Goal: Task Accomplishment & Management: Manage account settings

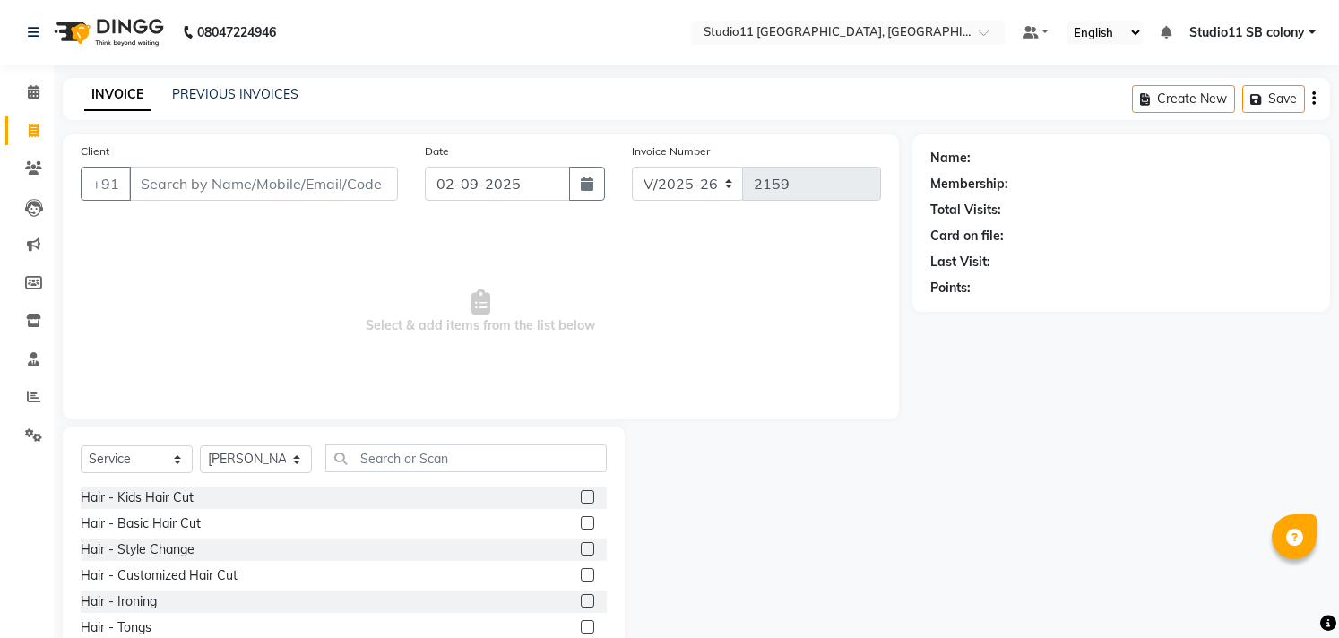
select select "7717"
select select "service"
select select "69575"
click at [581, 578] on label at bounding box center [587, 574] width 13 height 13
click at [581, 578] on input "checkbox" at bounding box center [587, 576] width 12 height 12
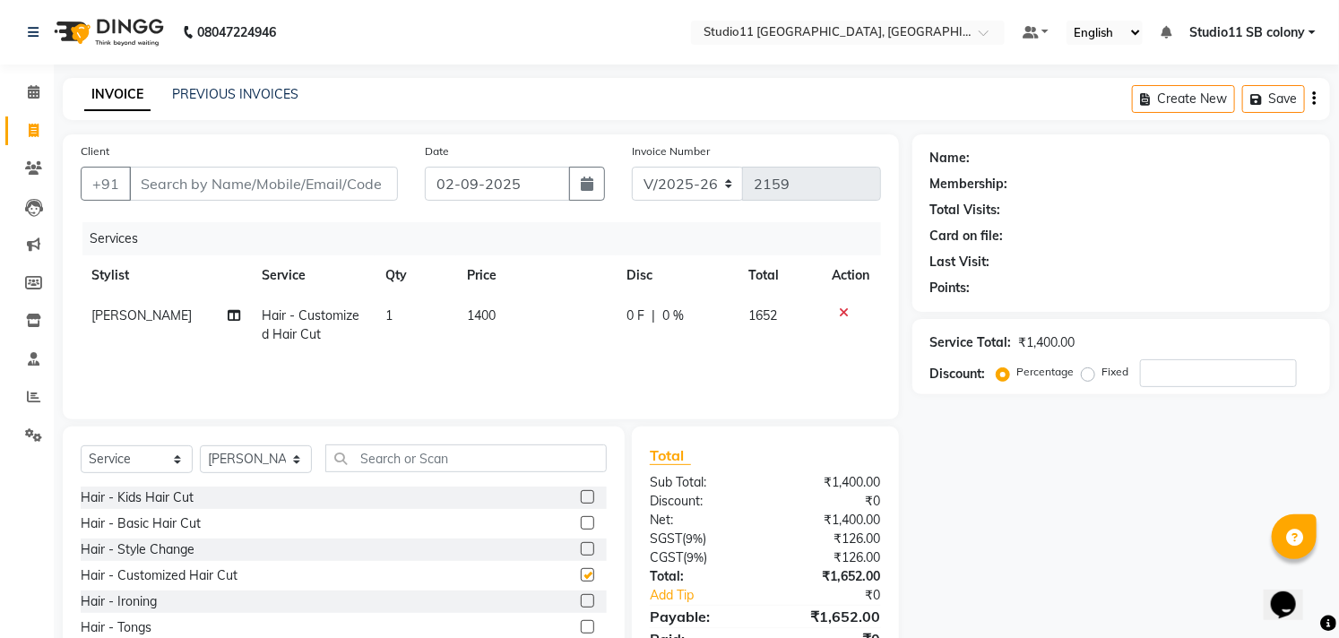
checkbox input "false"
click at [484, 461] on input "text" at bounding box center [465, 458] width 281 height 28
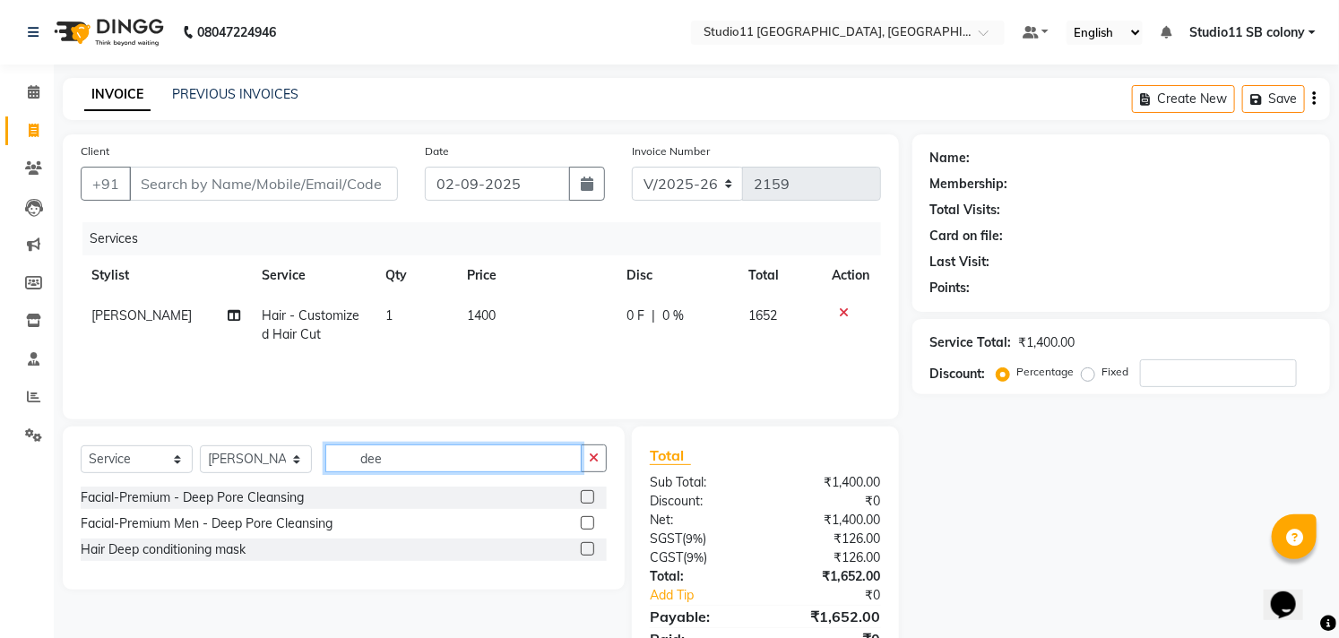
type input "dee"
click at [577, 549] on div "Hair Deep conditioning mask" at bounding box center [344, 549] width 526 height 22
click at [583, 549] on label at bounding box center [587, 548] width 13 height 13
click at [583, 549] on input "checkbox" at bounding box center [587, 550] width 12 height 12
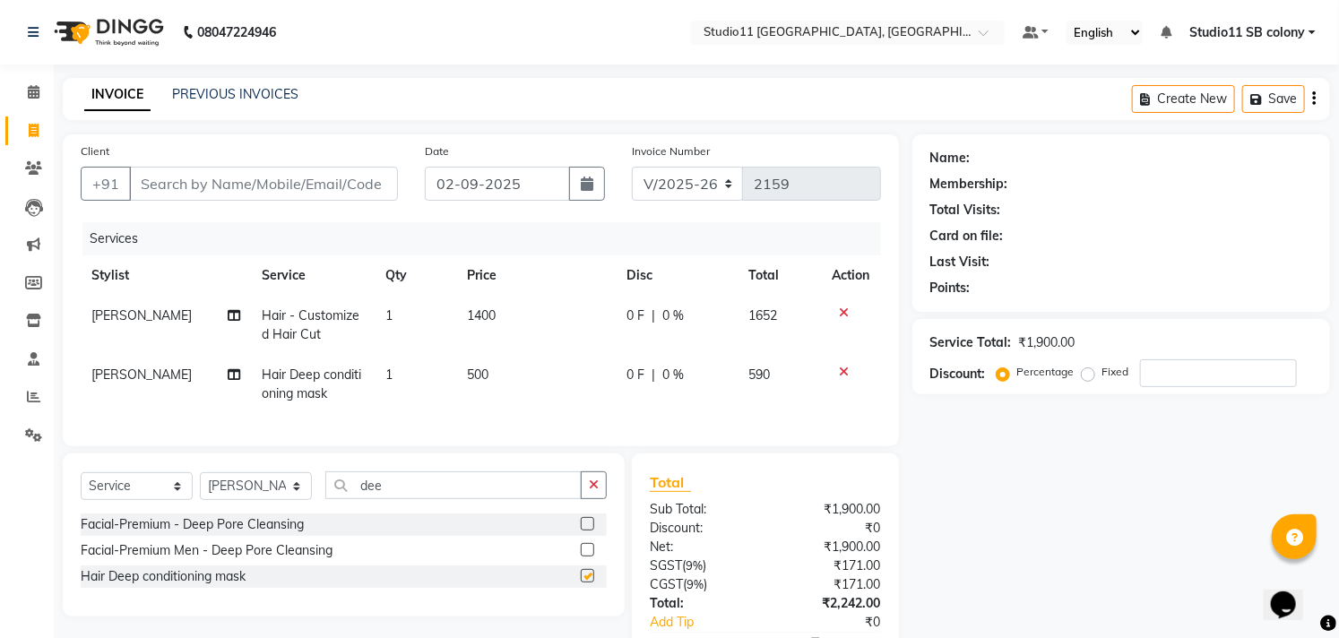
checkbox input "false"
click at [514, 499] on input "dee" at bounding box center [453, 485] width 256 height 28
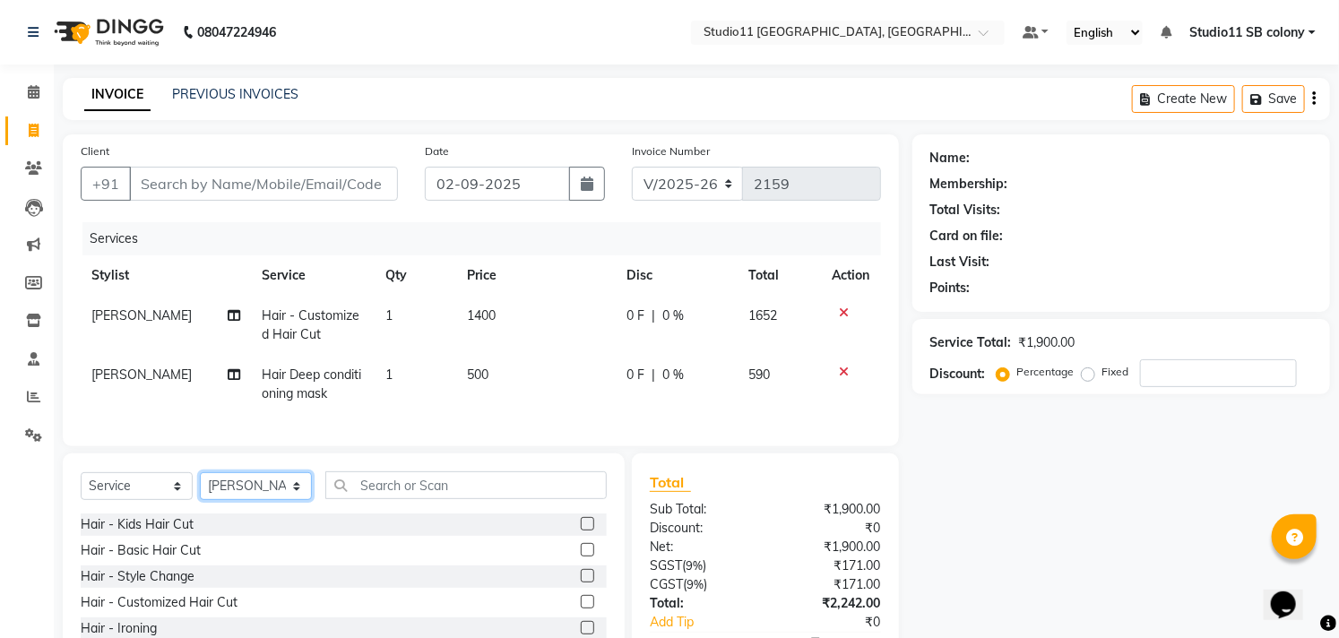
click at [248, 497] on select "Select Stylist [PERSON_NAME] Dani [PERSON_NAME] Josna kaif [PERSON_NAME] [PERSO…" at bounding box center [256, 486] width 112 height 28
select select "69390"
click at [200, 487] on select "Select Stylist [PERSON_NAME] Dani [PERSON_NAME] Josna kaif [PERSON_NAME] [PERSO…" at bounding box center [256, 486] width 112 height 28
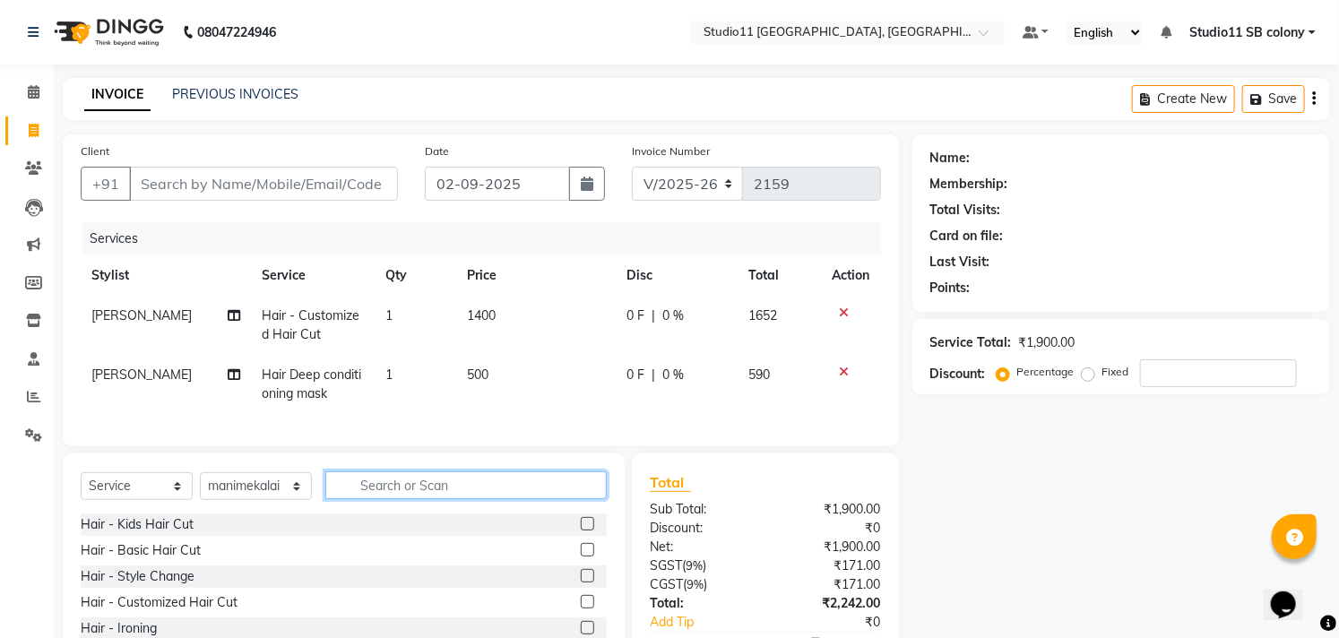
click at [392, 499] on input "text" at bounding box center [465, 485] width 281 height 28
type input "hair"
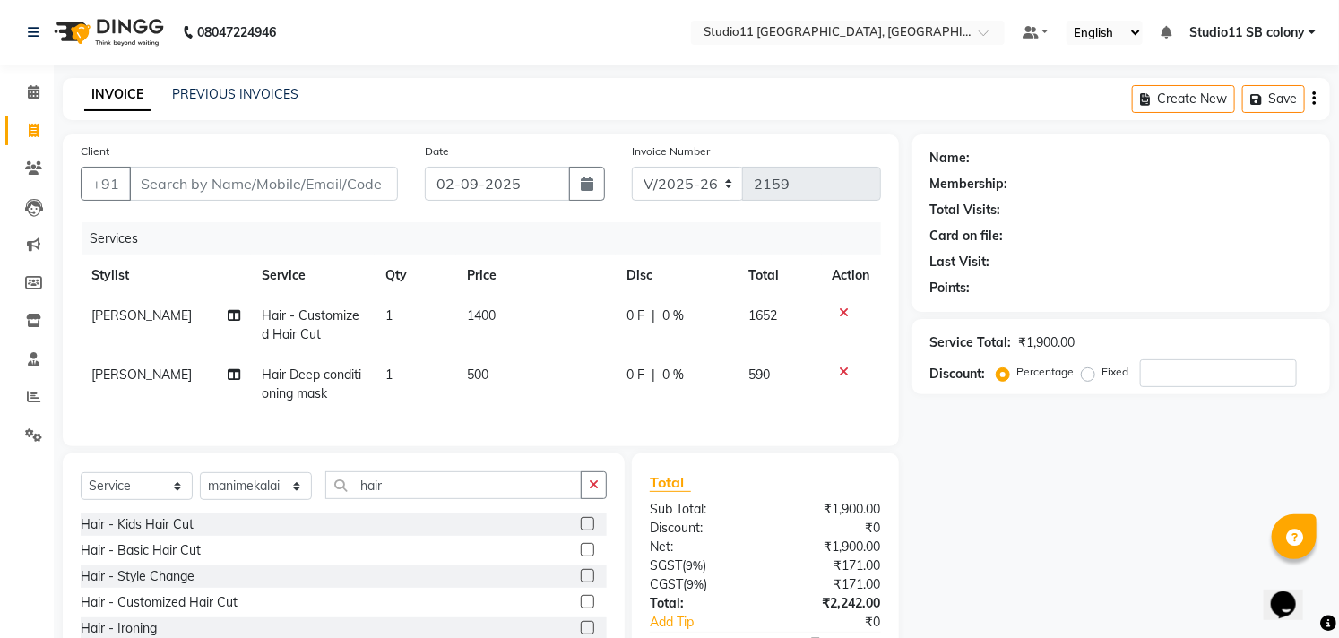
click at [581, 608] on label at bounding box center [587, 601] width 13 height 13
click at [581, 608] on input "checkbox" at bounding box center [587, 603] width 12 height 12
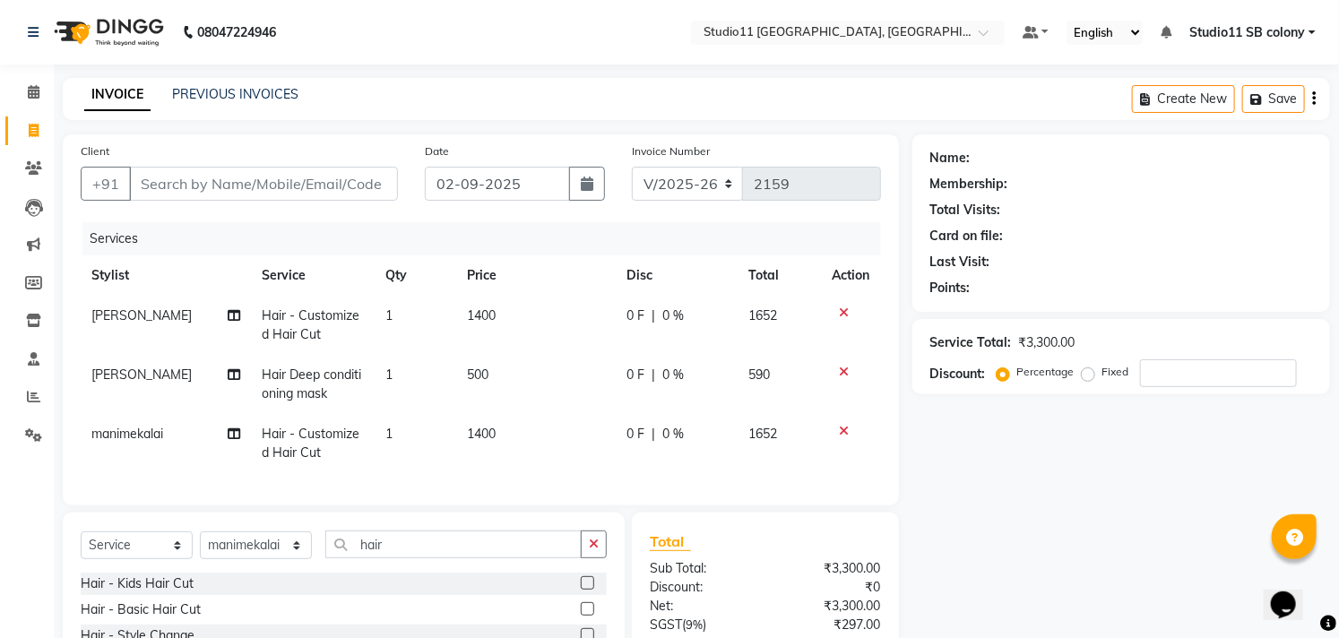
checkbox input "false"
click at [345, 183] on input "Client" at bounding box center [263, 184] width 269 height 34
type input "9"
type input "0"
type input "9629442657"
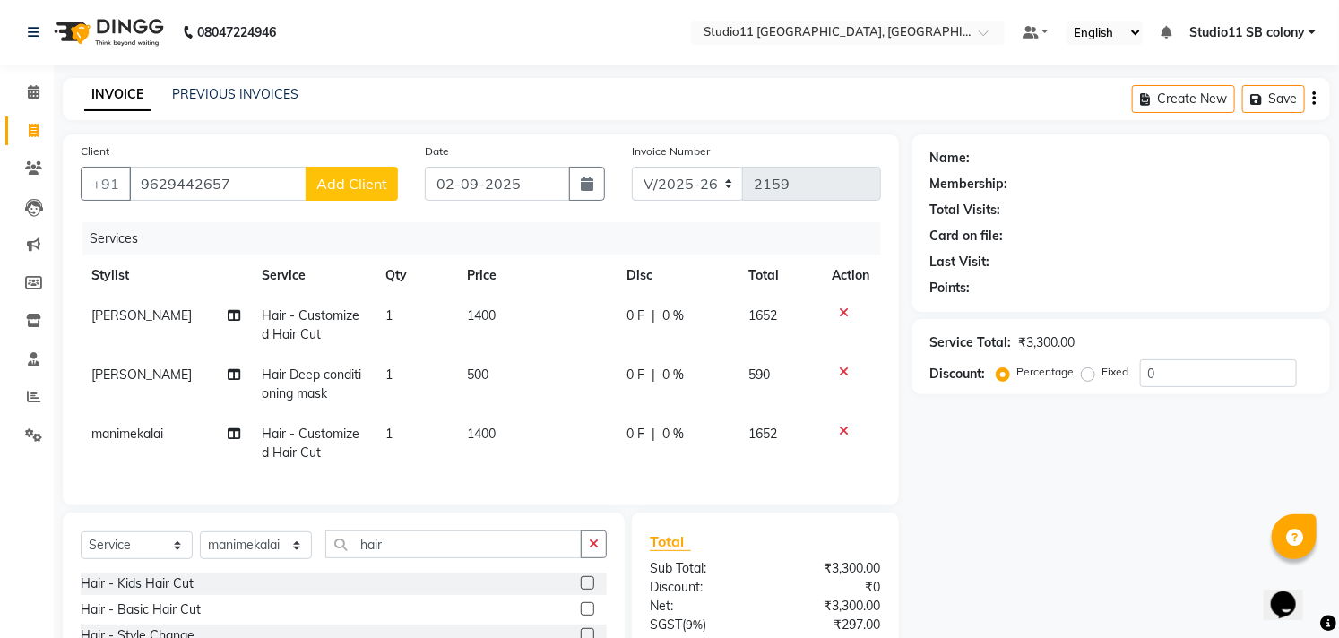
click at [345, 183] on span "Add Client" at bounding box center [351, 184] width 71 height 18
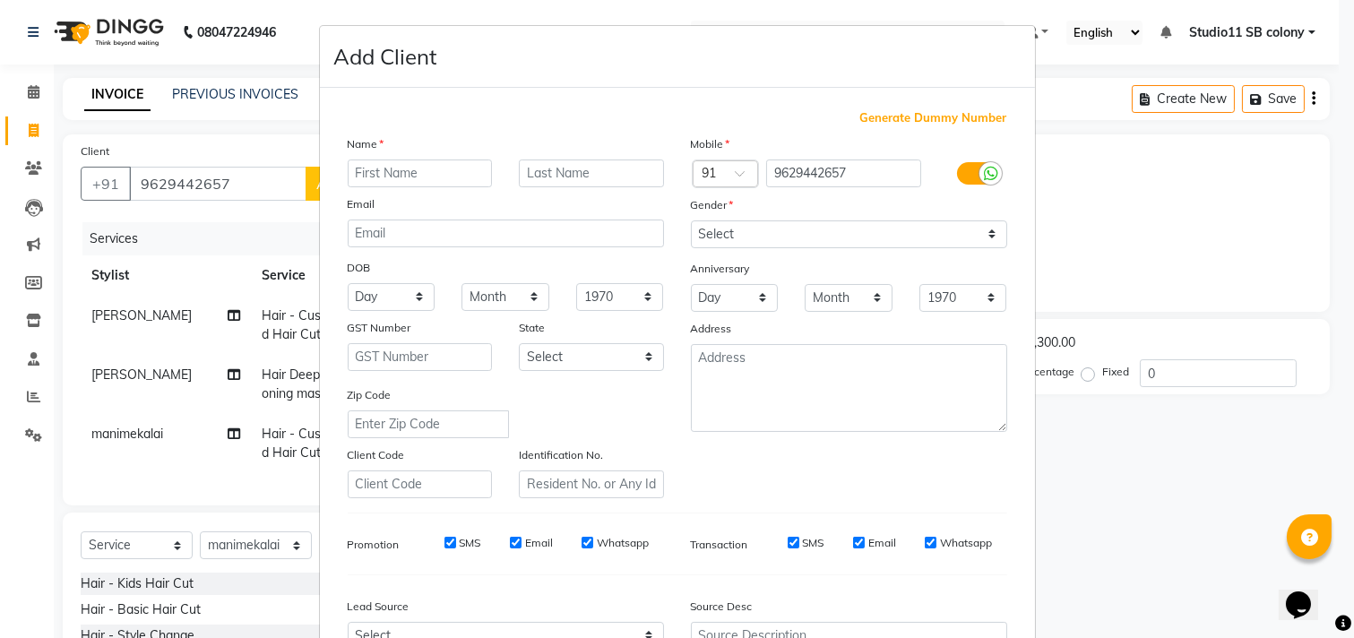
click at [390, 175] on input "text" at bounding box center [420, 173] width 145 height 28
type input "[PERSON_NAME]"
click at [798, 228] on select "Select [DEMOGRAPHIC_DATA] [DEMOGRAPHIC_DATA] Other Prefer Not To Say" at bounding box center [849, 234] width 316 height 28
select select "[DEMOGRAPHIC_DATA]"
click at [691, 220] on select "Select [DEMOGRAPHIC_DATA] [DEMOGRAPHIC_DATA] Other Prefer Not To Say" at bounding box center [849, 234] width 316 height 28
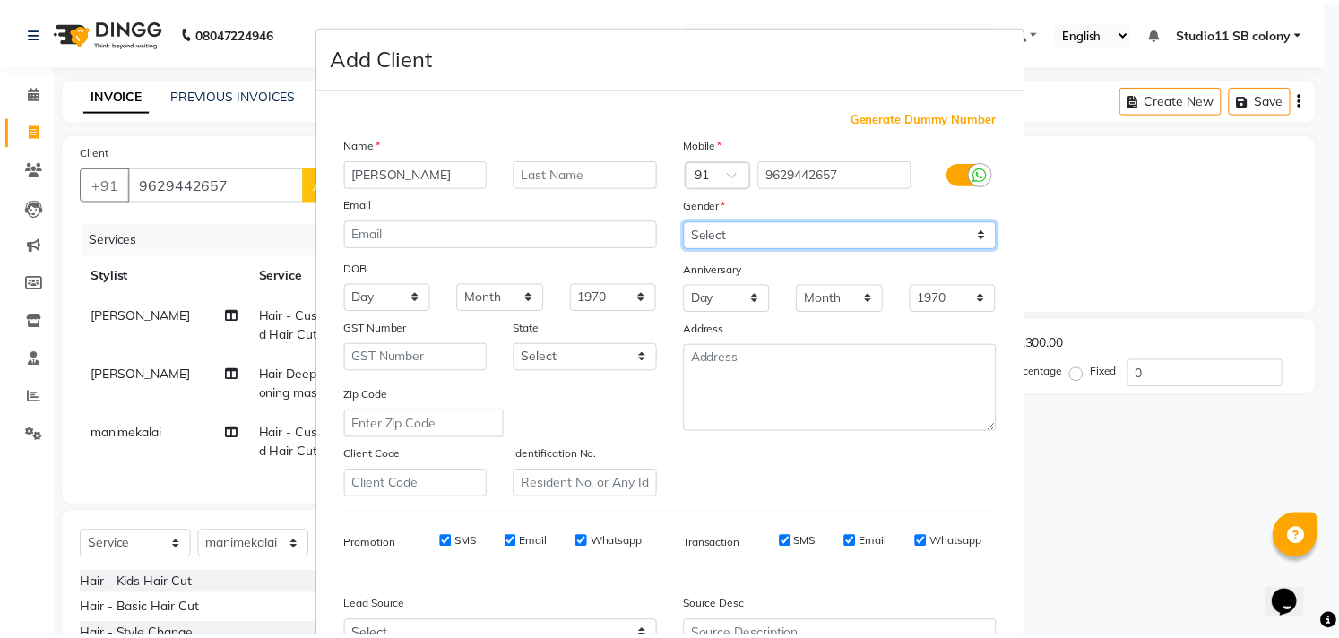
scroll to position [190, 0]
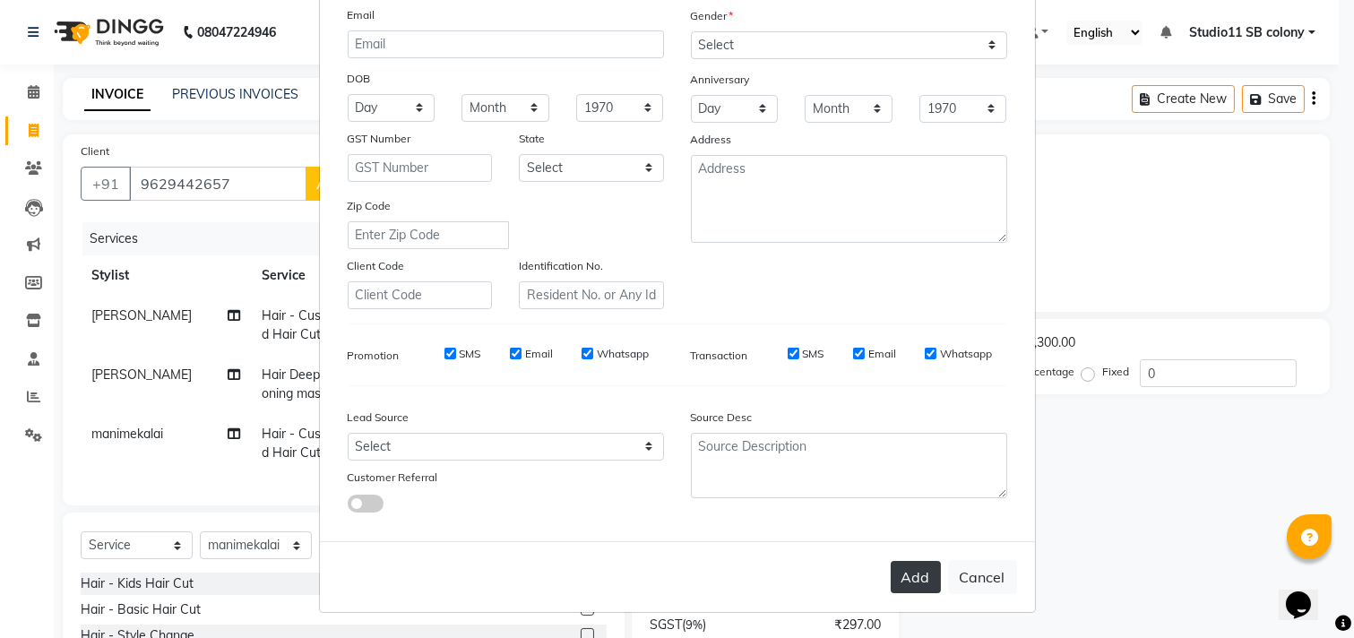
click at [897, 566] on button "Add" at bounding box center [916, 577] width 50 height 32
select select
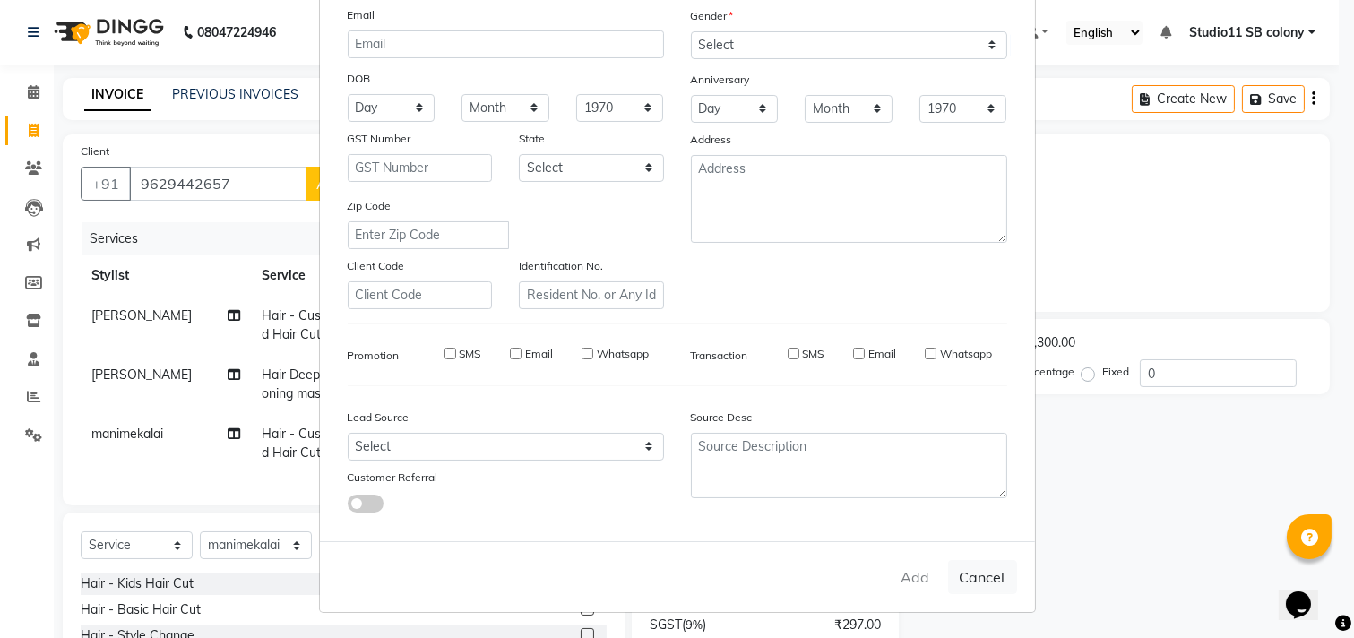
select select
checkbox input "false"
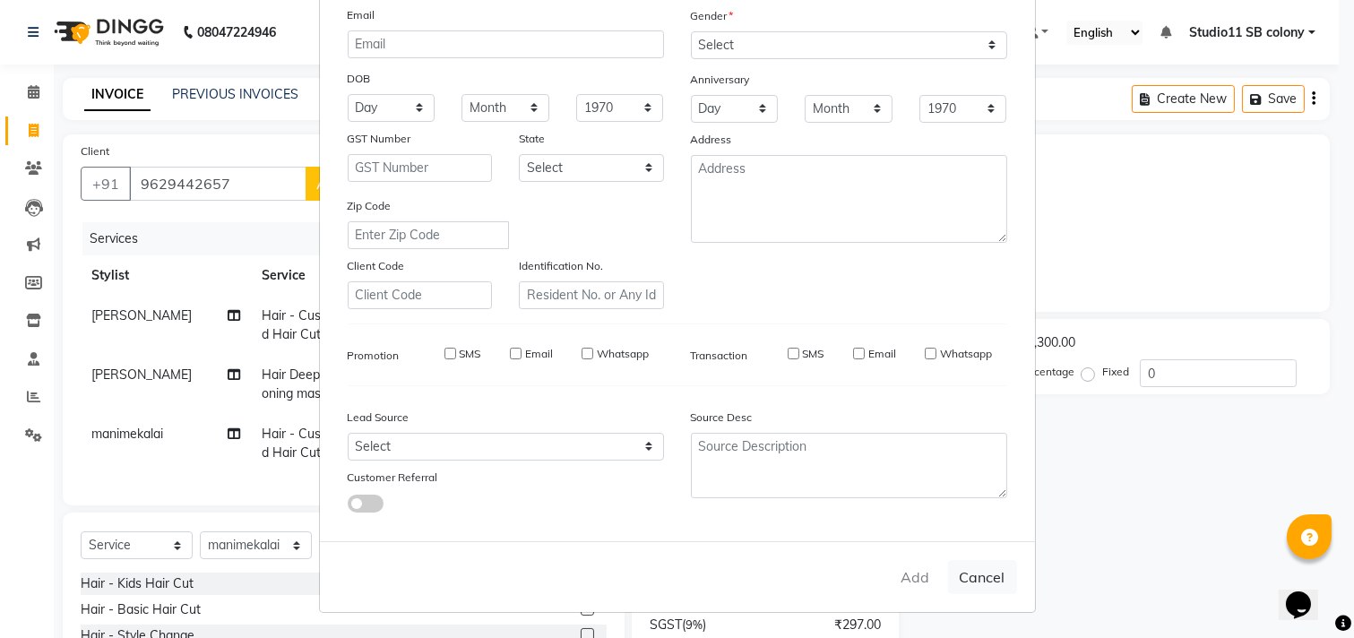
checkbox input "false"
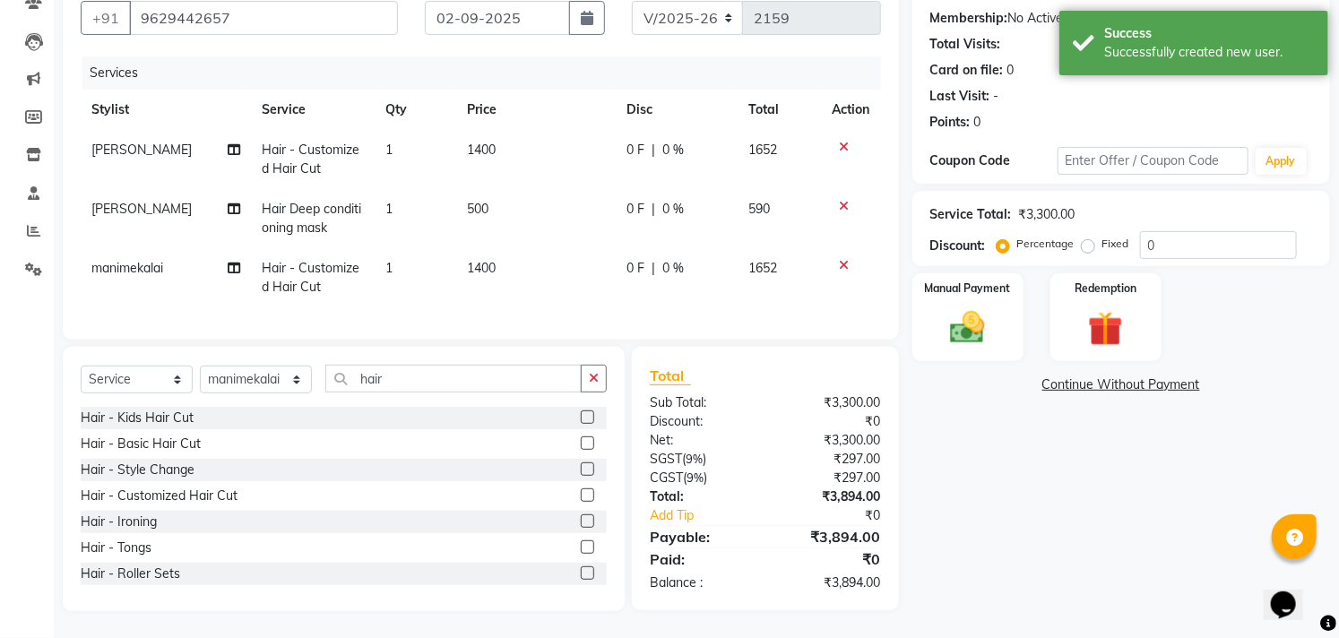
scroll to position [181, 0]
click at [995, 351] on div "Name: Nivashini Membership: No Active Membership Total Visits: Card on file: 0 …" at bounding box center [1127, 290] width 431 height 642
click at [984, 333] on div "Manual Payment" at bounding box center [967, 316] width 116 height 91
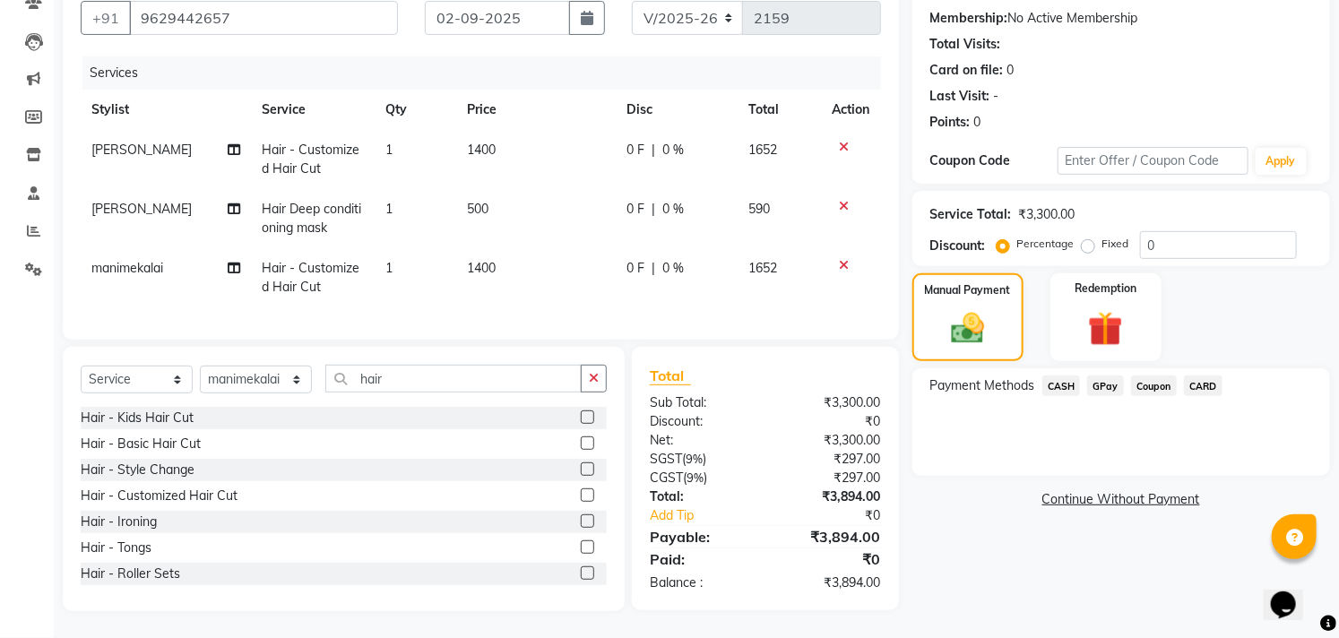
click at [1108, 375] on span "GPay" at bounding box center [1105, 385] width 37 height 21
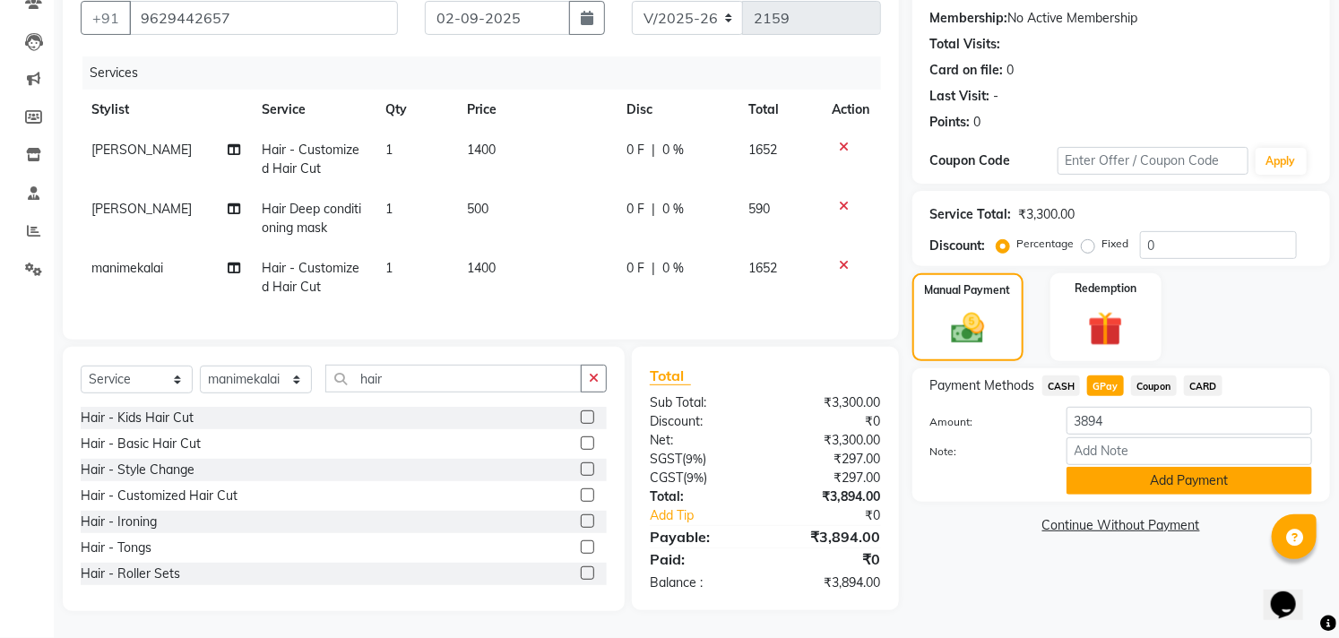
click at [1142, 467] on button "Add Payment" at bounding box center [1188, 481] width 245 height 28
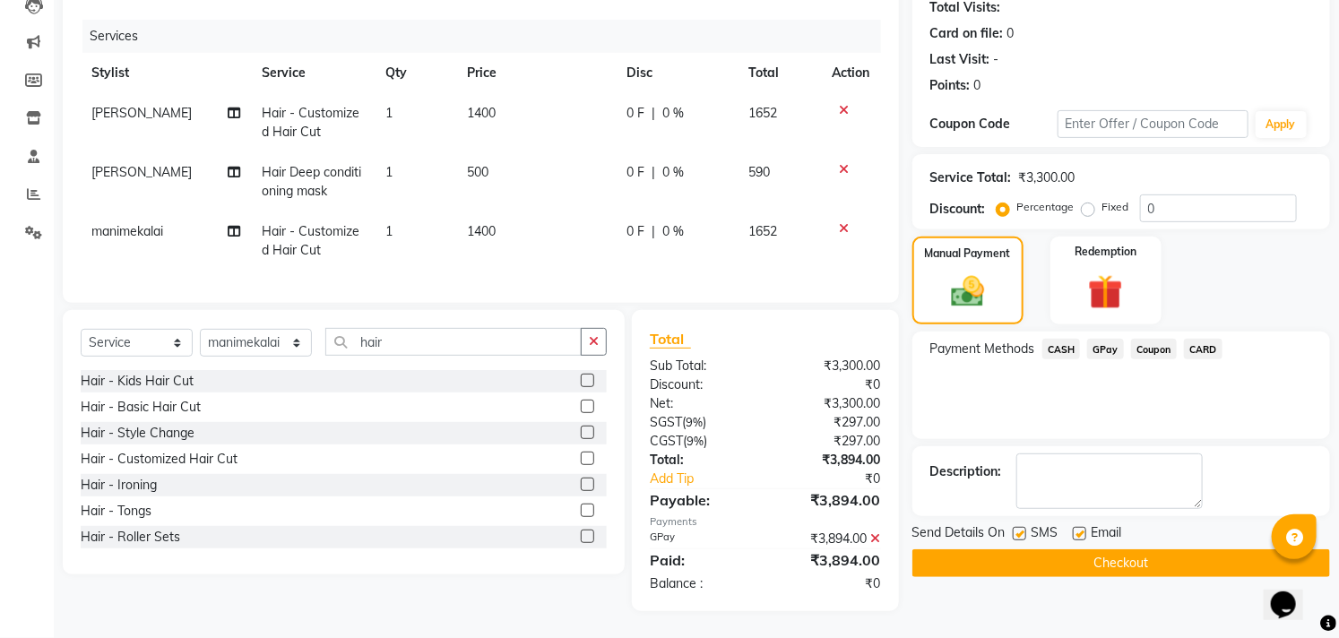
scroll to position [217, 0]
click at [1081, 527] on label at bounding box center [1078, 533] width 13 height 13
click at [1081, 529] on input "checkbox" at bounding box center [1078, 535] width 12 height 12
checkbox input "false"
click at [1020, 527] on label at bounding box center [1018, 533] width 13 height 13
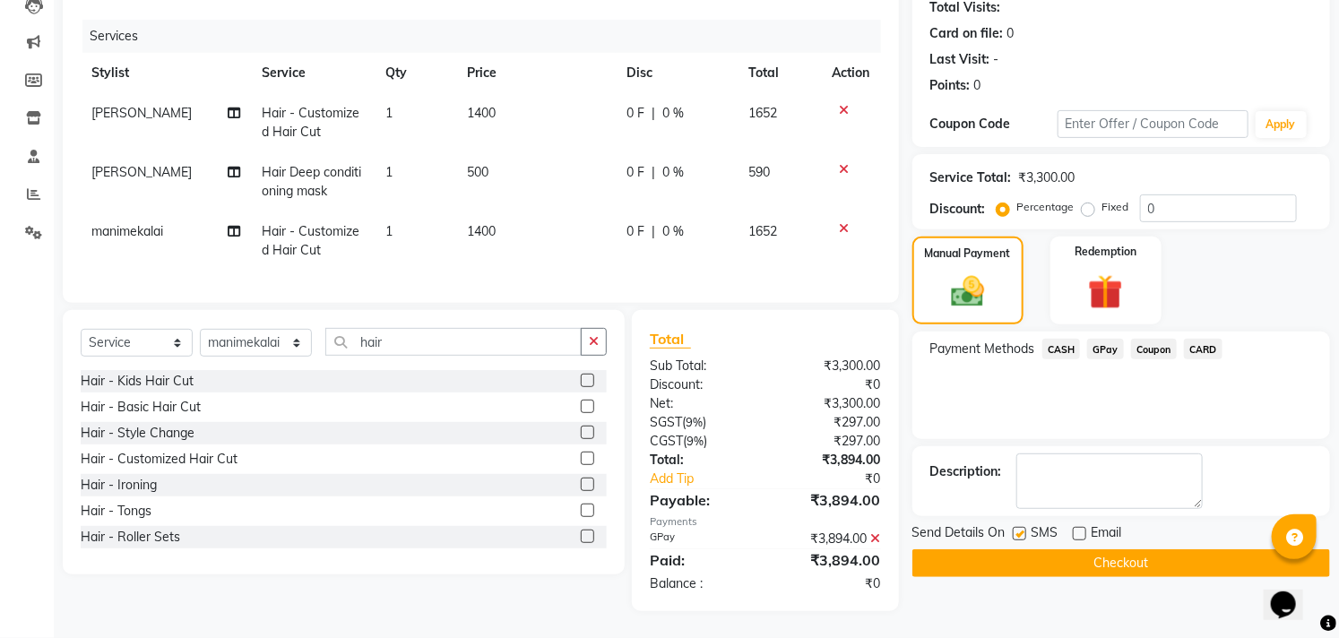
click at [1020, 529] on input "checkbox" at bounding box center [1018, 535] width 12 height 12
checkbox input "false"
click at [1022, 549] on button "Checkout" at bounding box center [1121, 563] width 418 height 28
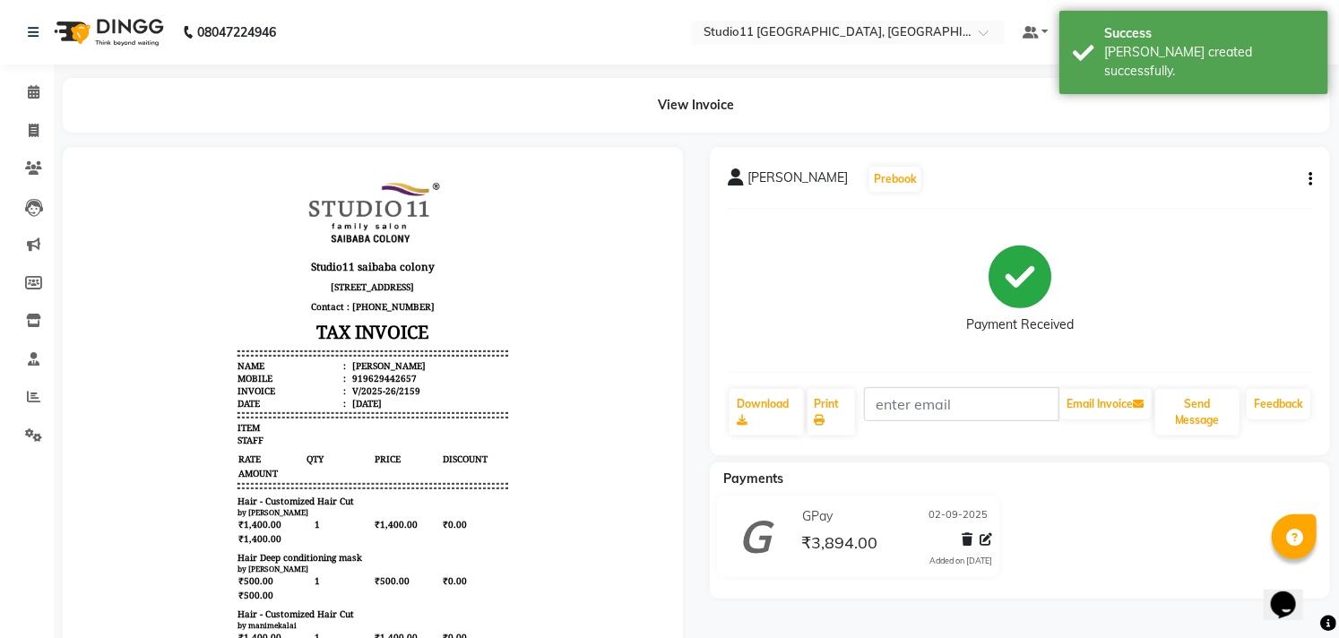
click at [50, 126] on div "View Invoice" at bounding box center [696, 105] width 1294 height 55
click at [36, 133] on icon at bounding box center [34, 130] width 10 height 13
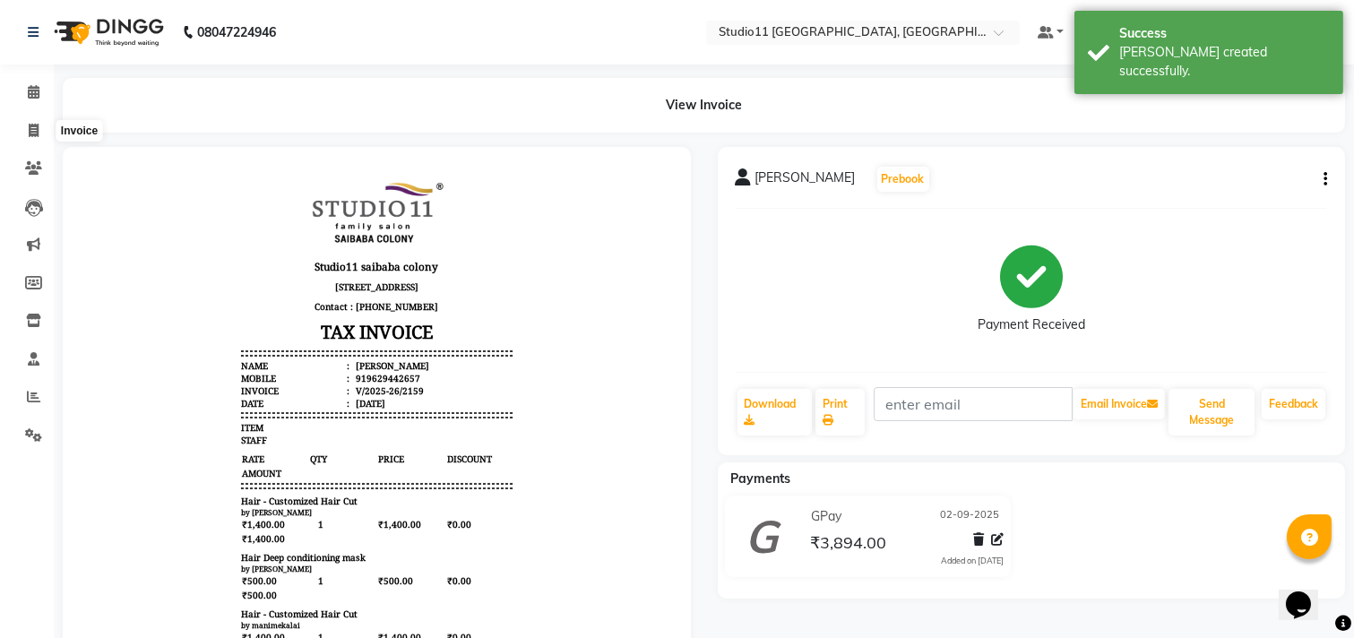
select select "7717"
select select "service"
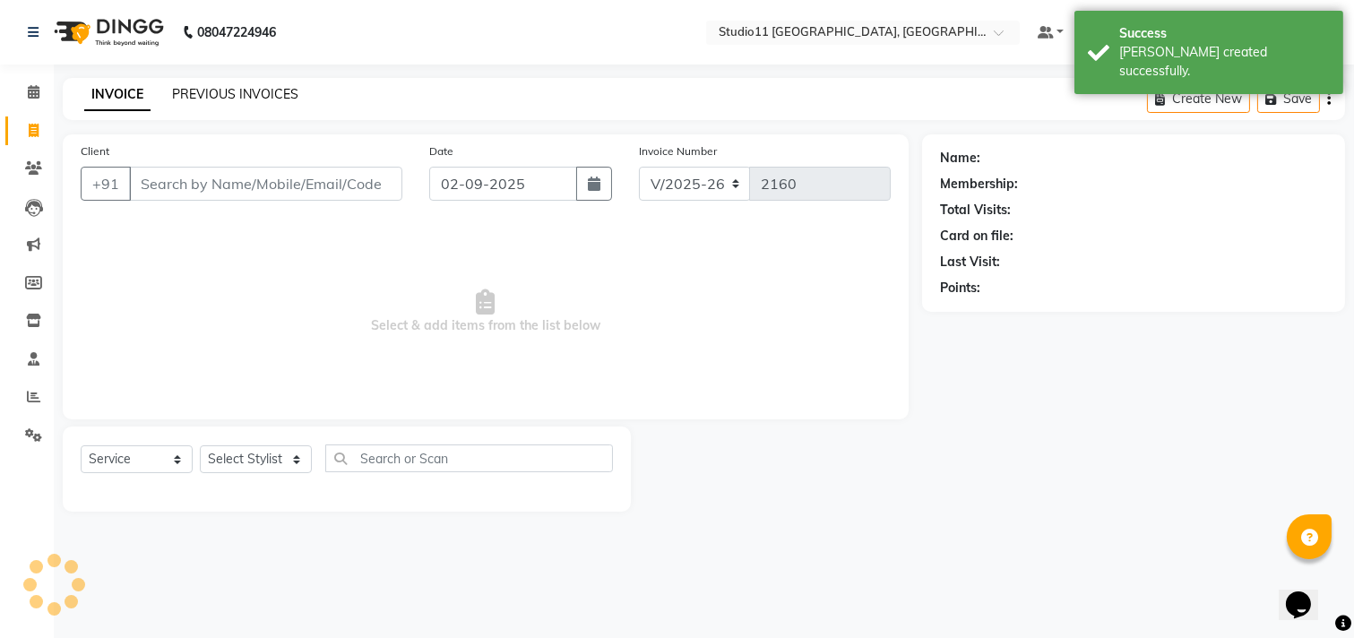
click at [219, 97] on link "PREVIOUS INVOICES" at bounding box center [235, 94] width 126 height 16
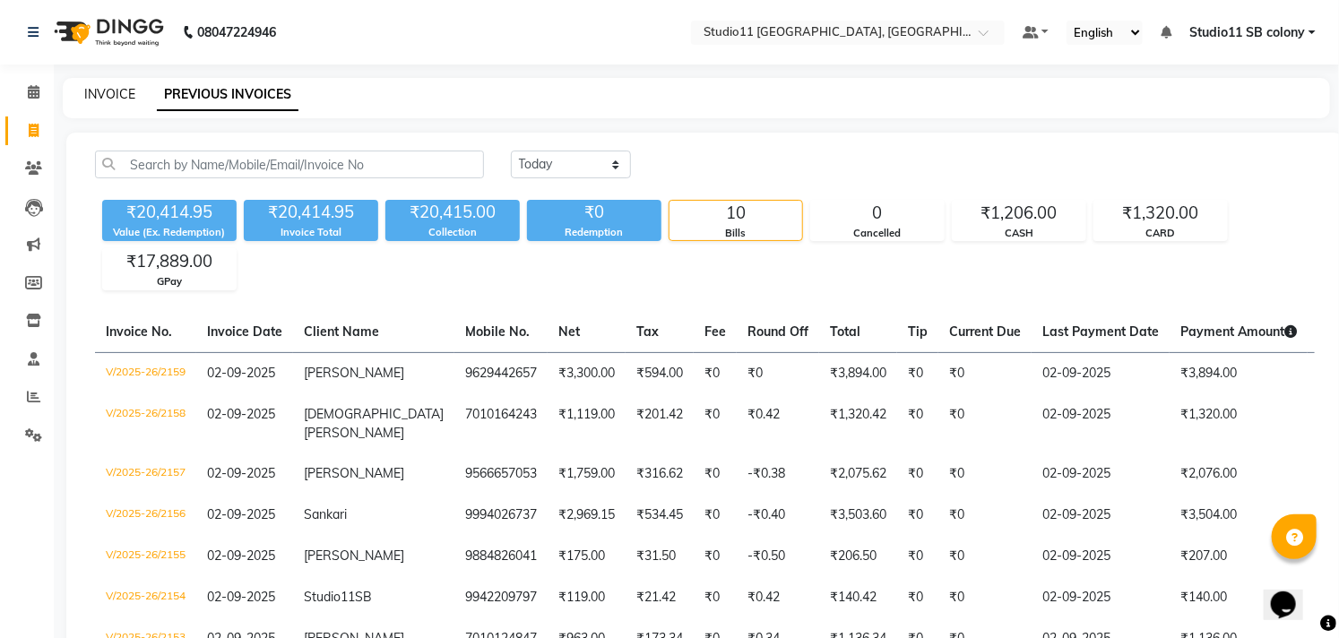
click at [104, 90] on link "INVOICE" at bounding box center [109, 94] width 51 height 16
select select "service"
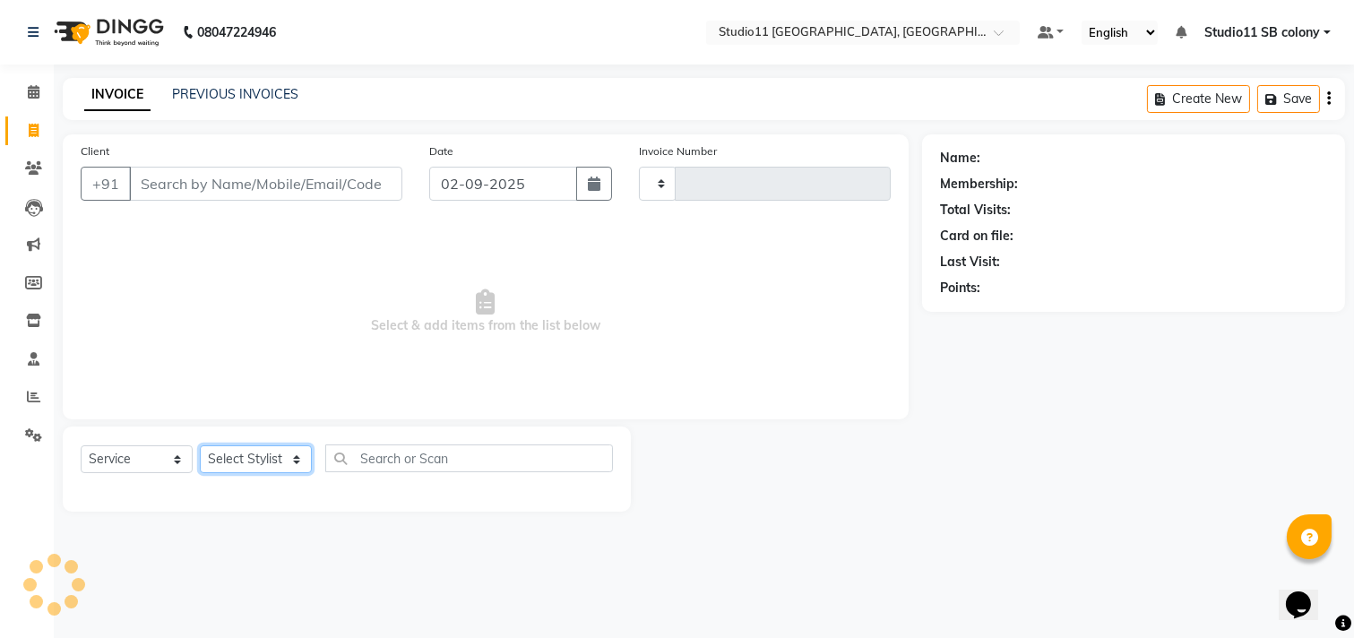
click at [257, 452] on select "Select Stylist" at bounding box center [256, 459] width 112 height 28
type input "2160"
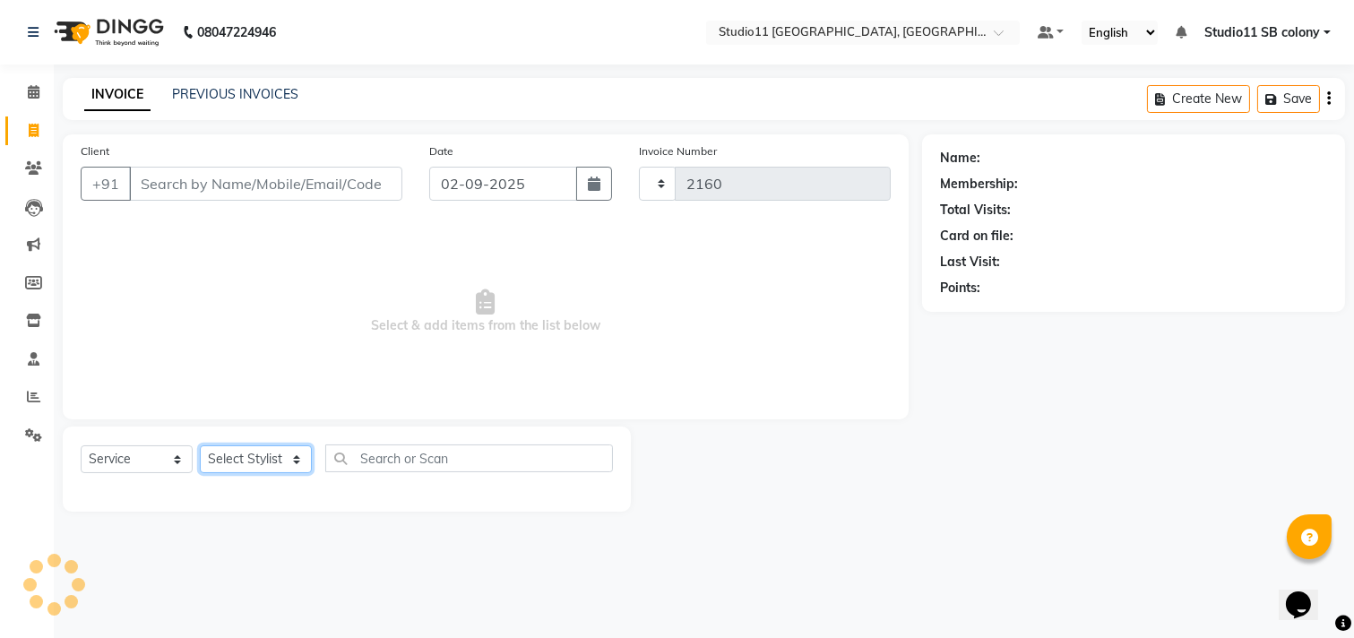
click at [257, 452] on select "Select Stylist" at bounding box center [256, 459] width 112 height 28
select select "7717"
click at [257, 452] on select "Select Stylist" at bounding box center [256, 459] width 112 height 28
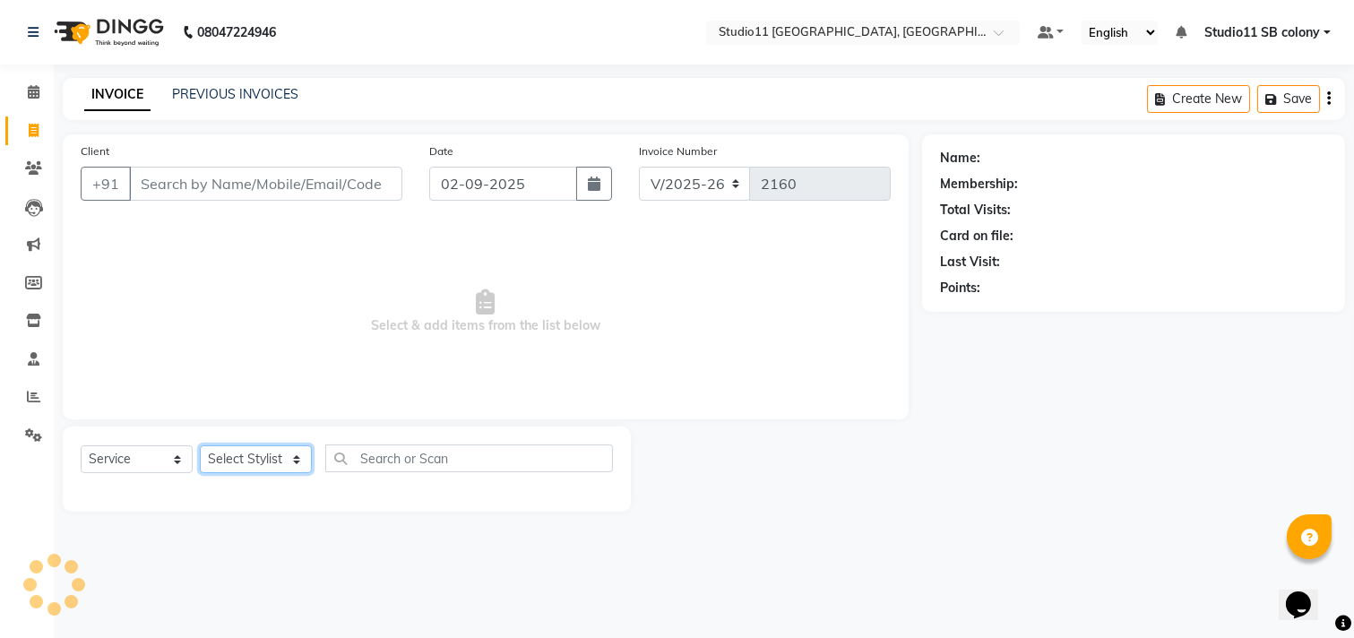
click at [257, 452] on select "Select Stylist" at bounding box center [256, 459] width 112 height 28
click at [257, 452] on select "Select Stylist [PERSON_NAME] Dani [PERSON_NAME] Josna kaif [PERSON_NAME] [PERSO…" at bounding box center [256, 459] width 112 height 28
select select "68719"
click at [200, 446] on select "Select Stylist [PERSON_NAME] Dani [PERSON_NAME] Josna kaif [PERSON_NAME] [PERSO…" at bounding box center [256, 459] width 112 height 28
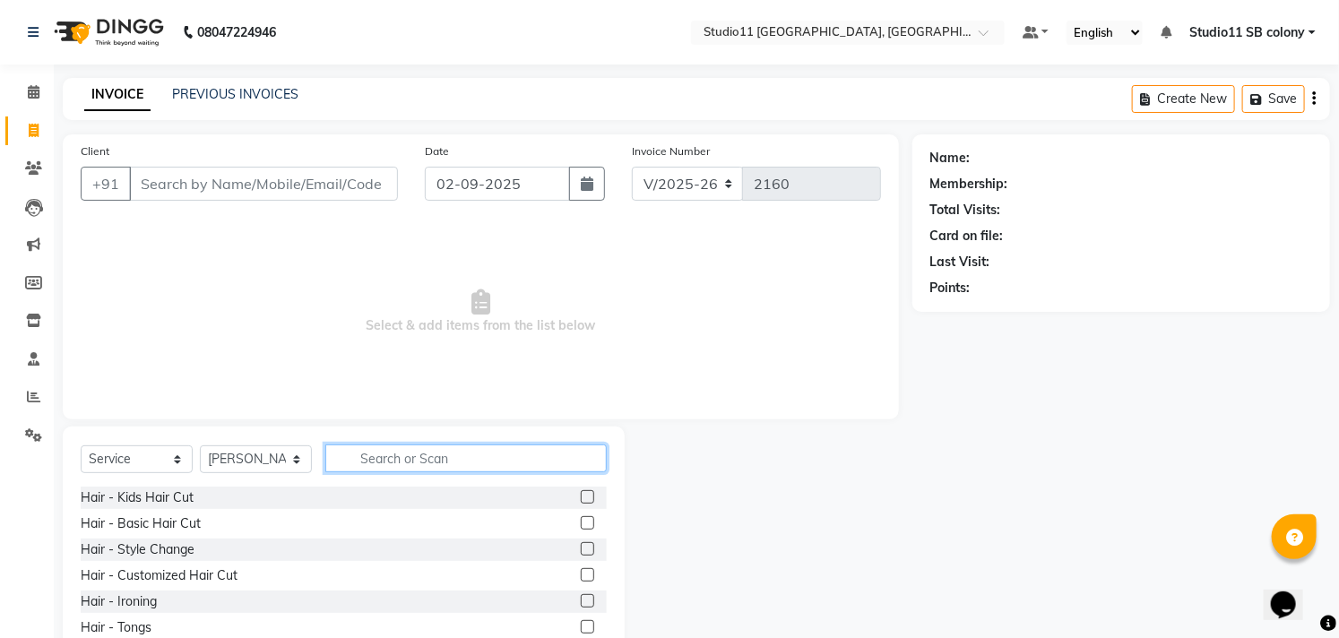
click at [394, 453] on input "text" at bounding box center [465, 458] width 281 height 28
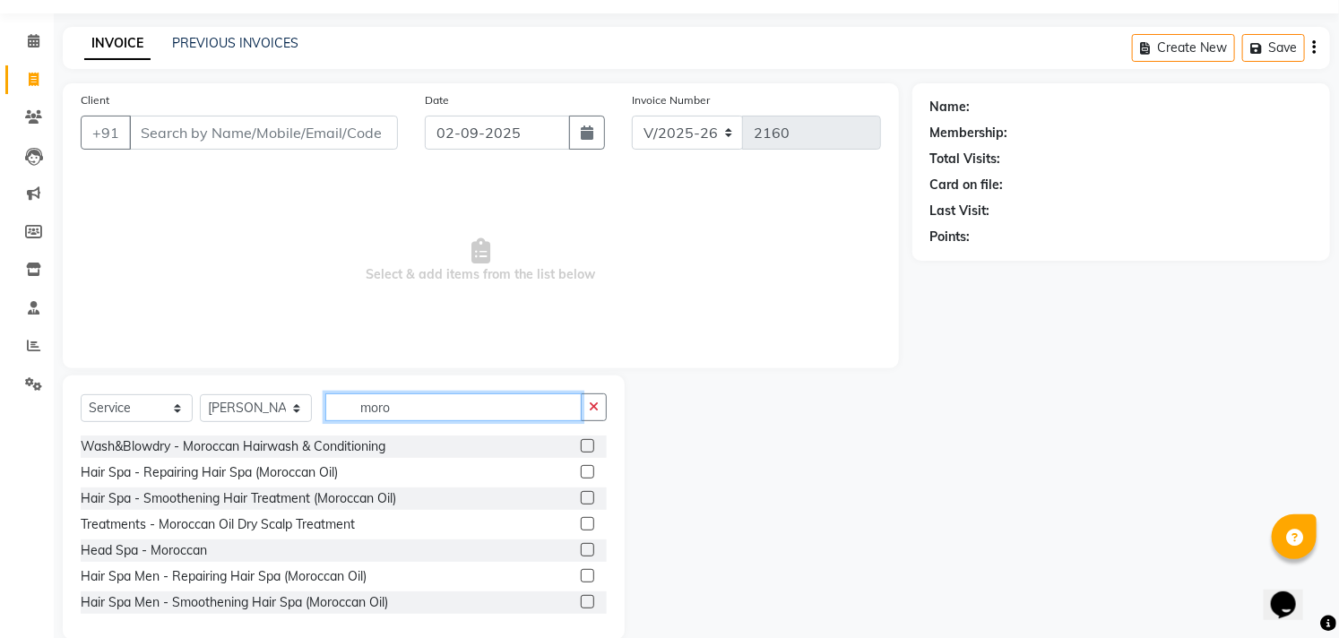
scroll to position [79, 0]
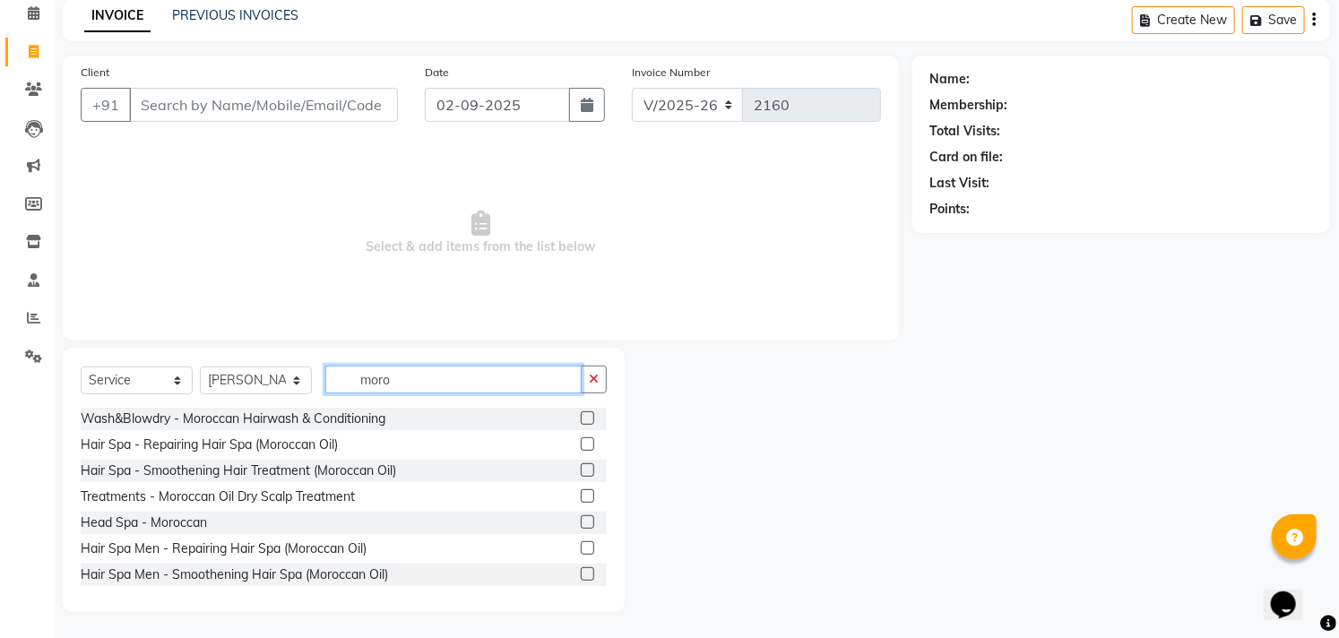
type input "moro"
click at [581, 467] on label at bounding box center [587, 469] width 13 height 13
click at [581, 467] on input "checkbox" at bounding box center [587, 471] width 12 height 12
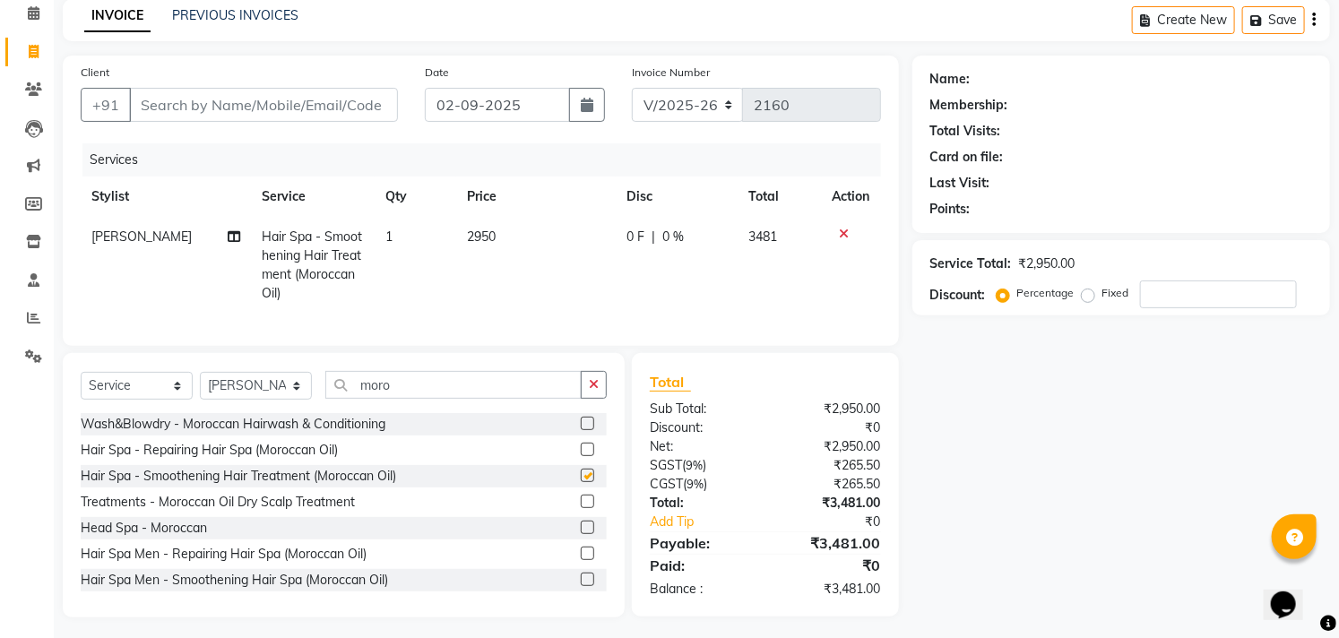
checkbox input "false"
click at [458, 399] on input "moro" at bounding box center [453, 385] width 256 height 28
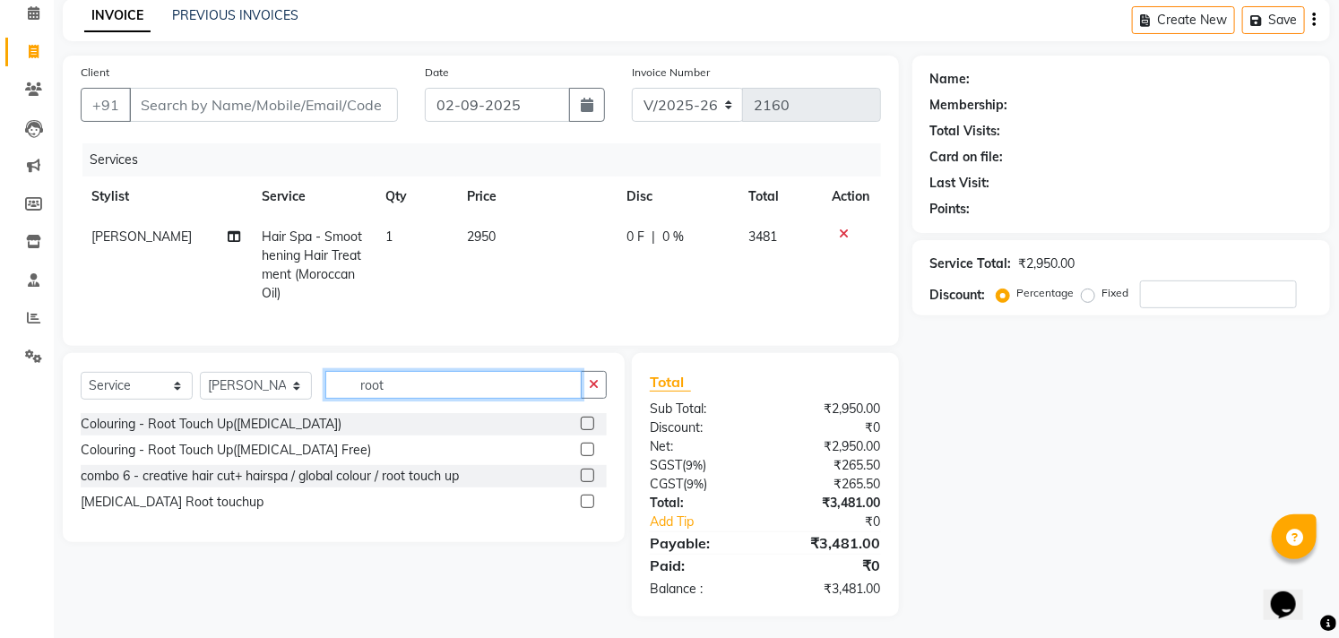
type input "root"
click at [589, 456] on label at bounding box center [587, 449] width 13 height 13
click at [589, 456] on input "checkbox" at bounding box center [587, 450] width 12 height 12
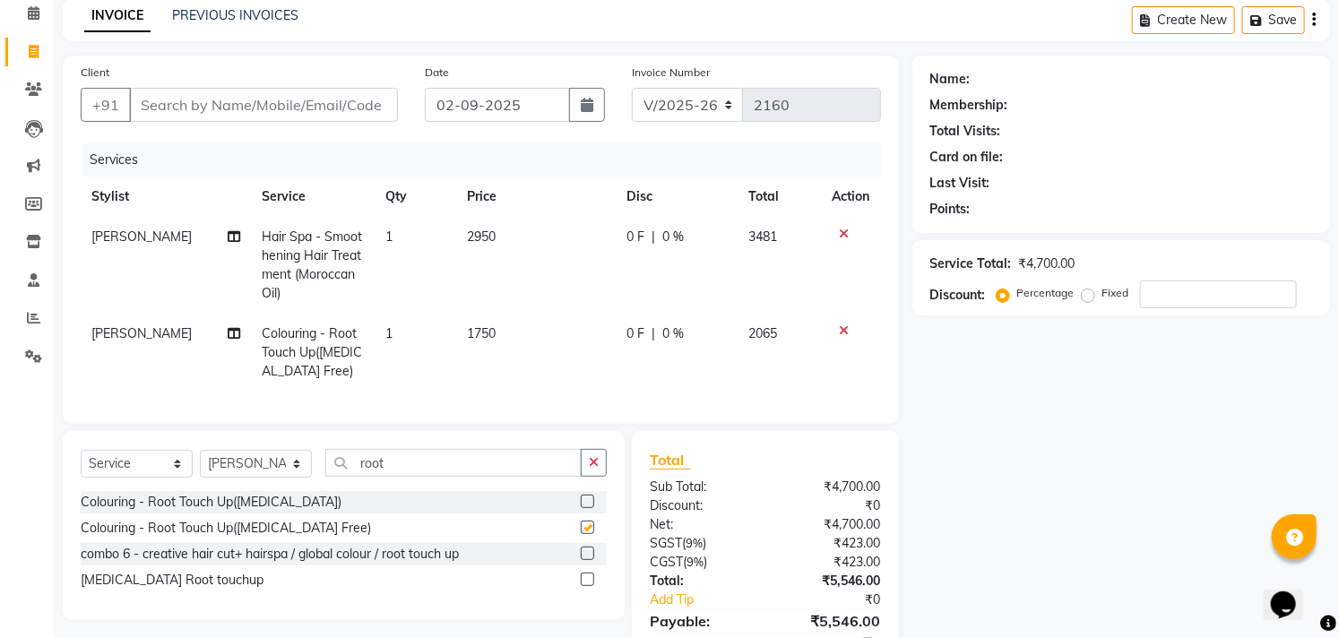
checkbox input "false"
click at [488, 471] on input "root" at bounding box center [453, 463] width 256 height 28
click at [487, 471] on input "root" at bounding box center [453, 463] width 256 height 28
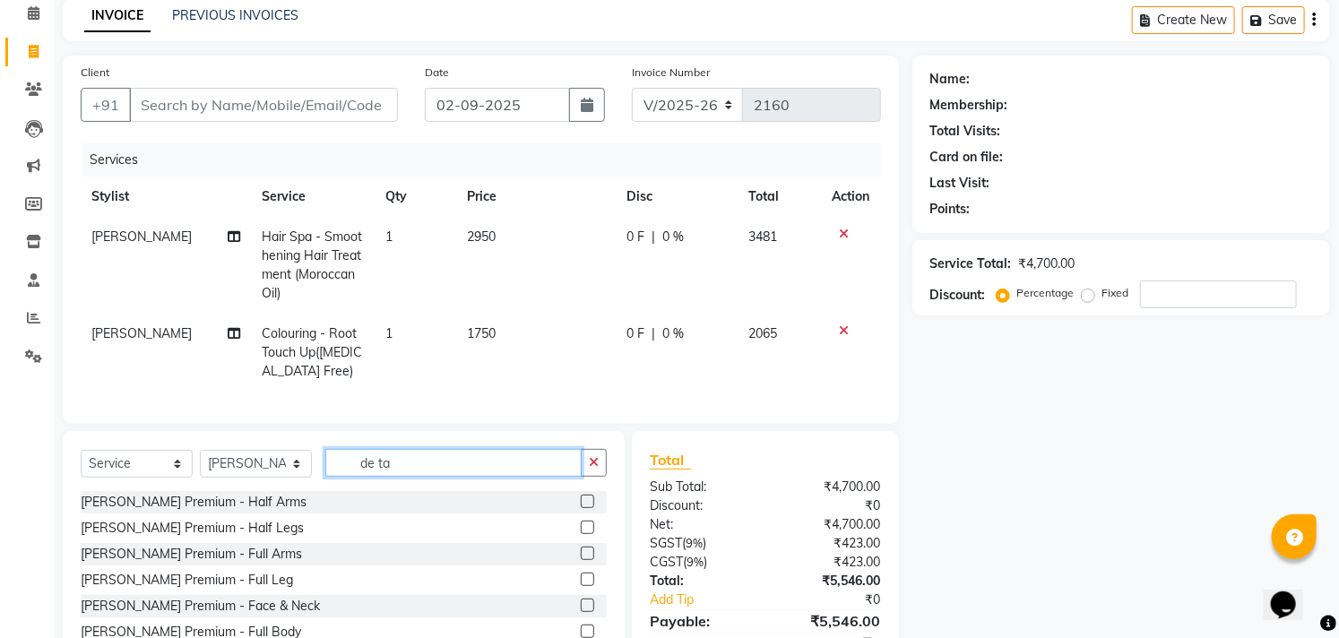
type input "de ta"
click at [581, 612] on label at bounding box center [587, 605] width 13 height 13
click at [581, 612] on input "checkbox" at bounding box center [587, 606] width 12 height 12
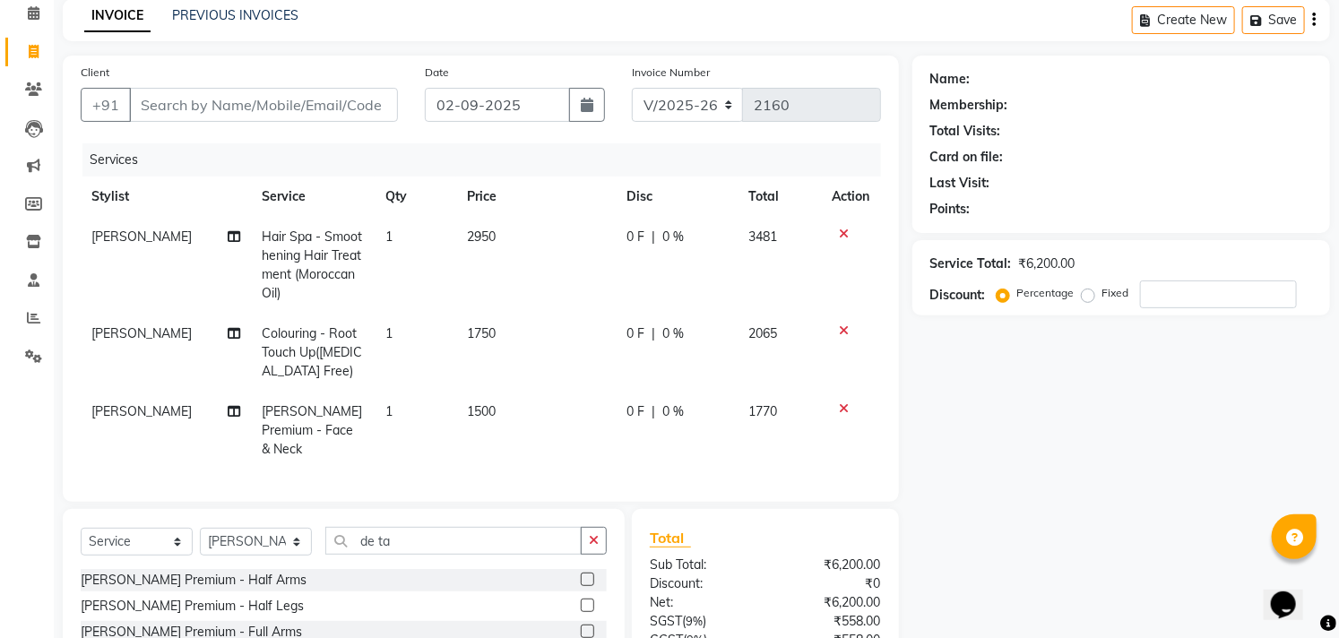
checkbox input "false"
click at [502, 543] on input "de ta" at bounding box center [453, 541] width 256 height 28
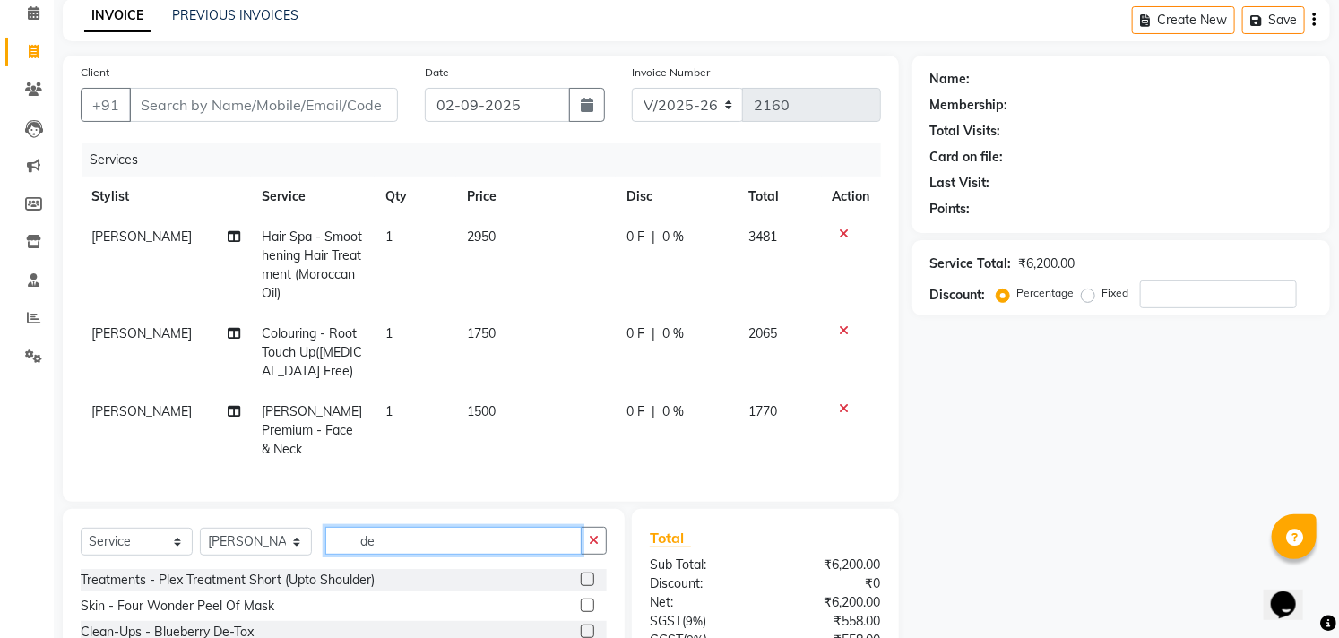
type input "d"
type input "ultra"
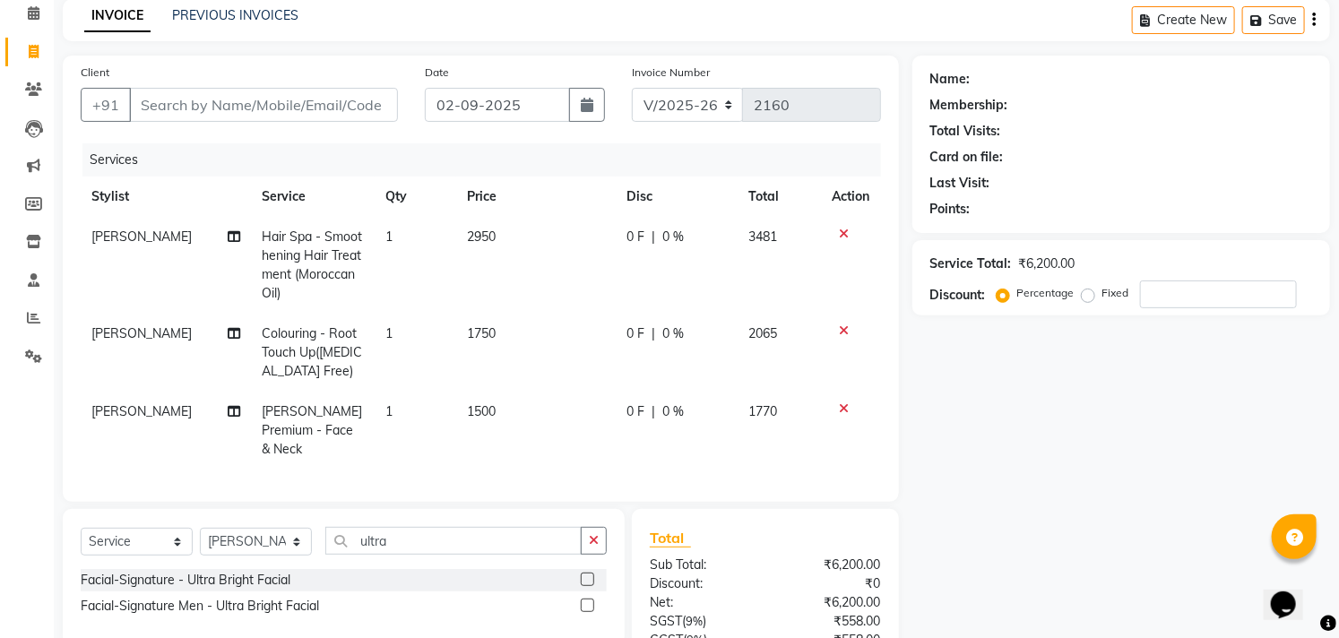
click at [582, 574] on label at bounding box center [587, 579] width 13 height 13
click at [582, 574] on input "checkbox" at bounding box center [587, 580] width 12 height 12
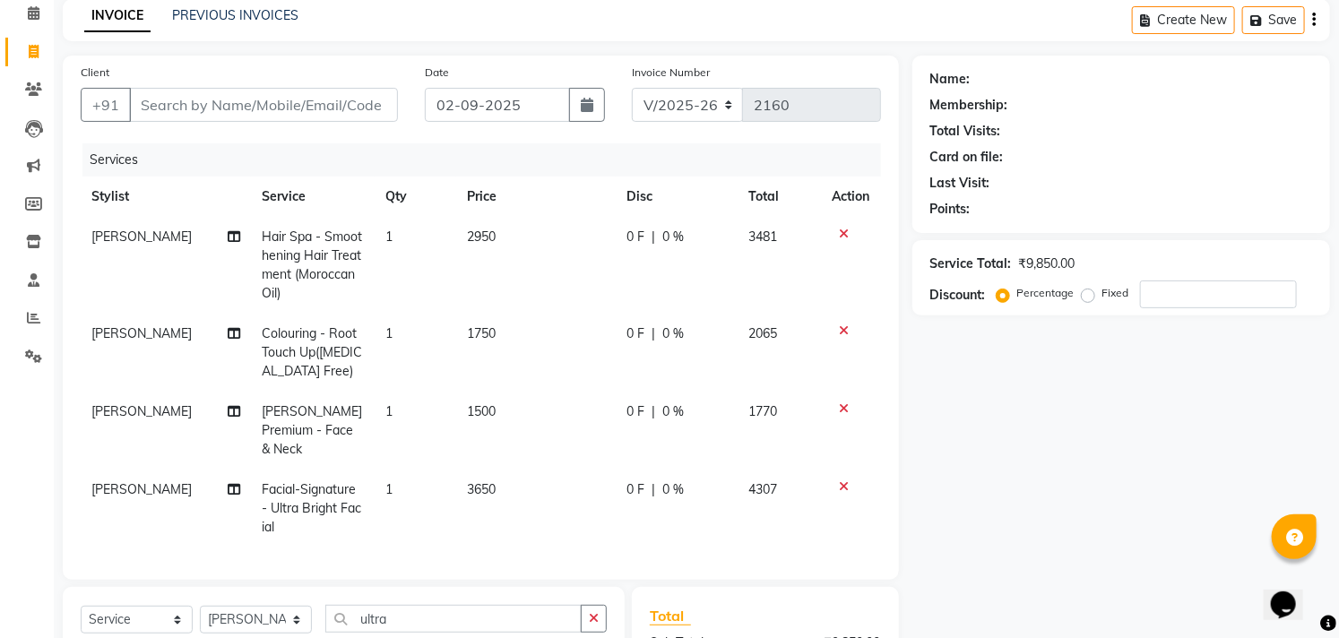
checkbox input "false"
click at [485, 612] on input "ultra" at bounding box center [453, 619] width 256 height 28
click at [484, 612] on input "ultra" at bounding box center [453, 619] width 256 height 28
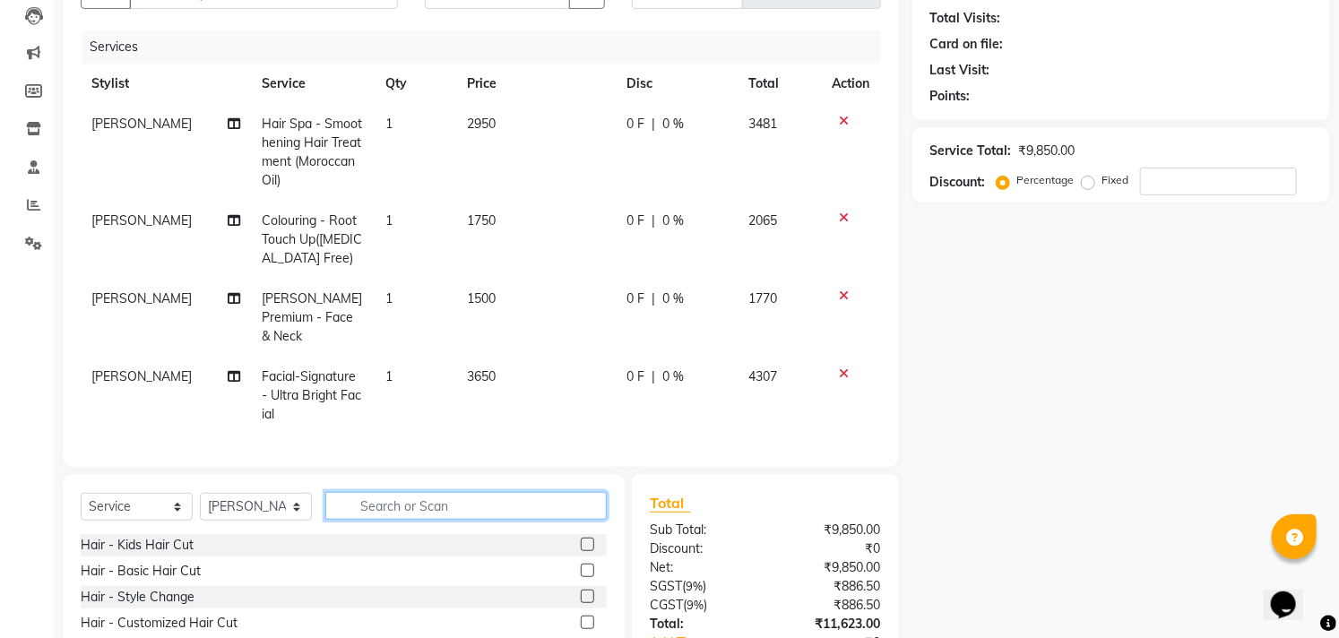
scroll to position [314, 0]
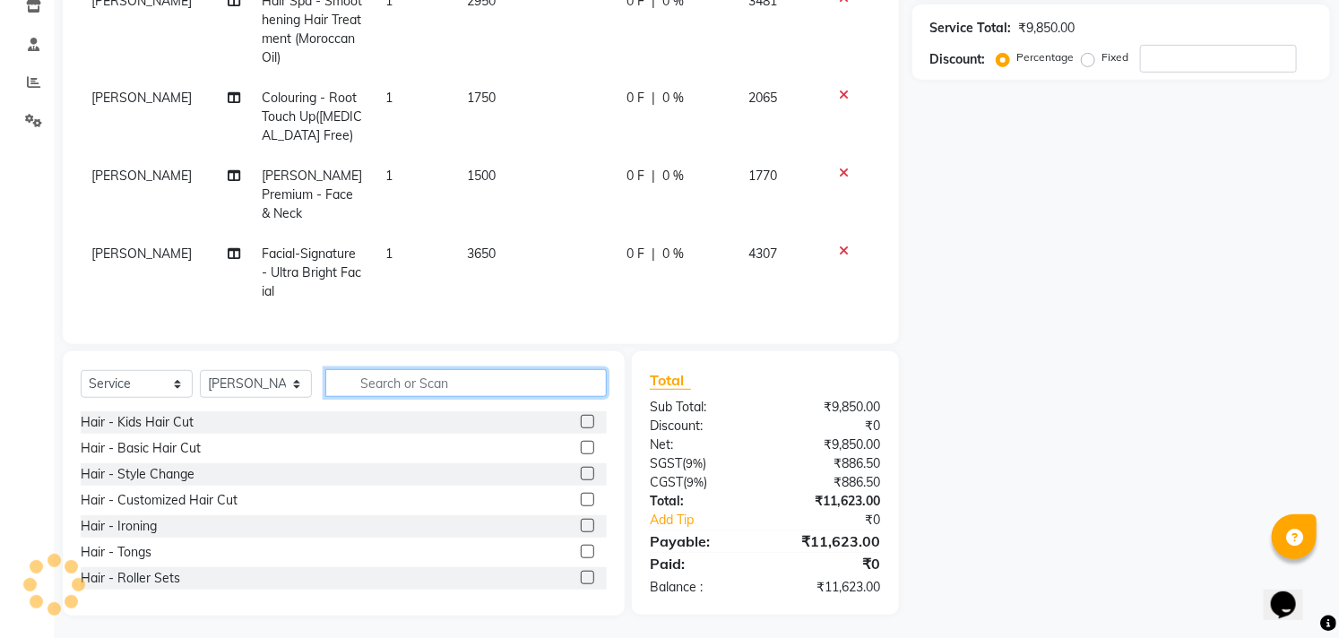
click at [525, 385] on input "text" at bounding box center [465, 383] width 281 height 28
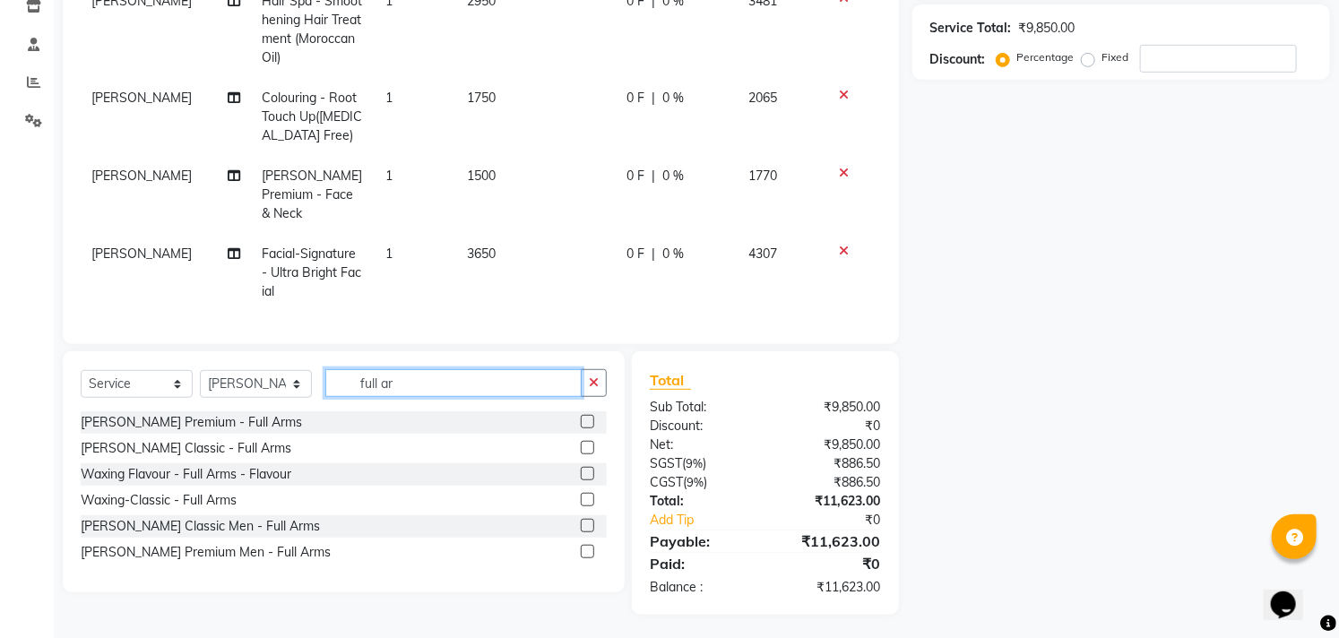
type input "full ar"
click at [588, 469] on label at bounding box center [587, 473] width 13 height 13
click at [588, 469] on input "checkbox" at bounding box center [587, 475] width 12 height 12
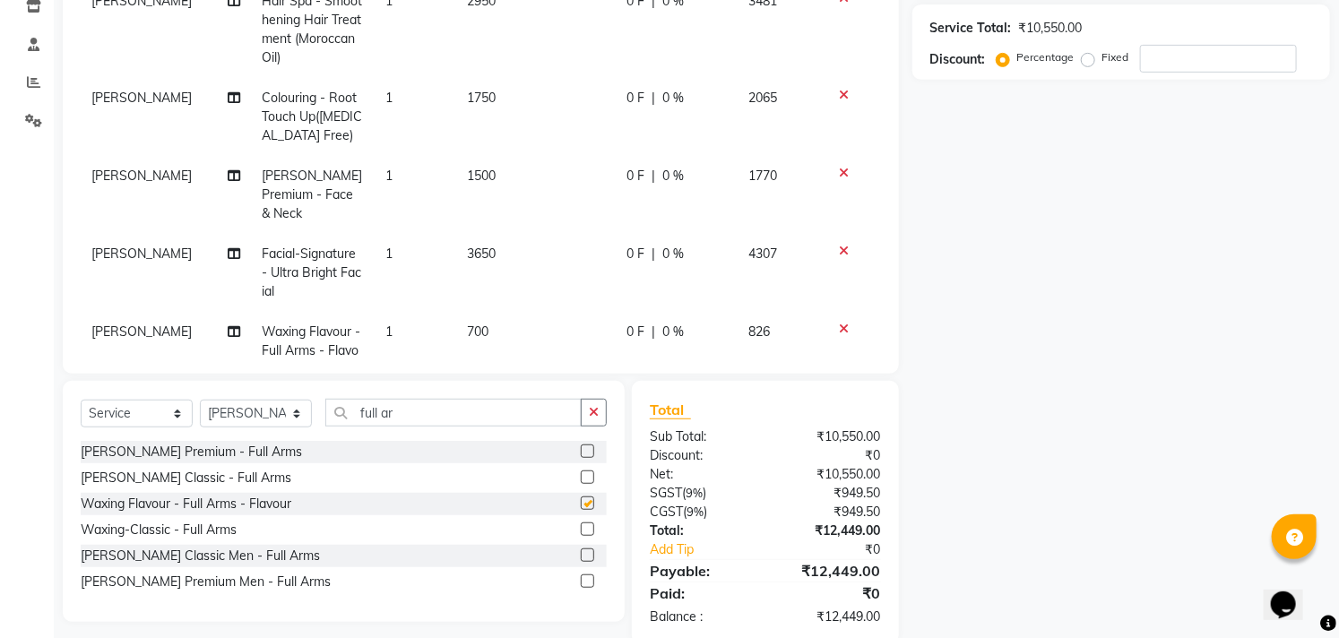
checkbox input "false"
click at [497, 422] on input "full ar" at bounding box center [453, 413] width 256 height 28
click at [527, 337] on td "700" at bounding box center [535, 351] width 159 height 78
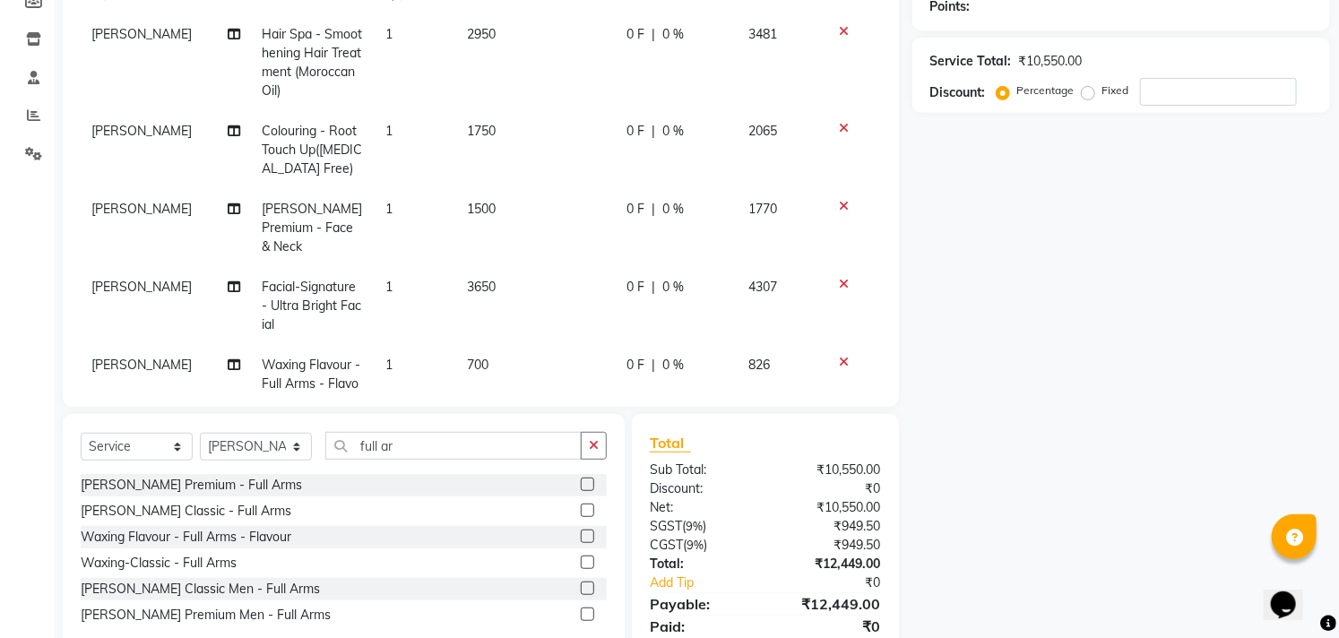
select select "68719"
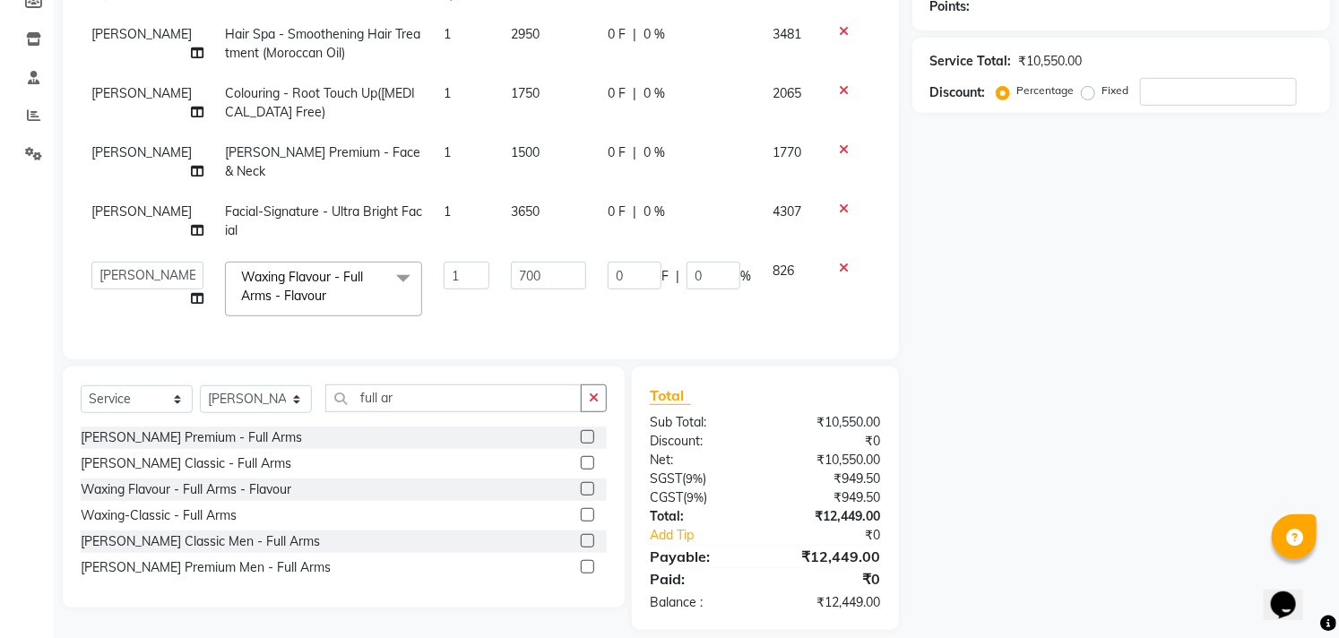
click at [525, 327] on div "Client +91 Date [DATE] Invoice Number V/2025 V/[PHONE_NUMBER] Services Stylist …" at bounding box center [481, 106] width 836 height 506
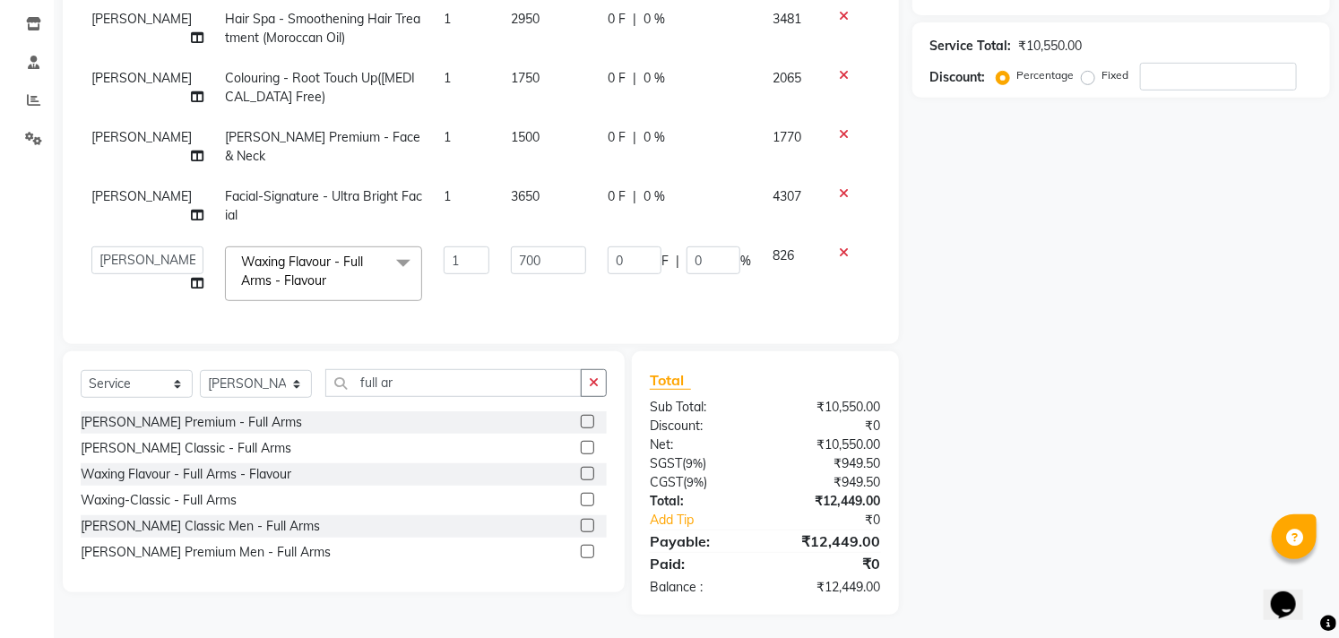
click at [538, 266] on td "700" at bounding box center [548, 274] width 97 height 76
click at [544, 254] on input "700" at bounding box center [548, 260] width 75 height 28
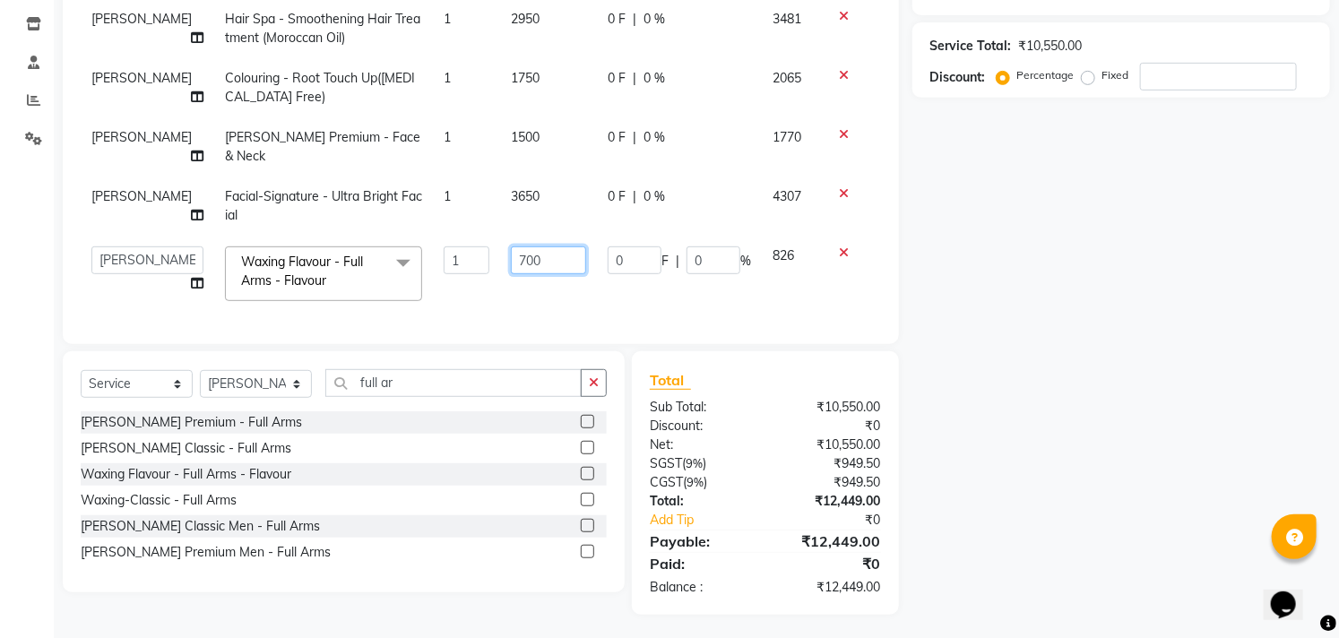
click at [544, 254] on input "700" at bounding box center [548, 260] width 75 height 28
type input "800"
click at [1038, 404] on div "Name: Membership: Total Visits: Card on file: Last Visit: Points: Service Total…" at bounding box center [1127, 226] width 431 height 777
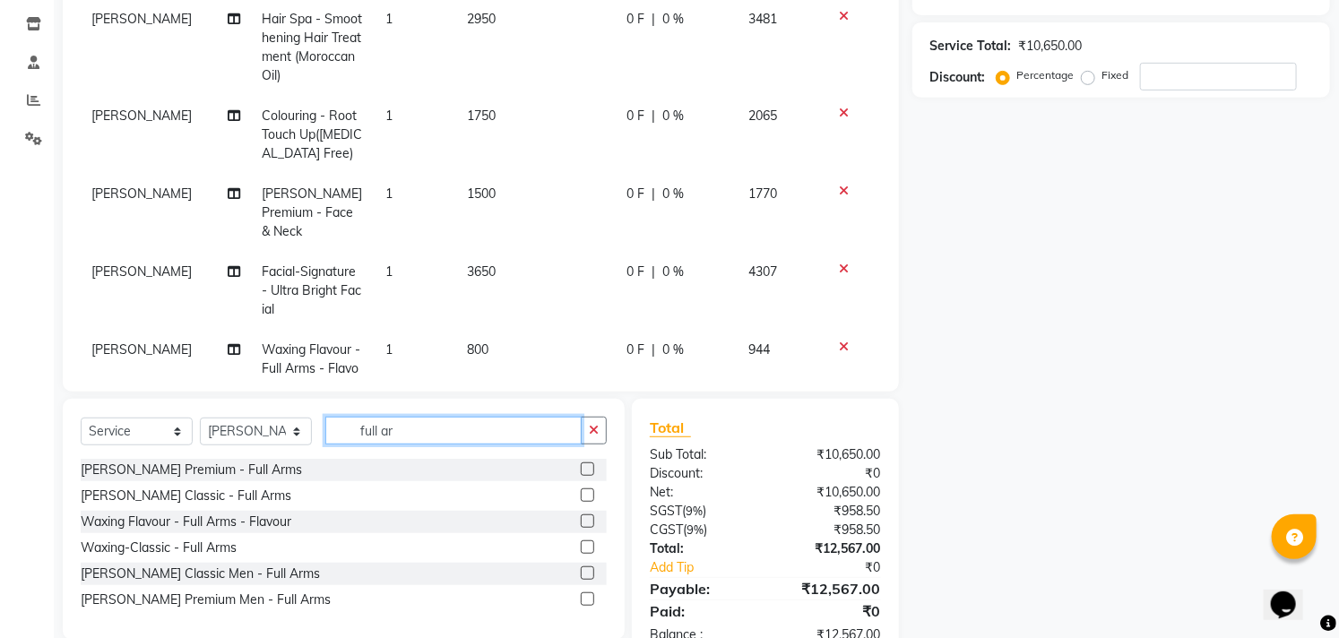
click at [414, 435] on input "full ar" at bounding box center [453, 431] width 256 height 28
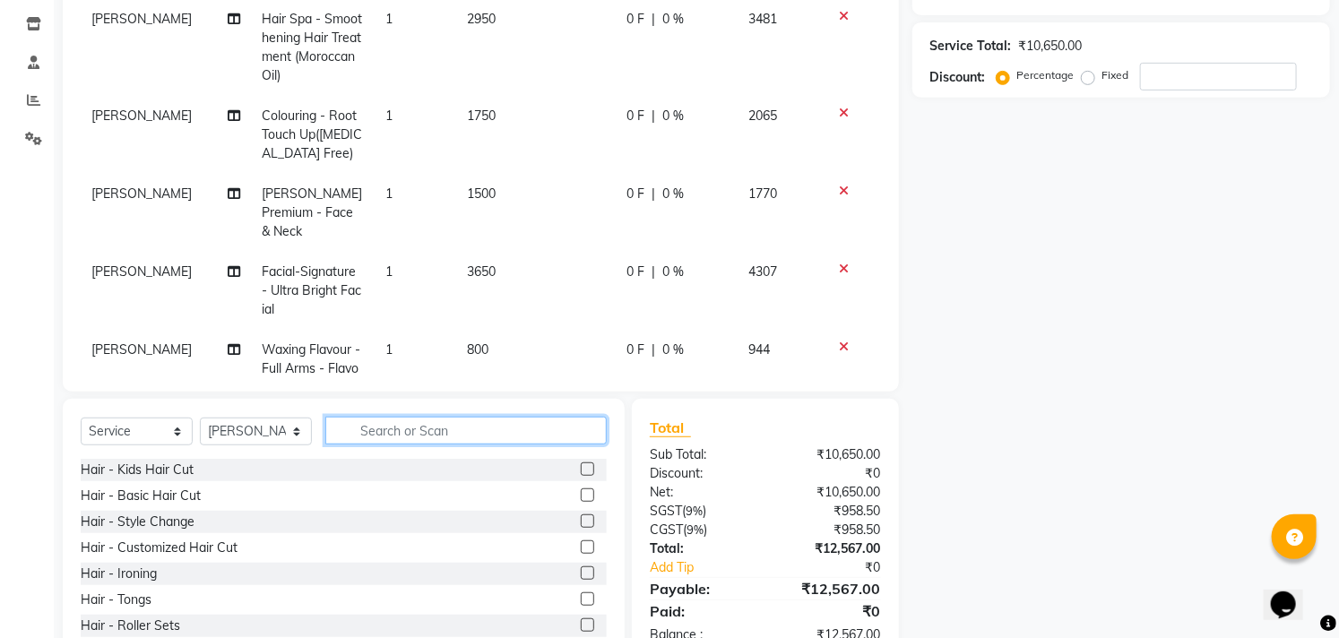
click at [414, 435] on input "text" at bounding box center [465, 431] width 281 height 28
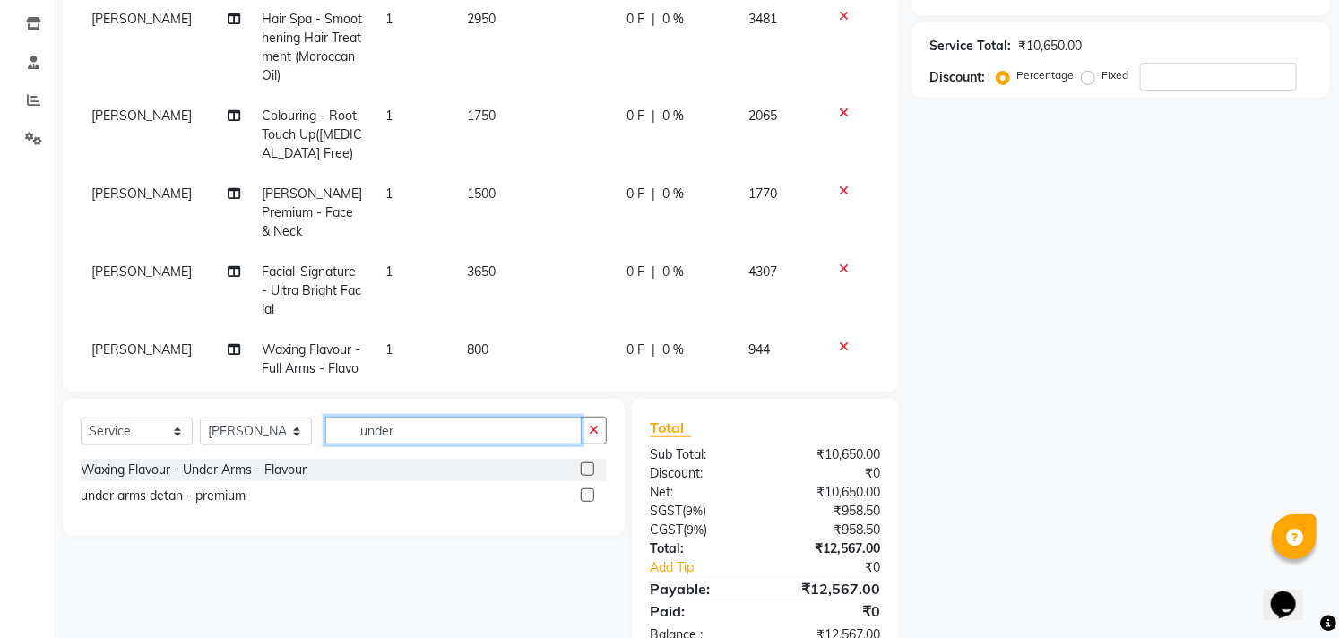
type input "under"
click at [586, 469] on label at bounding box center [587, 468] width 13 height 13
click at [586, 469] on input "checkbox" at bounding box center [587, 470] width 12 height 12
checkbox input "false"
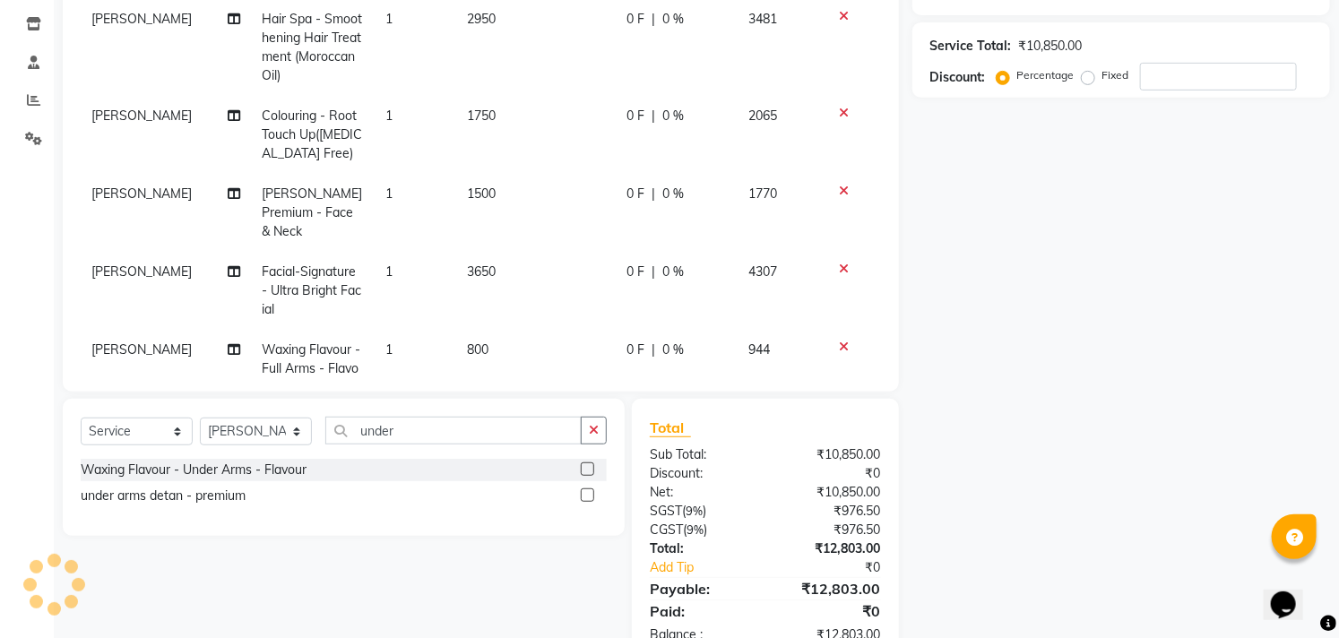
scroll to position [122, 0]
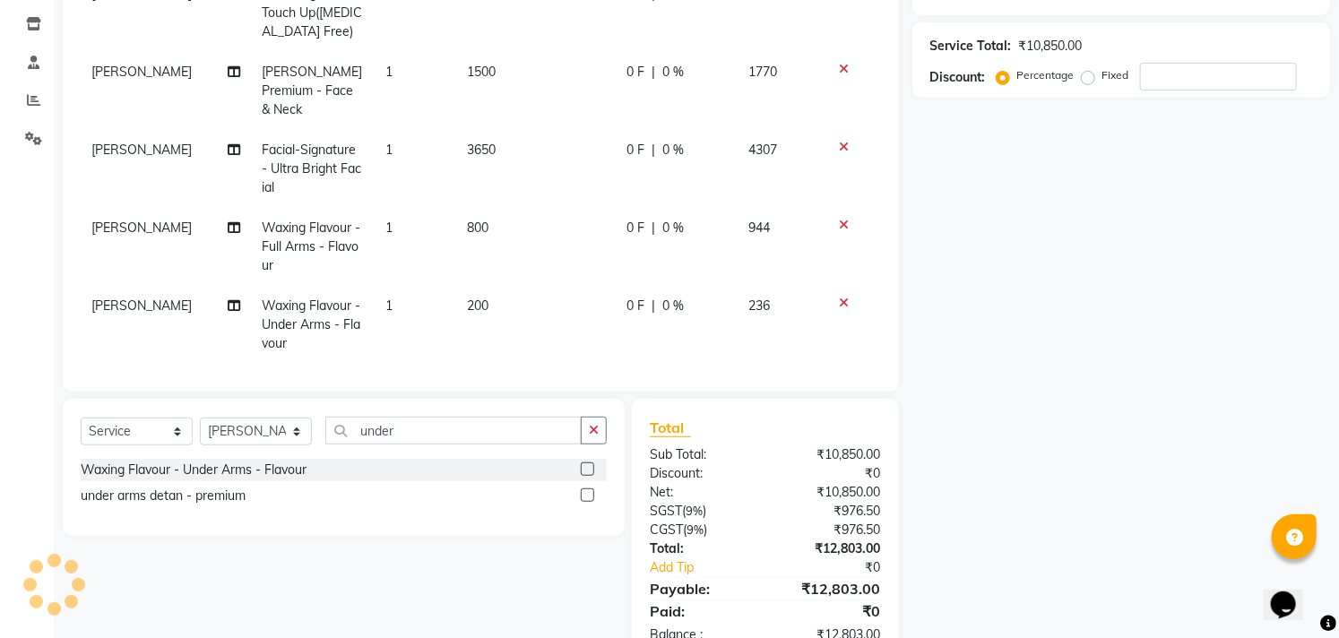
click at [547, 296] on td "200" at bounding box center [535, 325] width 159 height 78
select select "68719"
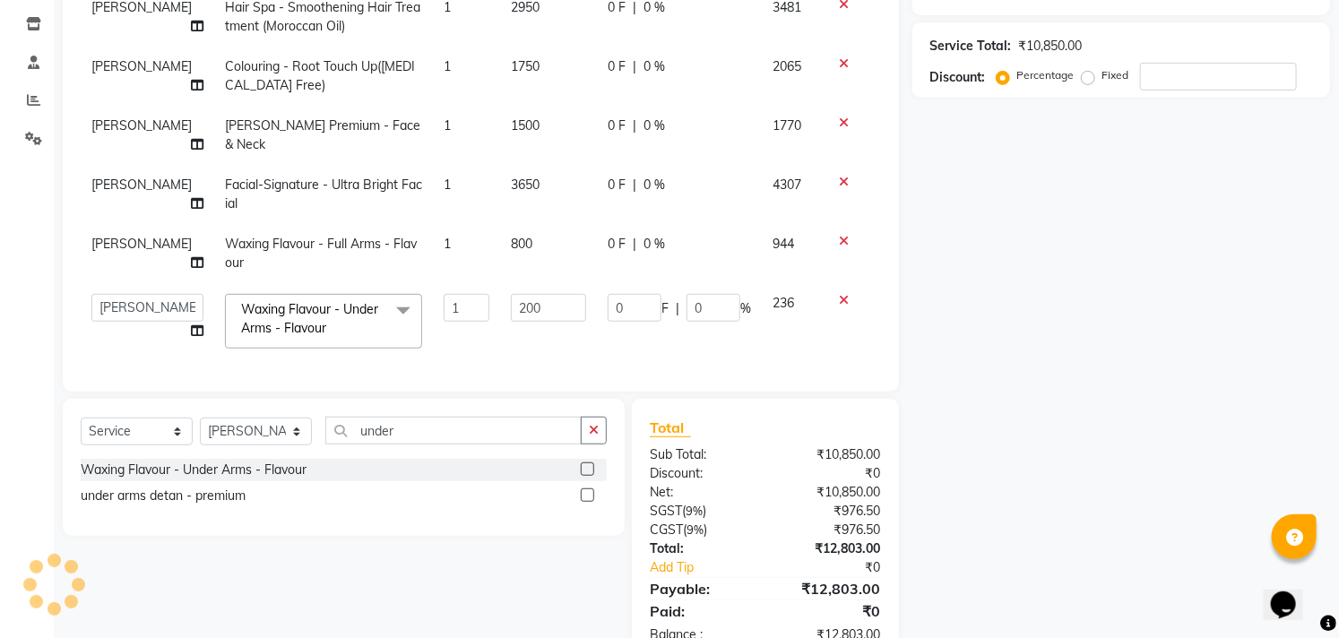
scroll to position [0, 0]
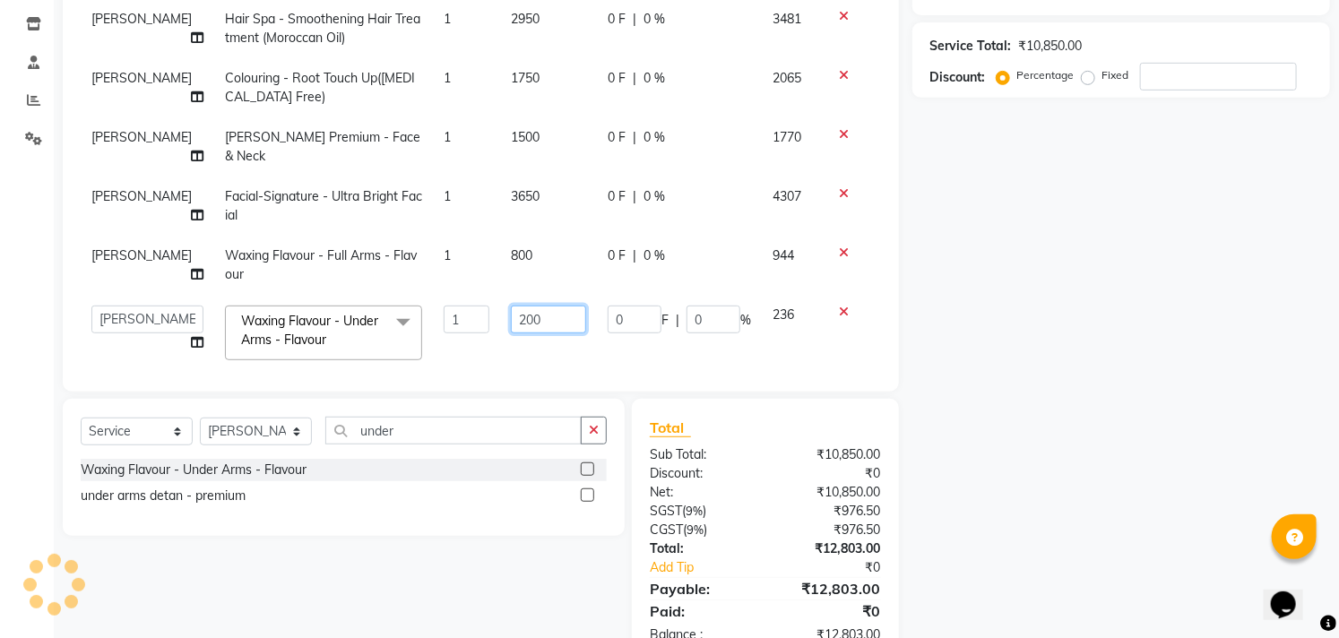
click at [542, 306] on input "200" at bounding box center [548, 320] width 75 height 28
type input "300"
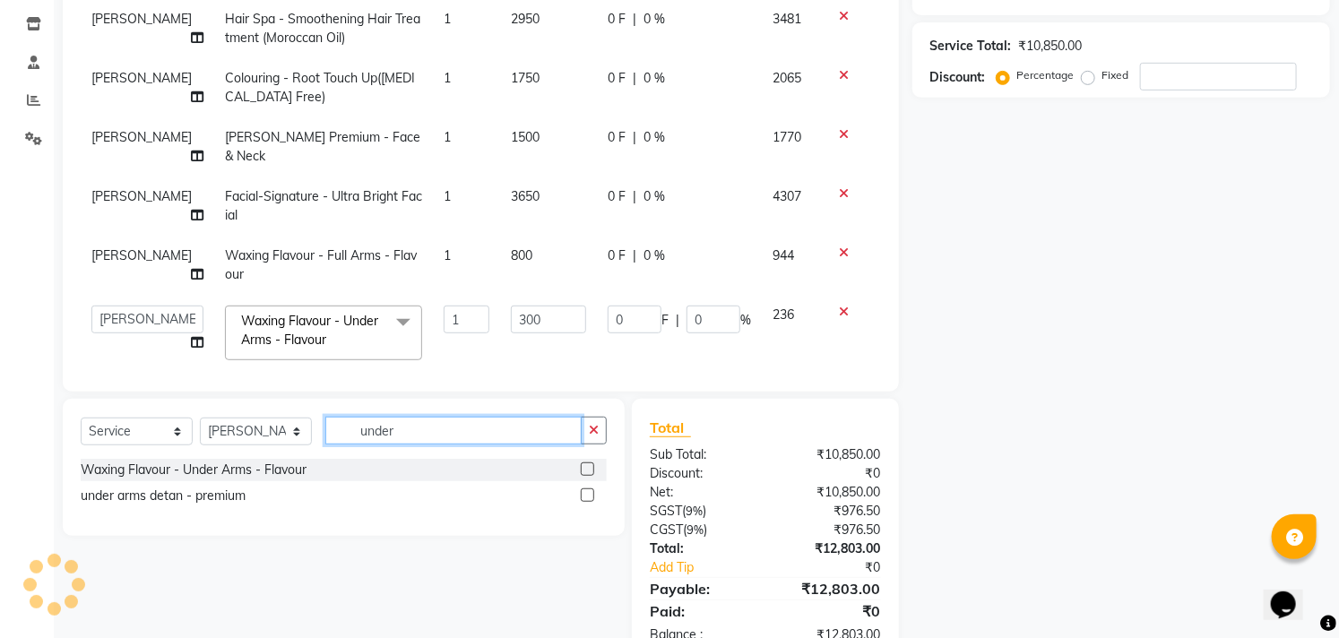
click at [475, 436] on input "under" at bounding box center [453, 431] width 256 height 28
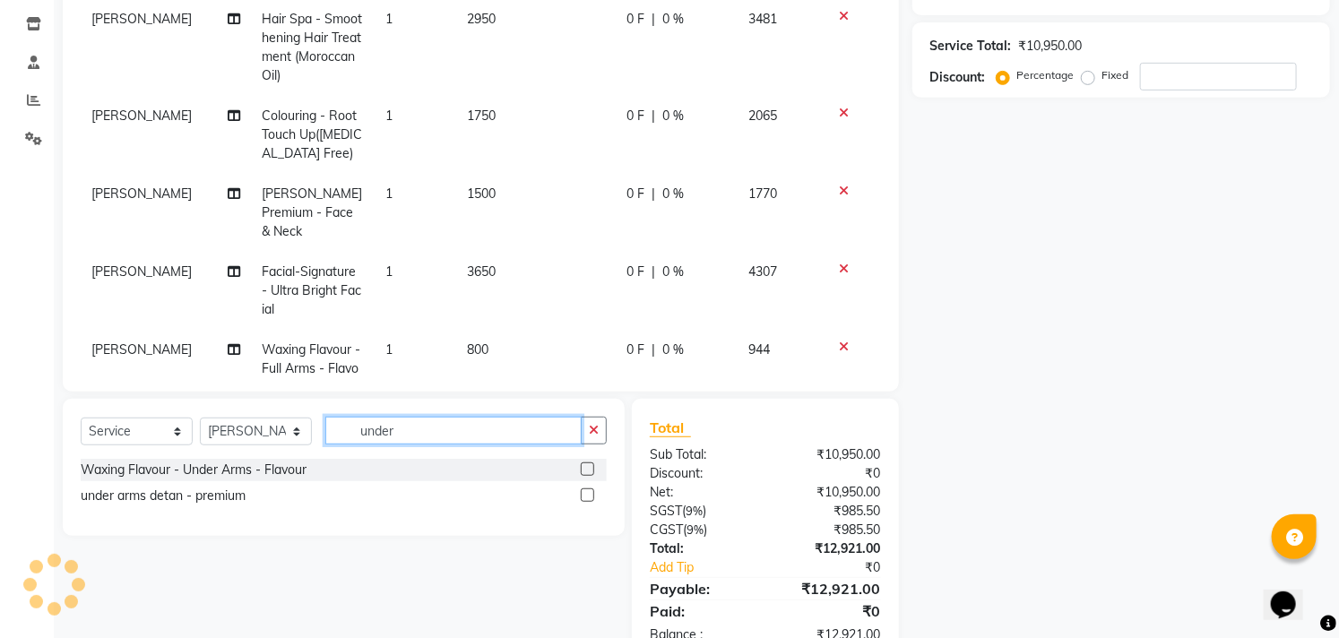
click at [475, 436] on input "under" at bounding box center [453, 431] width 256 height 28
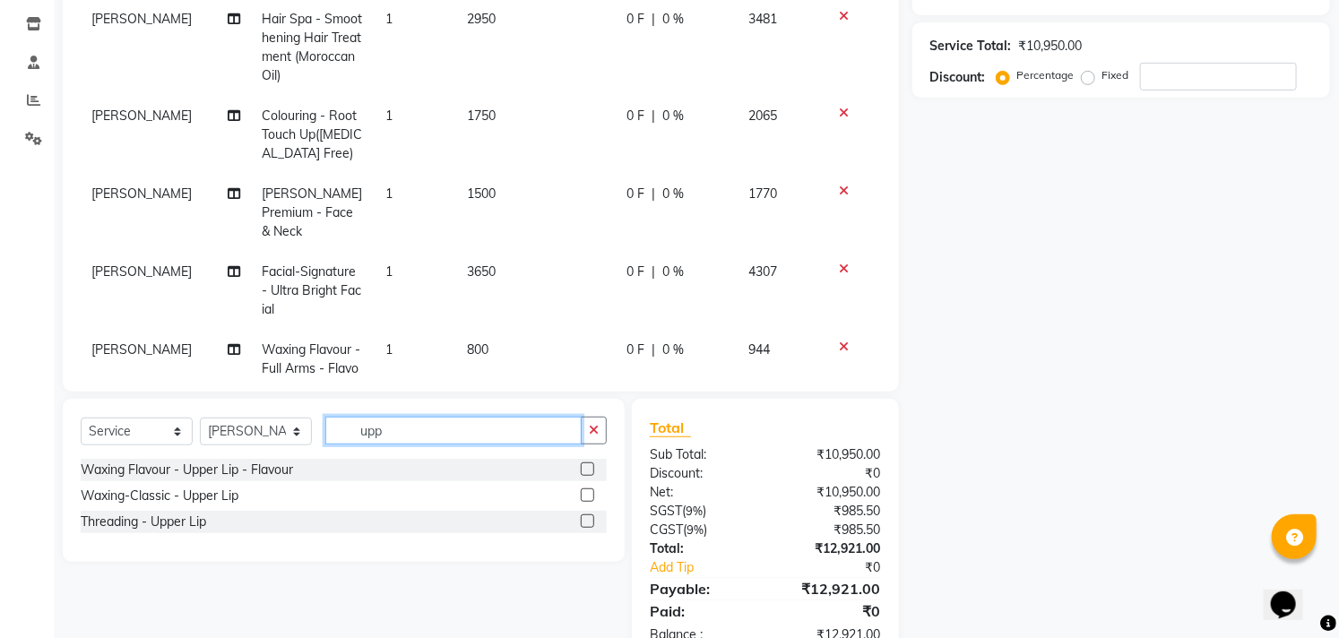
type input "upp"
click at [590, 469] on label at bounding box center [587, 468] width 13 height 13
click at [590, 469] on input "checkbox" at bounding box center [587, 470] width 12 height 12
checkbox input "false"
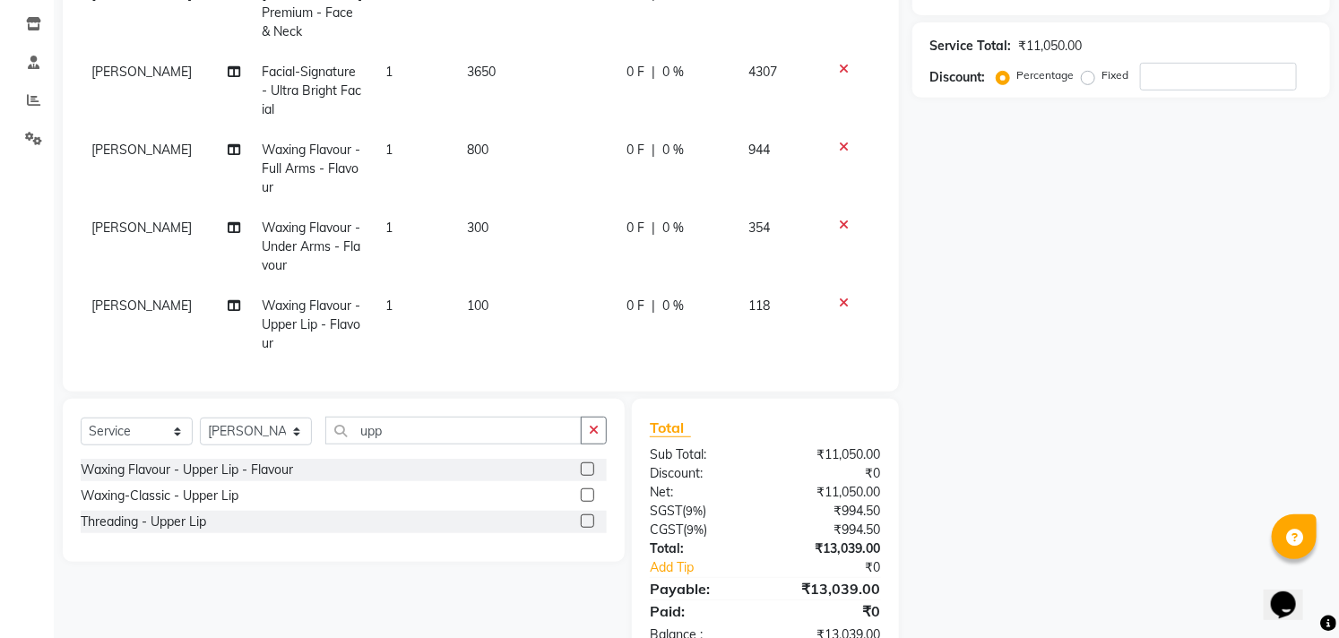
click at [548, 292] on td "100" at bounding box center [535, 325] width 159 height 78
select select "68719"
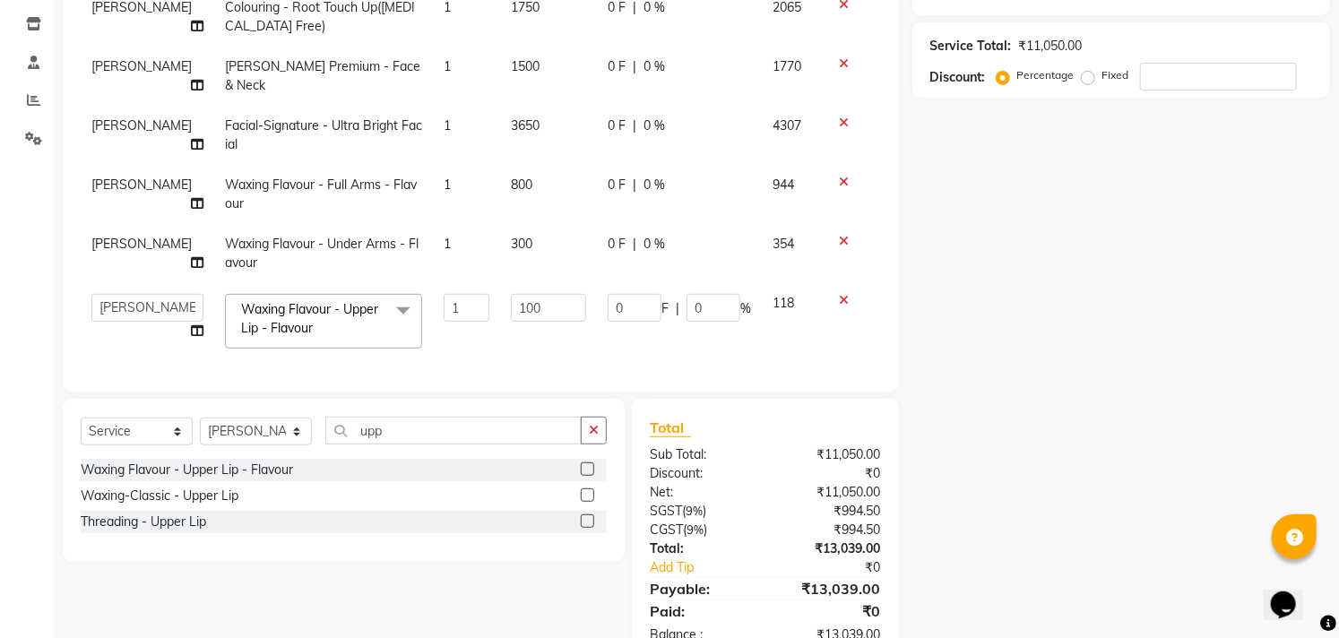
scroll to position [66, 0]
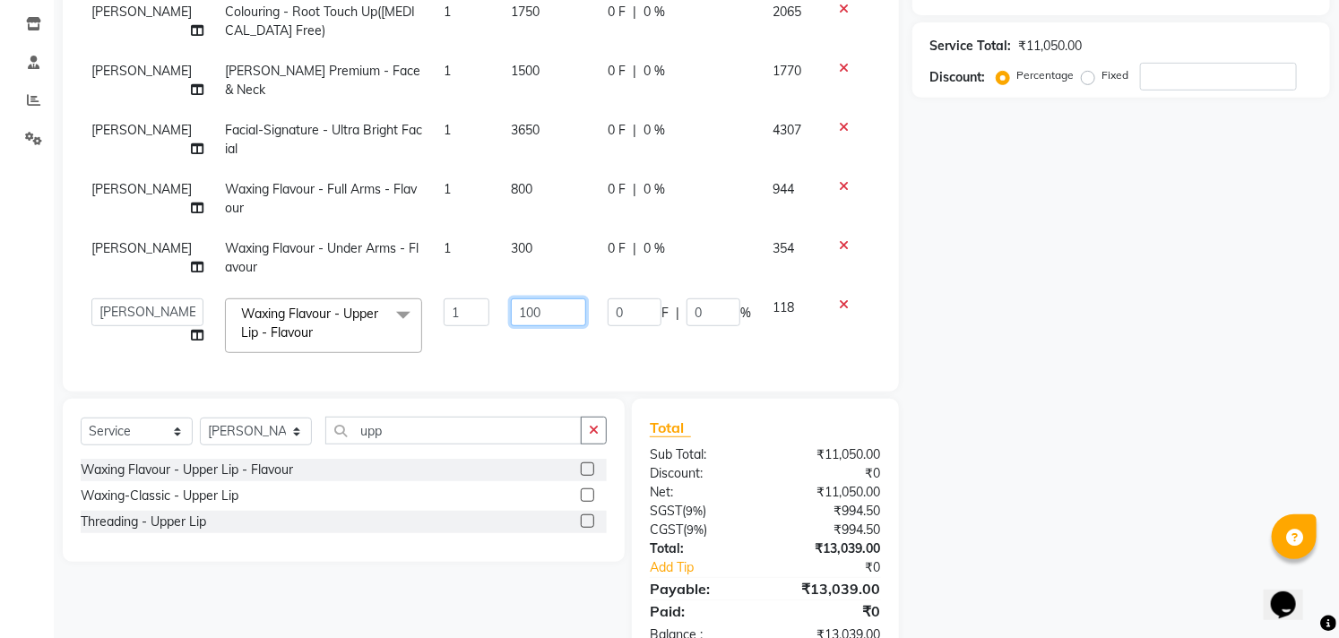
click at [548, 298] on input "100" at bounding box center [548, 312] width 75 height 28
type input "150"
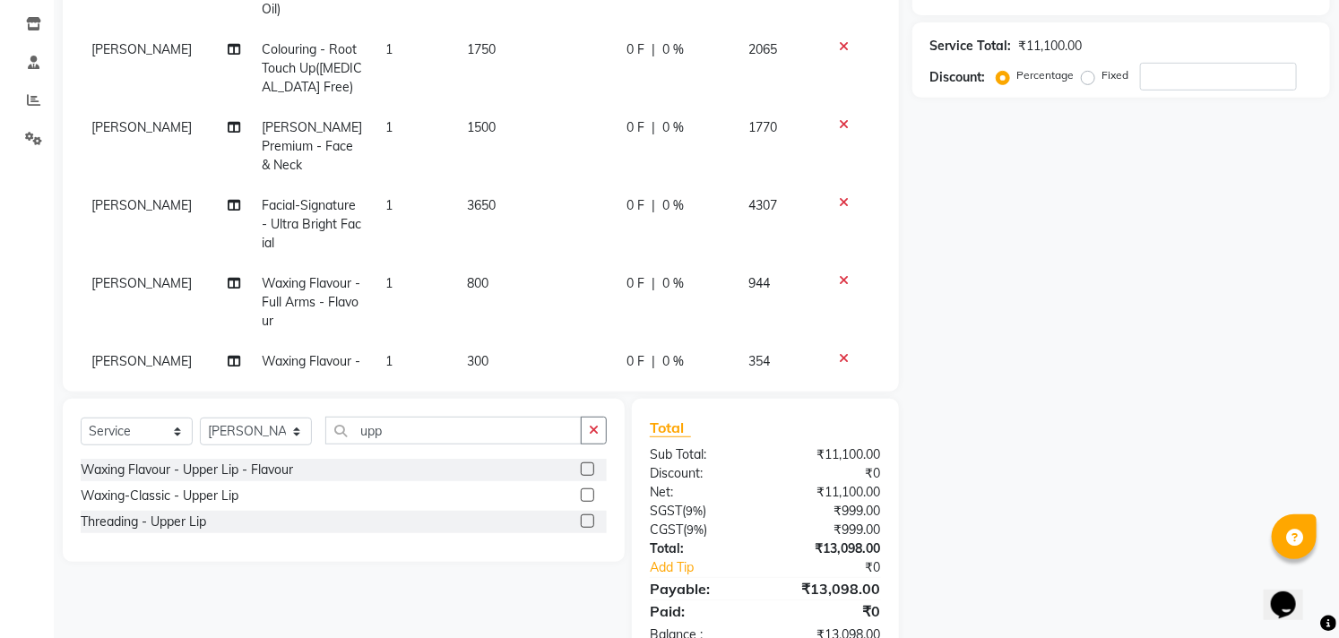
click at [920, 400] on div "Name: Membership: Total Visits: Card on file: Last Visit: Points: Service Total…" at bounding box center [1127, 250] width 431 height 824
click at [451, 449] on div "Select Service Product Membership Package Voucher Prepaid Gift Card Select Styl…" at bounding box center [344, 438] width 526 height 42
click at [448, 443] on input "upp" at bounding box center [453, 431] width 256 height 28
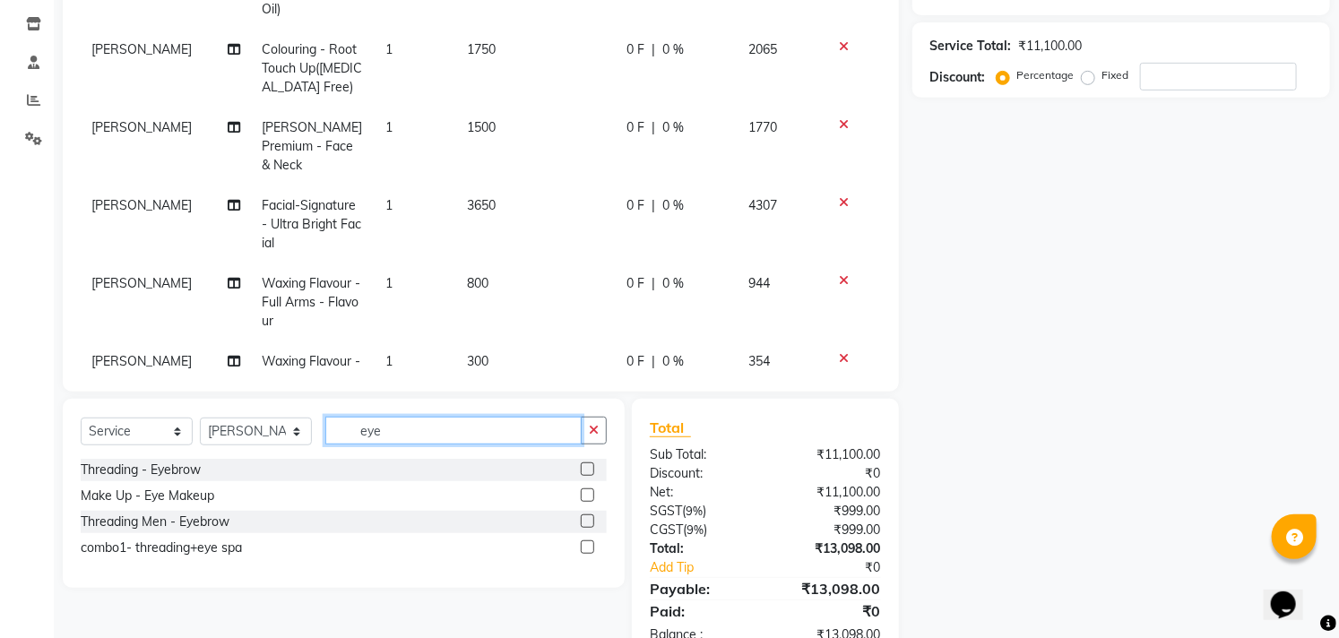
type input "eye"
click at [581, 469] on label at bounding box center [587, 468] width 13 height 13
click at [581, 469] on input "checkbox" at bounding box center [587, 470] width 12 height 12
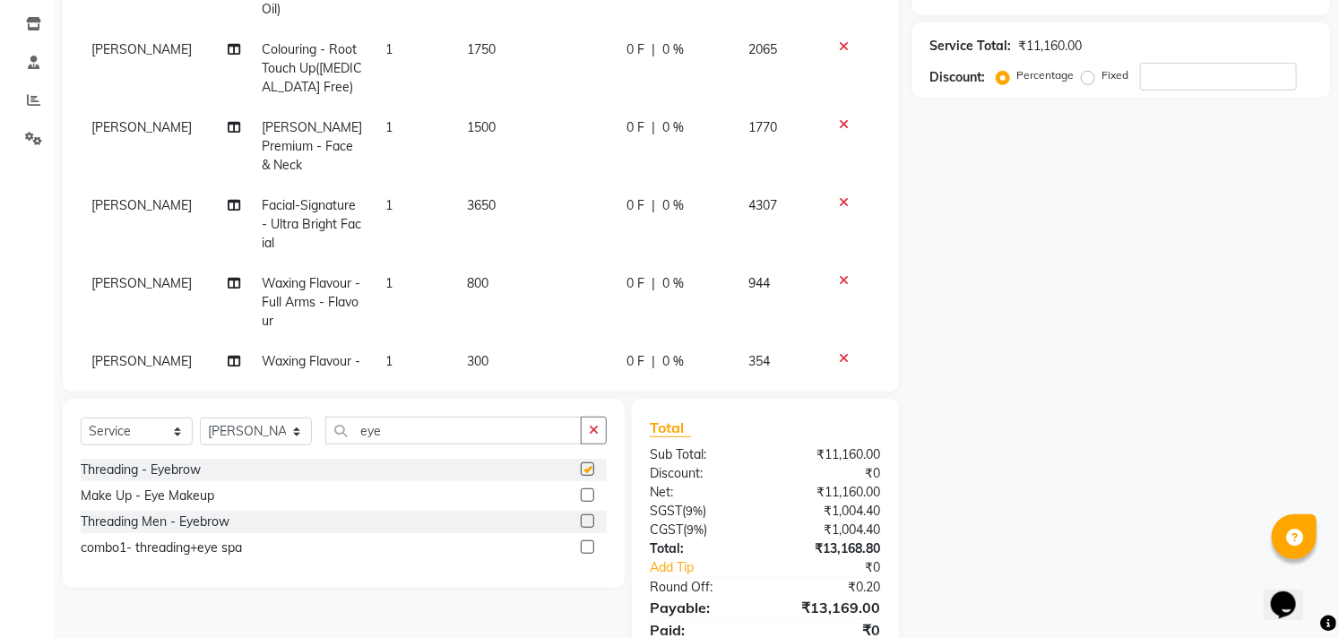
checkbox input "false"
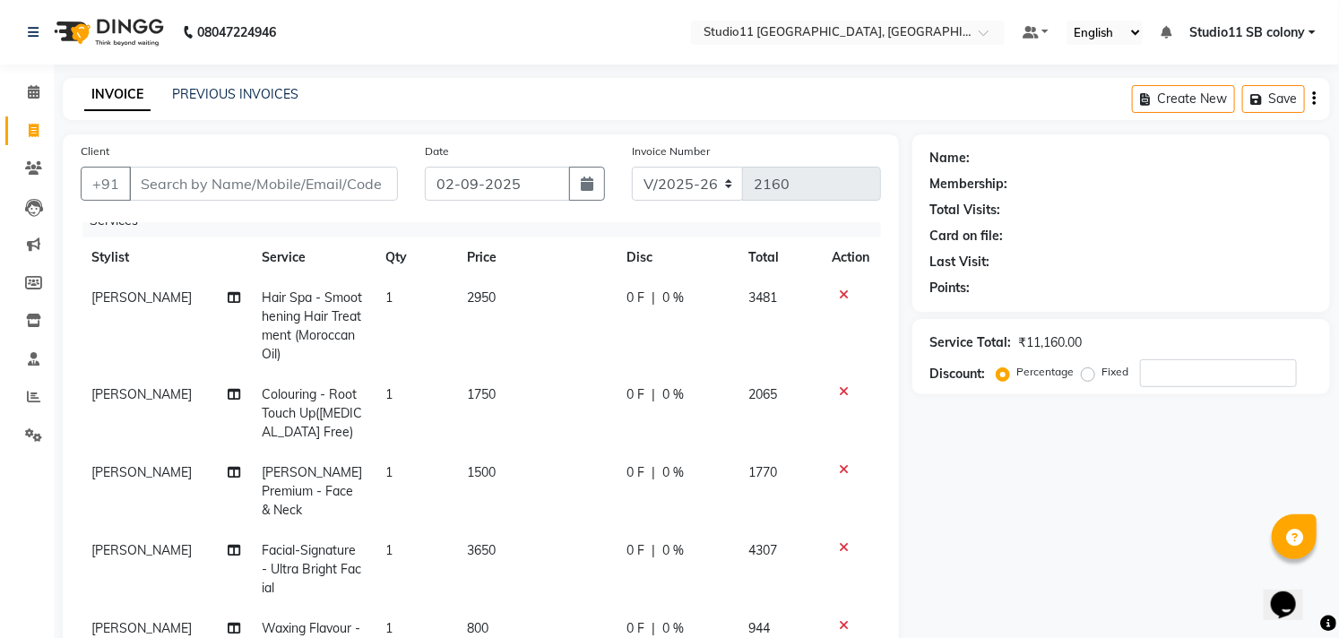
scroll to position [0, 0]
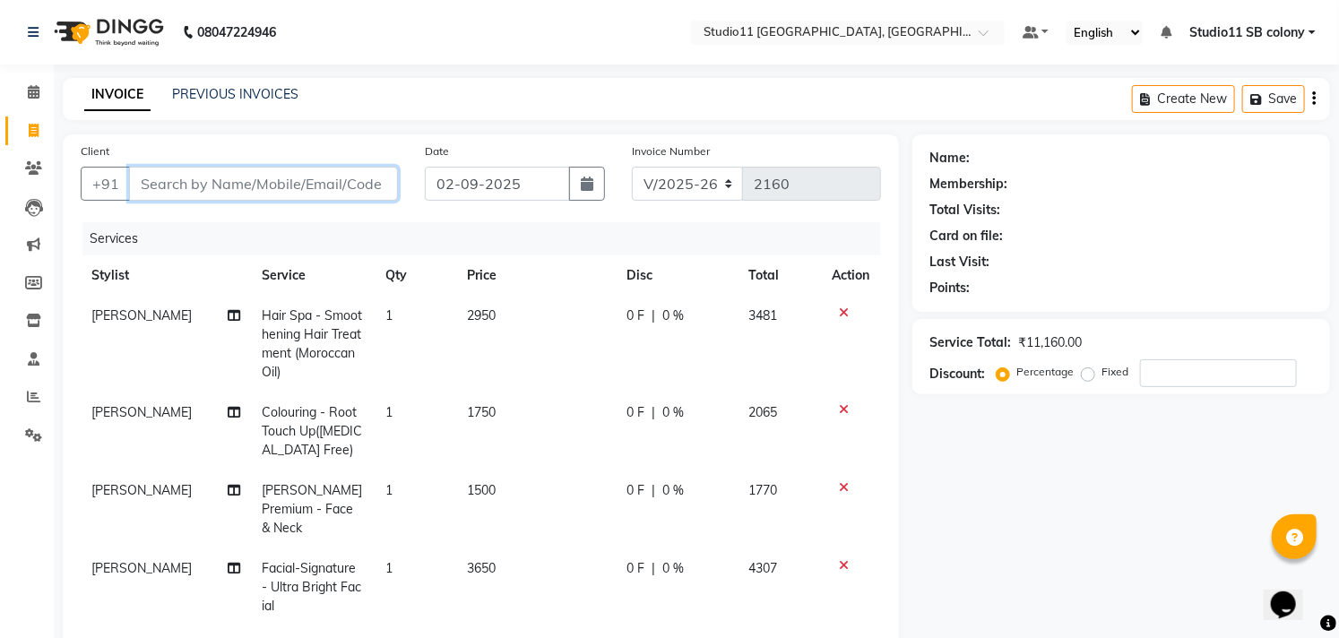
click at [287, 183] on input "Client" at bounding box center [263, 184] width 269 height 34
type input "9"
type input "0"
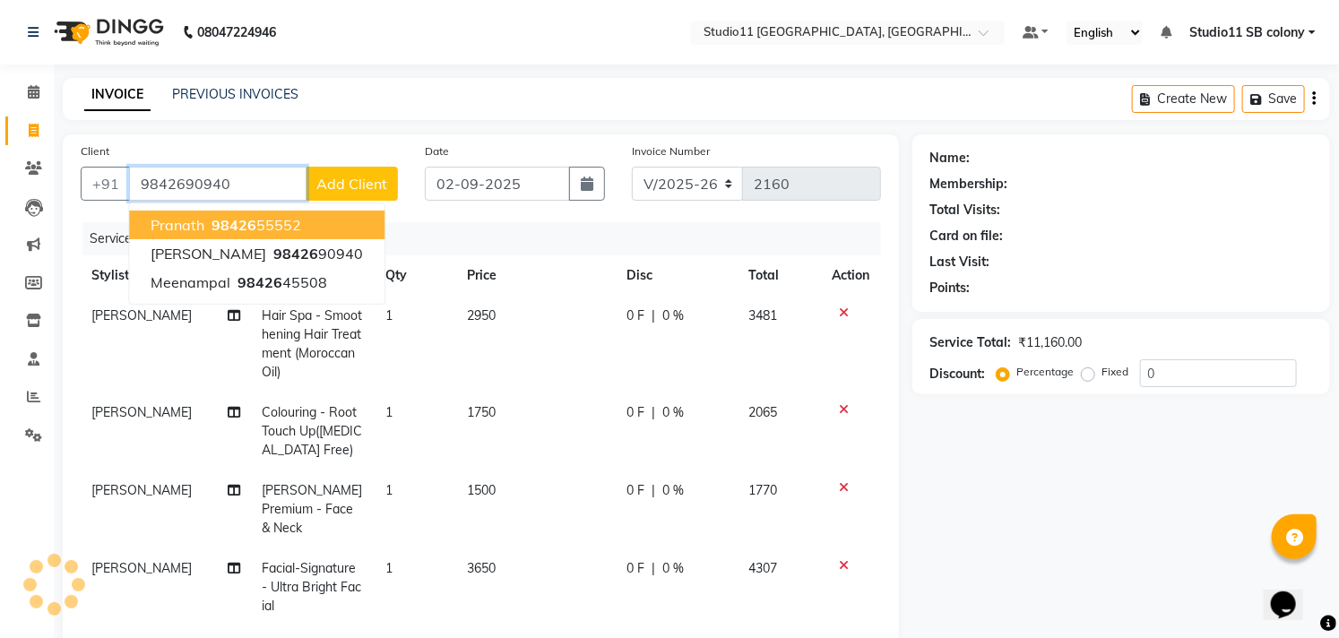
type input "9842690940"
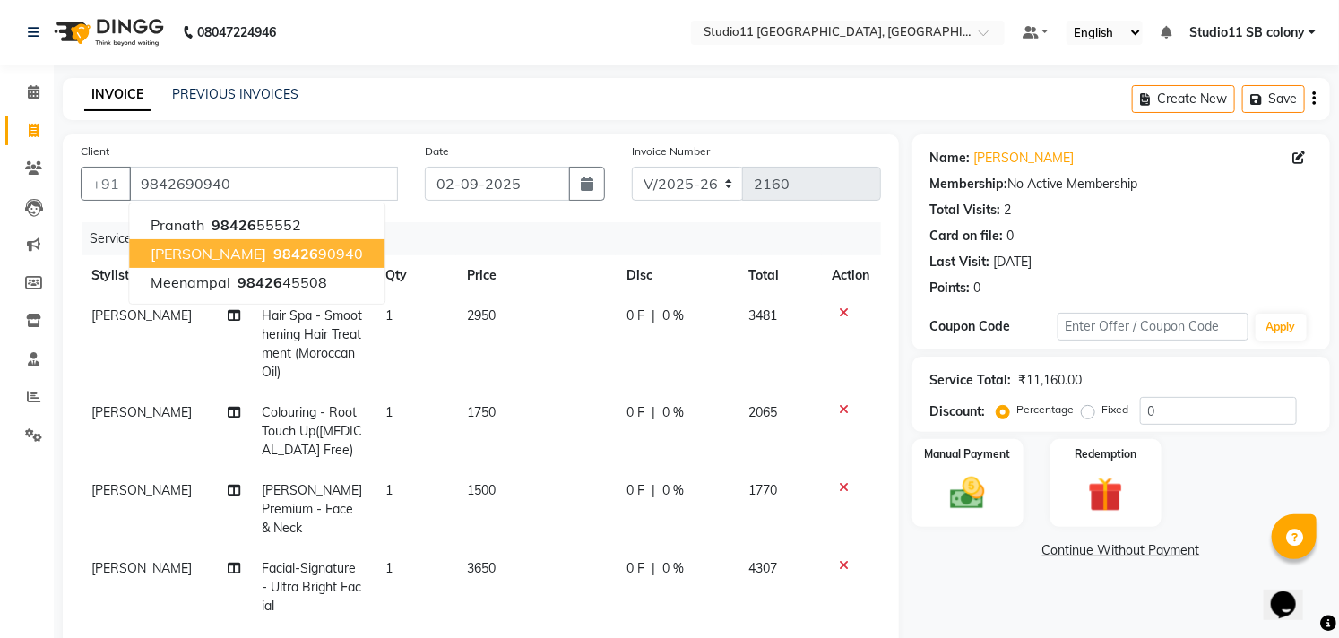
click at [280, 246] on ngb-highlight "98426 90940" at bounding box center [316, 254] width 93 height 18
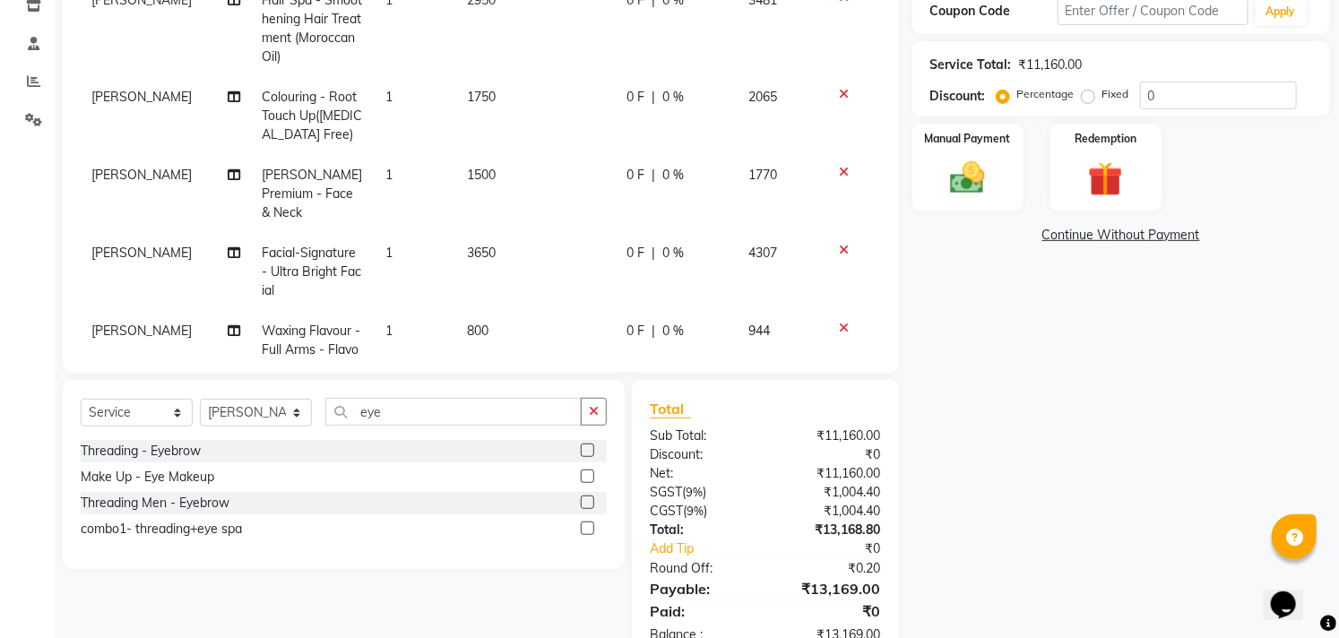
scroll to position [266, 0]
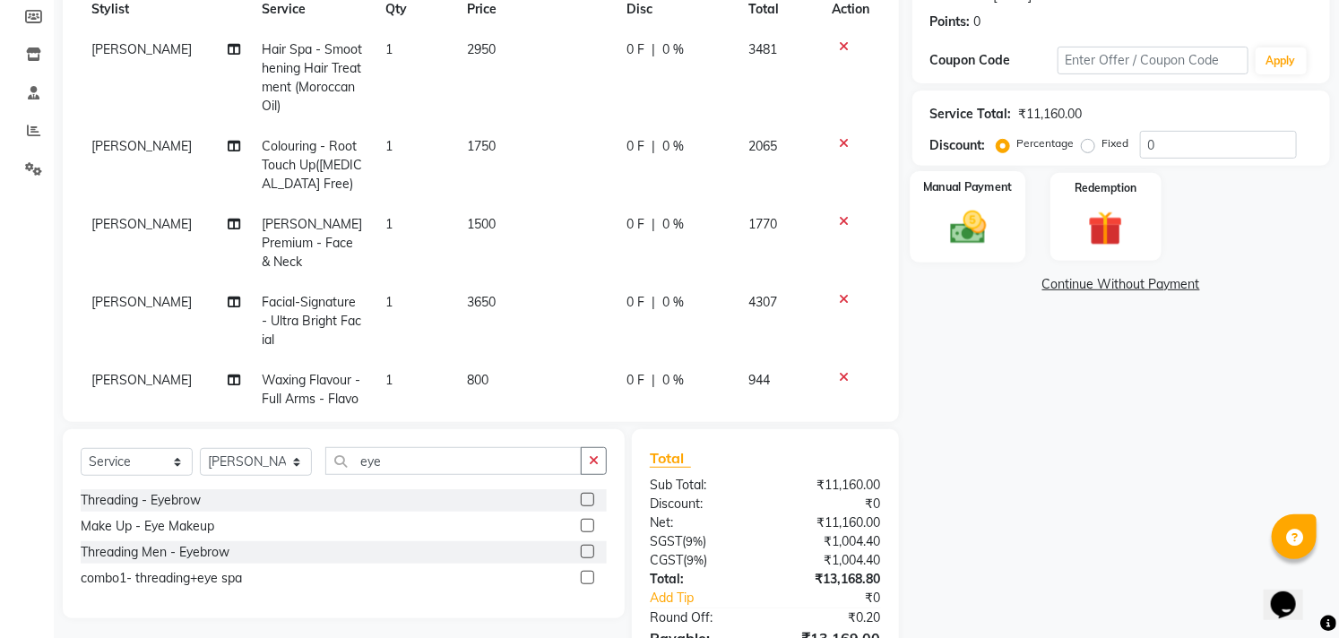
click at [968, 237] on img at bounding box center [967, 227] width 59 height 41
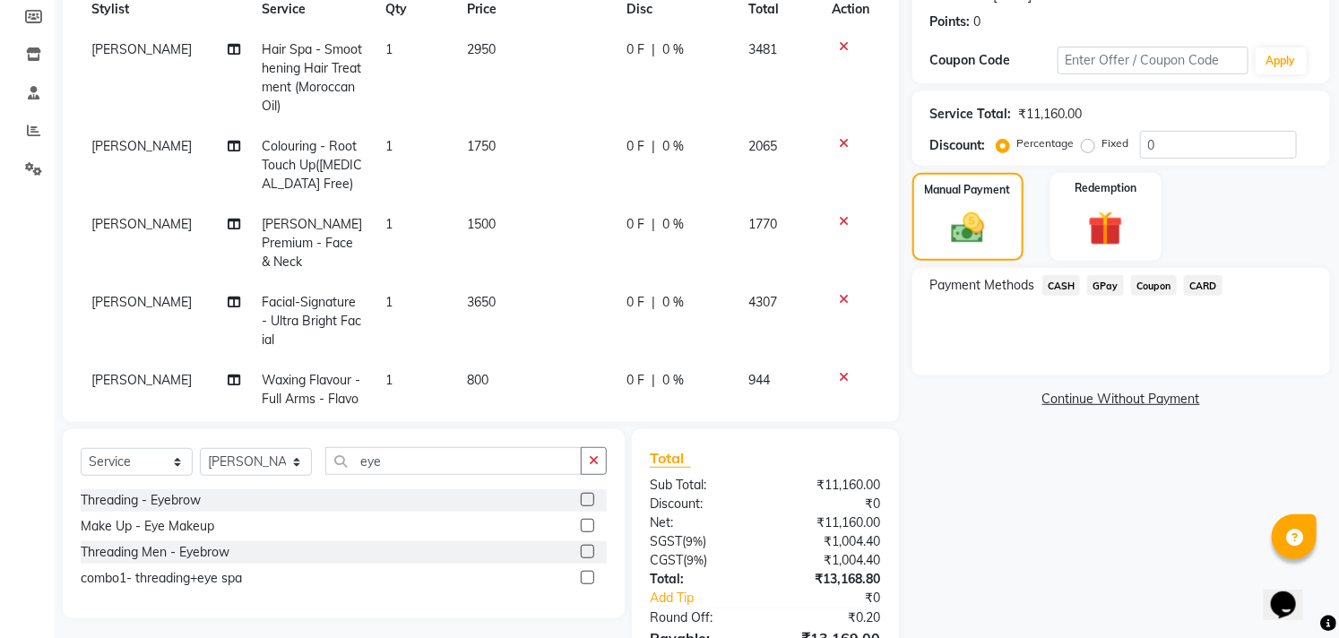
click at [1115, 283] on span "GPay" at bounding box center [1105, 285] width 37 height 21
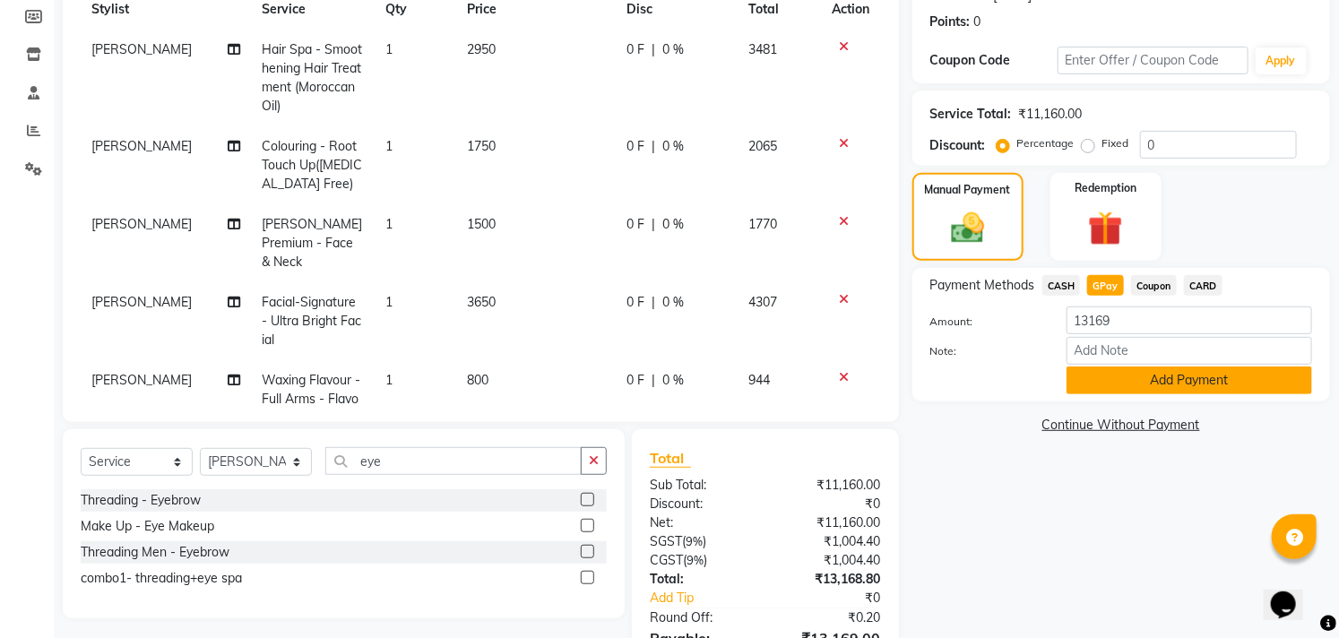
click at [1139, 385] on button "Add Payment" at bounding box center [1188, 380] width 245 height 28
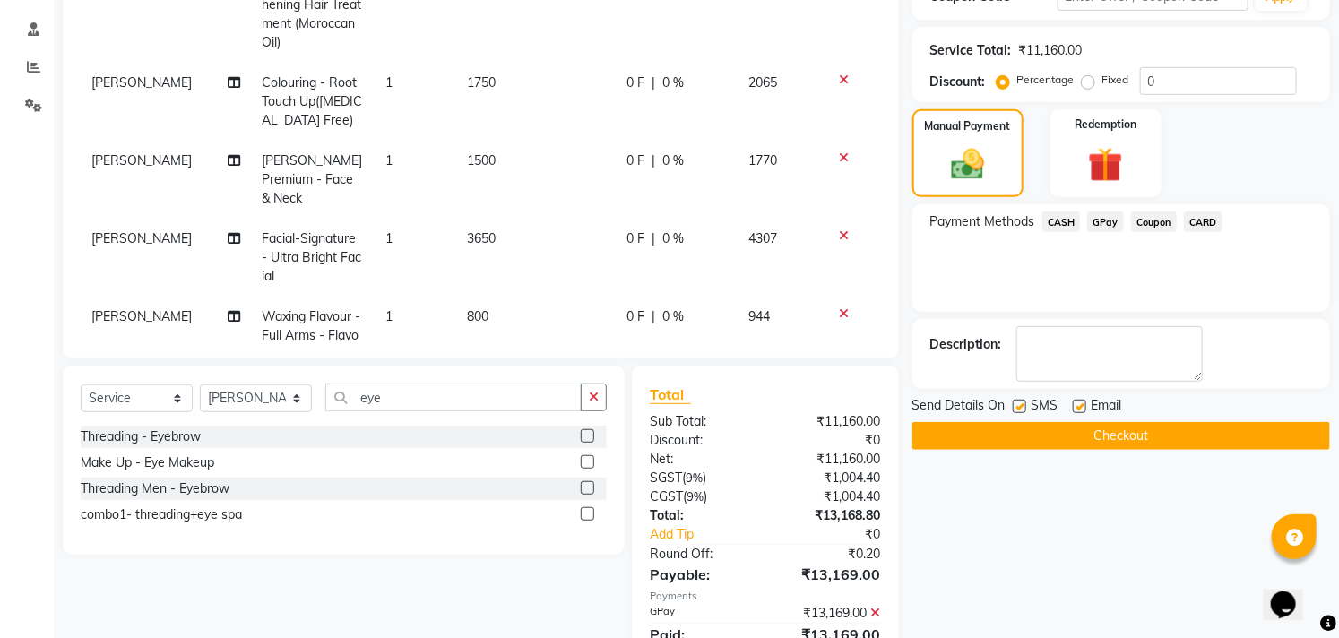
scroll to position [404, 0]
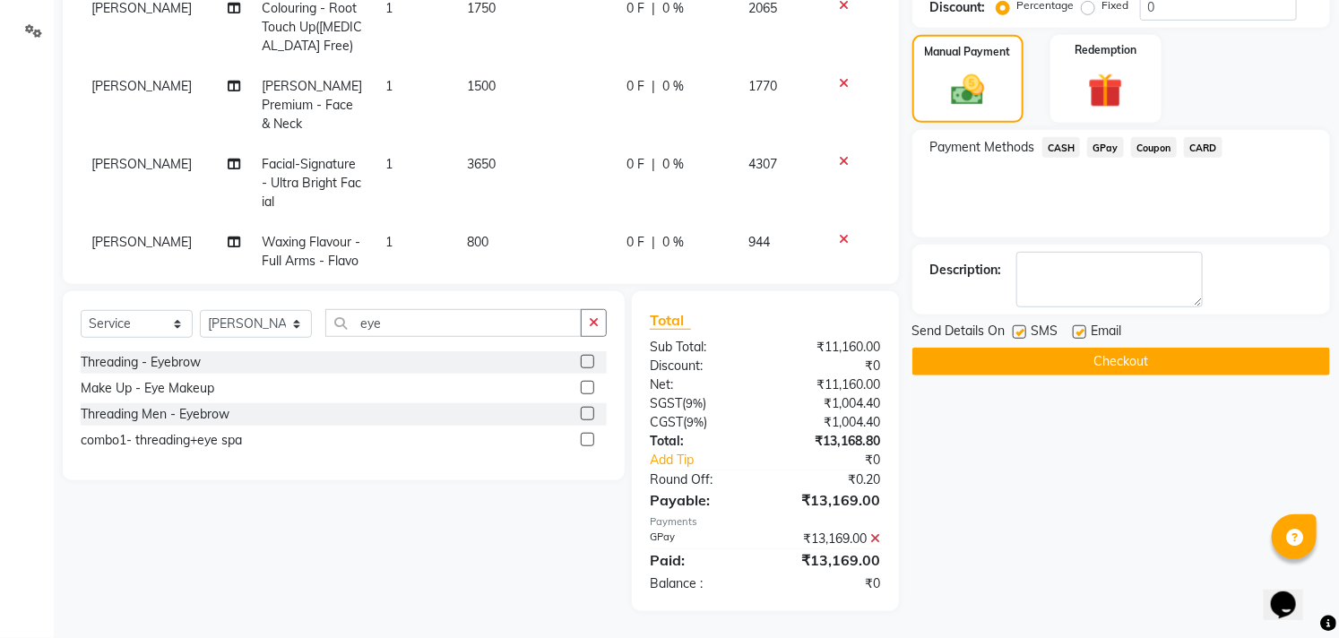
click at [1079, 335] on label at bounding box center [1078, 331] width 13 height 13
click at [1079, 335] on input "checkbox" at bounding box center [1078, 333] width 12 height 12
checkbox input "false"
click at [1089, 363] on button "Checkout" at bounding box center [1121, 362] width 418 height 28
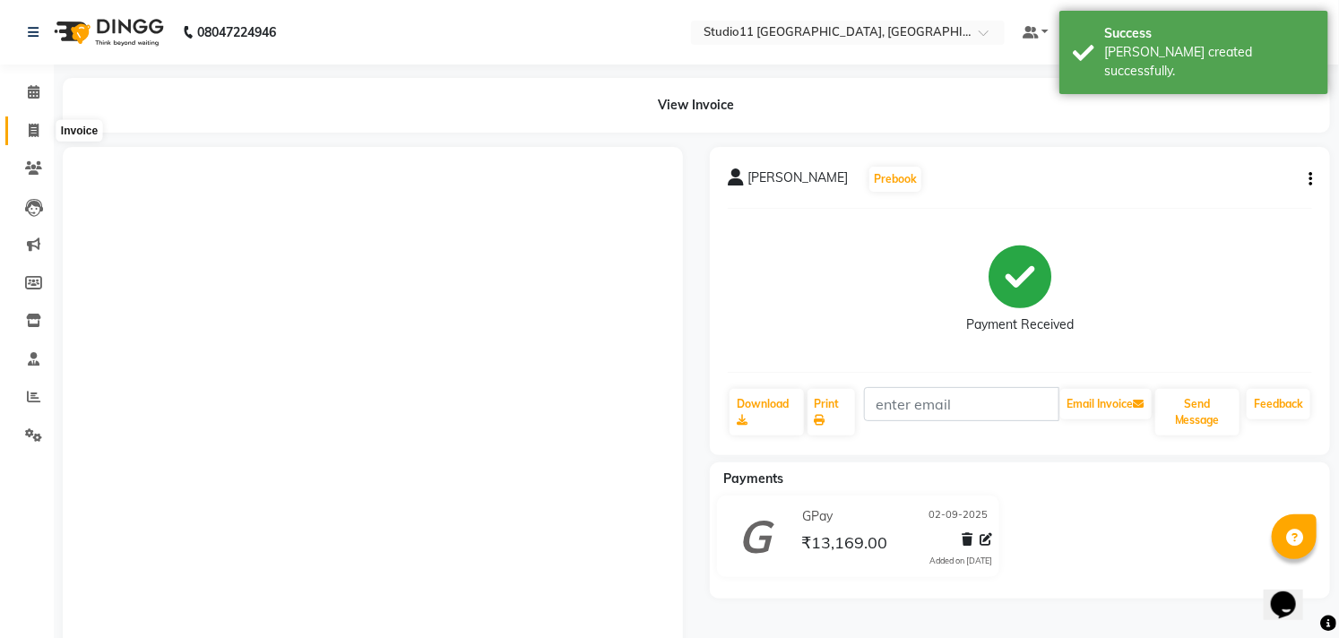
click at [25, 134] on span at bounding box center [33, 131] width 31 height 21
select select "service"
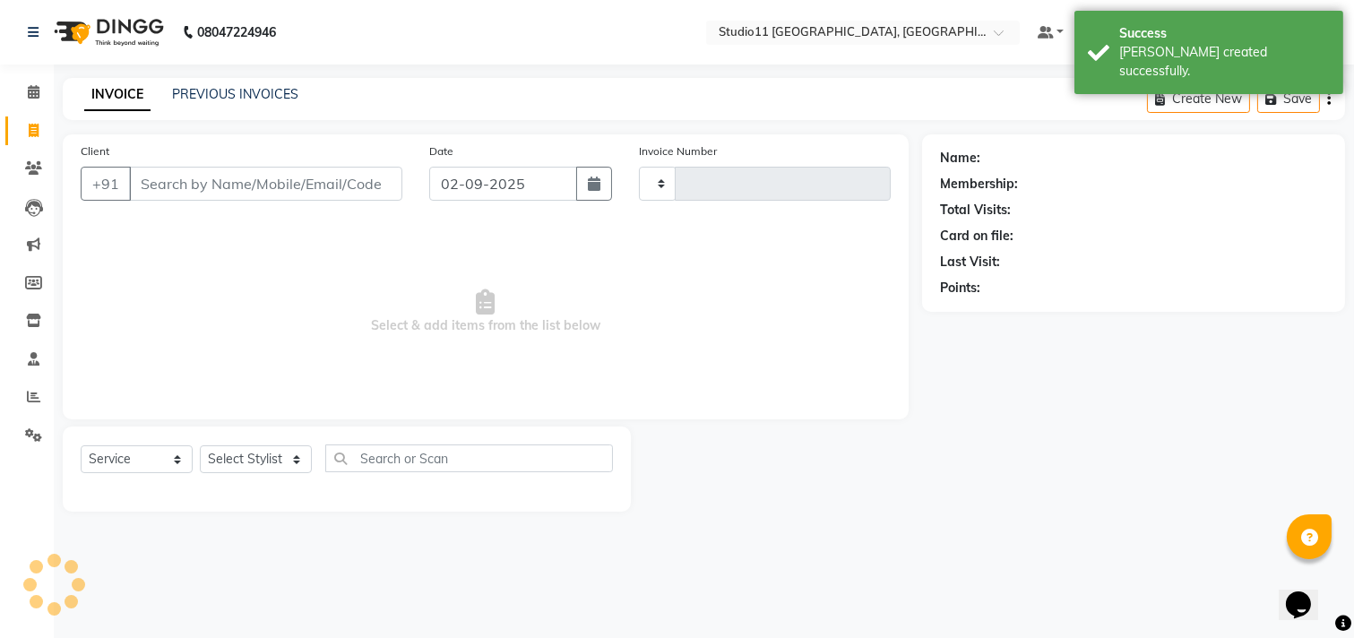
type input "2161"
select select "7717"
click at [206, 90] on link "PREVIOUS INVOICES" at bounding box center [235, 94] width 126 height 16
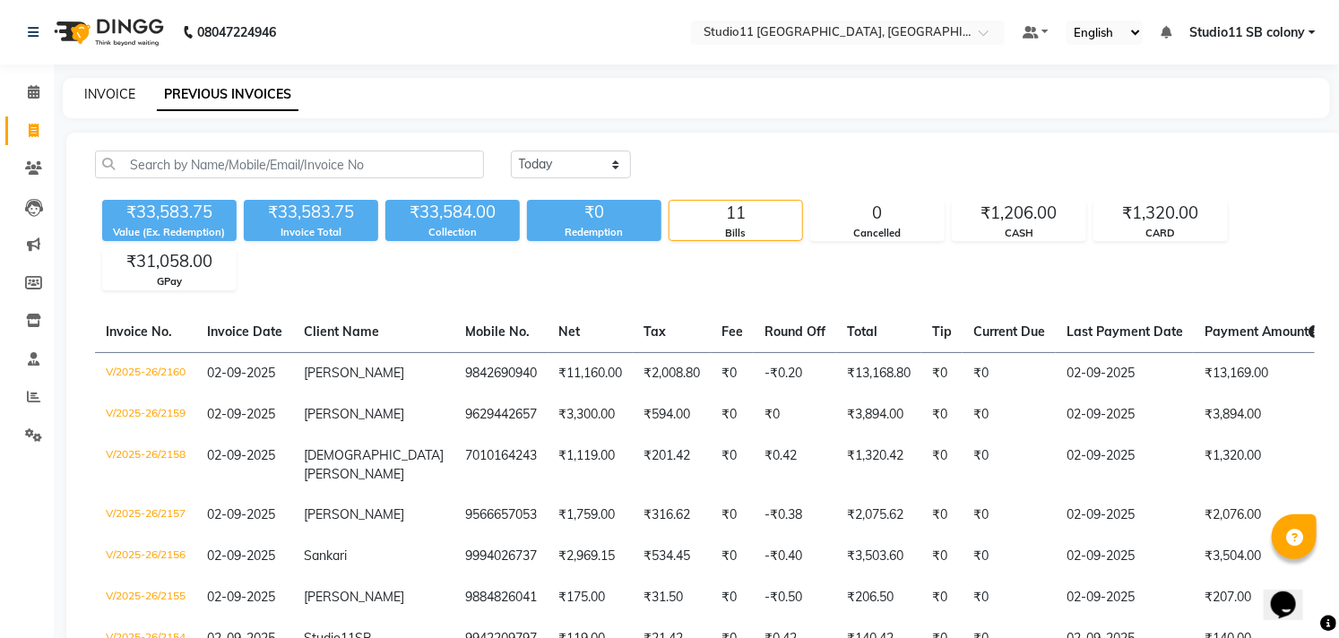
click at [121, 95] on link "INVOICE" at bounding box center [109, 94] width 51 height 16
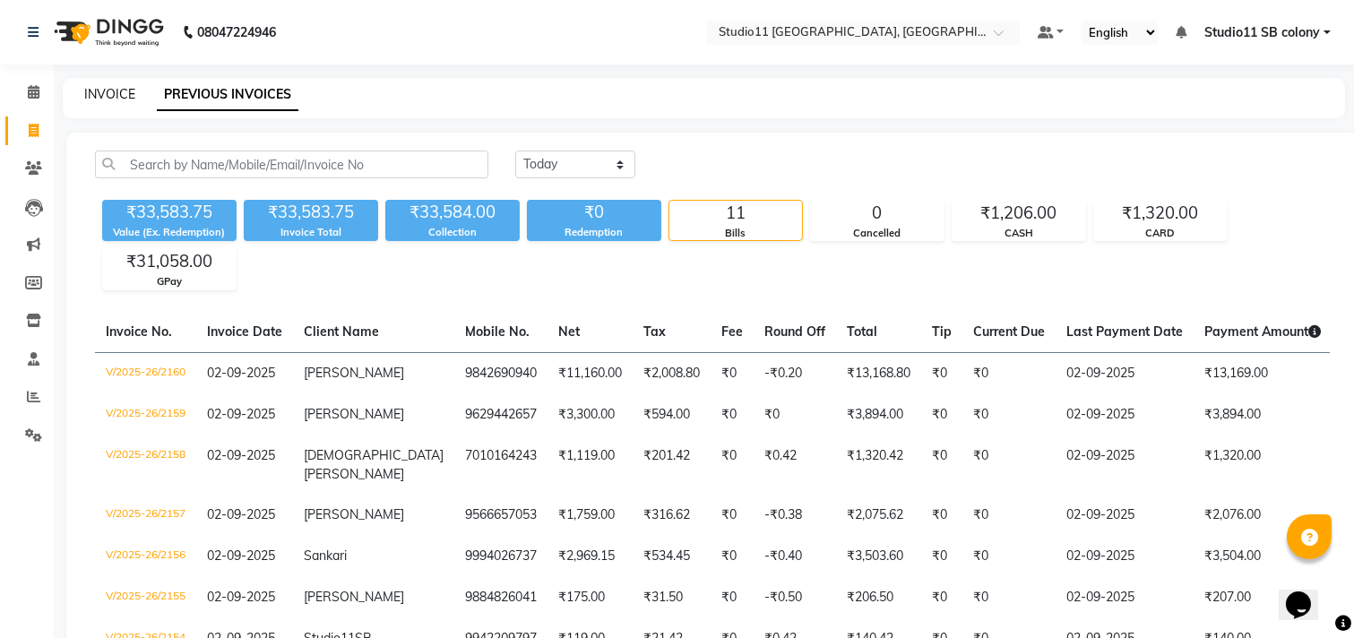
select select "service"
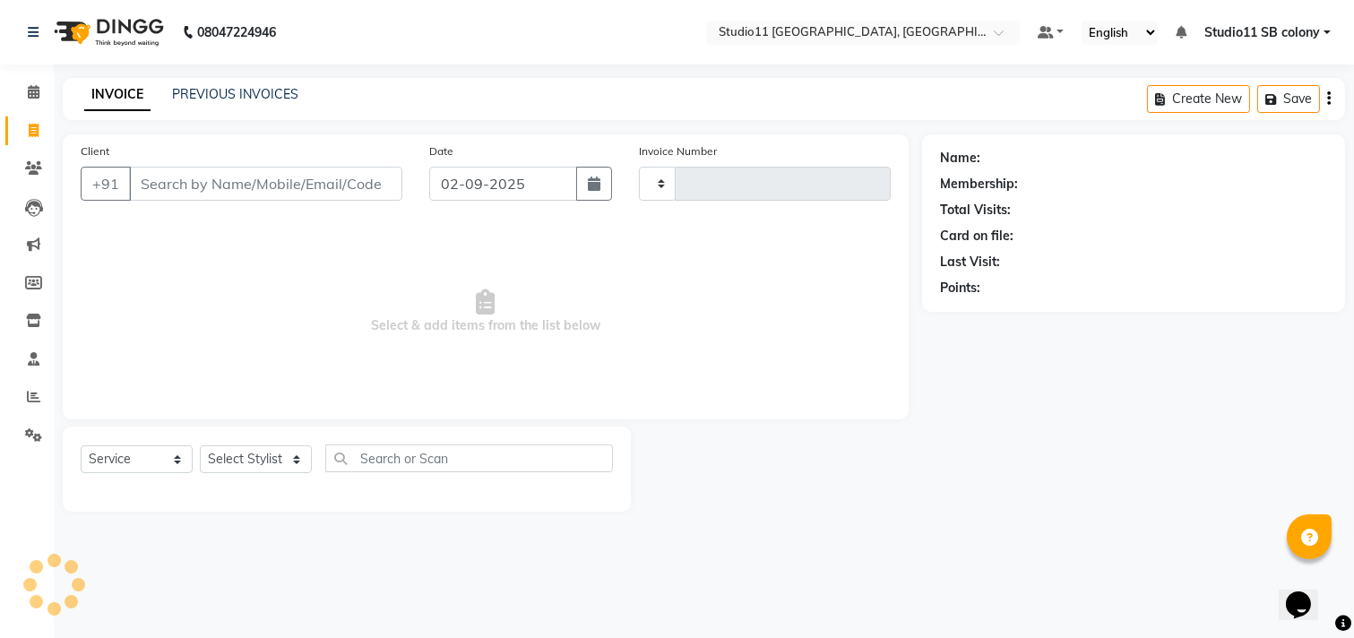
type input "2161"
select select "7717"
click at [280, 475] on div "Select Service Product Membership Package Voucher Prepaid Gift Card Select Styl…" at bounding box center [347, 465] width 532 height 42
click at [280, 460] on select "Select Stylist" at bounding box center [256, 459] width 112 height 28
select select "69390"
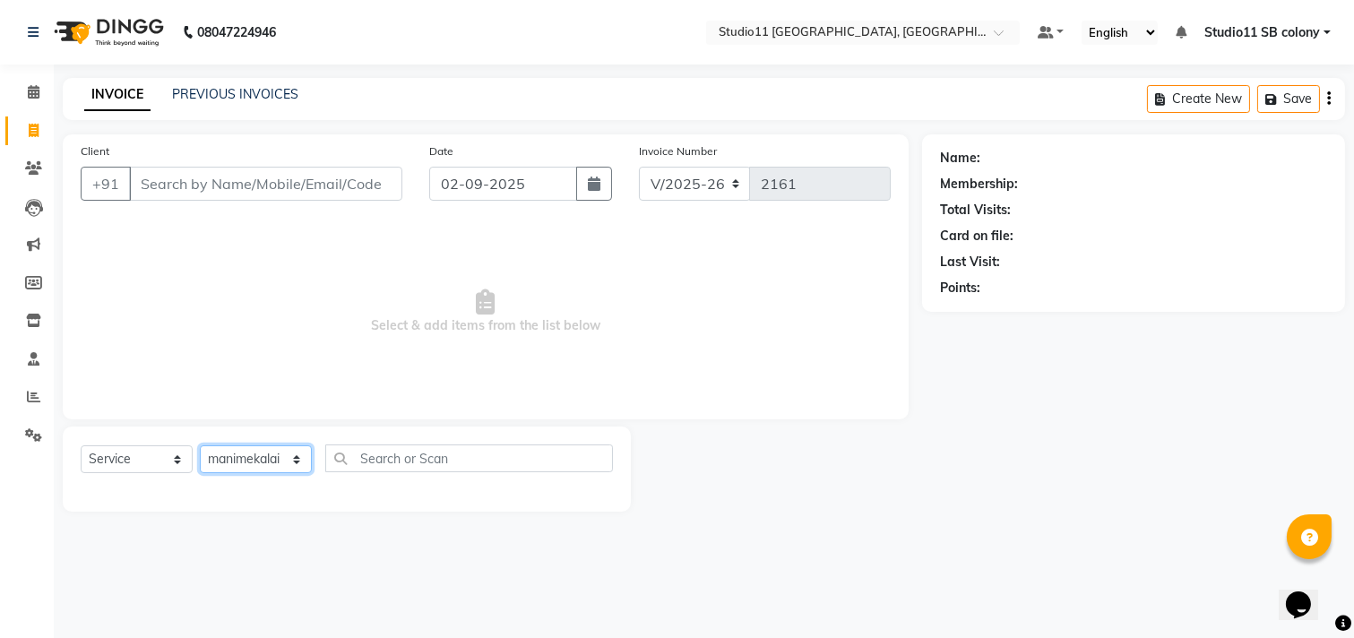
click at [200, 446] on select "Select Stylist Afzal Akbar Dani Jeni Josna kaif lavanya manimekalai Praveen Son…" at bounding box center [256, 459] width 112 height 28
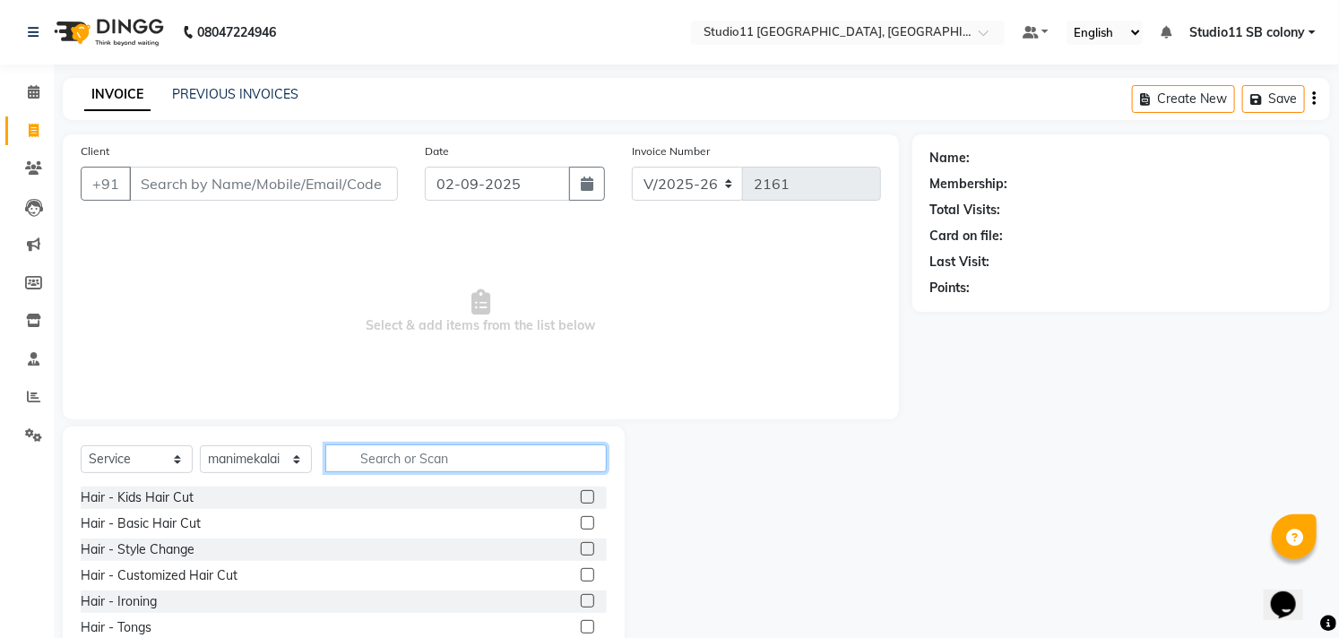
click at [398, 451] on input "text" at bounding box center [465, 458] width 281 height 28
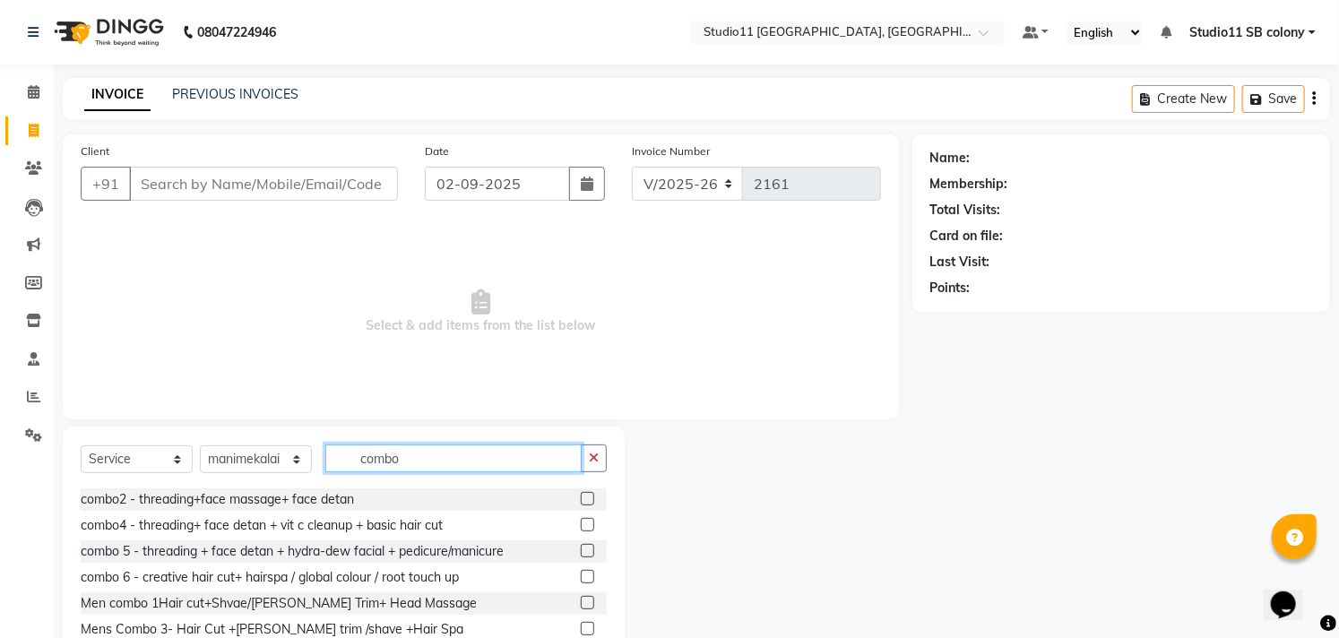
scroll to position [106, 0]
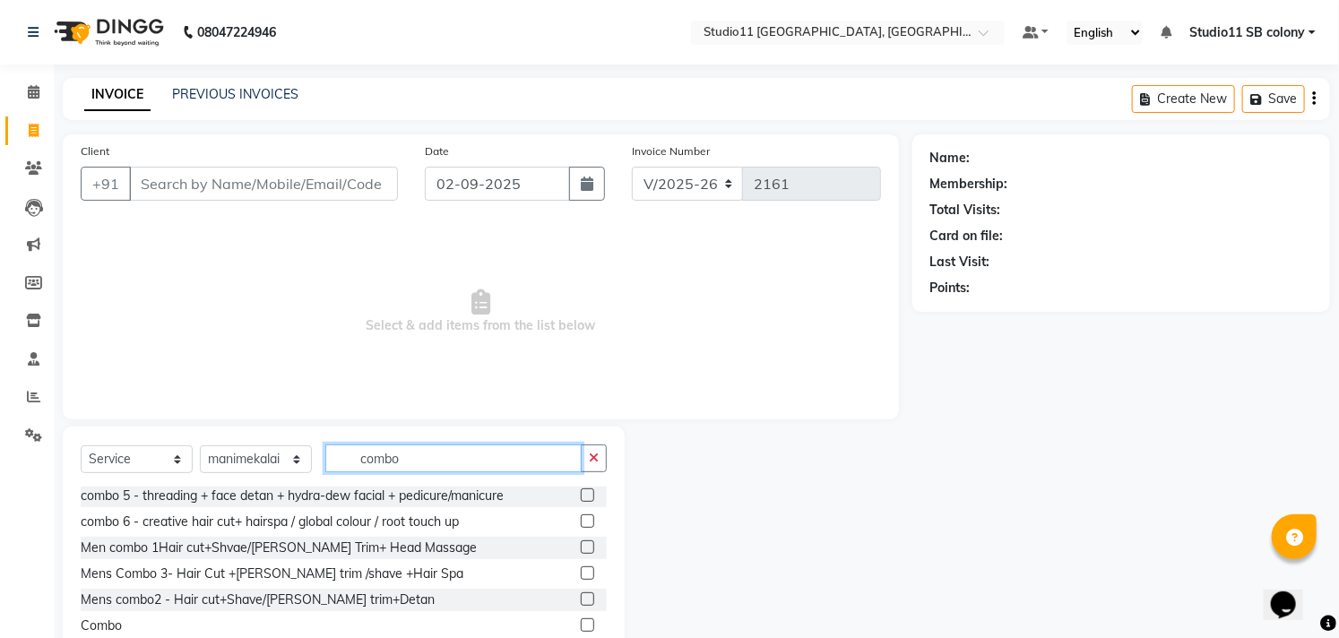
type input "combo"
click at [659, 589] on div at bounding box center [768, 558] width 288 height 264
click at [581, 622] on label at bounding box center [587, 624] width 13 height 13
click at [581, 622] on input "checkbox" at bounding box center [587, 626] width 12 height 12
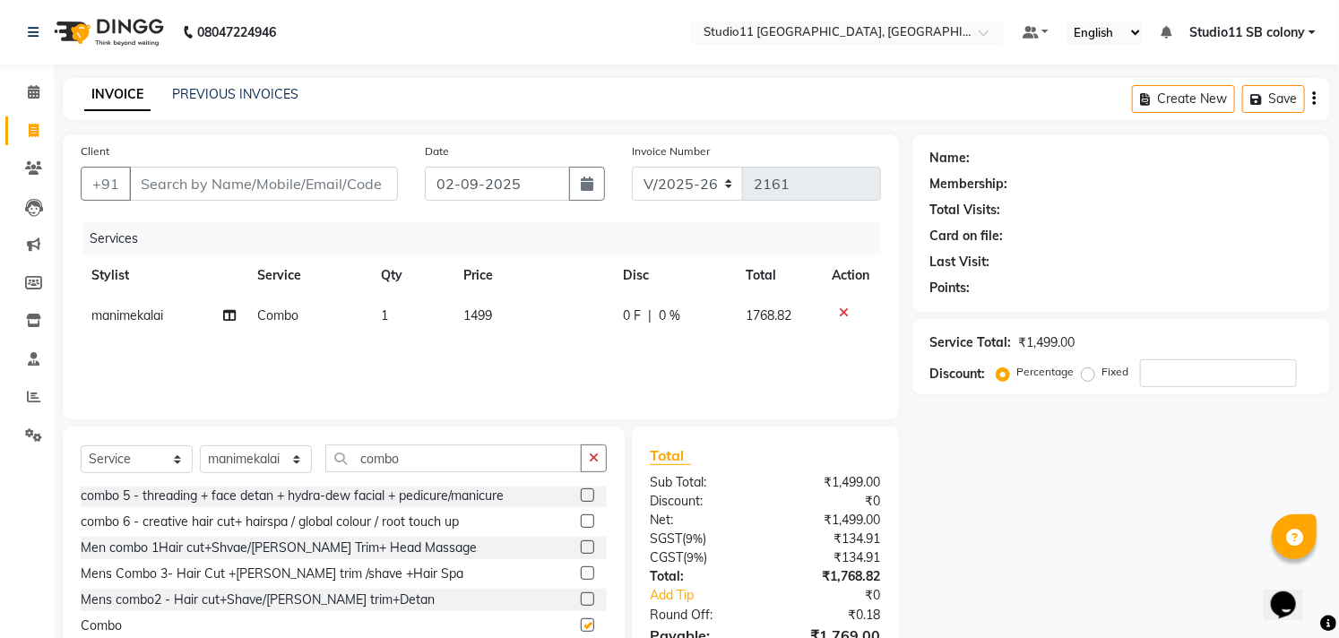
checkbox input "false"
click at [479, 330] on td "1499" at bounding box center [532, 316] width 159 height 40
select select "69390"
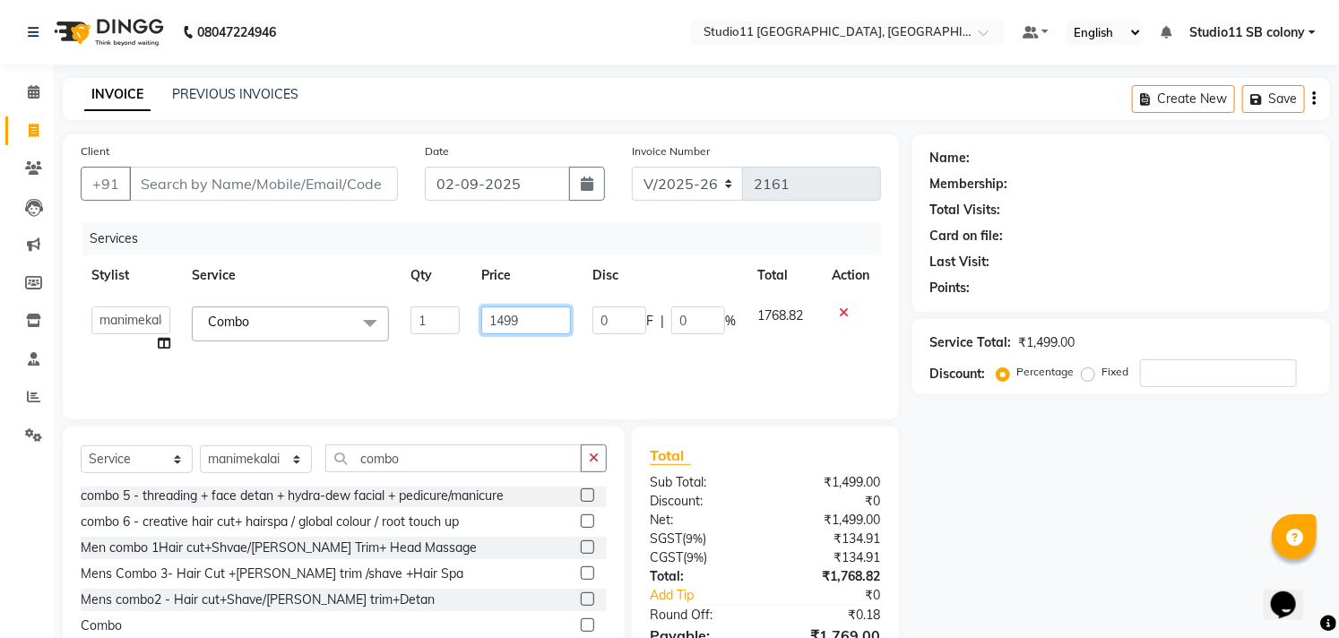
click at [554, 321] on input "1499" at bounding box center [526, 320] width 90 height 28
type input "999"
click at [553, 337] on div "Services Stylist Service Qty Price Disc Total Action Afzal Akbar Dani Jeni Josn…" at bounding box center [481, 311] width 800 height 179
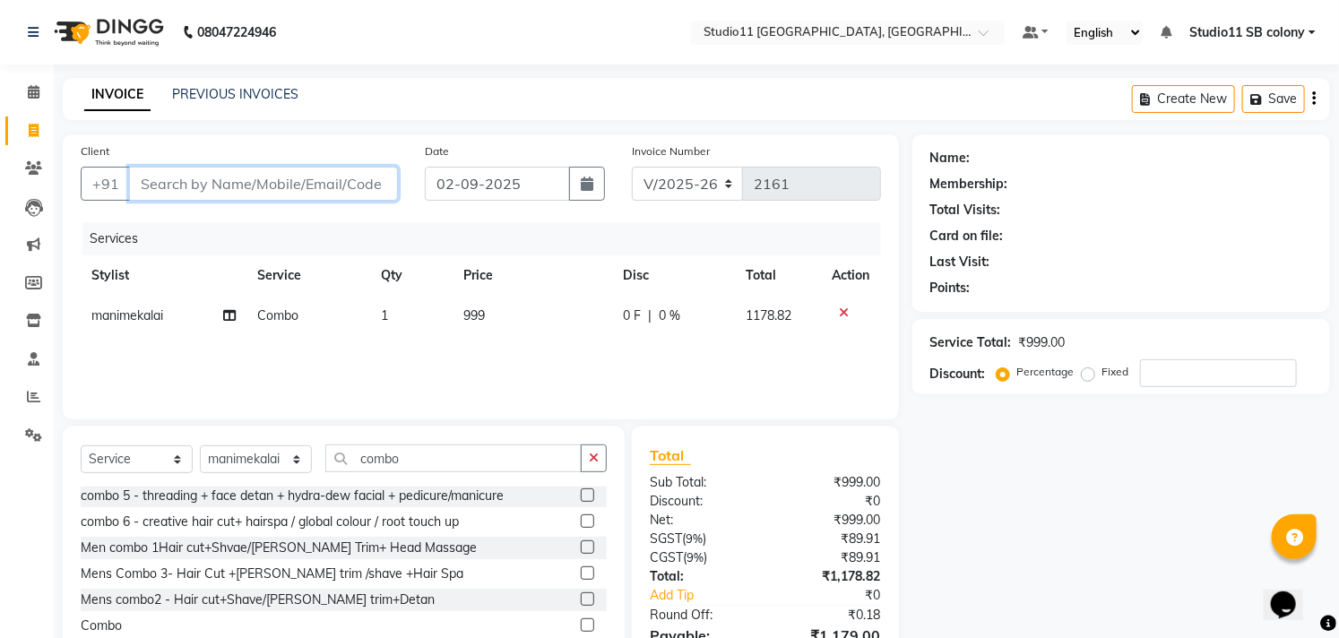
click at [352, 182] on input "Client" at bounding box center [263, 184] width 269 height 34
type input "8"
type input "0"
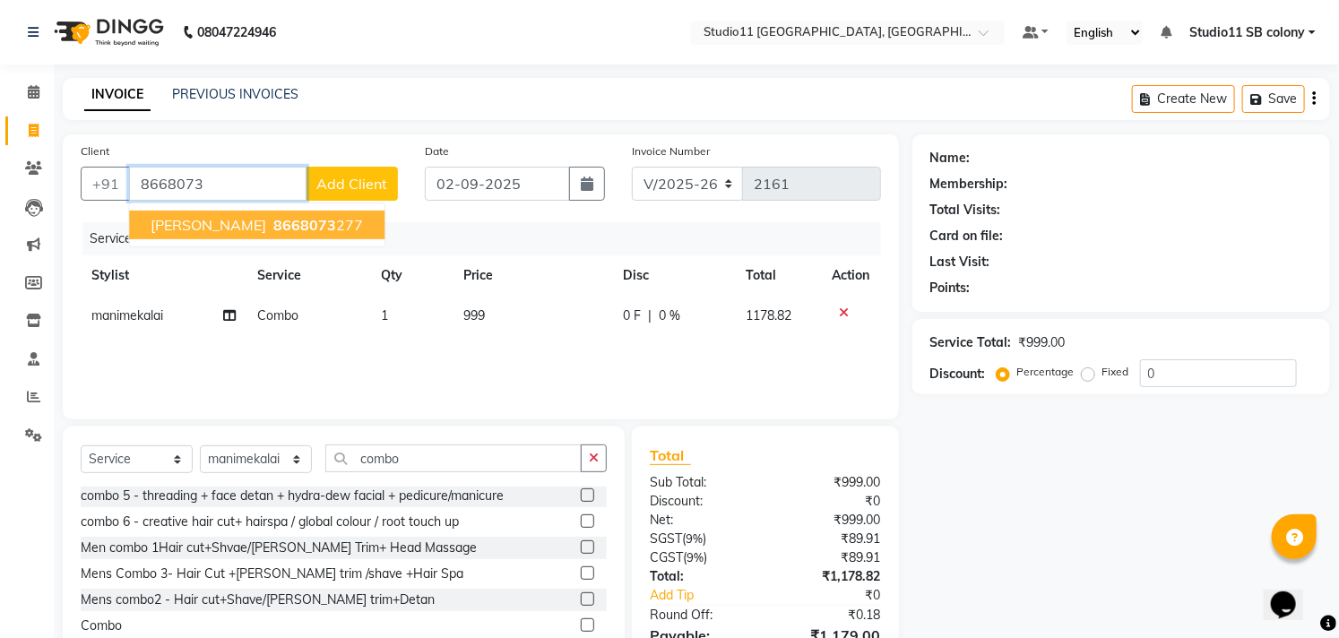
click at [288, 227] on ngb-highlight "8668073 277" at bounding box center [316, 225] width 93 height 18
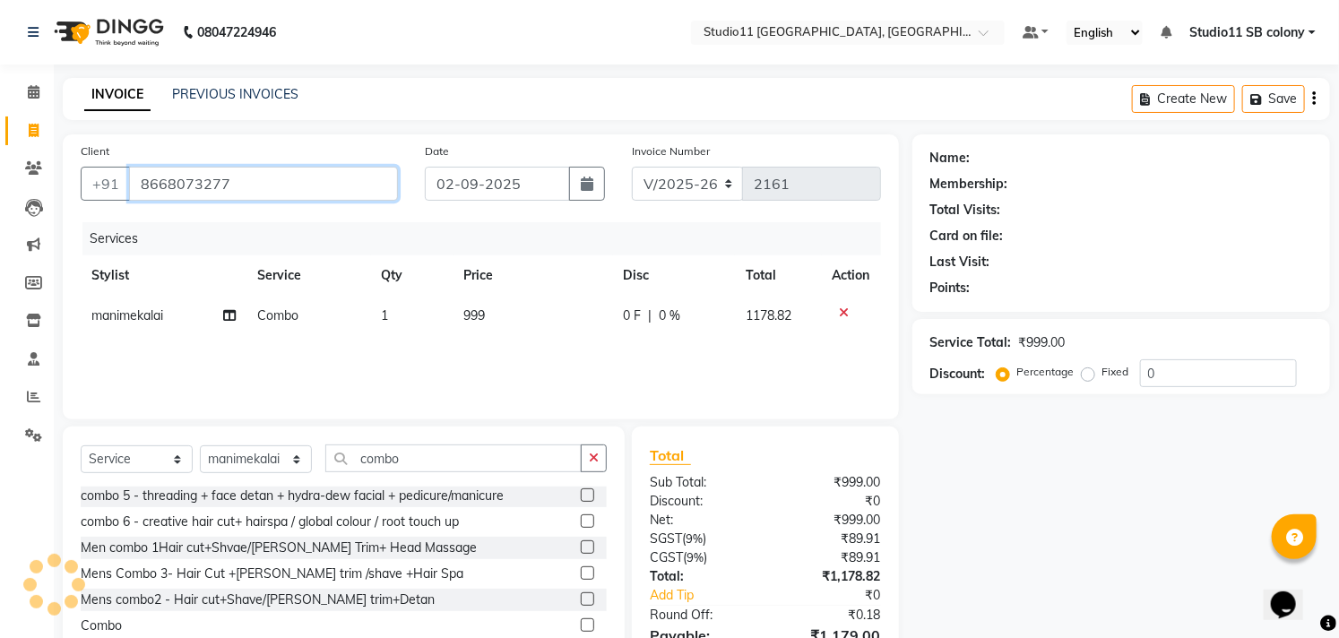
type input "8668073277"
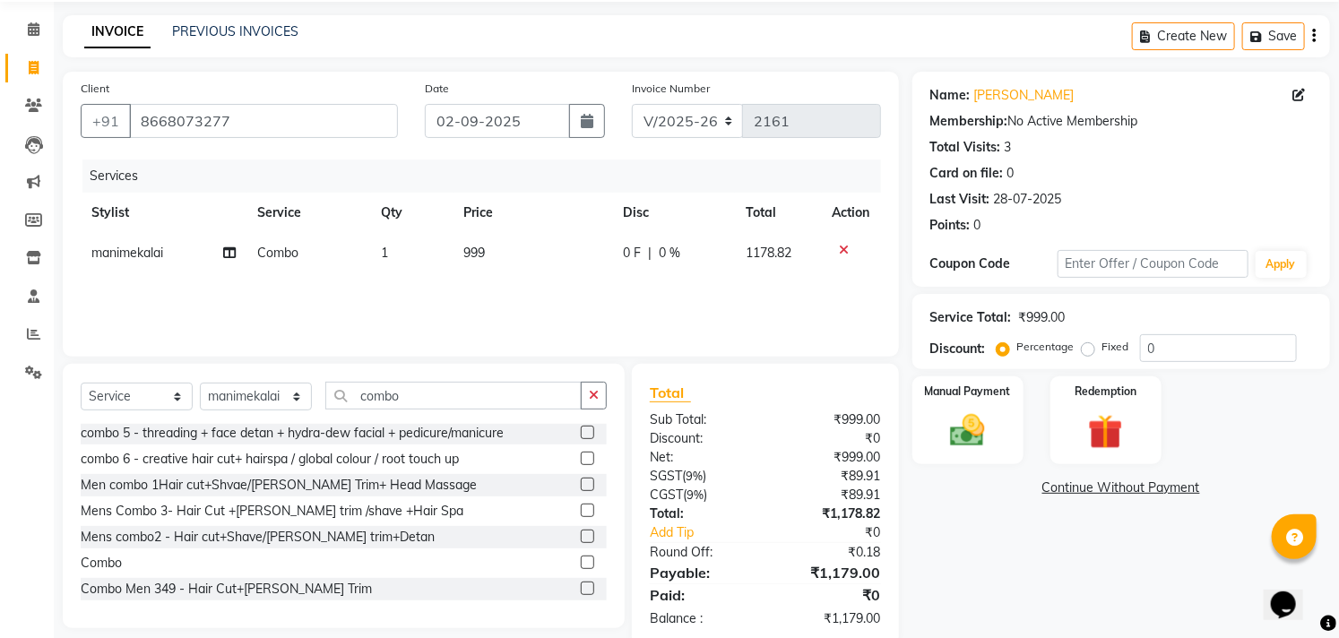
scroll to position [97, 0]
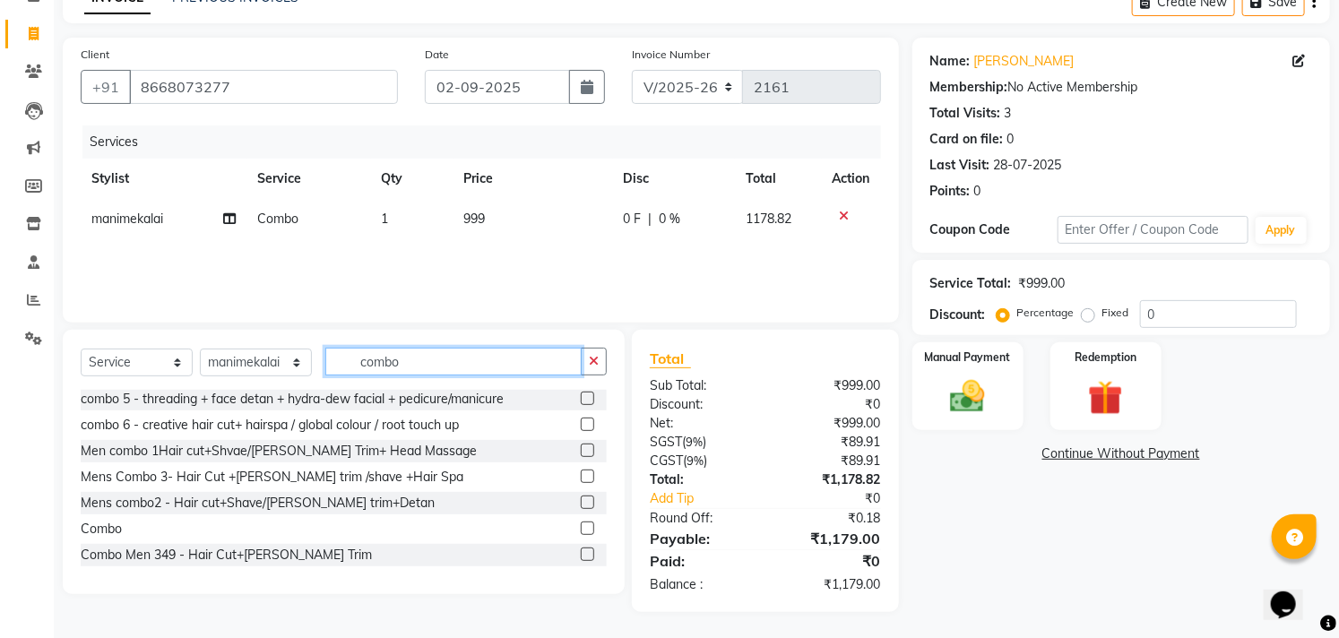
click at [408, 360] on input "combo" at bounding box center [453, 362] width 256 height 28
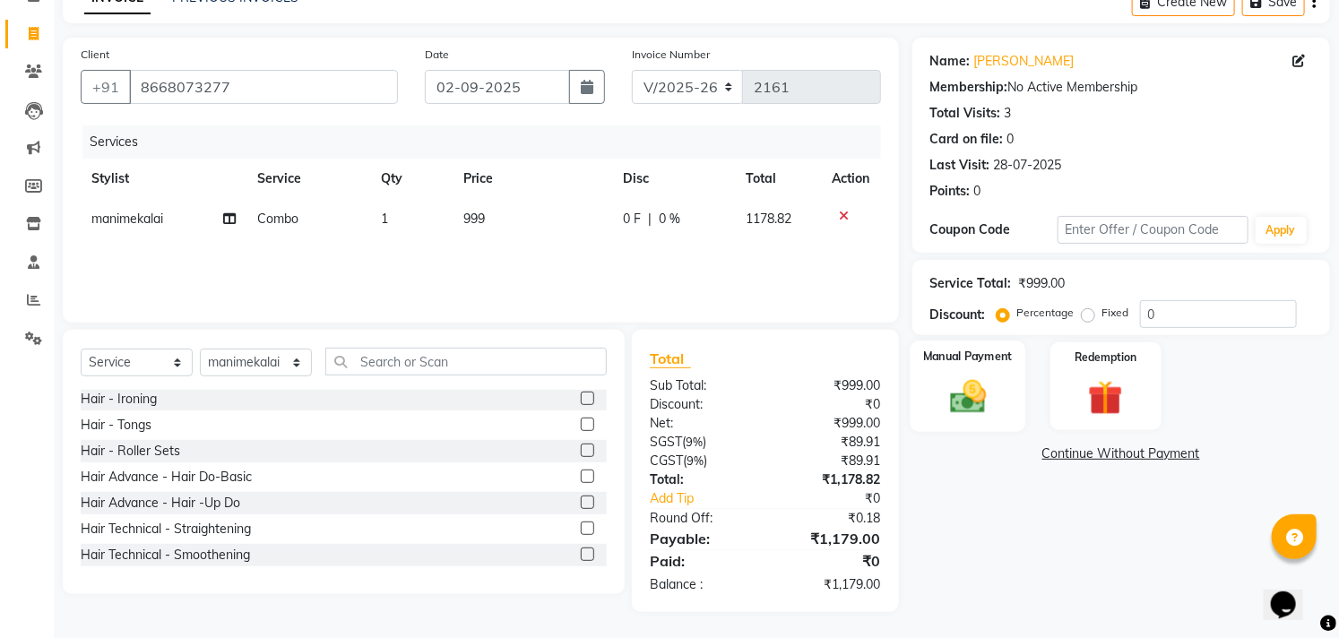
click at [959, 422] on div "Manual Payment" at bounding box center [967, 385] width 116 height 91
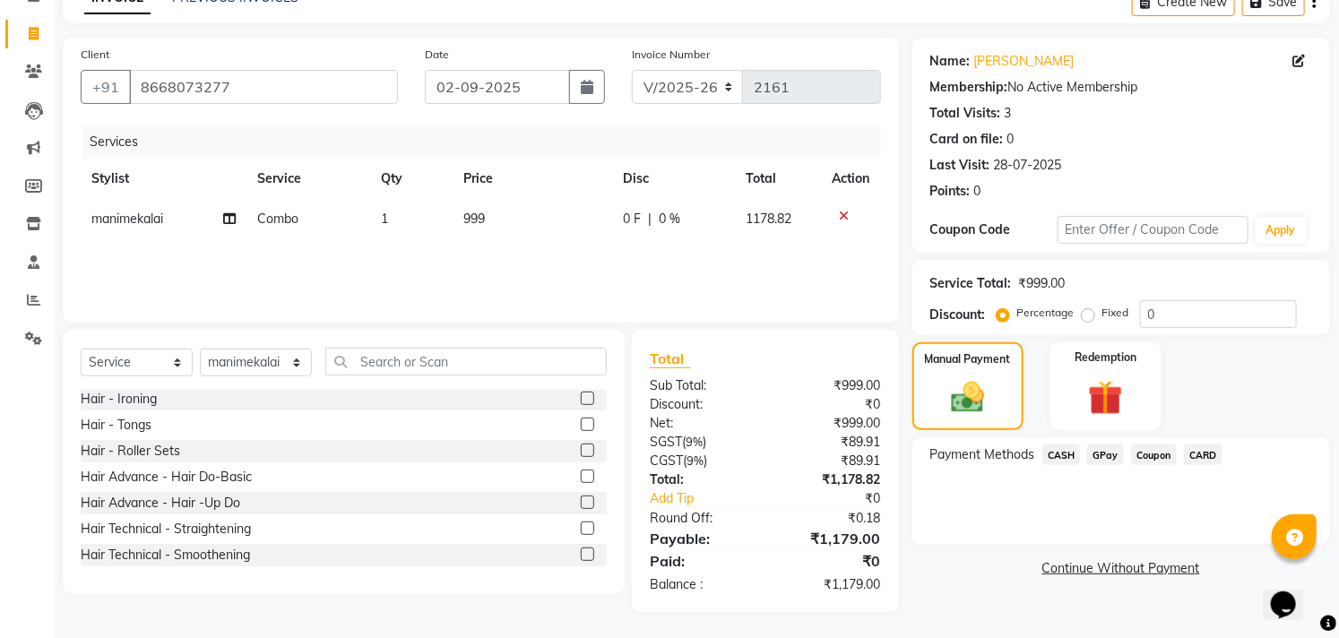
click at [1106, 449] on span "GPay" at bounding box center [1105, 454] width 37 height 21
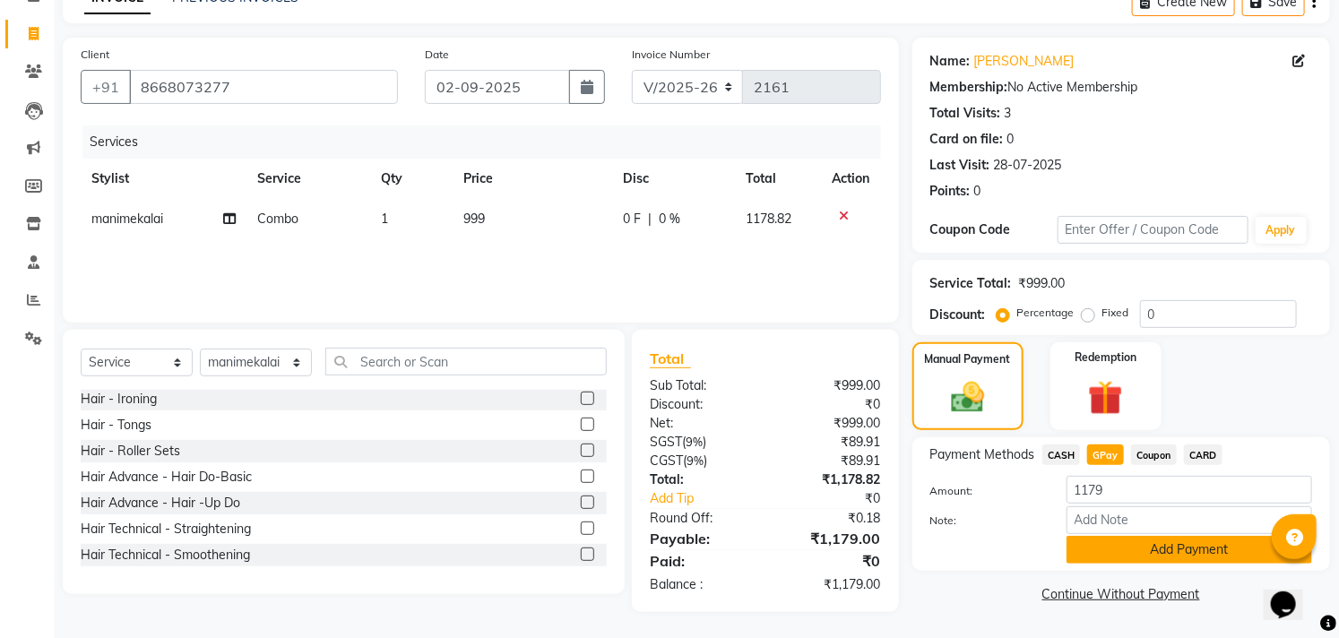
click at [1165, 552] on button "Add Payment" at bounding box center [1188, 550] width 245 height 28
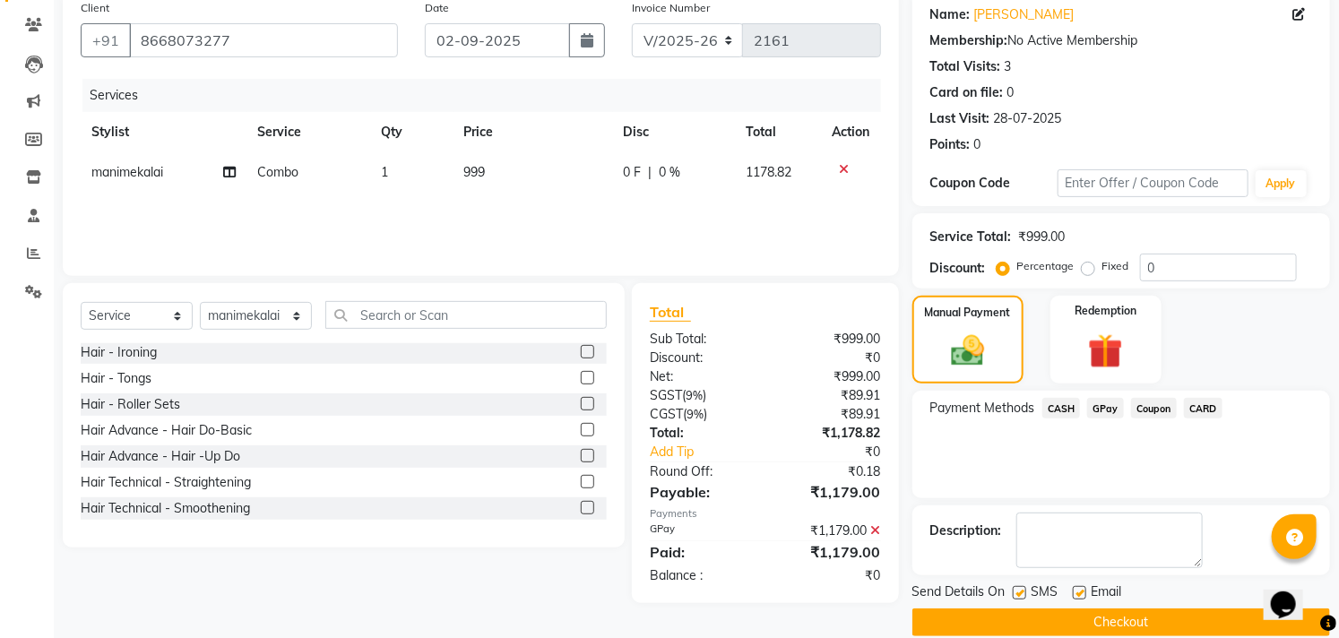
scroll to position [168, 0]
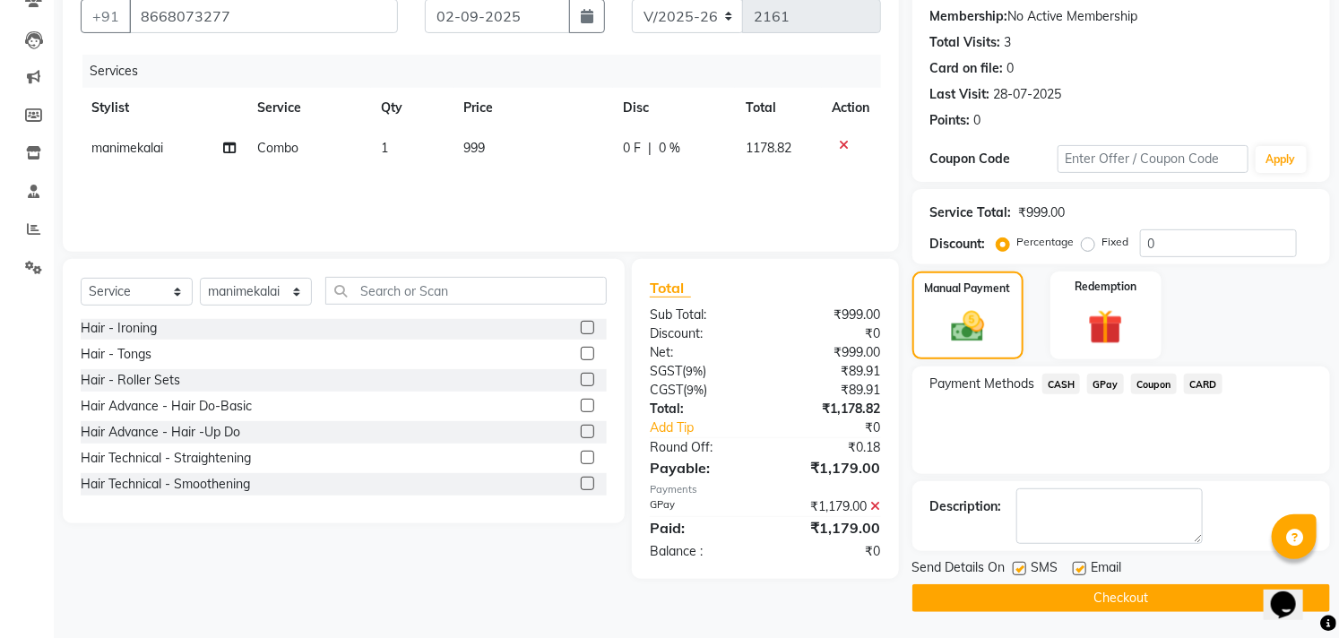
click at [1077, 567] on label at bounding box center [1078, 568] width 13 height 13
click at [1077, 567] on input "checkbox" at bounding box center [1078, 570] width 12 height 12
checkbox input "false"
click at [1020, 566] on label at bounding box center [1018, 568] width 13 height 13
click at [1020, 566] on input "checkbox" at bounding box center [1018, 570] width 12 height 12
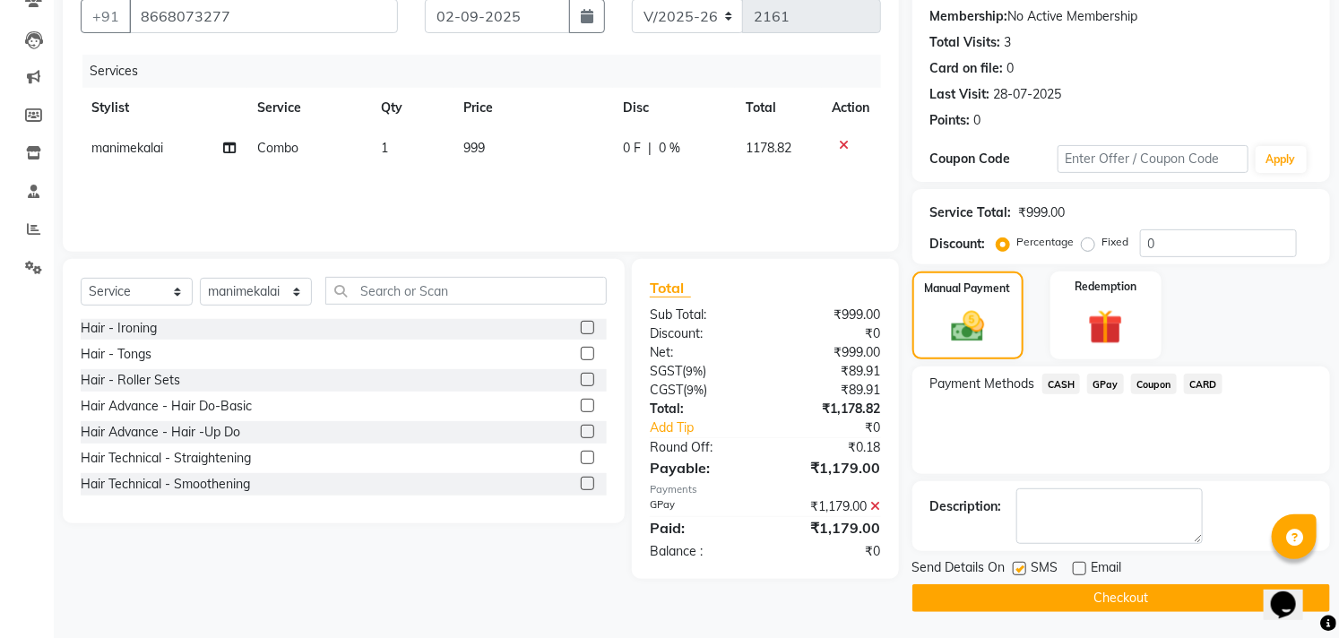
checkbox input "false"
click at [1028, 595] on button "Checkout" at bounding box center [1121, 598] width 418 height 28
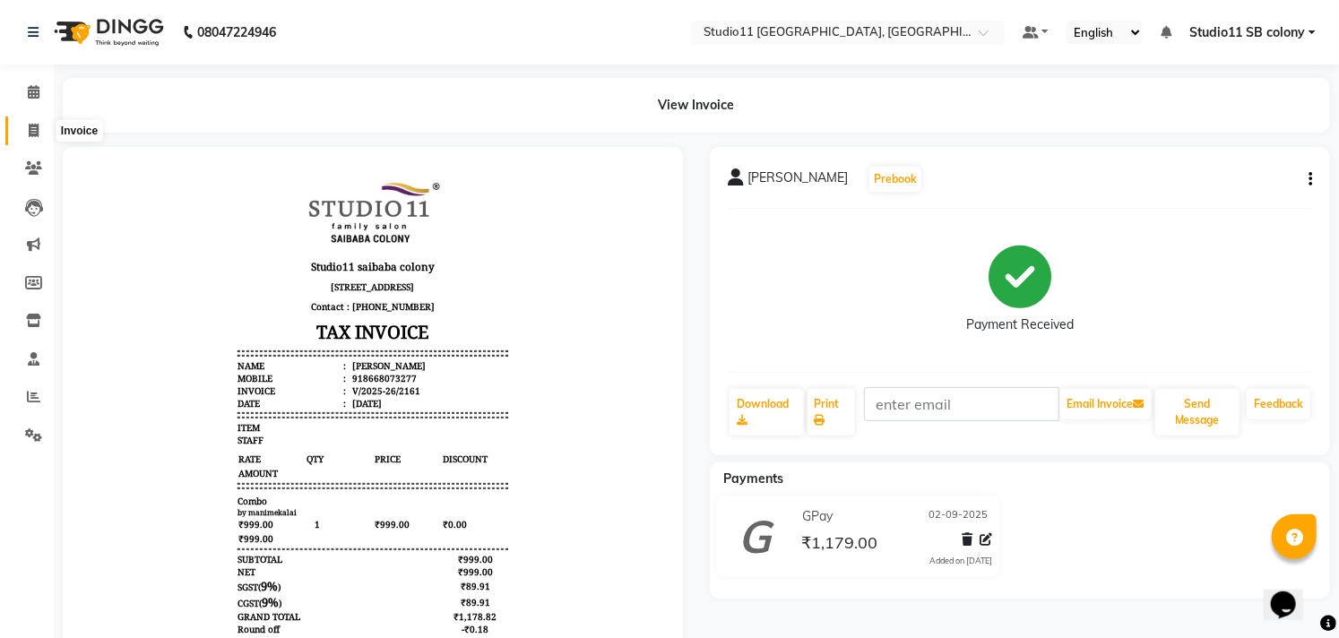
click at [38, 132] on icon at bounding box center [34, 130] width 10 height 13
select select "service"
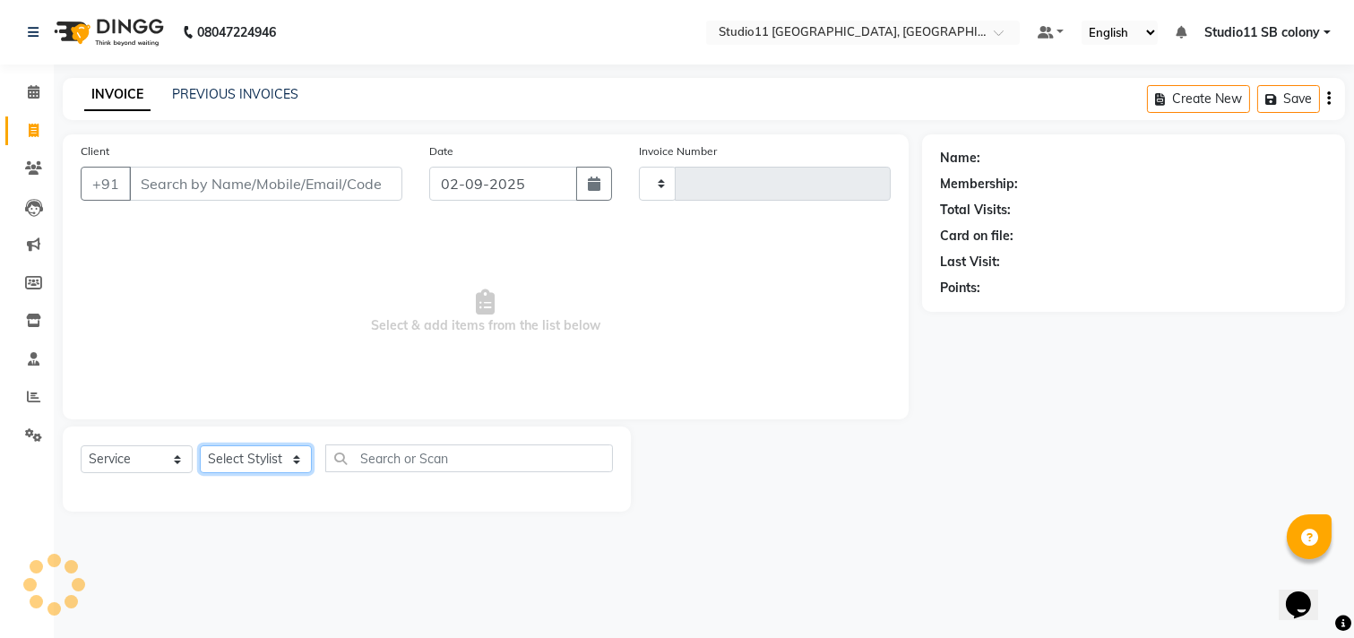
click at [248, 468] on select "Select Stylist" at bounding box center [256, 459] width 112 height 28
click at [254, 468] on select "Select Stylist" at bounding box center [256, 459] width 112 height 28
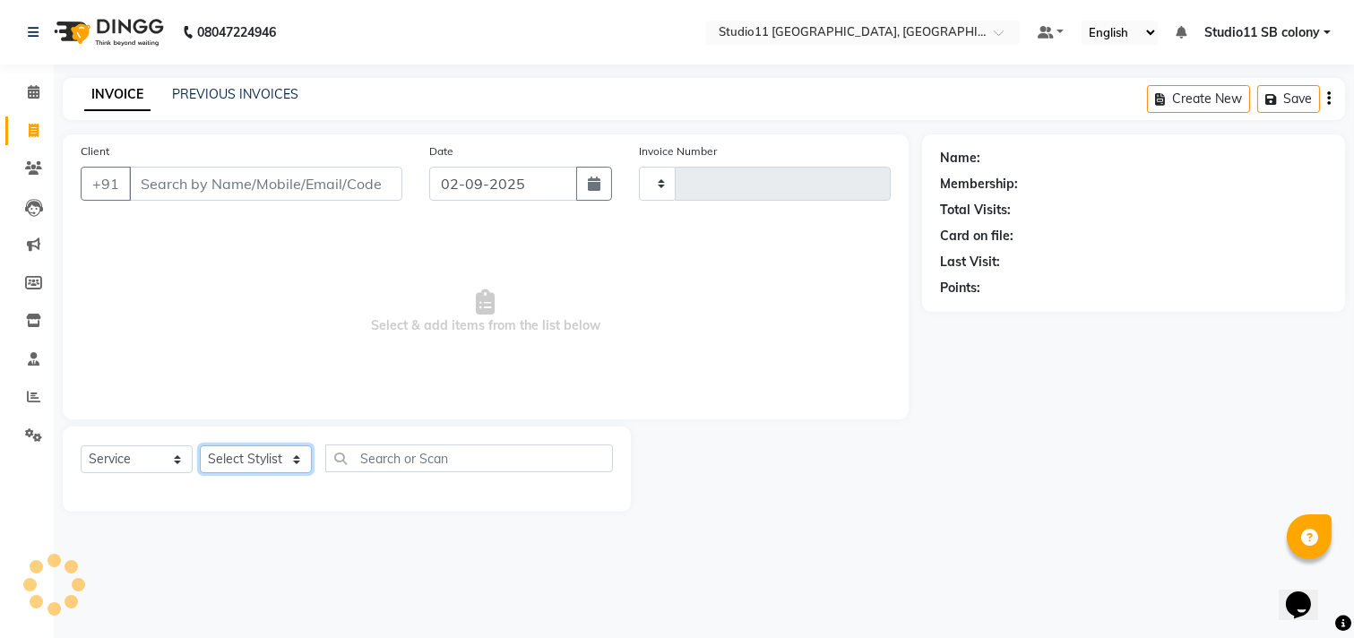
click at [254, 468] on select "Select Stylist" at bounding box center [256, 459] width 112 height 28
type input "2162"
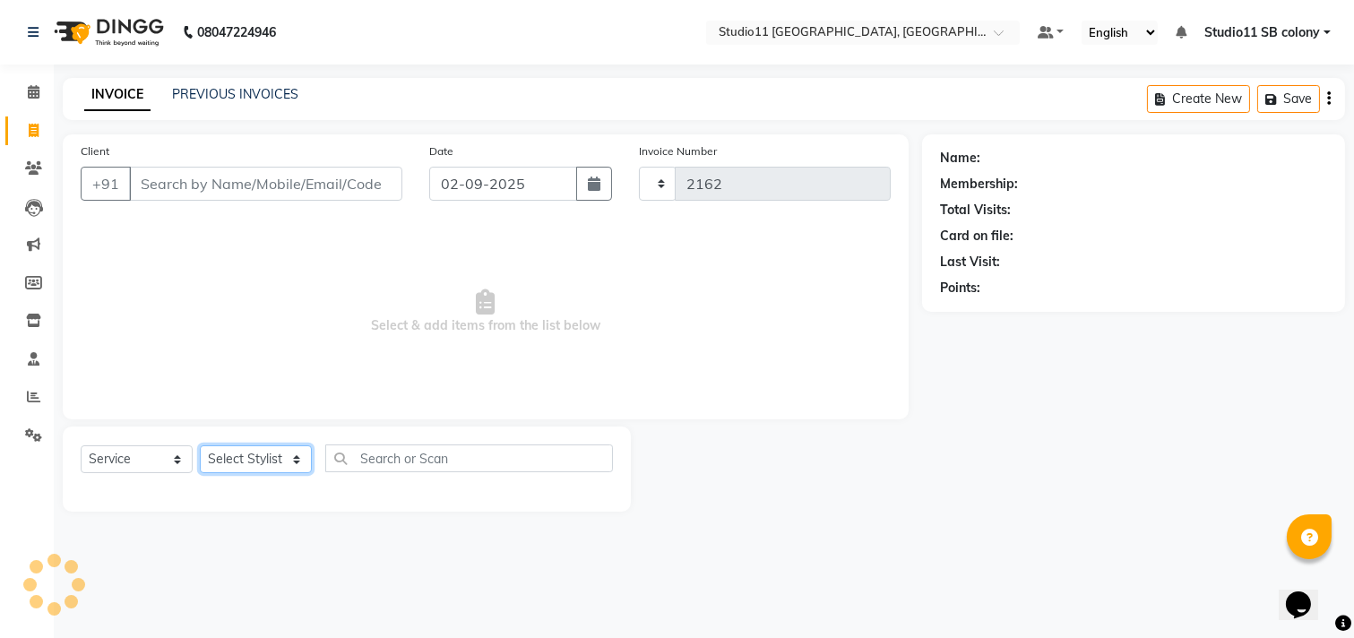
select select "7717"
click at [245, 461] on select "Select Stylist" at bounding box center [256, 459] width 112 height 28
click at [245, 461] on select "Select Stylist Afzal Akbar Dani Jeni Josna kaif lavanya manimekalai Praveen Son…" at bounding box center [256, 459] width 112 height 28
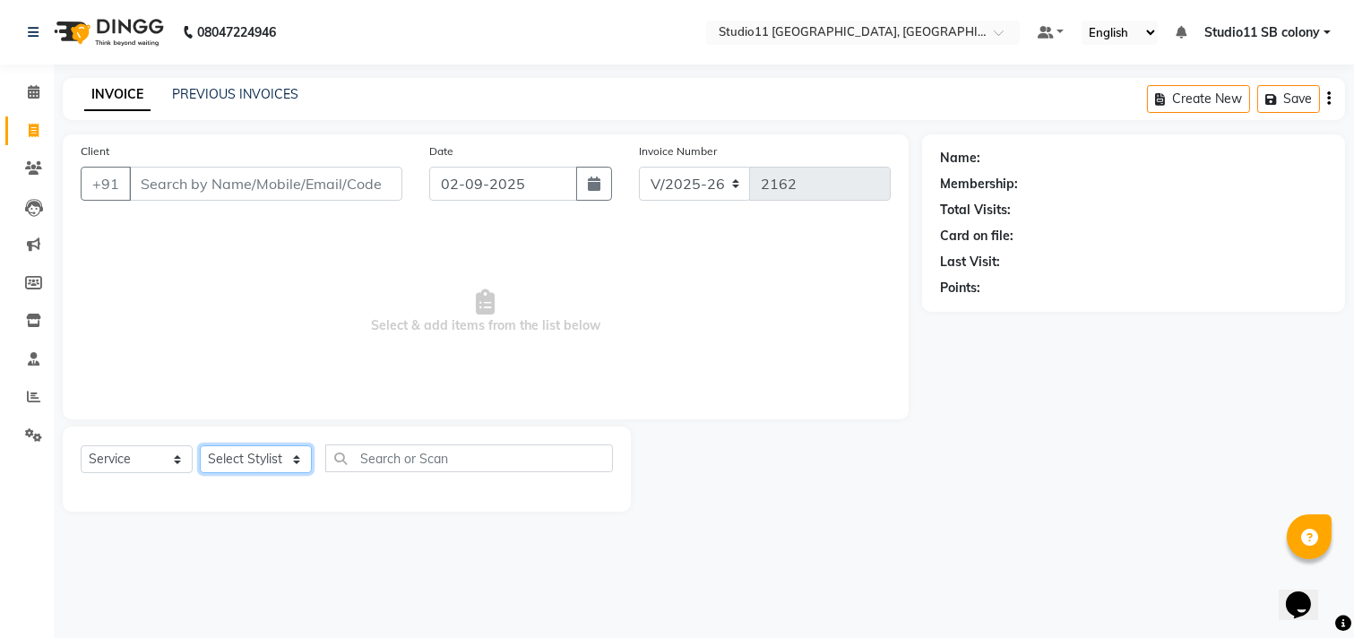
select select "69575"
click at [200, 446] on select "Select Stylist Afzal Akbar Dani Jeni Josna kaif lavanya manimekalai Praveen Son…" at bounding box center [256, 459] width 112 height 28
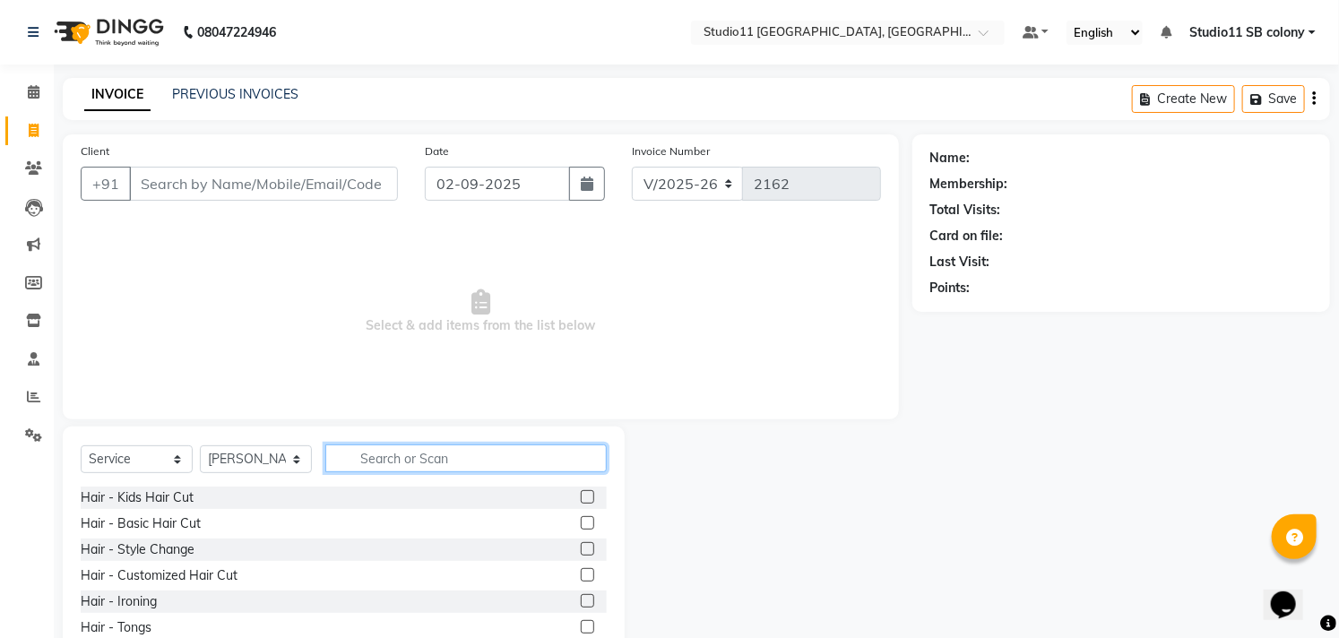
click at [409, 457] on input "text" at bounding box center [465, 458] width 281 height 28
click at [581, 577] on label at bounding box center [587, 574] width 13 height 13
click at [581, 577] on input "checkbox" at bounding box center [587, 576] width 12 height 12
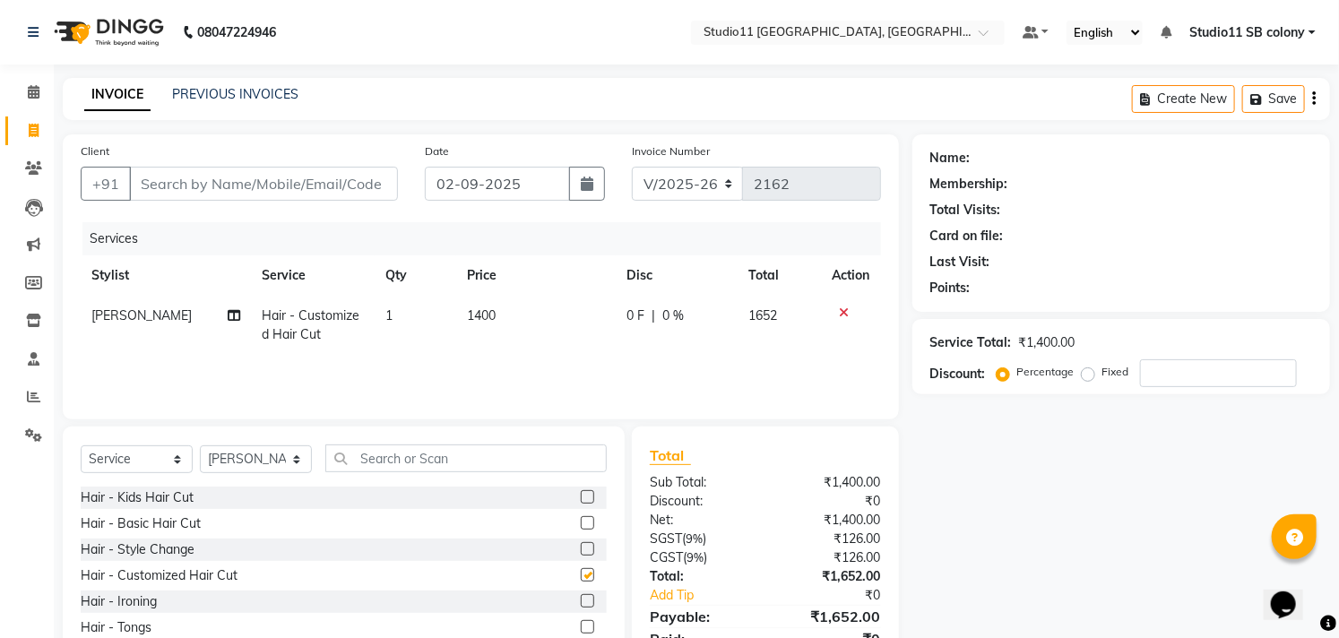
checkbox input "false"
click at [383, 181] on input "Client" at bounding box center [263, 184] width 269 height 34
click at [294, 190] on input "Client" at bounding box center [263, 184] width 269 height 34
type input "9"
type input "0"
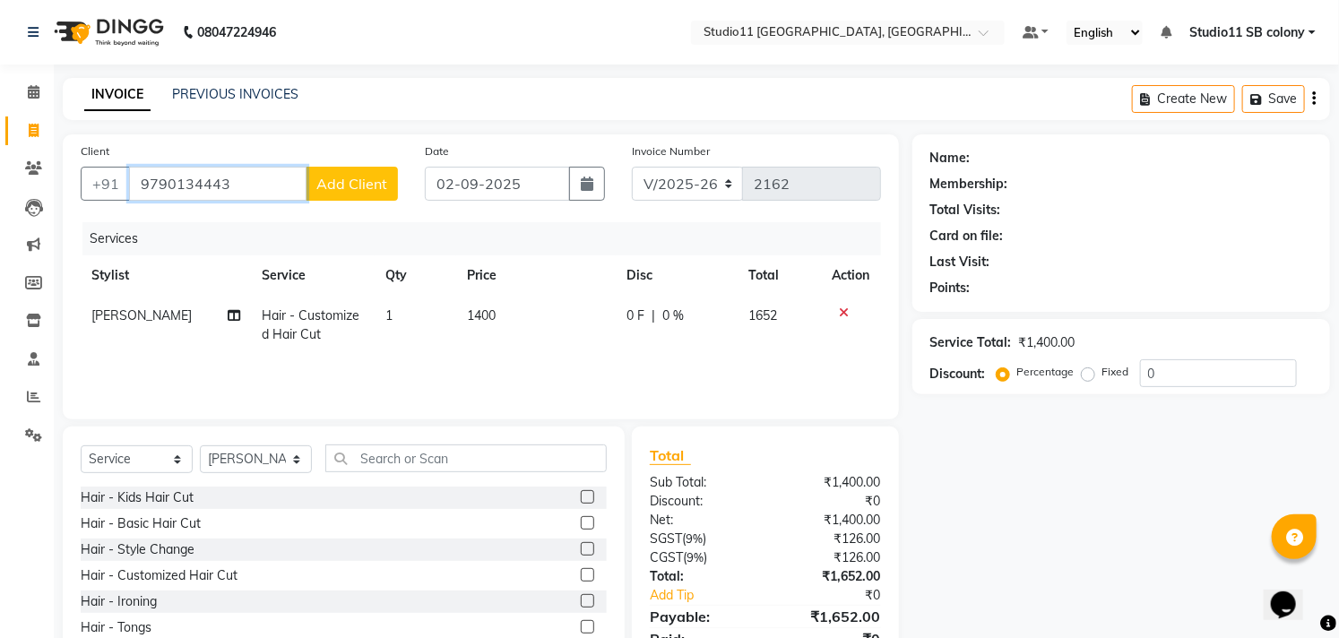
type input "9790134443"
click at [364, 180] on span "Add Client" at bounding box center [351, 184] width 71 height 18
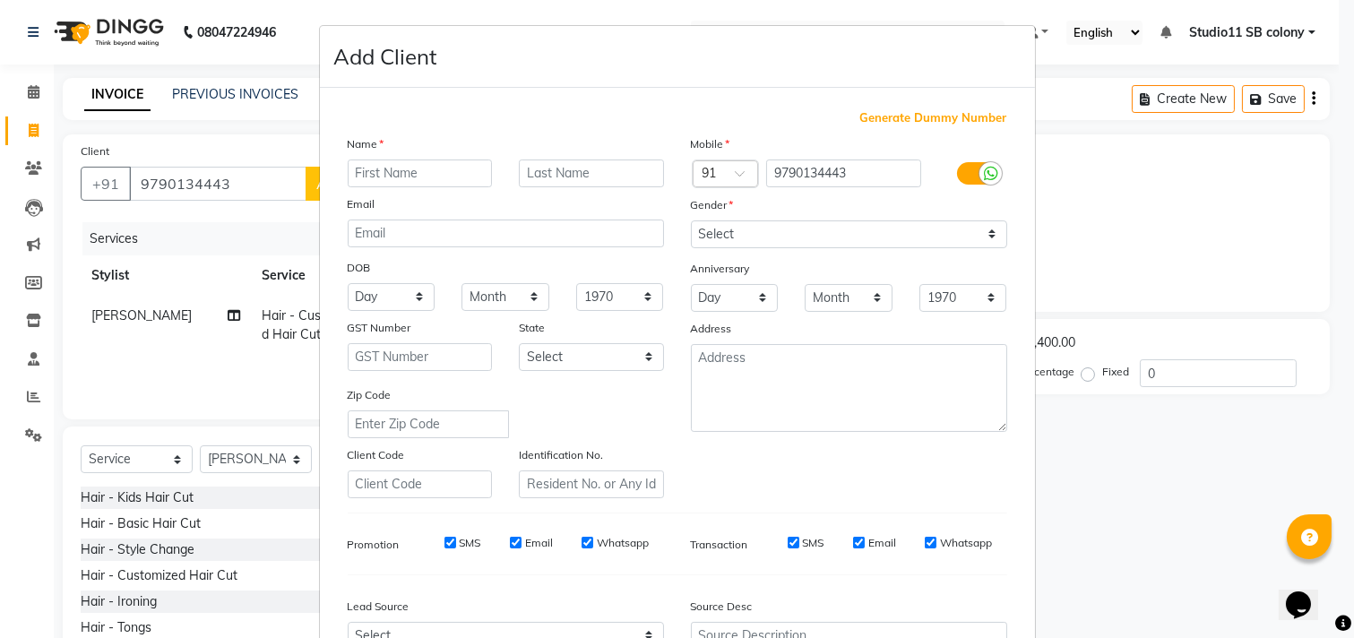
click at [383, 165] on input "text" at bounding box center [420, 173] width 145 height 28
type input "punithavalli"
click at [710, 238] on select "Select Male Female Other Prefer Not To Say" at bounding box center [849, 234] width 316 height 28
select select "female"
click at [691, 220] on select "Select Male Female Other Prefer Not To Say" at bounding box center [849, 234] width 316 height 28
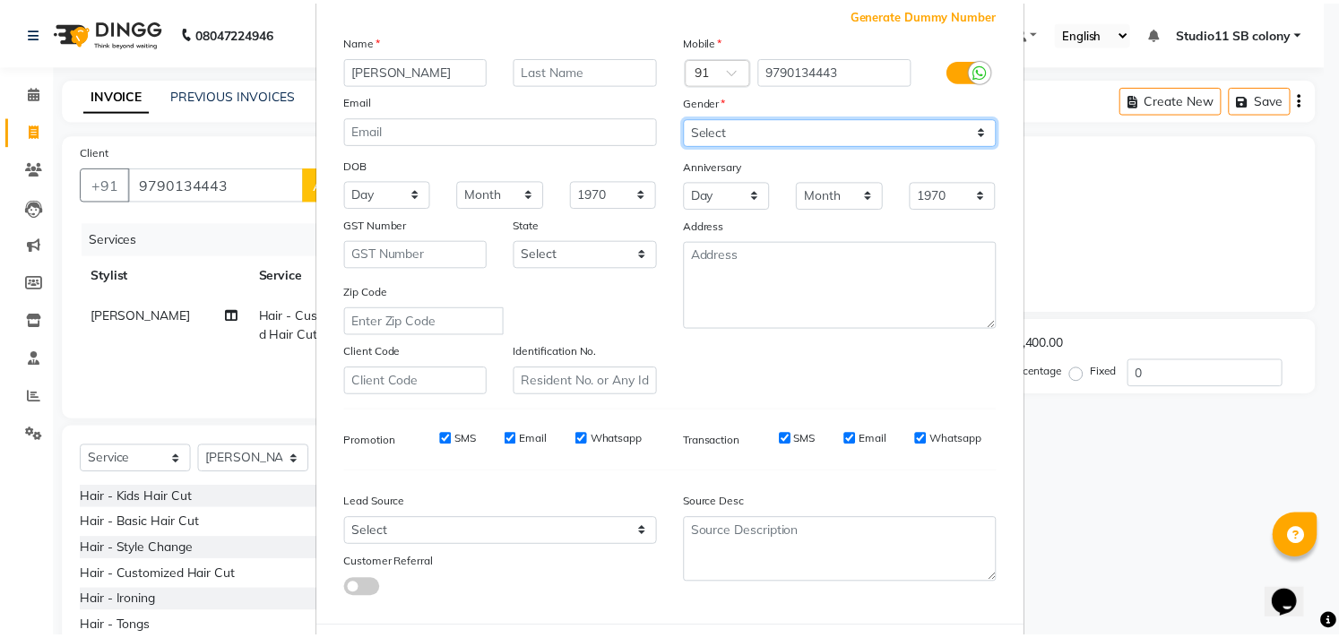
scroll to position [190, 0]
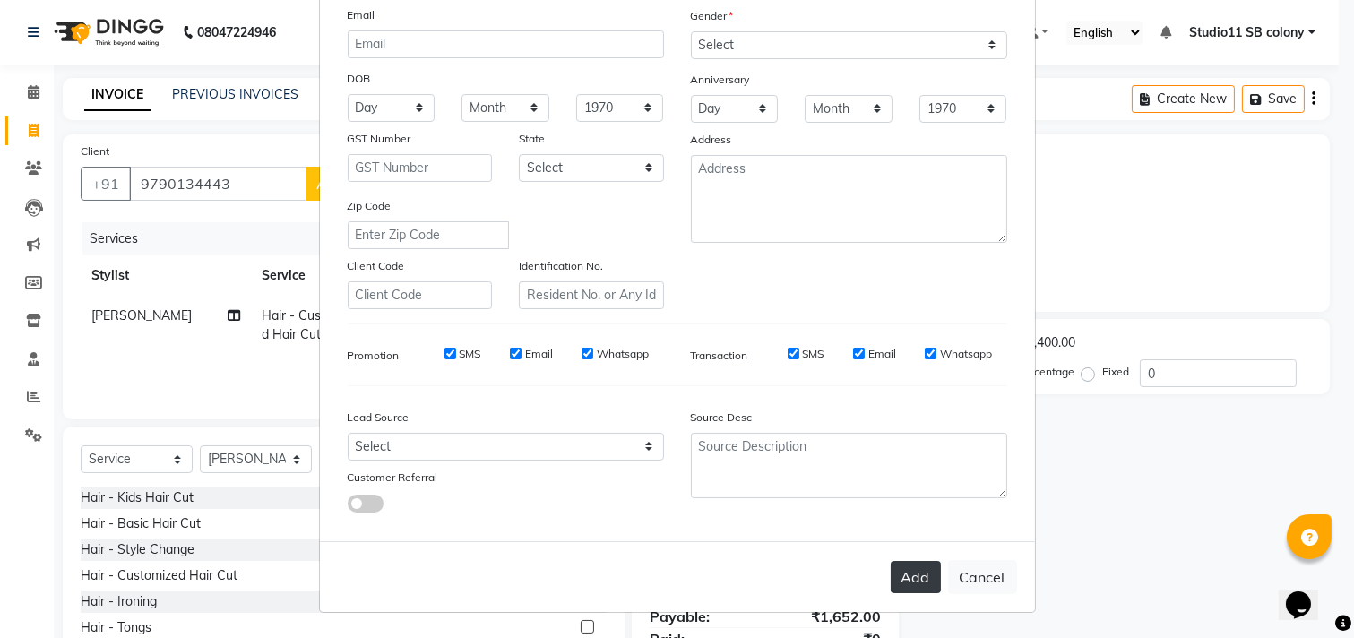
click at [907, 575] on button "Add" at bounding box center [916, 577] width 50 height 32
select select
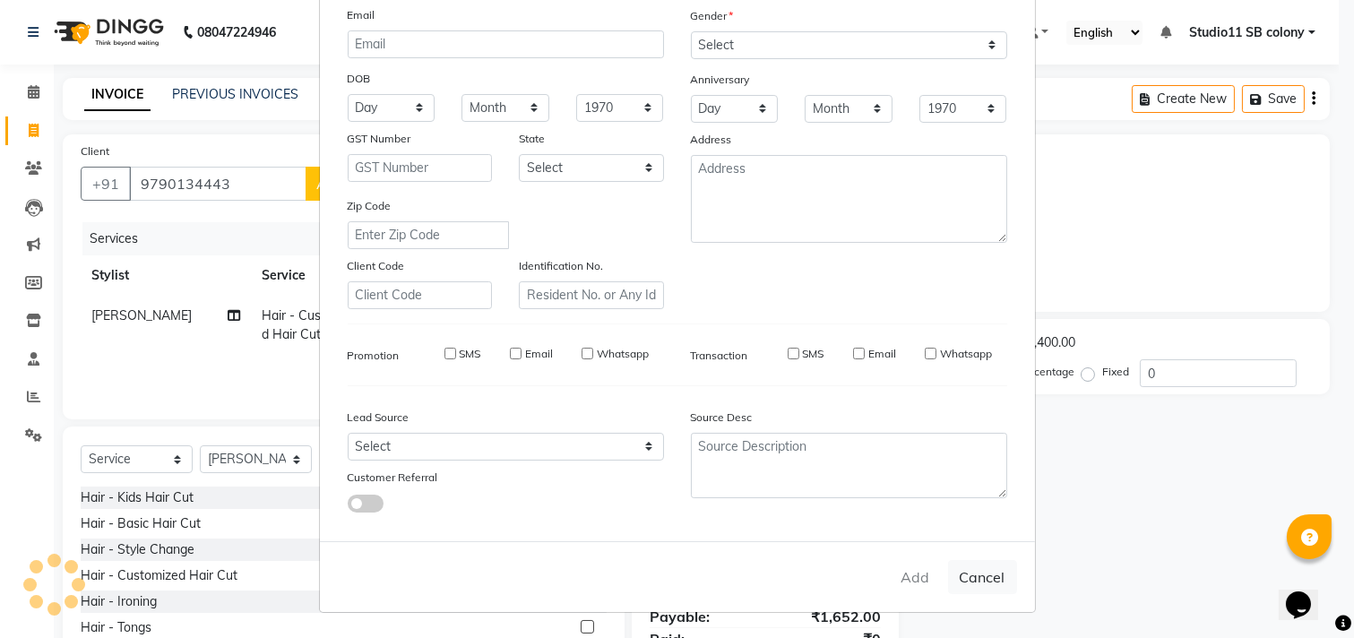
select select
checkbox input "false"
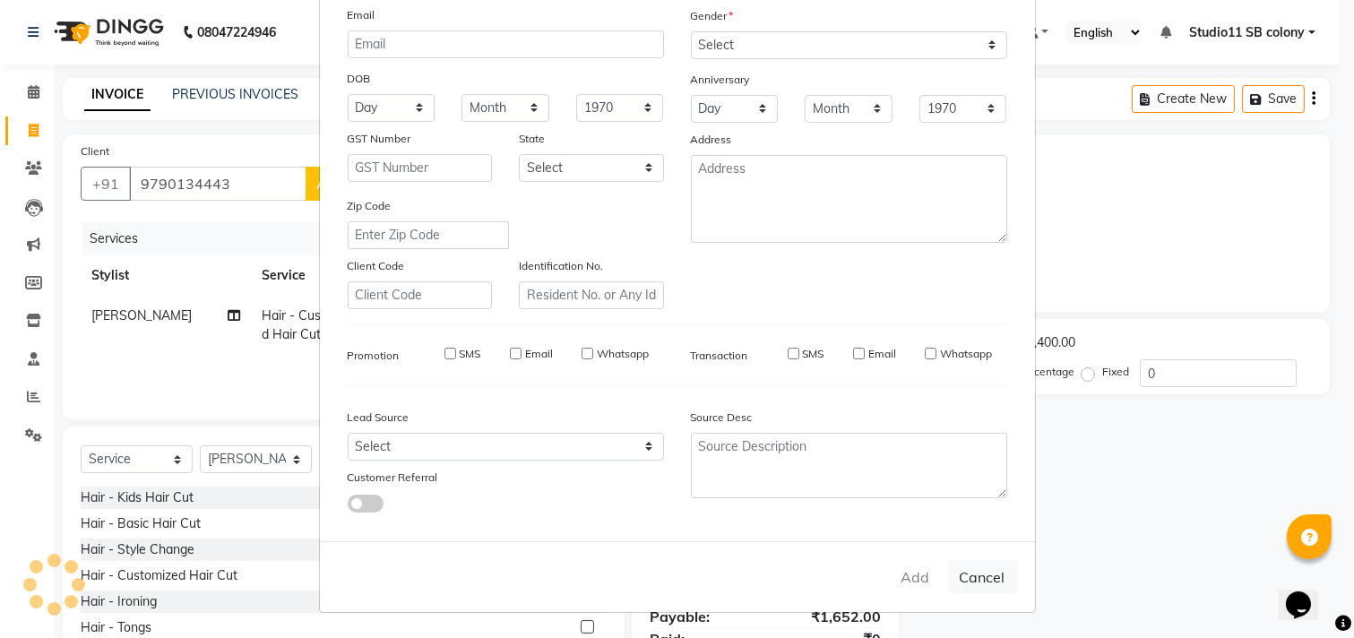
checkbox input "false"
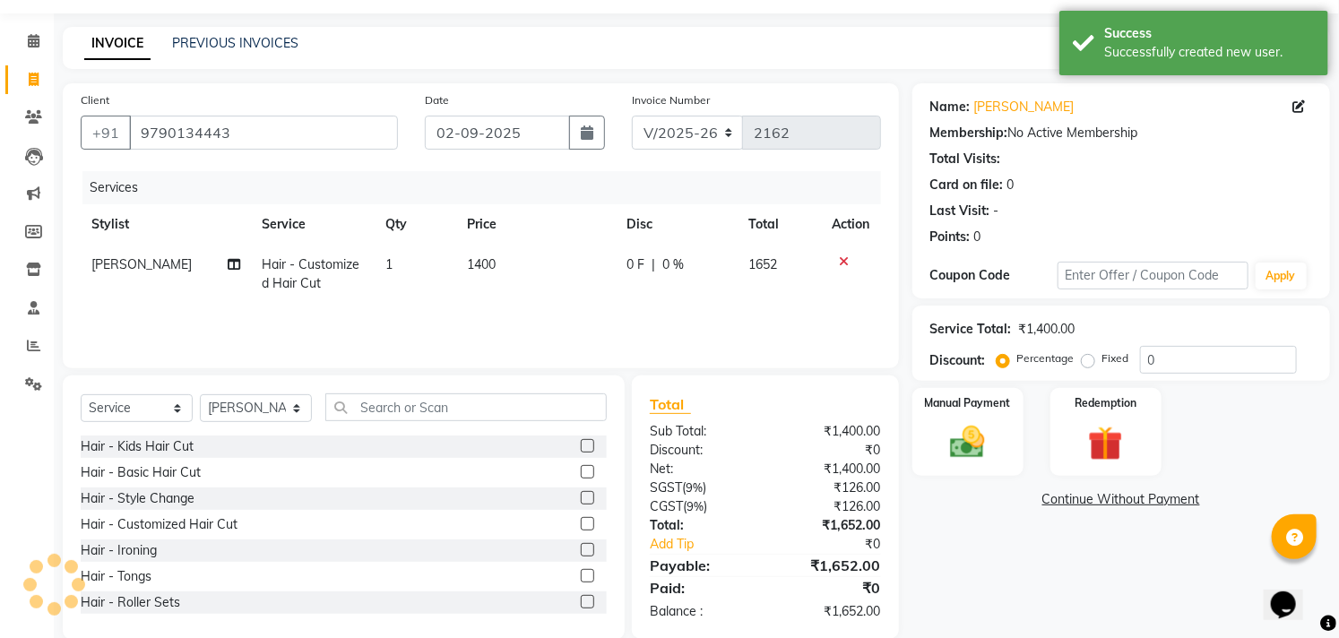
scroll to position [79, 0]
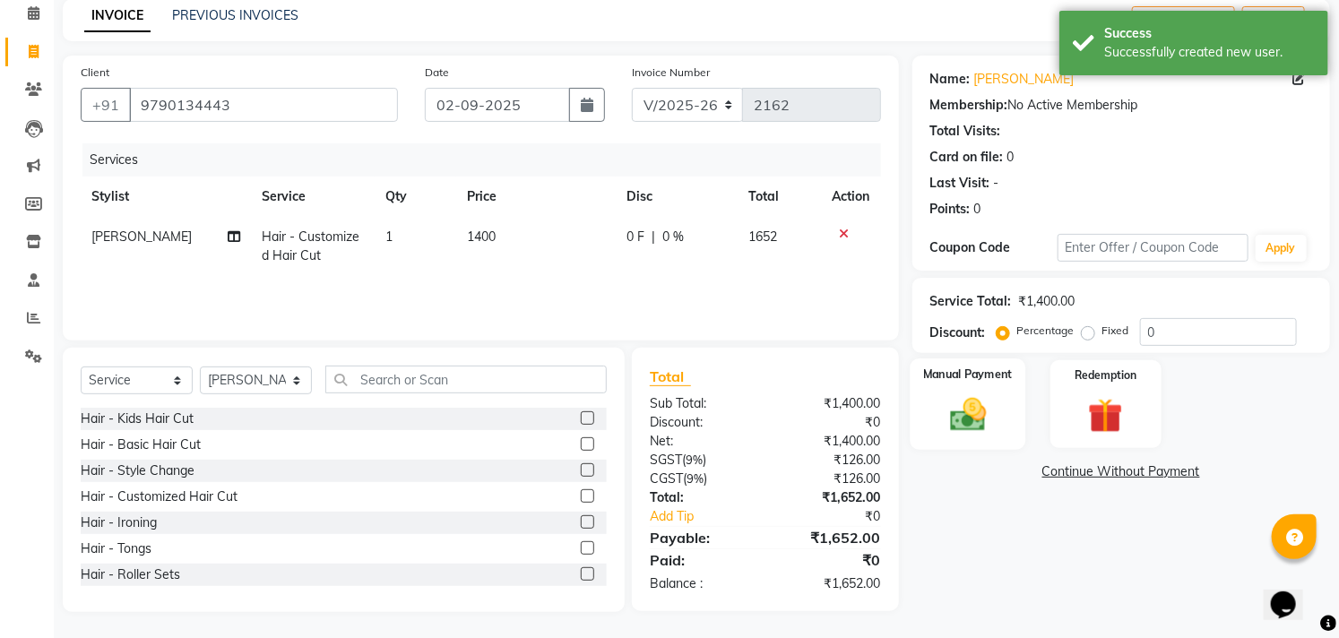
click at [983, 439] on div "Manual Payment" at bounding box center [967, 403] width 116 height 91
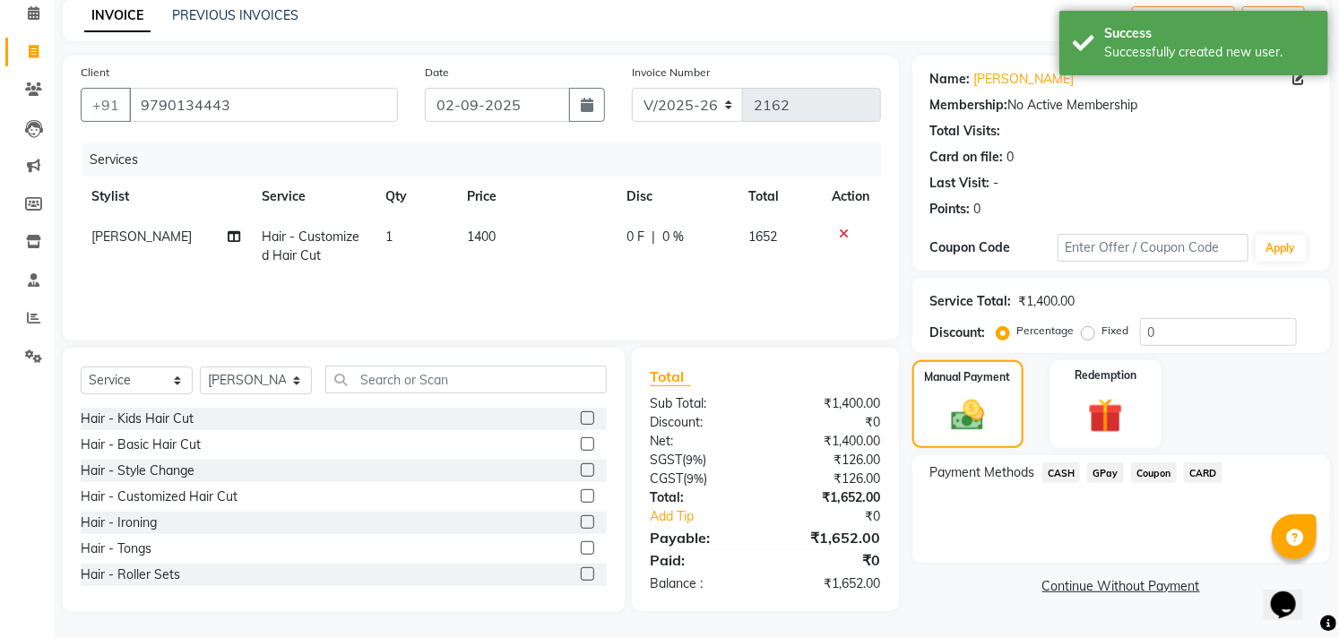
click at [1105, 469] on span "GPay" at bounding box center [1105, 472] width 37 height 21
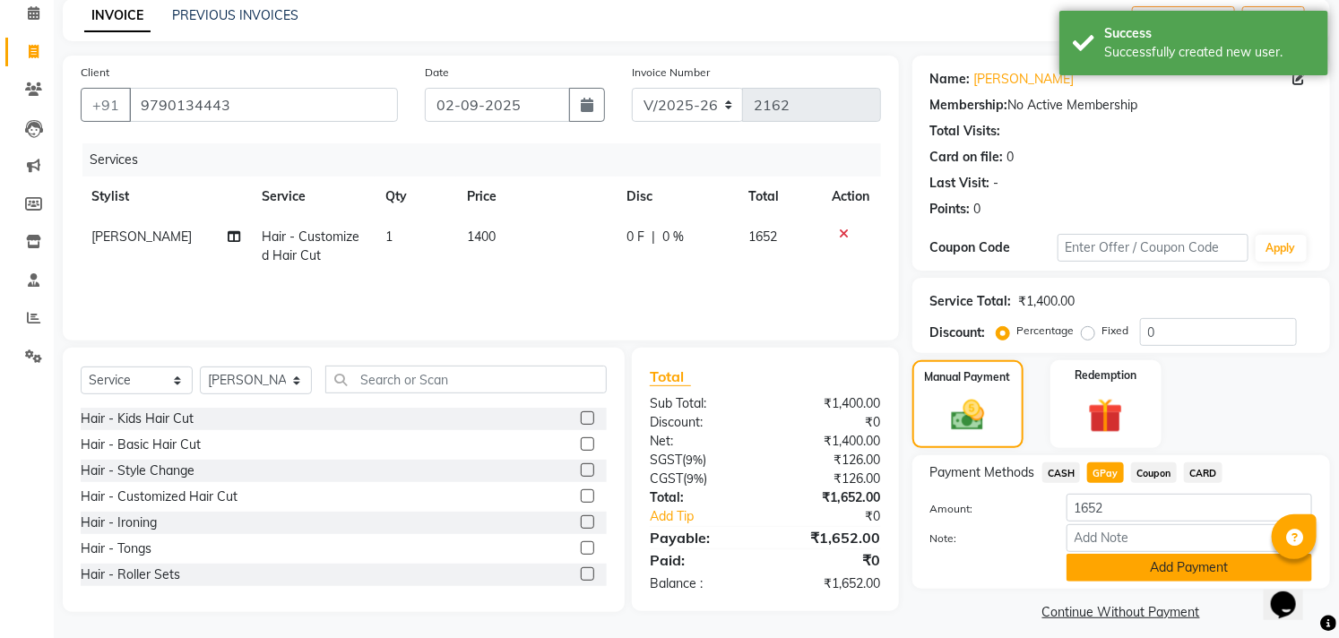
click at [1132, 565] on button "Add Payment" at bounding box center [1188, 568] width 245 height 28
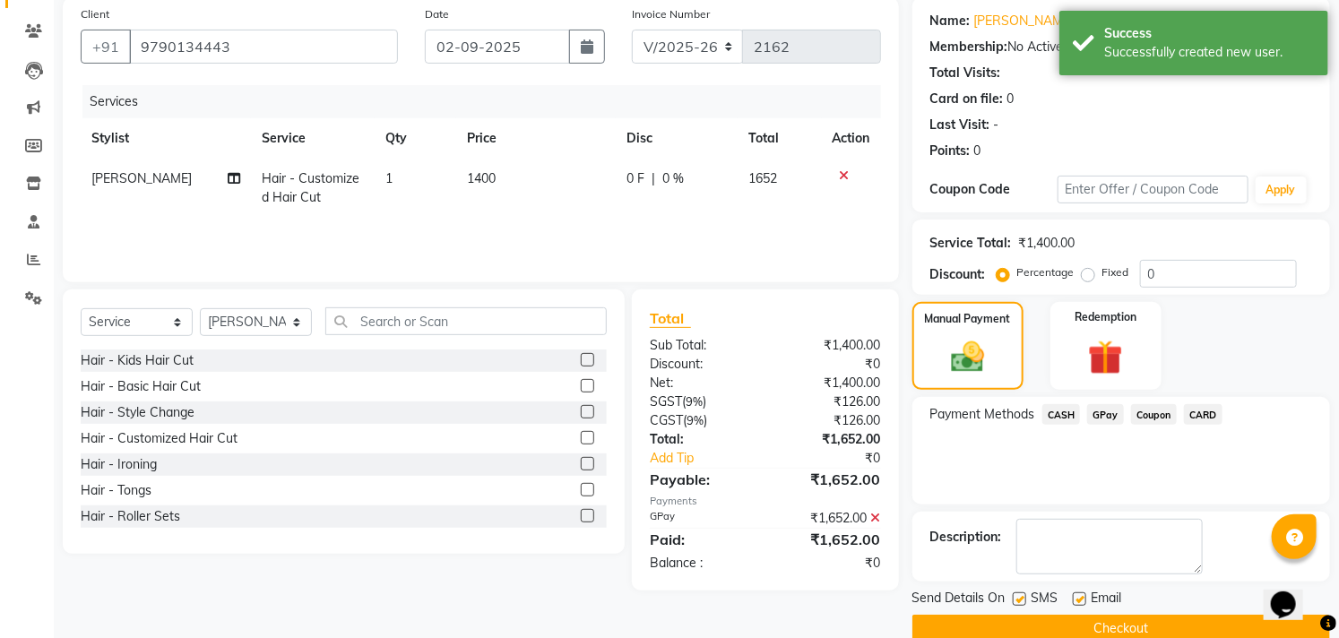
scroll to position [168, 0]
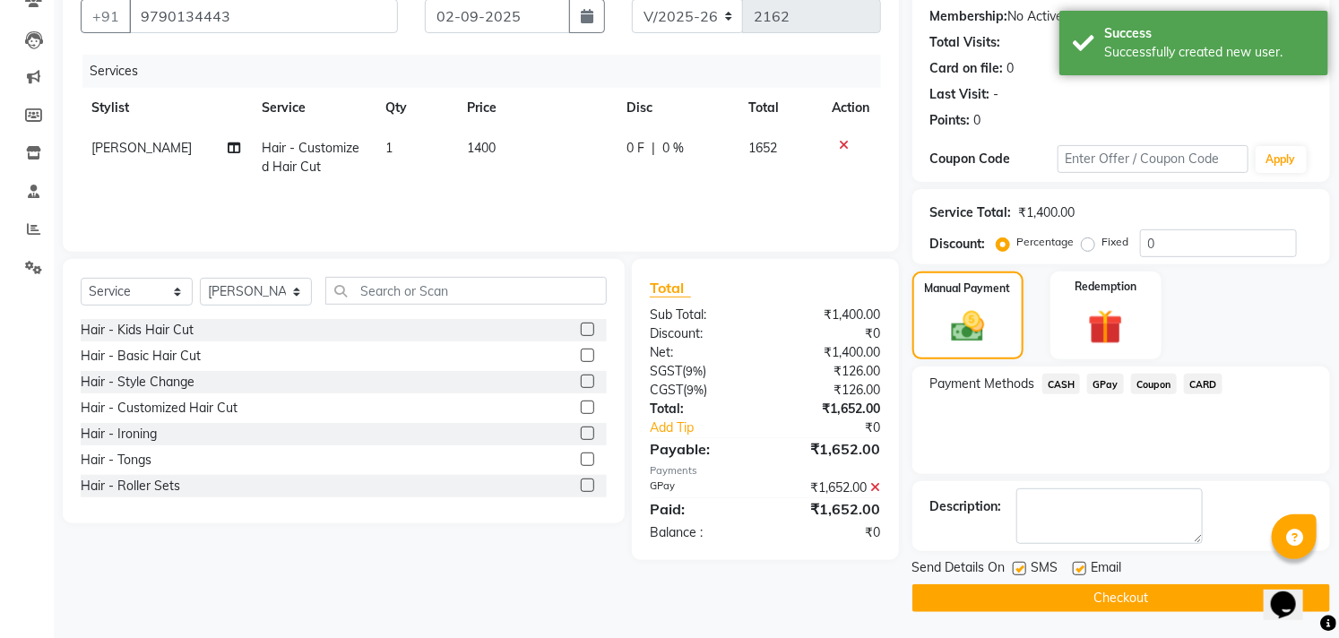
click at [1081, 563] on label at bounding box center [1078, 568] width 13 height 13
click at [1081, 564] on input "checkbox" at bounding box center [1078, 570] width 12 height 12
checkbox input "false"
click at [1023, 567] on label at bounding box center [1018, 568] width 13 height 13
click at [1023, 567] on input "checkbox" at bounding box center [1018, 570] width 12 height 12
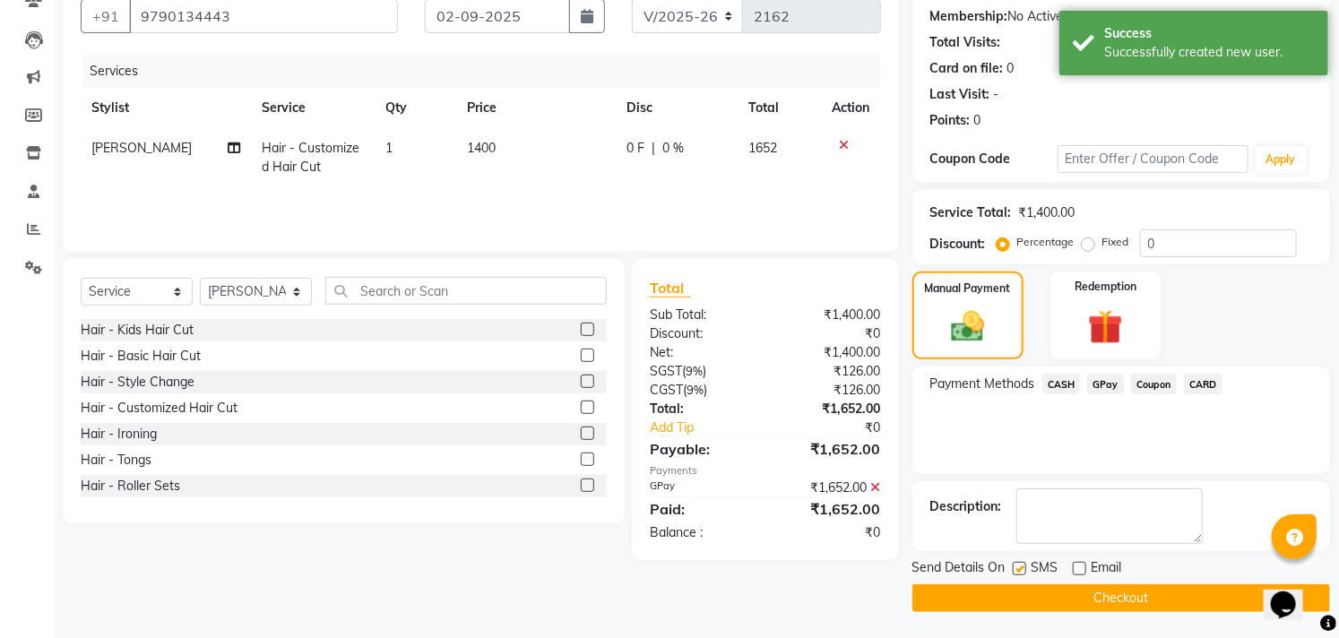
checkbox input "false"
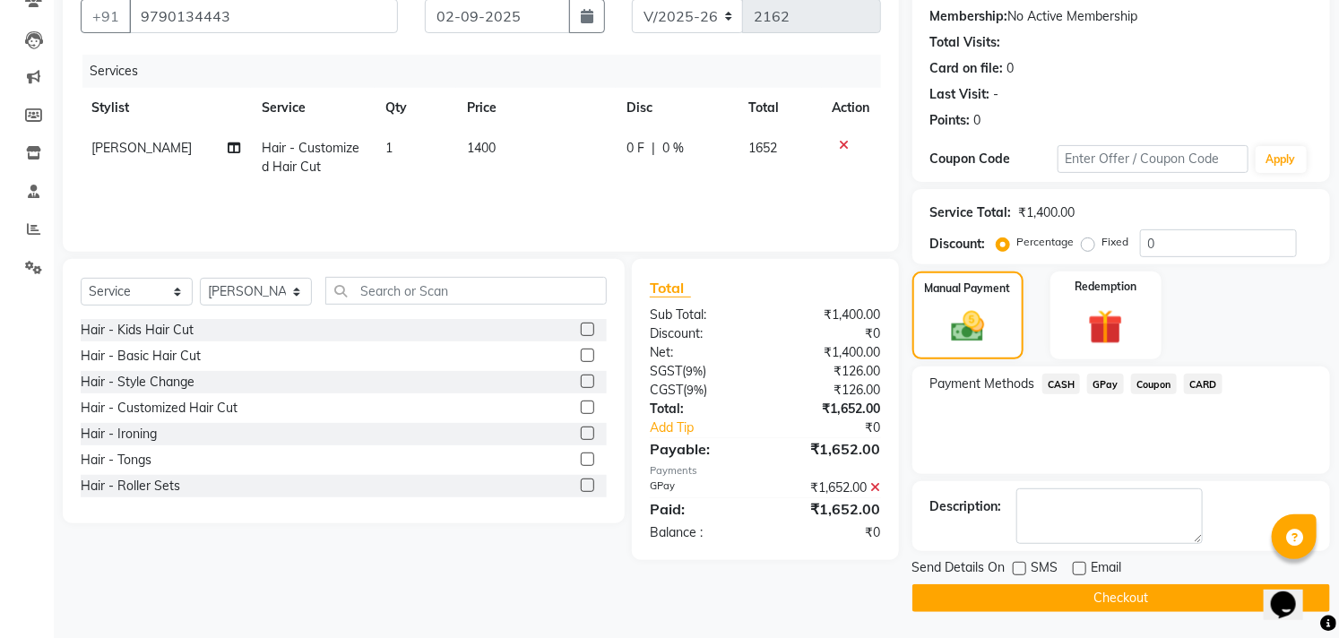
click at [1028, 597] on button "Checkout" at bounding box center [1121, 598] width 418 height 28
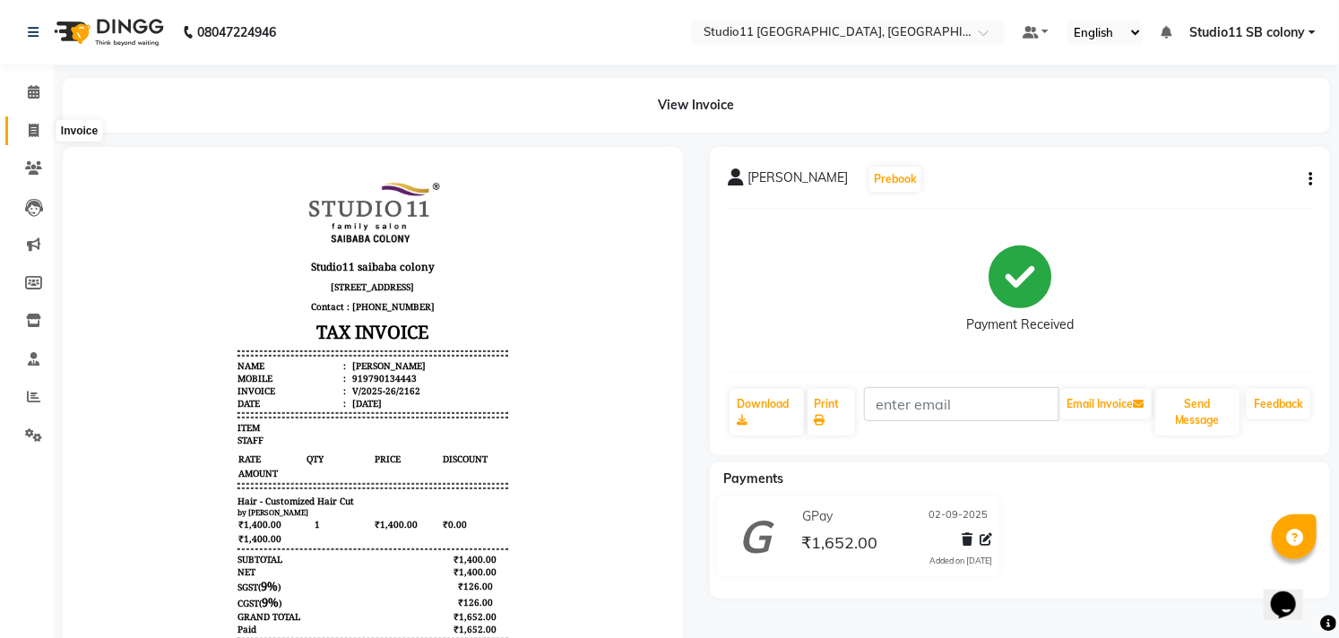
click at [22, 125] on span at bounding box center [33, 131] width 31 height 21
select select "service"
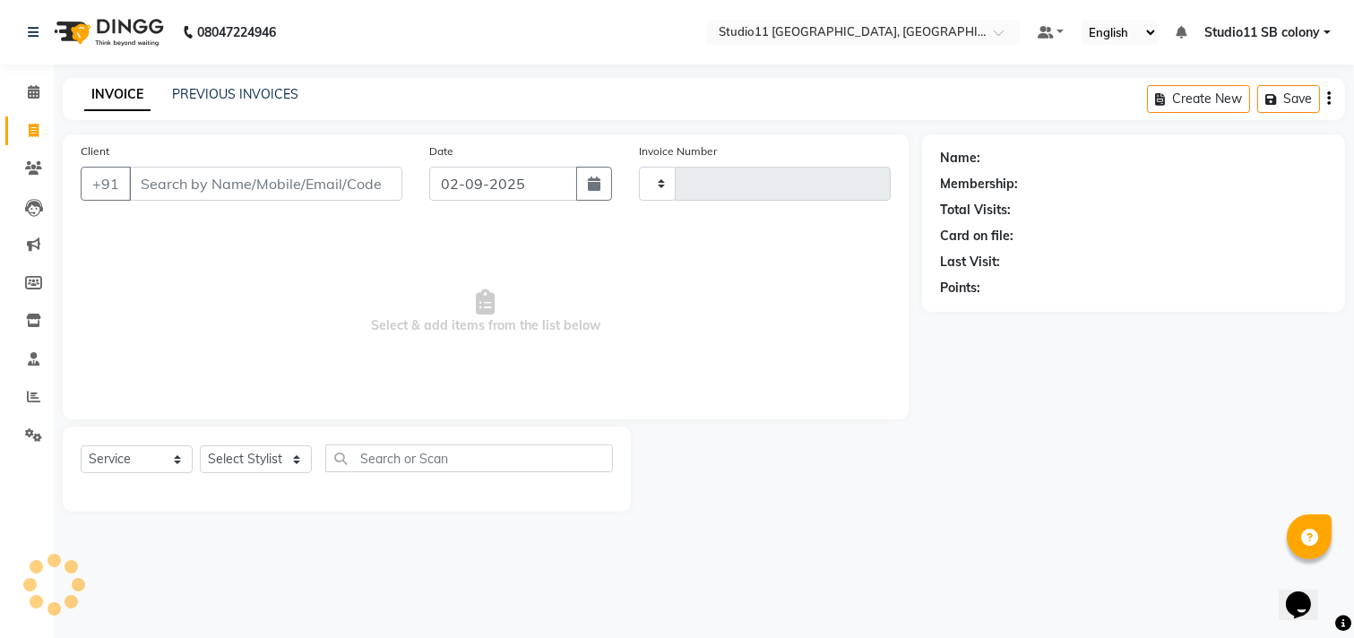
click at [296, 184] on input "Client" at bounding box center [265, 184] width 273 height 34
type input "936"
type input "2163"
select select "7717"
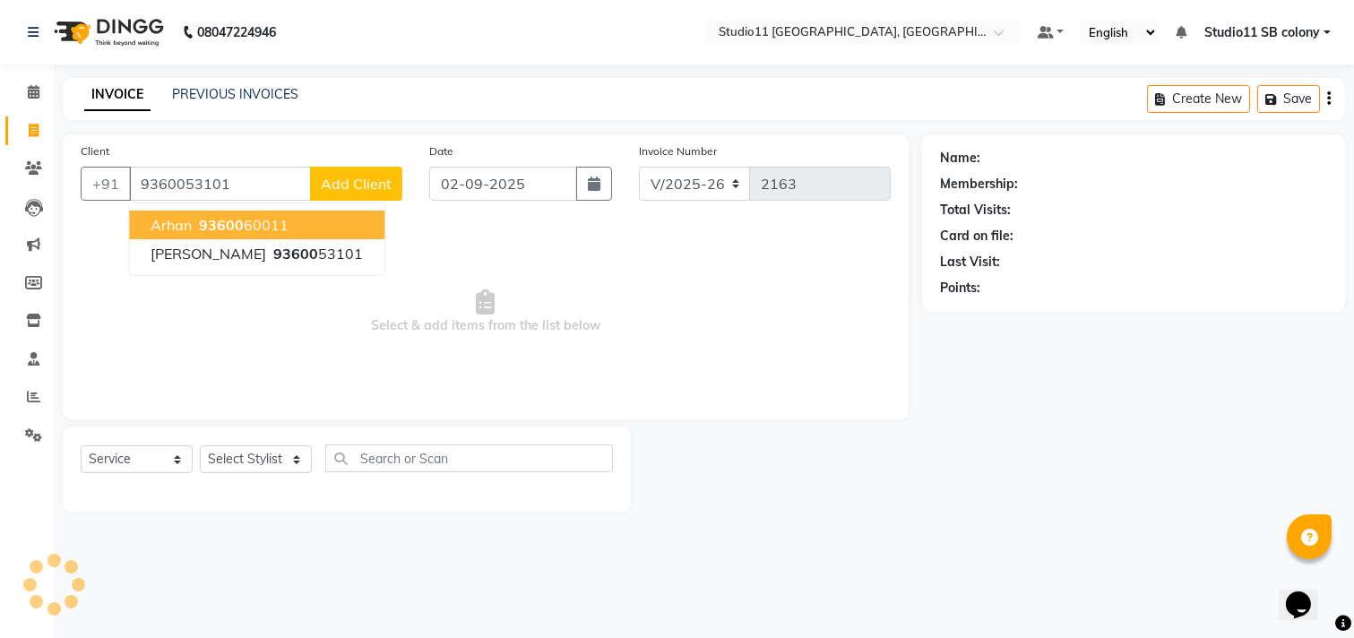
type input "9360053101"
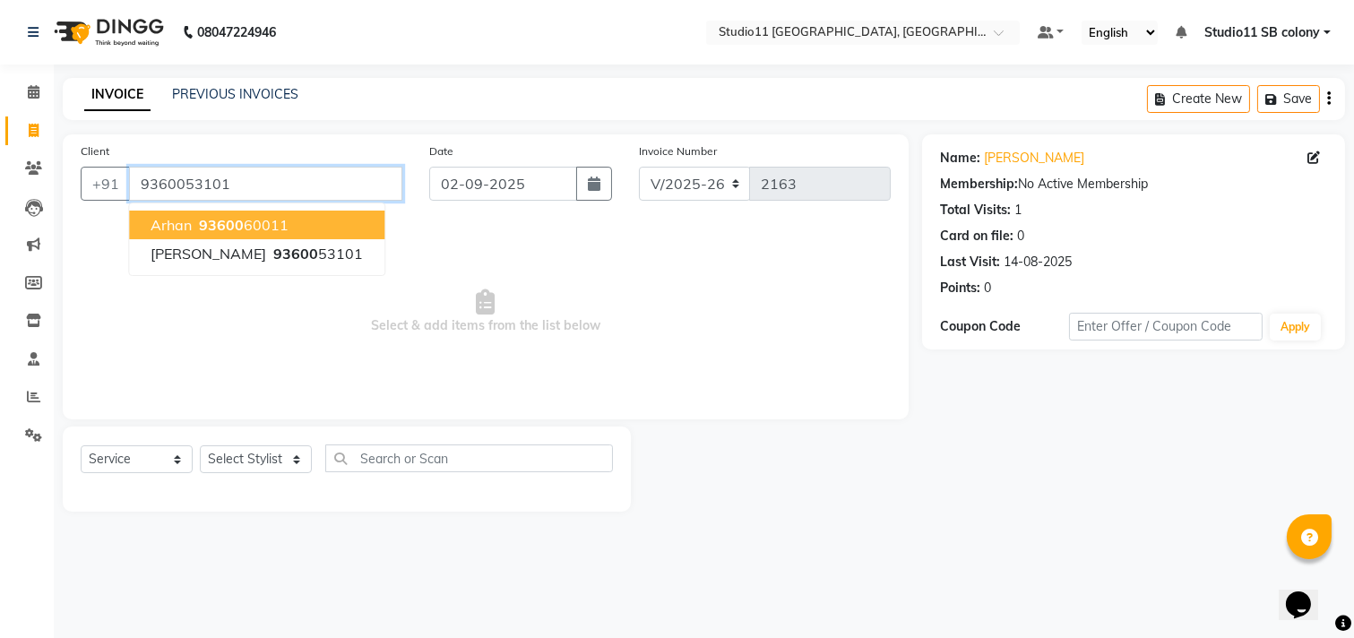
click at [305, 185] on input "9360053101" at bounding box center [265, 184] width 273 height 34
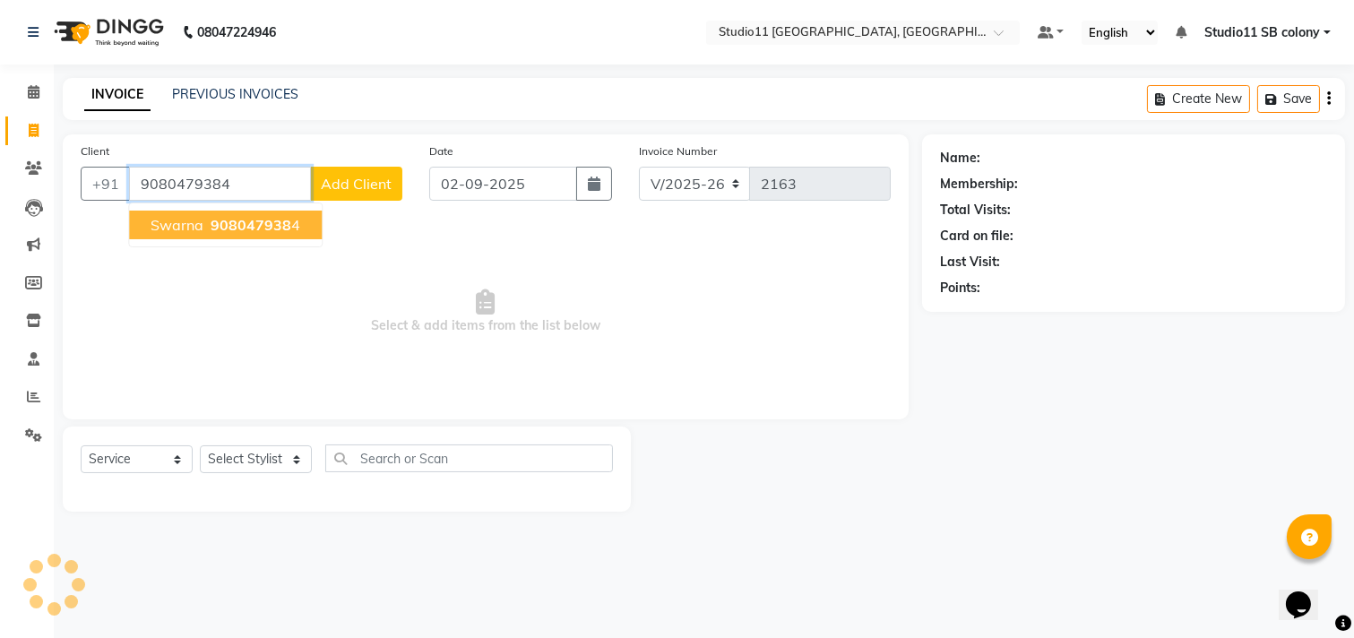
type input "9080479384"
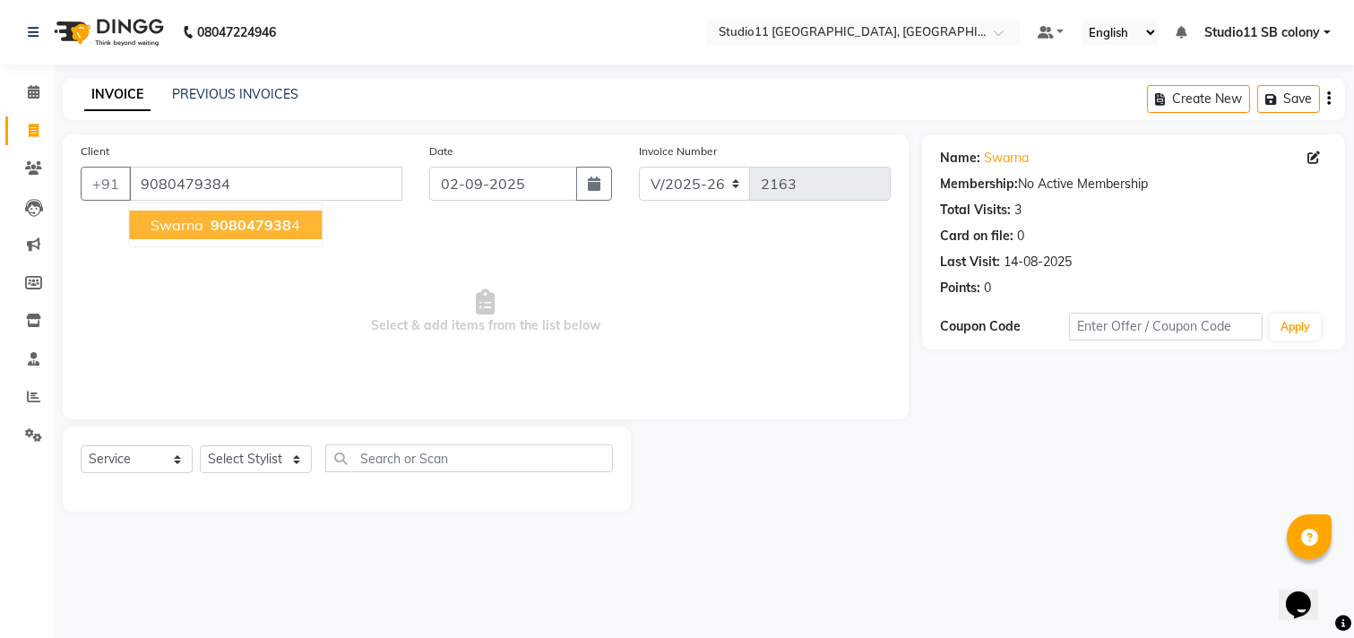
click at [273, 218] on span "908047938" at bounding box center [251, 225] width 81 height 18
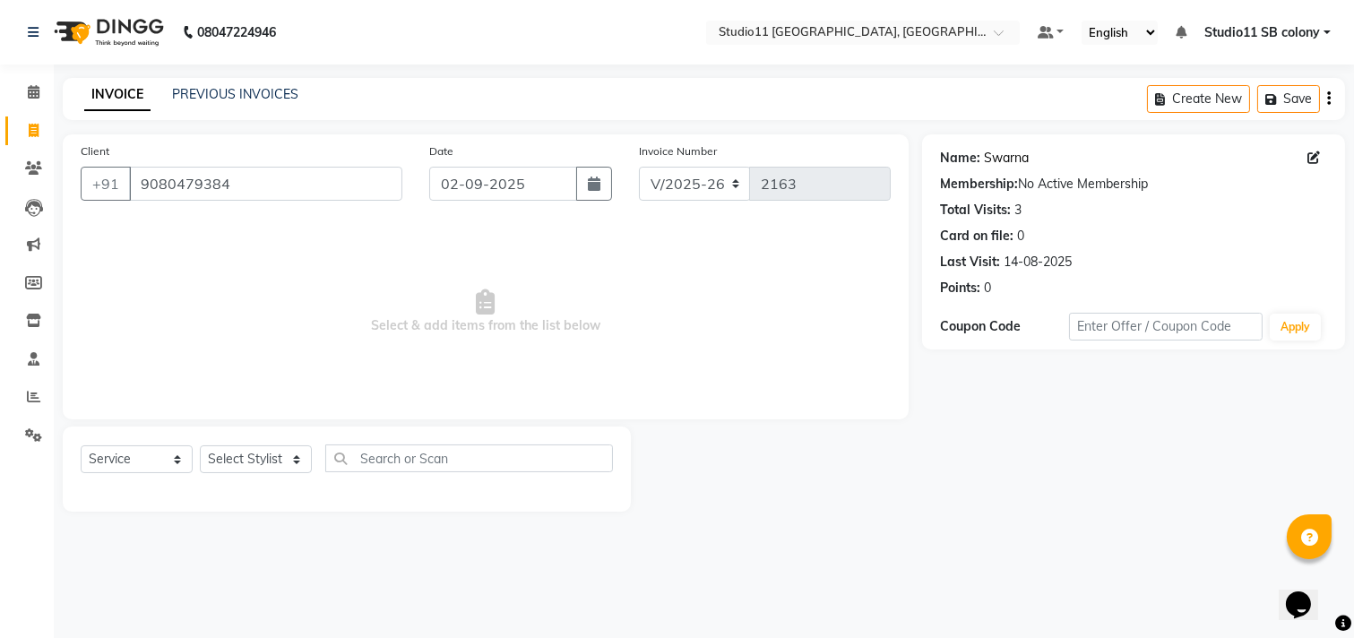
click at [989, 159] on link "Swarna" at bounding box center [1006, 158] width 45 height 19
drag, startPoint x: 282, startPoint y: 188, endPoint x: 127, endPoint y: 204, distance: 155.8
click at [127, 204] on div "Client +91 9080479384" at bounding box center [241, 178] width 349 height 73
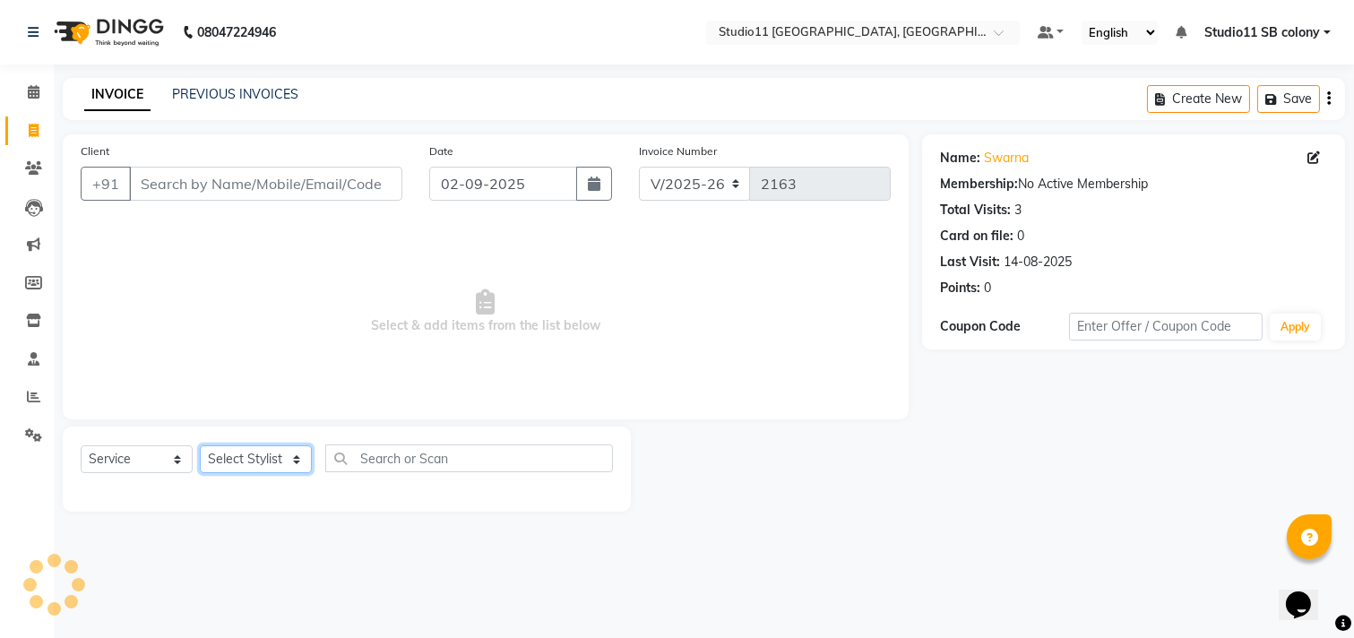
click at [262, 454] on select "Select Stylist [PERSON_NAME] Dani [PERSON_NAME] Josna kaif [PERSON_NAME] [PERSO…" at bounding box center [256, 459] width 112 height 28
select select "69390"
click at [200, 446] on select "Select Stylist [PERSON_NAME] Dani [PERSON_NAME] Josna kaif [PERSON_NAME] [PERSO…" at bounding box center [256, 459] width 112 height 28
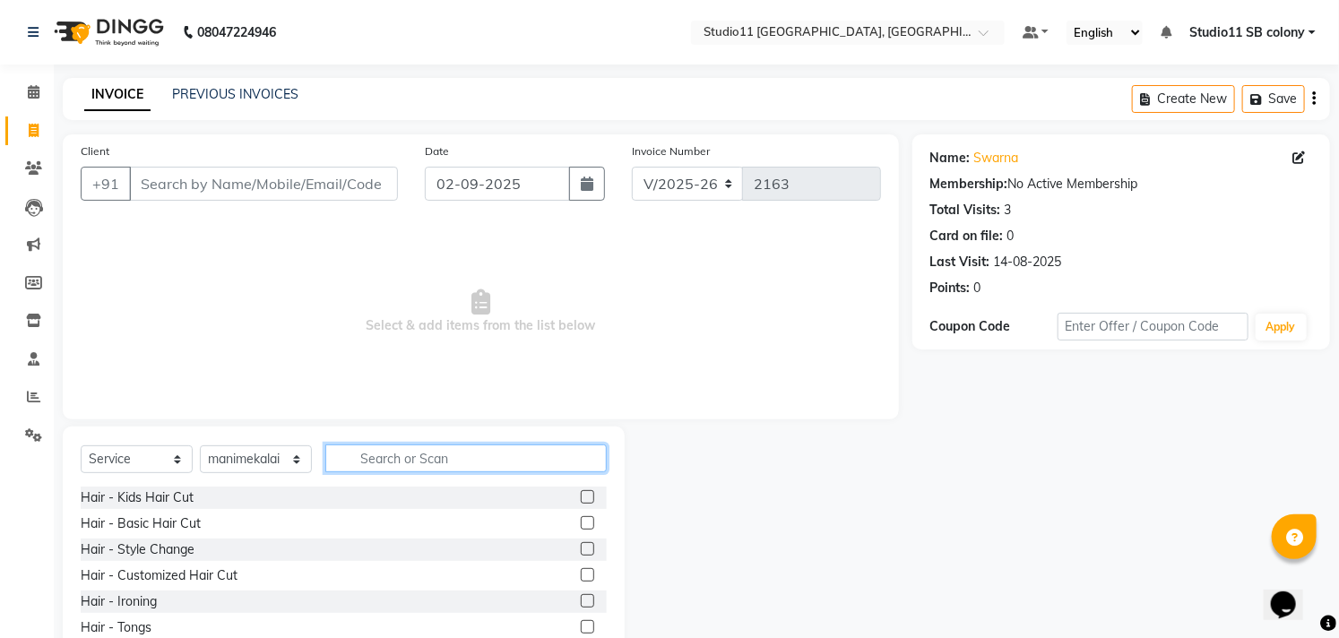
click at [445, 455] on input "text" at bounding box center [465, 458] width 281 height 28
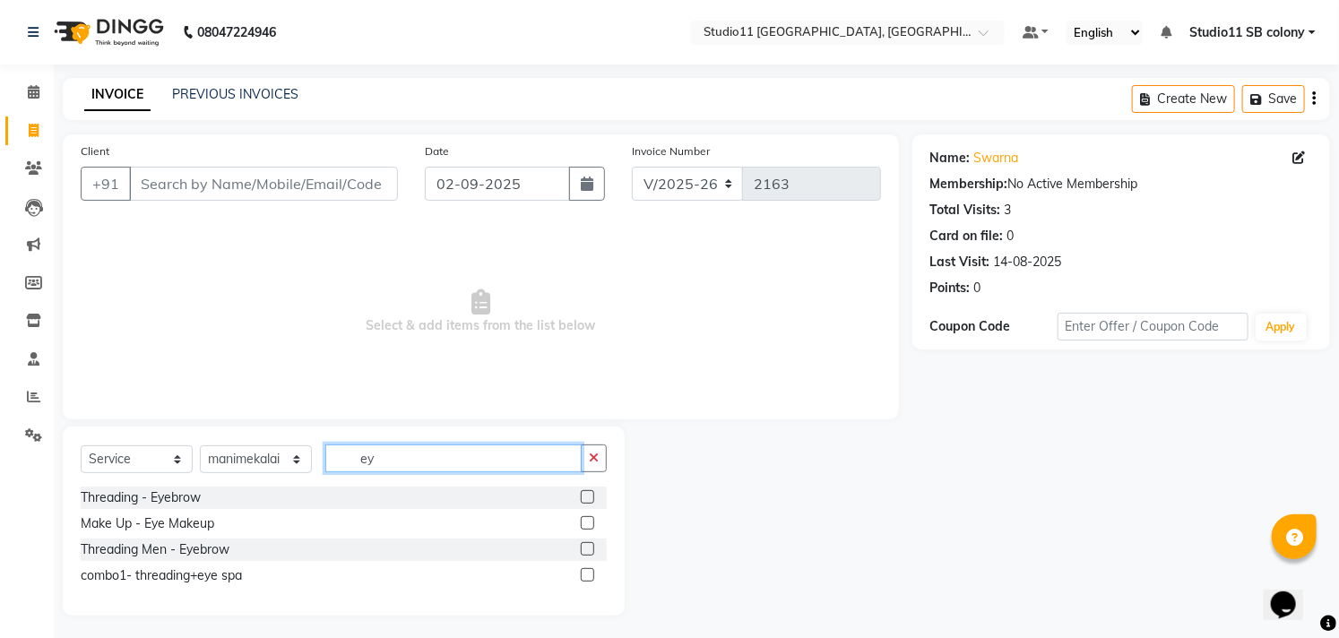
type input "ey"
click at [594, 497] on div at bounding box center [594, 498] width 26 height 22
click at [586, 498] on label at bounding box center [587, 496] width 13 height 13
click at [586, 498] on input "checkbox" at bounding box center [587, 498] width 12 height 12
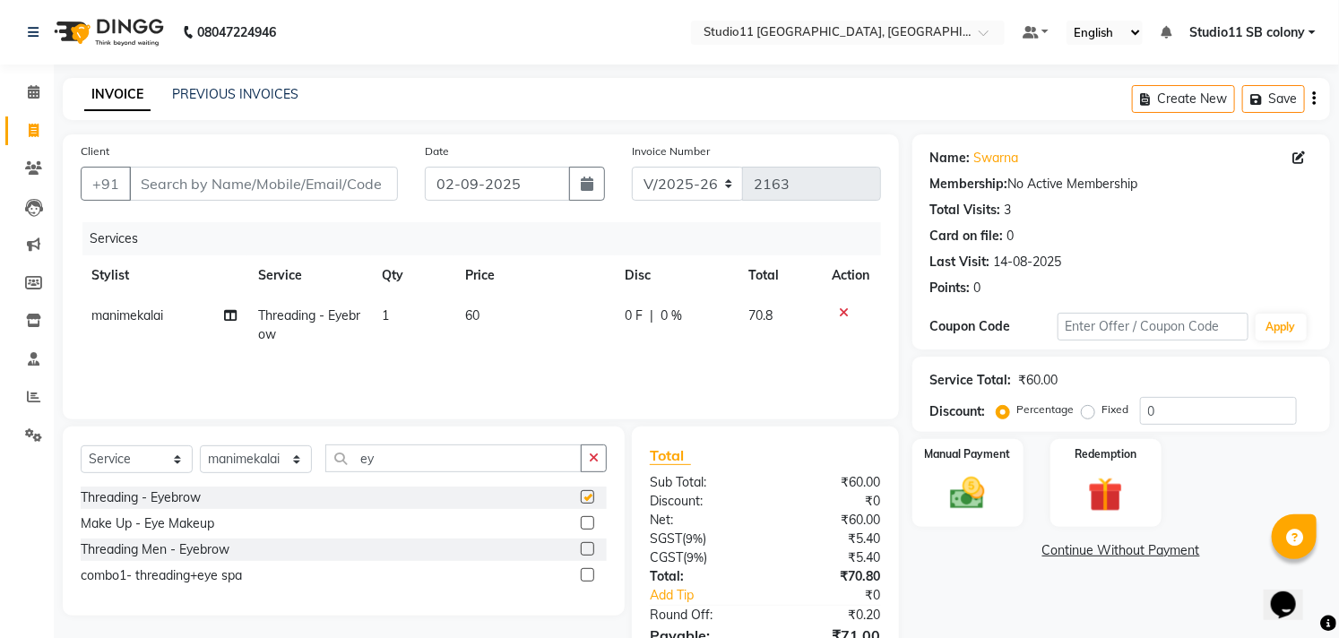
checkbox input "false"
click at [368, 182] on input "Client" at bounding box center [263, 184] width 269 height 34
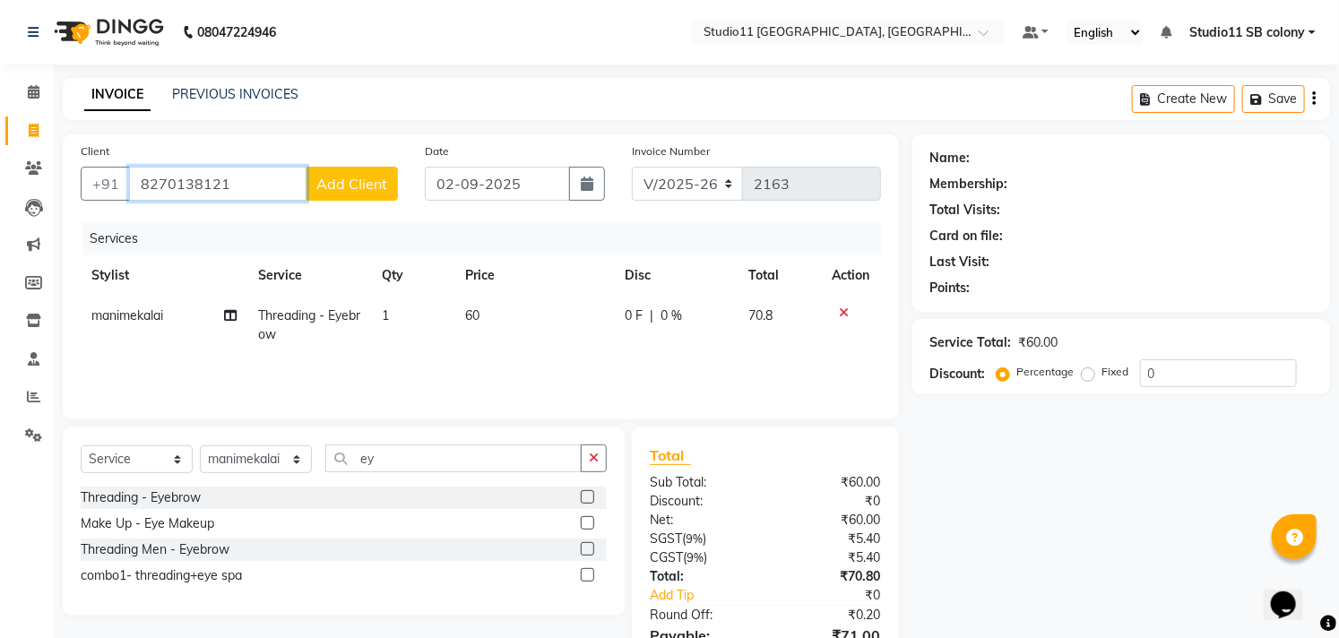
type input "8270138121"
click at [368, 182] on span "Add Client" at bounding box center [351, 184] width 71 height 18
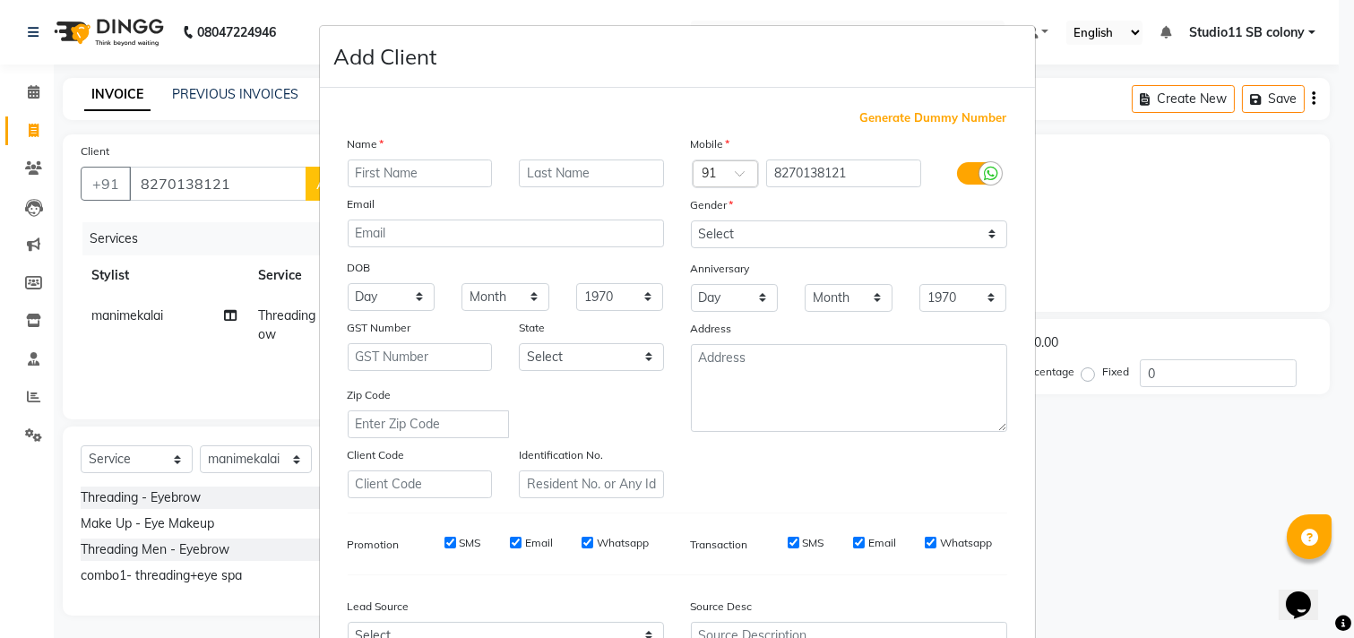
click at [385, 172] on input "text" at bounding box center [420, 173] width 145 height 28
type input "Vishalatchi"
drag, startPoint x: 741, startPoint y: 220, endPoint x: 741, endPoint y: 230, distance: 9.9
click at [741, 220] on select "Select Male Female Other Prefer Not To Say" at bounding box center [849, 234] width 316 height 28
click at [691, 220] on select "Select Male Female Other Prefer Not To Say" at bounding box center [849, 234] width 316 height 28
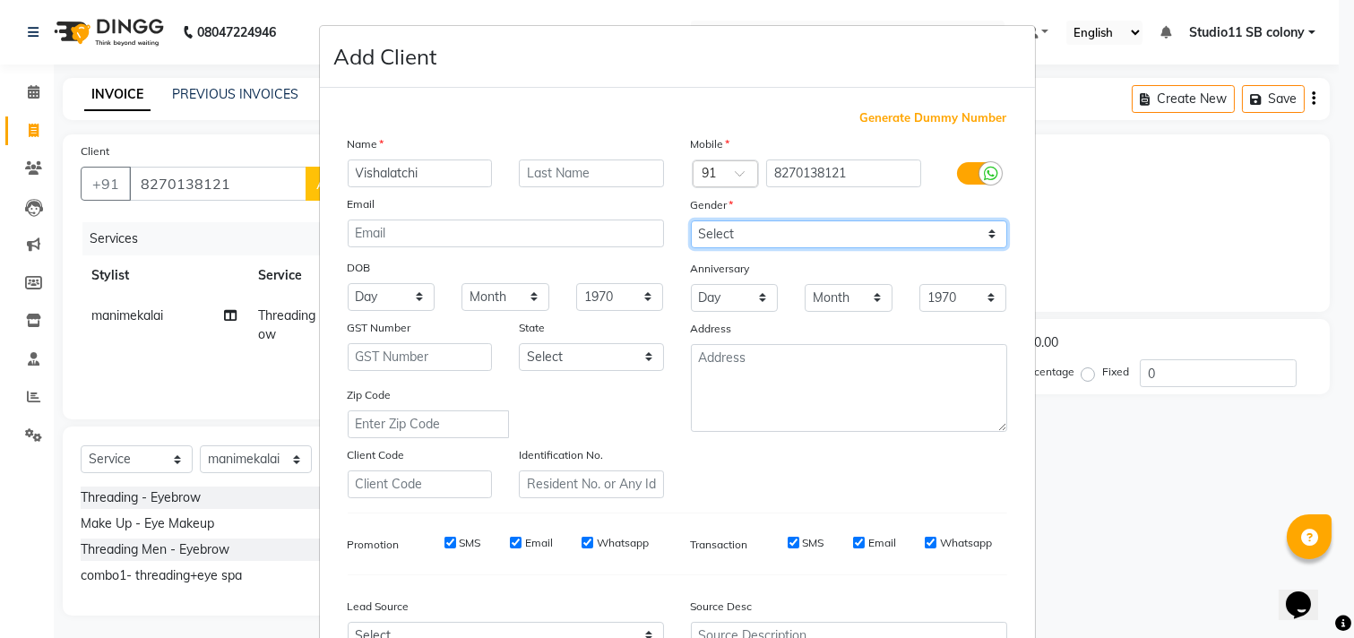
click at [762, 227] on select "Select Male Female Other Prefer Not To Say" at bounding box center [849, 234] width 316 height 28
select select "female"
click at [691, 220] on select "Select Male Female Other Prefer Not To Say" at bounding box center [849, 234] width 316 height 28
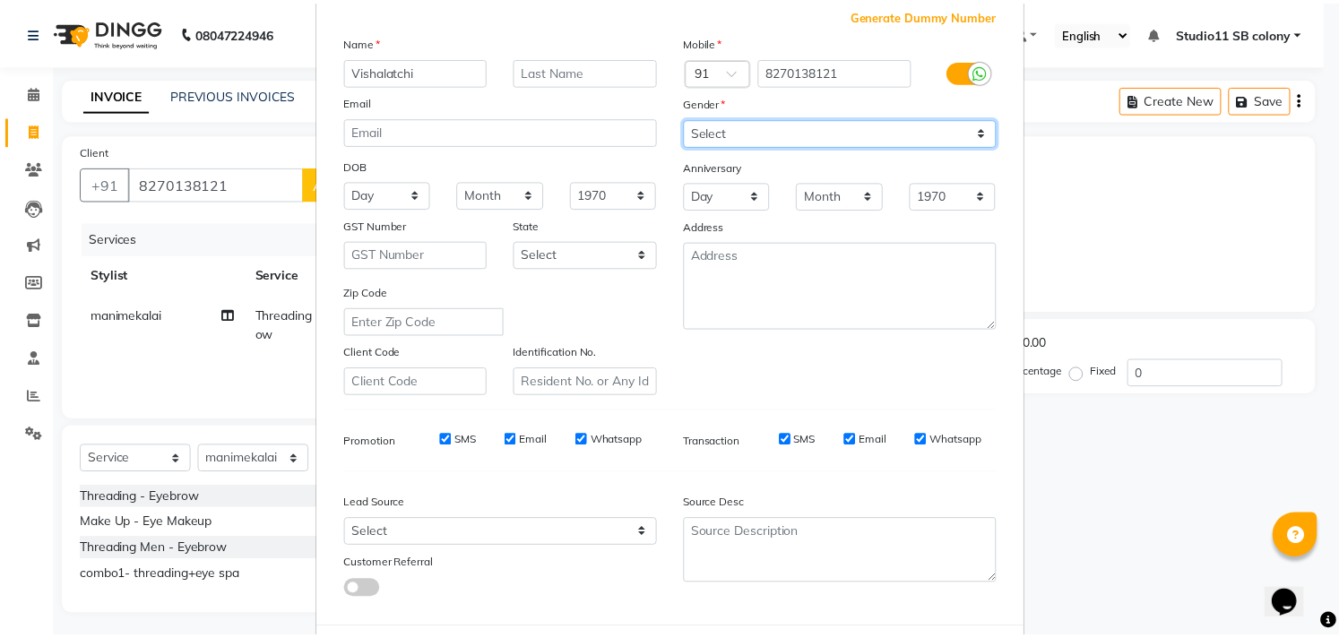
scroll to position [190, 0]
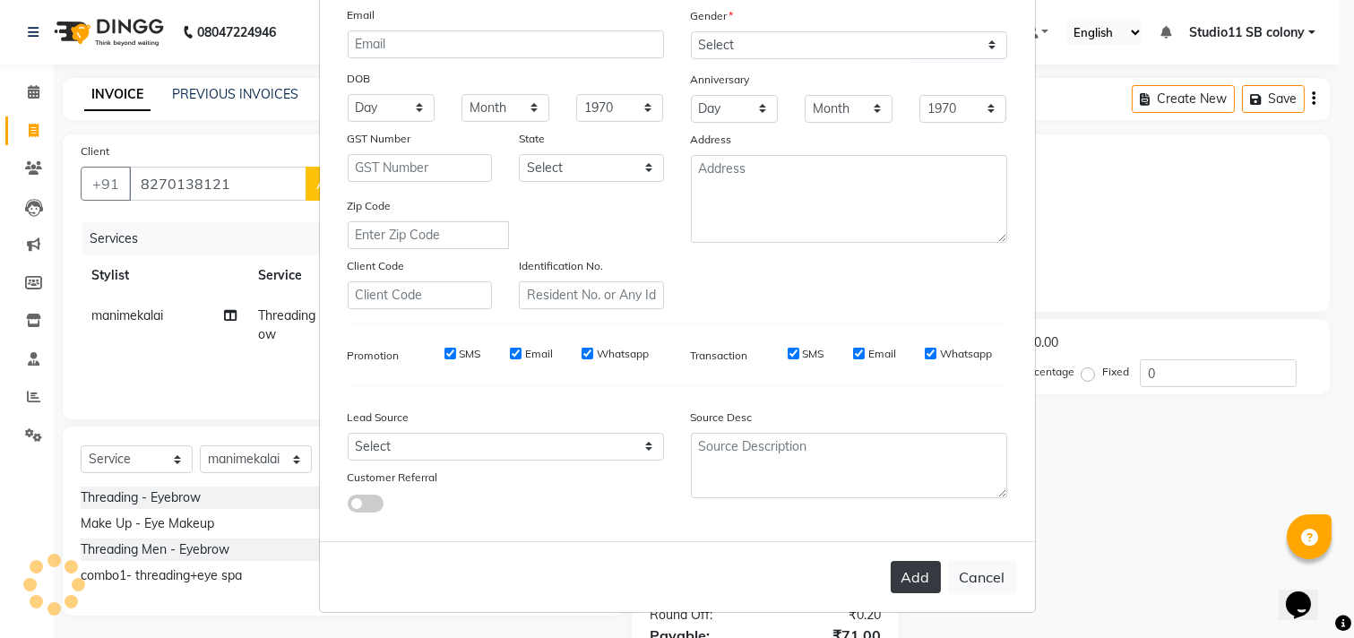
click at [907, 567] on button "Add" at bounding box center [916, 577] width 50 height 32
select select
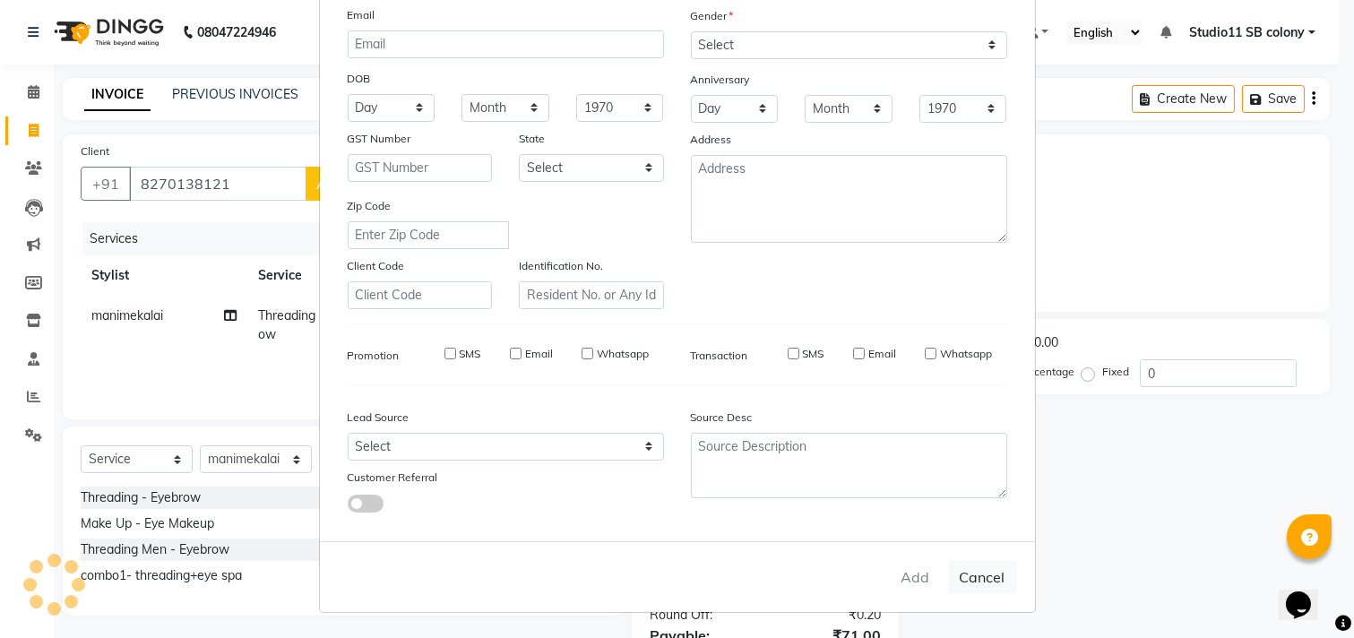
select select
checkbox input "false"
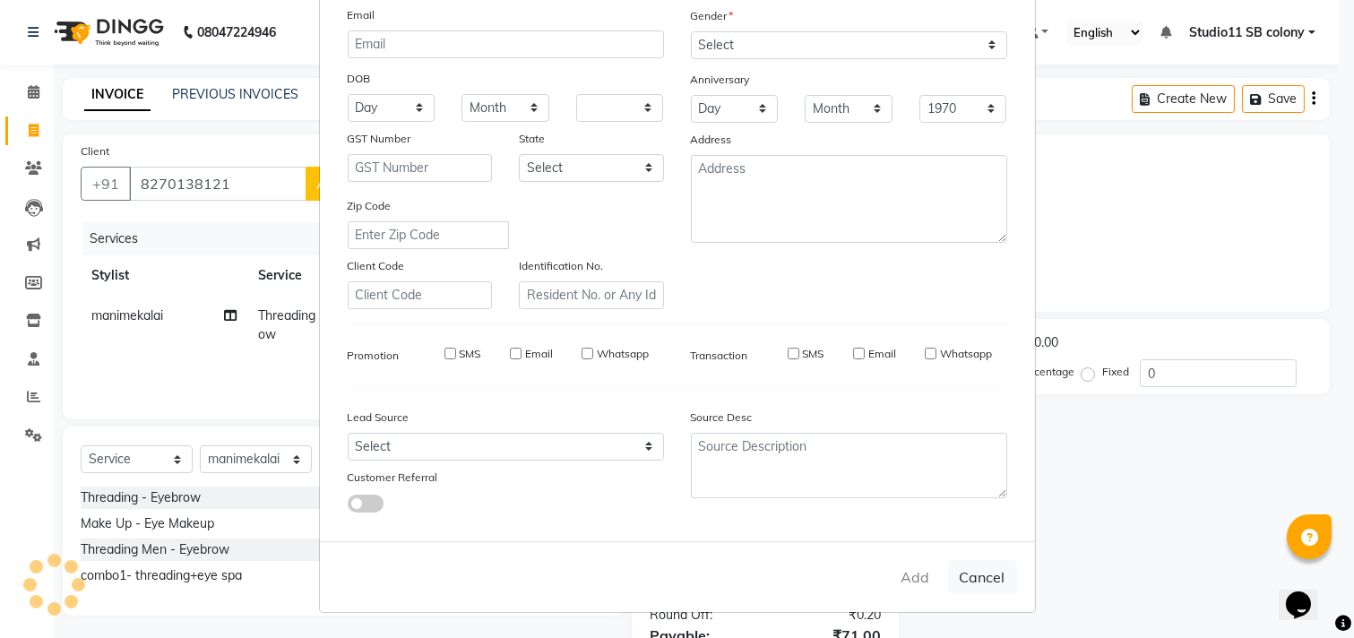
checkbox input "false"
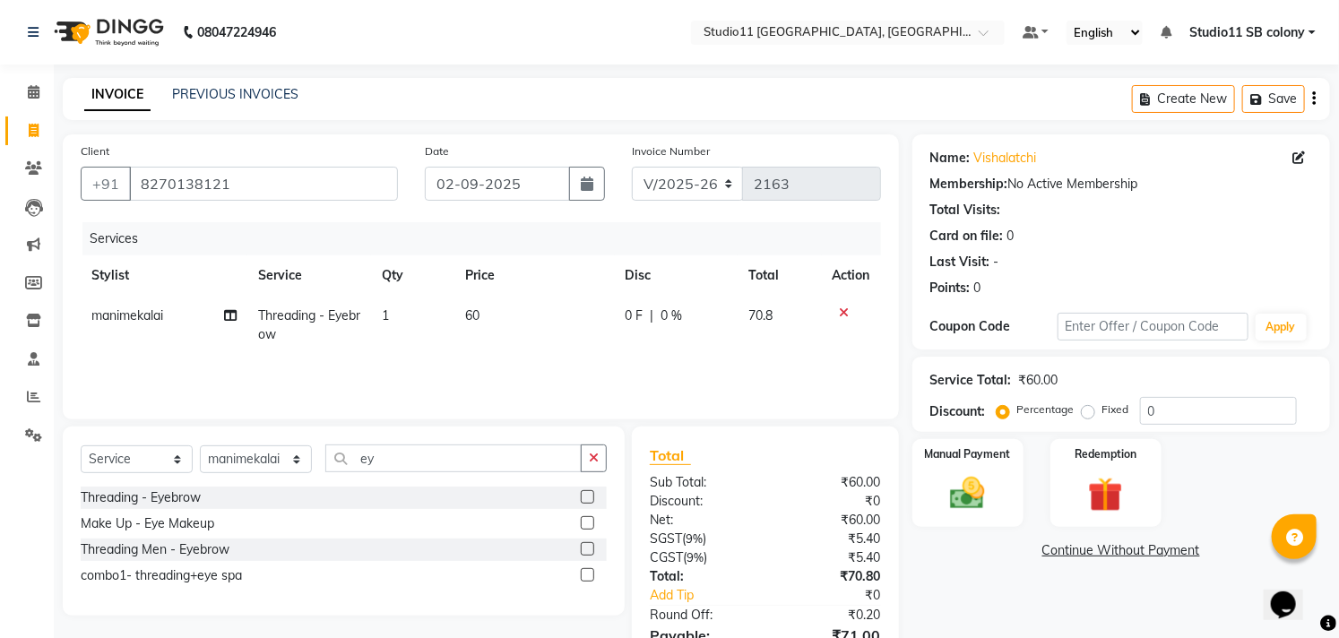
click at [540, 324] on td "60" at bounding box center [534, 325] width 160 height 59
select select "69390"
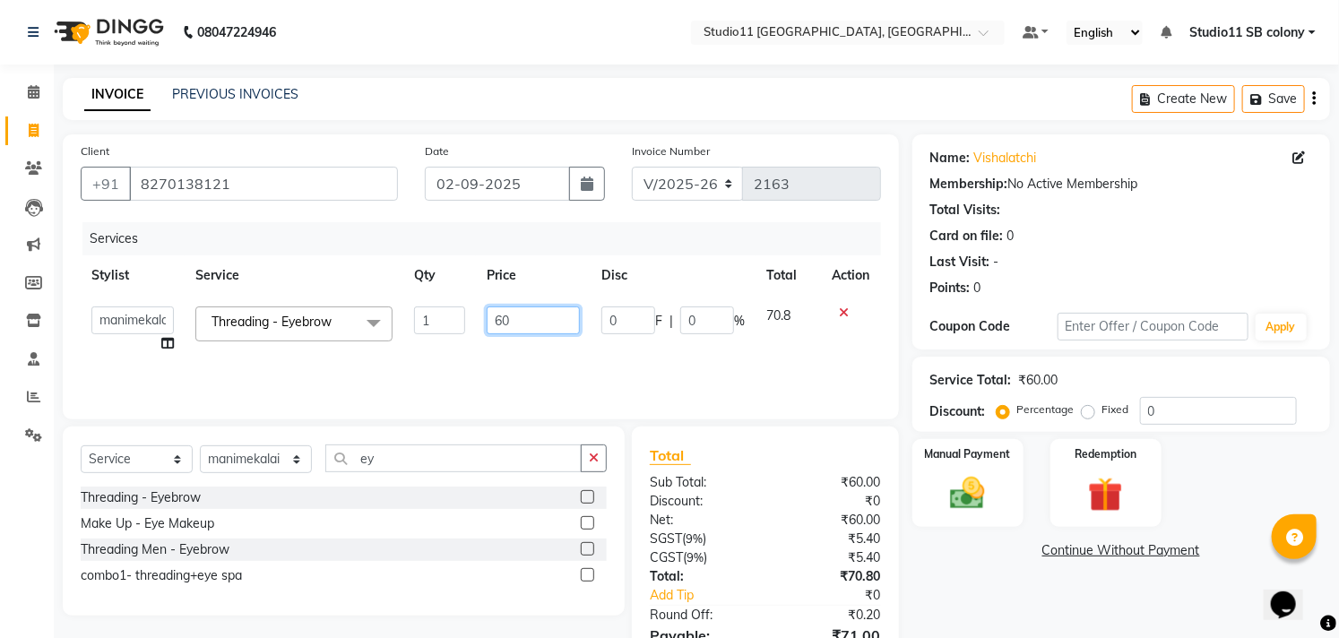
click at [540, 324] on input "60" at bounding box center [533, 320] width 93 height 28
type input "59.5"
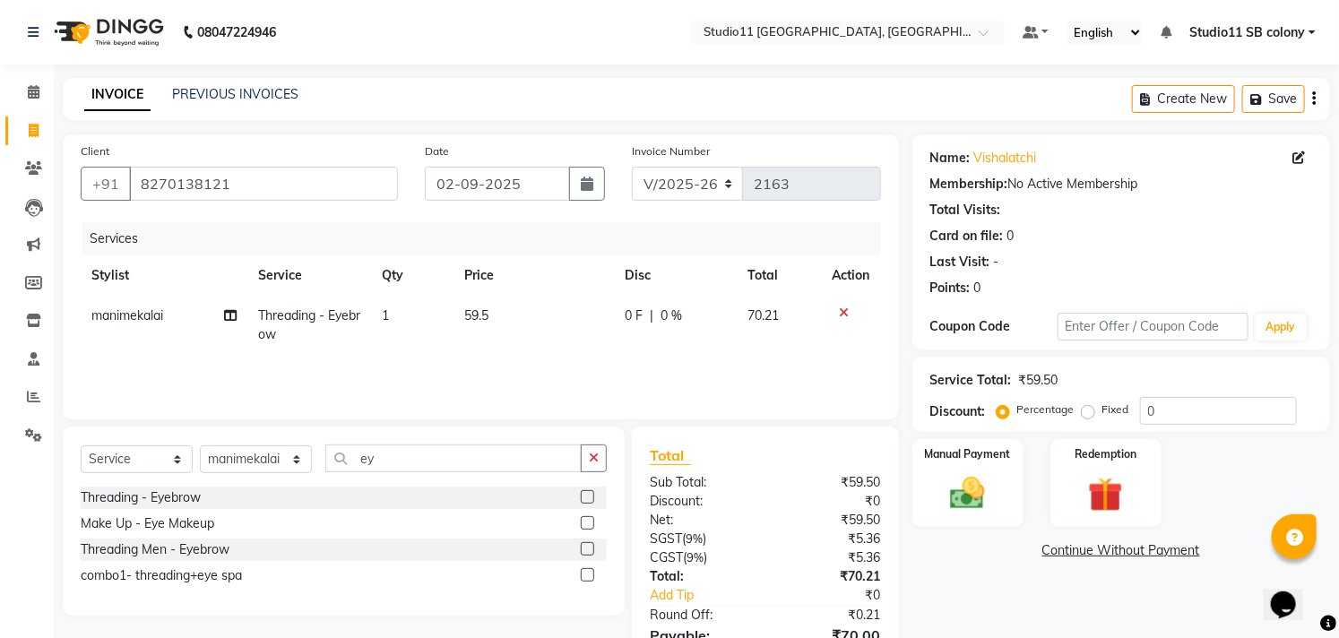
click at [530, 289] on th "Price" at bounding box center [534, 275] width 160 height 40
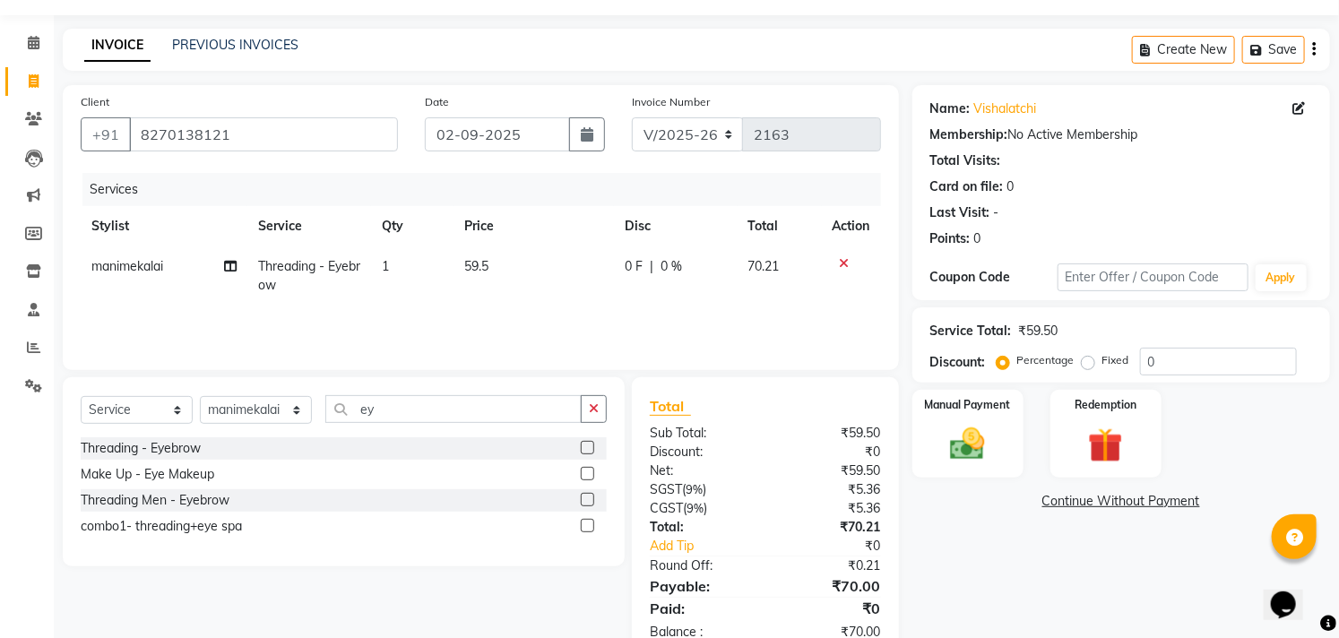
scroll to position [97, 0]
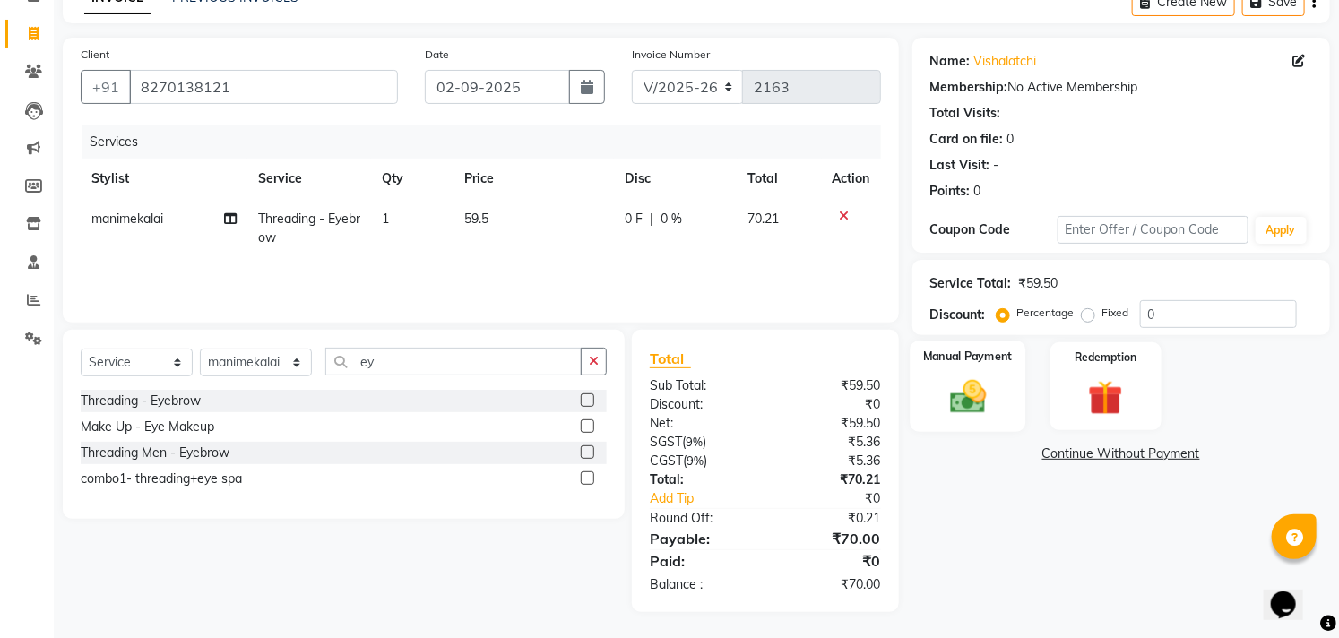
click at [962, 409] on img at bounding box center [967, 396] width 59 height 41
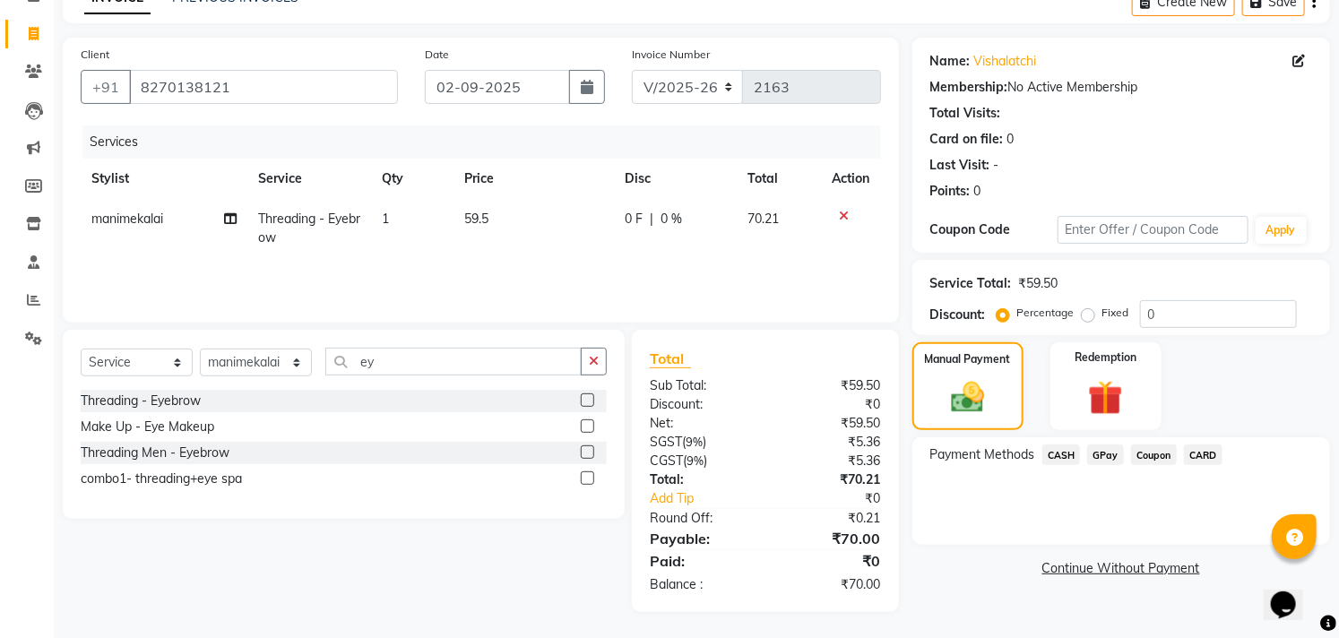
click at [1107, 461] on span "GPay" at bounding box center [1105, 454] width 37 height 21
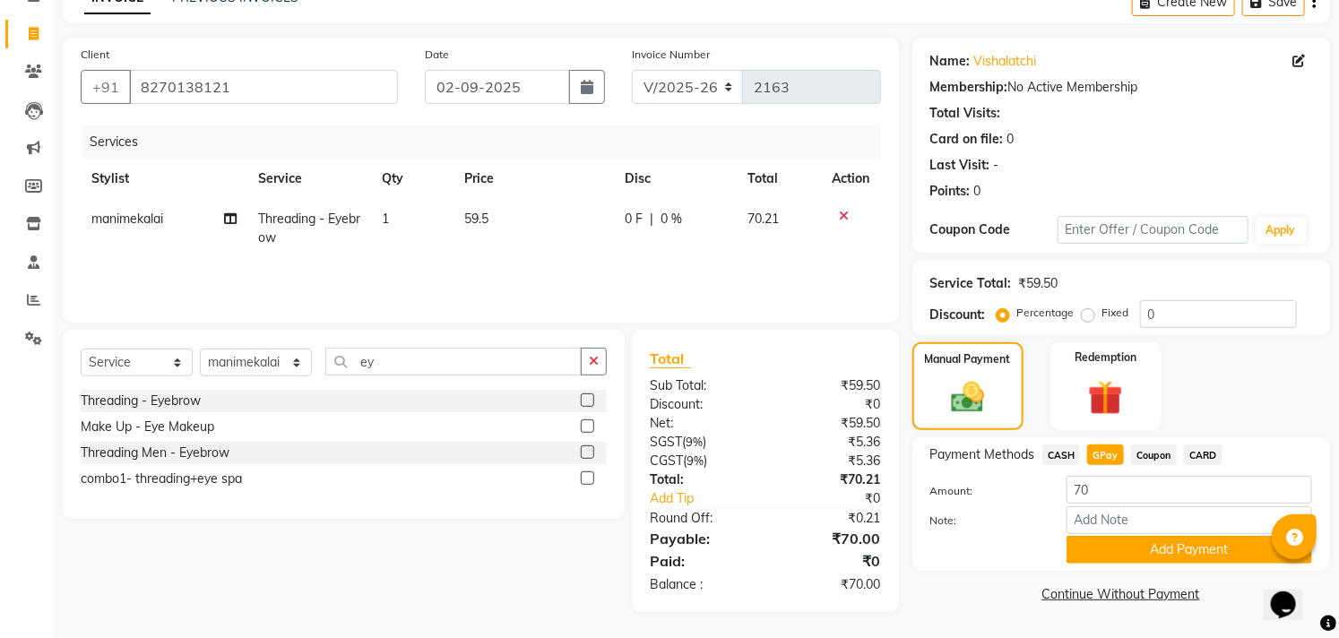
click at [1068, 452] on span "CASH" at bounding box center [1061, 454] width 39 height 21
click at [1102, 551] on button "Add Payment" at bounding box center [1188, 550] width 245 height 28
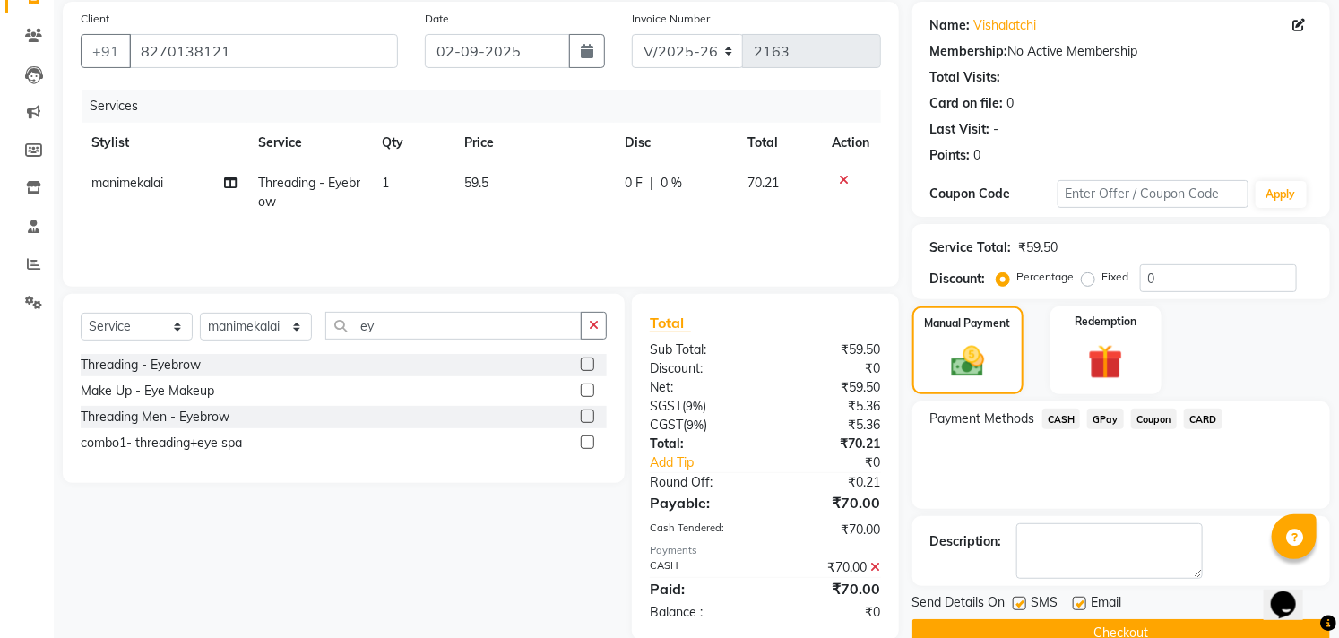
scroll to position [168, 0]
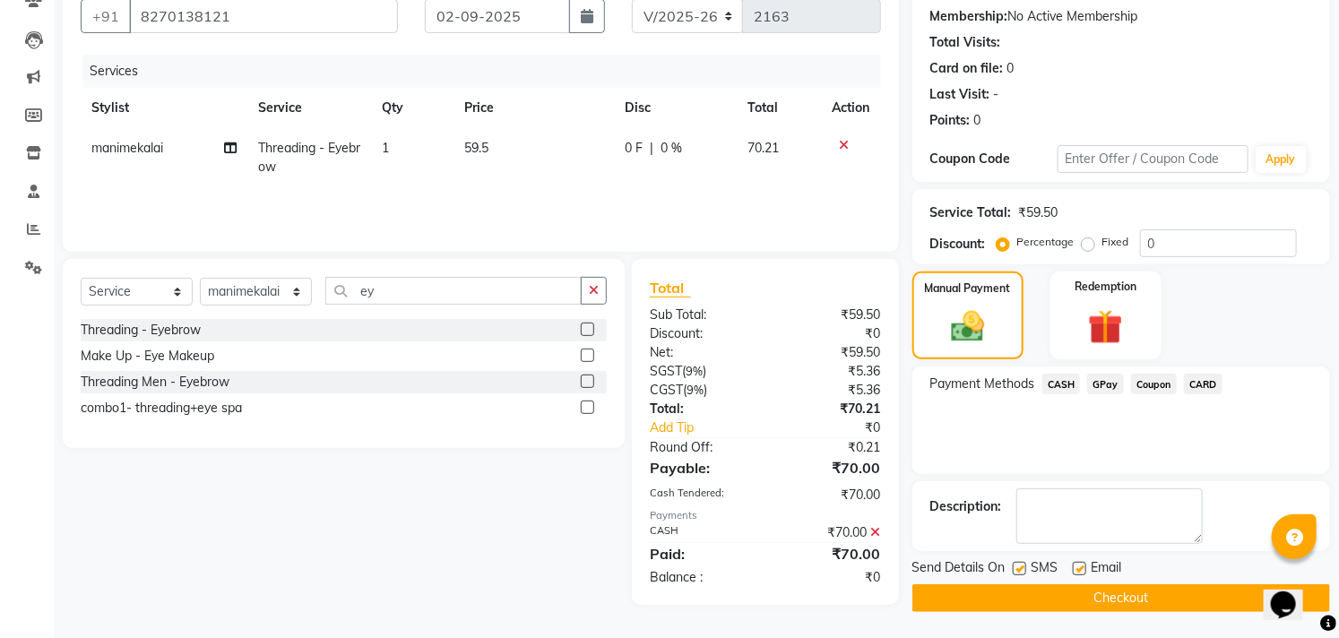
click at [1081, 567] on label at bounding box center [1078, 568] width 13 height 13
click at [1081, 567] on input "checkbox" at bounding box center [1078, 570] width 12 height 12
checkbox input "false"
click at [1017, 568] on label at bounding box center [1018, 568] width 13 height 13
click at [1017, 568] on input "checkbox" at bounding box center [1018, 570] width 12 height 12
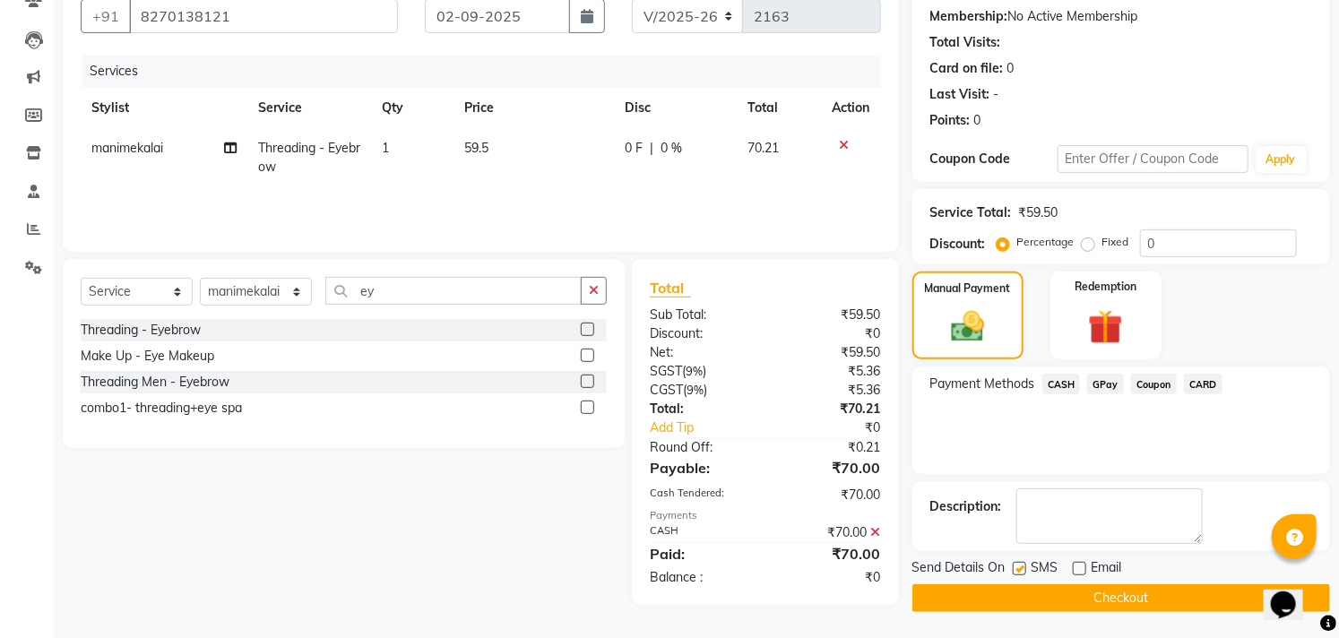
checkbox input "false"
click at [1019, 594] on button "Checkout" at bounding box center [1121, 598] width 418 height 28
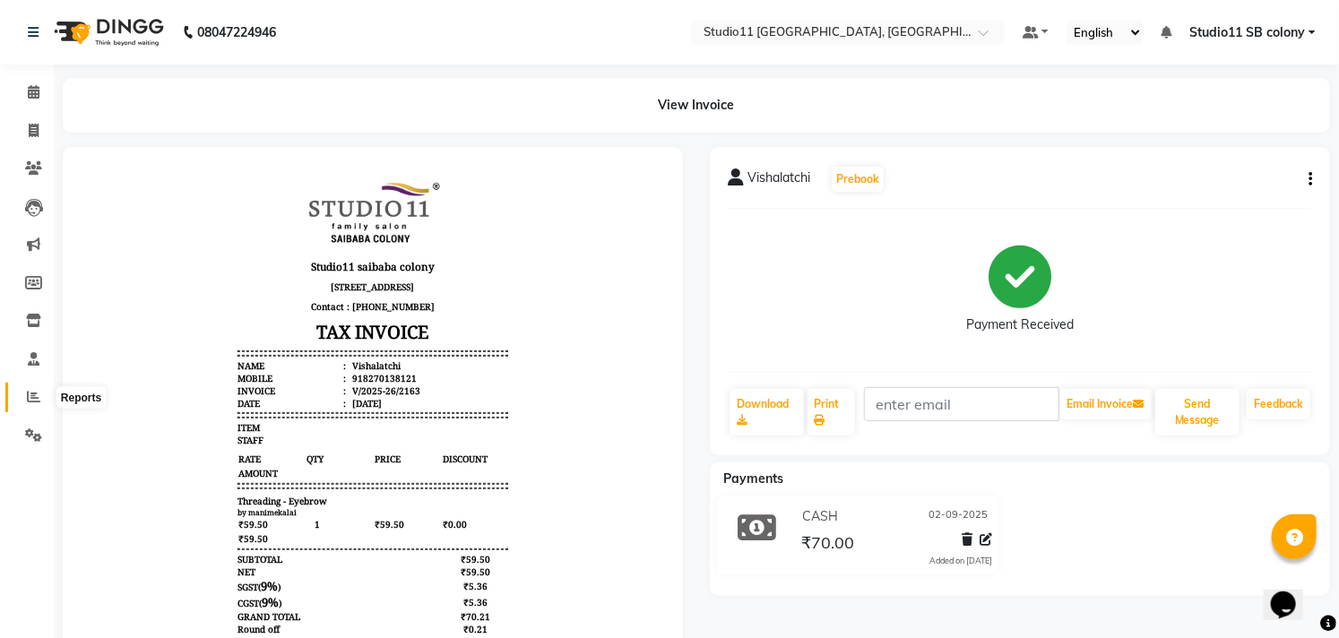
click at [46, 403] on span at bounding box center [33, 397] width 31 height 21
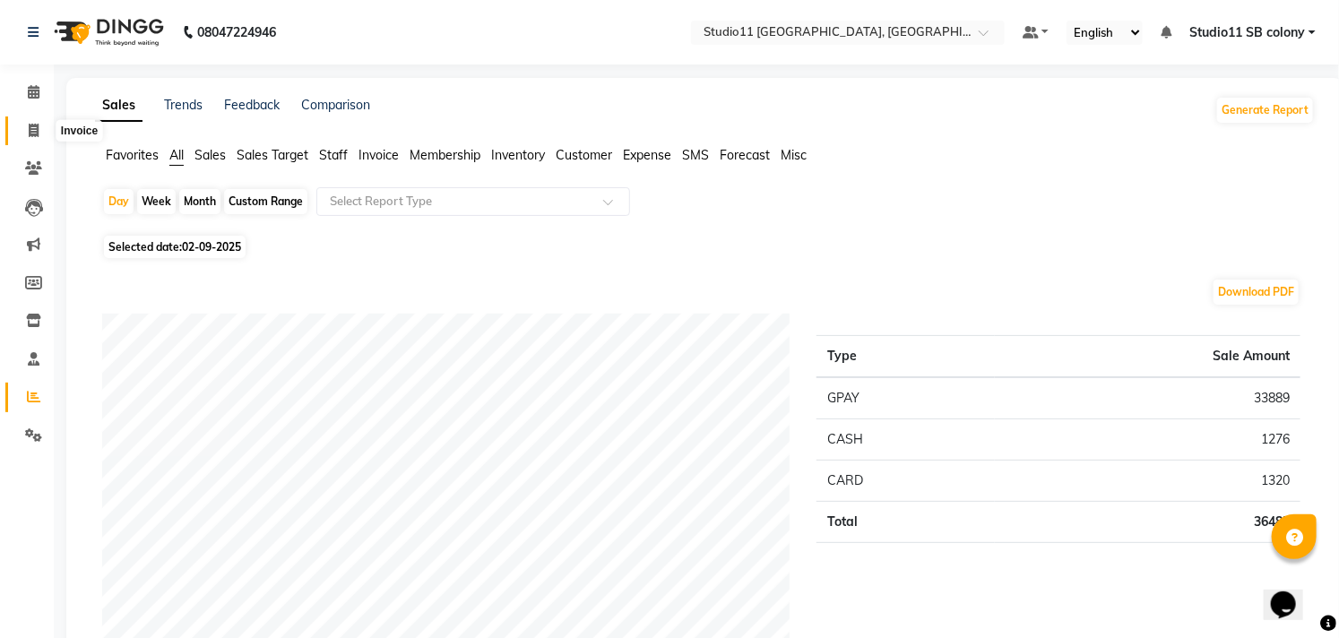
click at [41, 132] on span at bounding box center [33, 131] width 31 height 21
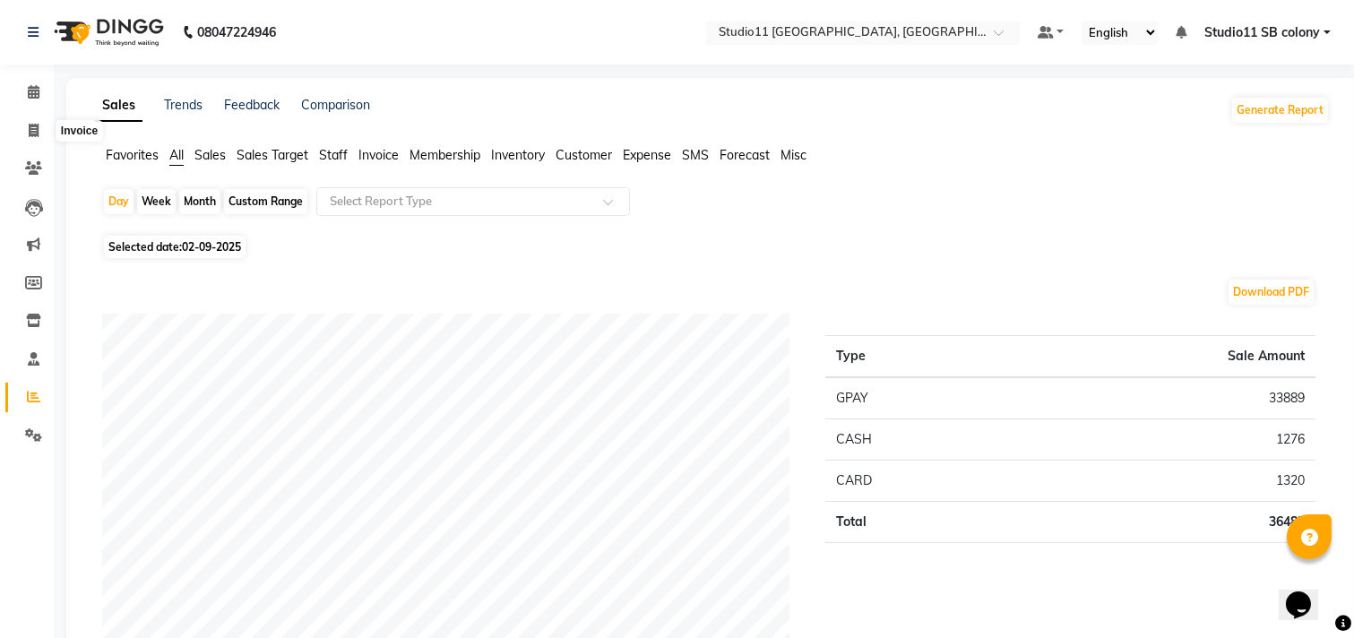
select select "7717"
select select "service"
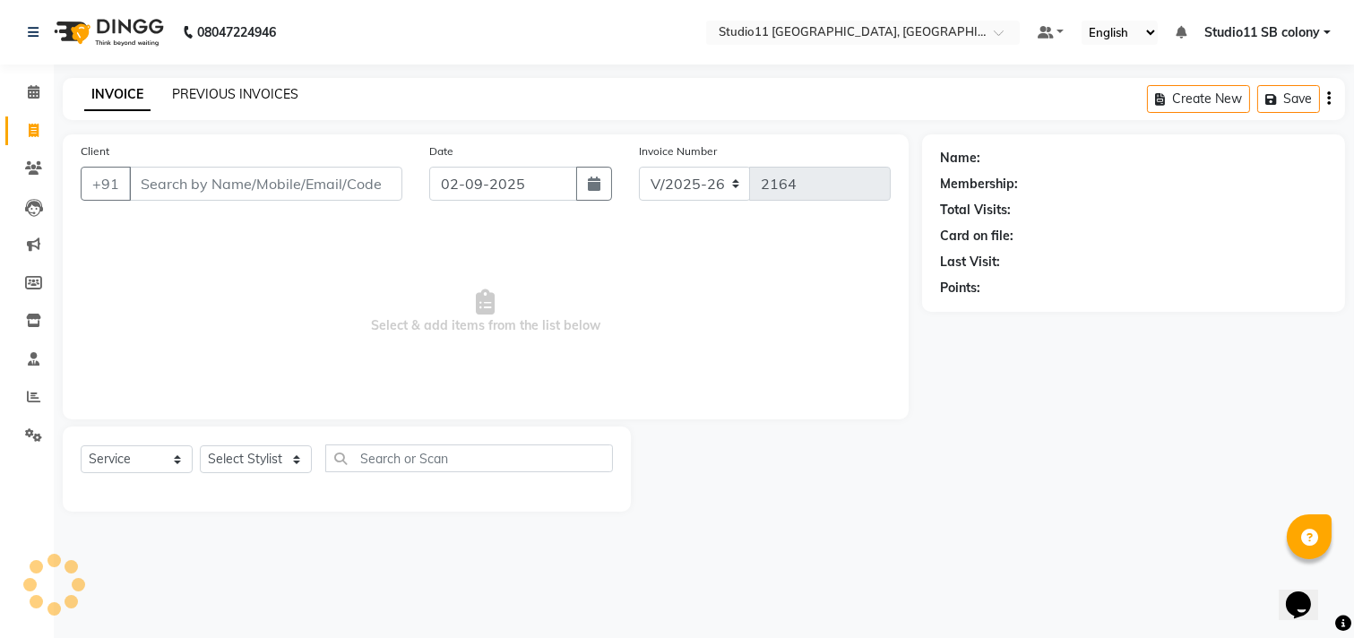
click at [228, 95] on link "PREVIOUS INVOICES" at bounding box center [235, 94] width 126 height 16
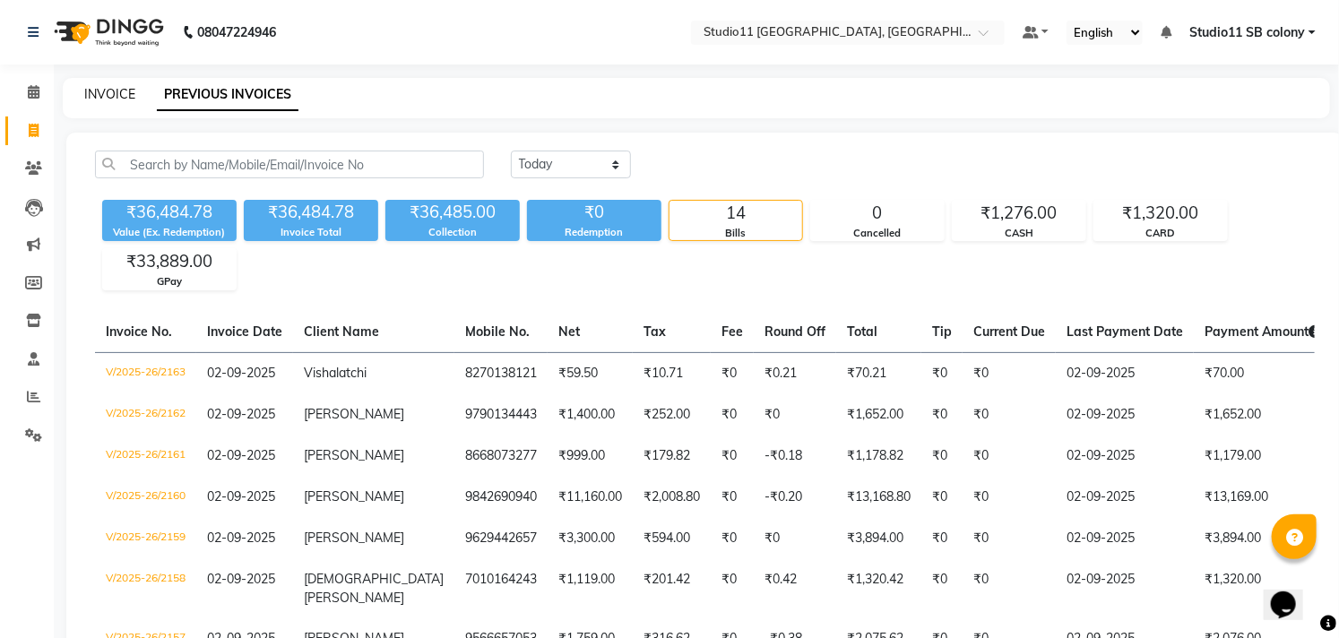
click at [97, 94] on link "INVOICE" at bounding box center [109, 94] width 51 height 16
select select "service"
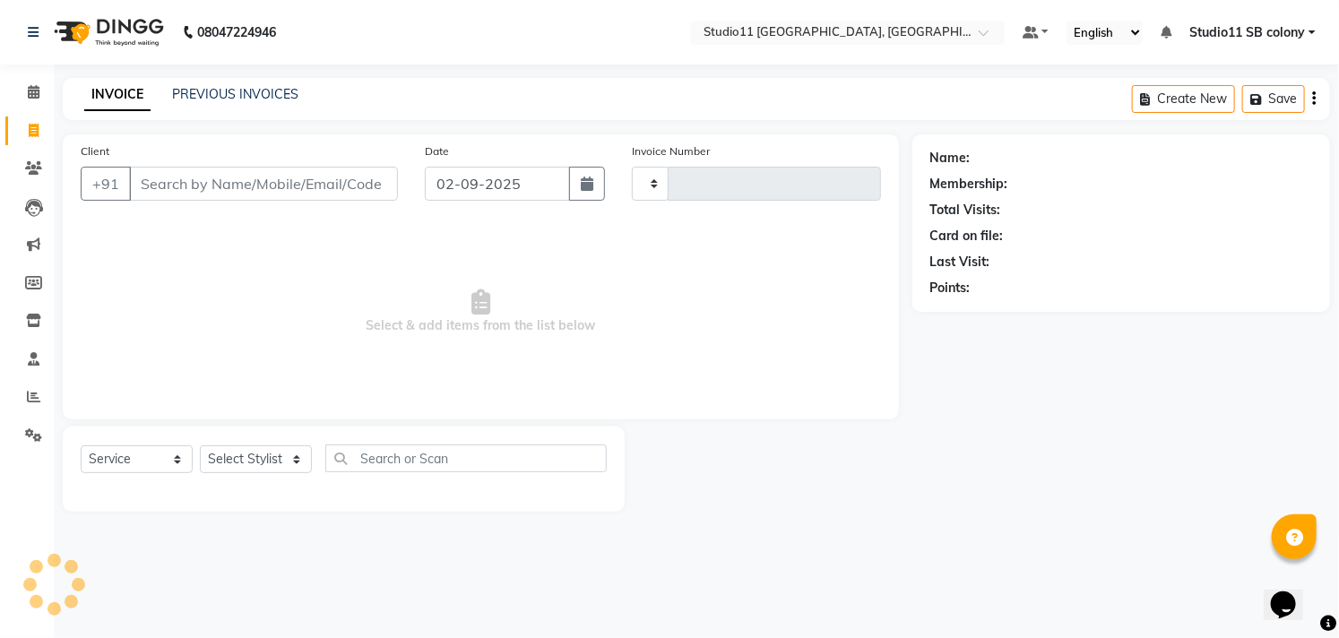
type input "2164"
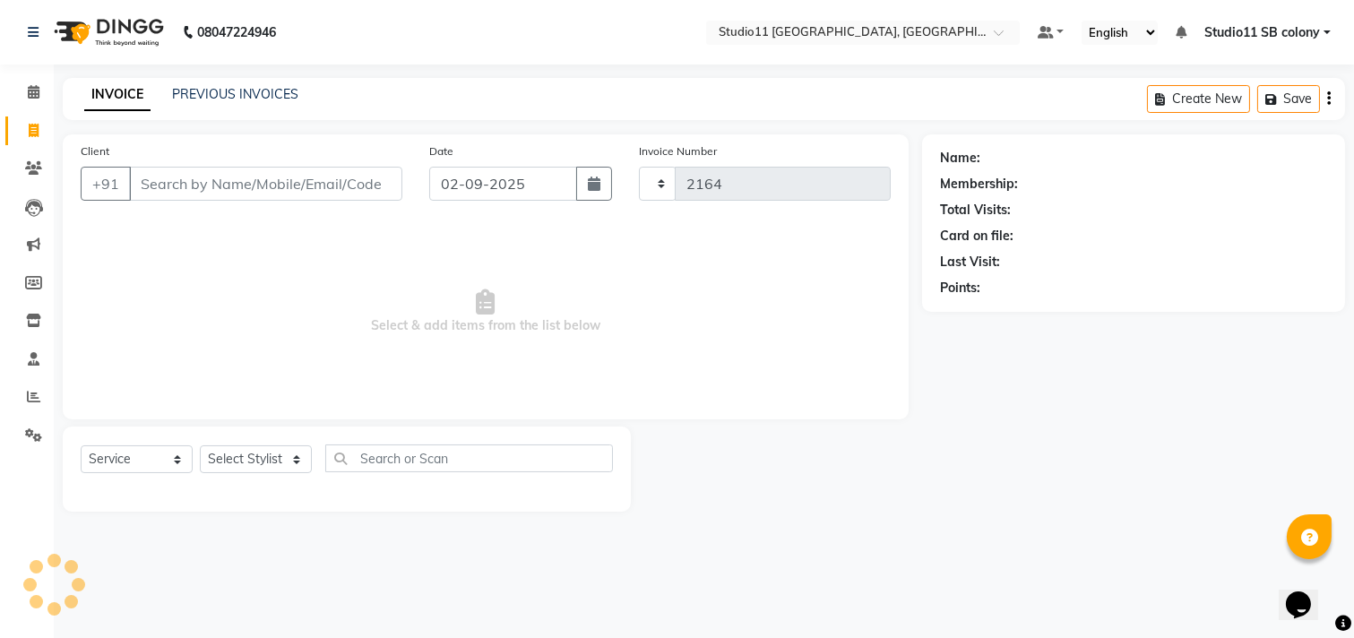
select select "7717"
click at [229, 461] on select "Select Stylist [PERSON_NAME] Dani [PERSON_NAME] Josna kaif [PERSON_NAME] [PERSO…" at bounding box center [256, 459] width 112 height 28
select select "70879"
click at [200, 446] on select "Select Stylist [PERSON_NAME] Dani [PERSON_NAME] Josna kaif [PERSON_NAME] [PERSO…" at bounding box center [256, 459] width 112 height 28
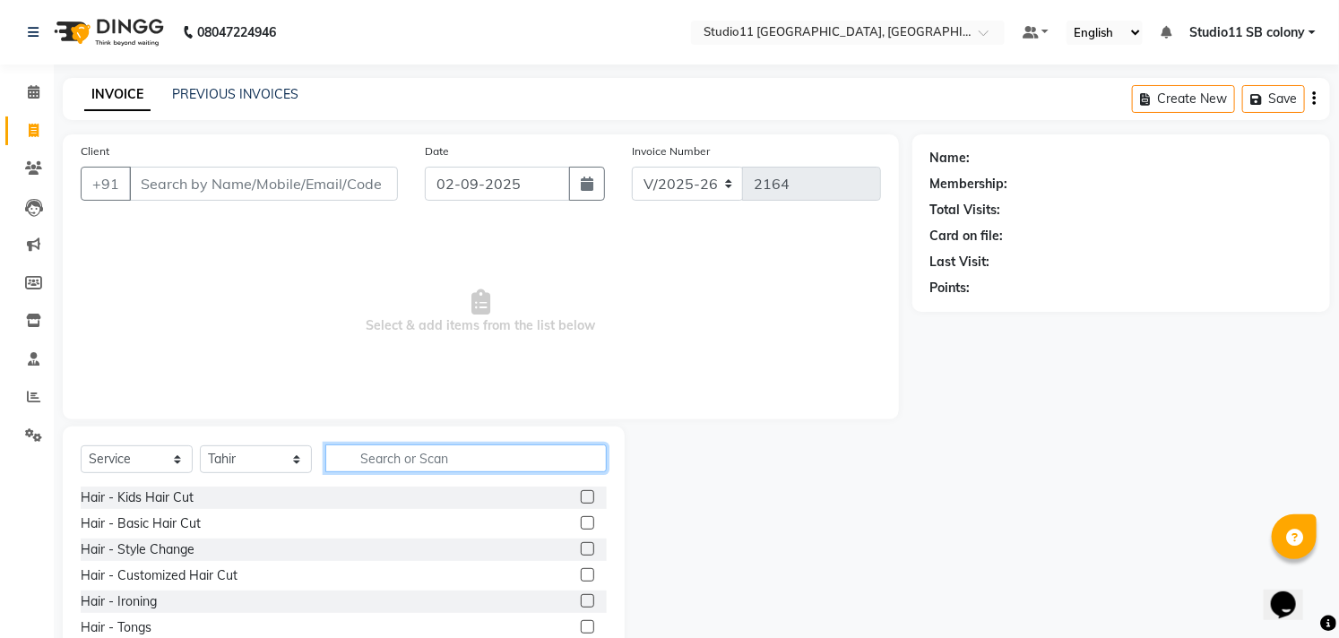
click at [403, 464] on input "text" at bounding box center [465, 458] width 281 height 28
type input "Hair cut"
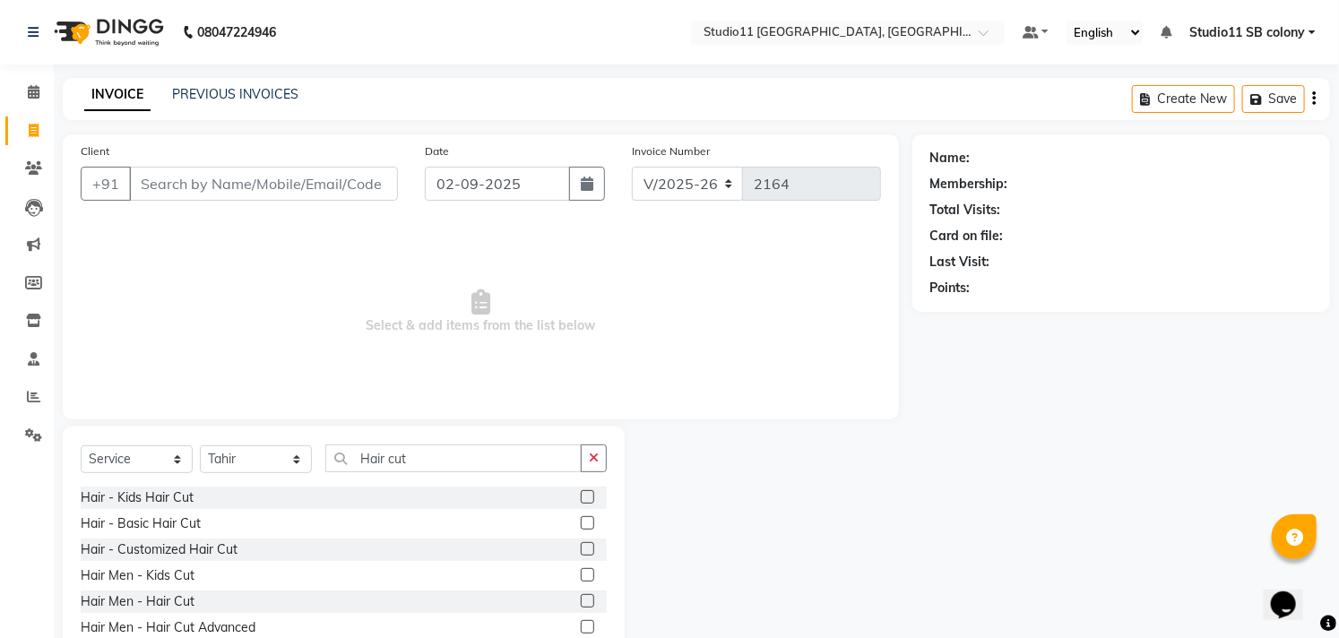
click at [581, 602] on label at bounding box center [587, 600] width 13 height 13
click at [581, 602] on input "checkbox" at bounding box center [587, 602] width 12 height 12
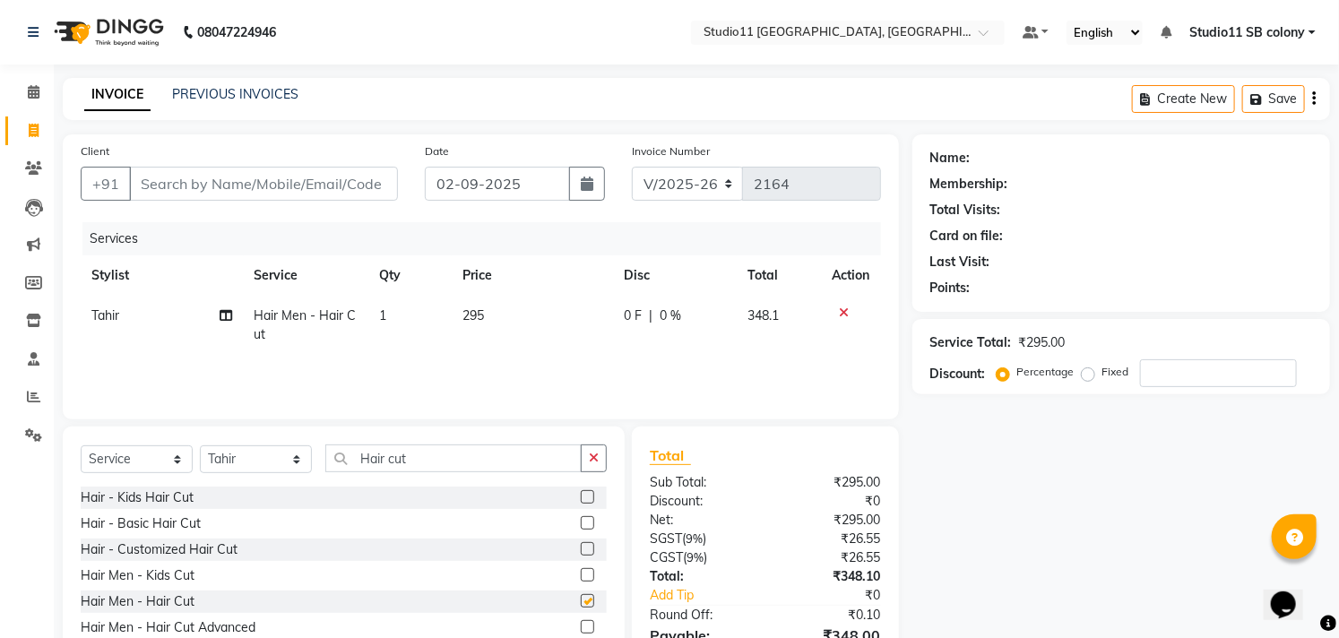
checkbox input "false"
click at [323, 189] on input "Client" at bounding box center [263, 184] width 269 height 34
type input "8"
type input "0"
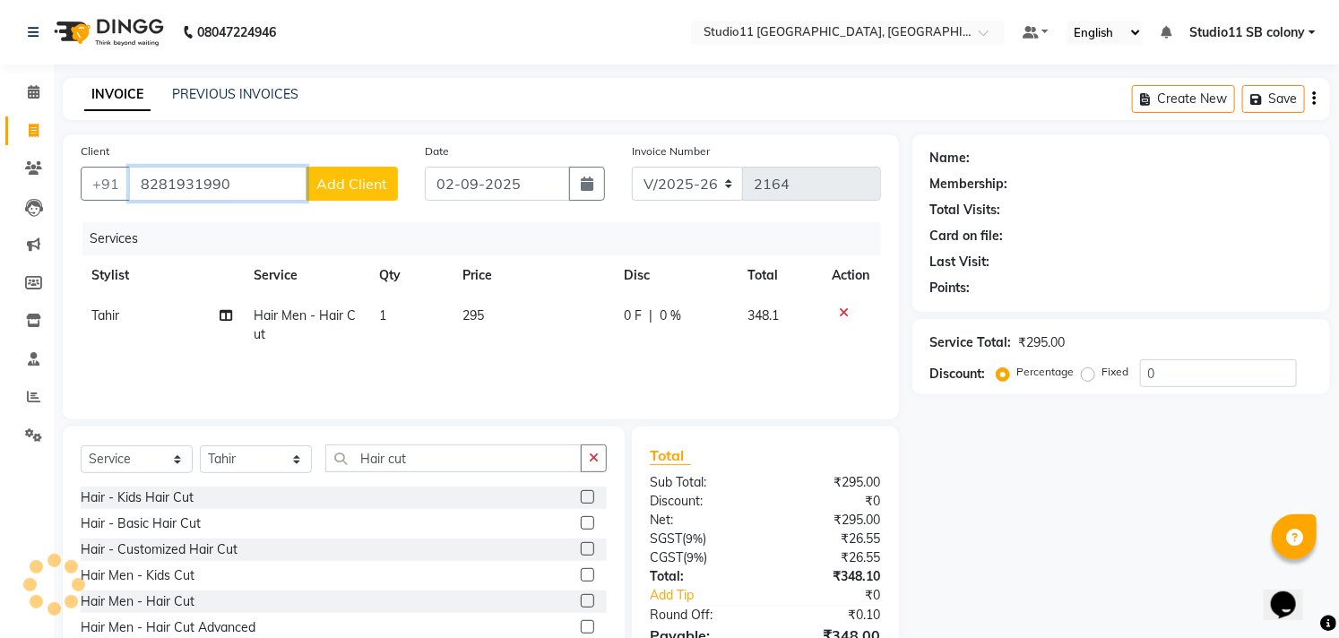
type input "8281931990"
click at [323, 189] on span "Add Client" at bounding box center [351, 184] width 71 height 18
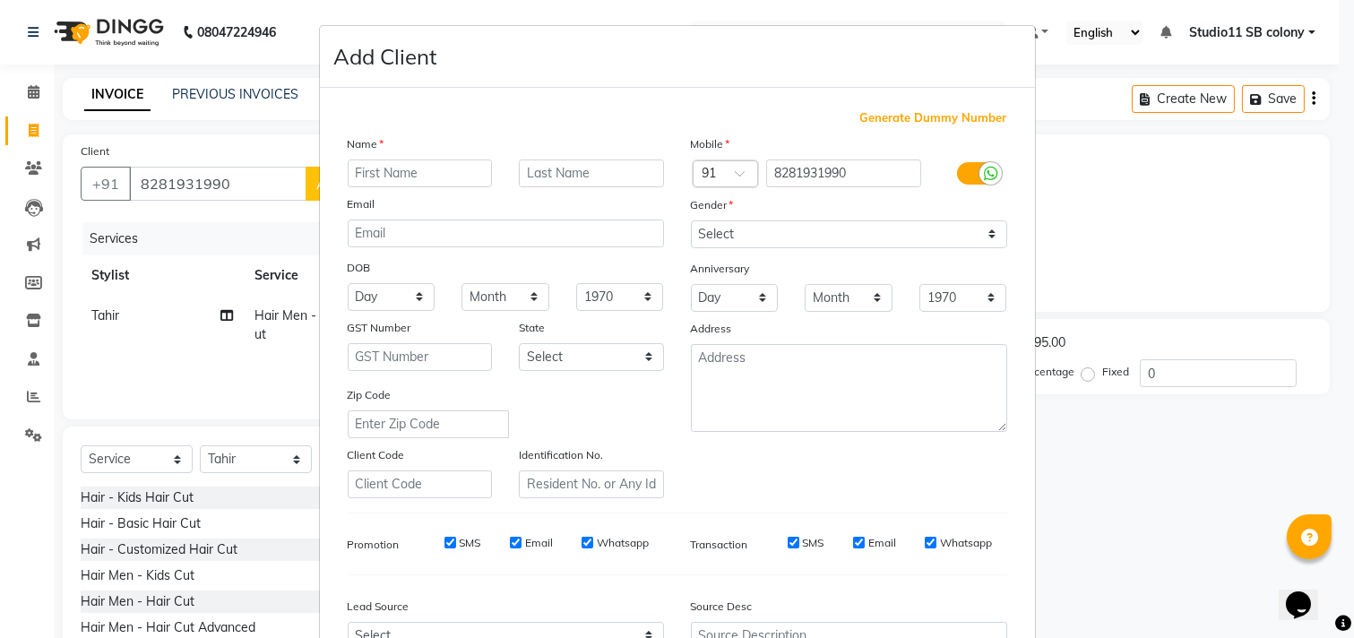
click at [357, 167] on input "text" at bounding box center [420, 173] width 145 height 28
type input "[PERSON_NAME]"
click at [813, 236] on select "Select Male Female Other Prefer Not To Say" at bounding box center [849, 234] width 316 height 28
select select "male"
click at [691, 220] on select "Select Male Female Other Prefer Not To Say" at bounding box center [849, 234] width 316 height 28
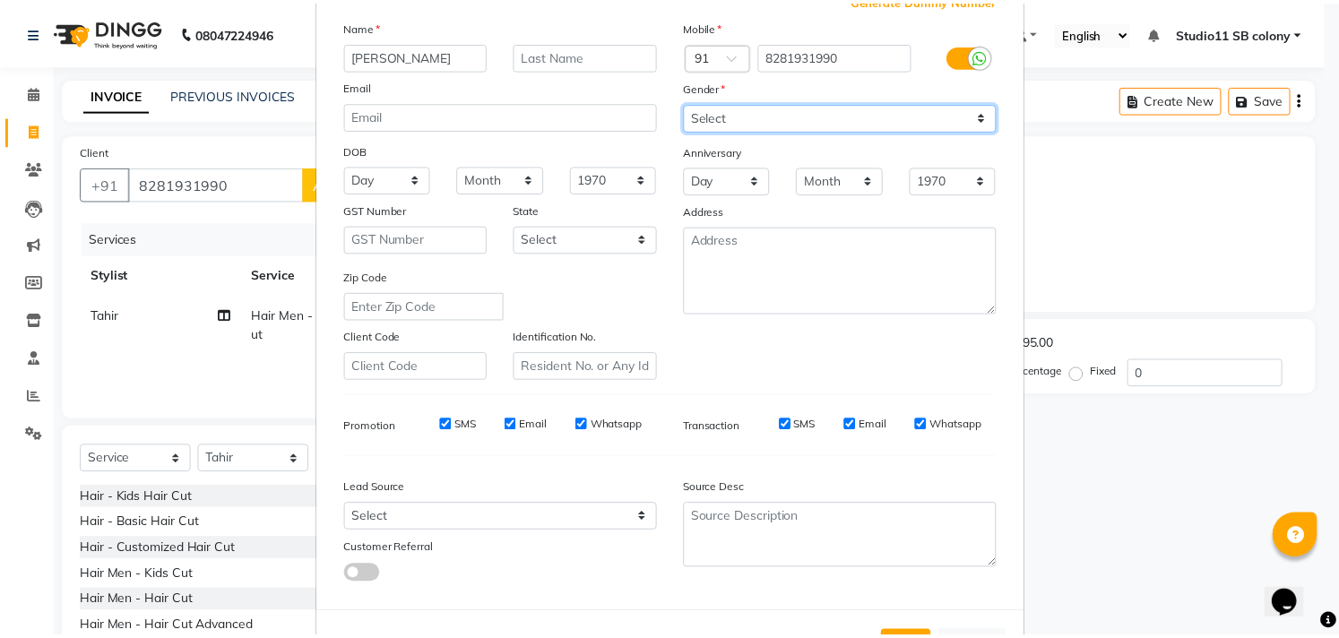
scroll to position [190, 0]
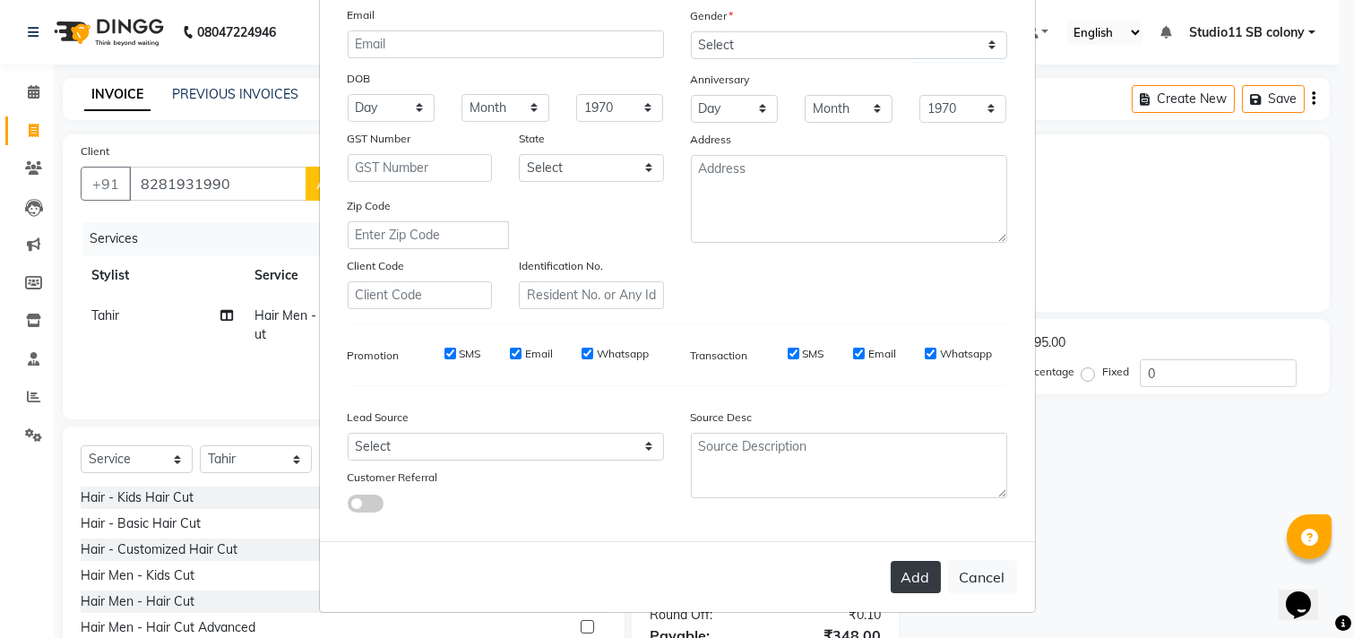
click at [917, 573] on button "Add" at bounding box center [916, 577] width 50 height 32
select select
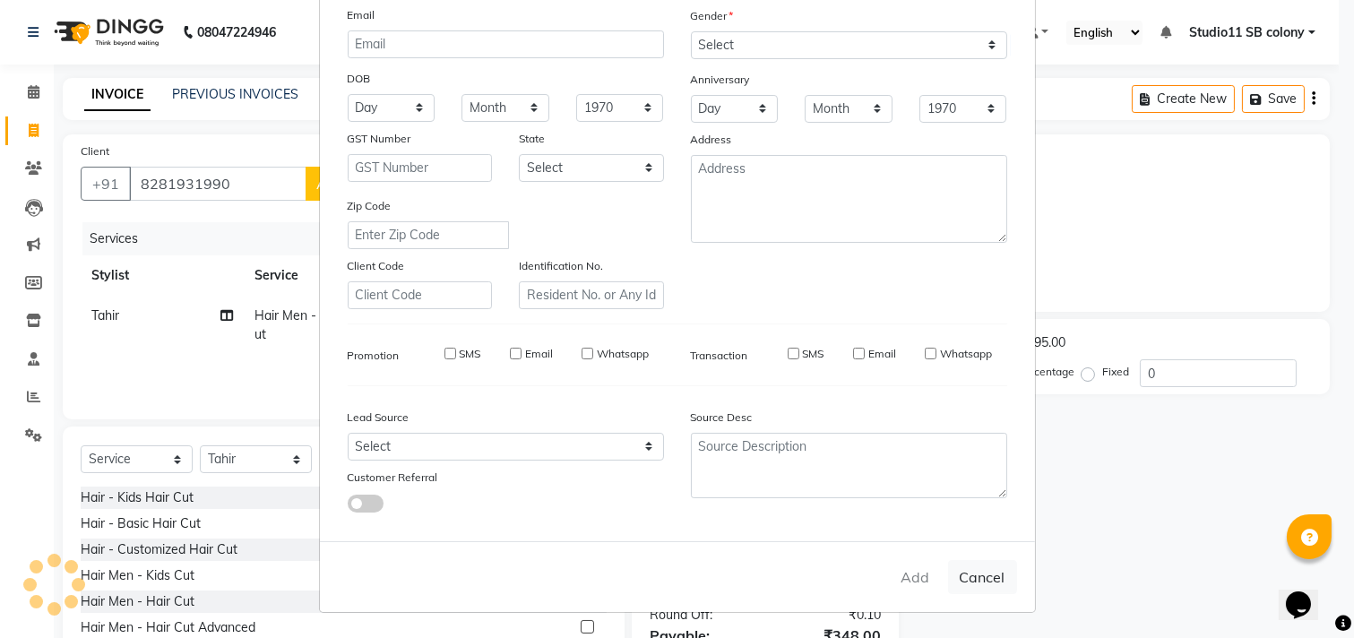
select select
checkbox input "false"
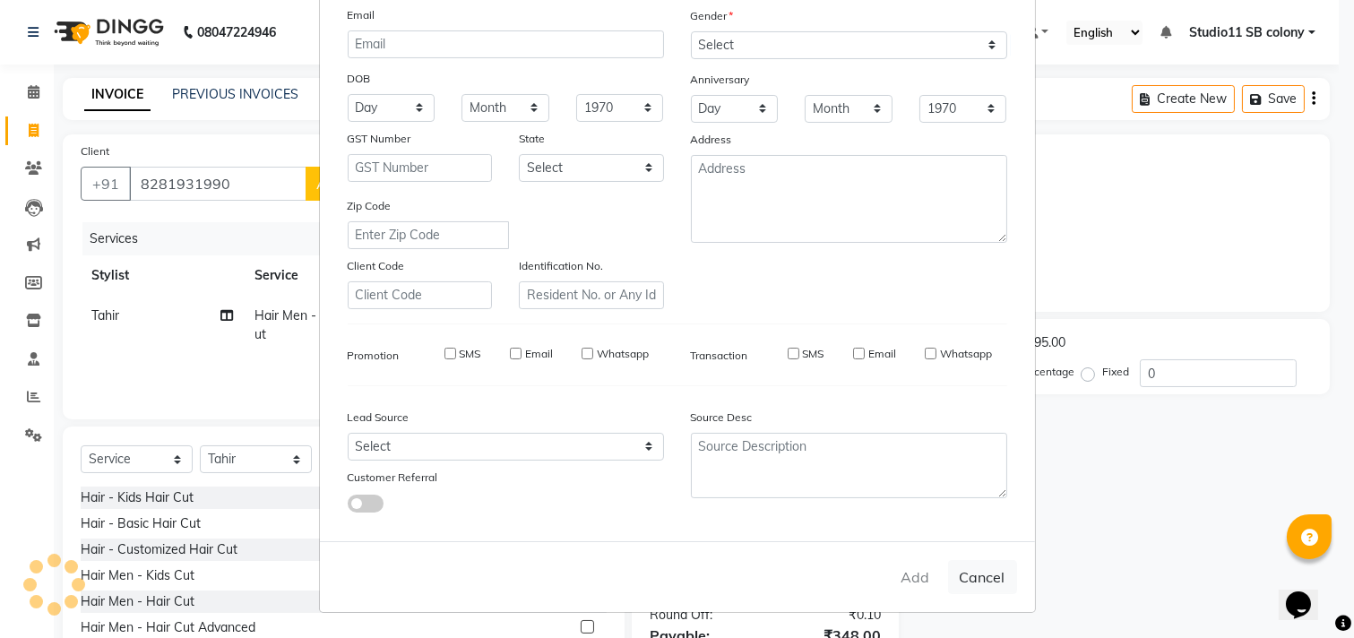
checkbox input "false"
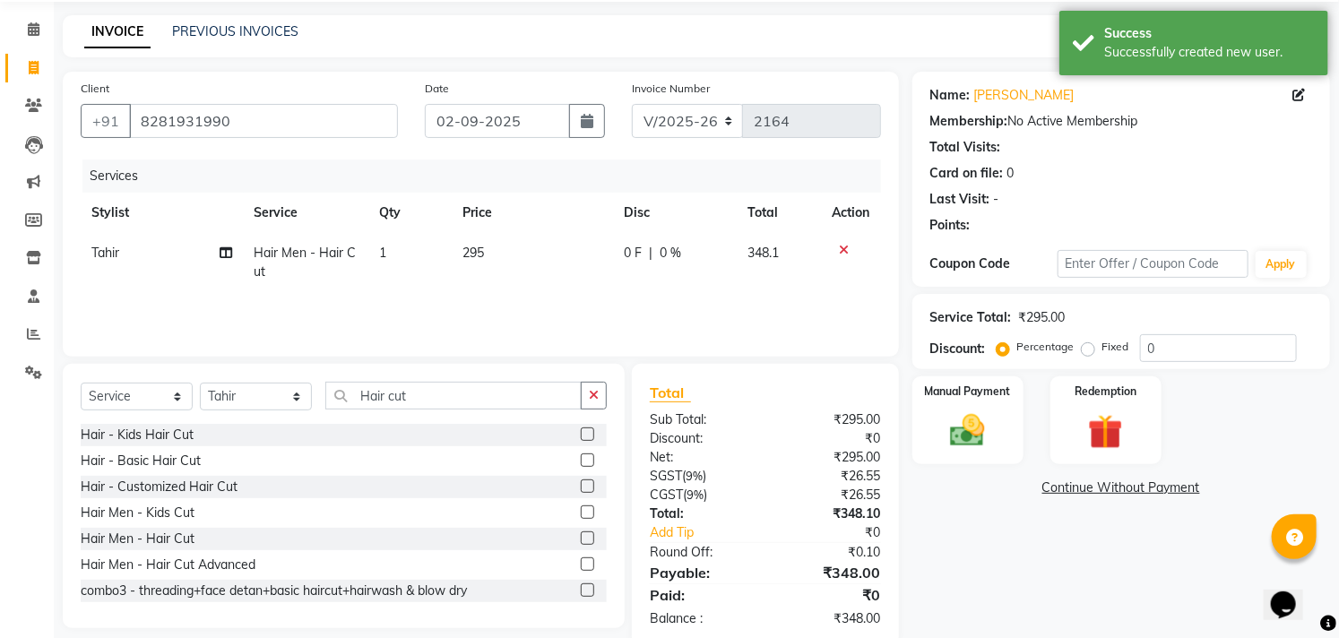
scroll to position [97, 0]
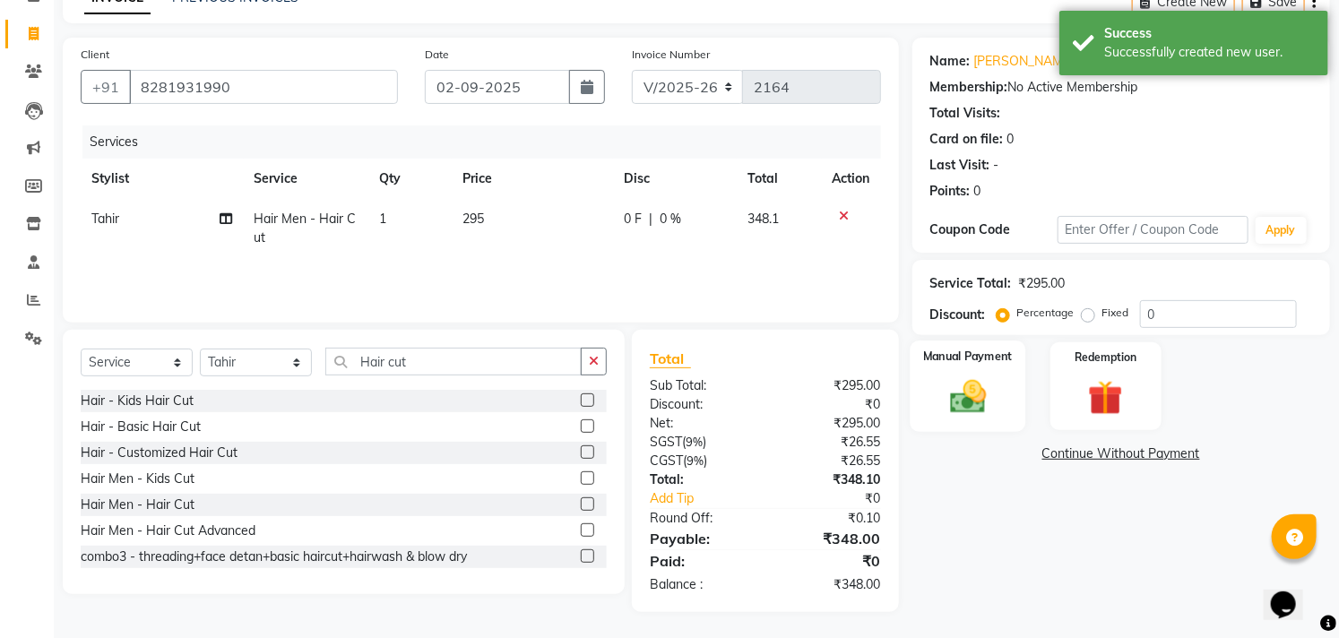
click at [960, 396] on img at bounding box center [967, 396] width 59 height 41
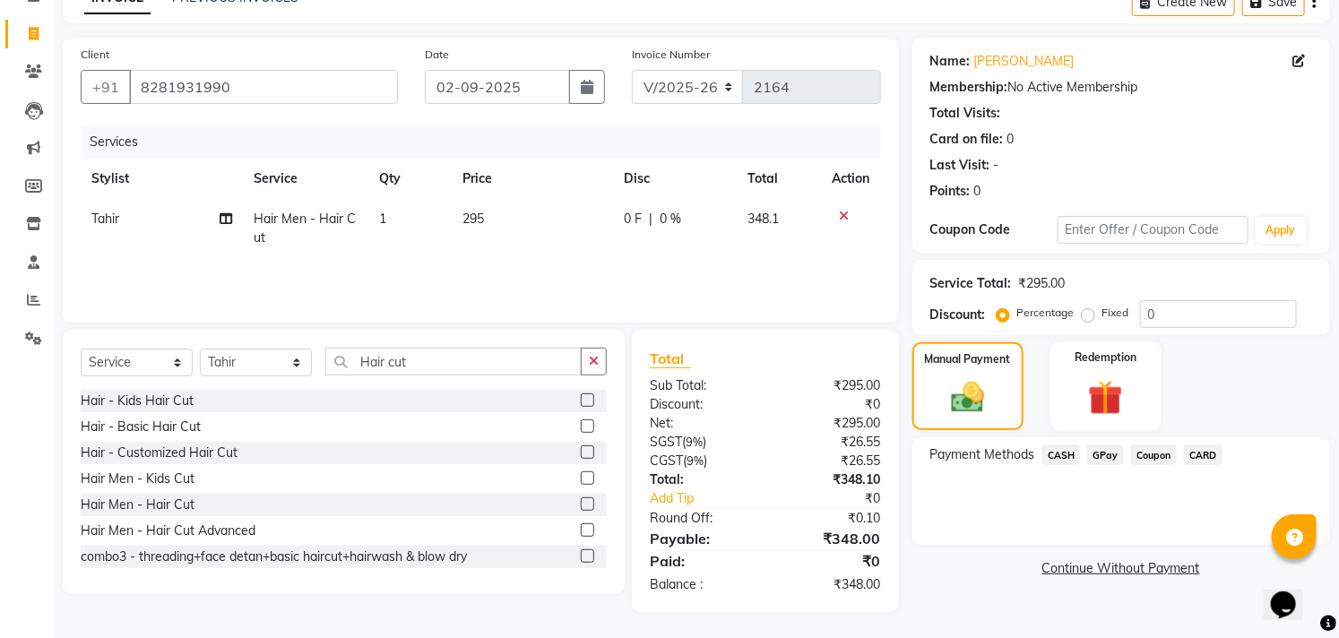
click at [1099, 459] on span "GPay" at bounding box center [1105, 454] width 37 height 21
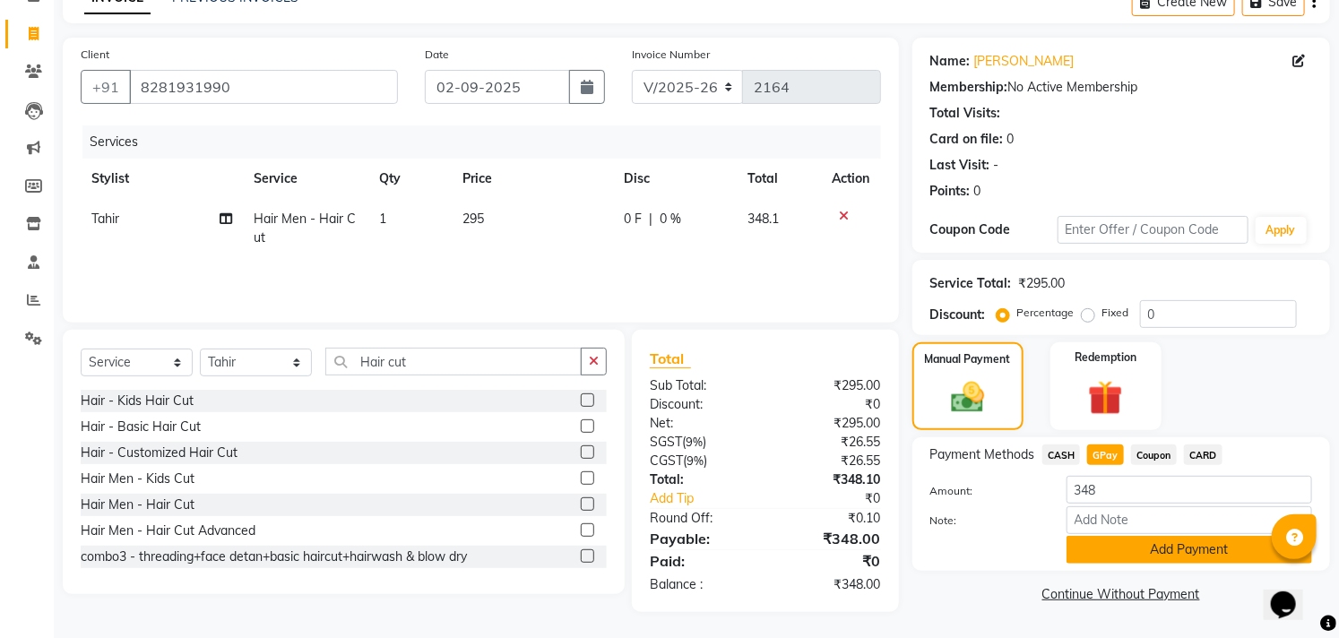
click at [1136, 548] on button "Add Payment" at bounding box center [1188, 550] width 245 height 28
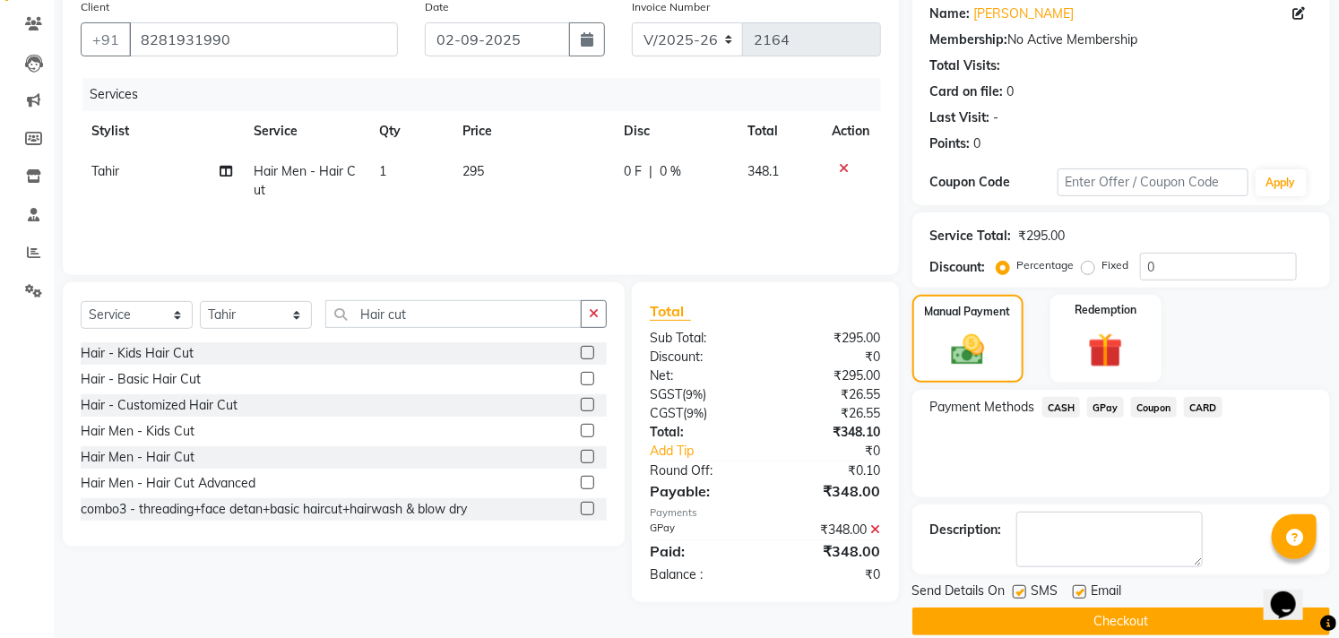
scroll to position [168, 0]
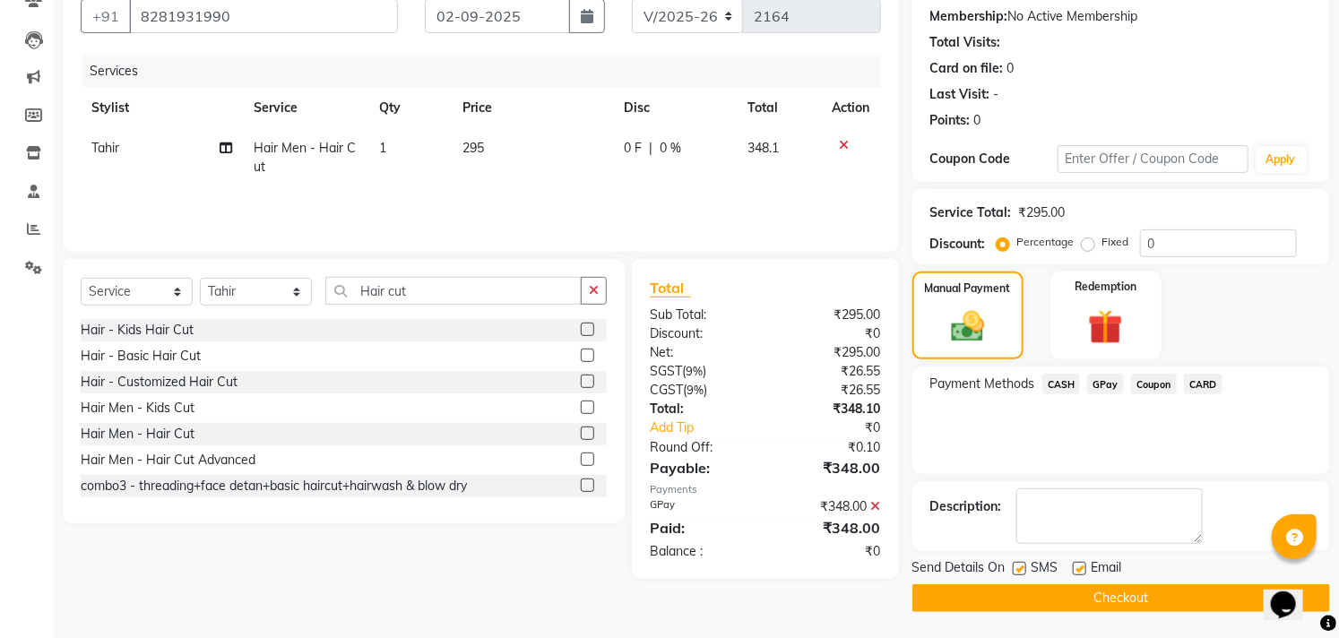
click at [1075, 564] on label at bounding box center [1078, 568] width 13 height 13
click at [1075, 564] on input "checkbox" at bounding box center [1078, 570] width 12 height 12
checkbox input "false"
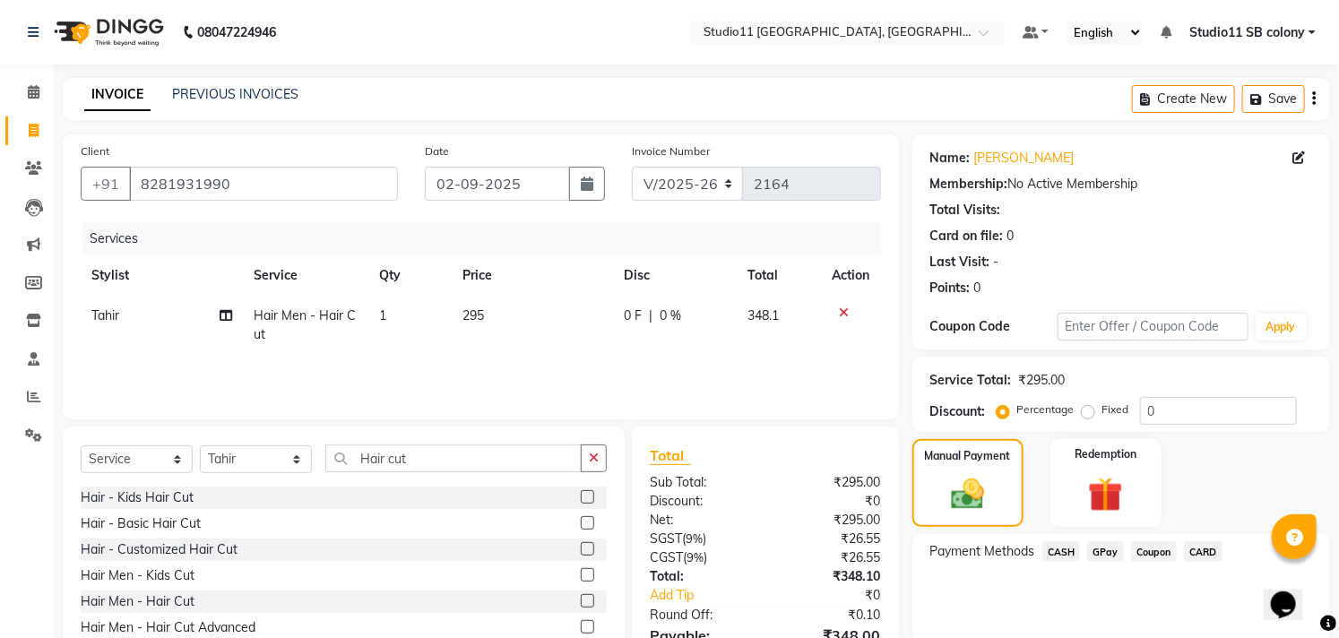
click at [489, 348] on td "295" at bounding box center [532, 325] width 161 height 59
select select "70879"
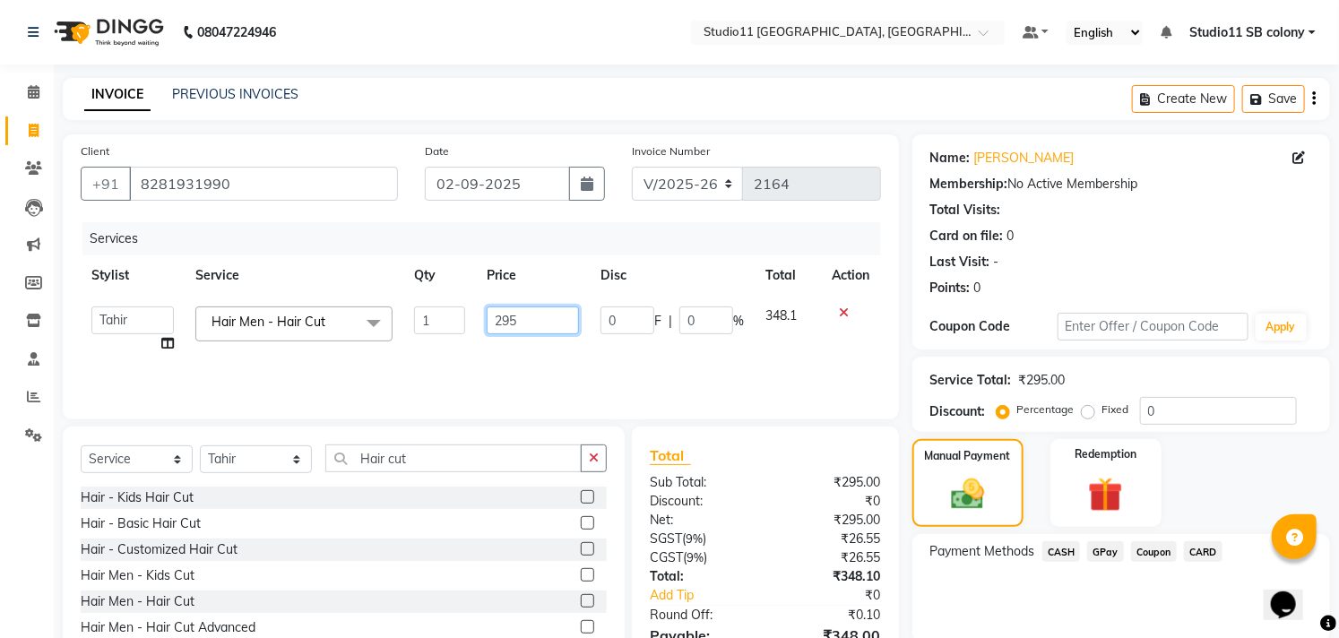
click at [520, 324] on input "295" at bounding box center [533, 320] width 92 height 28
type input "296.5"
click at [560, 280] on th "Price" at bounding box center [533, 275] width 114 height 40
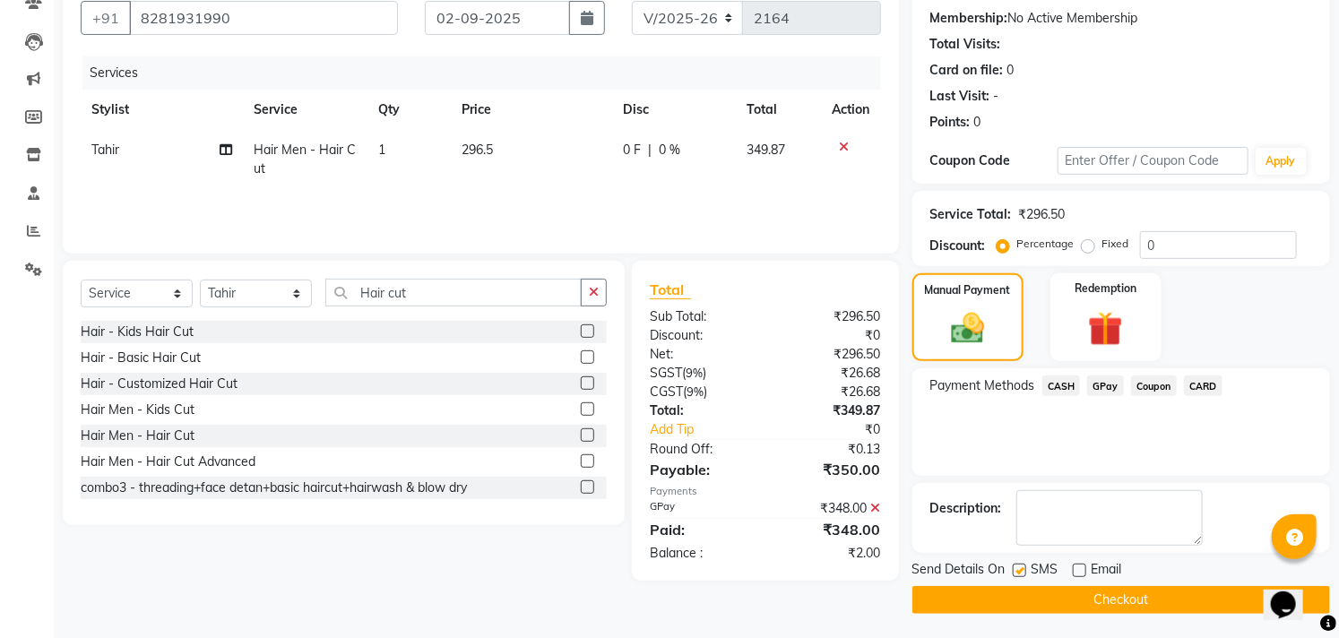
scroll to position [168, 0]
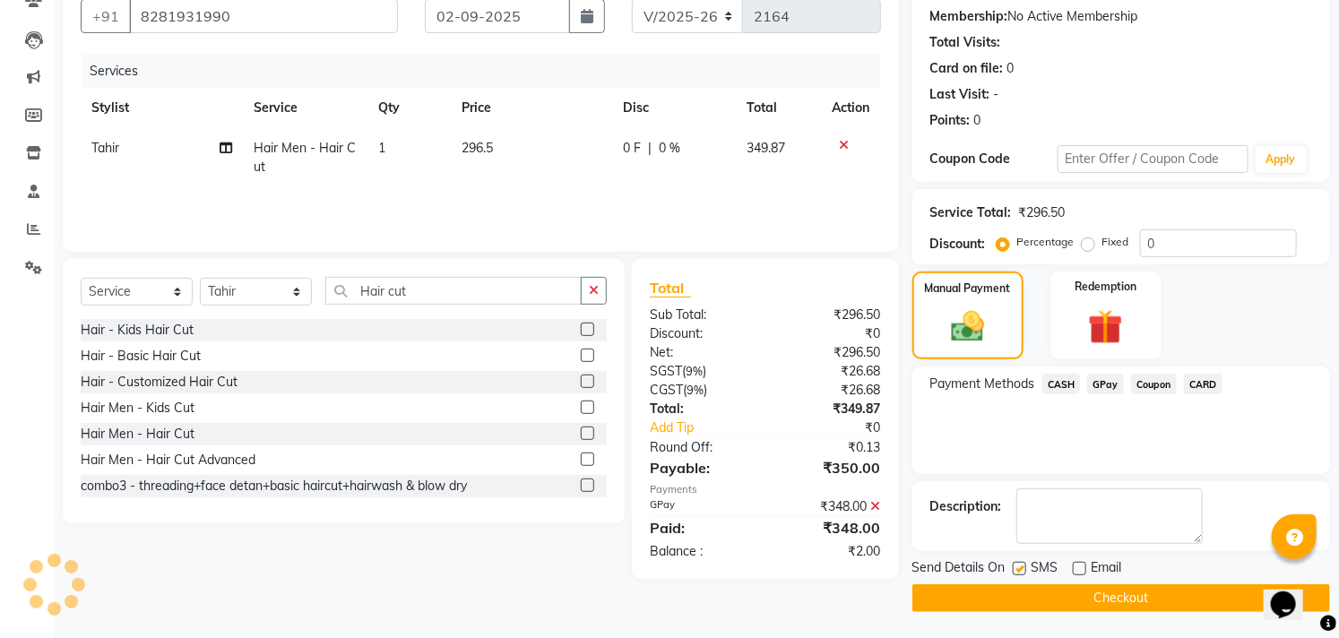
click at [879, 504] on icon at bounding box center [876, 506] width 10 height 13
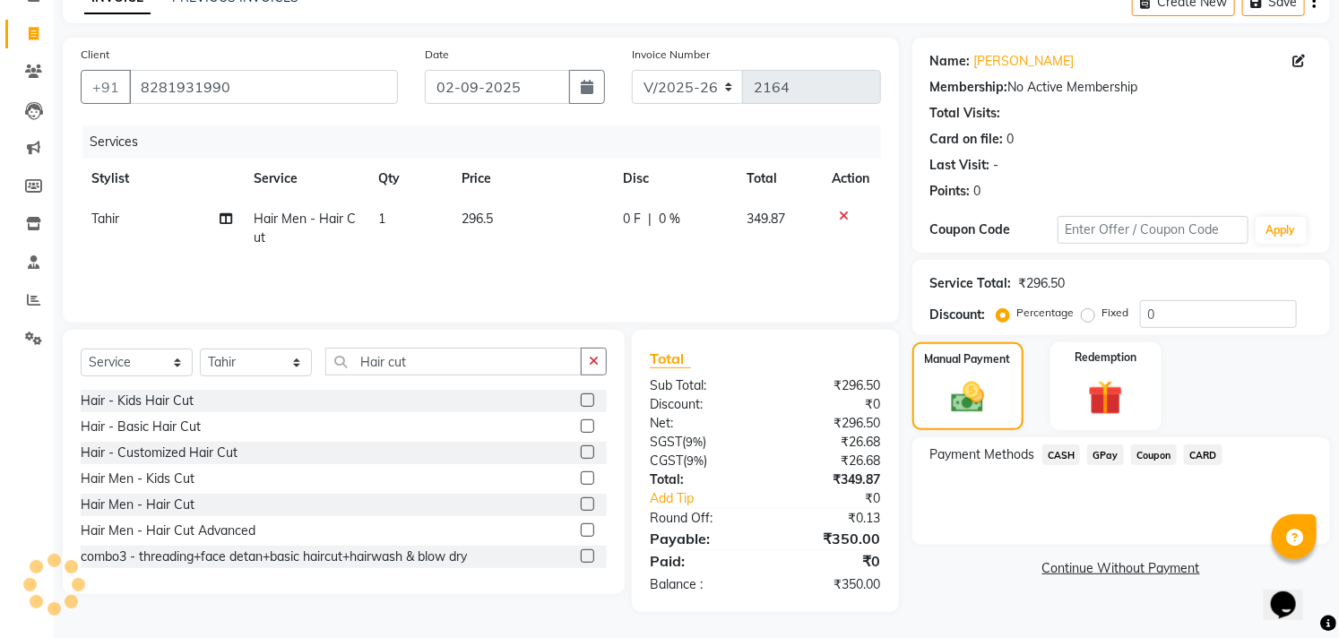
click at [1109, 455] on span "GPay" at bounding box center [1105, 454] width 37 height 21
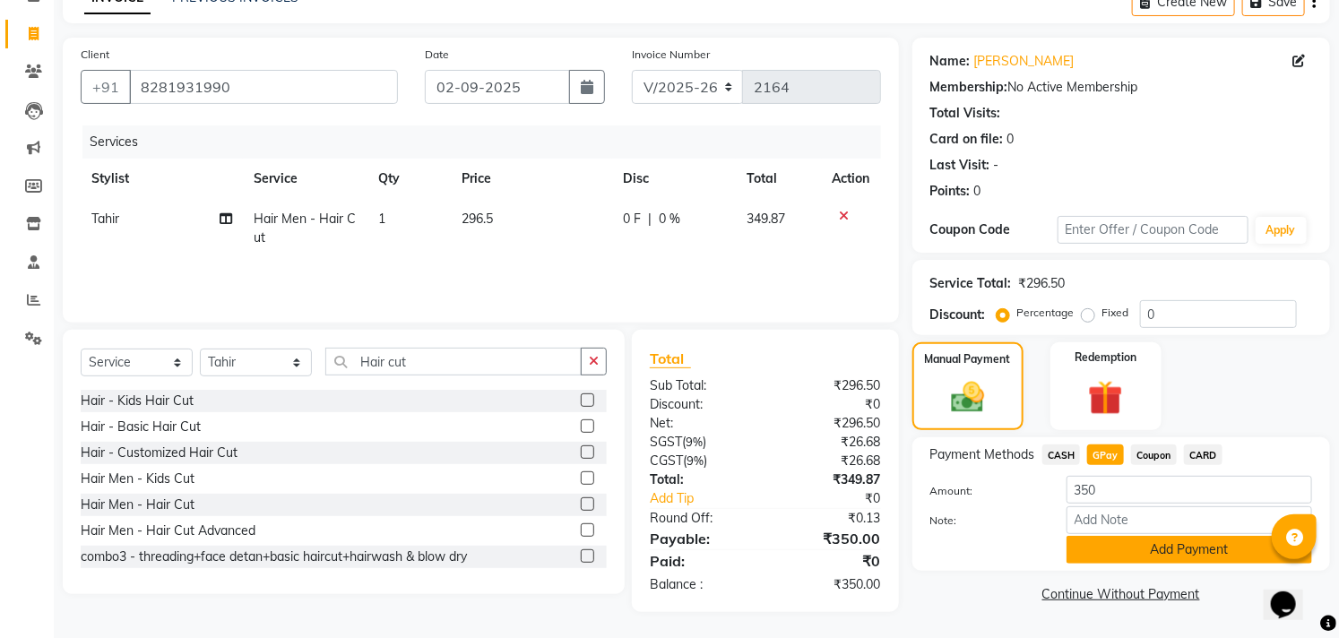
click at [1106, 542] on button "Add Payment" at bounding box center [1188, 550] width 245 height 28
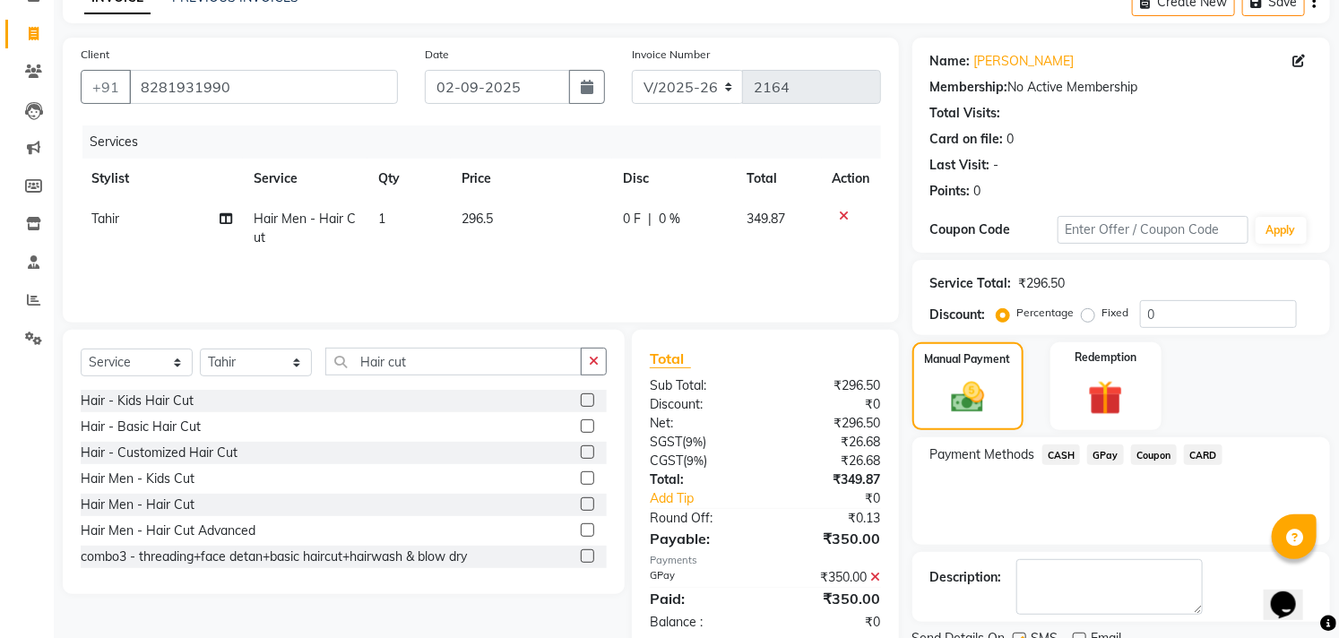
scroll to position [168, 0]
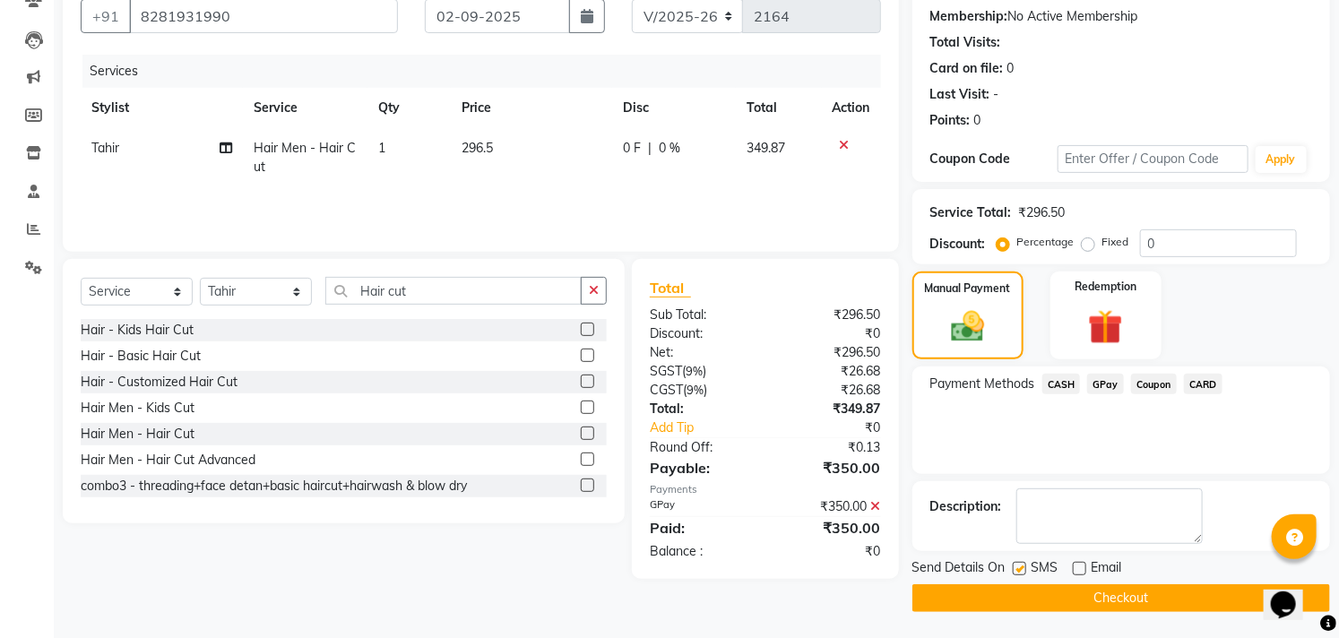
click at [1017, 568] on label at bounding box center [1018, 568] width 13 height 13
click at [1017, 568] on input "checkbox" at bounding box center [1018, 570] width 12 height 12
checkbox input "false"
click at [1024, 599] on button "Checkout" at bounding box center [1121, 598] width 418 height 28
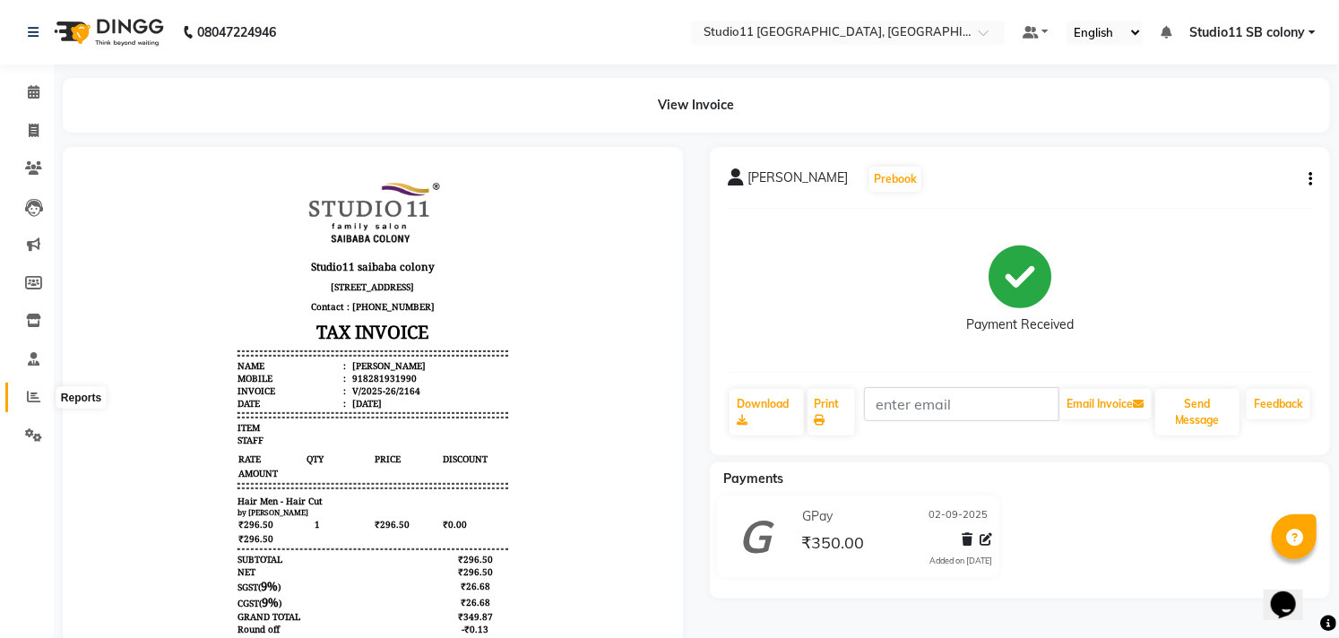
click at [30, 387] on span at bounding box center [33, 397] width 31 height 21
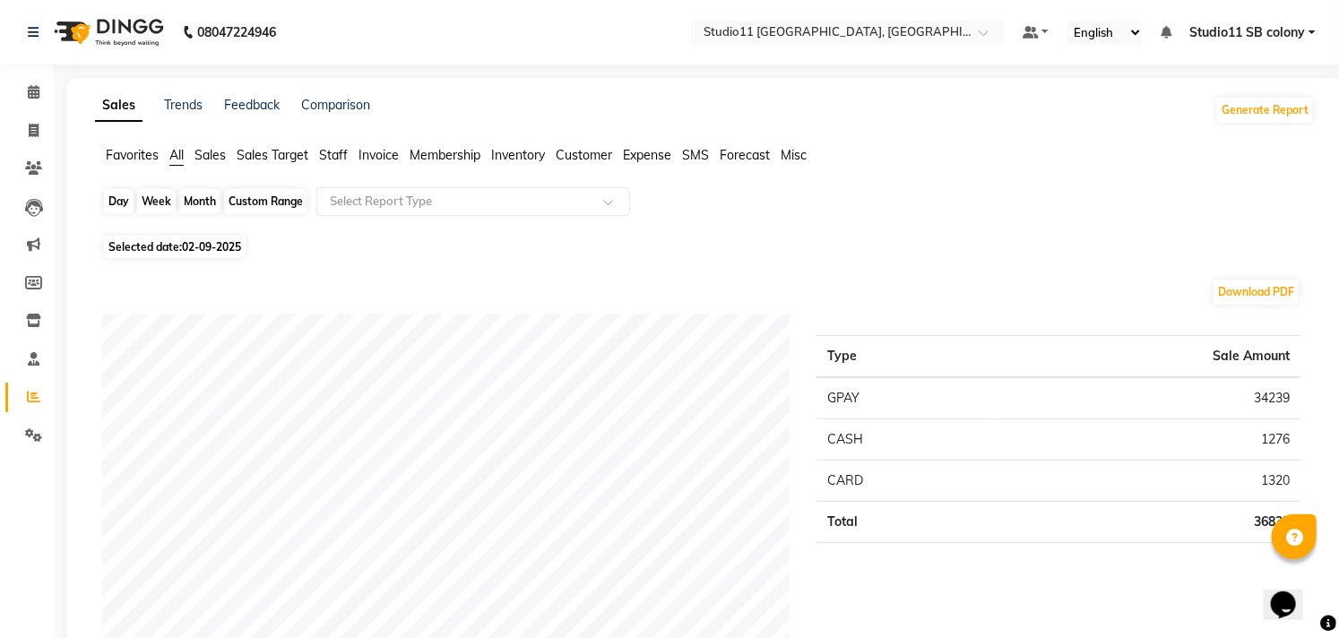
click at [113, 202] on div "Day" at bounding box center [119, 201] width 30 height 25
select select "9"
select select "2025"
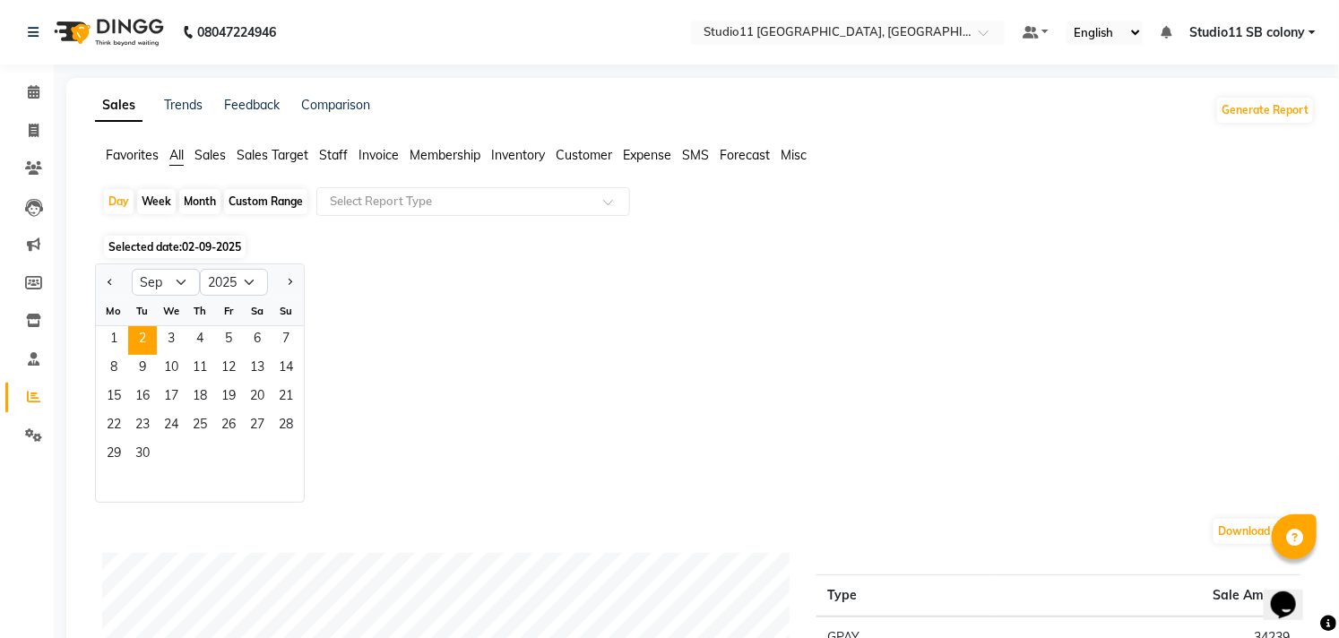
click at [339, 148] on span "Staff" at bounding box center [333, 155] width 29 height 16
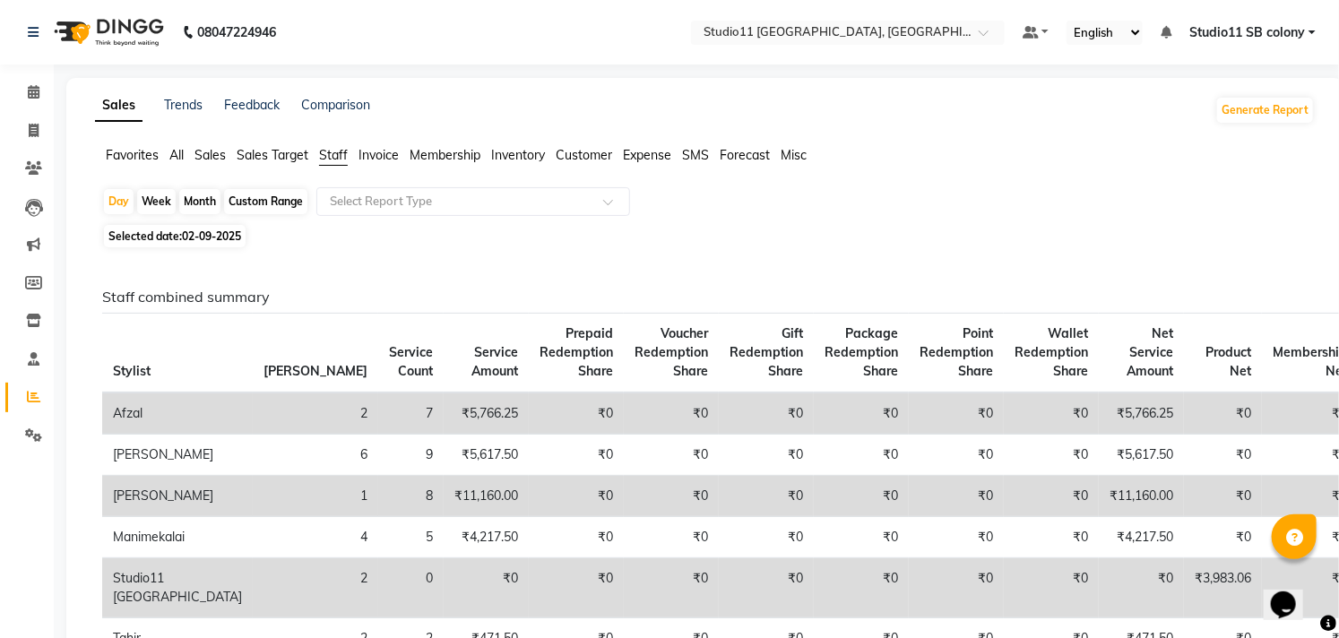
click at [202, 199] on div "Month" at bounding box center [199, 201] width 41 height 25
select select "9"
select select "2025"
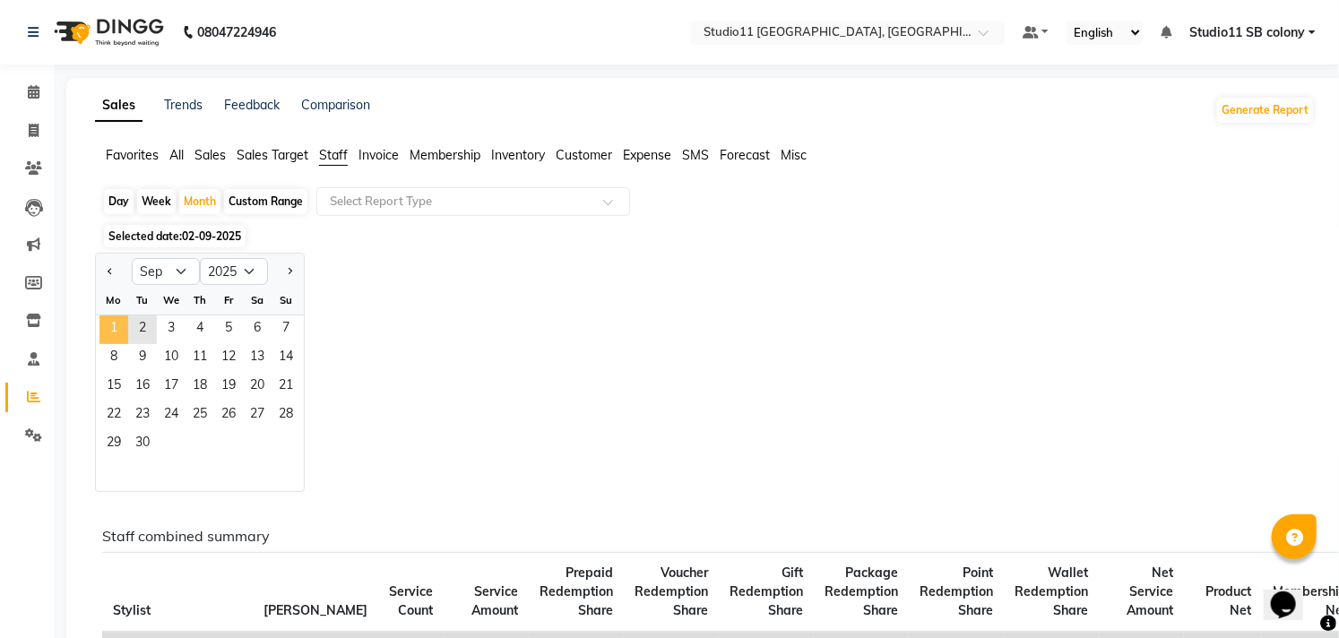
click at [110, 321] on span "1" at bounding box center [113, 329] width 29 height 29
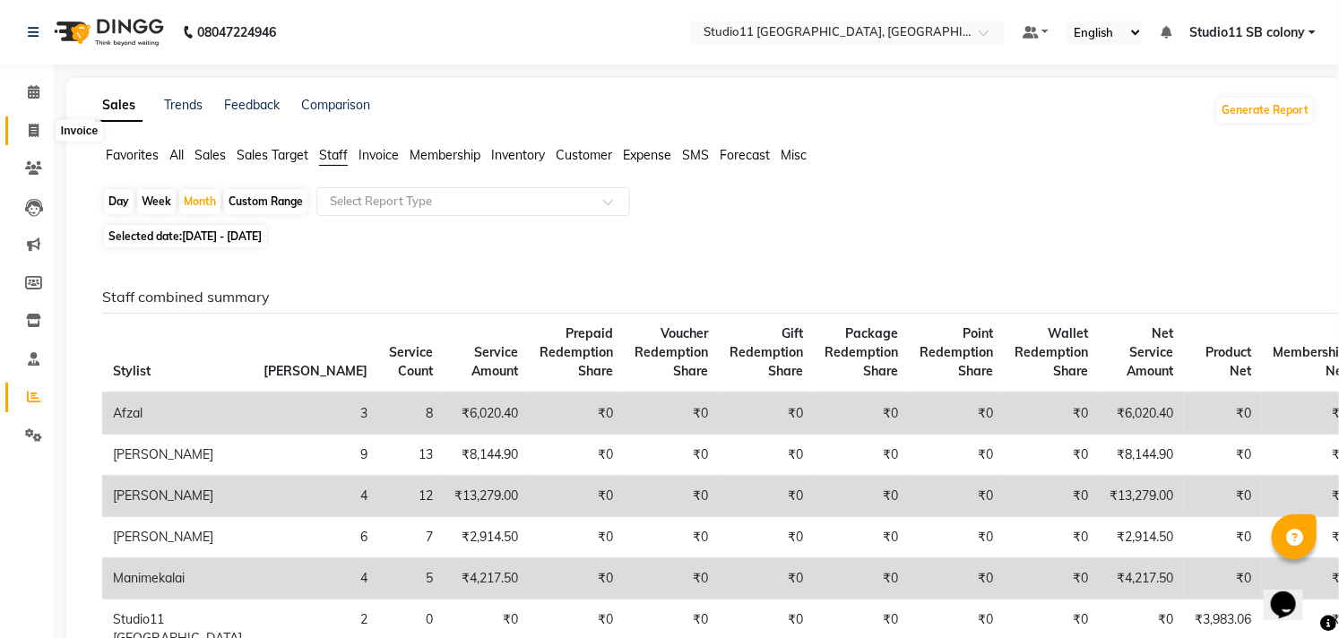
click at [39, 126] on span at bounding box center [33, 131] width 31 height 21
select select "service"
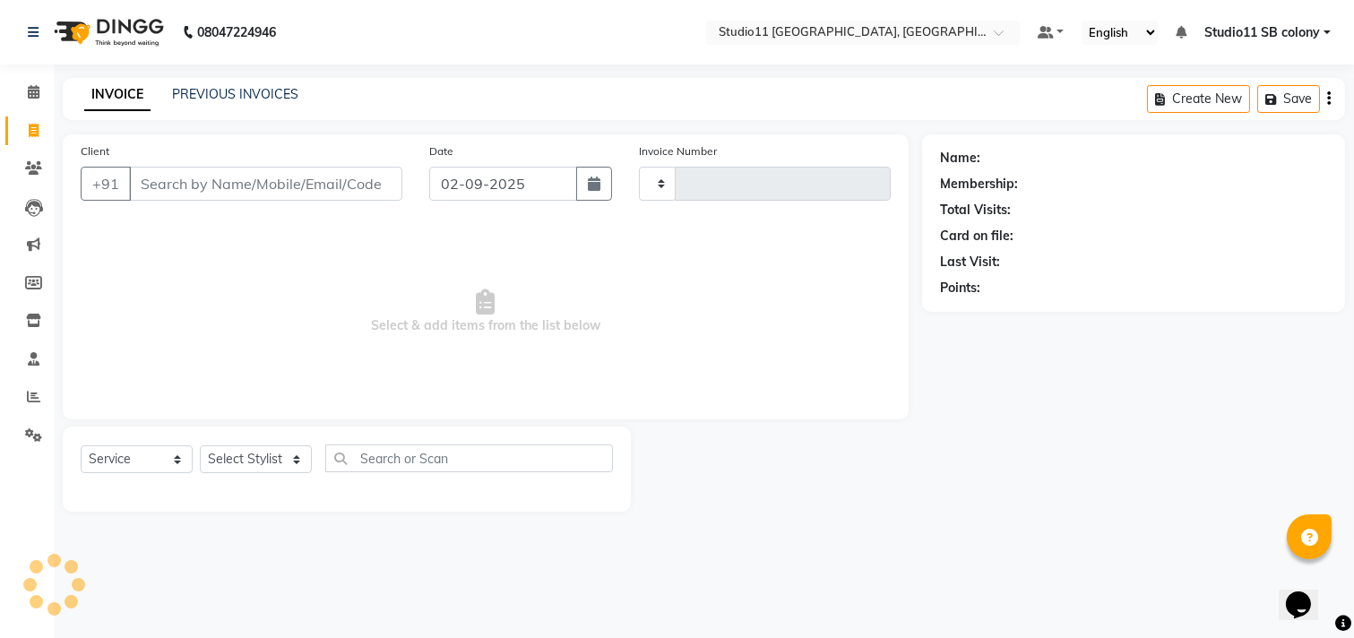
type input "2165"
select select "7717"
click at [243, 466] on select "Select Stylist [PERSON_NAME] Dani [PERSON_NAME] Josna kaif [PERSON_NAME] [PERSO…" at bounding box center [256, 459] width 112 height 28
select select "69390"
click at [200, 446] on select "Select Stylist [PERSON_NAME] Dani [PERSON_NAME] Josna kaif [PERSON_NAME] [PERSO…" at bounding box center [256, 459] width 112 height 28
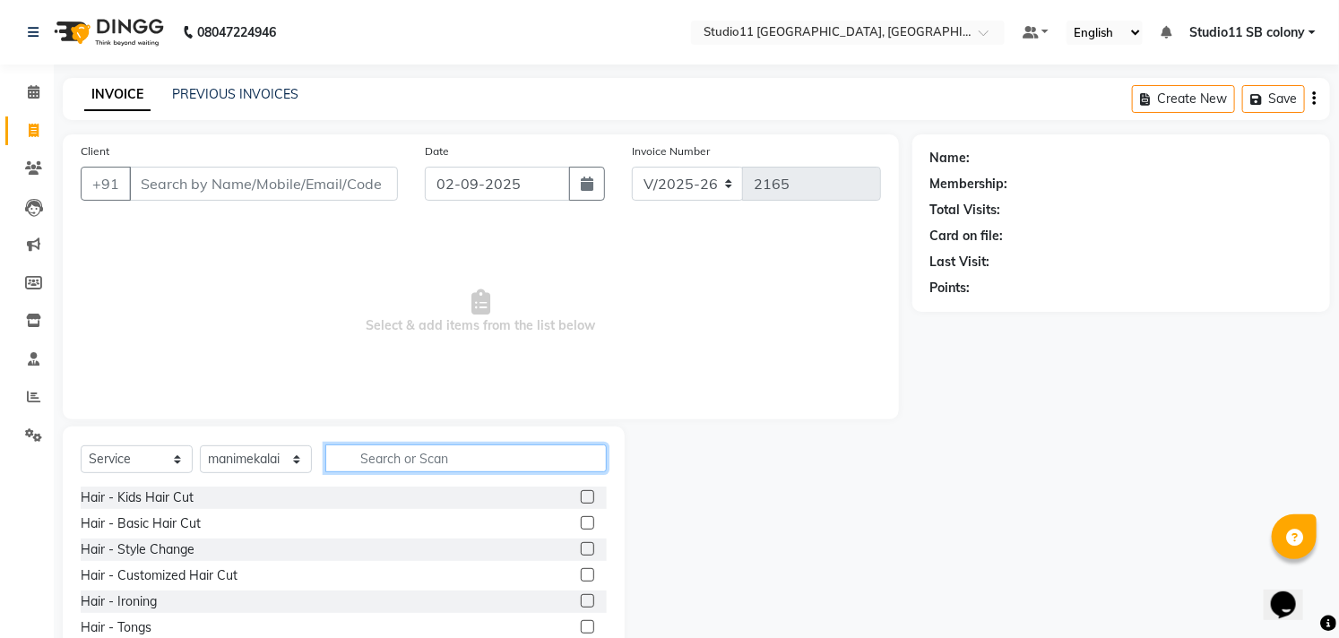
click at [362, 462] on input "text" at bounding box center [465, 458] width 281 height 28
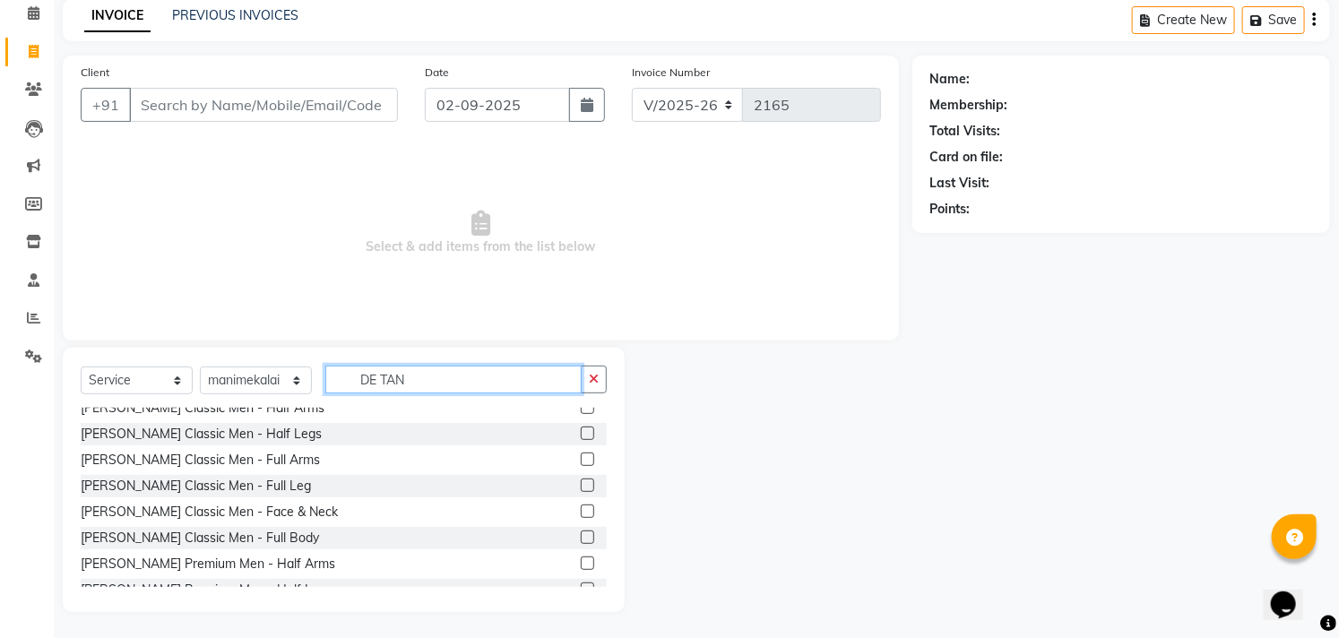
scroll to position [414, 0]
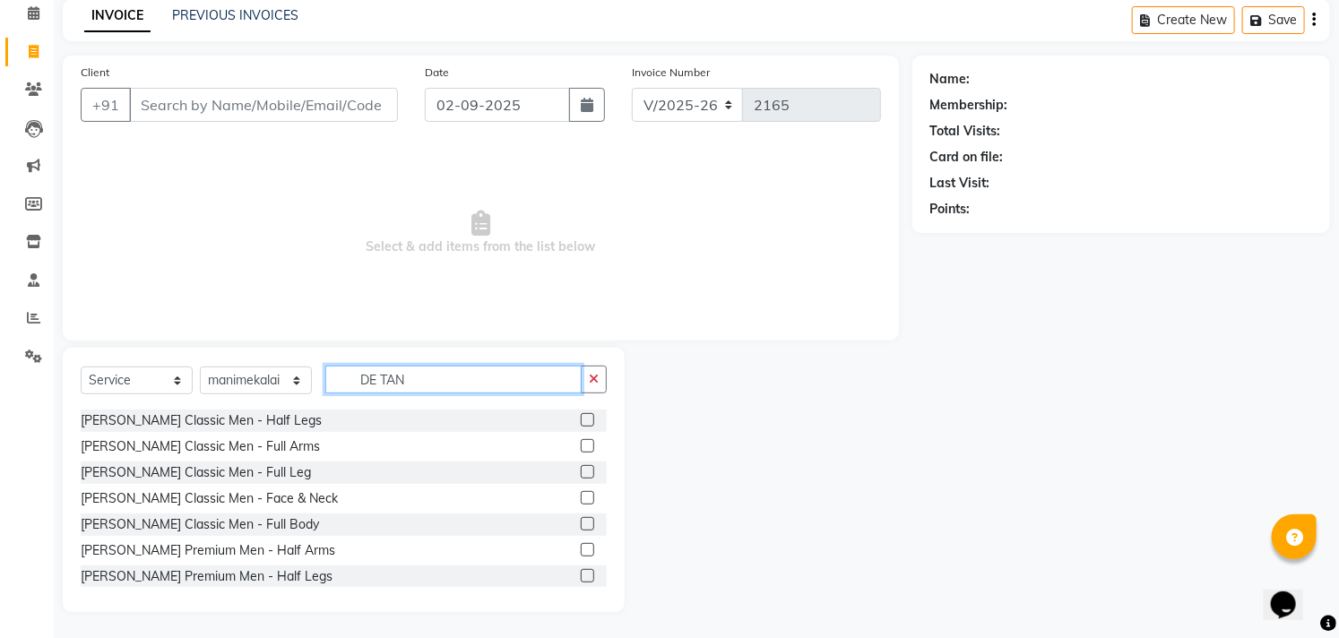
type input "DE TAN"
click at [581, 496] on label at bounding box center [587, 497] width 13 height 13
click at [581, 496] on input "checkbox" at bounding box center [587, 499] width 12 height 12
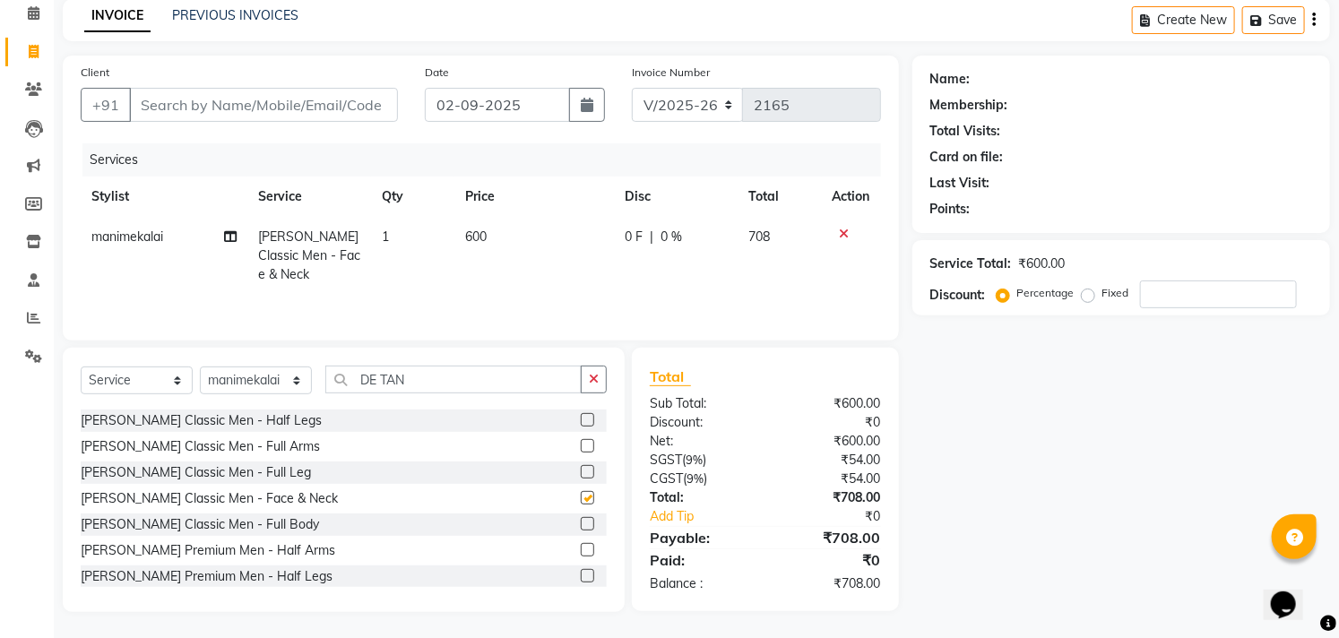
checkbox input "false"
click at [458, 381] on input "DE TAN" at bounding box center [453, 380] width 256 height 28
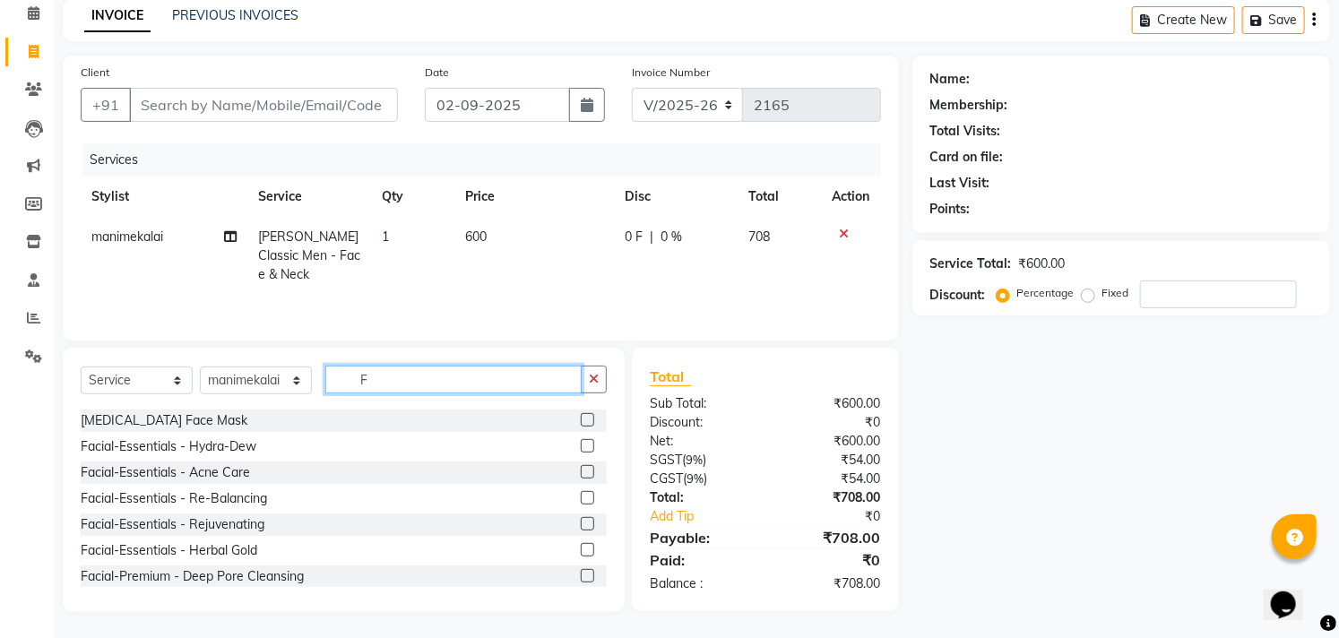
scroll to position [0, 0]
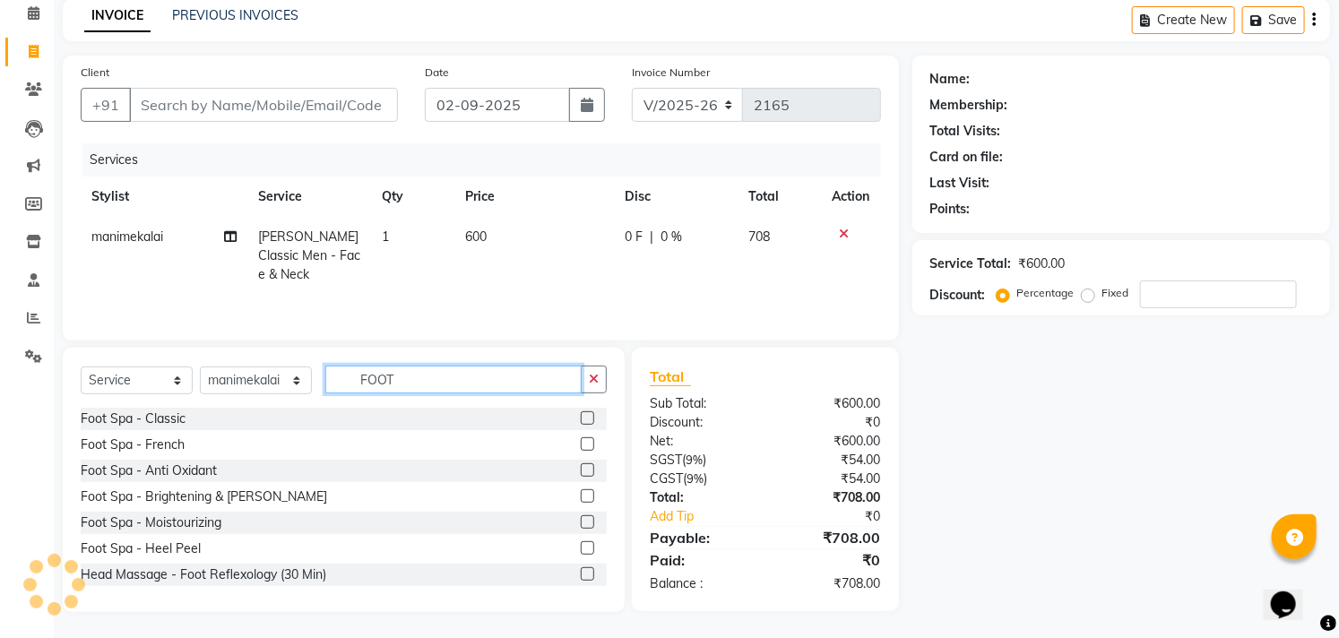
type input "FOOT"
click at [581, 416] on label at bounding box center [587, 417] width 13 height 13
click at [581, 416] on input "checkbox" at bounding box center [587, 419] width 12 height 12
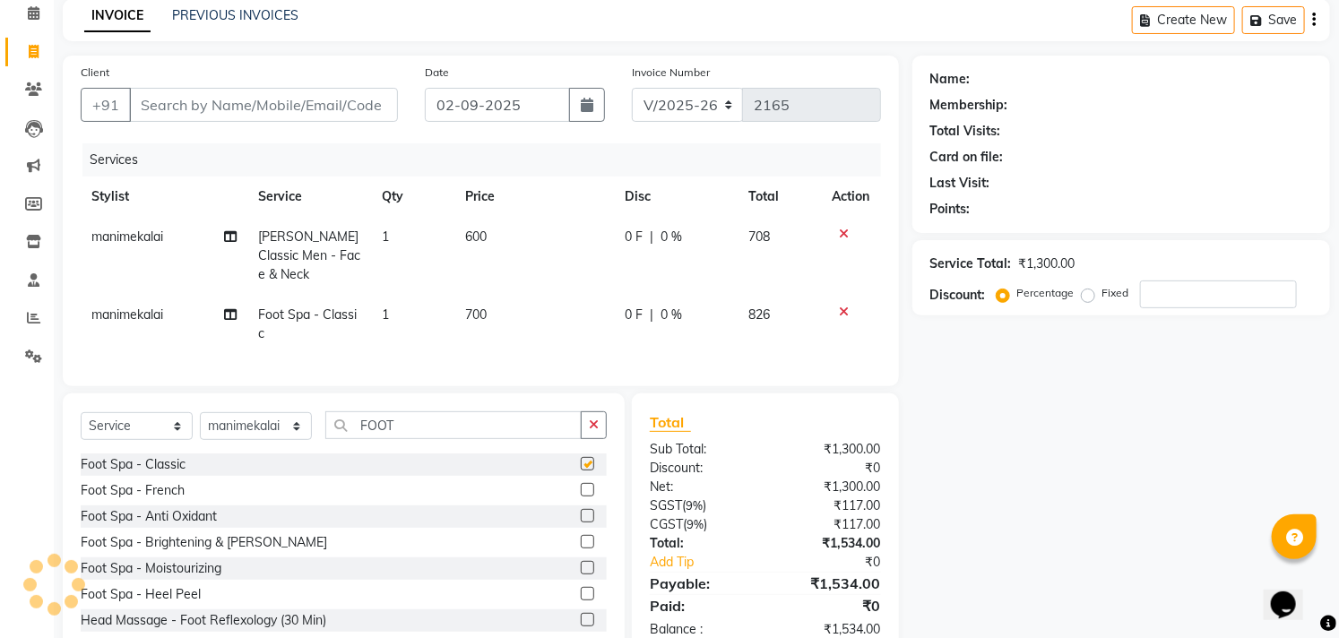
checkbox input "false"
click at [538, 249] on td "600" at bounding box center [534, 256] width 160 height 78
select select "69390"
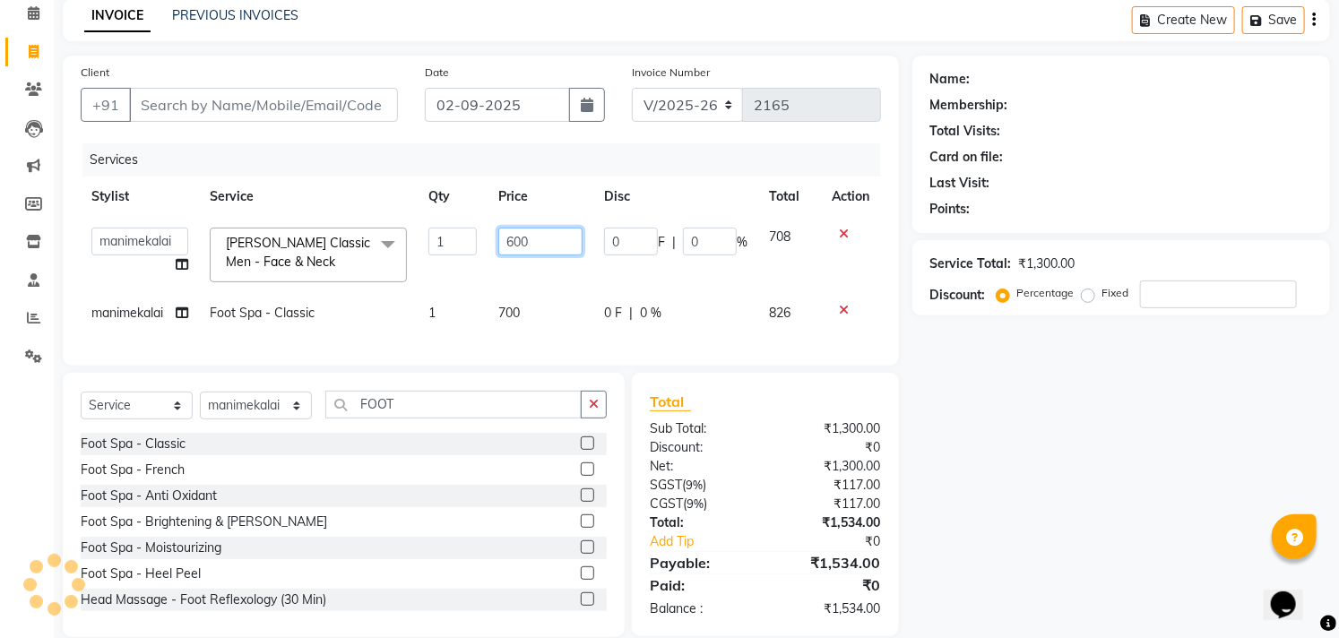
click at [538, 238] on input "600" at bounding box center [540, 242] width 84 height 28
type input "550"
click at [597, 172] on div "Services" at bounding box center [488, 159] width 812 height 33
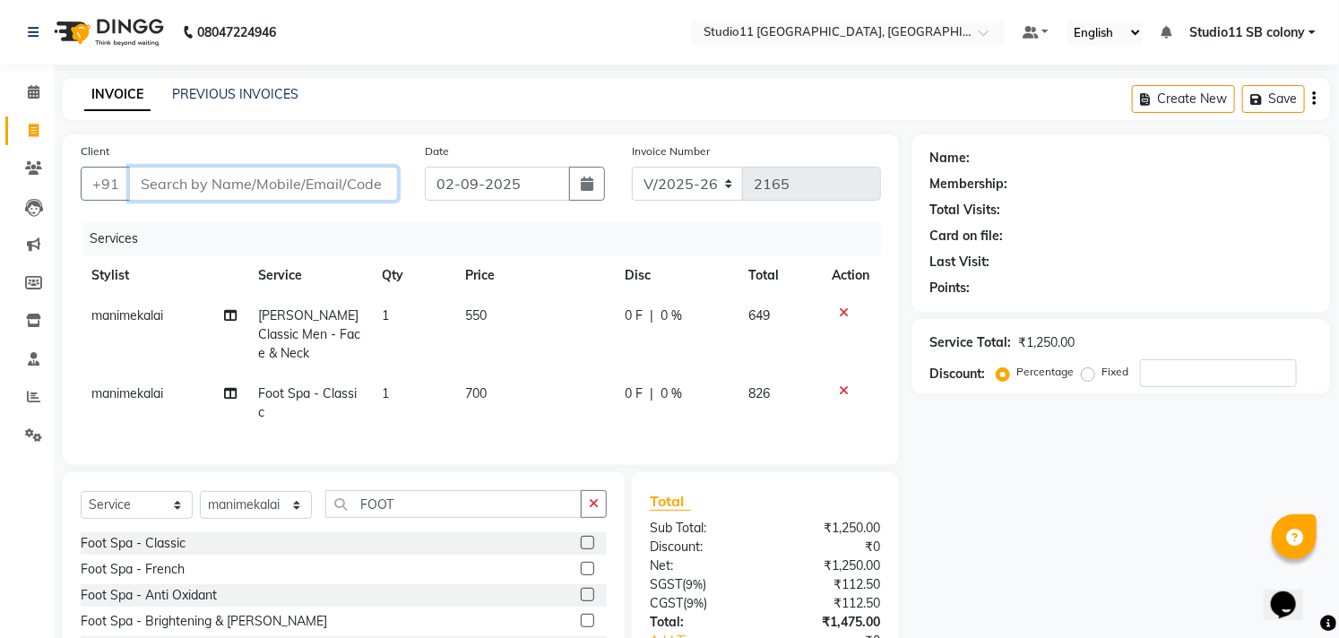
click at [337, 176] on input "Client" at bounding box center [263, 184] width 269 height 34
type input "9"
type input "0"
type input "9566443091"
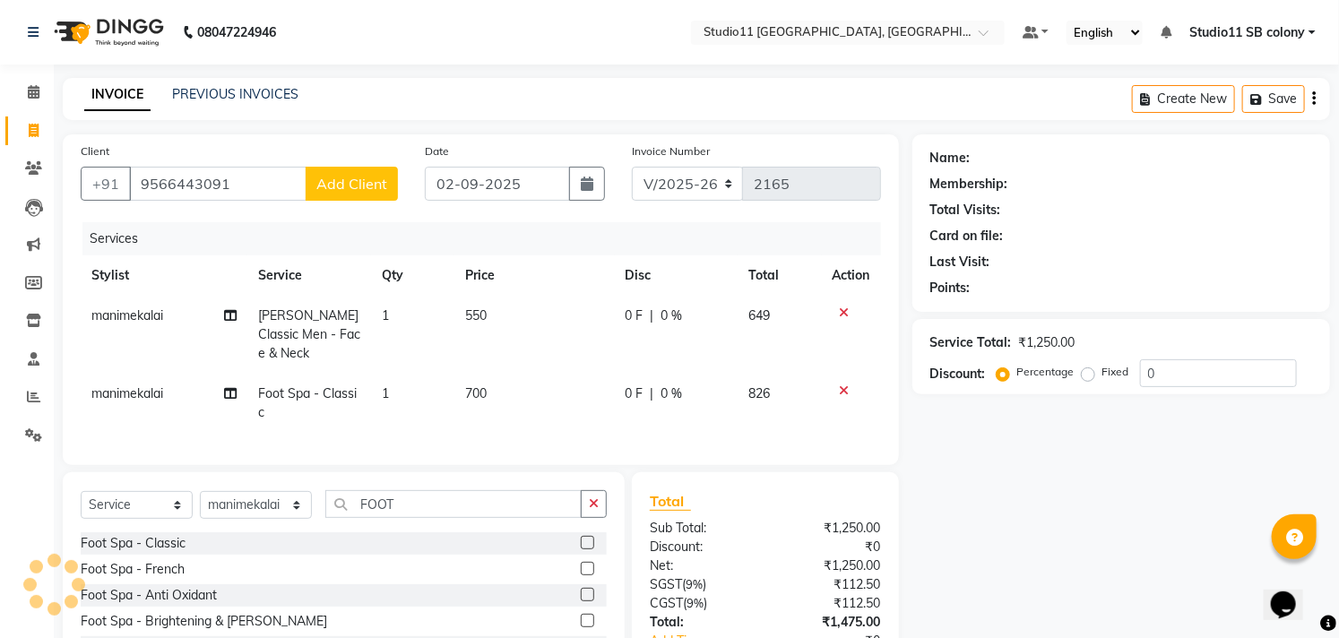
click at [337, 176] on span "Add Client" at bounding box center [351, 184] width 71 height 18
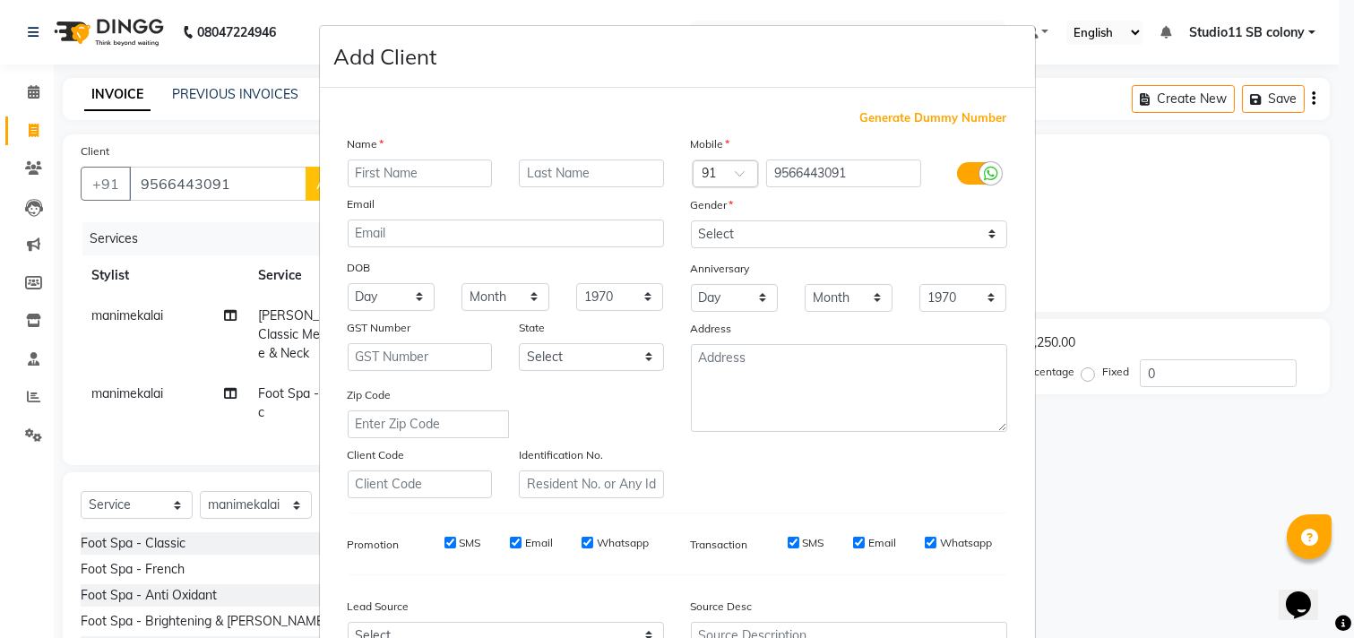
click at [368, 163] on input "text" at bounding box center [420, 173] width 145 height 28
type input "s"
type input "Suhitha"
click at [702, 243] on select "Select Male Female Other Prefer Not To Say" at bounding box center [849, 234] width 316 height 28
select select "female"
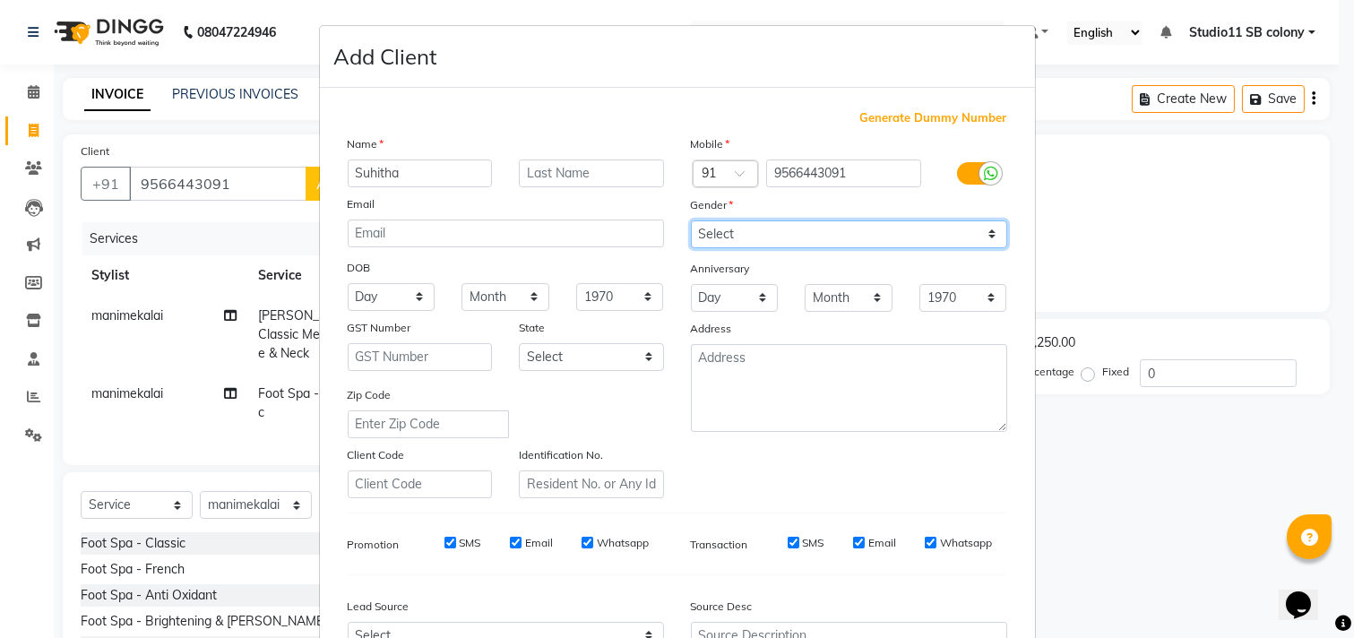
click at [691, 220] on select "Select Male Female Other Prefer Not To Say" at bounding box center [849, 234] width 316 height 28
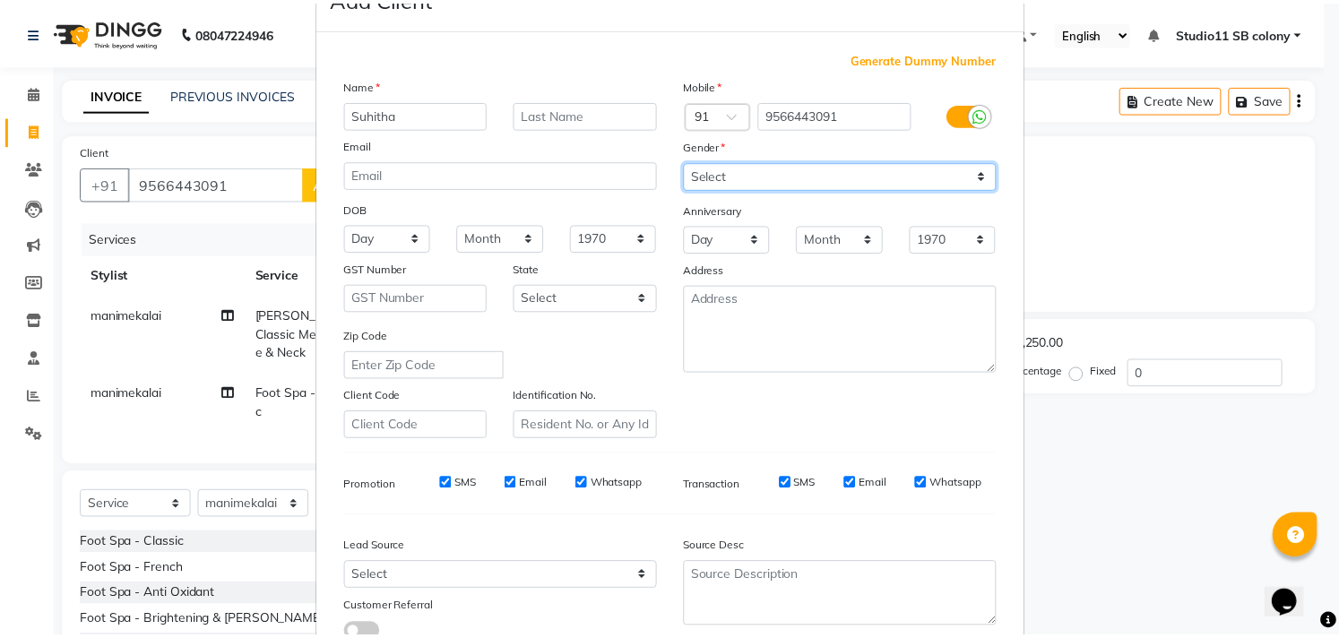
scroll to position [190, 0]
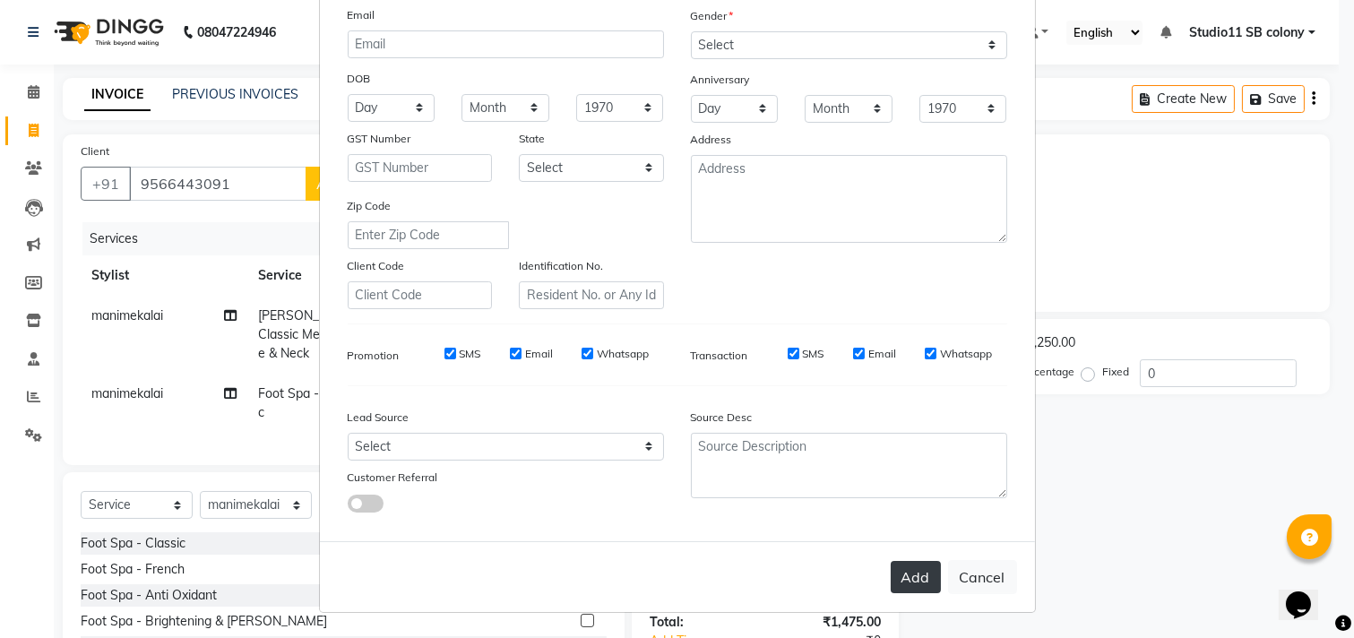
click at [901, 584] on button "Add" at bounding box center [916, 577] width 50 height 32
select select
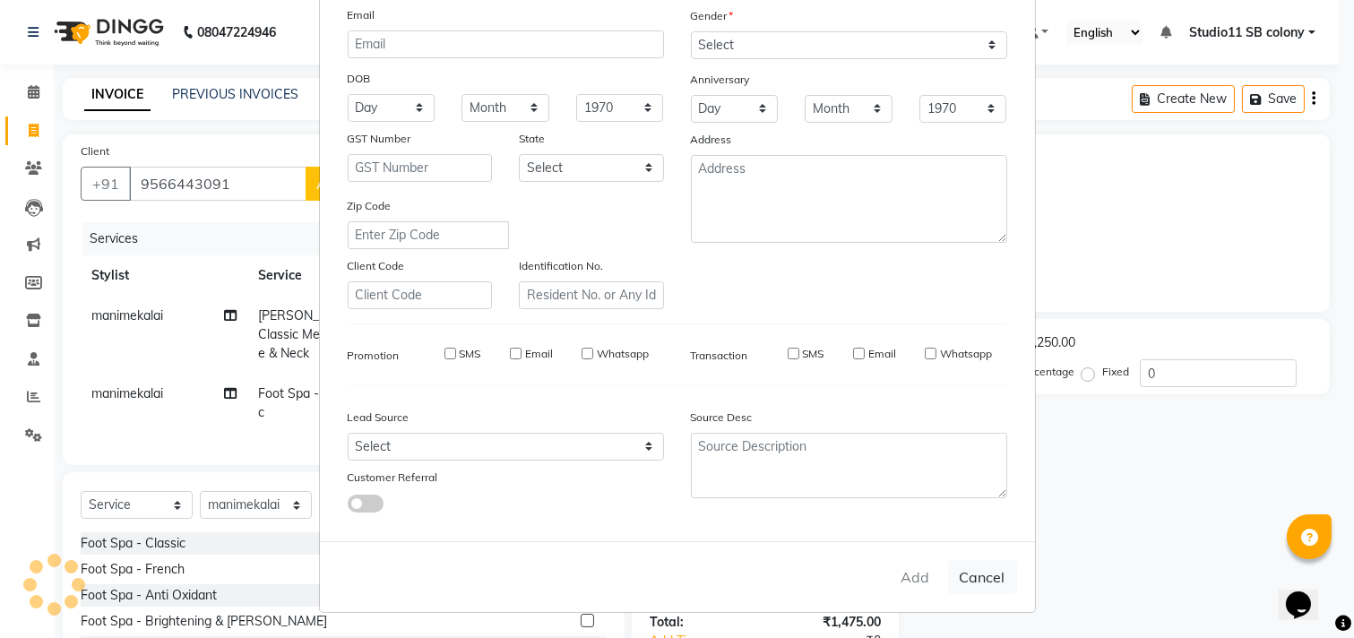
select select
checkbox input "false"
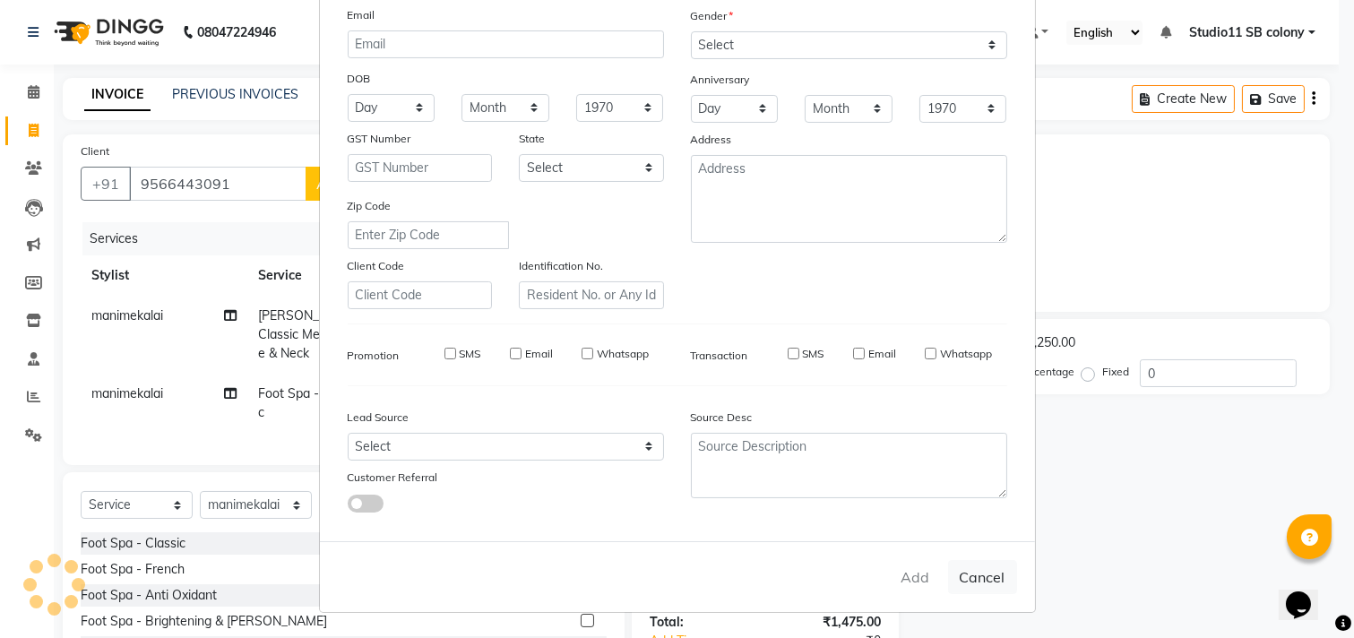
checkbox input "false"
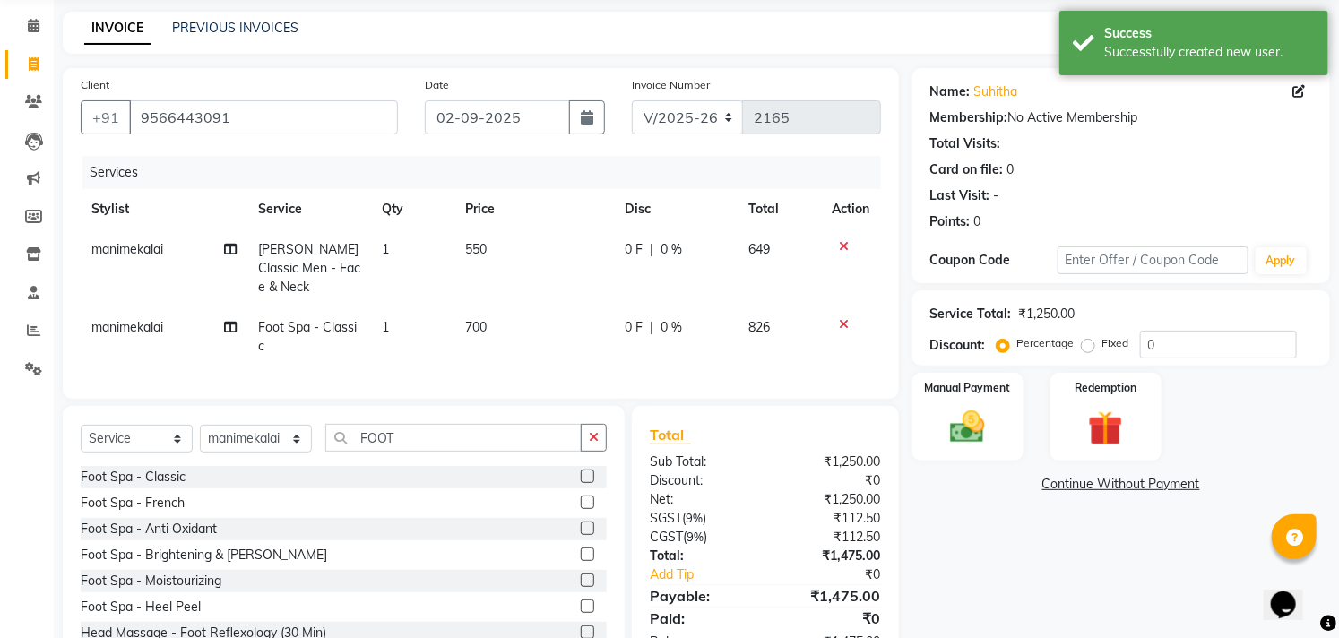
scroll to position [121, 0]
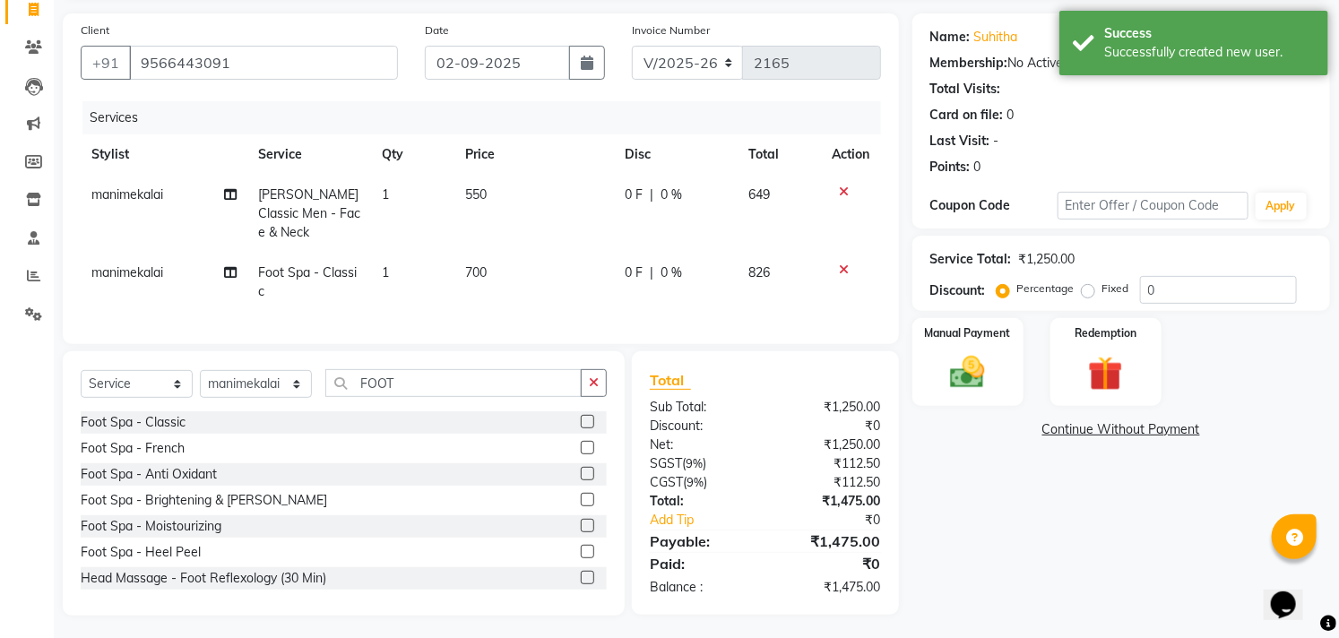
drag, startPoint x: 970, startPoint y: 358, endPoint x: 829, endPoint y: 367, distance: 141.8
click at [970, 359] on img at bounding box center [967, 372] width 56 height 40
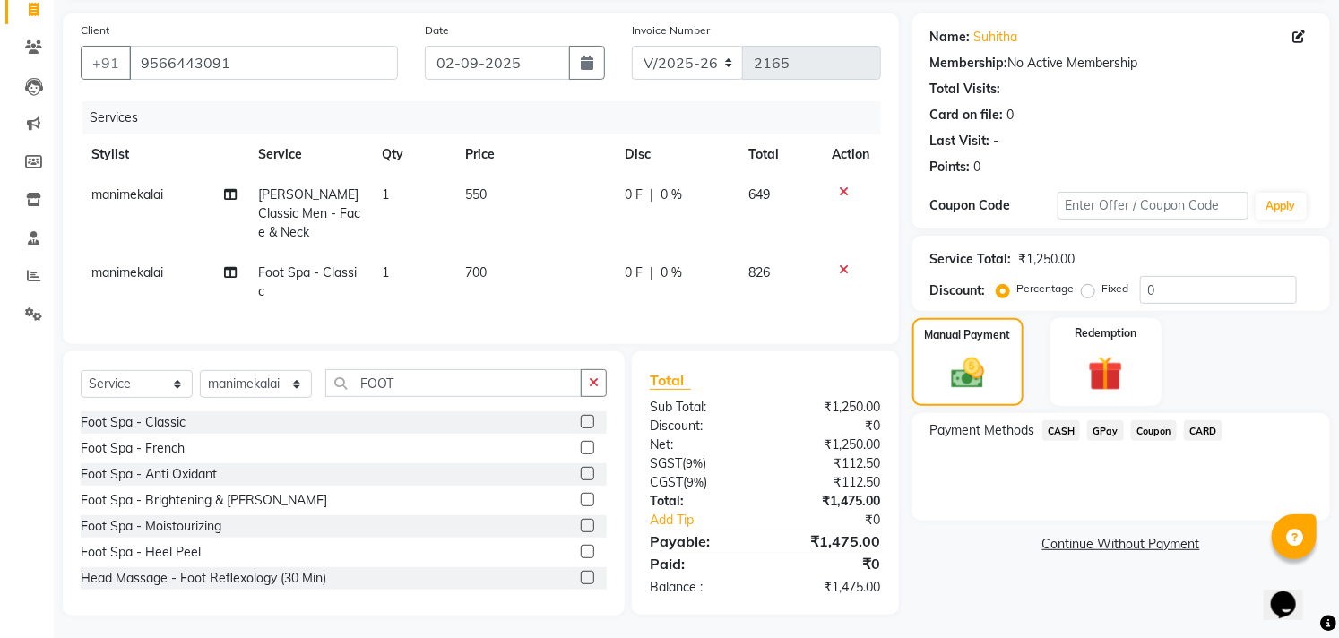
click at [1112, 435] on span "GPay" at bounding box center [1105, 430] width 37 height 21
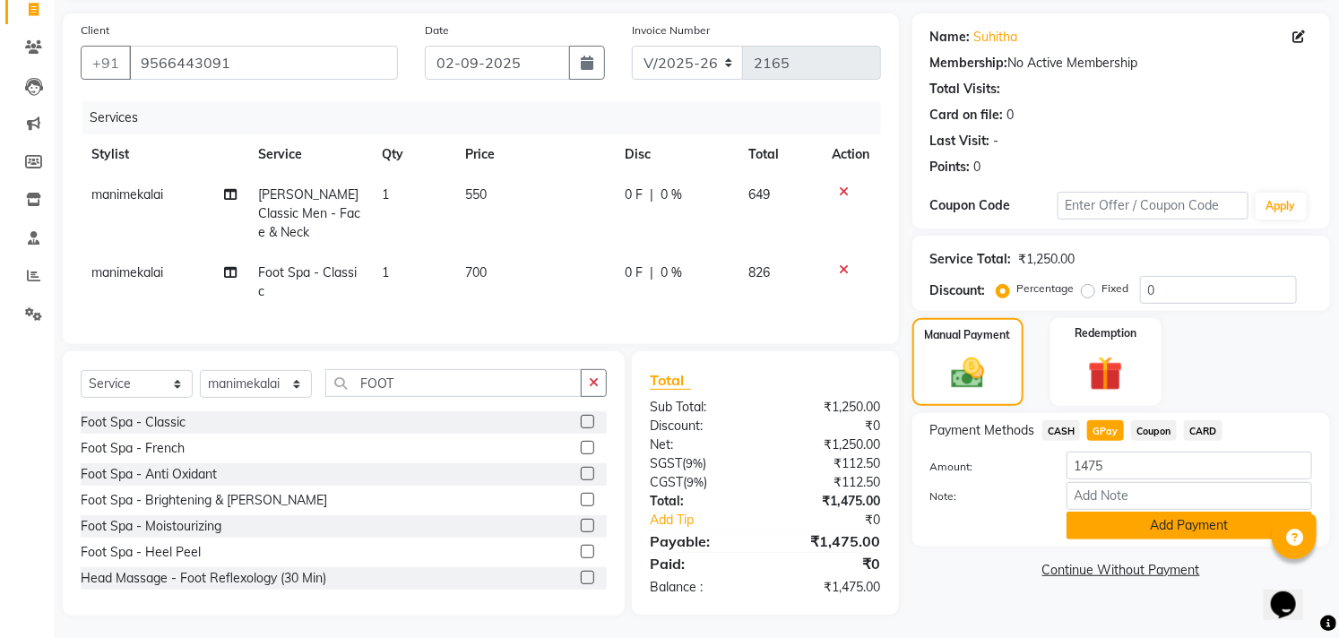
click at [1149, 521] on button "Add Payment" at bounding box center [1188, 526] width 245 height 28
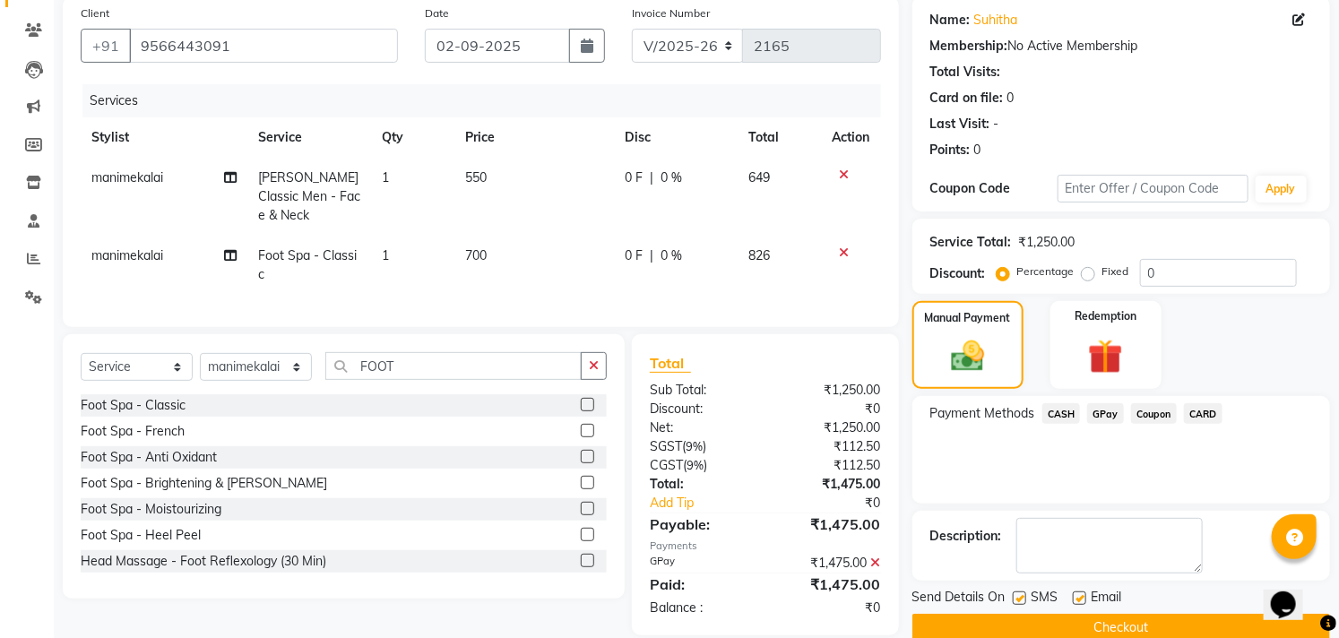
scroll to position [168, 0]
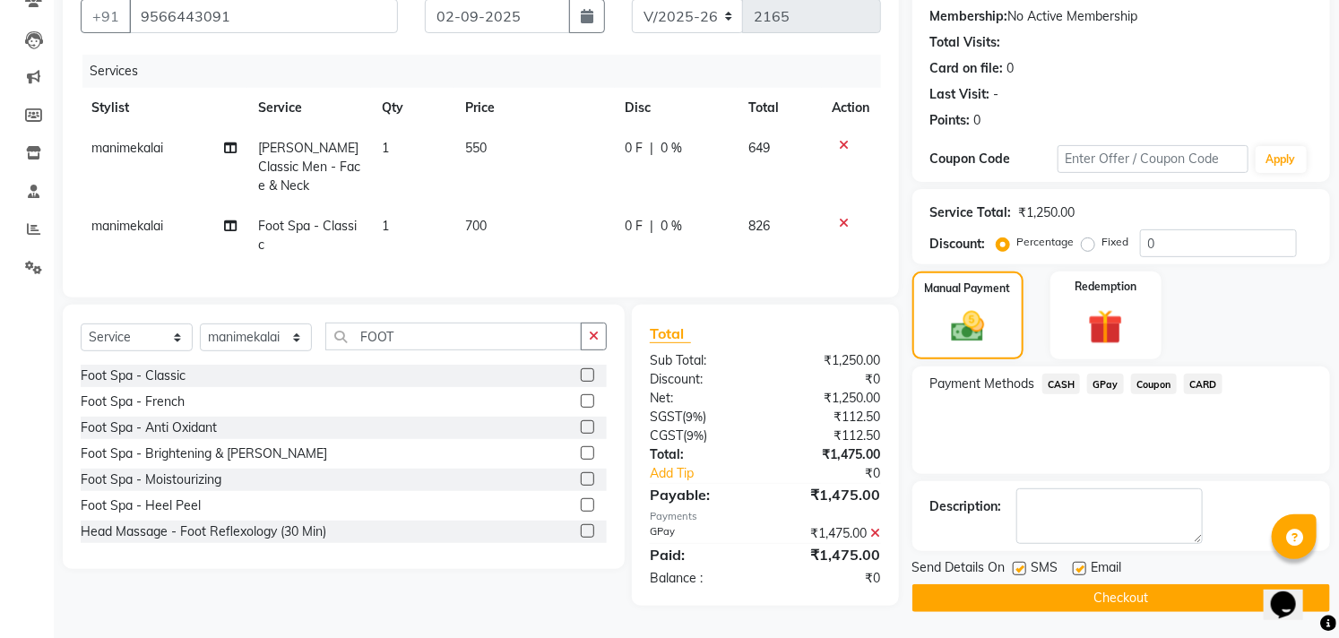
click at [1073, 568] on label at bounding box center [1078, 568] width 13 height 13
click at [1073, 568] on input "checkbox" at bounding box center [1078, 570] width 12 height 12
checkbox input "false"
click at [1016, 565] on label at bounding box center [1018, 568] width 13 height 13
click at [1016, 565] on input "checkbox" at bounding box center [1018, 570] width 12 height 12
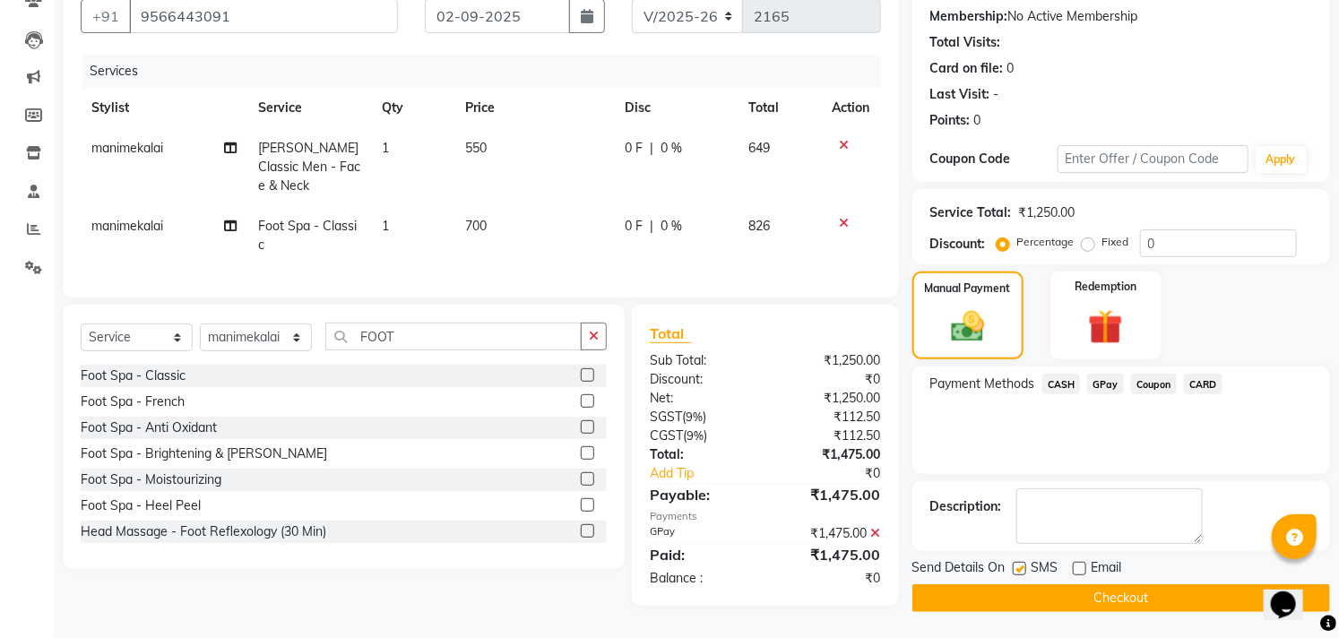
checkbox input "false"
click at [1026, 595] on button "Checkout" at bounding box center [1121, 598] width 418 height 28
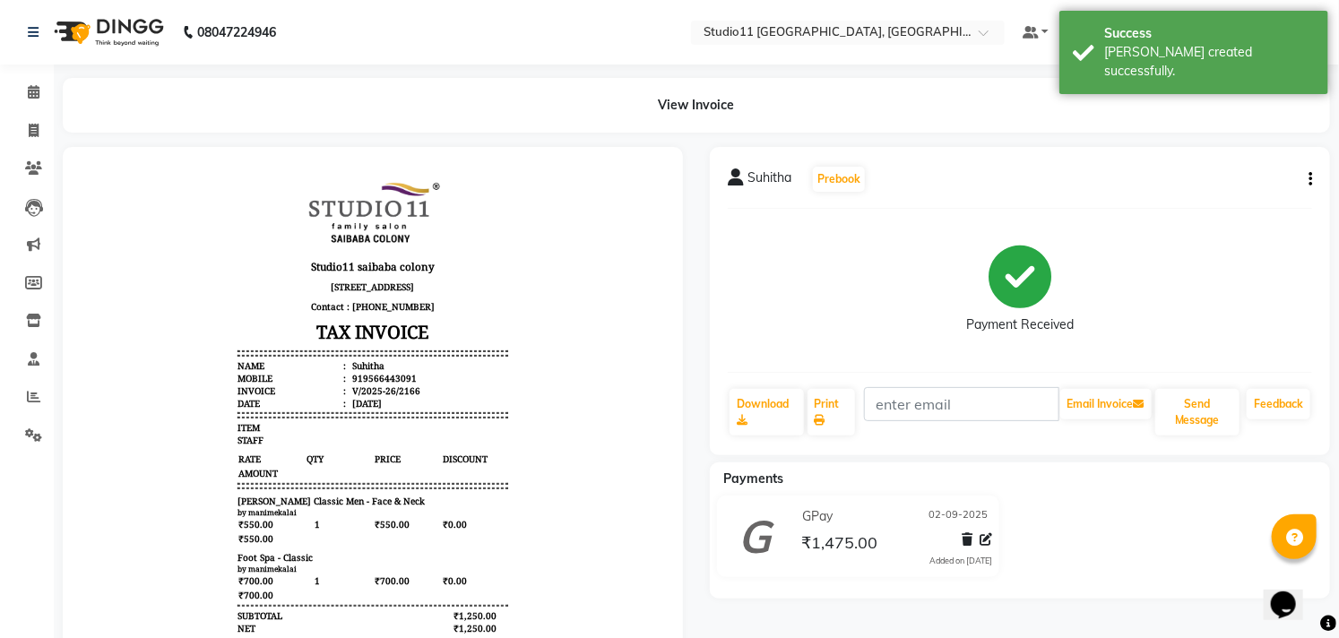
click at [1198, 439] on div "Suhitha Prebook Payment Received Download Print Email Invoice Send Message Feed…" at bounding box center [1020, 301] width 620 height 308
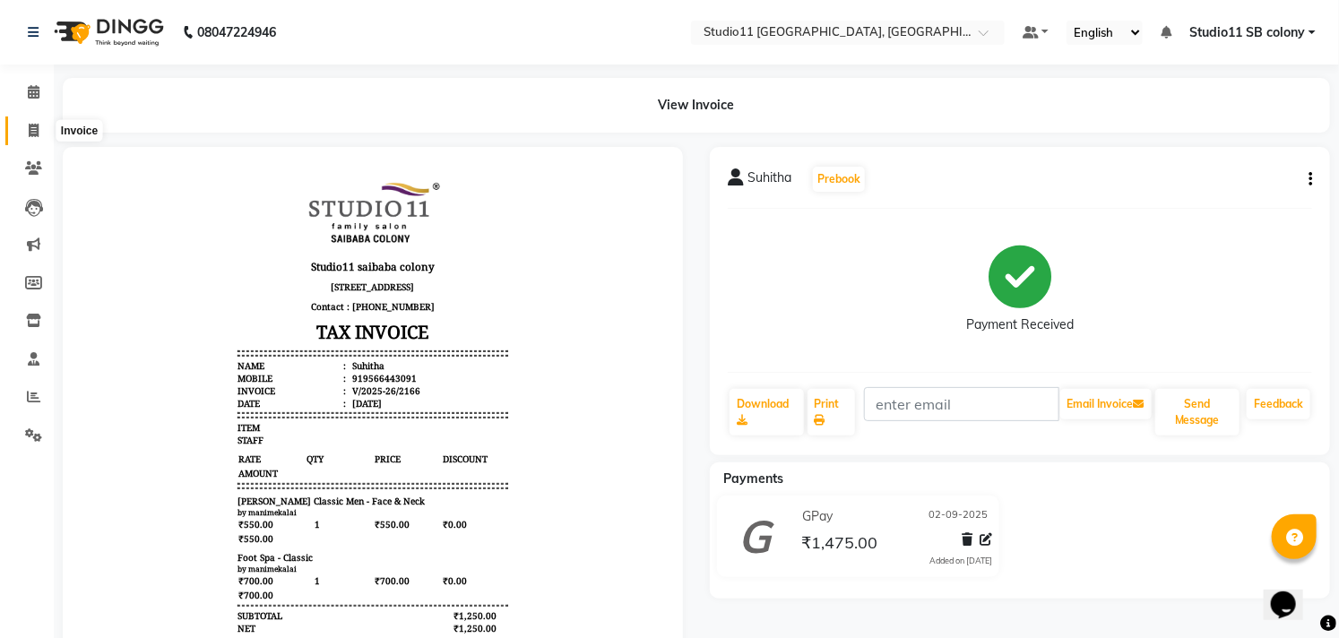
click at [32, 132] on icon at bounding box center [34, 130] width 10 height 13
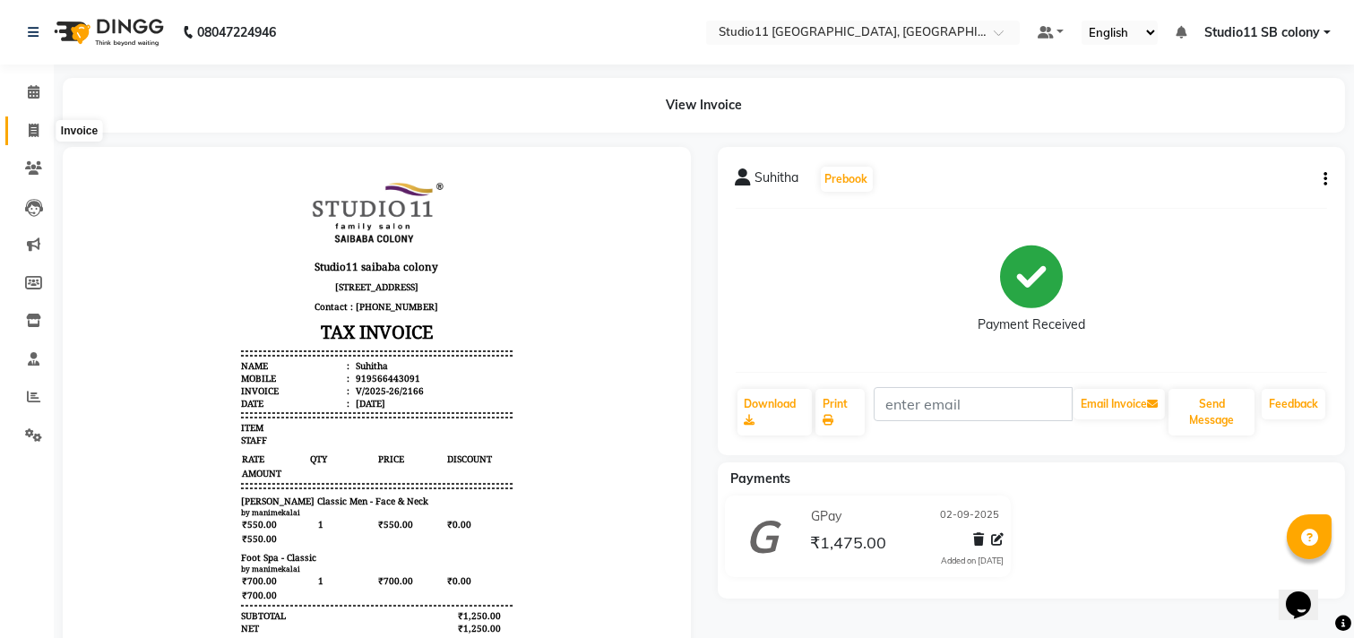
select select "7717"
select select "service"
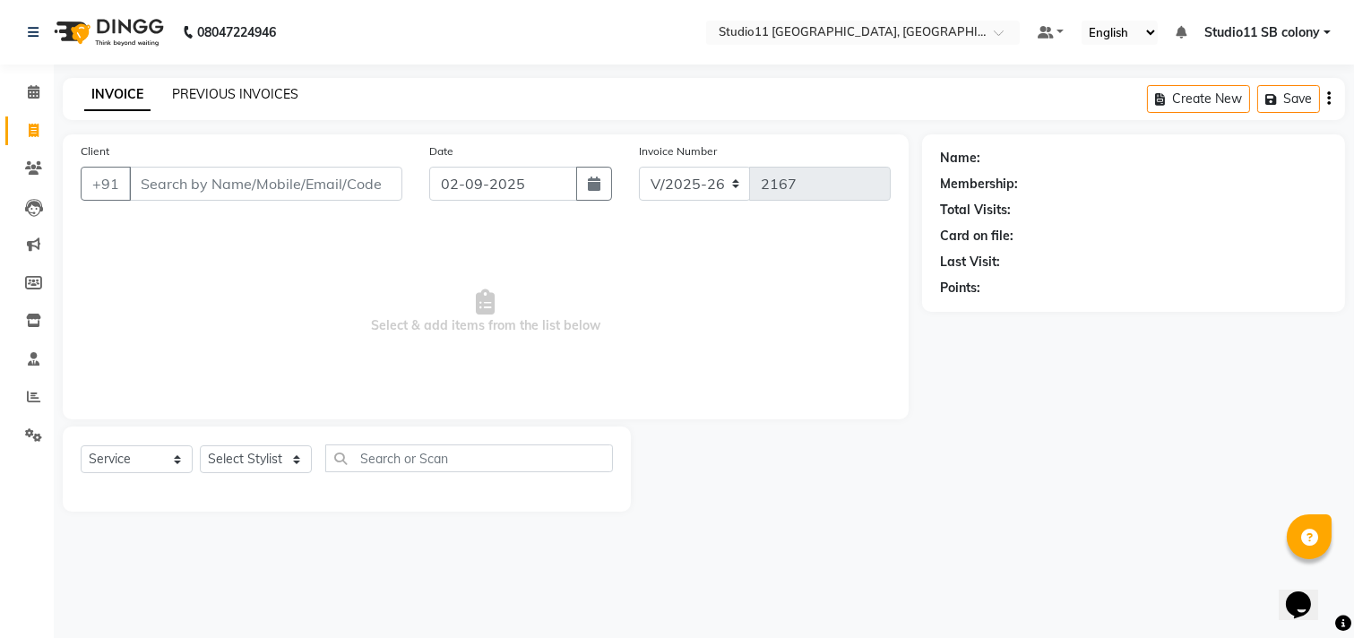
click at [278, 91] on link "PREVIOUS INVOICES" at bounding box center [235, 94] width 126 height 16
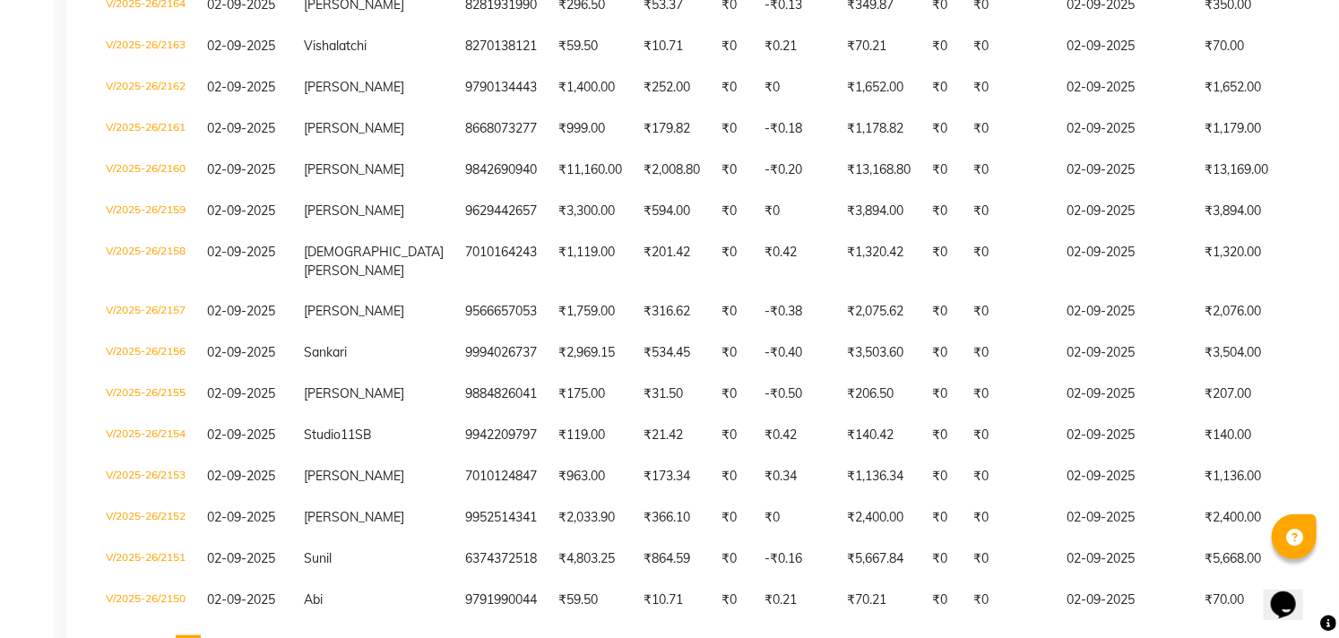
scroll to position [522, 0]
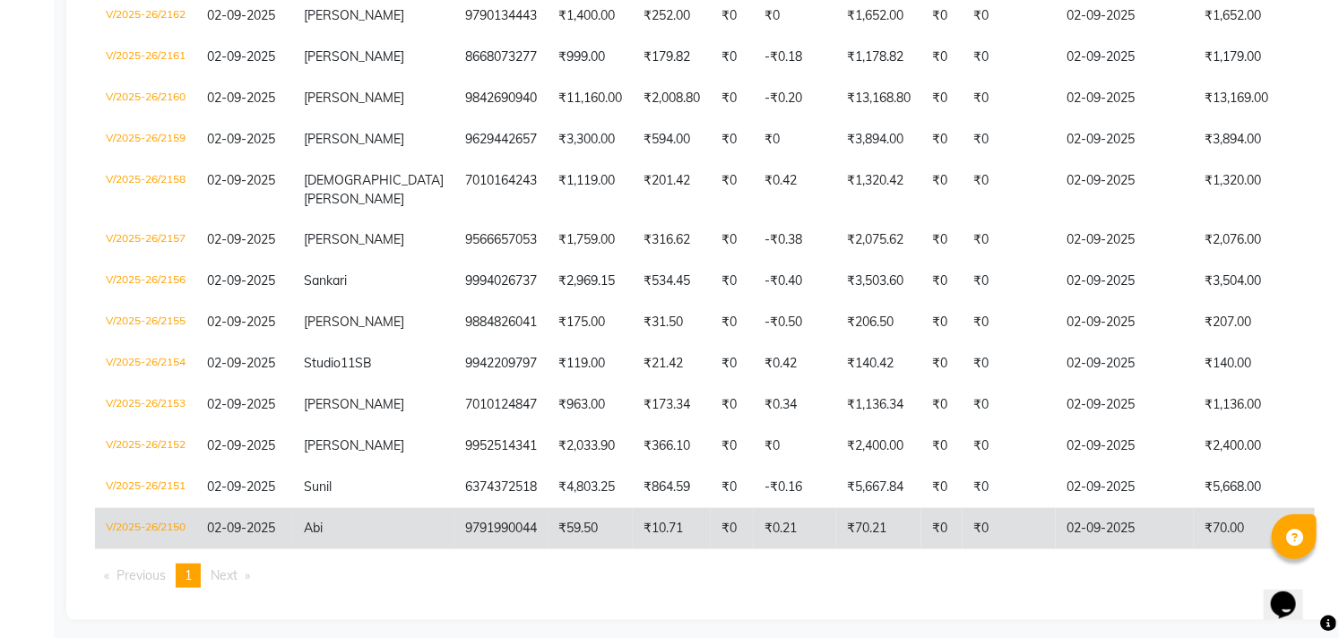
click at [368, 508] on td "Abi" at bounding box center [373, 528] width 161 height 41
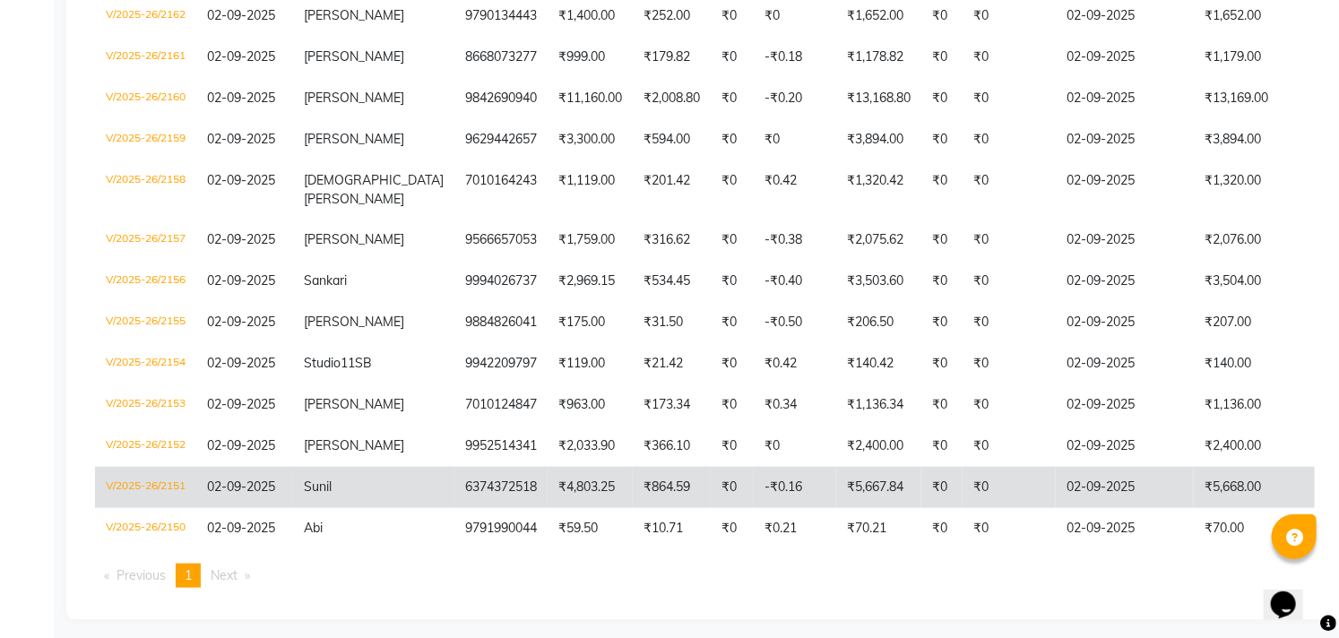
click at [270, 467] on td "02-09-2025" at bounding box center [244, 487] width 97 height 41
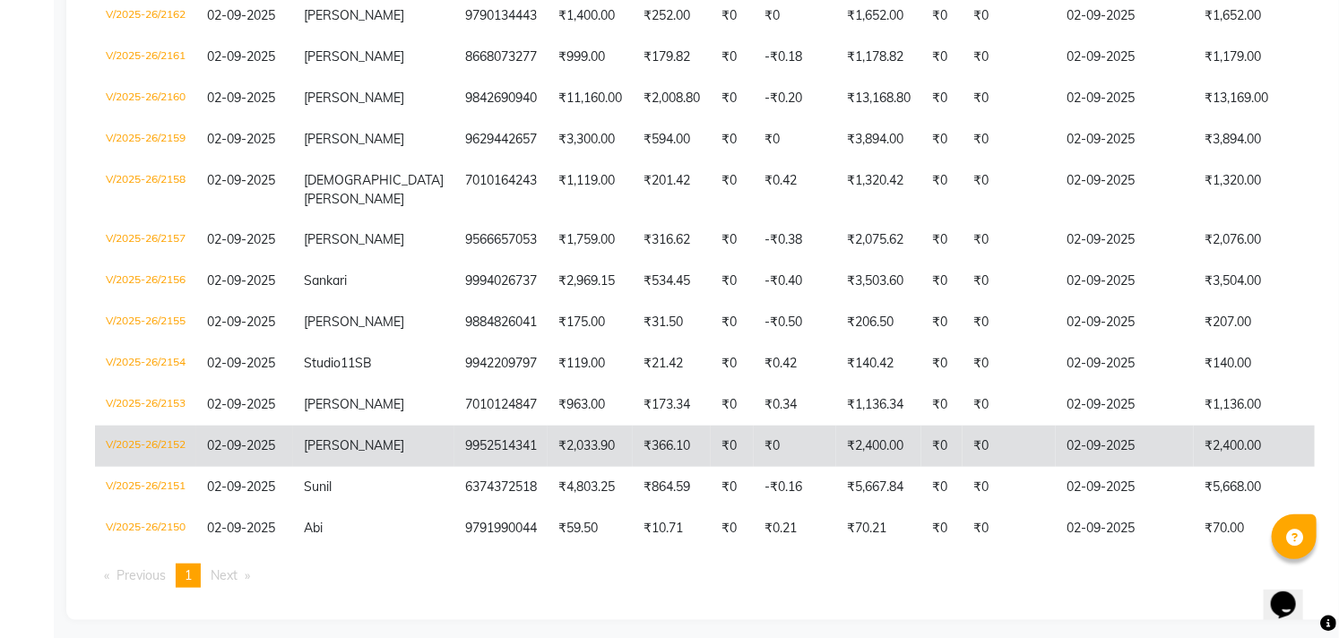
click at [354, 428] on td "[PERSON_NAME]" at bounding box center [373, 446] width 161 height 41
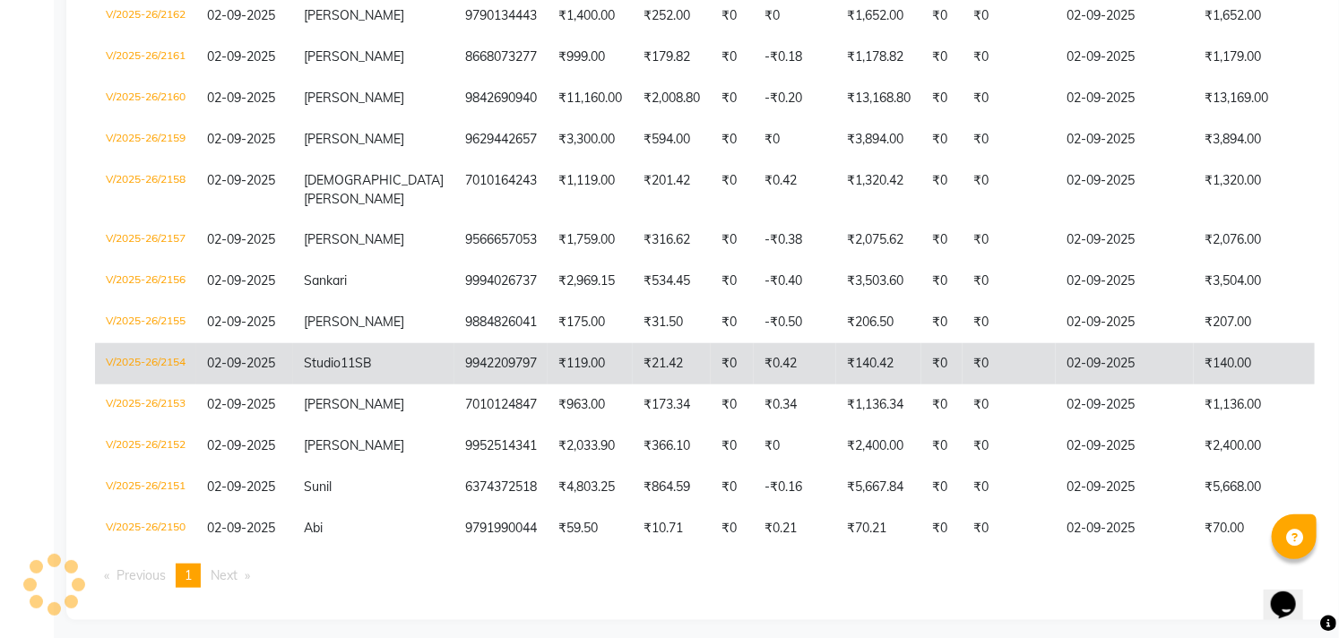
click at [378, 350] on td "Studio11SB" at bounding box center [373, 363] width 161 height 41
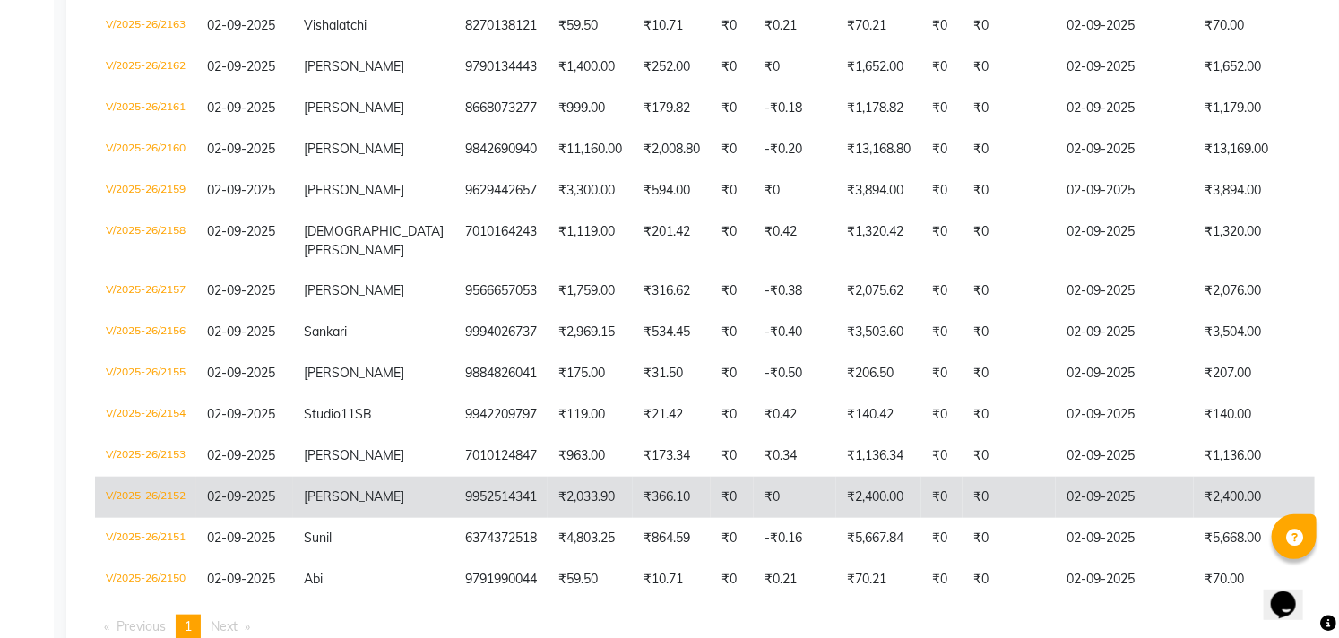
scroll to position [423, 0]
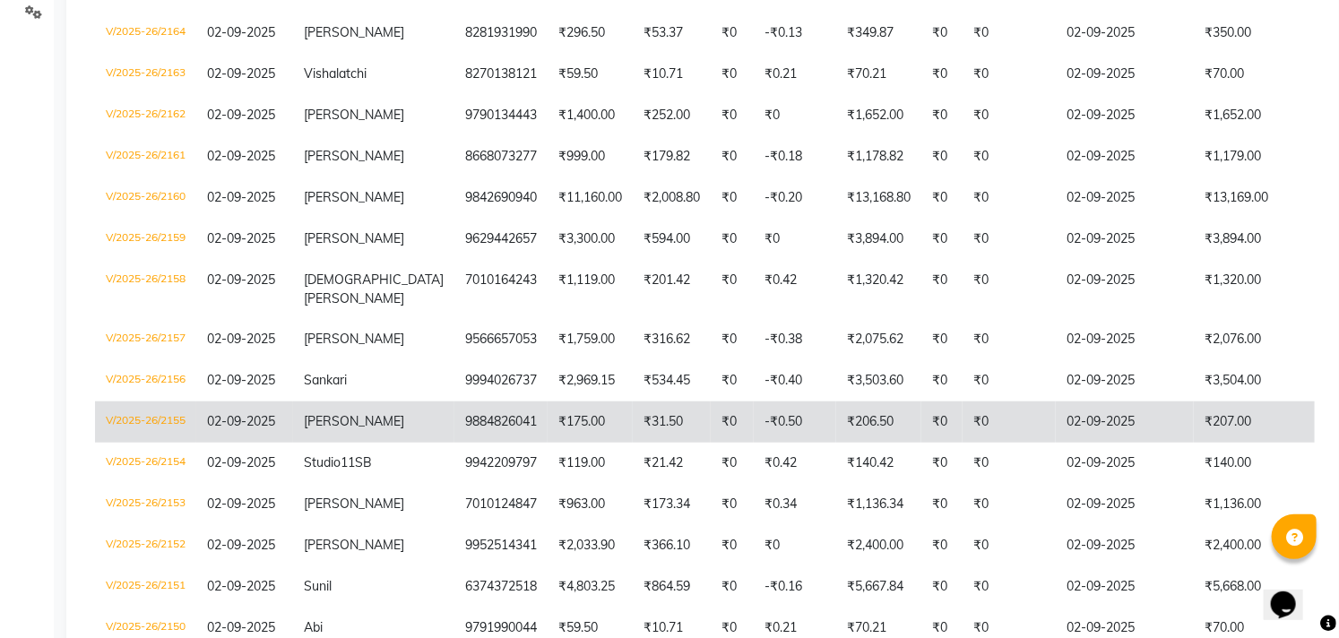
click at [471, 410] on td "9884826041" at bounding box center [500, 421] width 93 height 41
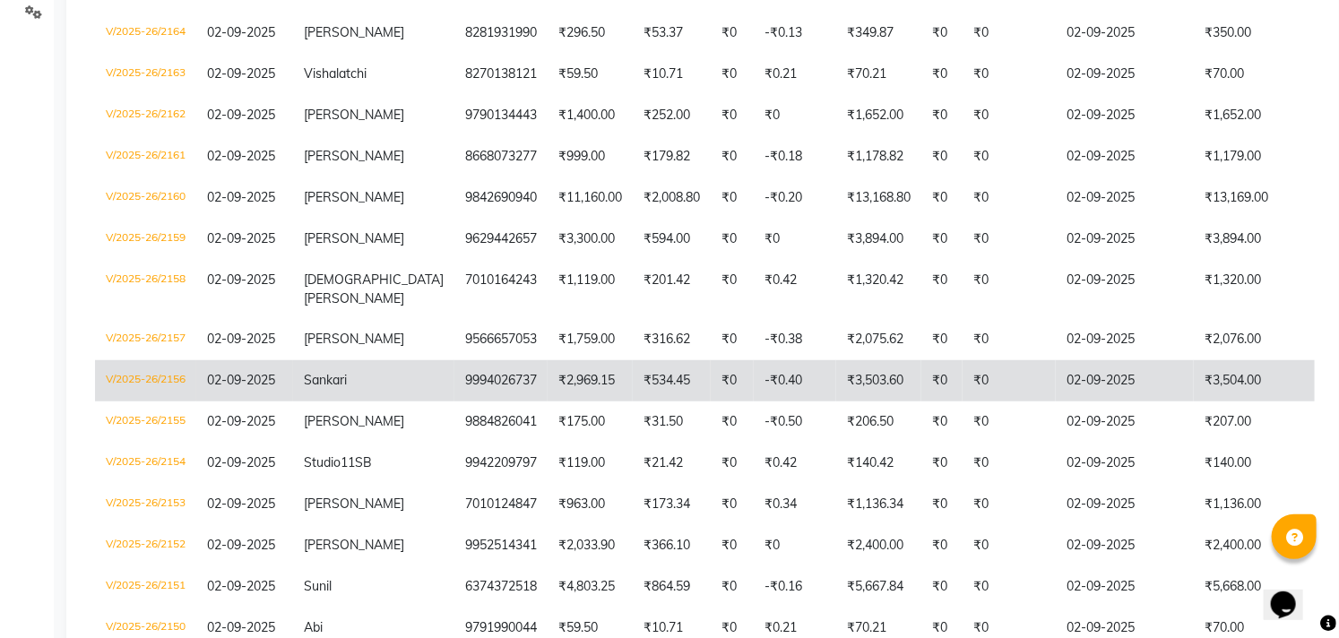
click at [454, 362] on td "9994026737" at bounding box center [500, 380] width 93 height 41
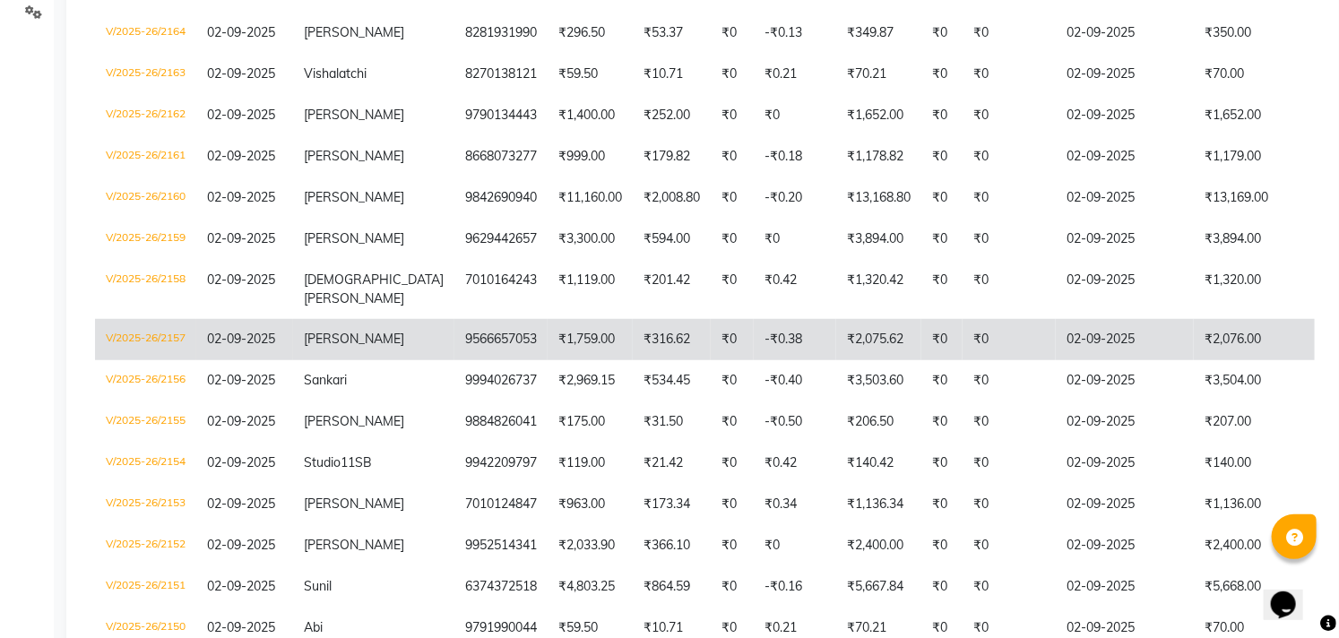
click at [383, 325] on td "[PERSON_NAME]" at bounding box center [373, 339] width 161 height 41
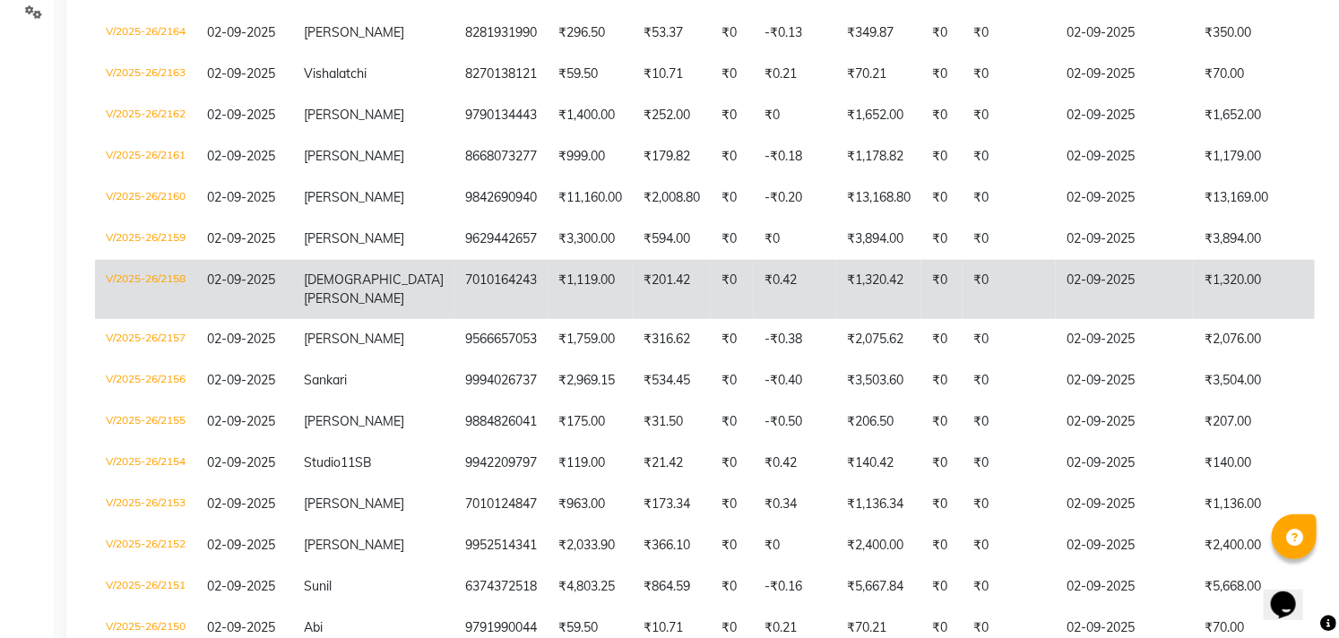
click at [373, 280] on span "[DEMOGRAPHIC_DATA][PERSON_NAME]" at bounding box center [374, 288] width 140 height 35
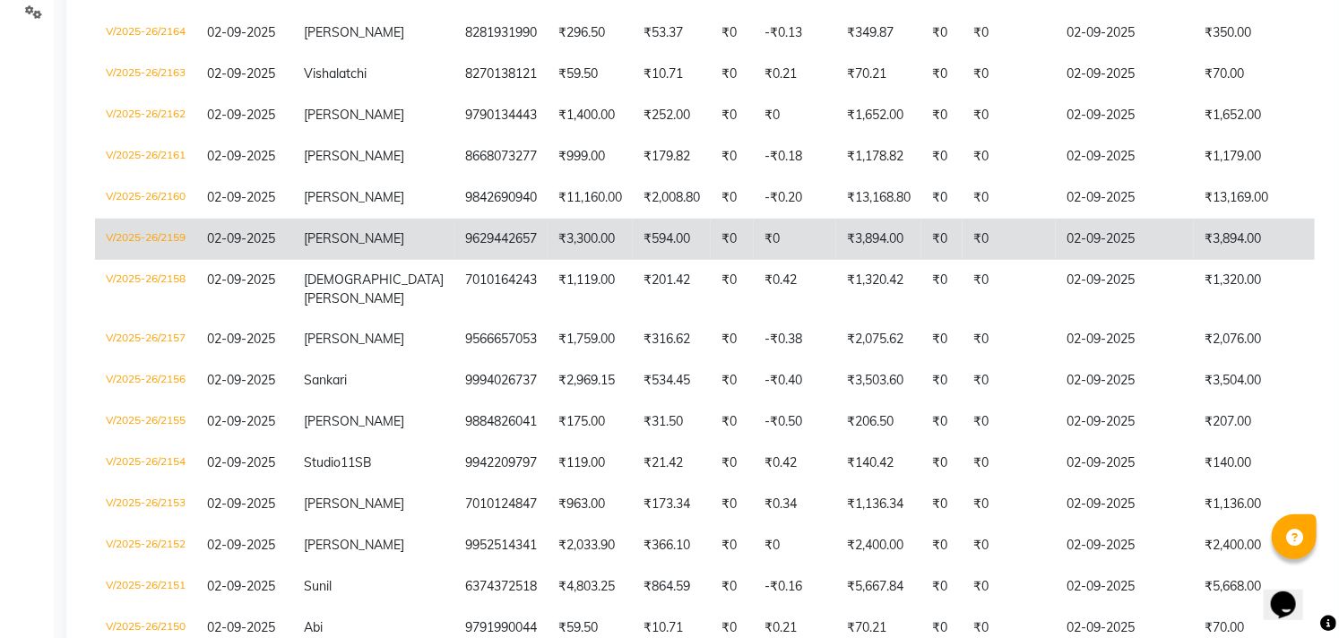
click at [386, 245] on td "[PERSON_NAME]" at bounding box center [373, 239] width 161 height 41
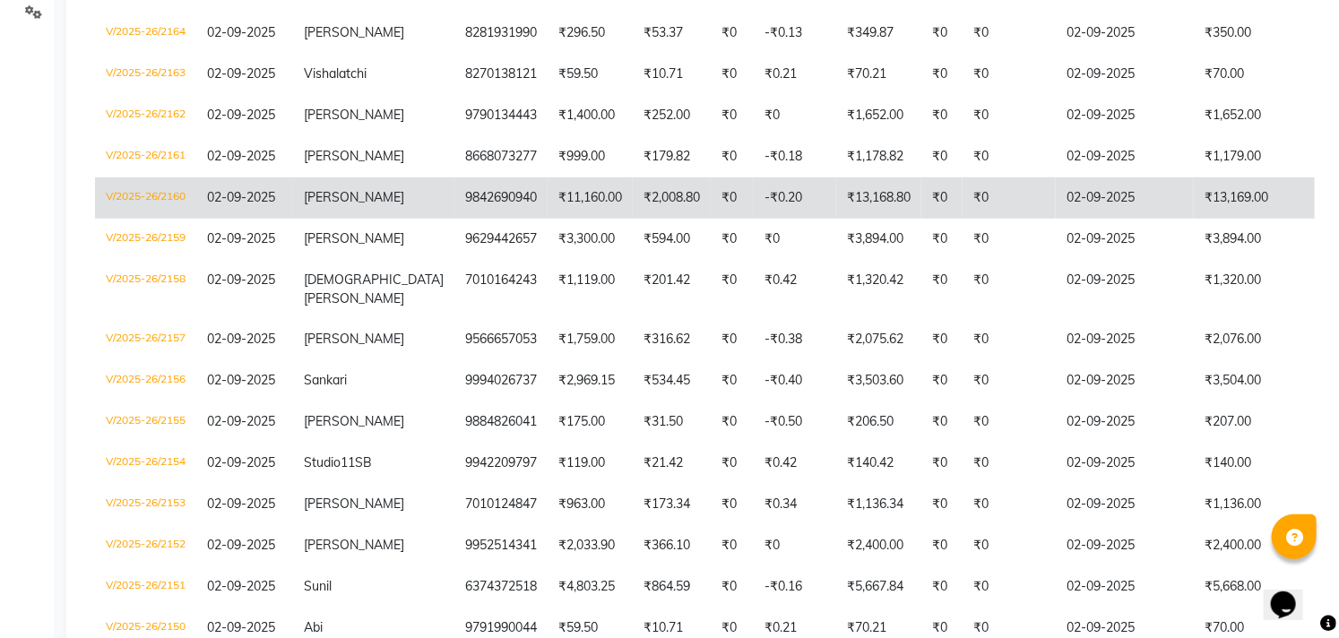
click at [454, 199] on td "9842690940" at bounding box center [500, 197] width 93 height 41
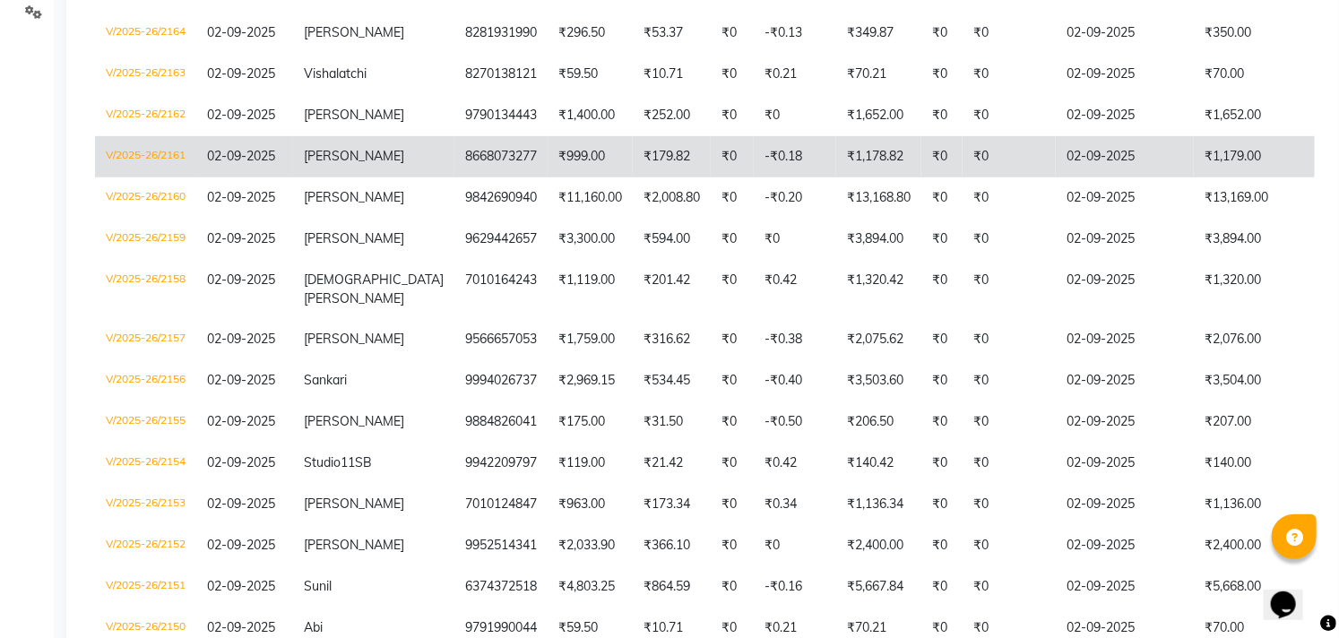
click at [547, 156] on td "₹999.00" at bounding box center [589, 156] width 85 height 41
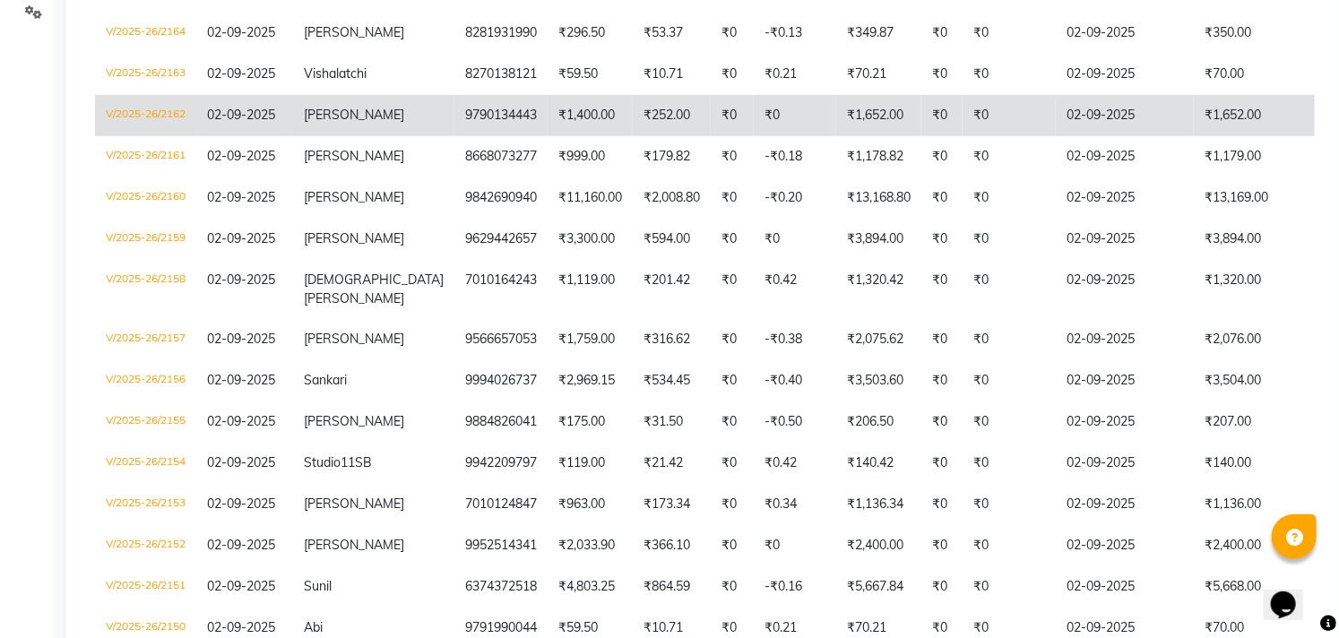
click at [375, 119] on td "[PERSON_NAME]" at bounding box center [373, 115] width 161 height 41
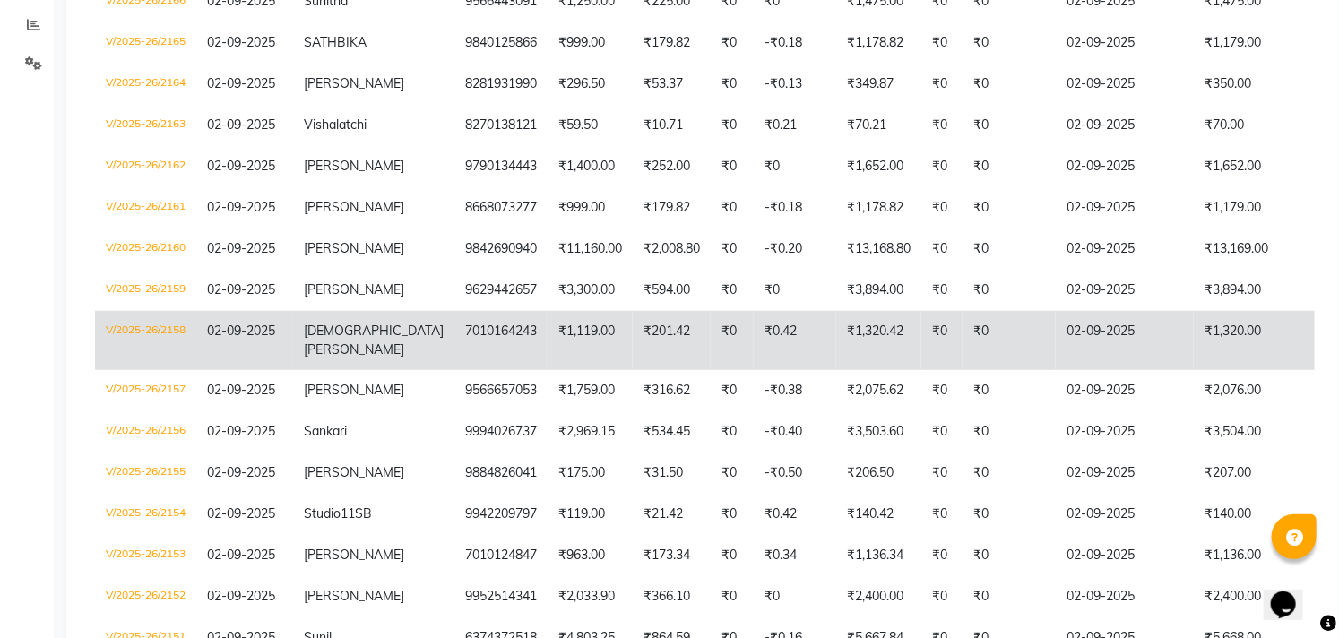
scroll to position [323, 0]
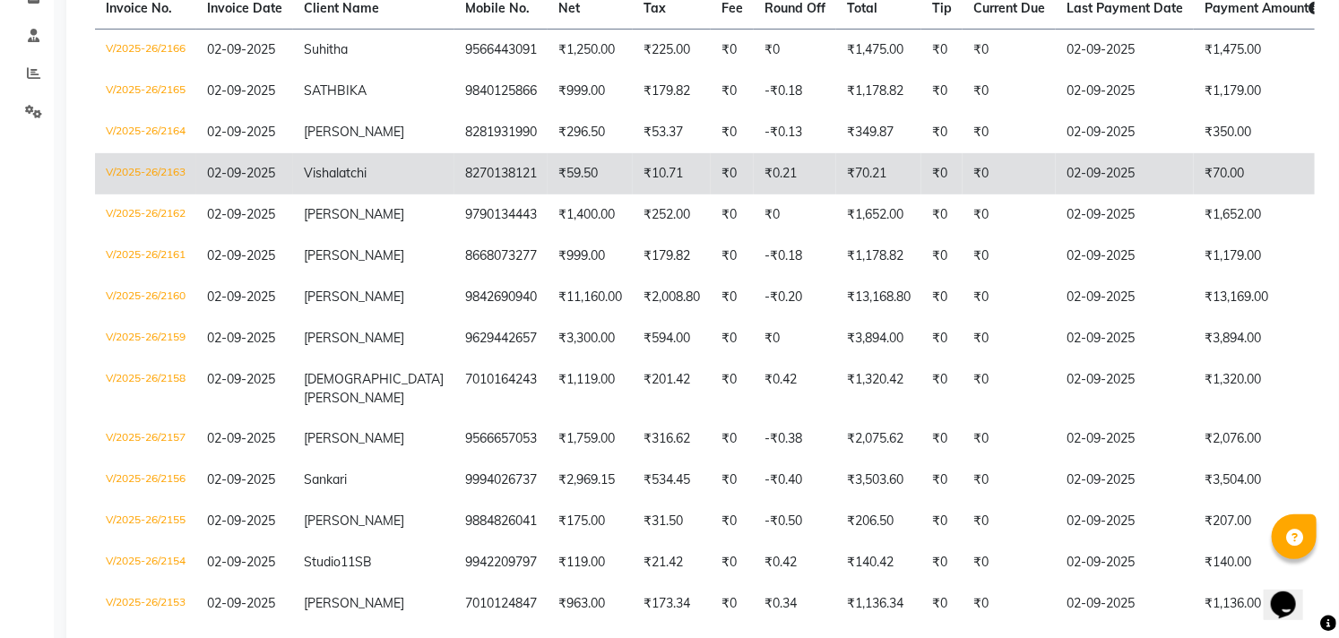
click at [454, 186] on td "8270138121" at bounding box center [500, 173] width 93 height 41
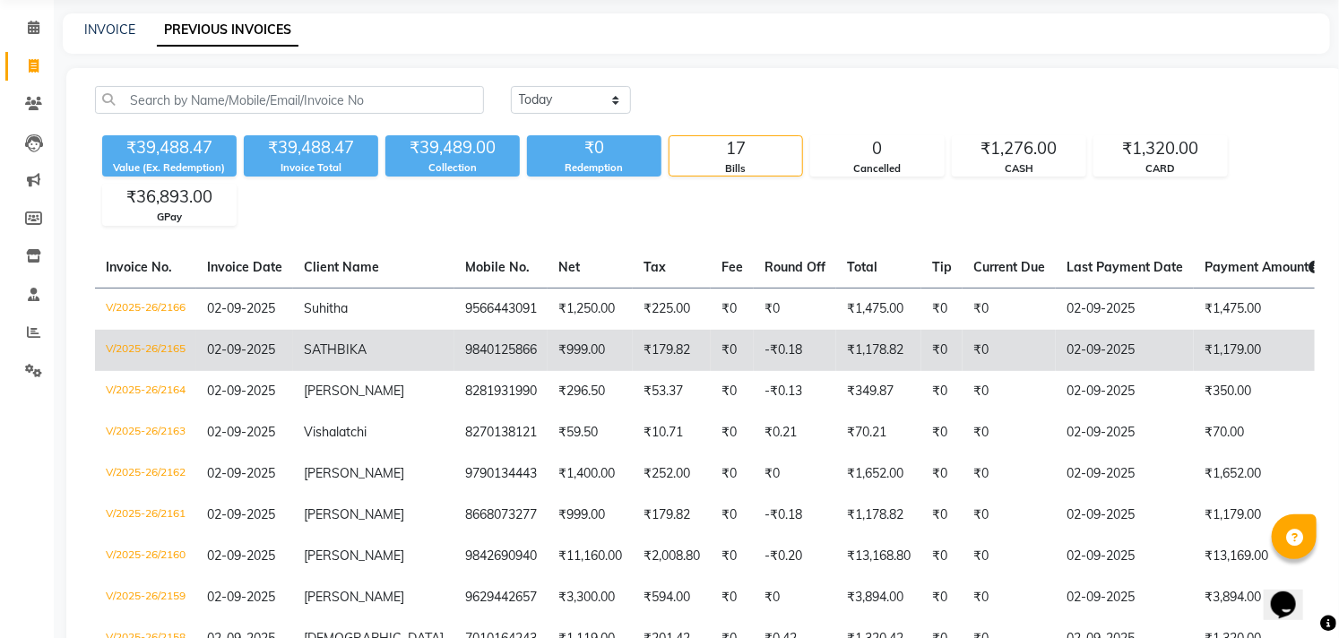
scroll to position [99, 0]
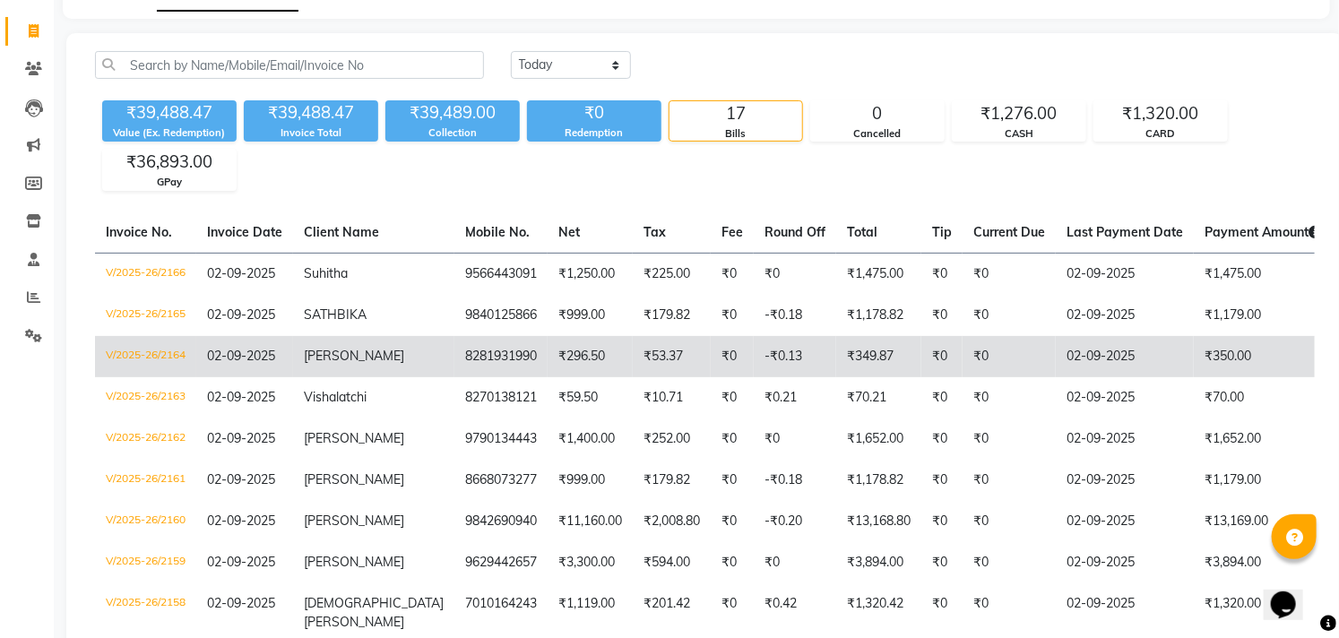
click at [454, 362] on td "8281931990" at bounding box center [500, 356] width 93 height 41
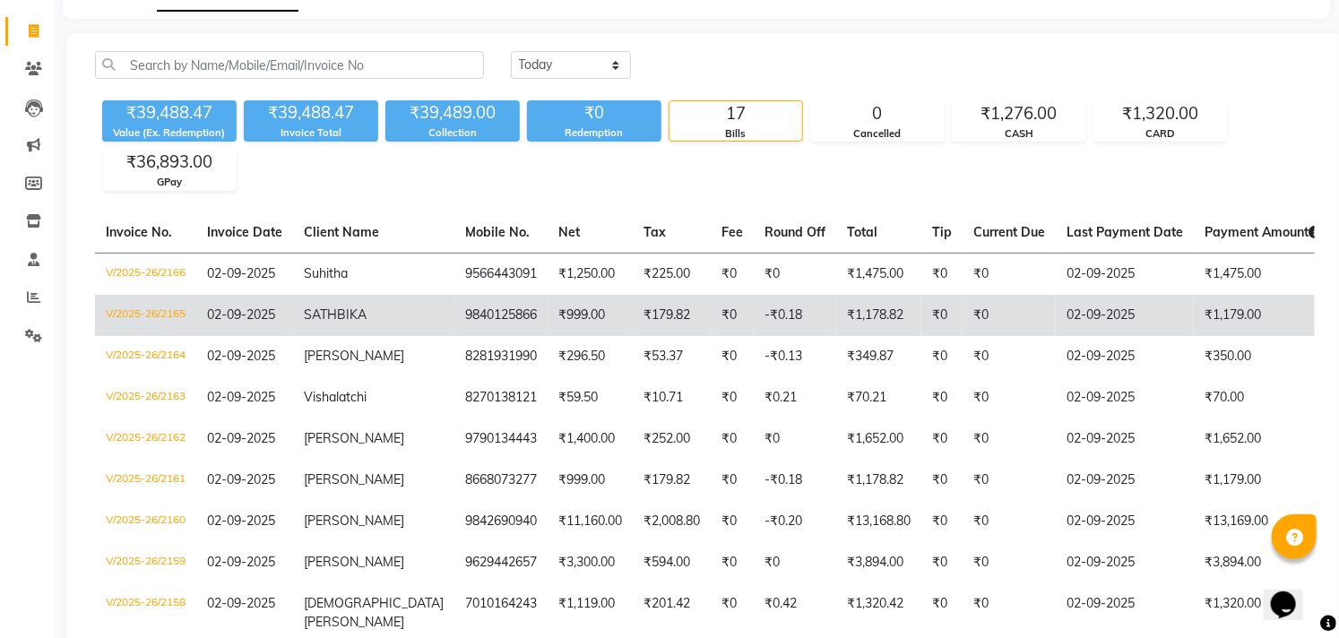
click at [334, 310] on span "SATHBIKA" at bounding box center [335, 314] width 63 height 16
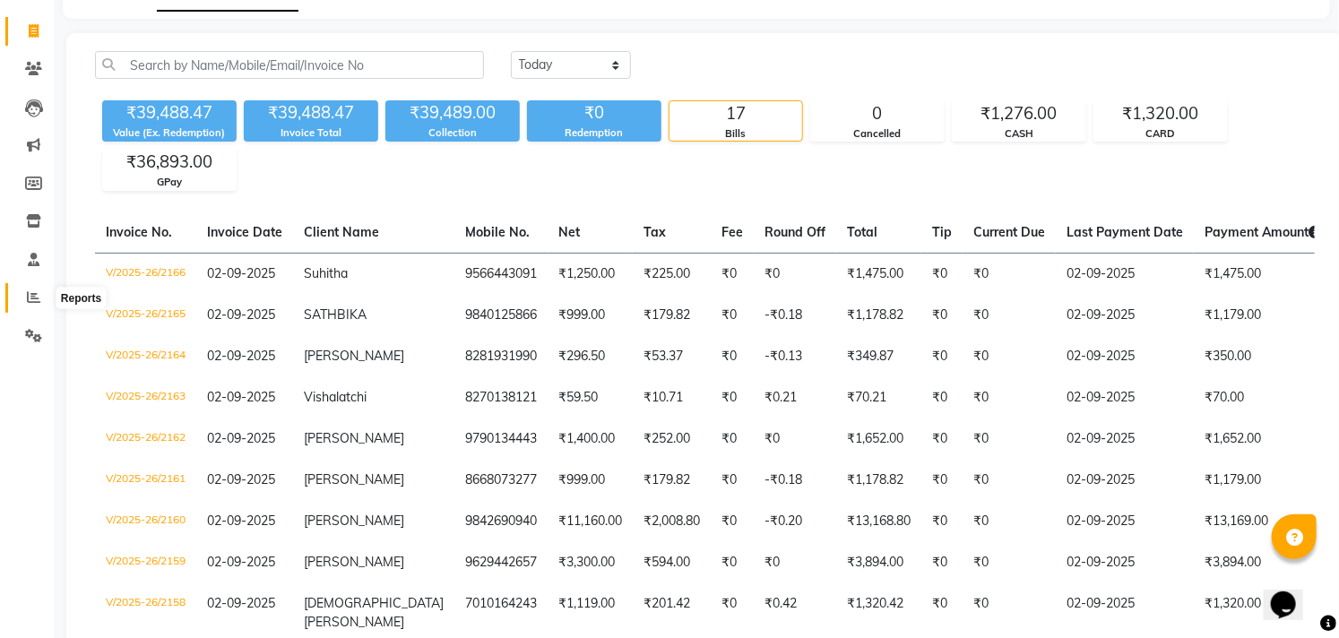
click at [27, 298] on icon at bounding box center [33, 296] width 13 height 13
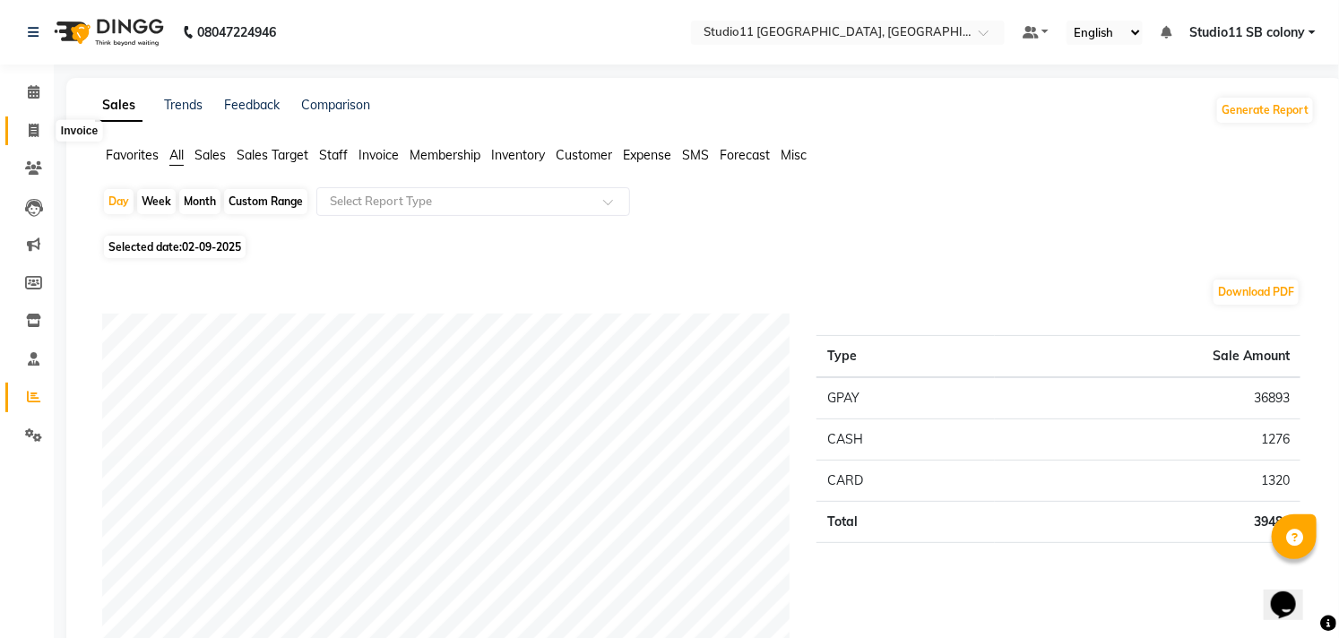
click at [36, 127] on icon at bounding box center [34, 130] width 10 height 13
select select "service"
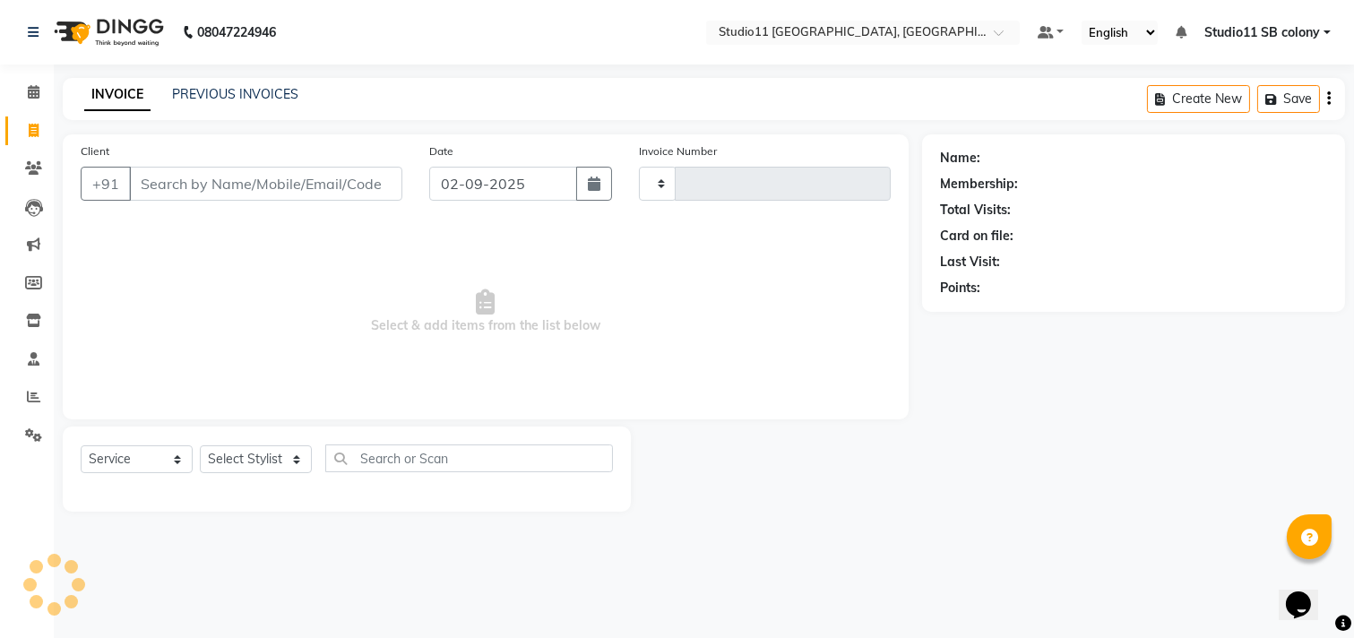
type input "2167"
select select "7717"
drag, startPoint x: 28, startPoint y: 400, endPoint x: 14, endPoint y: 323, distance: 78.2
click at [28, 397] on icon at bounding box center [33, 396] width 13 height 13
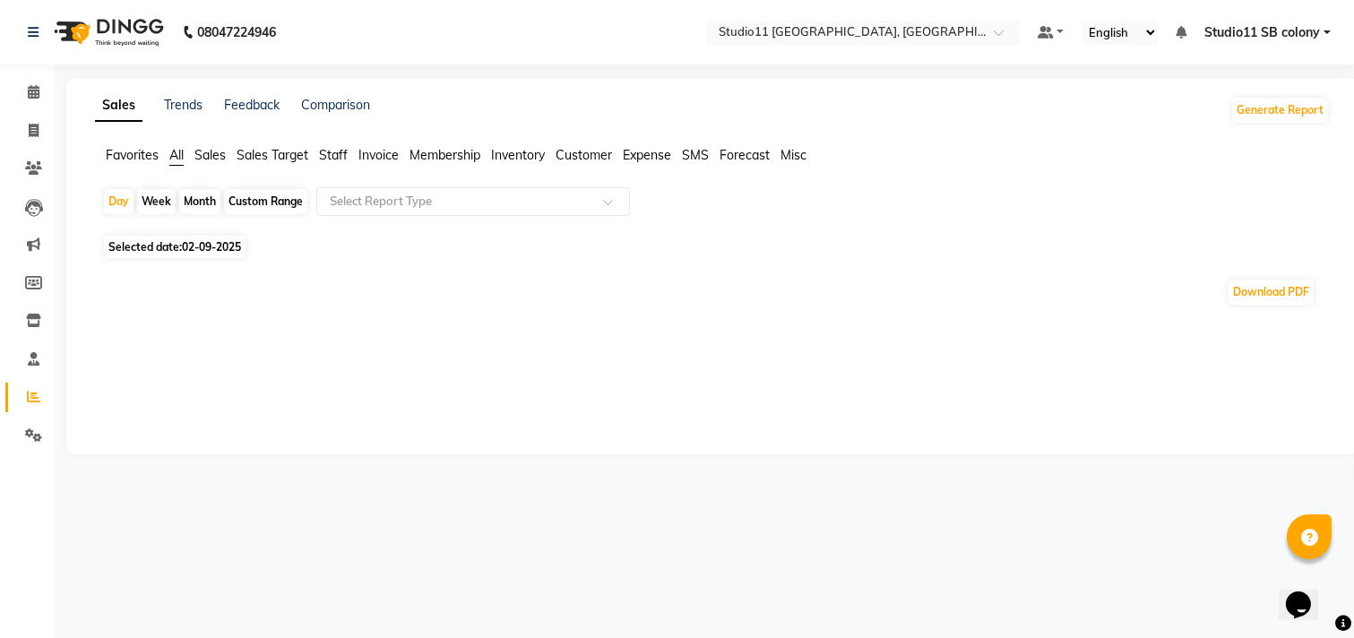
click at [323, 157] on span "Staff" at bounding box center [333, 155] width 29 height 16
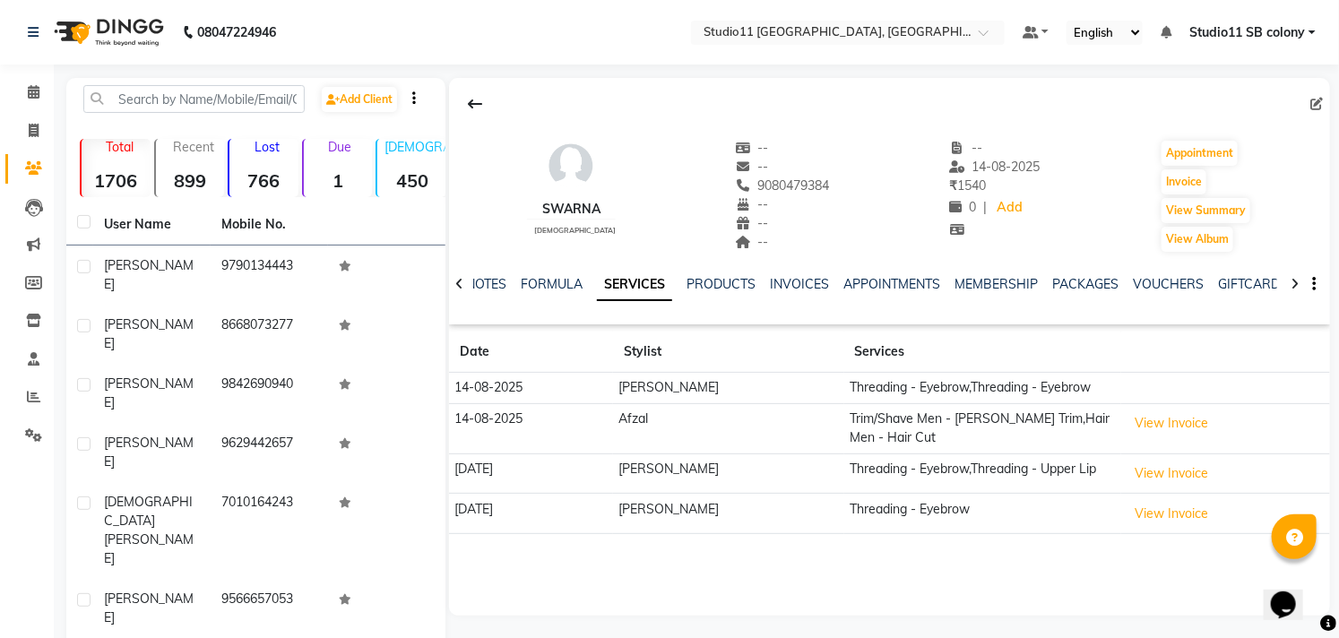
click at [914, 386] on td "Threading - Eyebrow,Threading - Eyebrow" at bounding box center [983, 388] width 278 height 31
click at [1150, 428] on button "View Invoice" at bounding box center [1172, 423] width 90 height 28
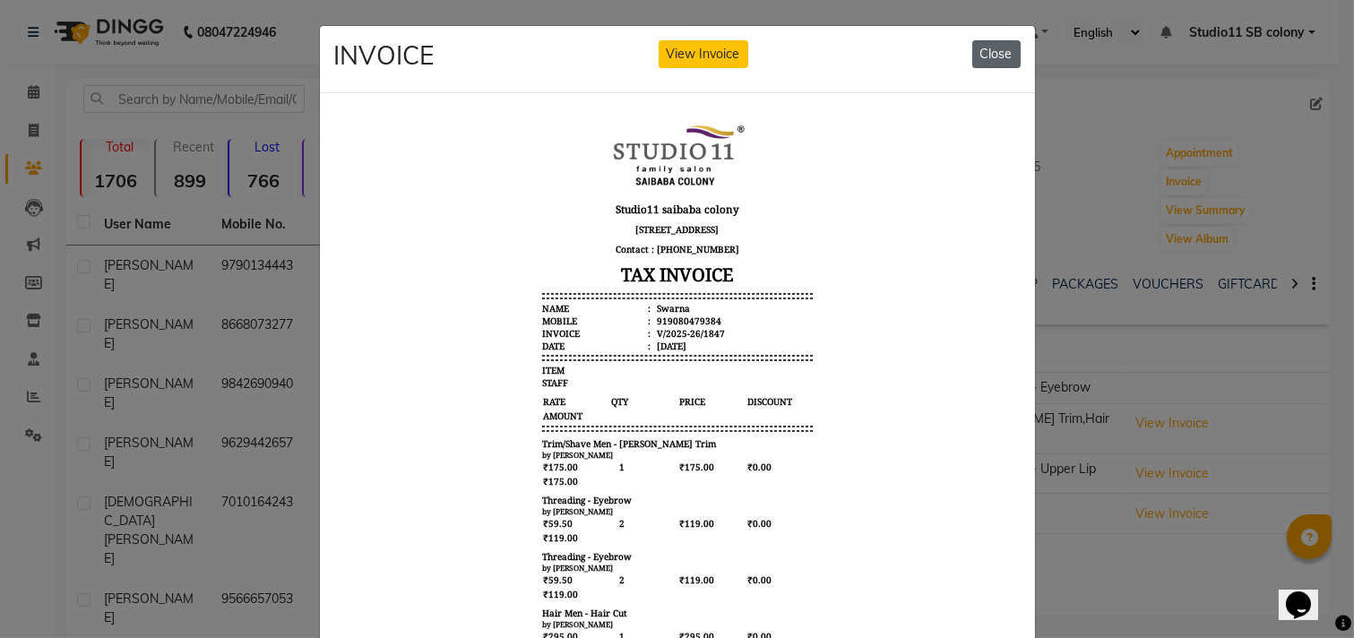
click at [999, 51] on button "Close" at bounding box center [996, 54] width 48 height 28
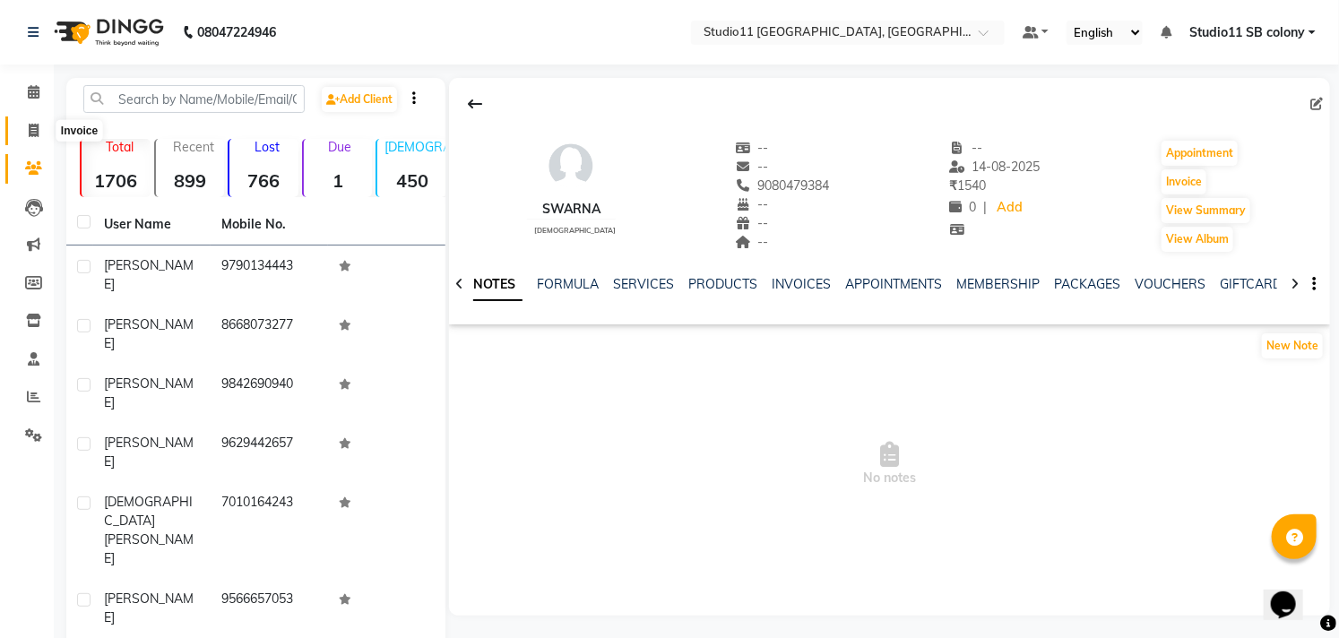
click at [29, 125] on icon at bounding box center [34, 130] width 10 height 13
select select "service"
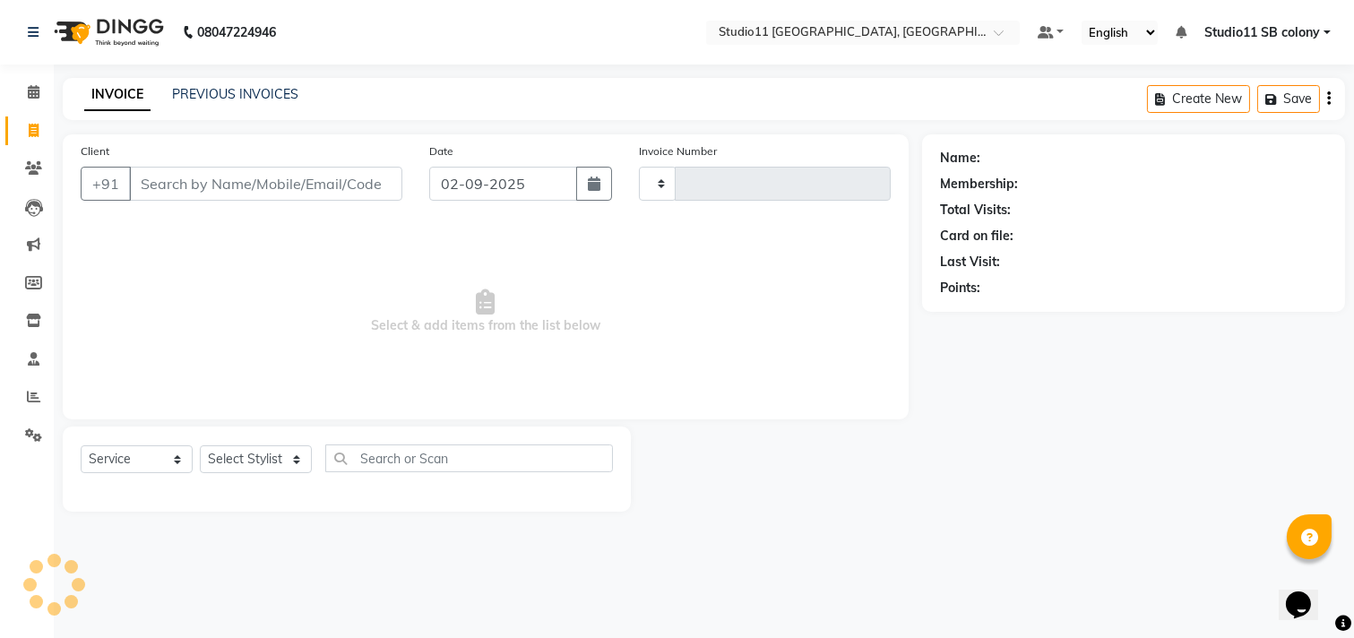
type input "2163"
select select "7717"
click at [29, 407] on span at bounding box center [33, 397] width 31 height 21
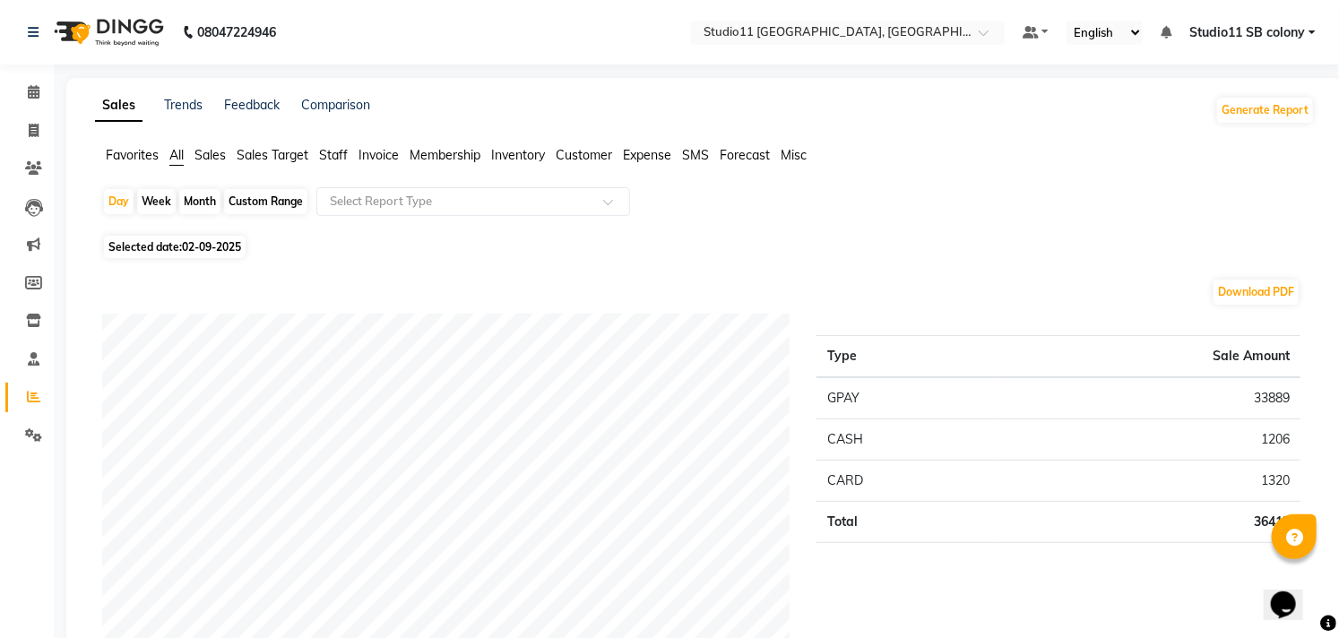
click at [540, 155] on span "Inventory" at bounding box center [518, 155] width 54 height 16
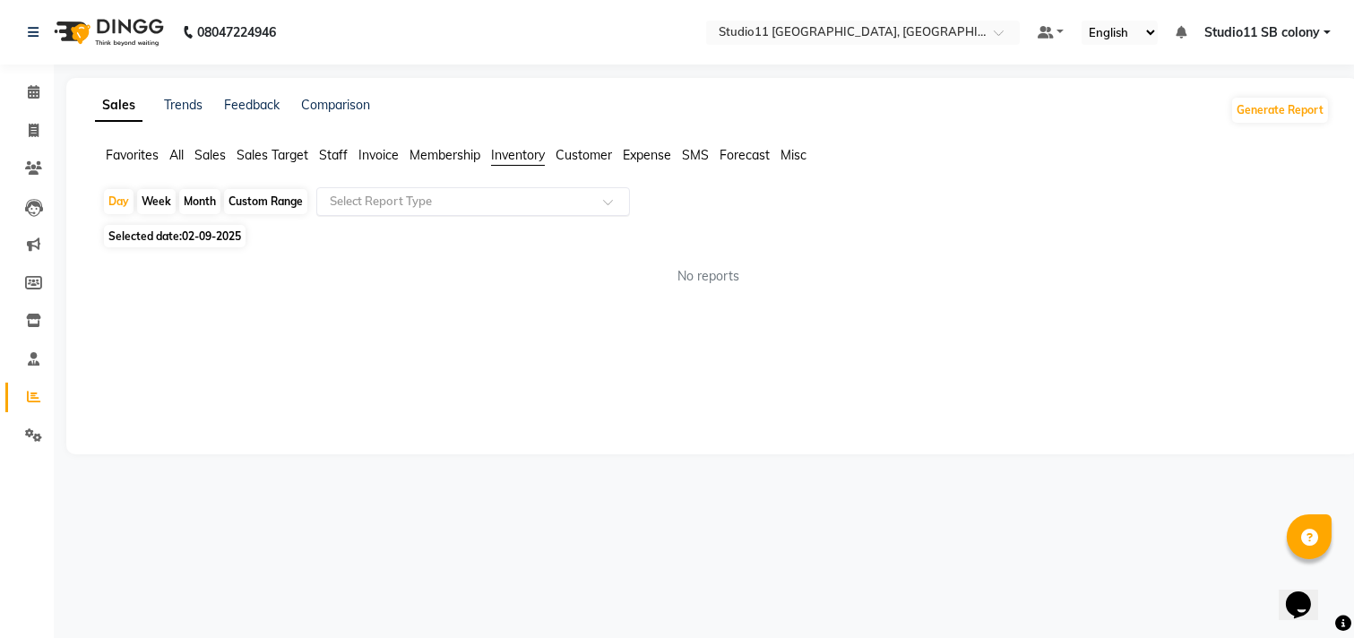
click at [559, 201] on input "text" at bounding box center [455, 202] width 258 height 18
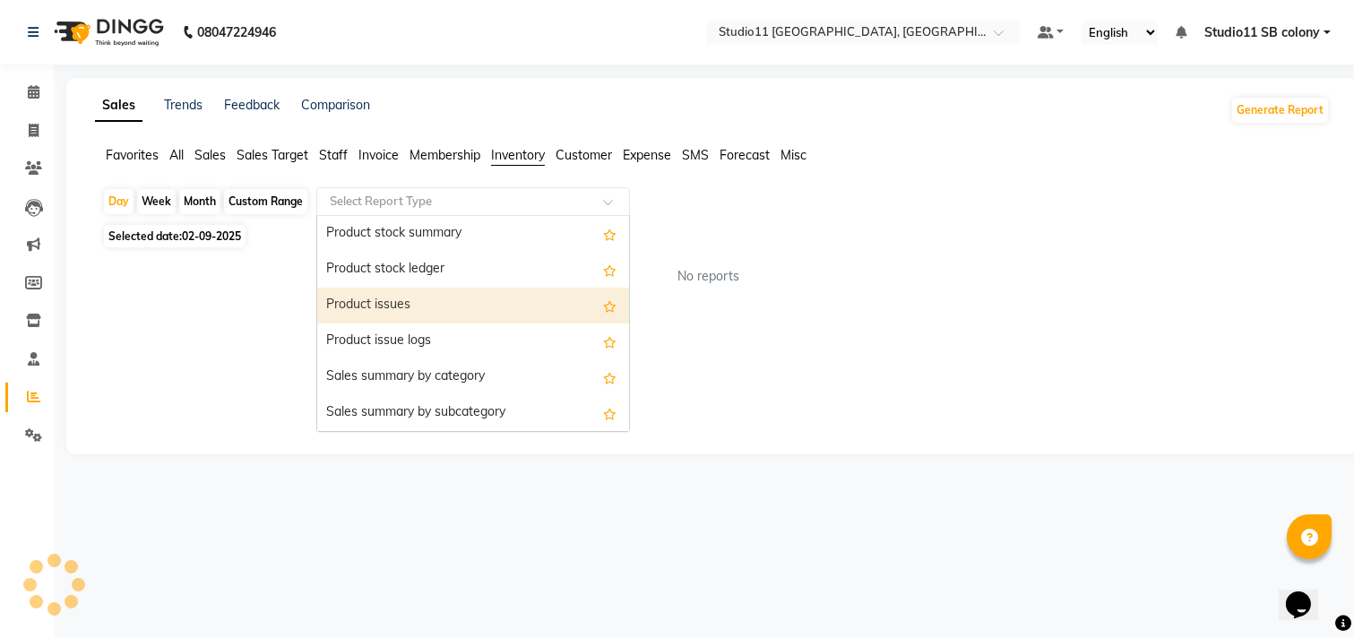
click at [508, 315] on div "Product issues" at bounding box center [473, 306] width 312 height 36
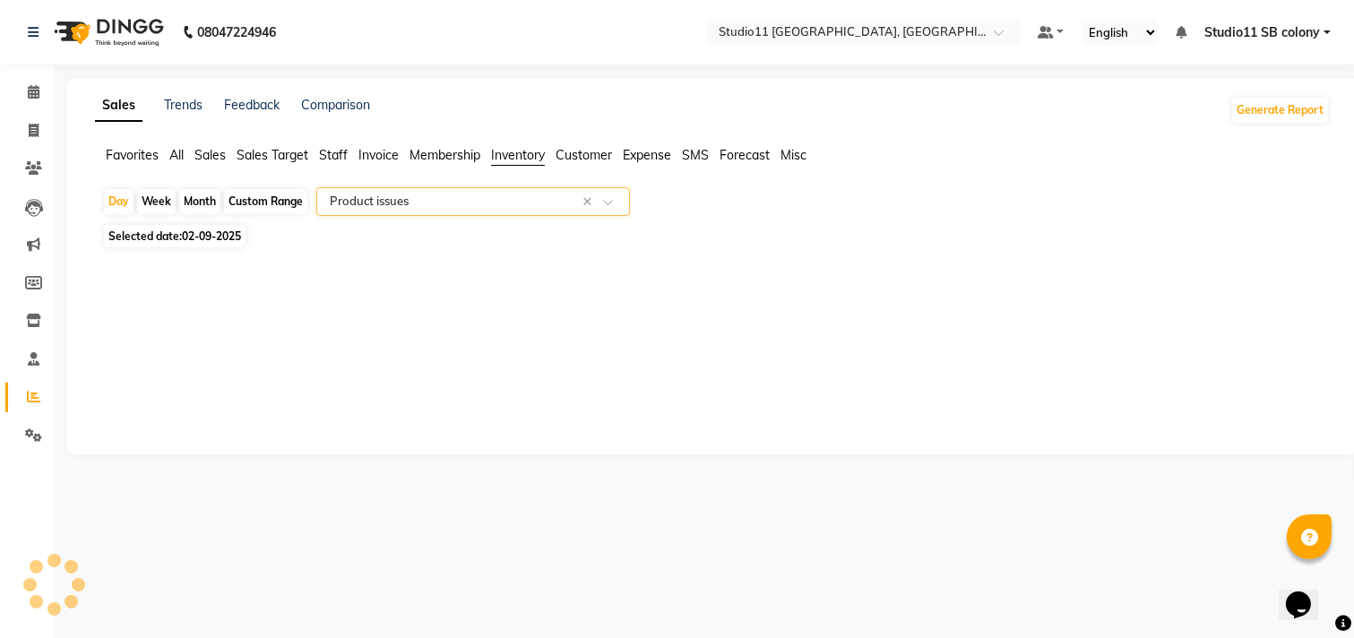
click at [208, 238] on span "02-09-2025" at bounding box center [211, 235] width 59 height 13
click at [211, 238] on span "02-09-2025" at bounding box center [211, 235] width 59 height 13
select select "9"
select select "2025"
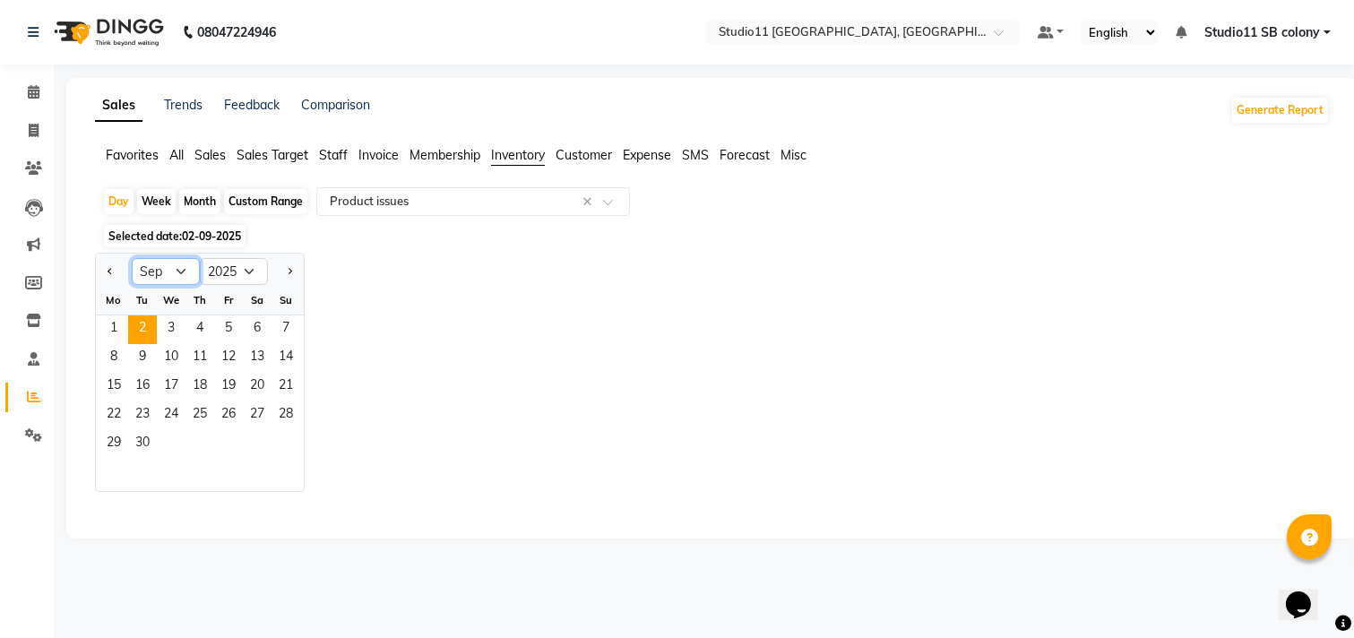
click at [177, 266] on select "Jan Feb Mar Apr May Jun Jul Aug Sep Oct Nov Dec" at bounding box center [166, 271] width 68 height 27
select select "8"
click at [132, 258] on select "Jan Feb Mar Apr May Jun Jul Aug Sep Oct Nov Dec" at bounding box center [166, 271] width 68 height 27
click at [254, 391] on span "16" at bounding box center [257, 387] width 29 height 29
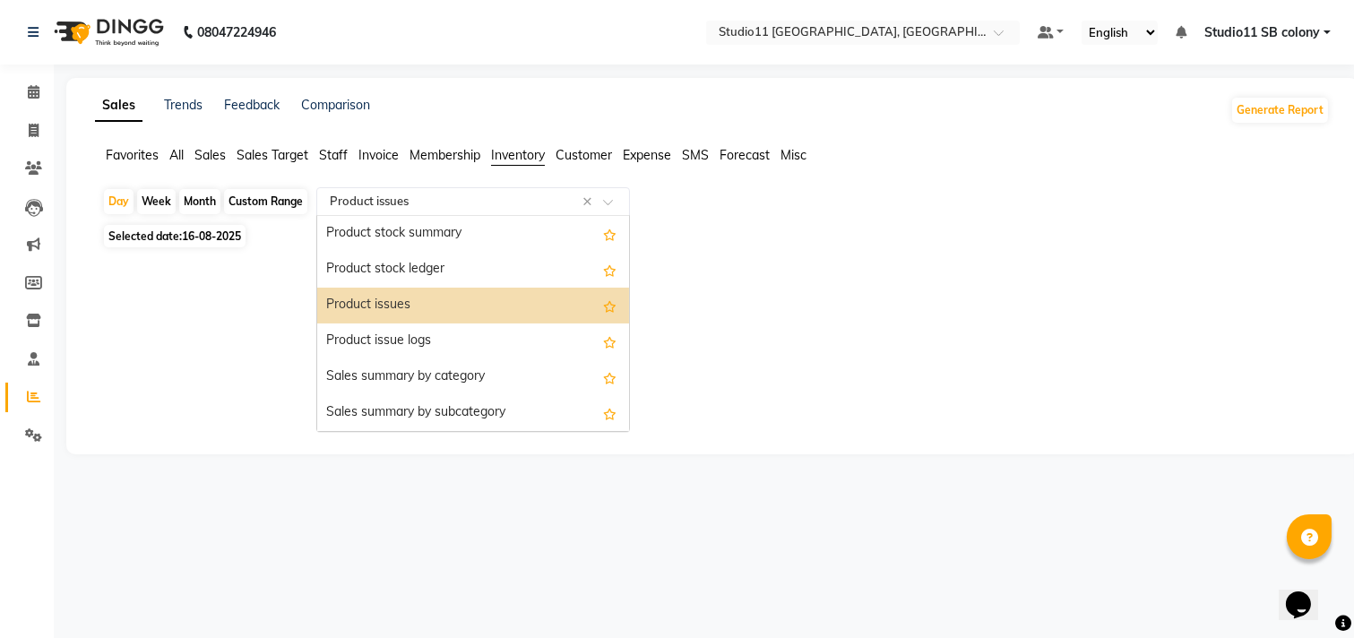
click at [606, 203] on span at bounding box center [614, 207] width 22 height 18
click at [505, 302] on div "Product issues" at bounding box center [473, 306] width 312 height 36
click at [530, 207] on input "text" at bounding box center [455, 202] width 258 height 18
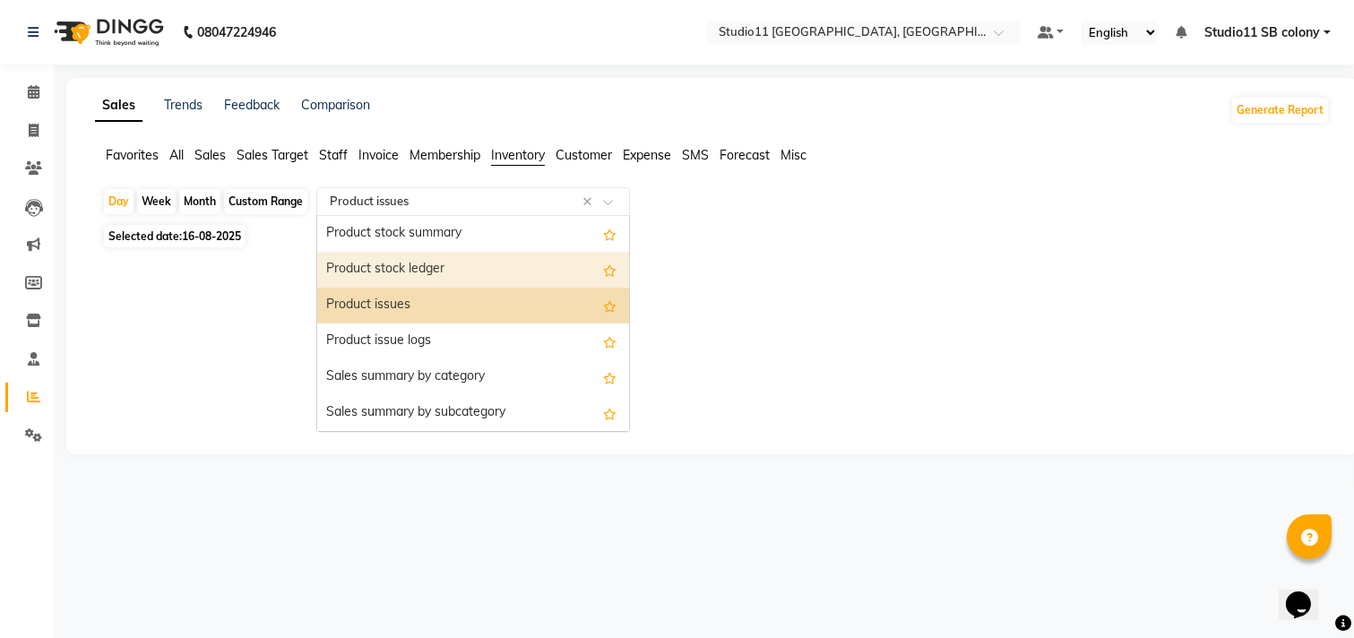
click at [531, 276] on div "Product stock ledger" at bounding box center [473, 270] width 312 height 36
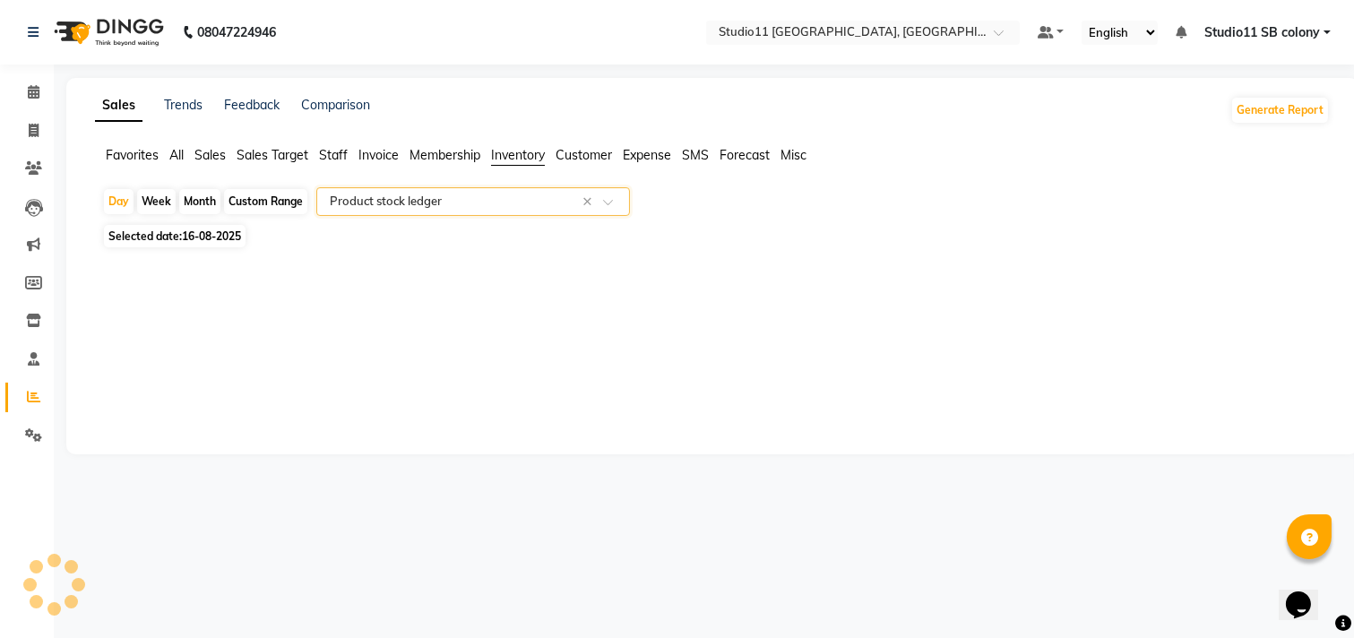
select select "full_report"
select select "pdf"
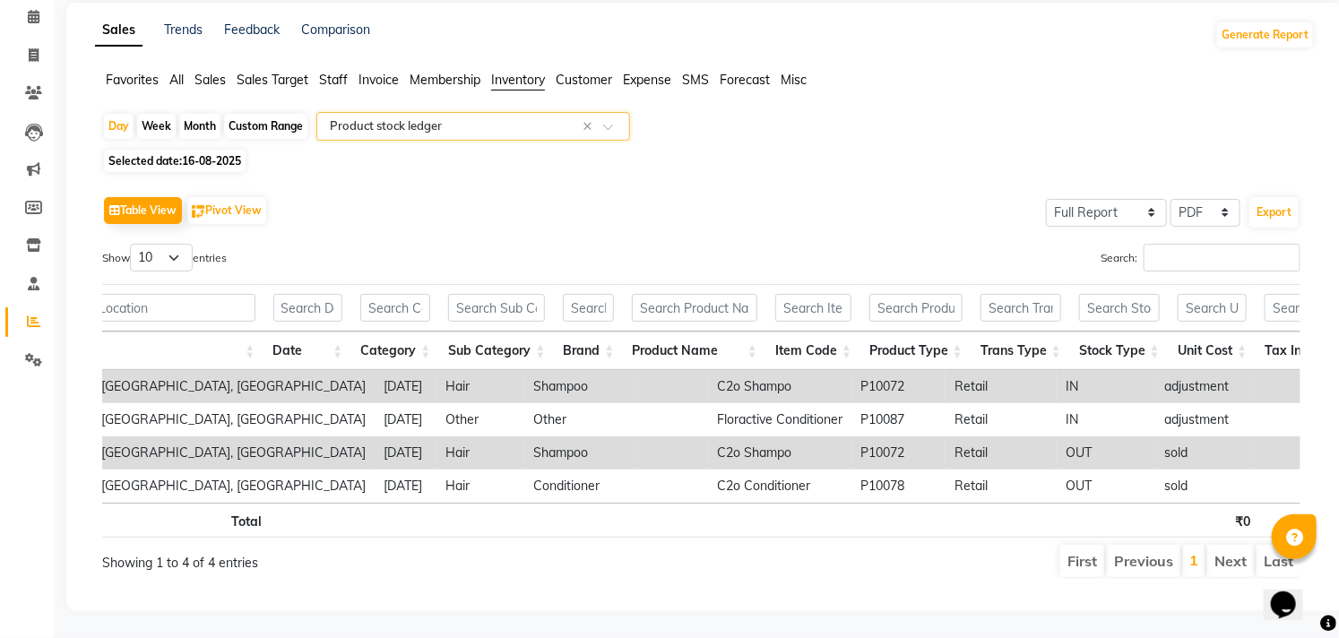
scroll to position [0, 192]
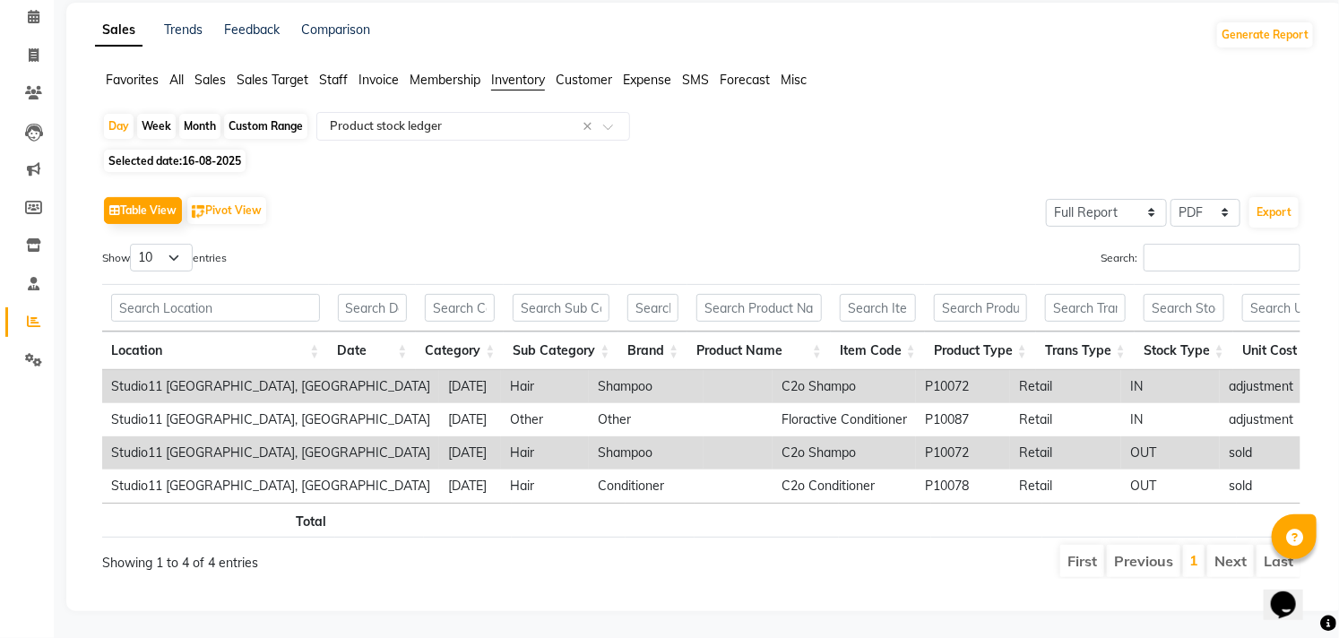
click at [1231, 545] on li "Next" at bounding box center [1230, 561] width 47 height 32
click at [604, 123] on span at bounding box center [614, 132] width 22 height 18
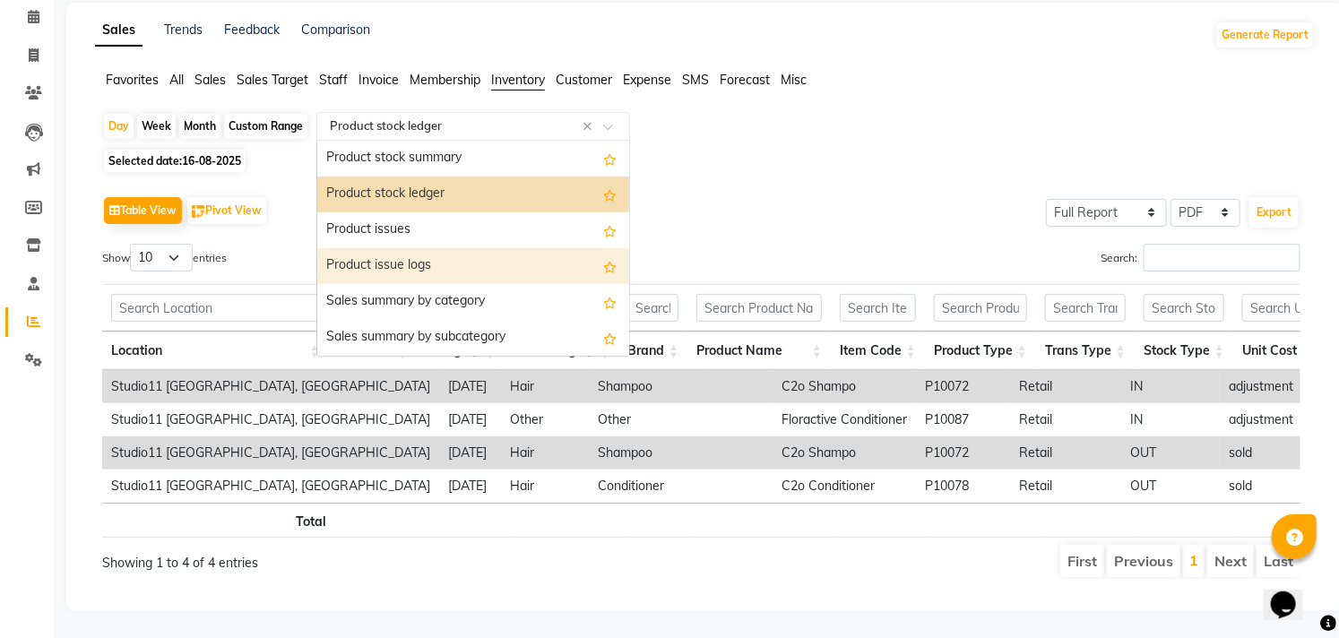
click at [487, 248] on div "Product issue logs" at bounding box center [473, 266] width 312 height 36
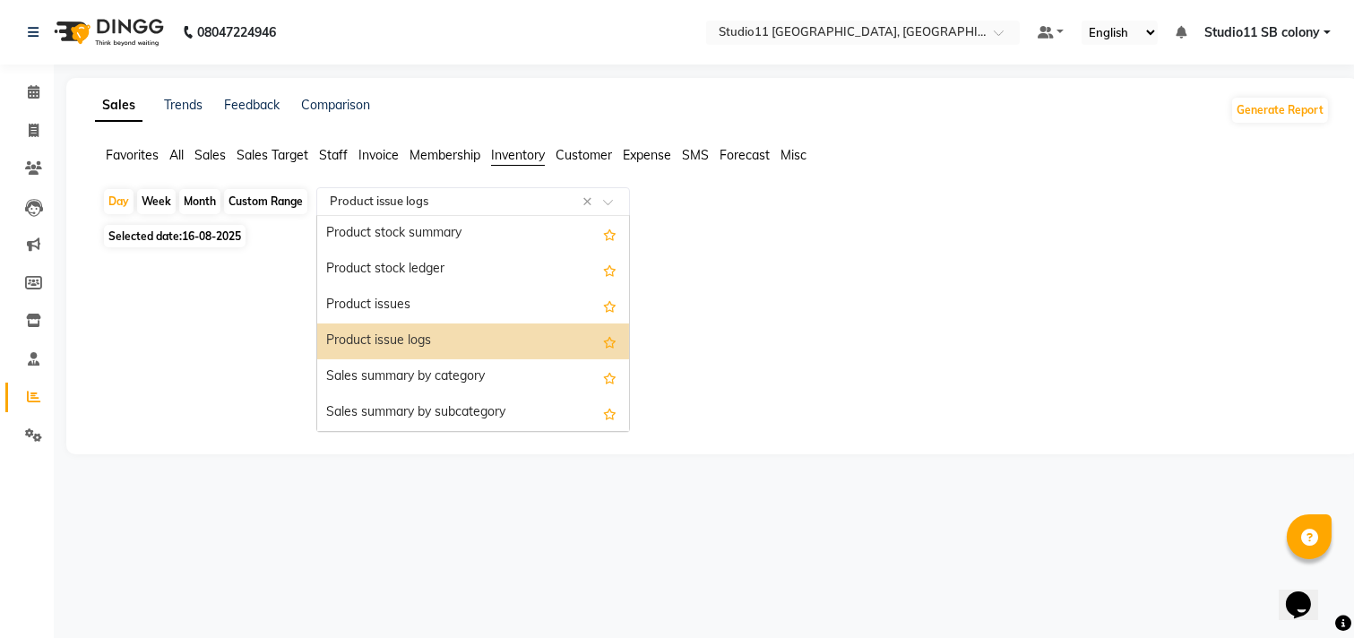
click at [614, 202] on span at bounding box center [614, 207] width 22 height 18
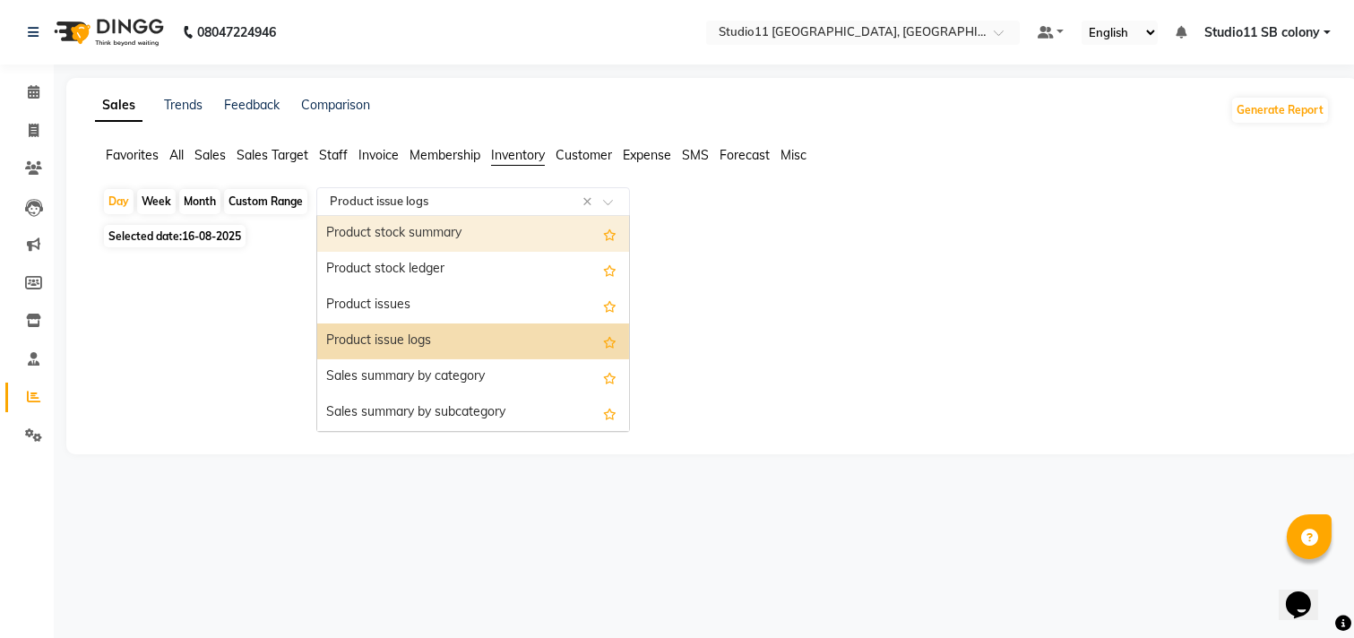
click at [514, 234] on div "Product stock summary" at bounding box center [473, 234] width 312 height 36
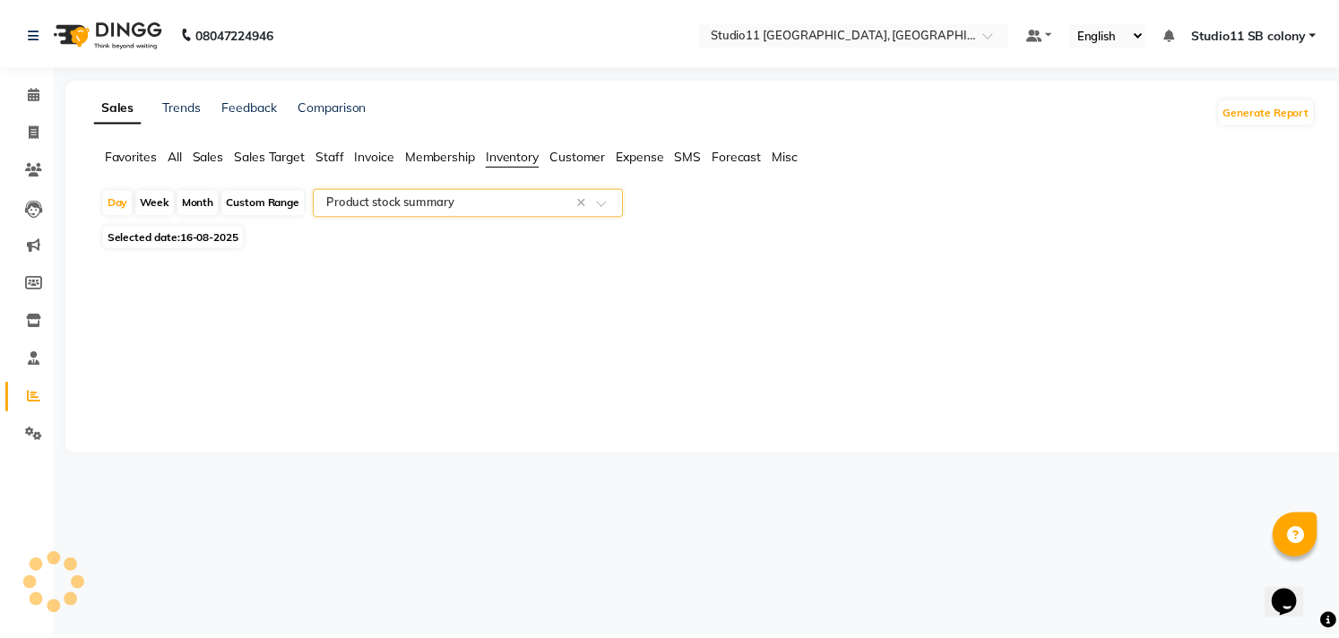
select select "full_report"
select select "pdf"
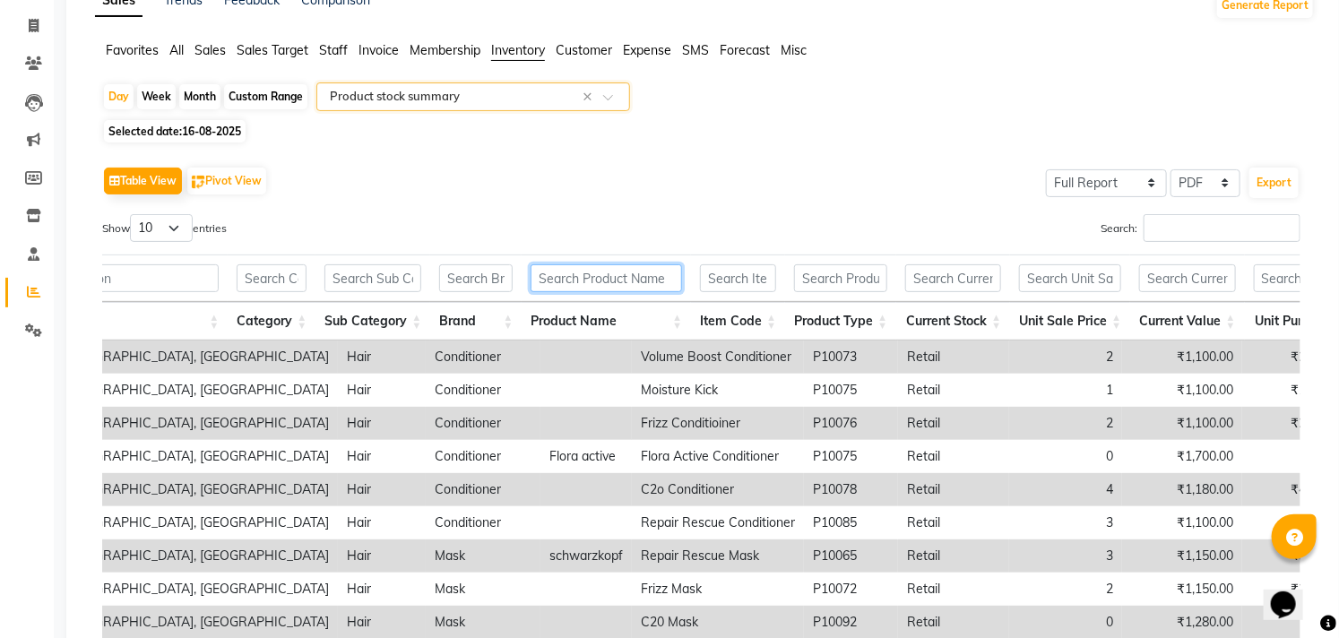
click at [600, 271] on input "text" at bounding box center [605, 278] width 151 height 28
type input "w"
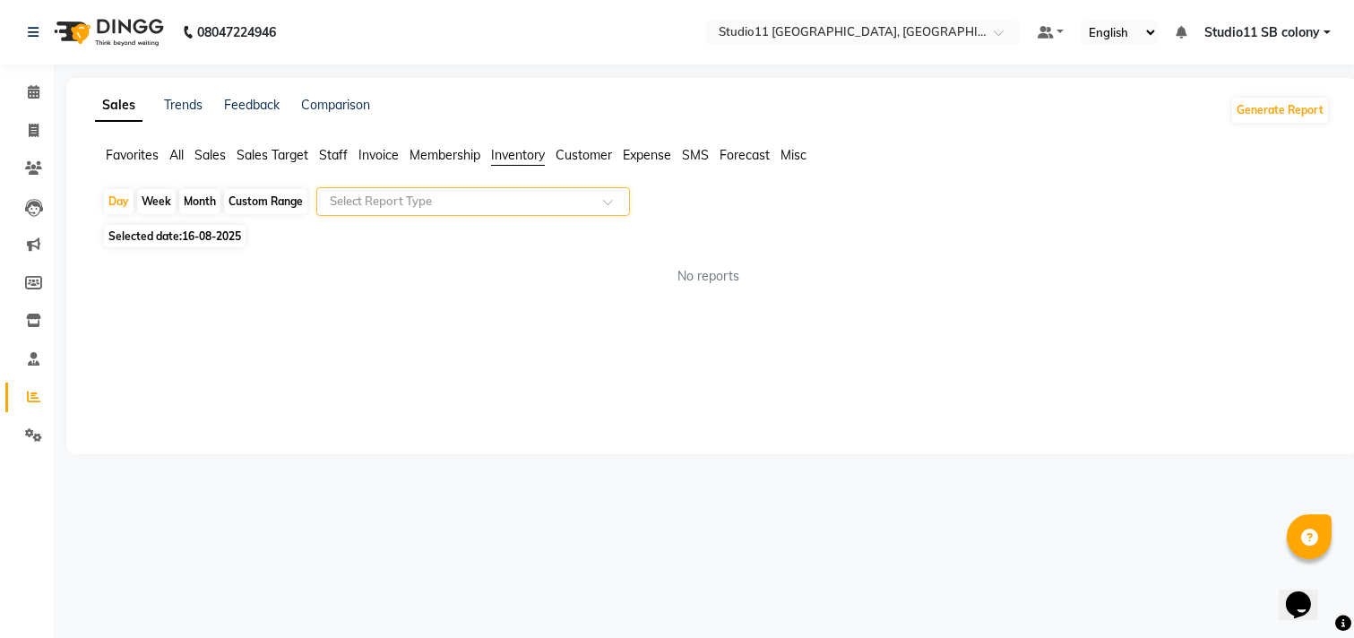
click at [618, 200] on span at bounding box center [614, 207] width 22 height 18
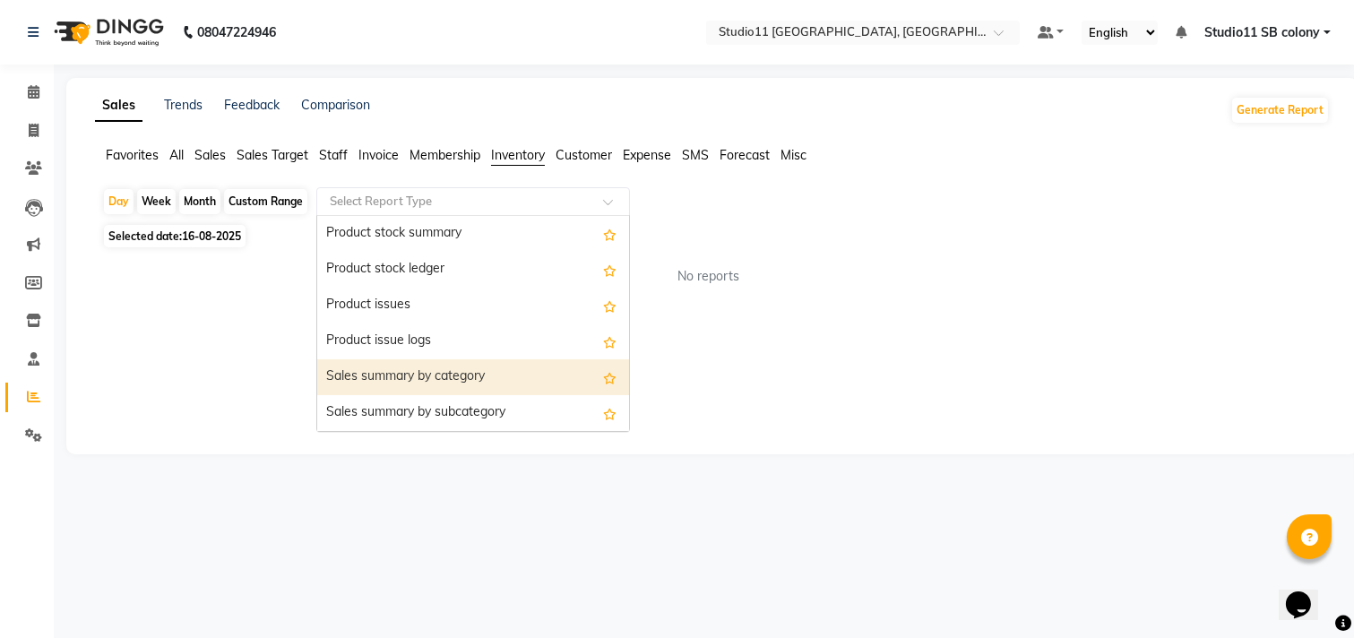
click at [475, 373] on div "Sales summary by category" at bounding box center [473, 377] width 312 height 36
select select "full_report"
select select "pdf"
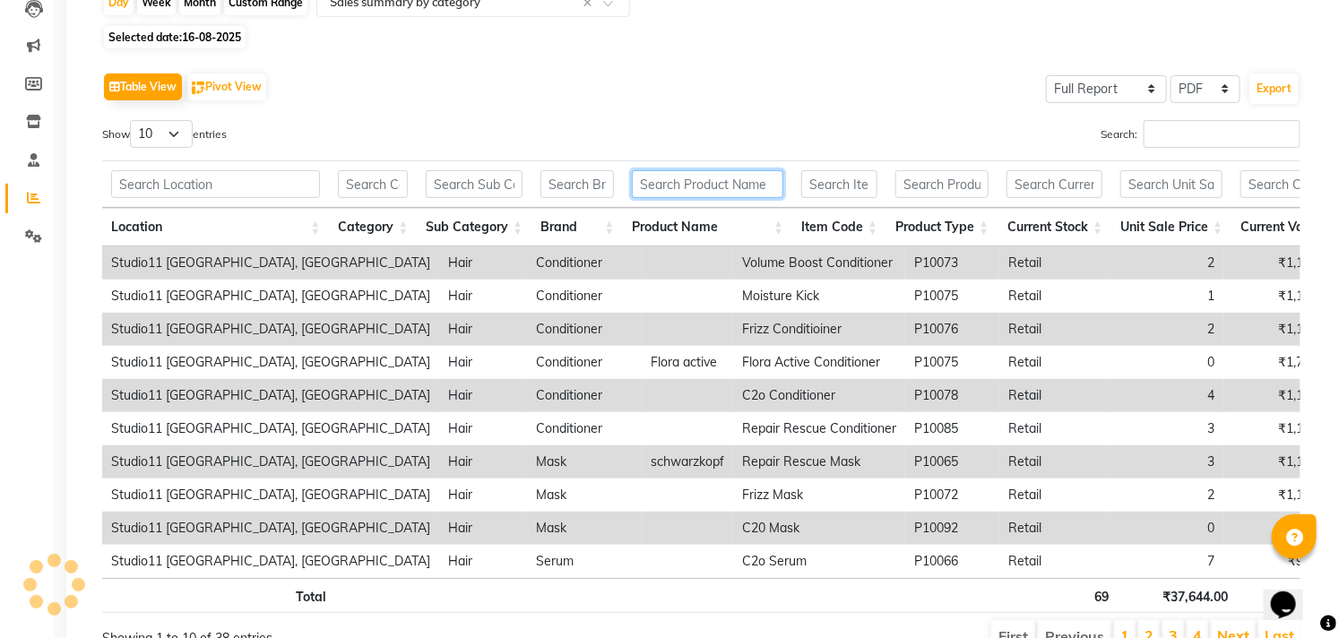
click at [705, 182] on input "text" at bounding box center [707, 184] width 151 height 28
type input "w"
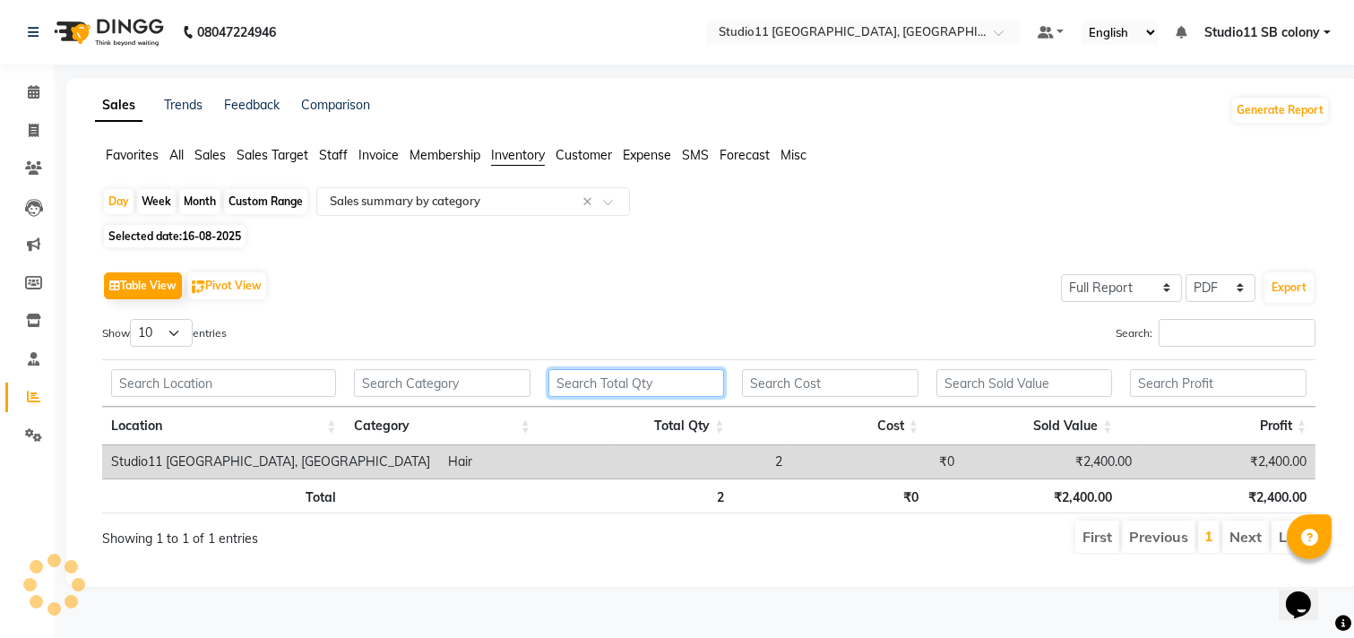
click at [616, 385] on input "text" at bounding box center [636, 383] width 177 height 28
click at [513, 371] on input "text" at bounding box center [442, 383] width 177 height 28
click at [623, 203] on span at bounding box center [614, 207] width 22 height 18
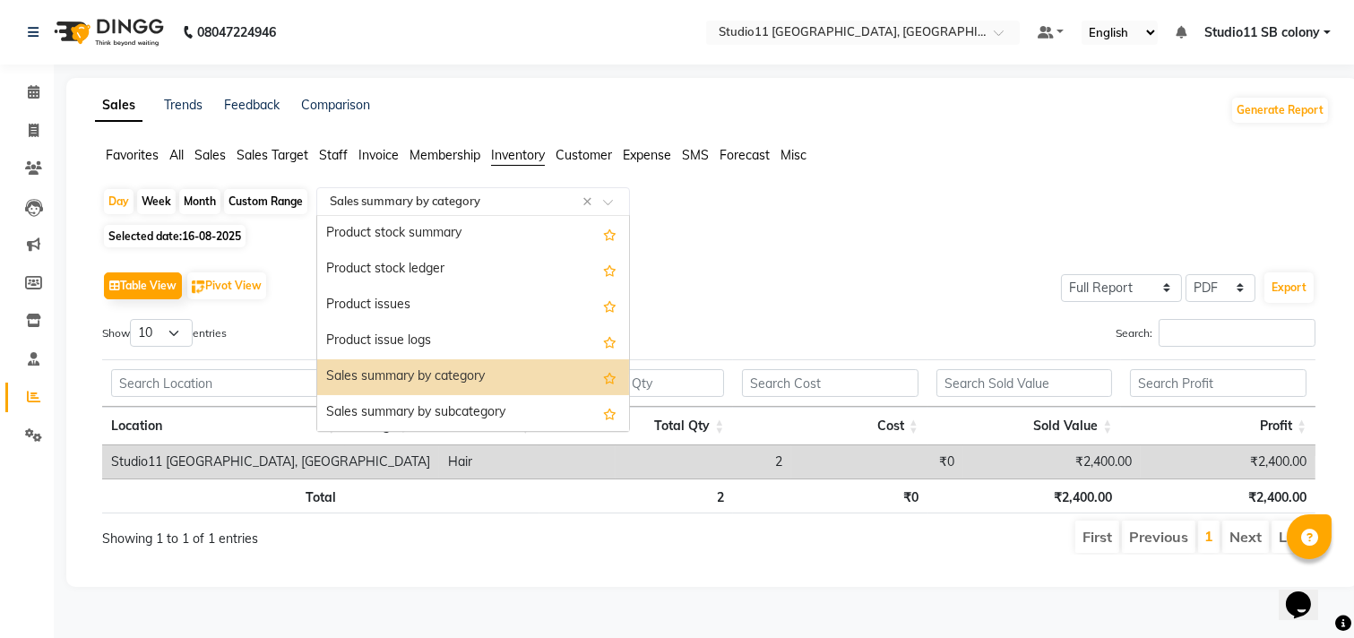
click at [549, 376] on div "Sales summary by category" at bounding box center [473, 377] width 312 height 36
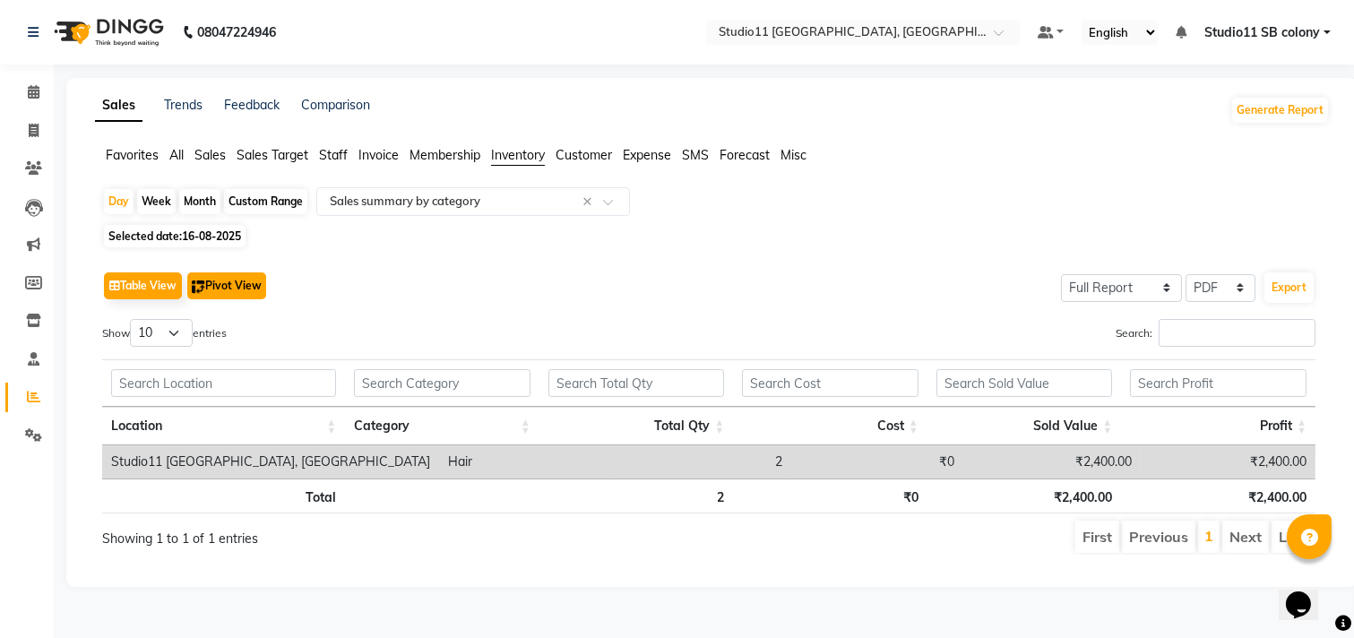
click at [240, 287] on button "Pivot View" at bounding box center [226, 285] width 79 height 27
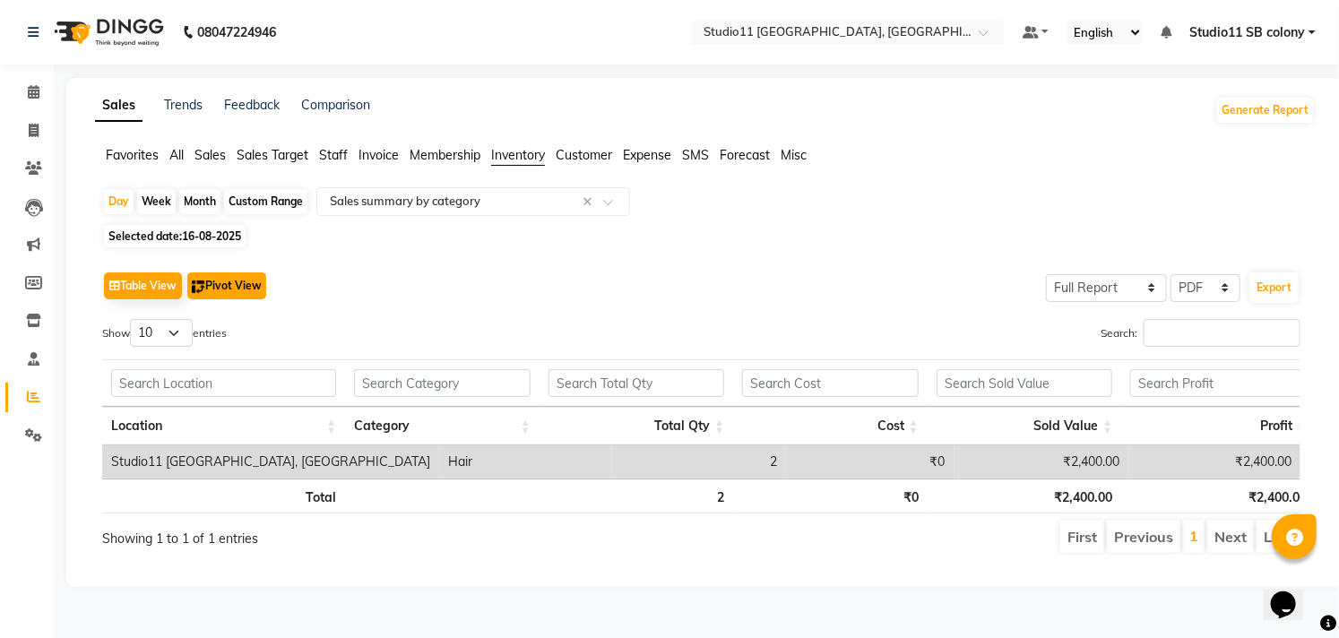
select select "full_report"
select select "csv"
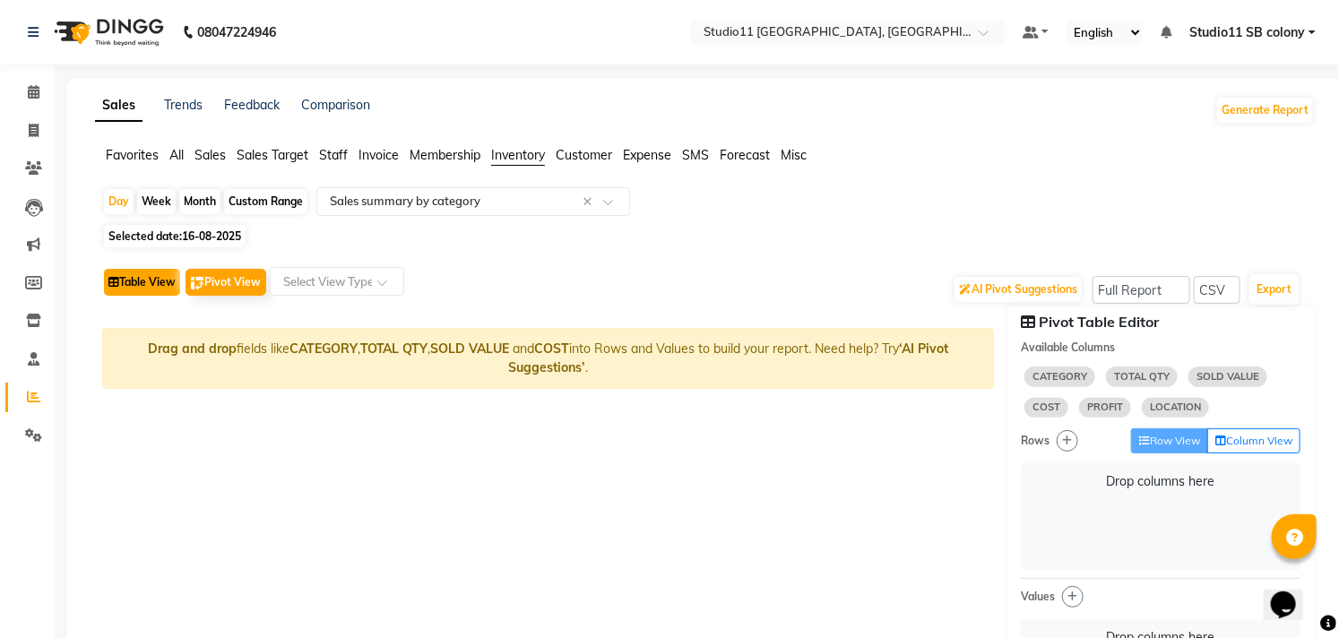
click at [150, 280] on button "Table View" at bounding box center [142, 282] width 76 height 27
select select "full_report"
select select "pdf"
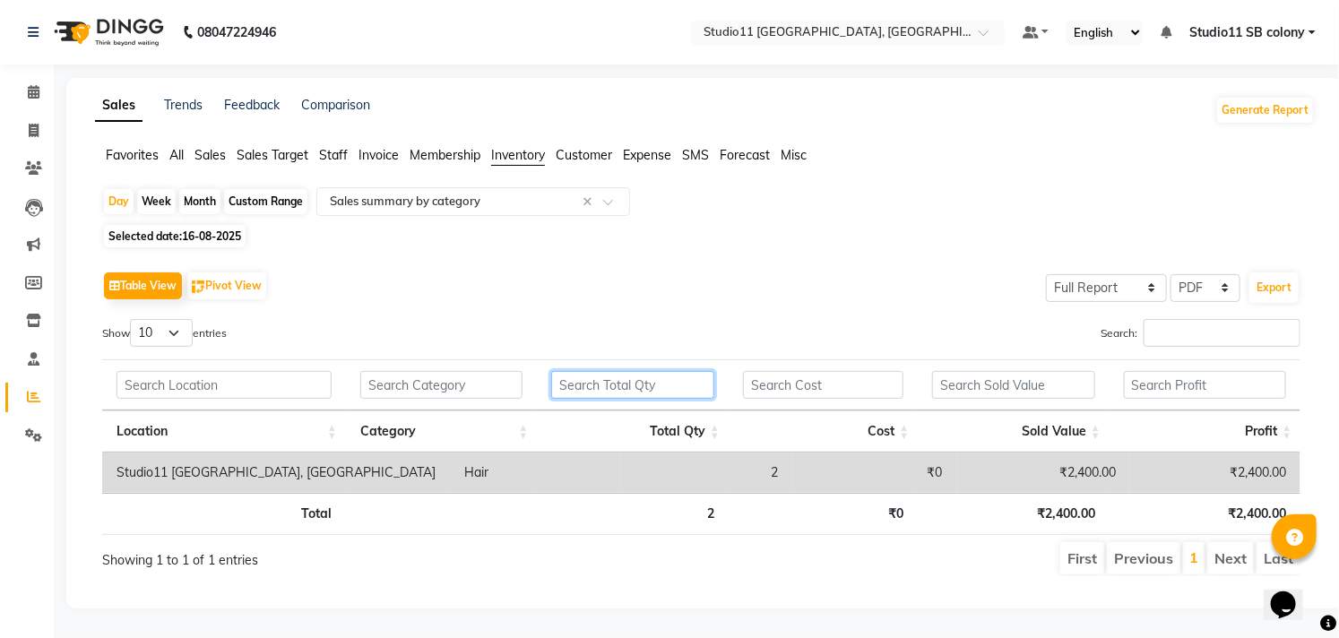
click at [584, 392] on input "text" at bounding box center [632, 385] width 163 height 28
click at [1176, 399] on input "text" at bounding box center [1205, 385] width 163 height 28
click at [991, 389] on input "text" at bounding box center [1013, 385] width 163 height 28
click at [1175, 335] on input "Search:" at bounding box center [1221, 333] width 157 height 28
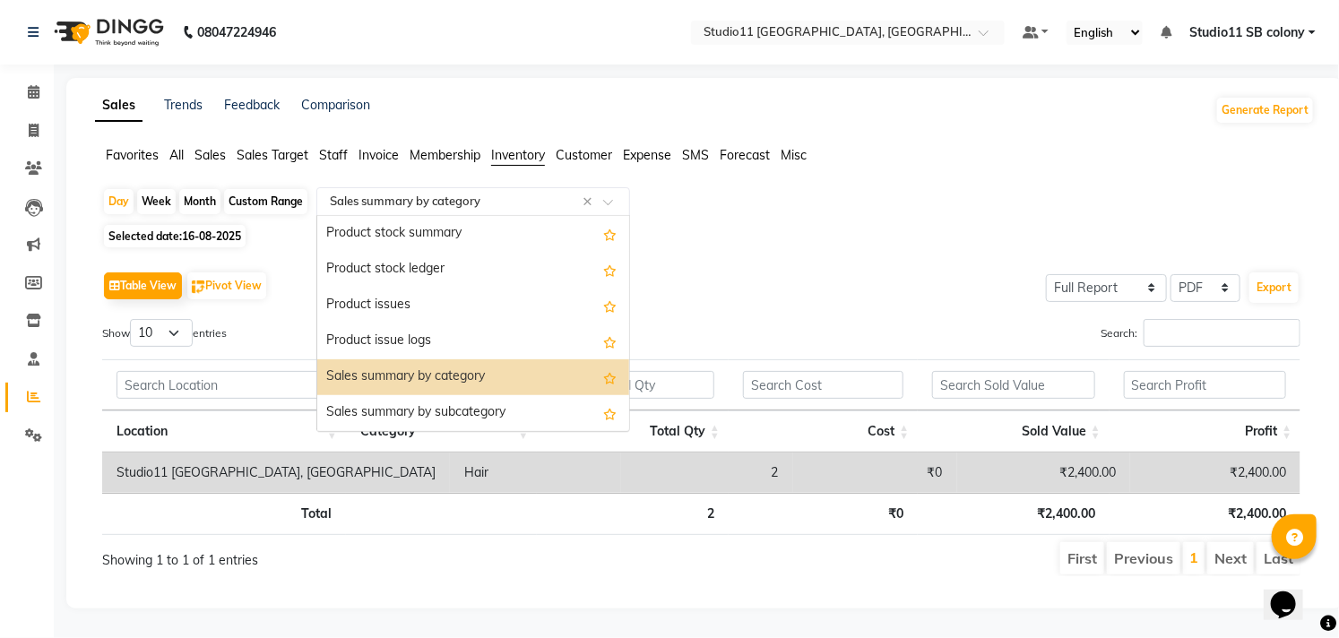
click at [399, 201] on input "text" at bounding box center [455, 202] width 258 height 18
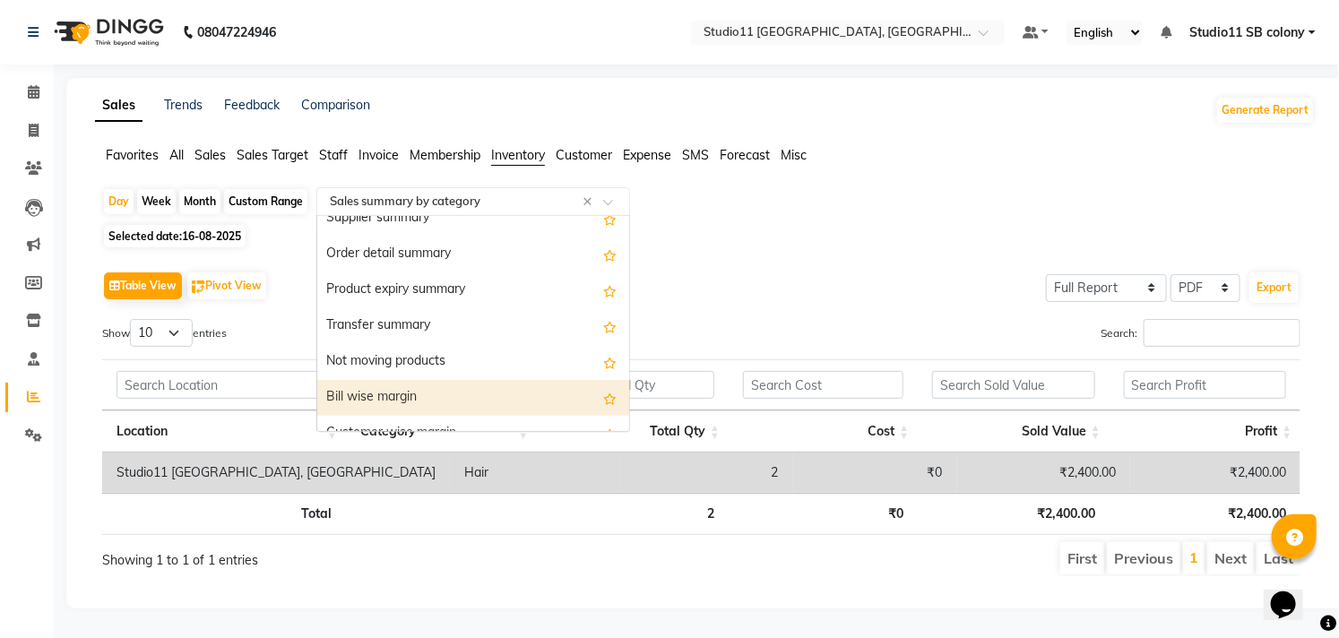
click at [403, 387] on div "Bill wise margin" at bounding box center [473, 398] width 312 height 36
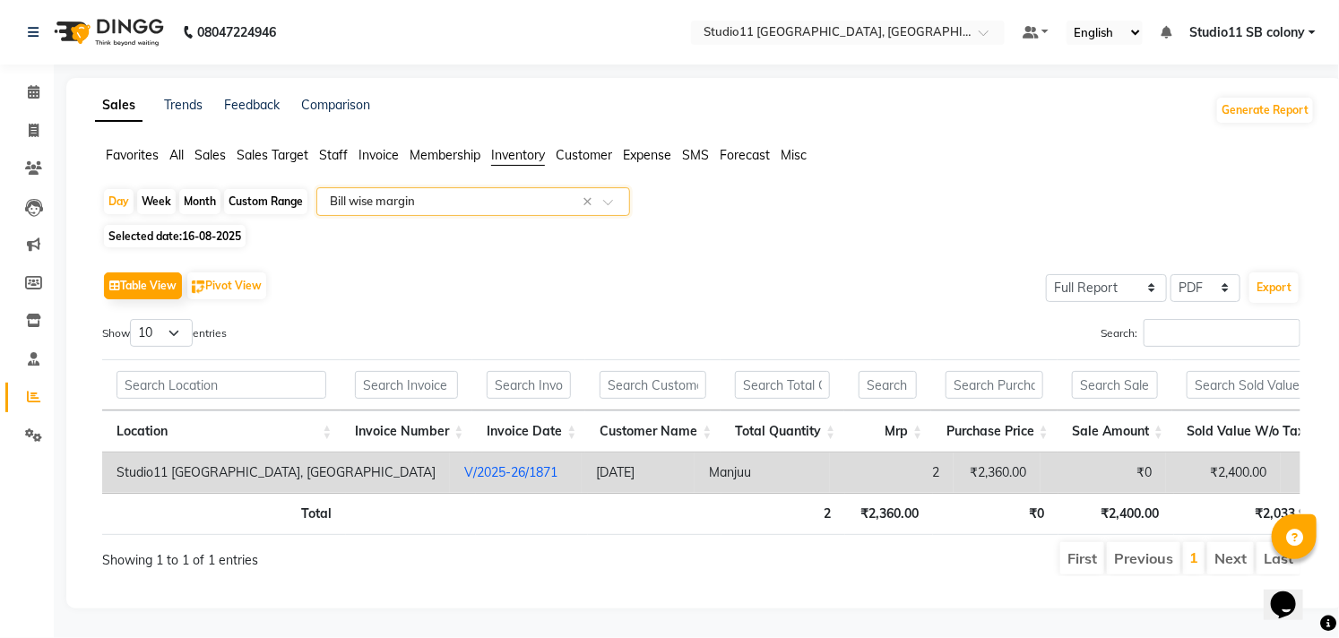
click at [201, 239] on span "16-08-2025" at bounding box center [211, 235] width 59 height 13
select select "8"
select select "2025"
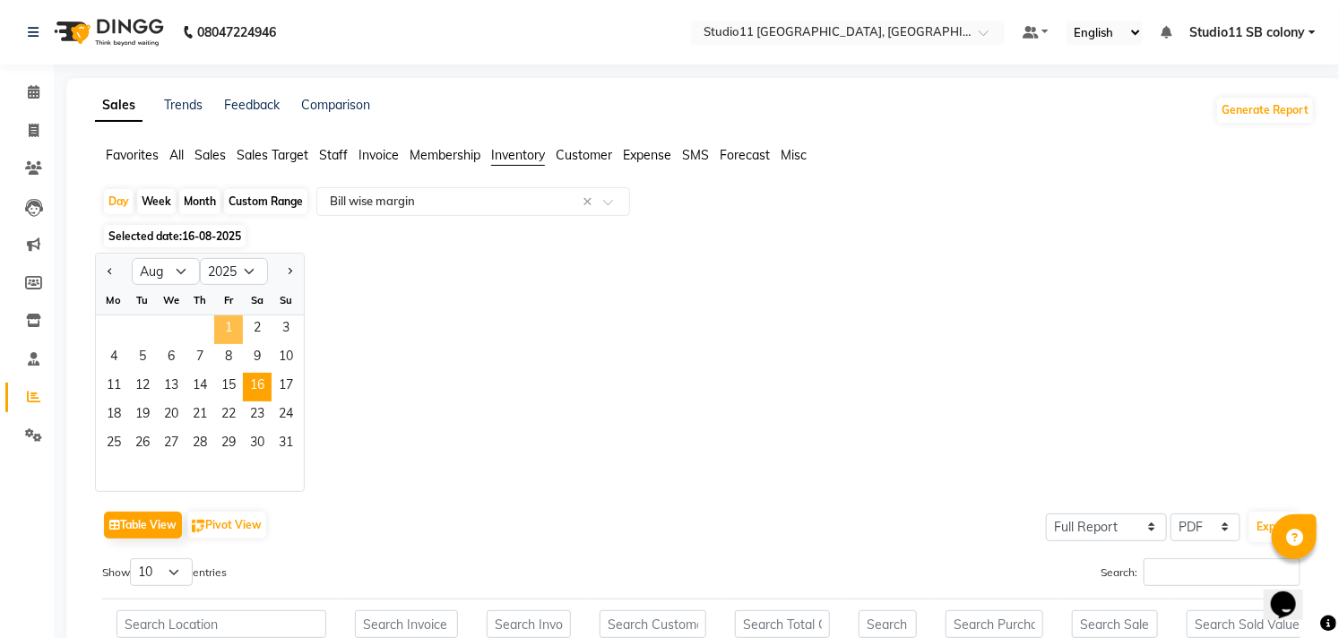
click at [233, 328] on span "1" at bounding box center [228, 329] width 29 height 29
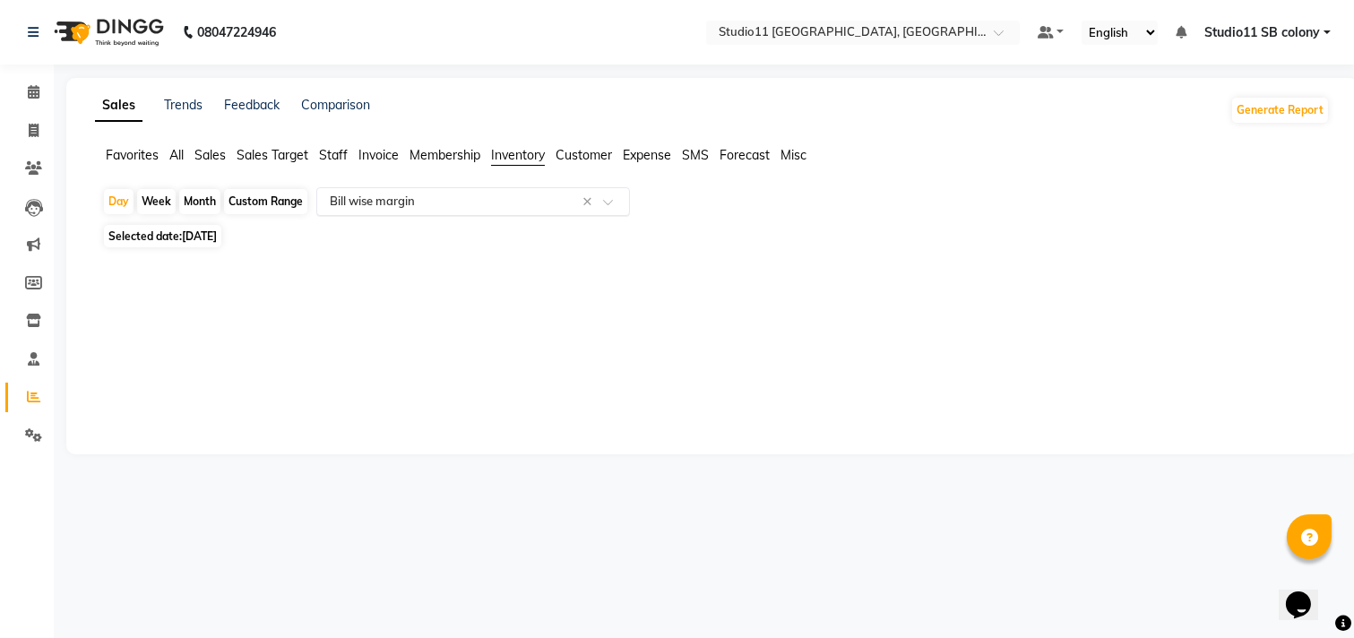
click at [623, 206] on span at bounding box center [614, 207] width 22 height 18
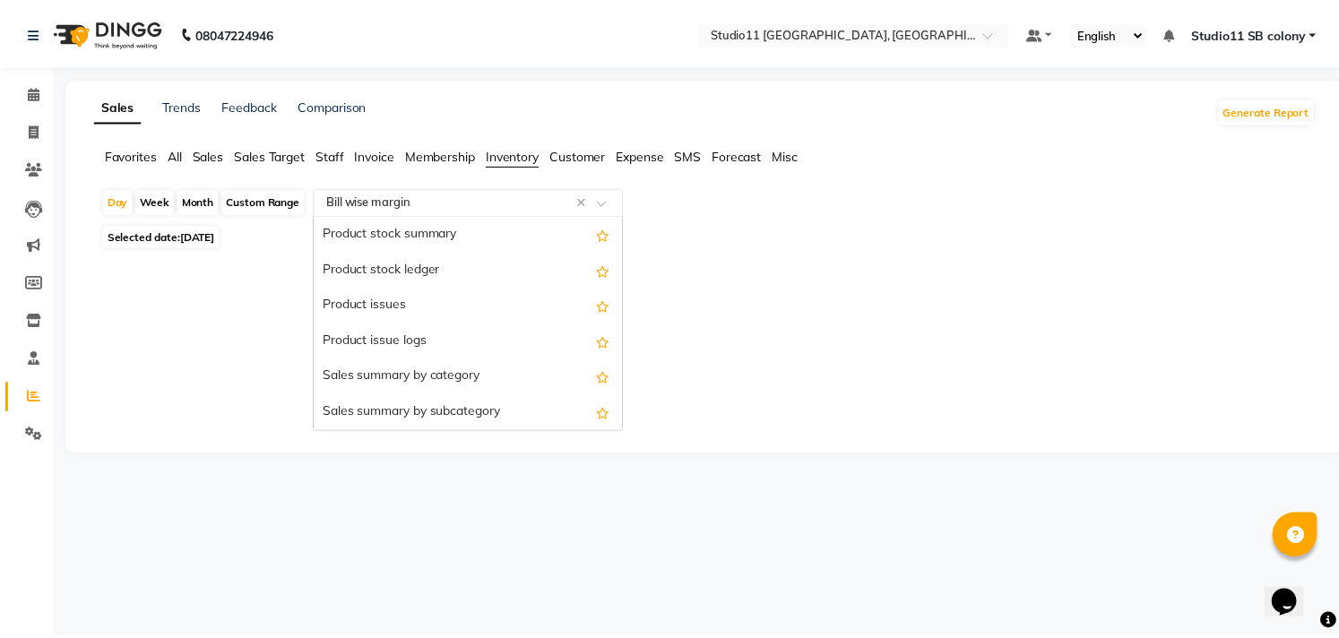
scroll to position [430, 0]
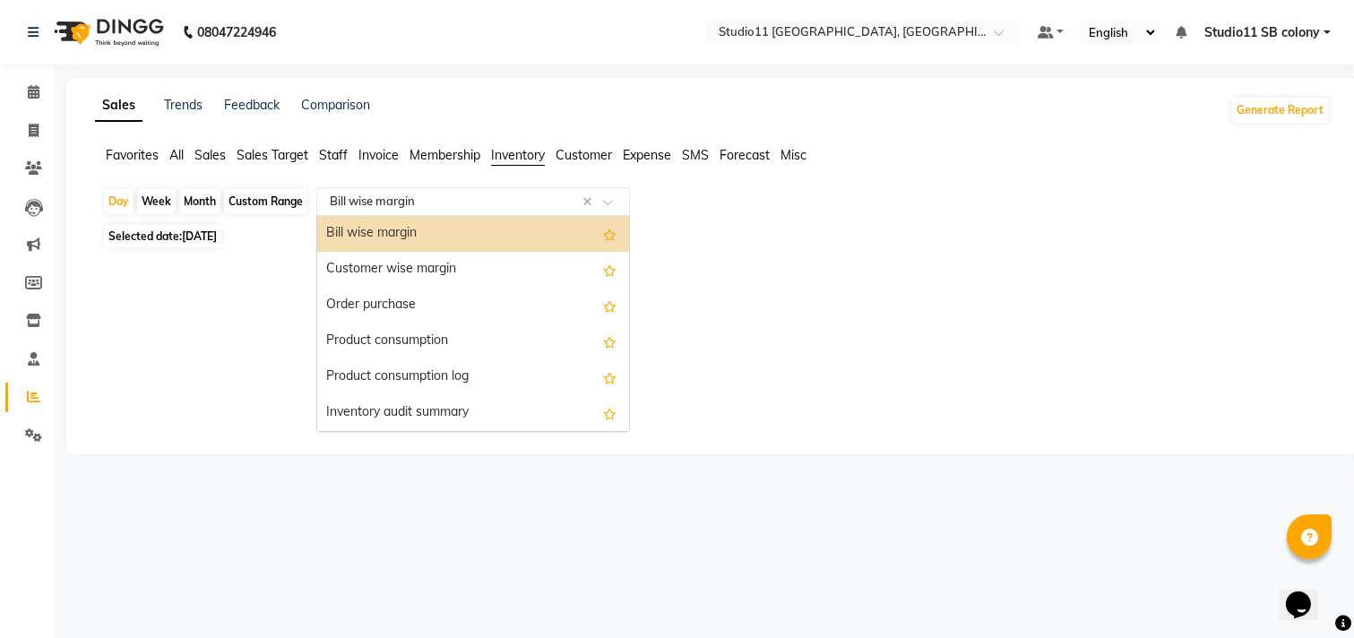
click at [478, 228] on div "Bill wise margin" at bounding box center [473, 234] width 312 height 36
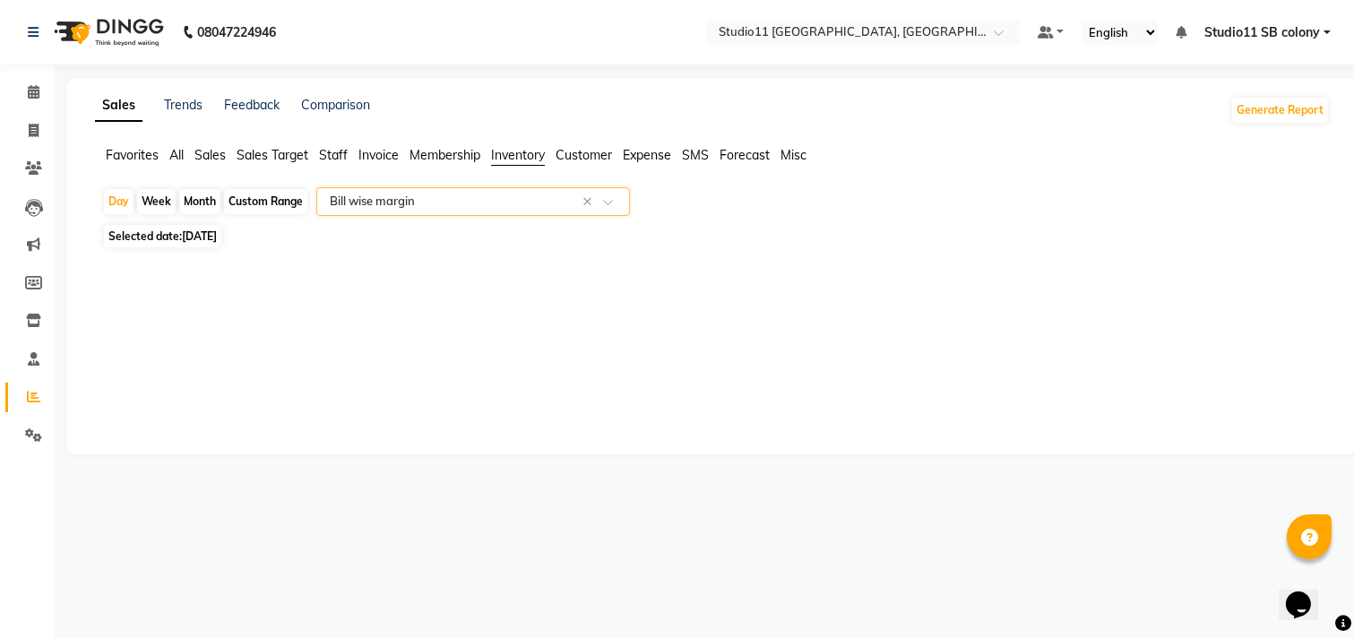
click at [167, 236] on span "Selected date: 01-08-2025" at bounding box center [162, 236] width 117 height 22
select select "8"
select select "2025"
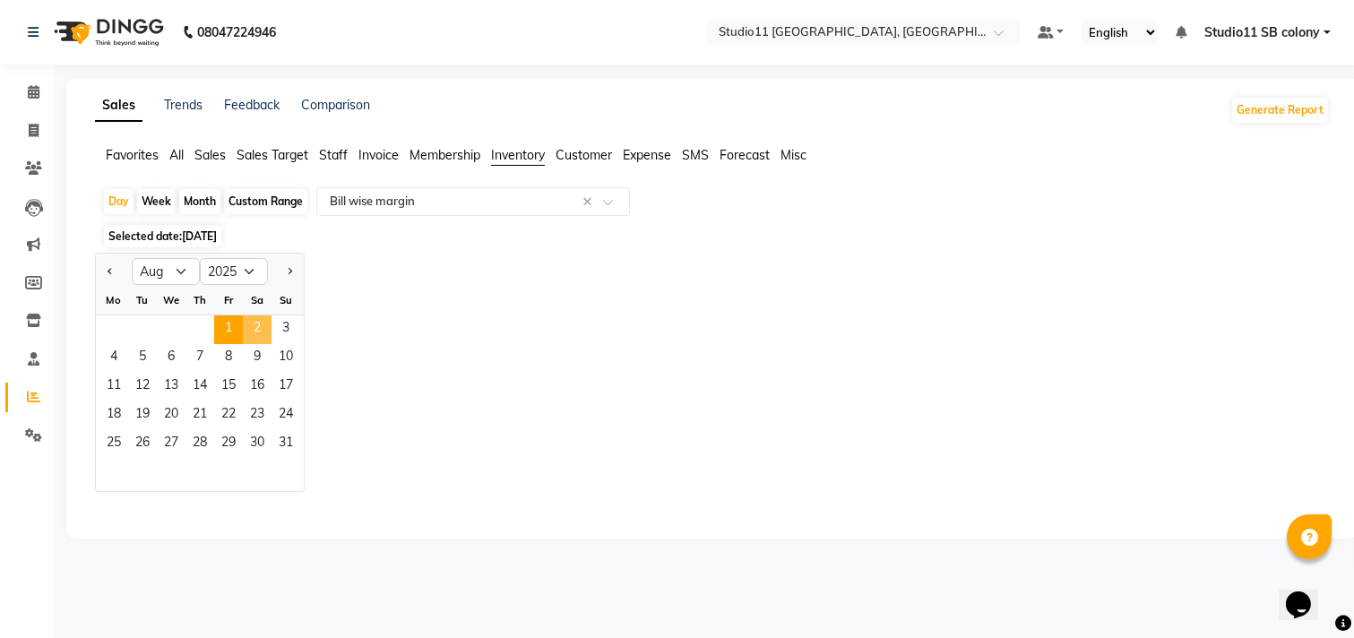
click at [249, 327] on span "2" at bounding box center [257, 329] width 29 height 29
select select "full_report"
select select "pdf"
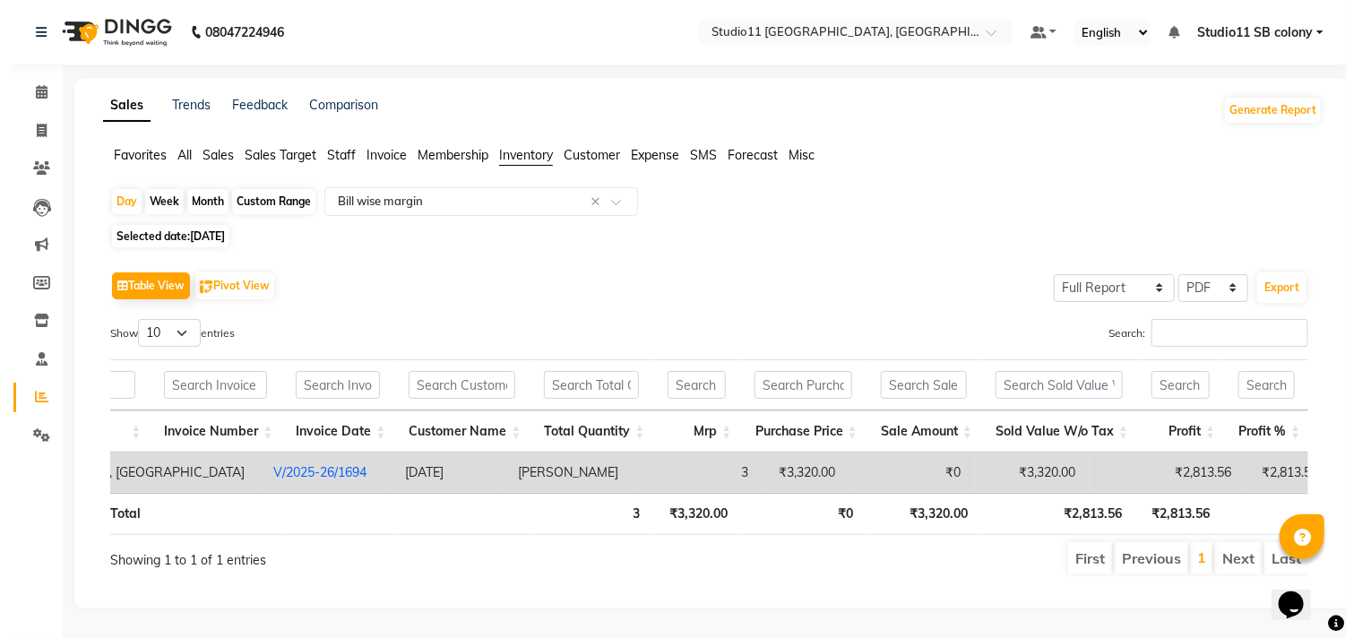
scroll to position [29, 0]
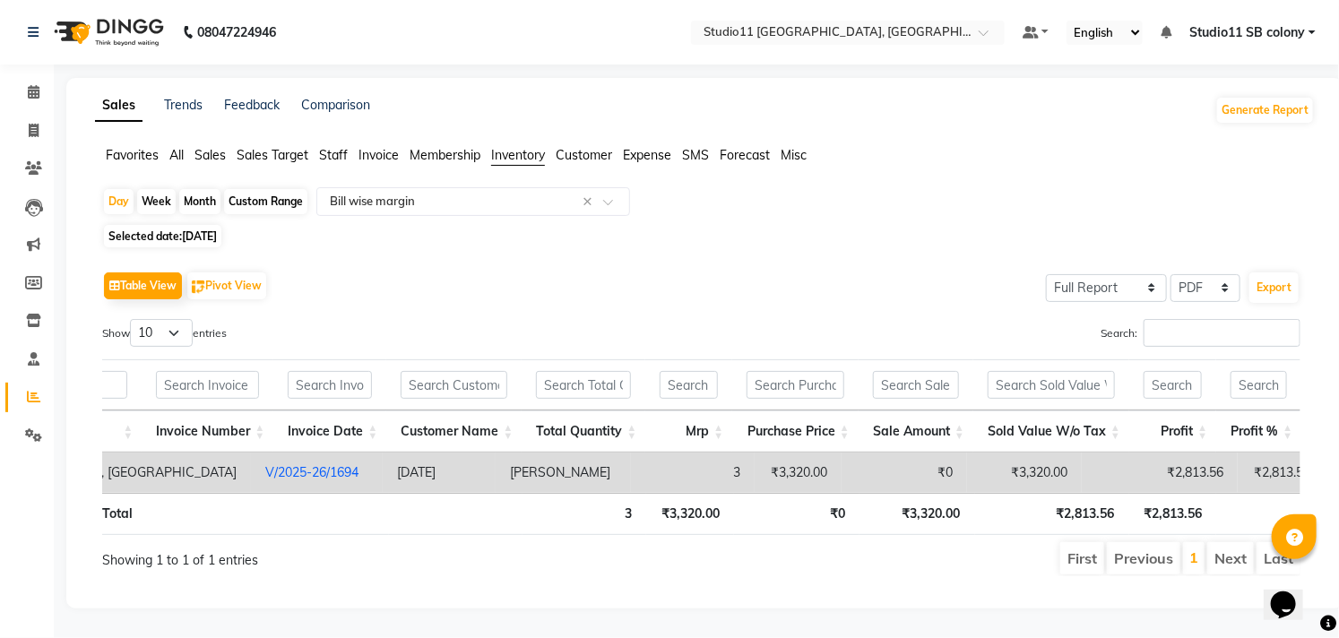
click at [1081, 453] on td "₹2,813.56" at bounding box center [1159, 472] width 156 height 40
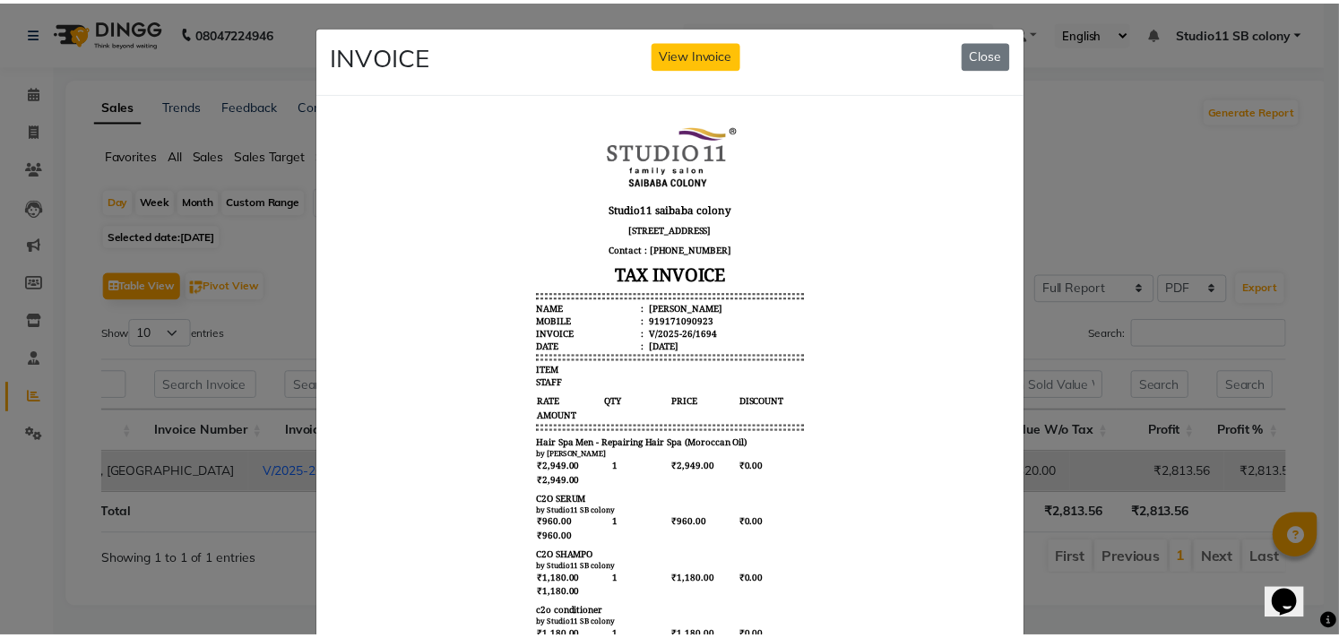
scroll to position [0, 0]
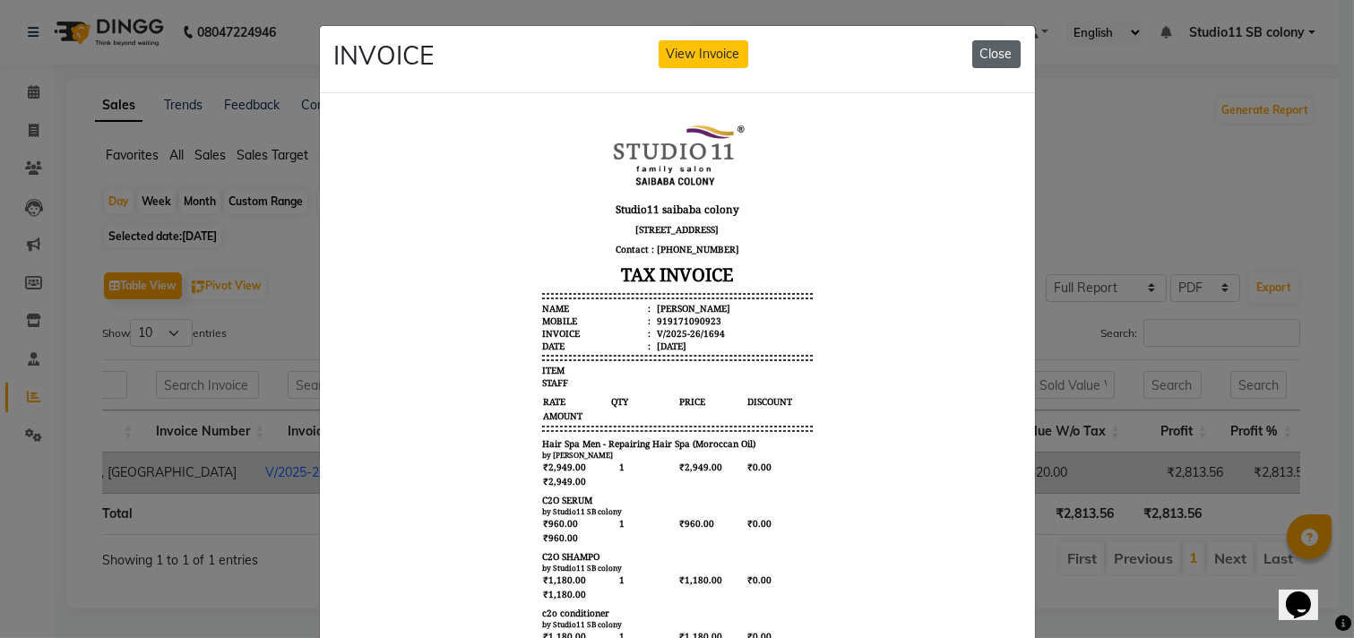
click at [990, 58] on button "Close" at bounding box center [996, 54] width 48 height 28
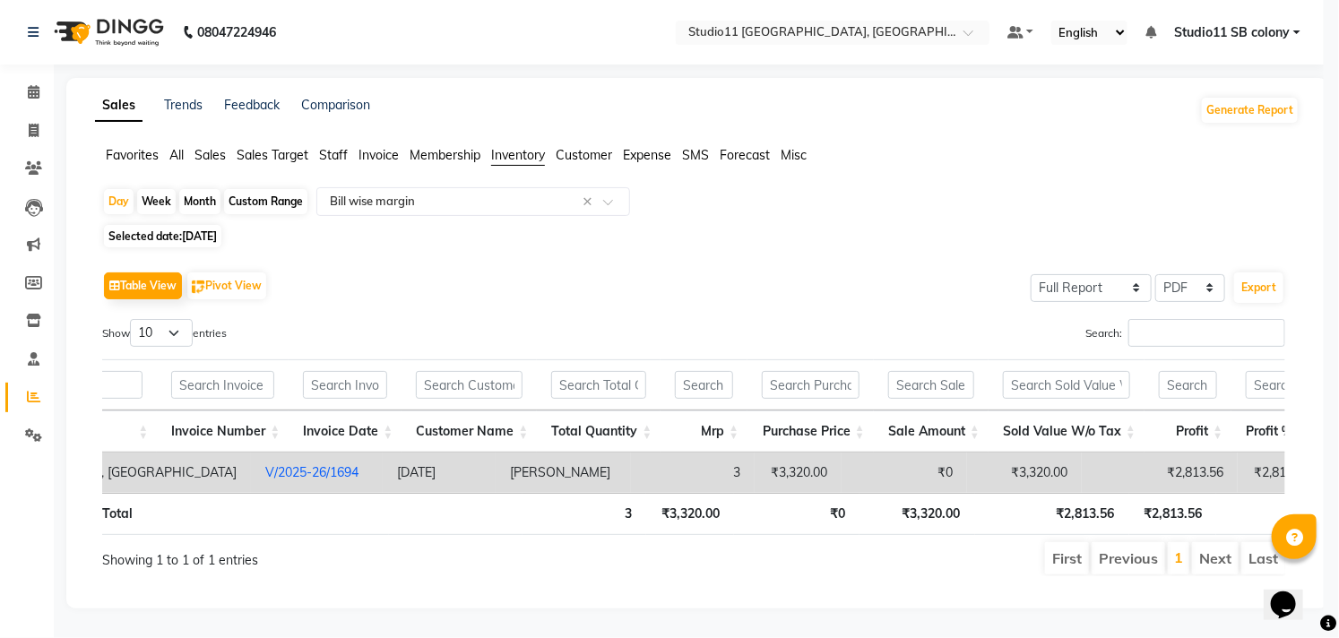
scroll to position [0, 184]
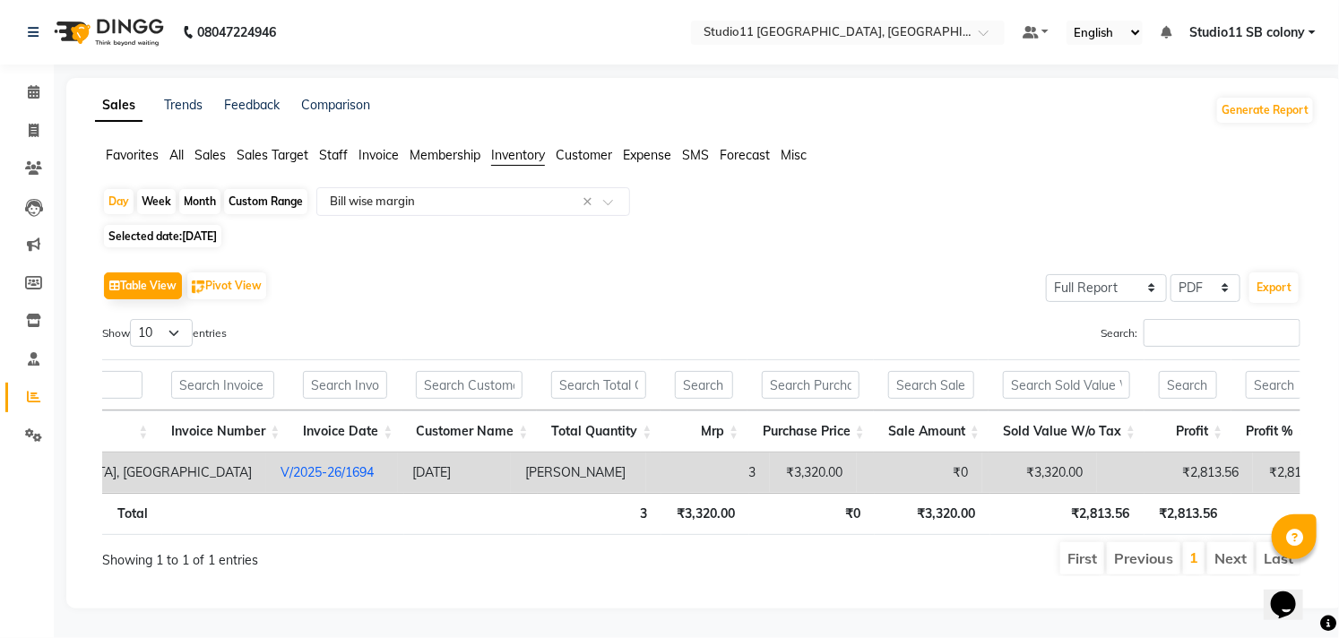
click at [191, 229] on span "02-08-2025" at bounding box center [199, 235] width 35 height 13
select select "8"
select select "2025"
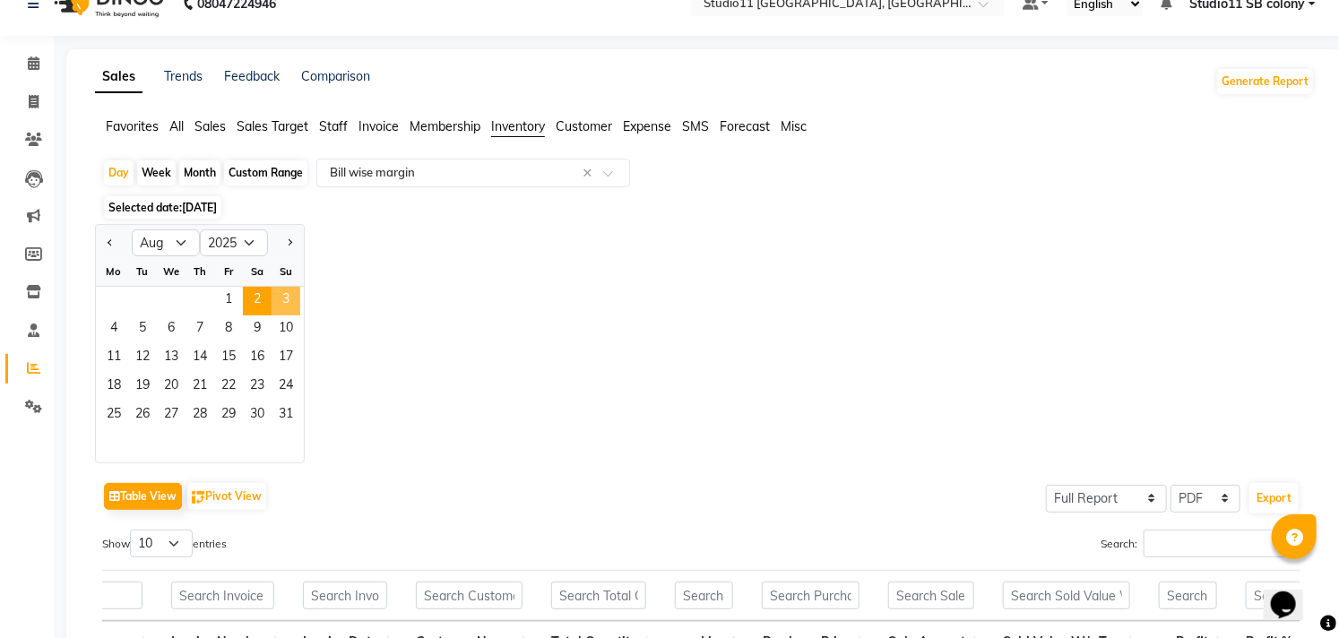
click at [292, 296] on span "3" at bounding box center [285, 301] width 29 height 29
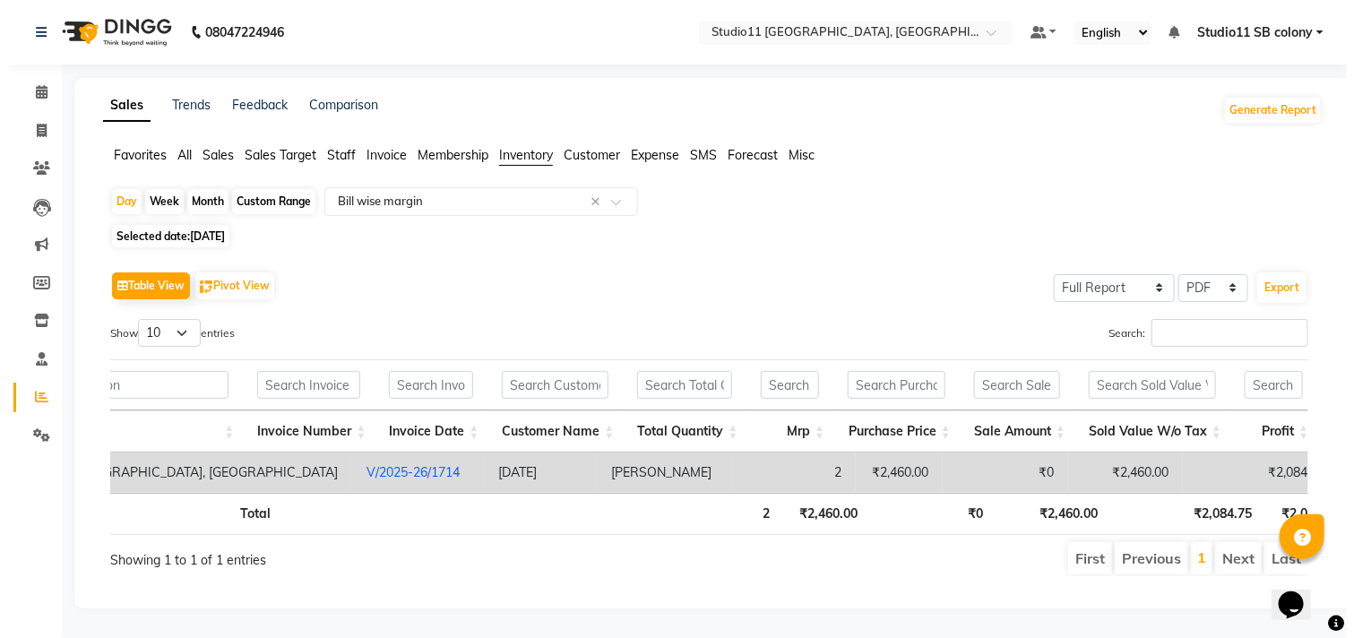
scroll to position [0, 106]
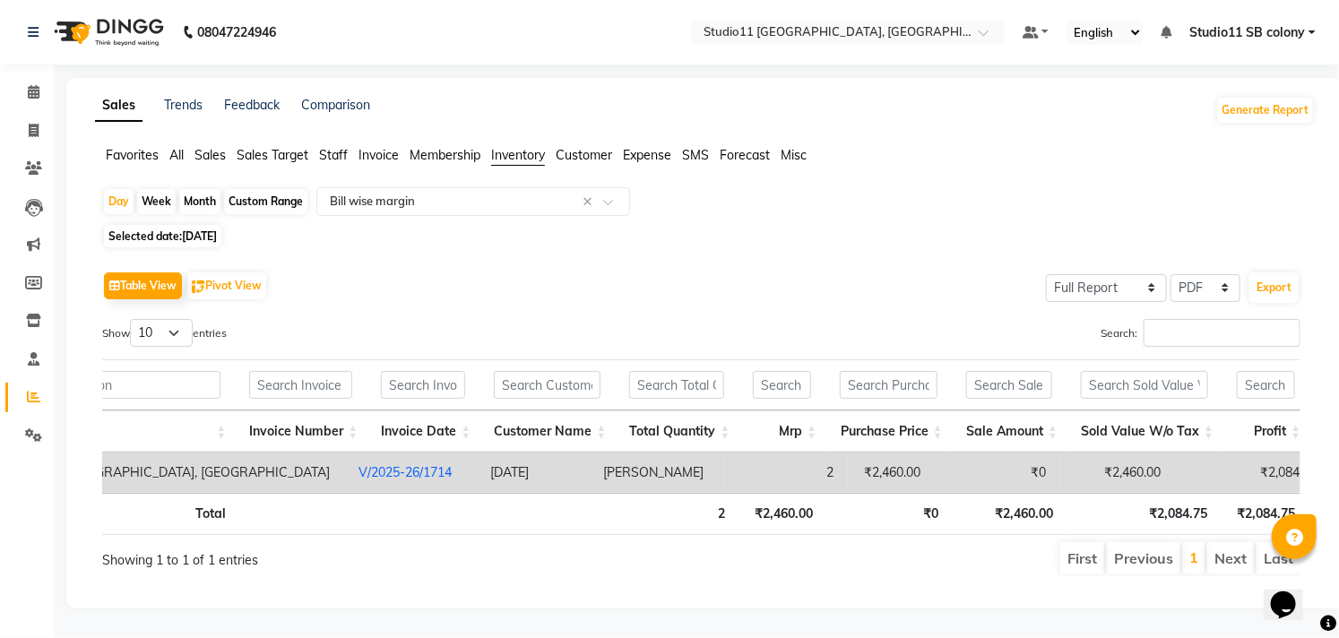
click at [848, 476] on td "₹2,460.00" at bounding box center [891, 472] width 87 height 40
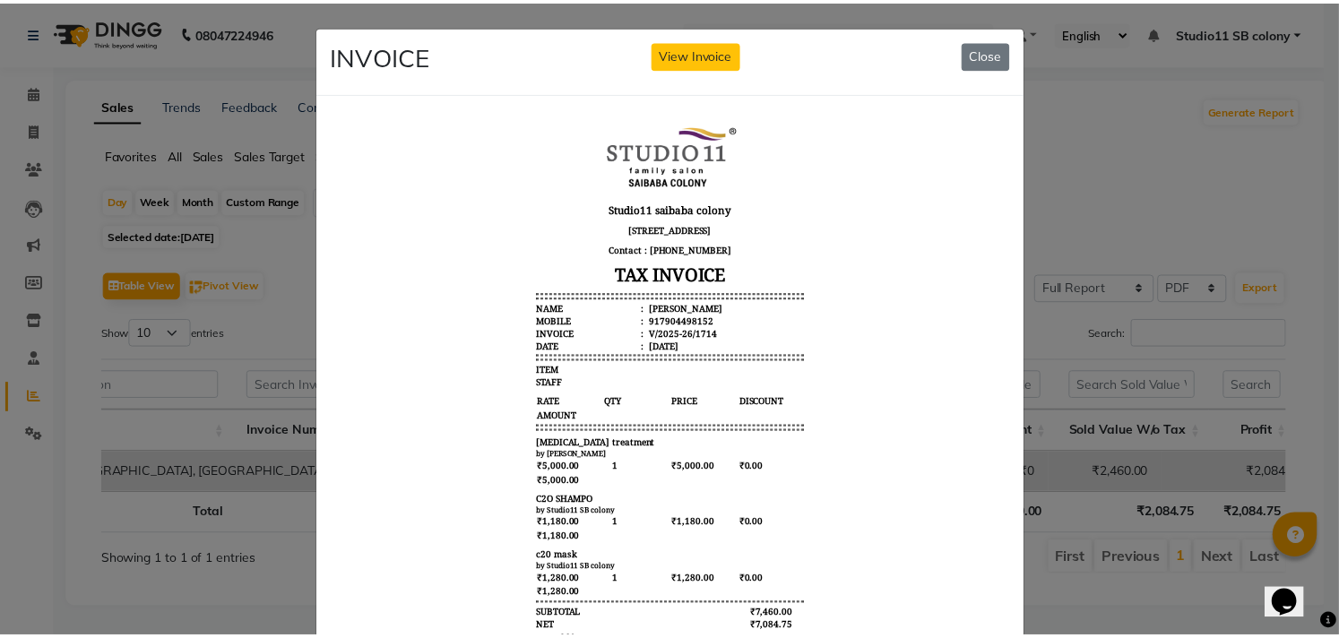
scroll to position [0, 0]
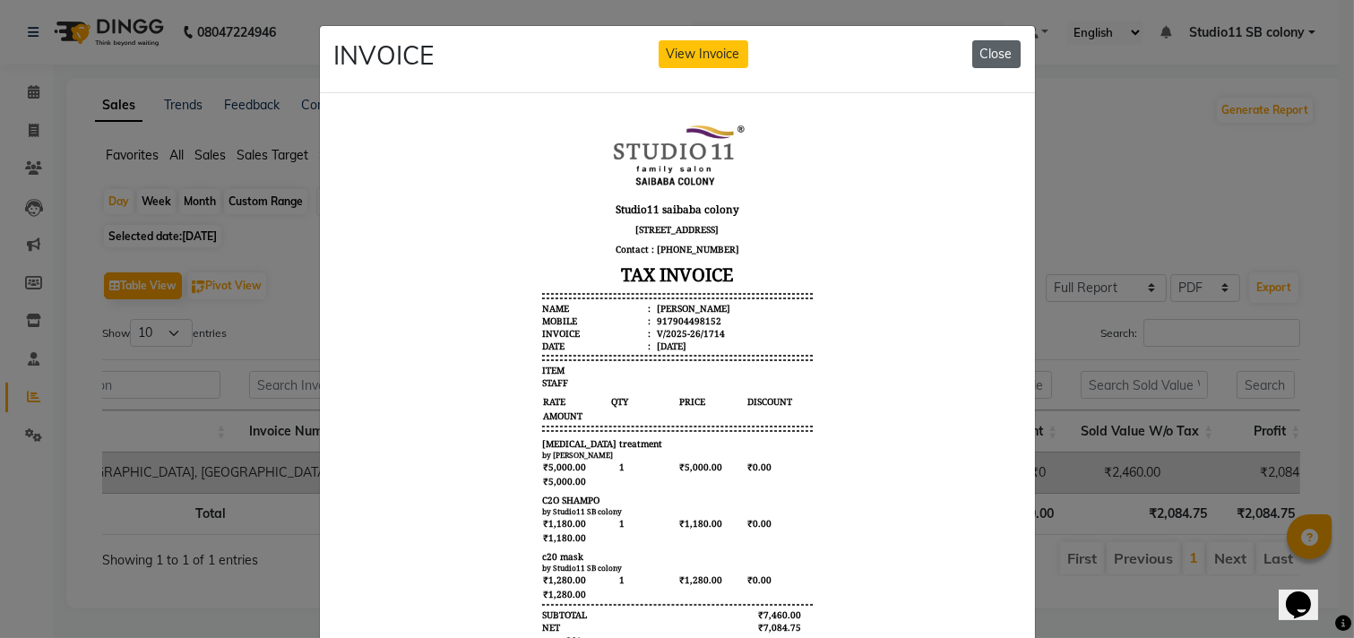
click at [978, 40] on button "Close" at bounding box center [996, 54] width 48 height 28
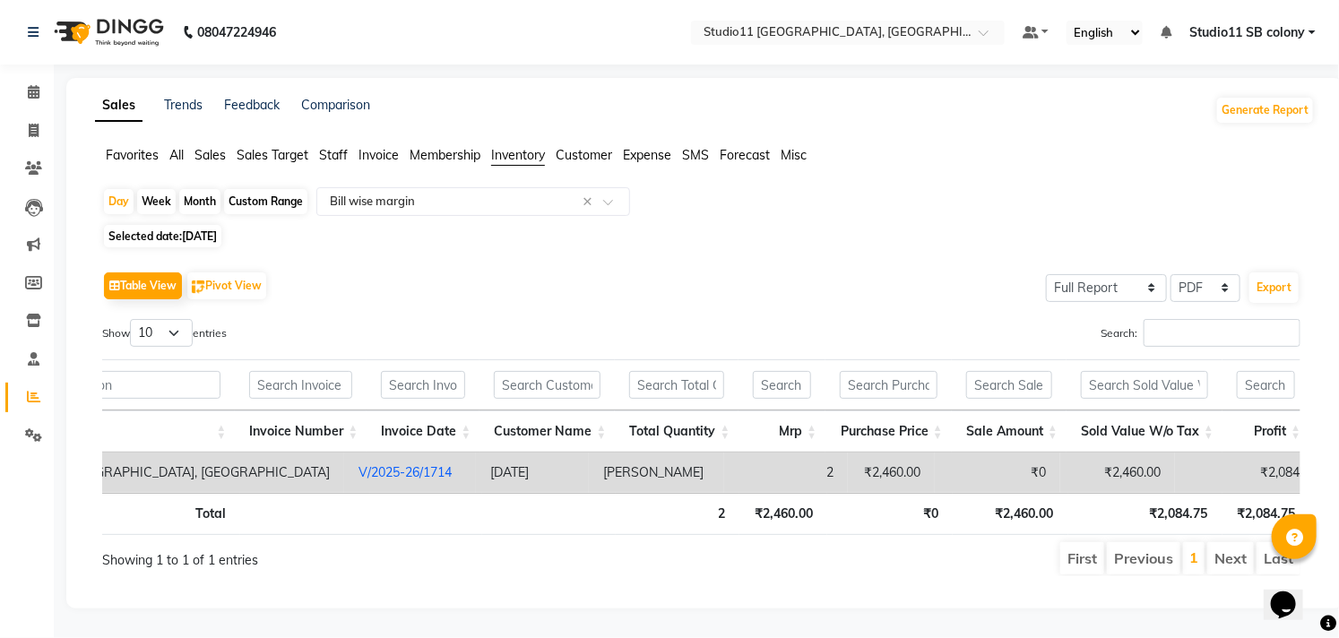
click at [221, 244] on span "Selected date: 03-08-2025" at bounding box center [162, 236] width 117 height 22
select select "8"
select select "2025"
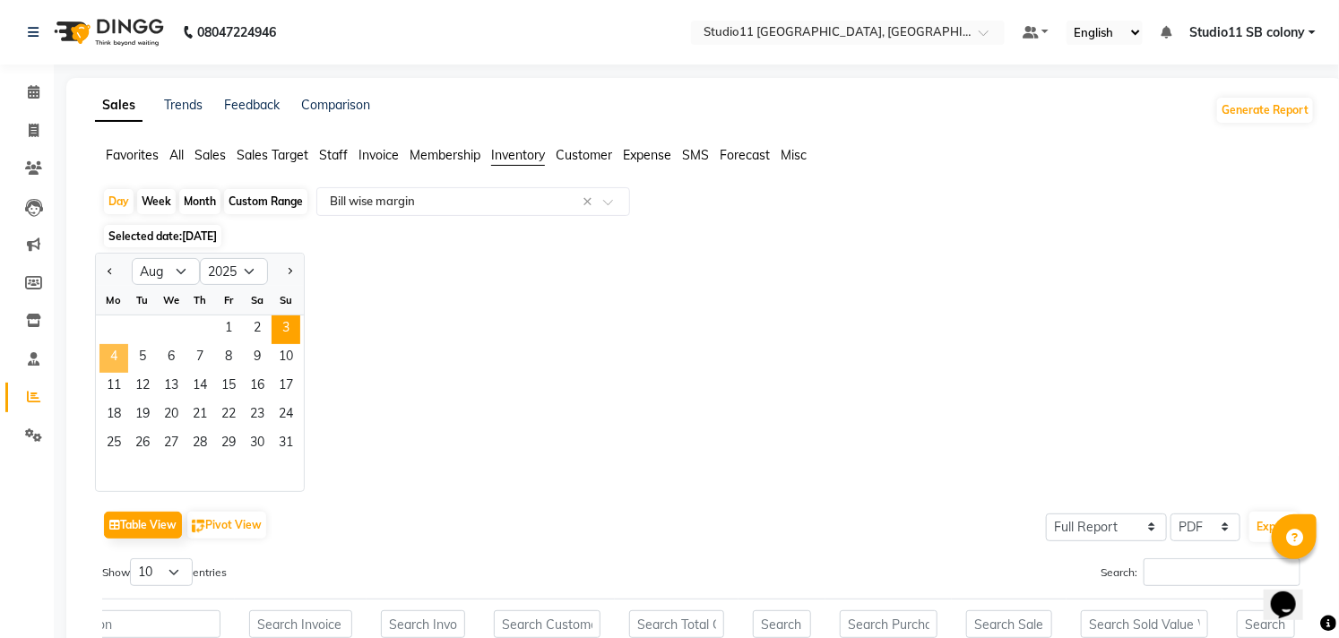
click at [103, 360] on span "4" at bounding box center [113, 358] width 29 height 29
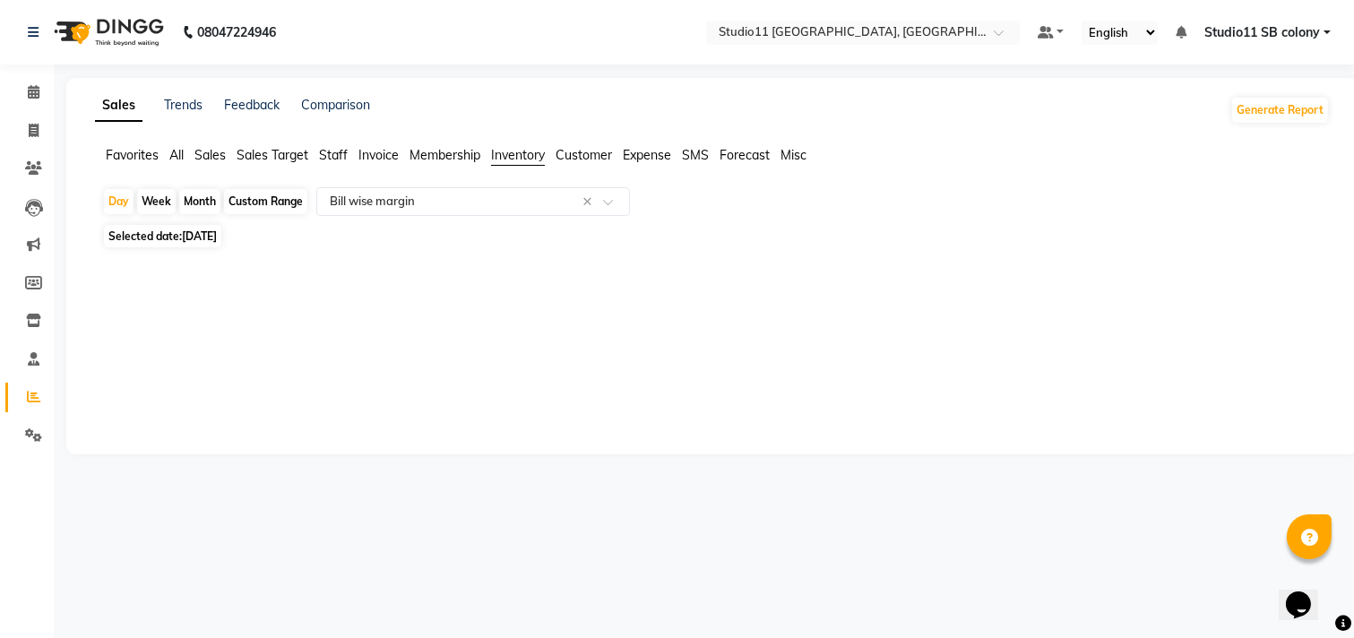
click at [195, 237] on span "04-08-2025" at bounding box center [199, 235] width 35 height 13
select select "8"
select select "2025"
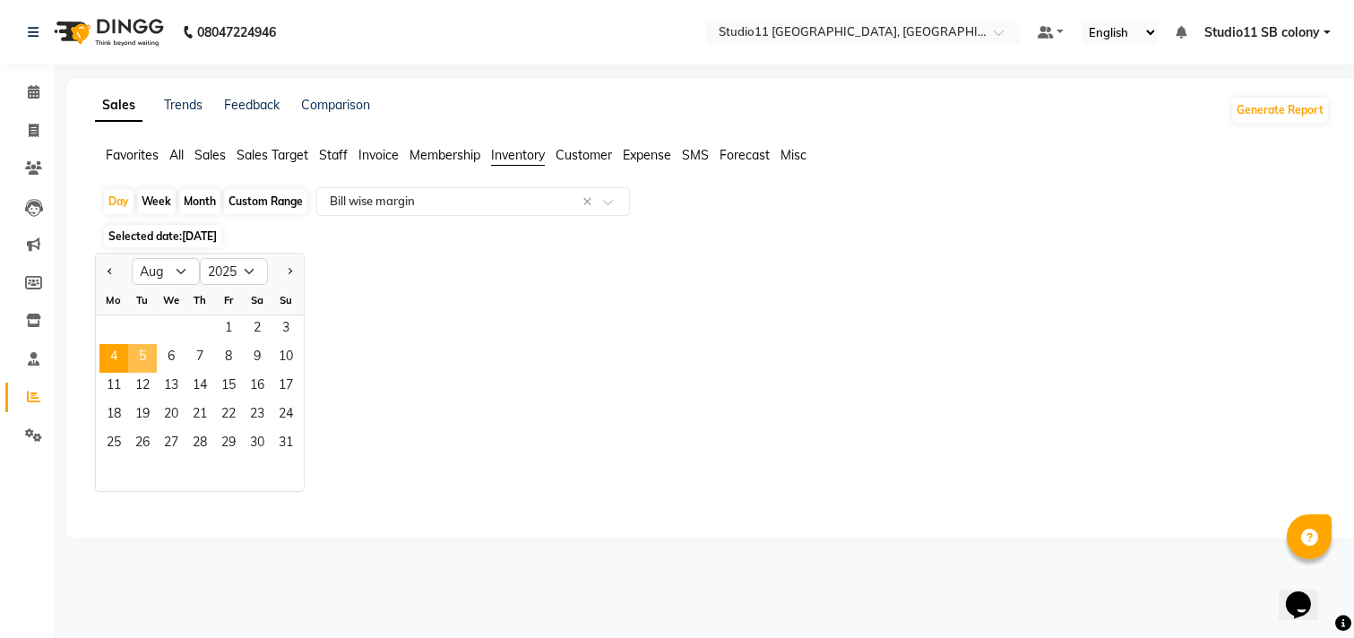
click at [144, 365] on span "5" at bounding box center [142, 358] width 29 height 29
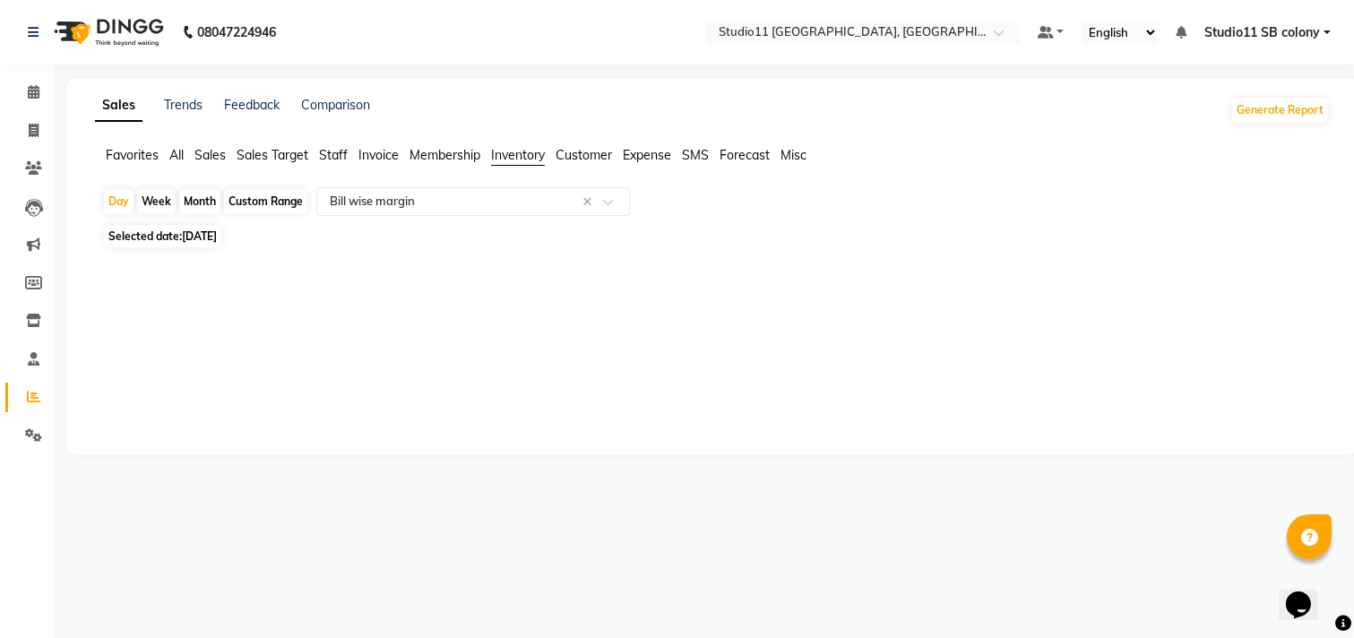
click at [212, 237] on span "05-08-2025" at bounding box center [199, 235] width 35 height 13
select select "8"
select select "2025"
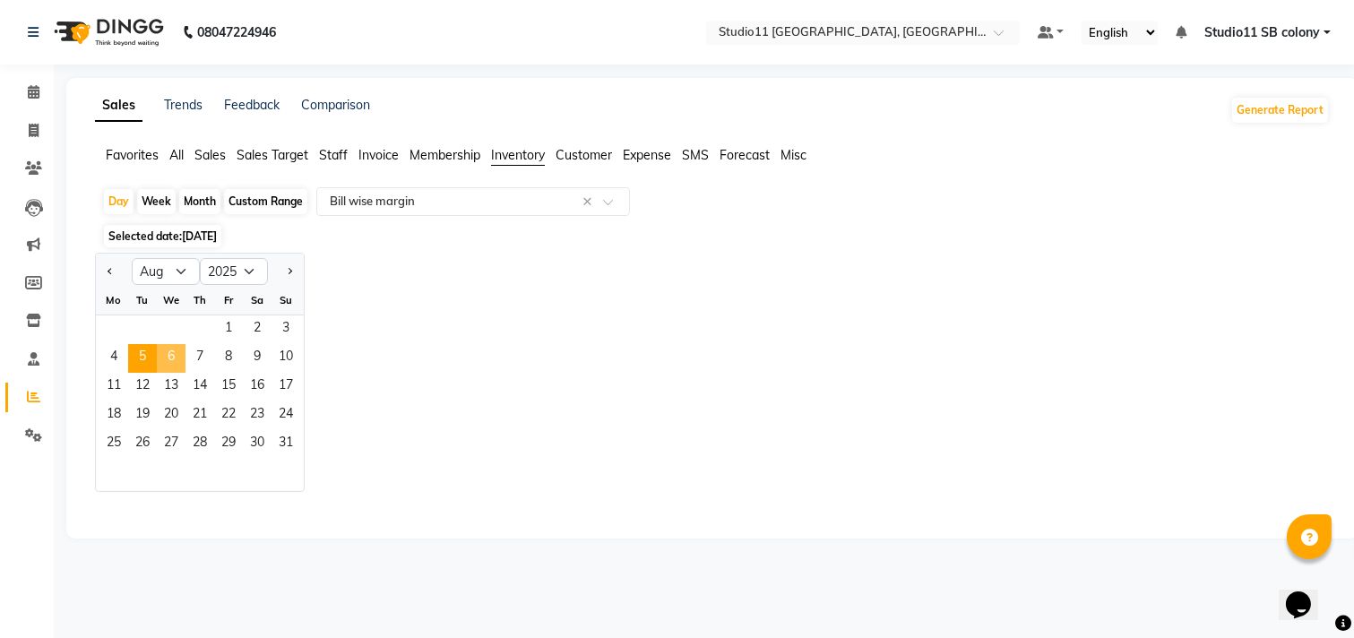
click at [162, 351] on span "6" at bounding box center [171, 358] width 29 height 29
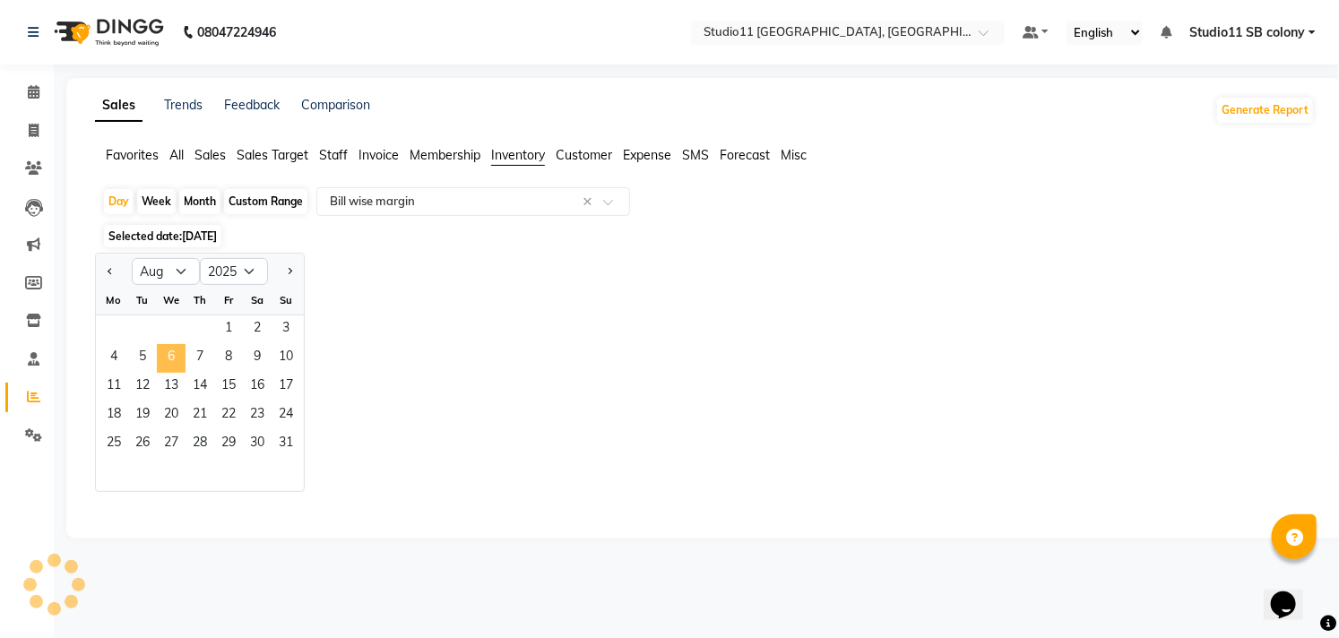
select select "full_report"
select select "pdf"
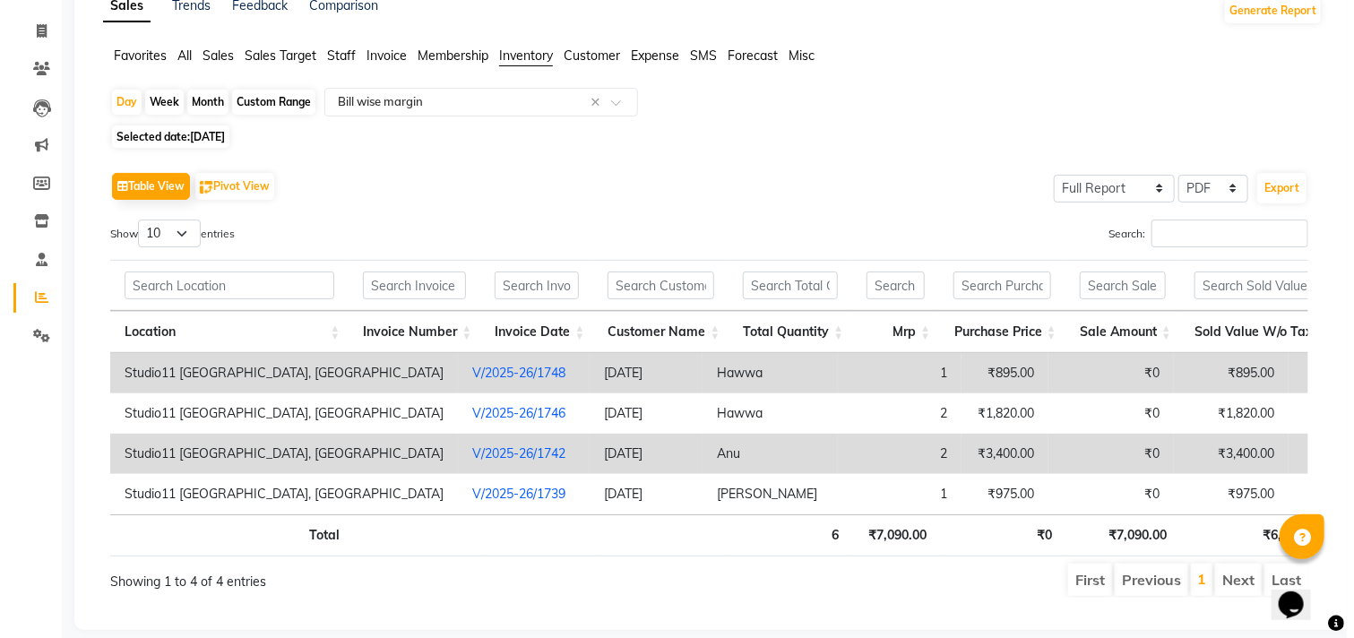
scroll to position [149, 0]
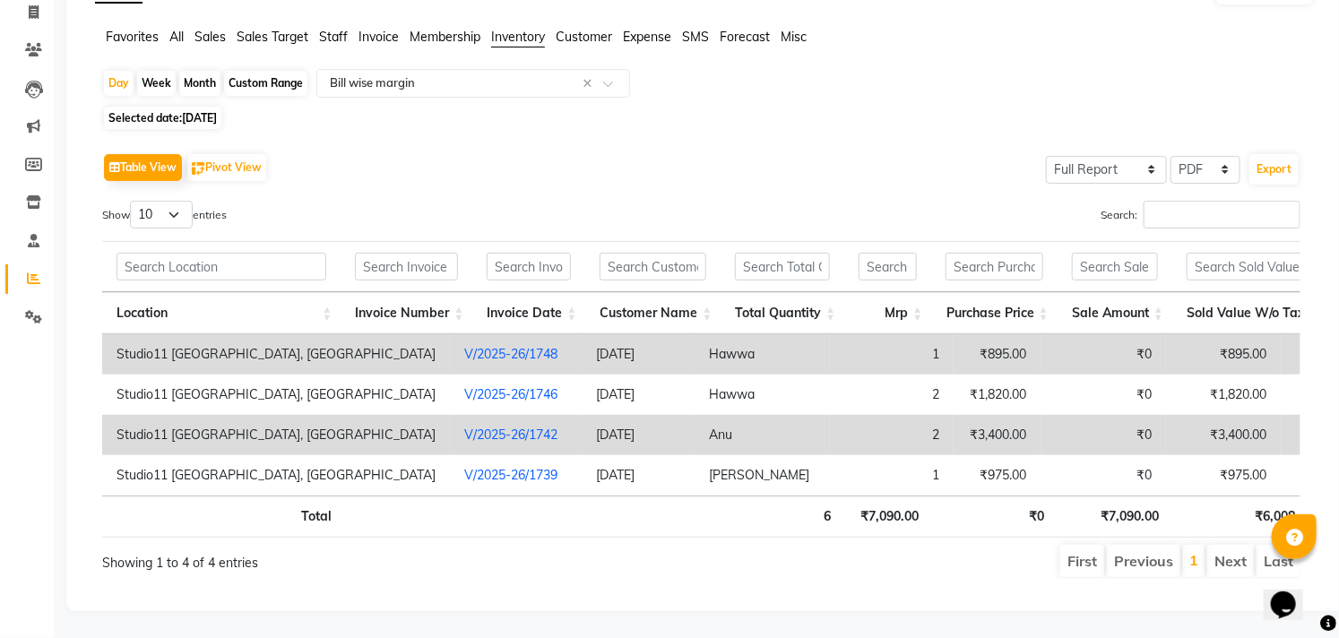
click at [830, 334] on td "1" at bounding box center [892, 354] width 124 height 40
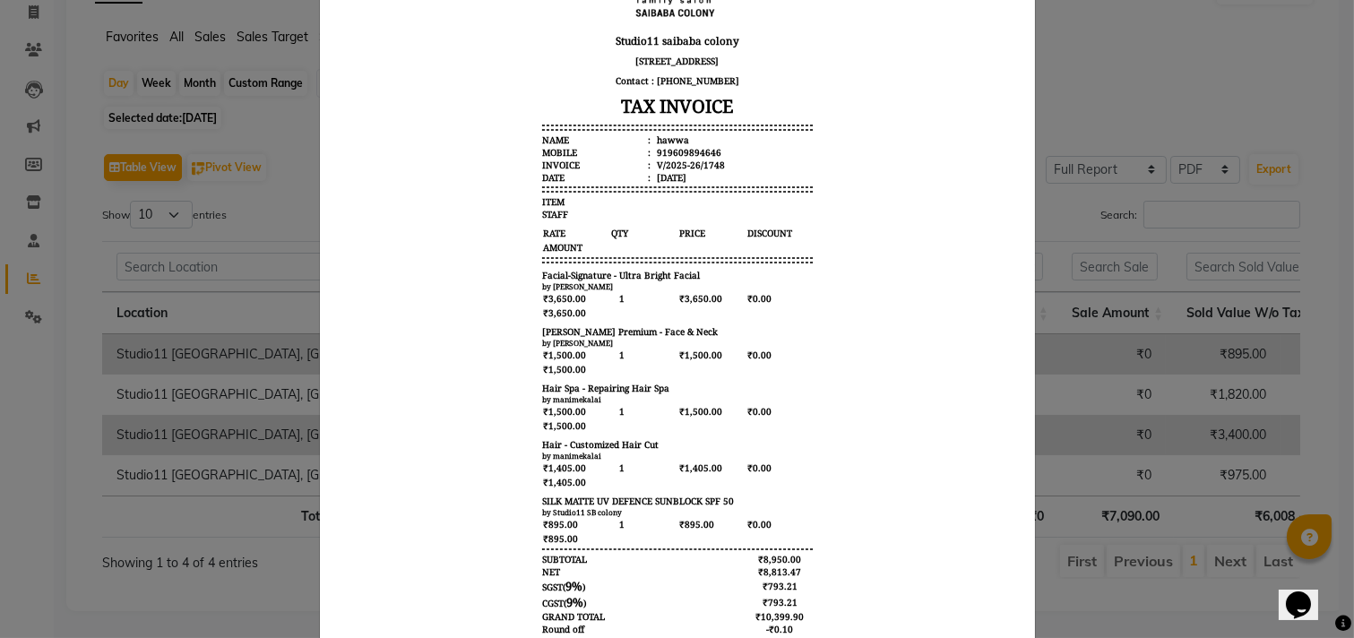
scroll to position [0, 0]
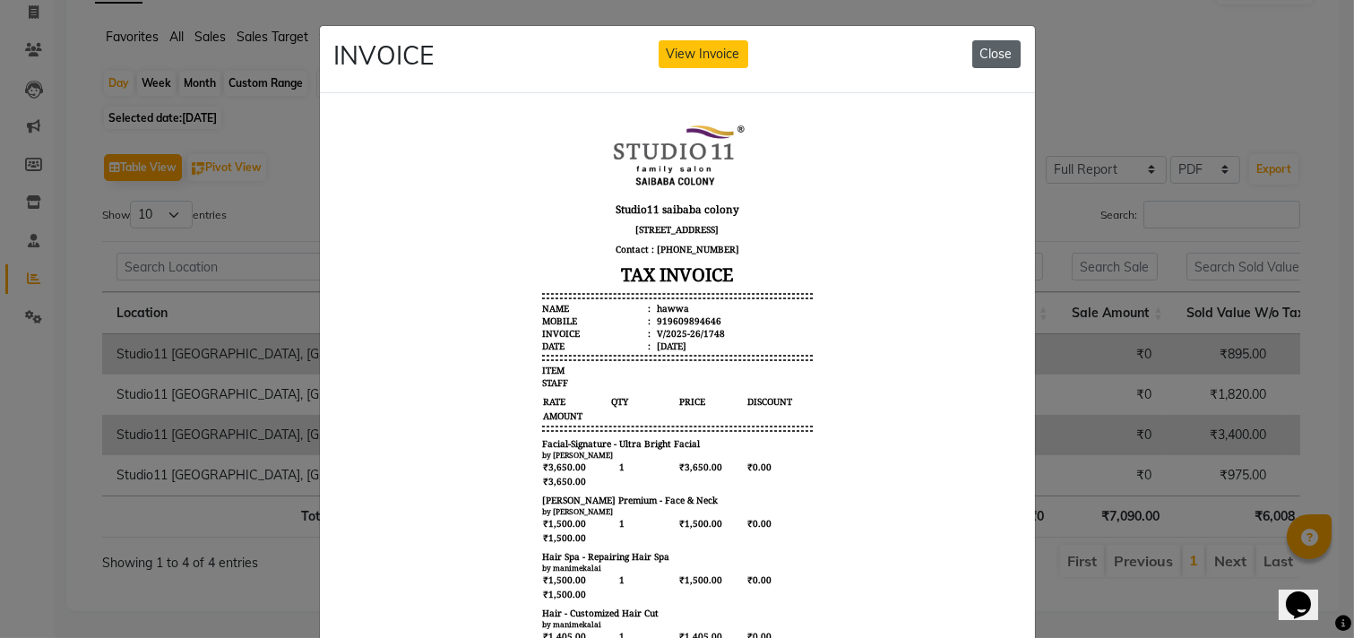
click at [995, 61] on button "Close" at bounding box center [996, 54] width 48 height 28
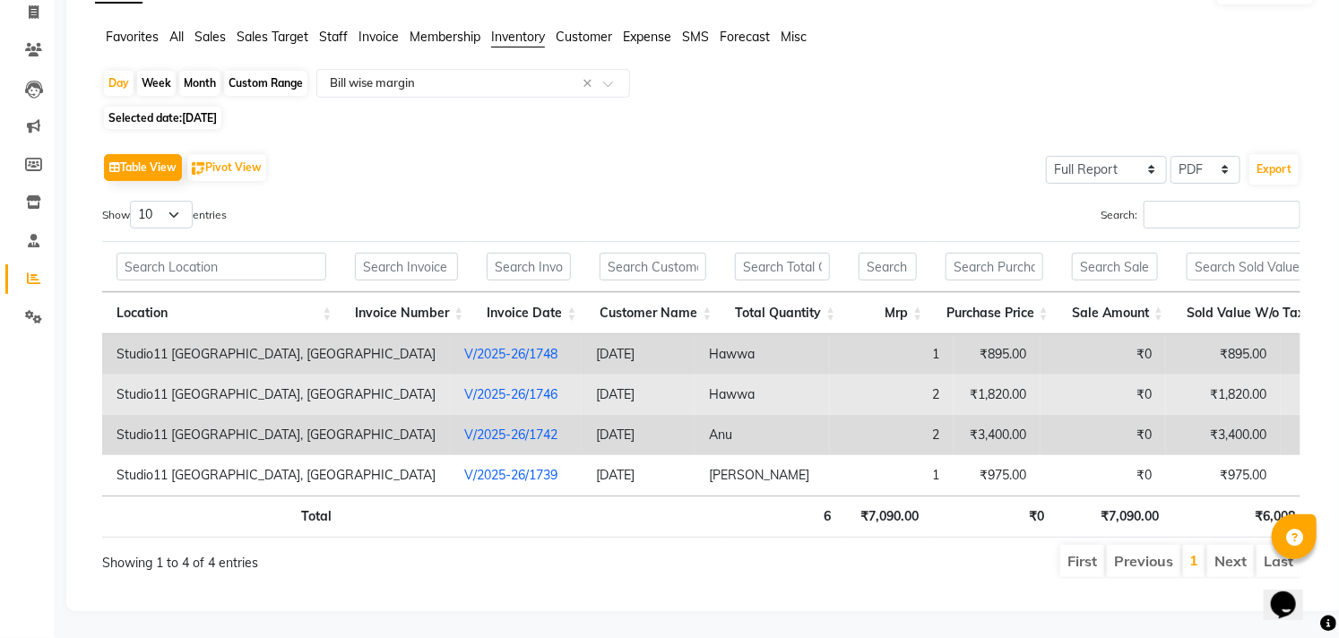
click at [694, 375] on td "Hawwa" at bounding box center [761, 395] width 135 height 40
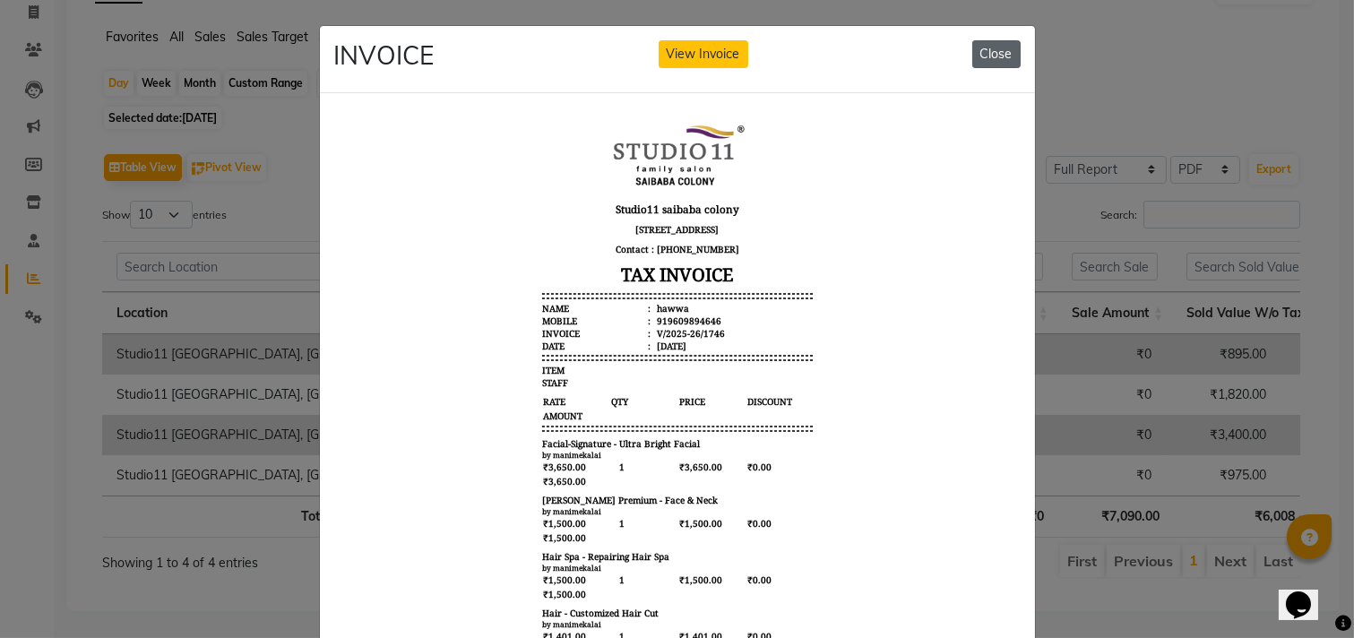
click at [991, 57] on button "Close" at bounding box center [996, 54] width 48 height 28
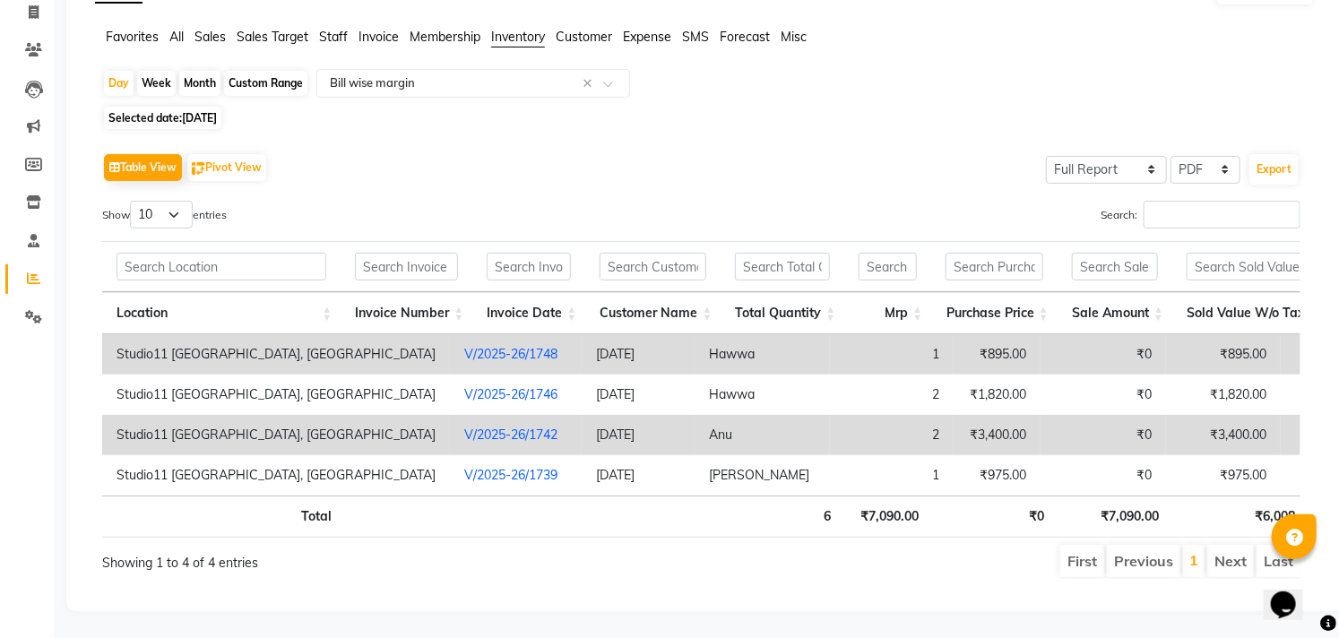
click at [694, 415] on td "Anu" at bounding box center [761, 435] width 135 height 40
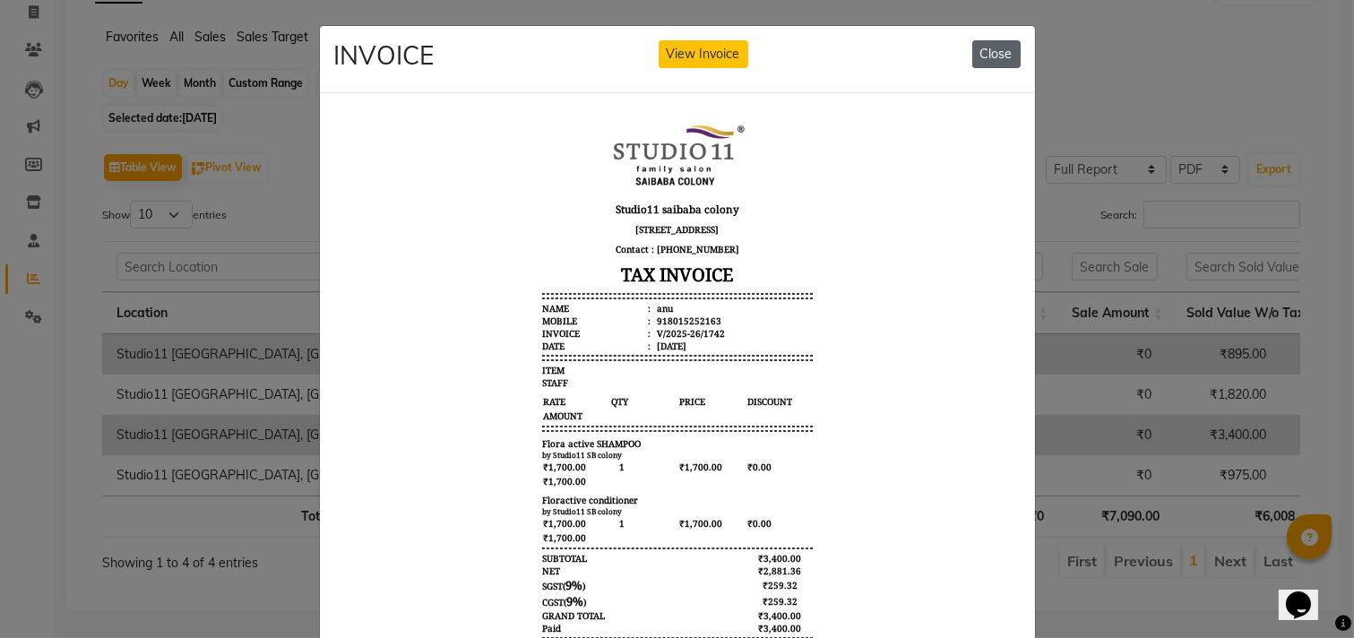
click at [981, 61] on button "Close" at bounding box center [996, 54] width 48 height 28
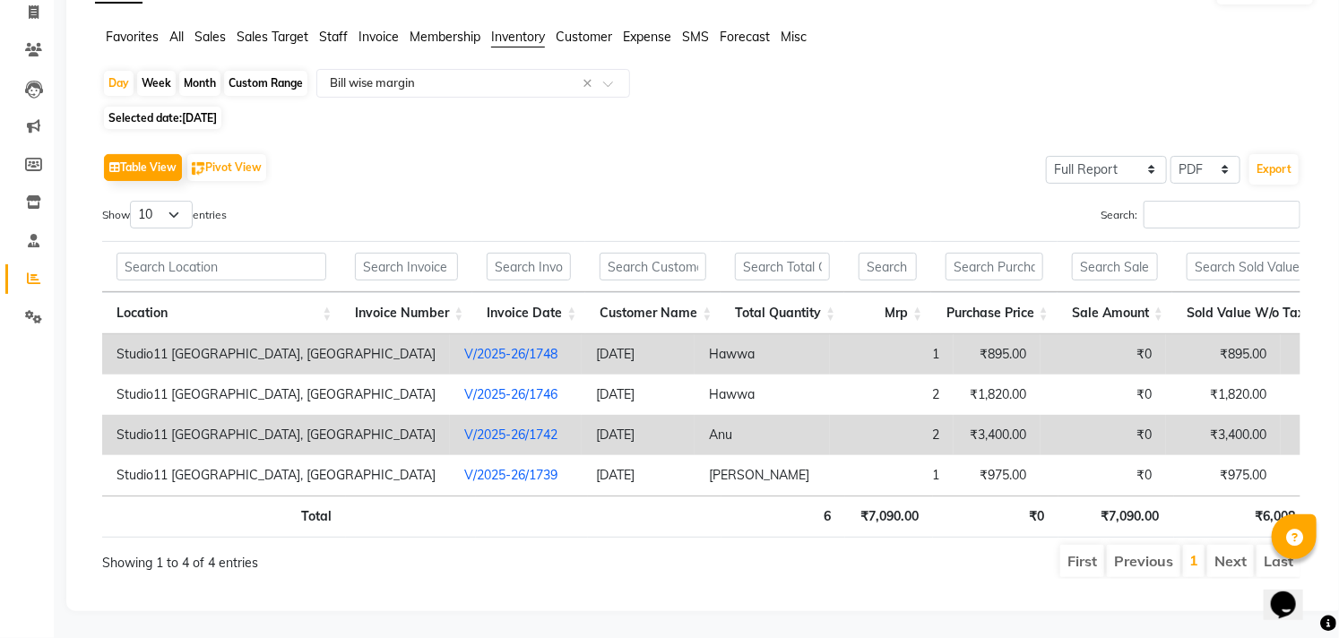
click at [694, 415] on td "Anu" at bounding box center [761, 435] width 135 height 40
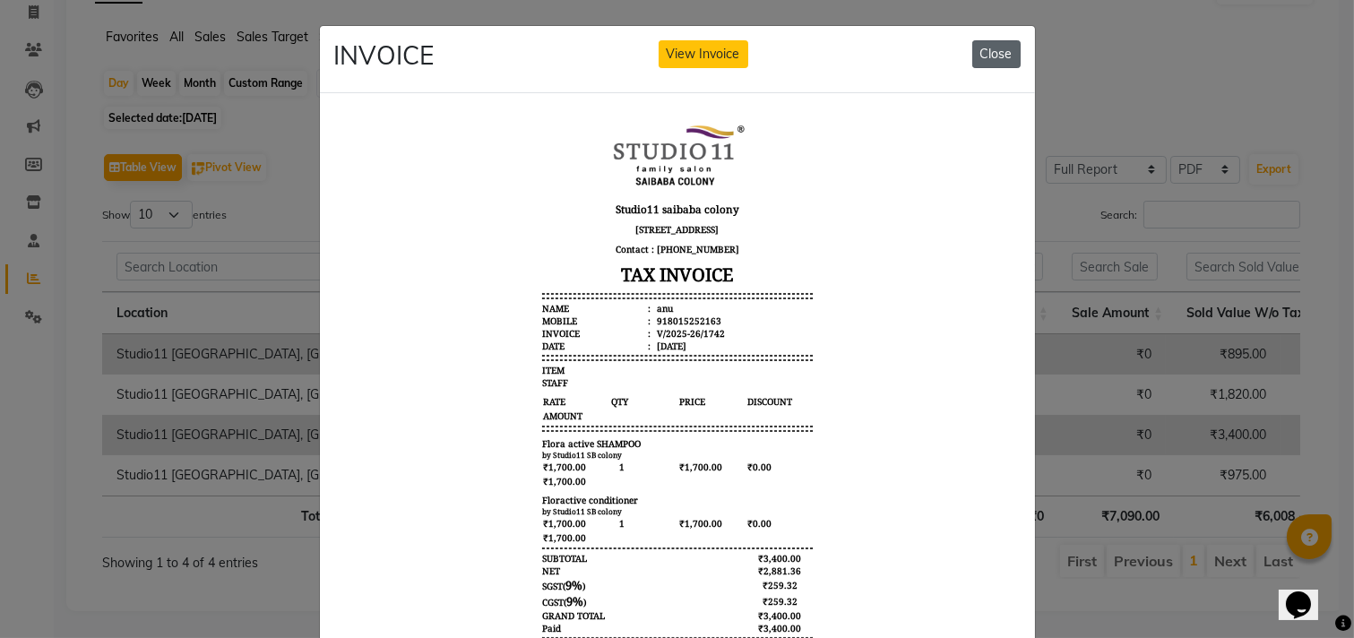
click at [981, 57] on button "Close" at bounding box center [996, 54] width 48 height 28
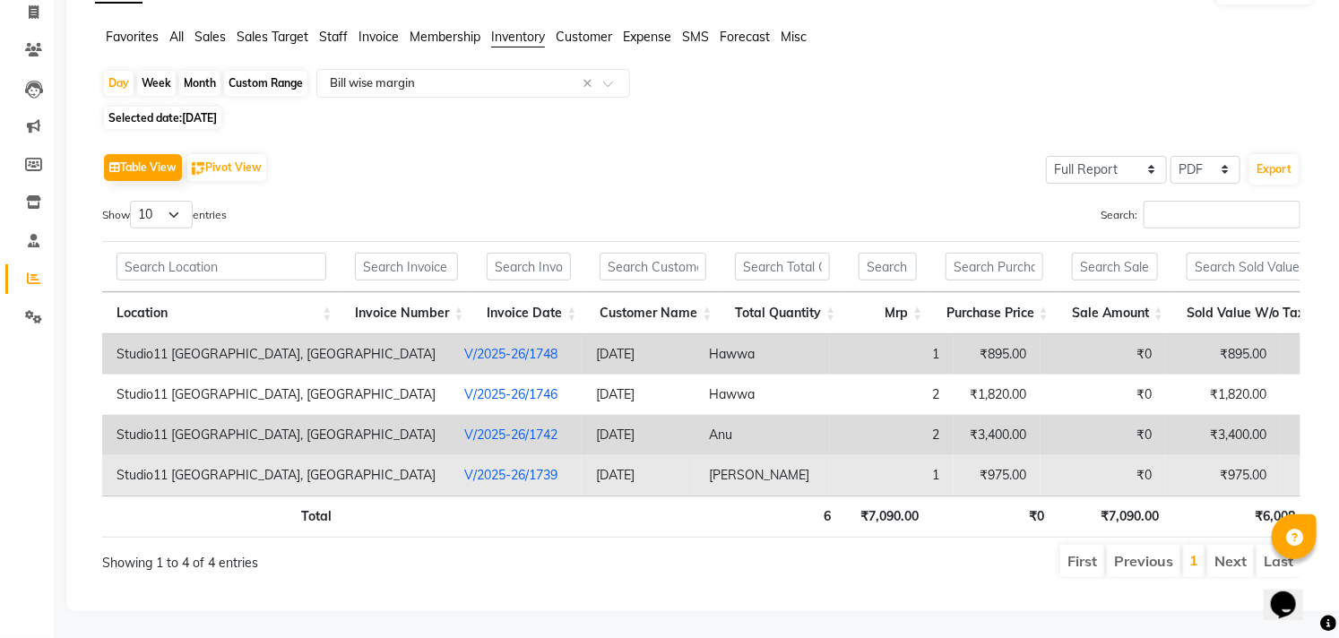
click at [694, 455] on td "Sushmitha" at bounding box center [761, 475] width 135 height 40
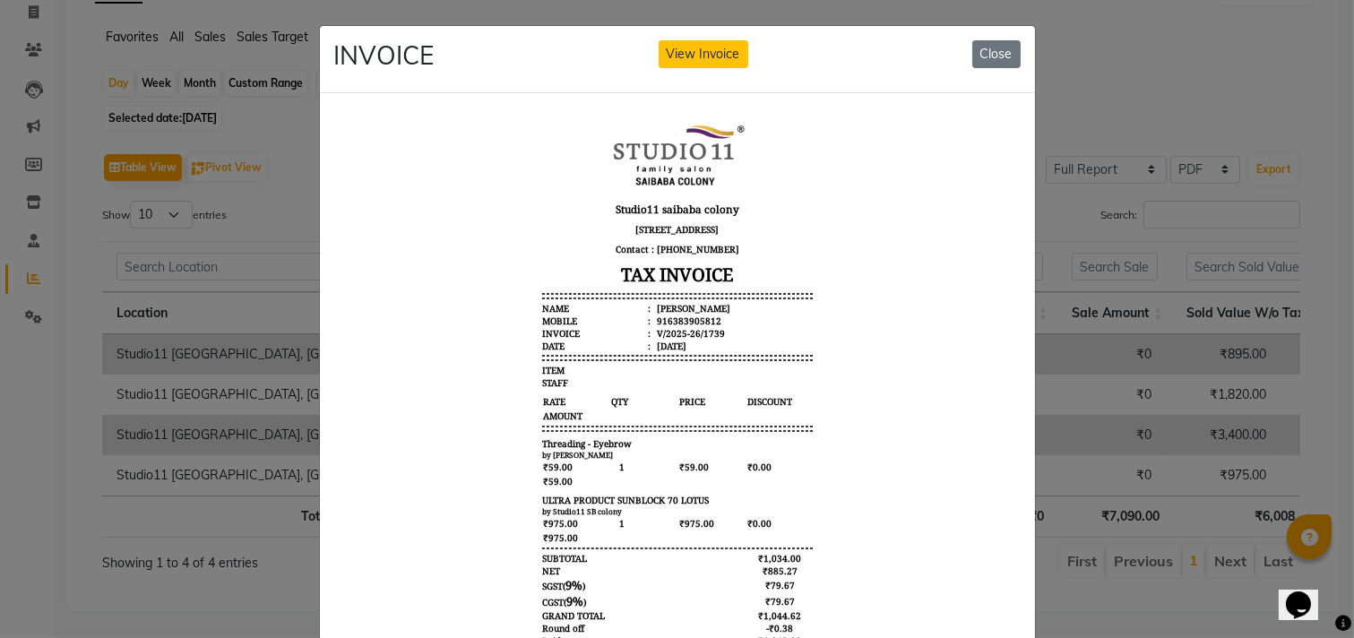
scroll to position [14, 0]
click at [982, 56] on button "Close" at bounding box center [996, 54] width 48 height 28
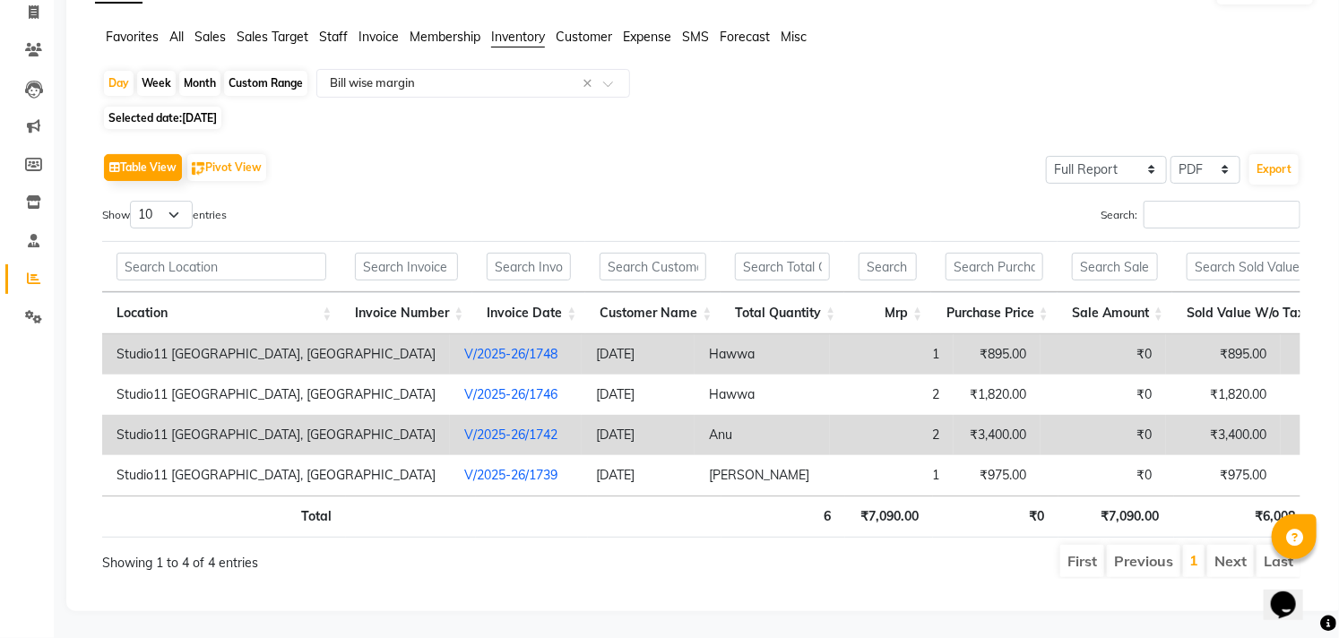
click at [186, 111] on span "06-08-2025" at bounding box center [199, 117] width 35 height 13
select select "8"
select select "2025"
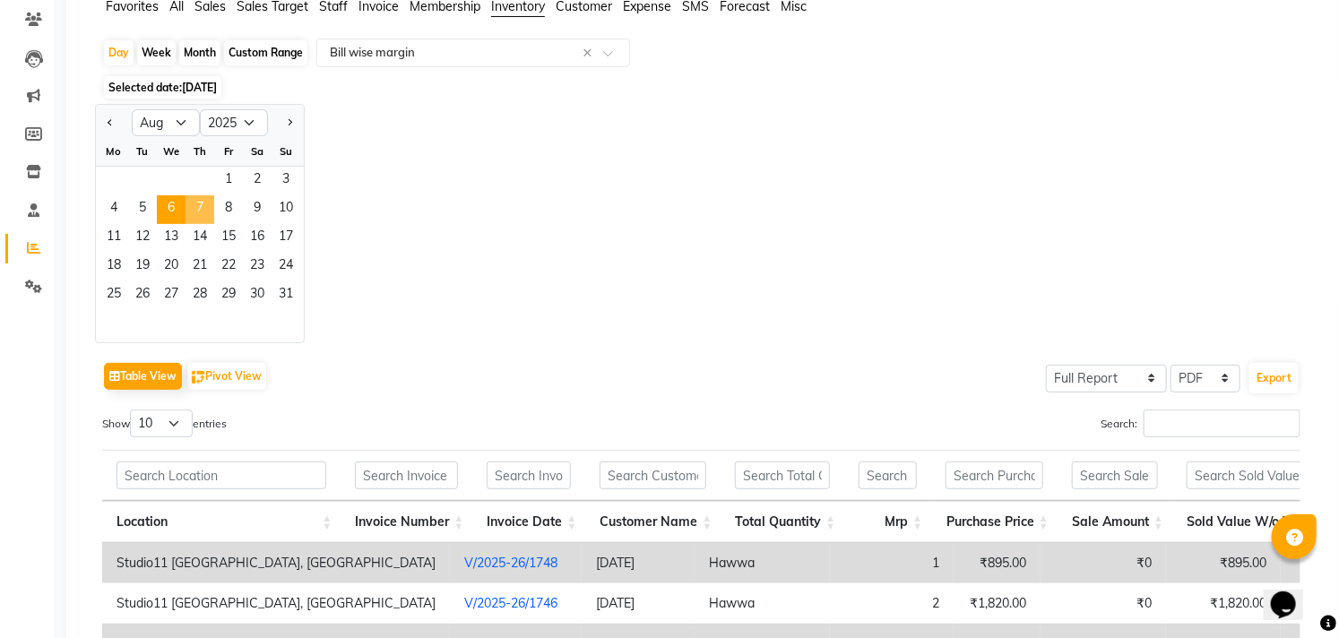
click at [193, 207] on span "7" at bounding box center [199, 209] width 29 height 29
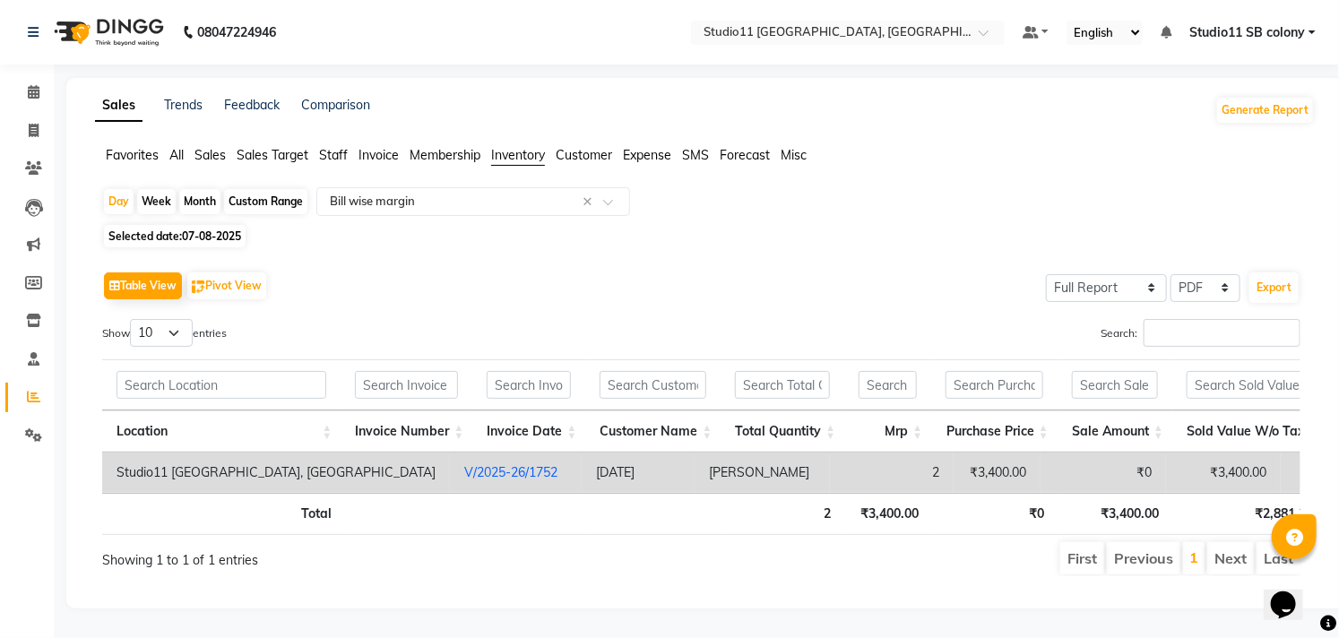
click at [186, 229] on span "07-08-2025" at bounding box center [211, 235] width 59 height 13
select select "8"
select select "2025"
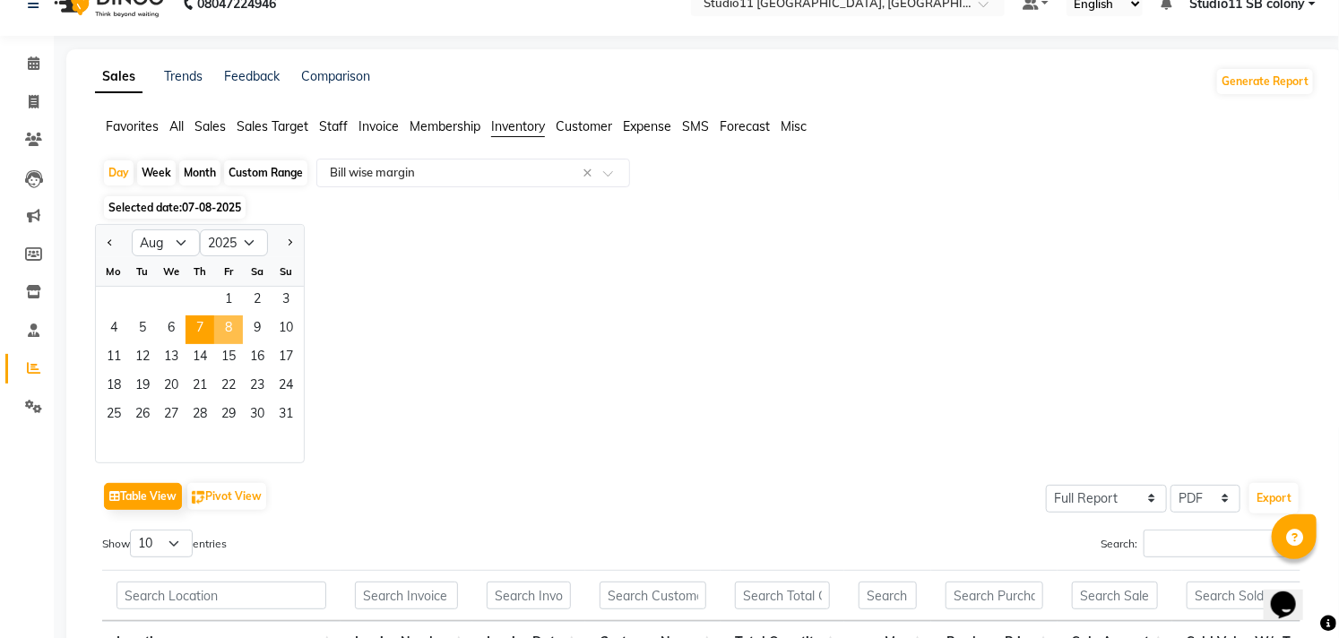
click at [220, 328] on span "8" at bounding box center [228, 329] width 29 height 29
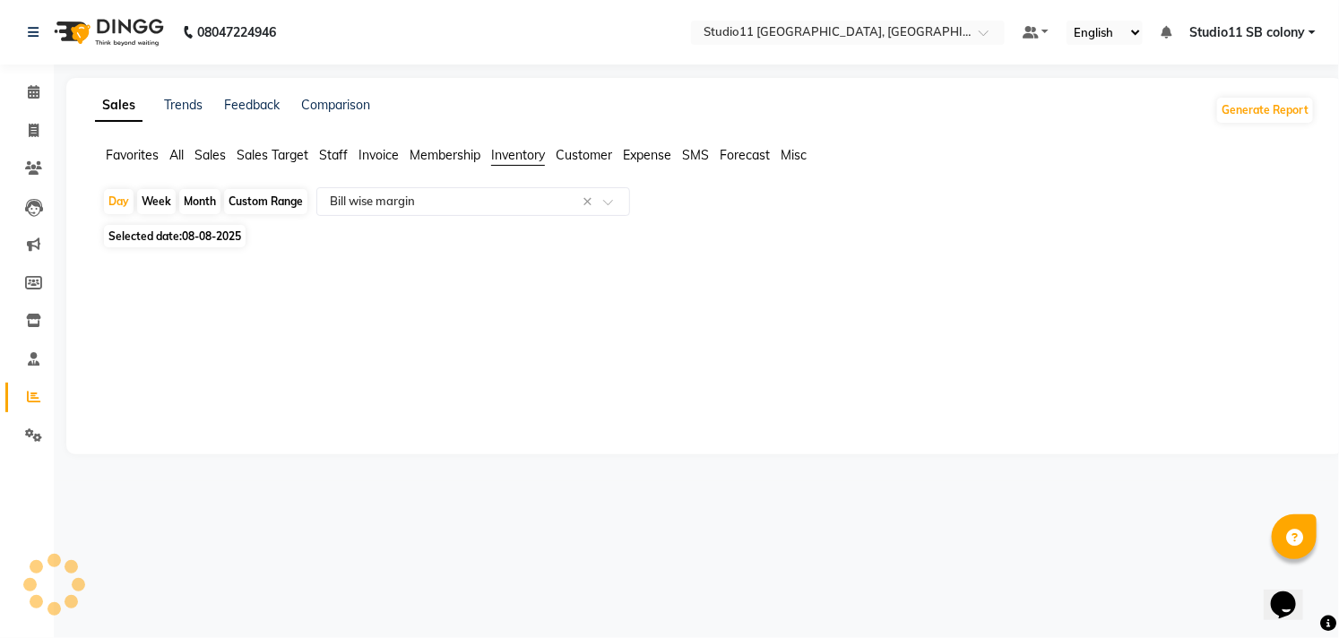
scroll to position [0, 0]
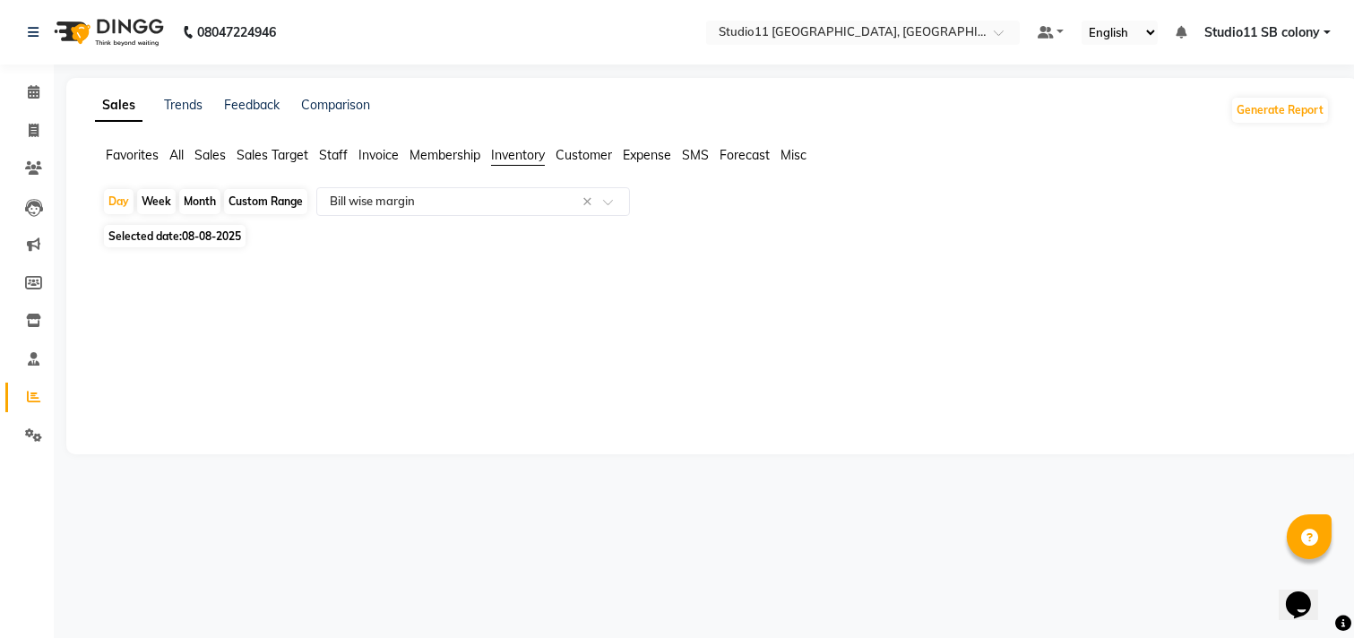
click at [207, 238] on span "08-08-2025" at bounding box center [211, 235] width 59 height 13
select select "8"
select select "2025"
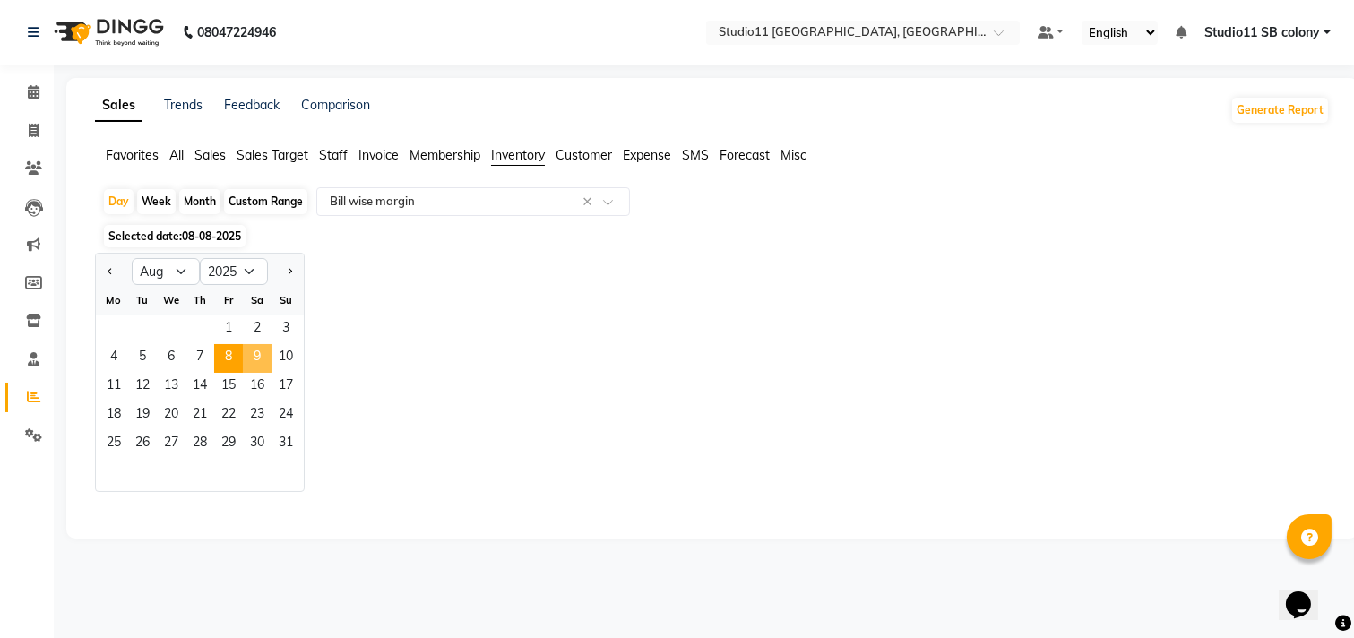
click at [251, 355] on span "9" at bounding box center [257, 358] width 29 height 29
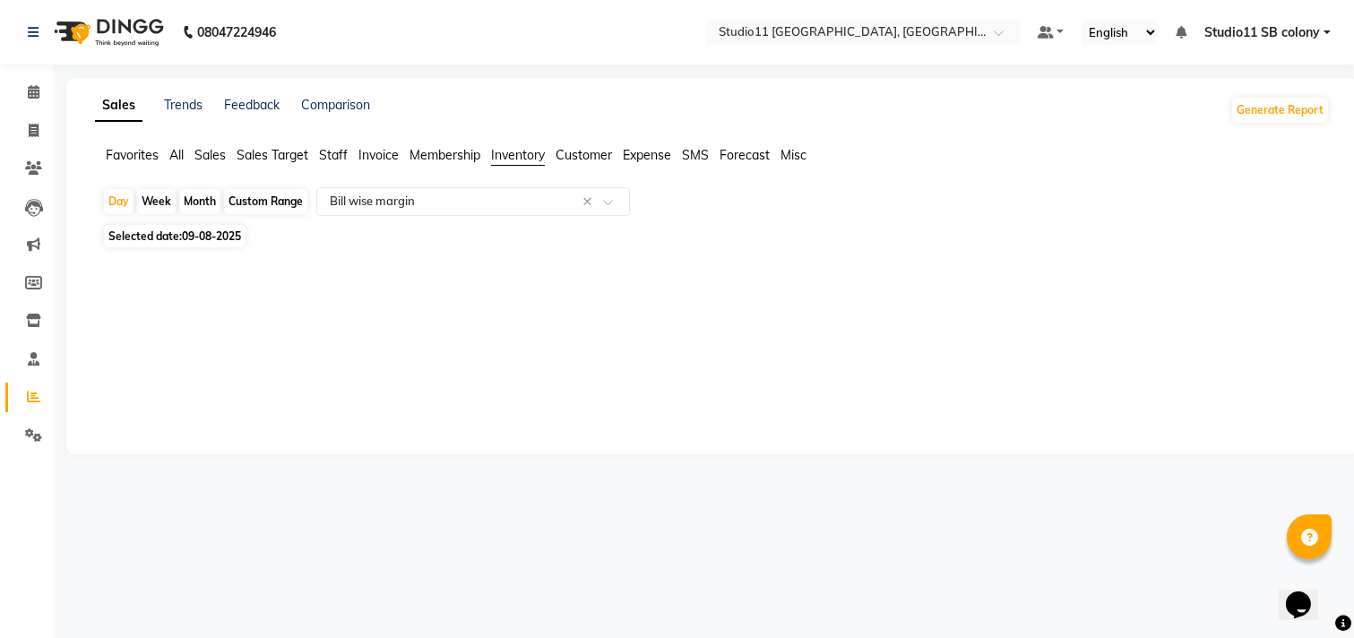
click at [195, 237] on span "09-08-2025" at bounding box center [211, 235] width 59 height 13
select select "8"
select select "2025"
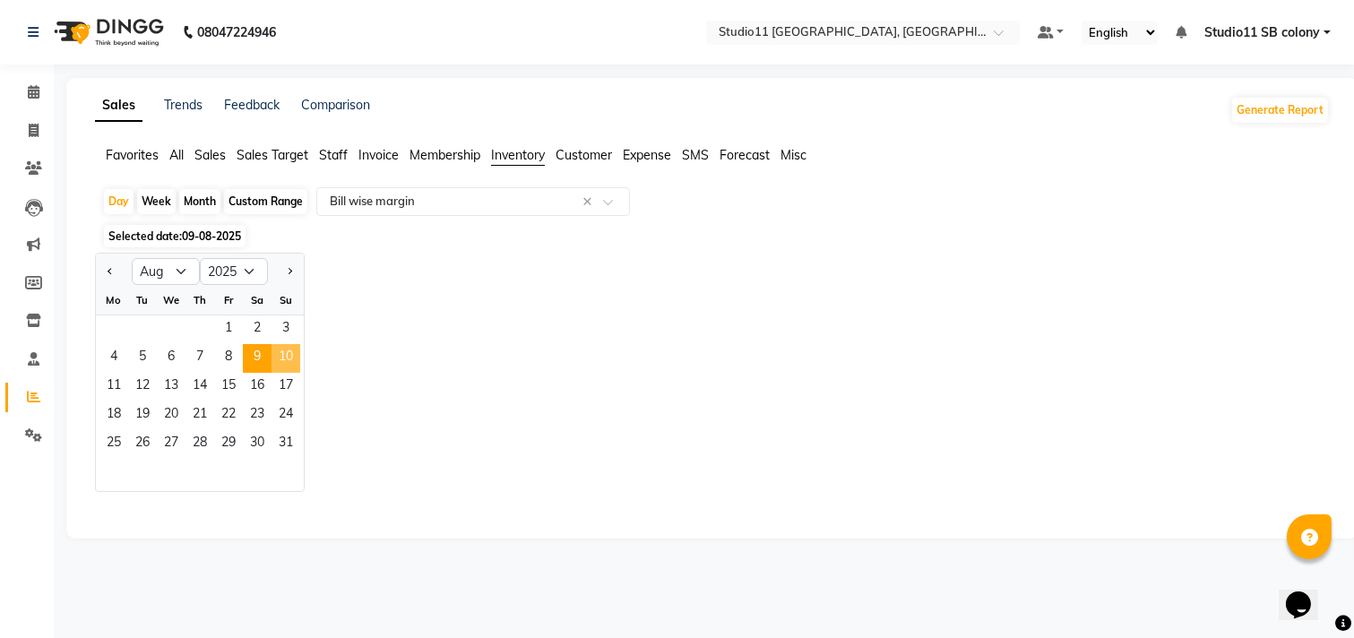
click at [296, 347] on span "10" at bounding box center [285, 358] width 29 height 29
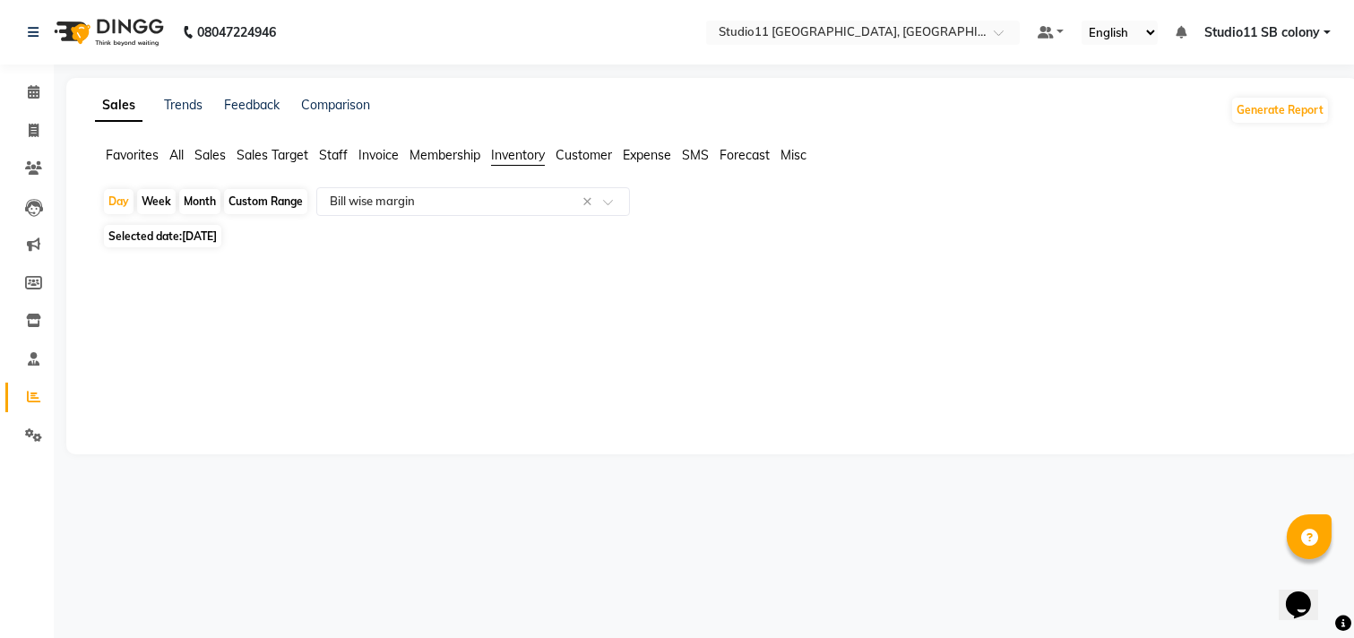
click at [212, 237] on span "10-08-2025" at bounding box center [199, 235] width 35 height 13
select select "8"
select select "2025"
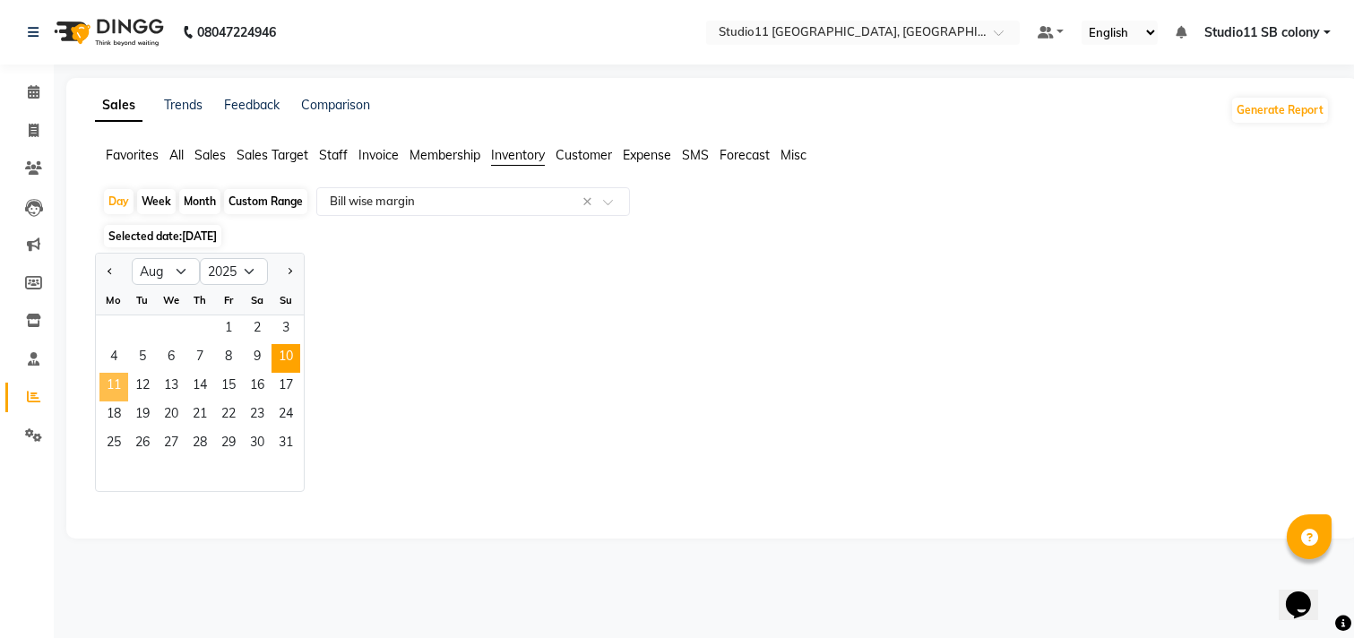
click at [104, 383] on span "11" at bounding box center [113, 387] width 29 height 29
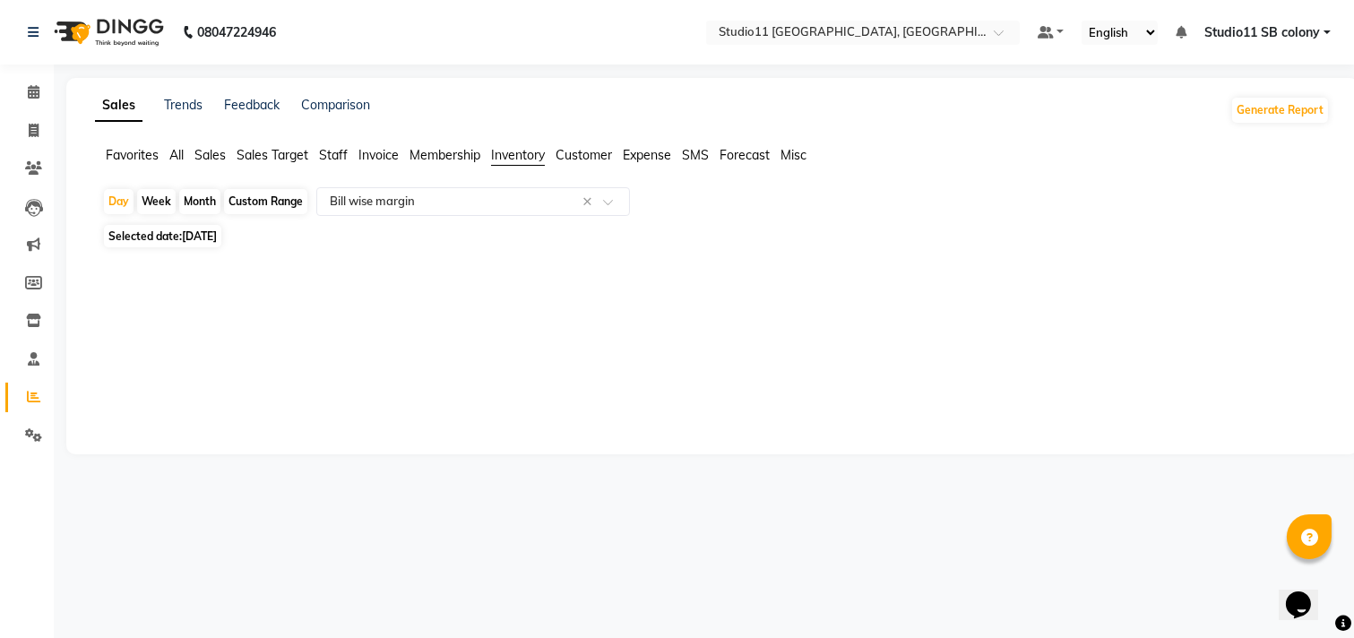
click at [217, 234] on span "11-08-2025" at bounding box center [199, 235] width 35 height 13
select select "8"
select select "2025"
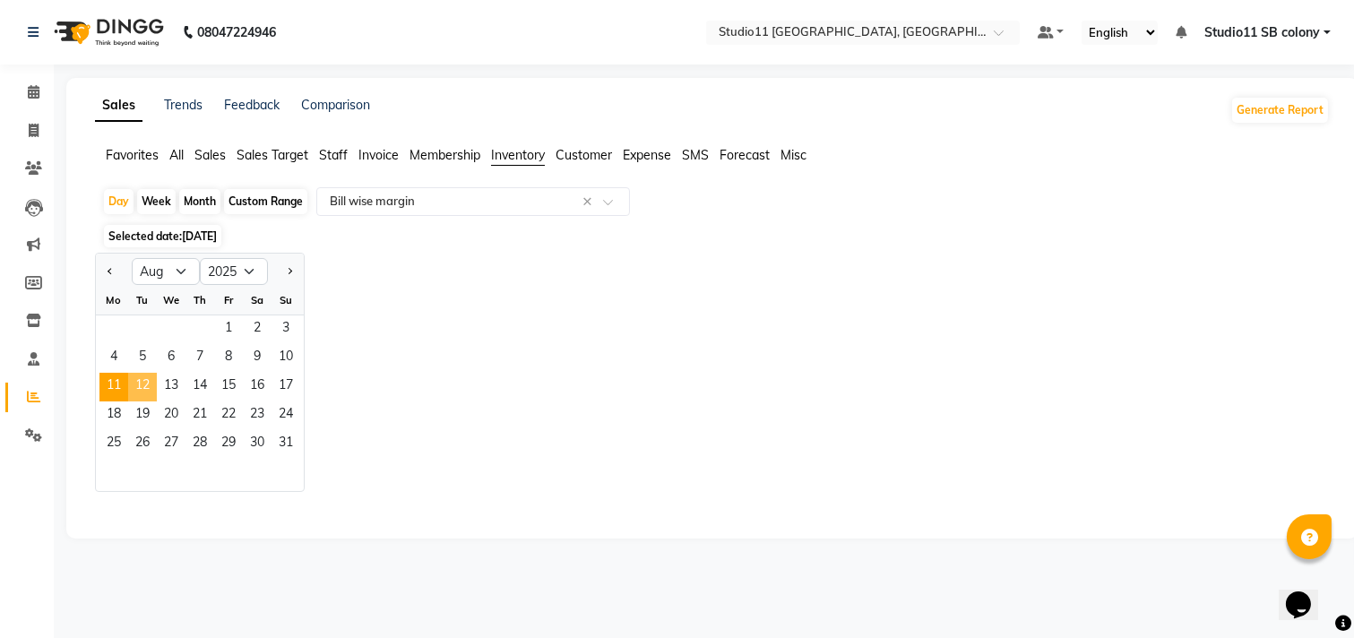
click at [148, 383] on span "12" at bounding box center [142, 387] width 29 height 29
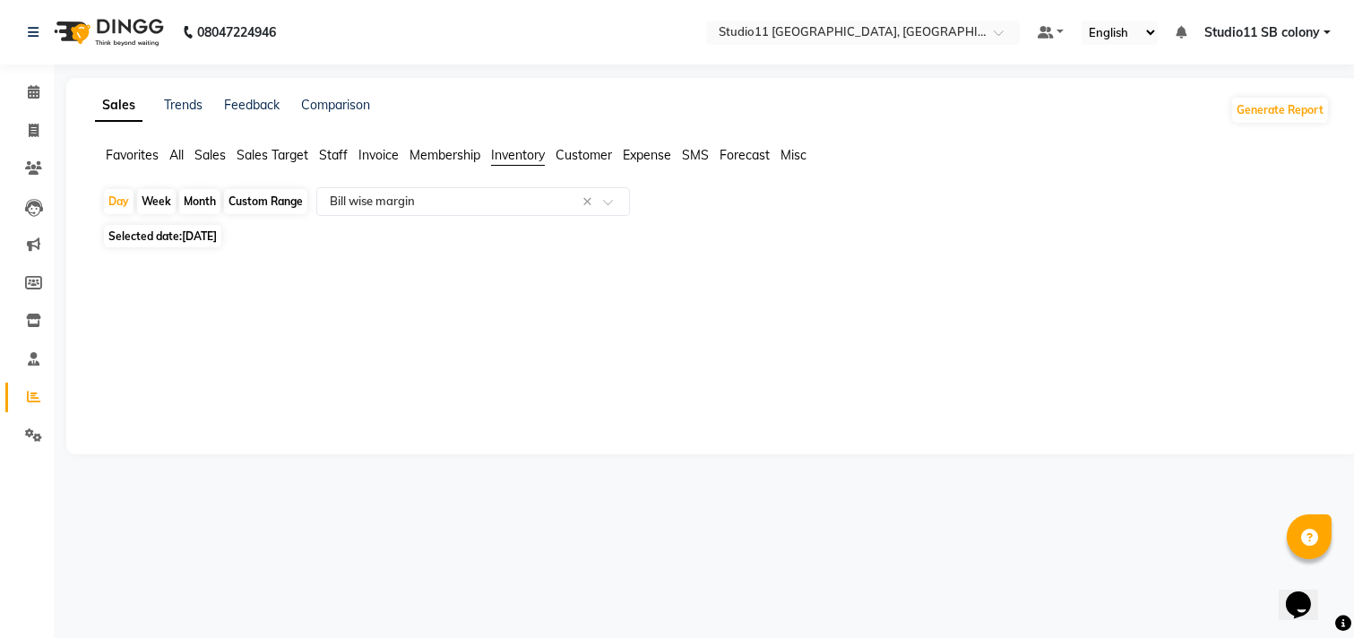
click at [217, 237] on span "12-08-2025" at bounding box center [199, 235] width 35 height 13
select select "8"
select select "2025"
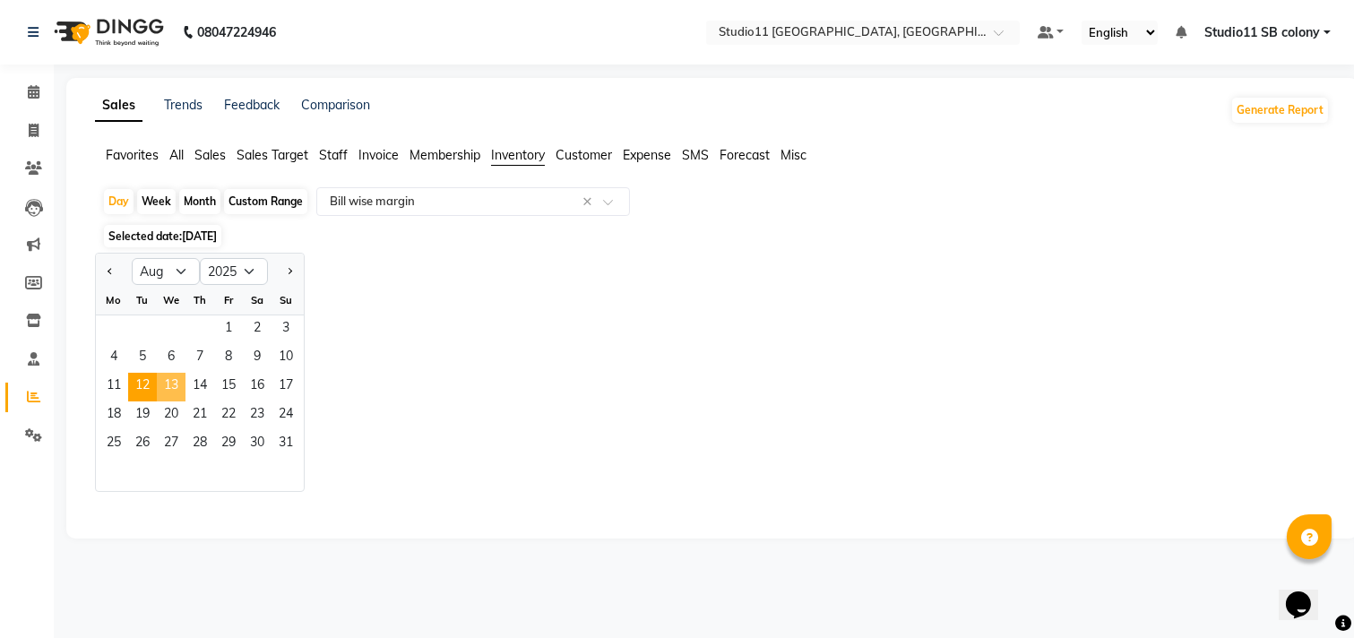
click at [168, 381] on span "13" at bounding box center [171, 387] width 29 height 29
select select "full_report"
select select "pdf"
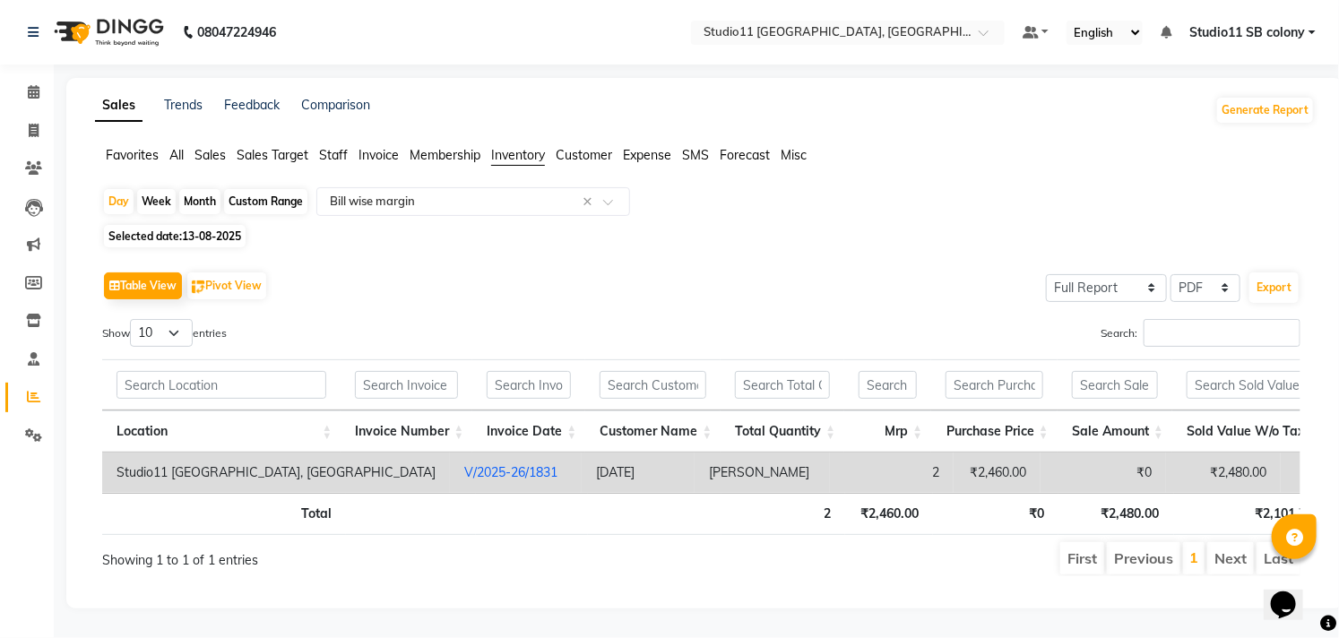
scroll to position [29, 0]
click at [203, 229] on span "13-08-2025" at bounding box center [211, 235] width 59 height 13
select select "8"
select select "2025"
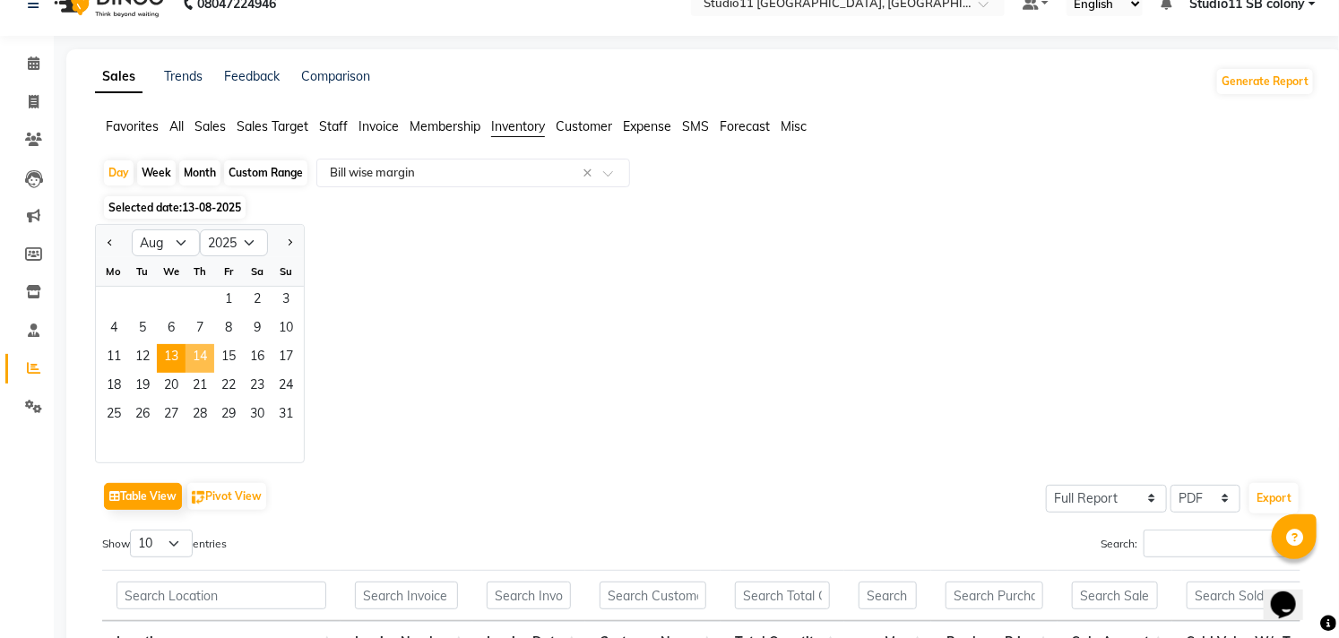
click at [207, 362] on span "14" at bounding box center [199, 358] width 29 height 29
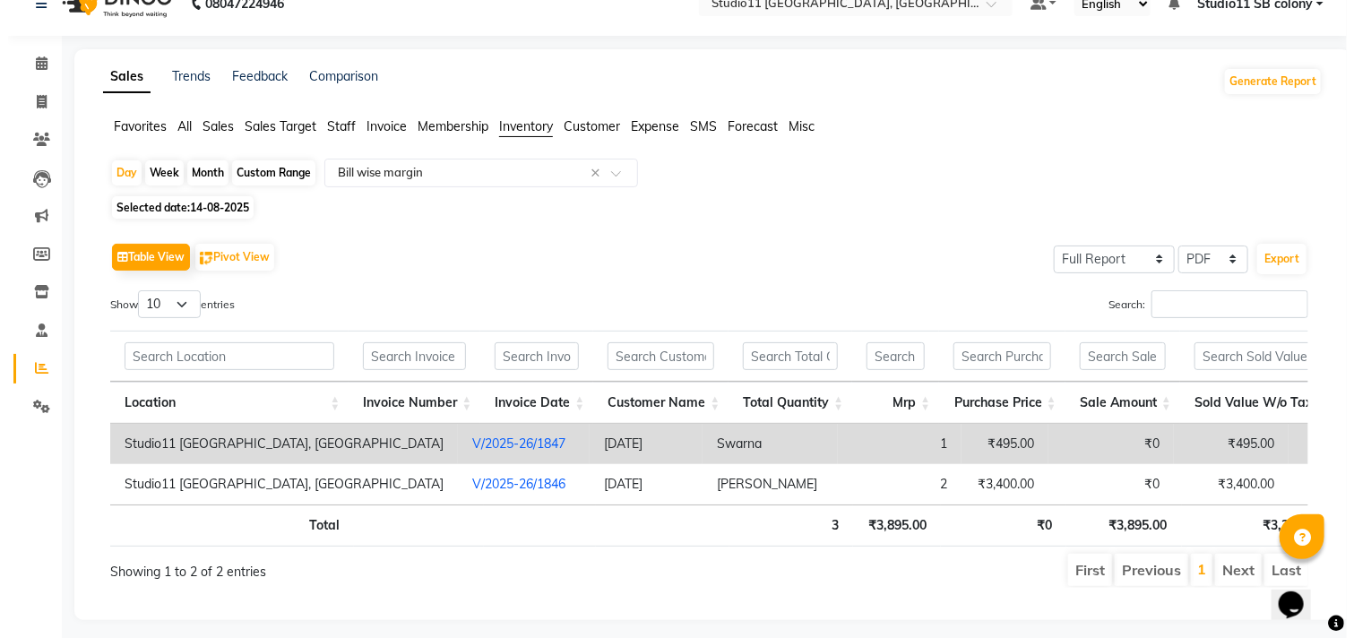
scroll to position [0, 0]
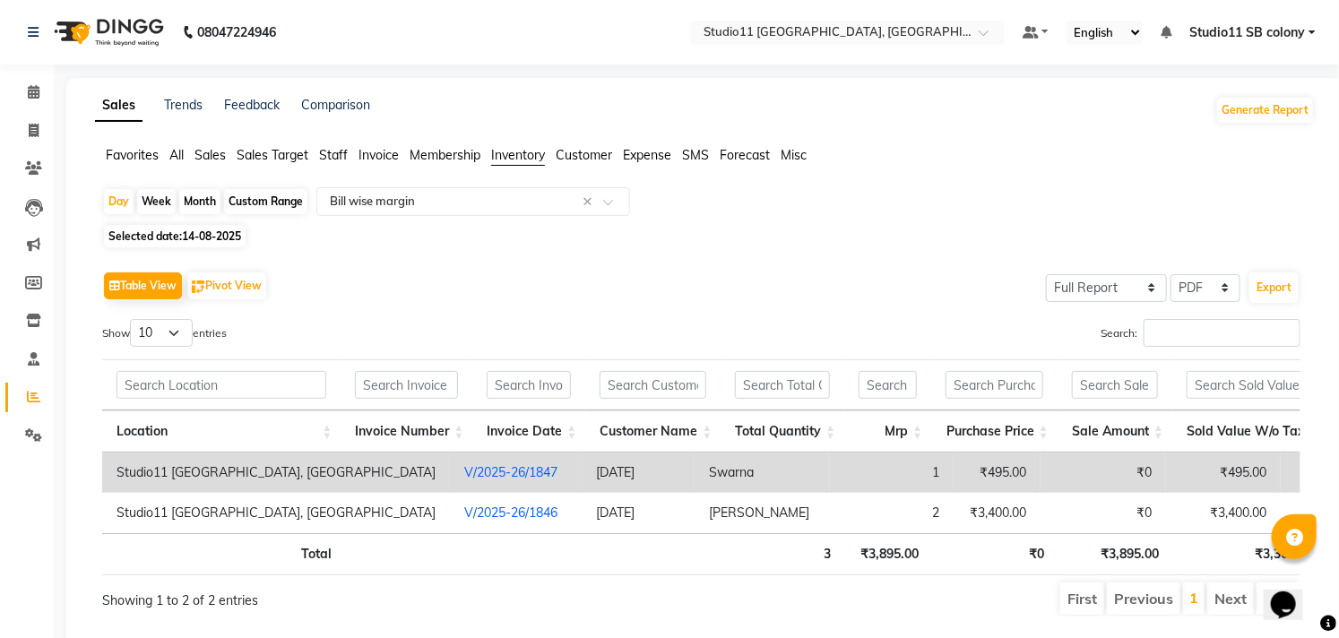
click at [694, 478] on td "Swarna" at bounding box center [761, 472] width 135 height 40
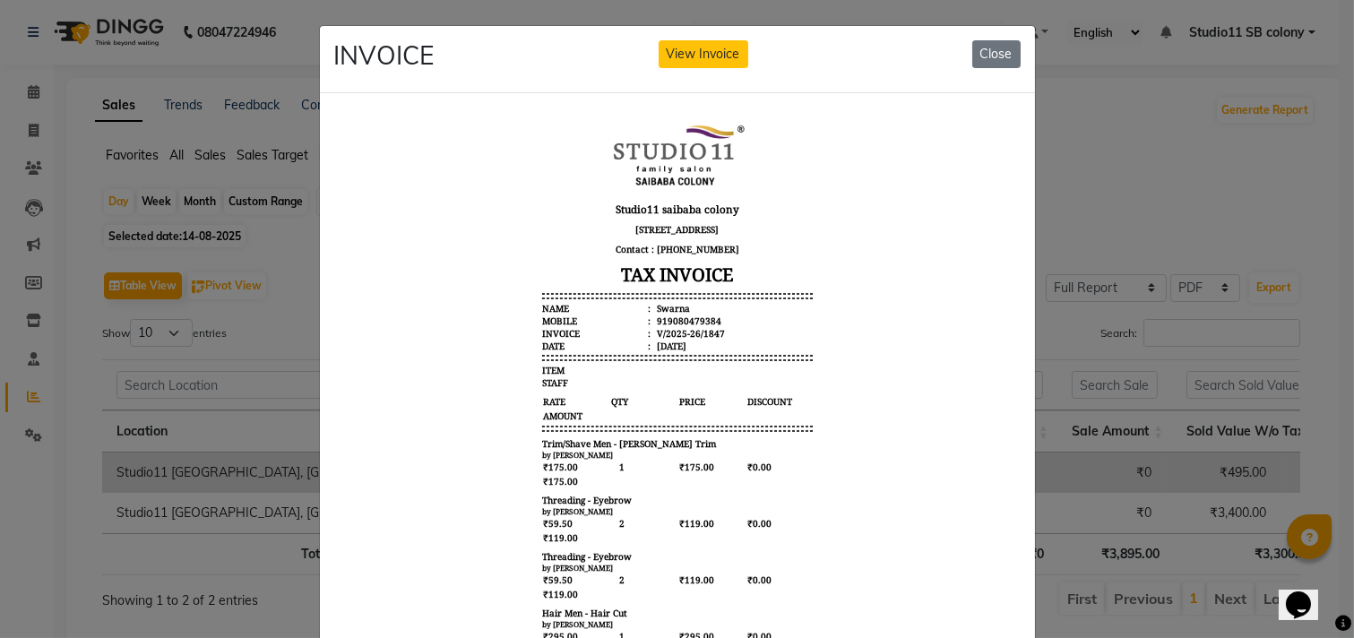
scroll to position [14, 0]
drag, startPoint x: 996, startPoint y: 529, endPoint x: 1517, endPoint y: 590, distance: 524.2
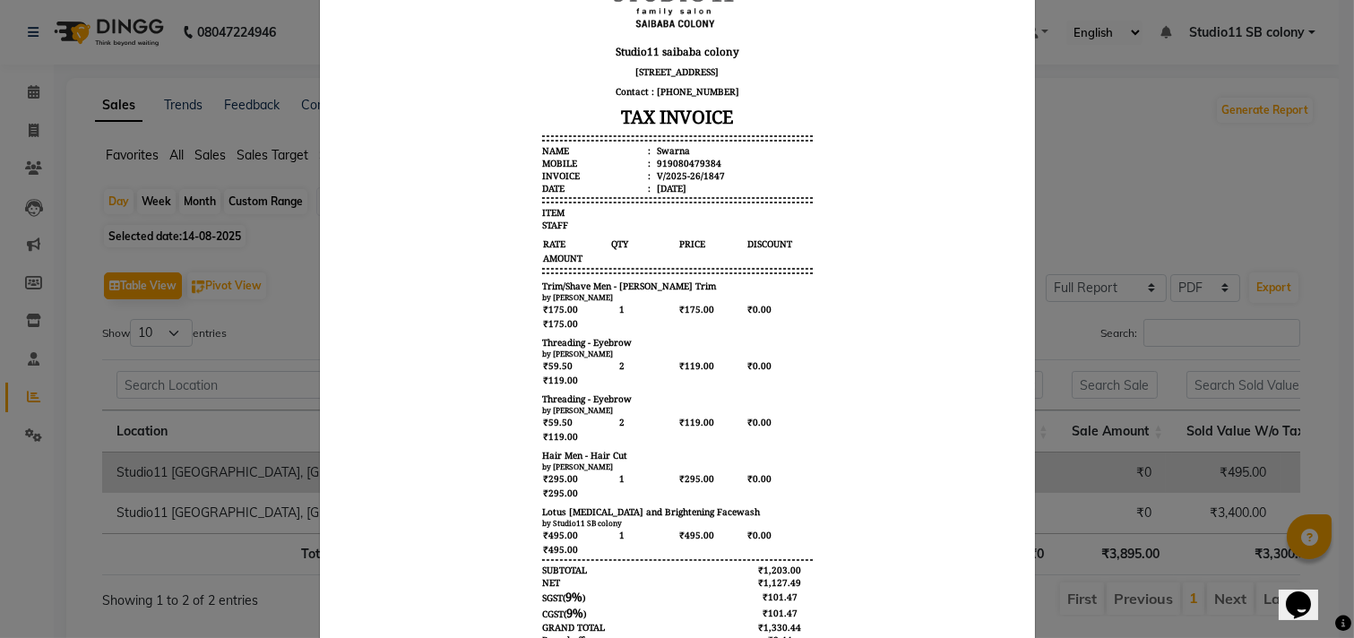
scroll to position [0, 0]
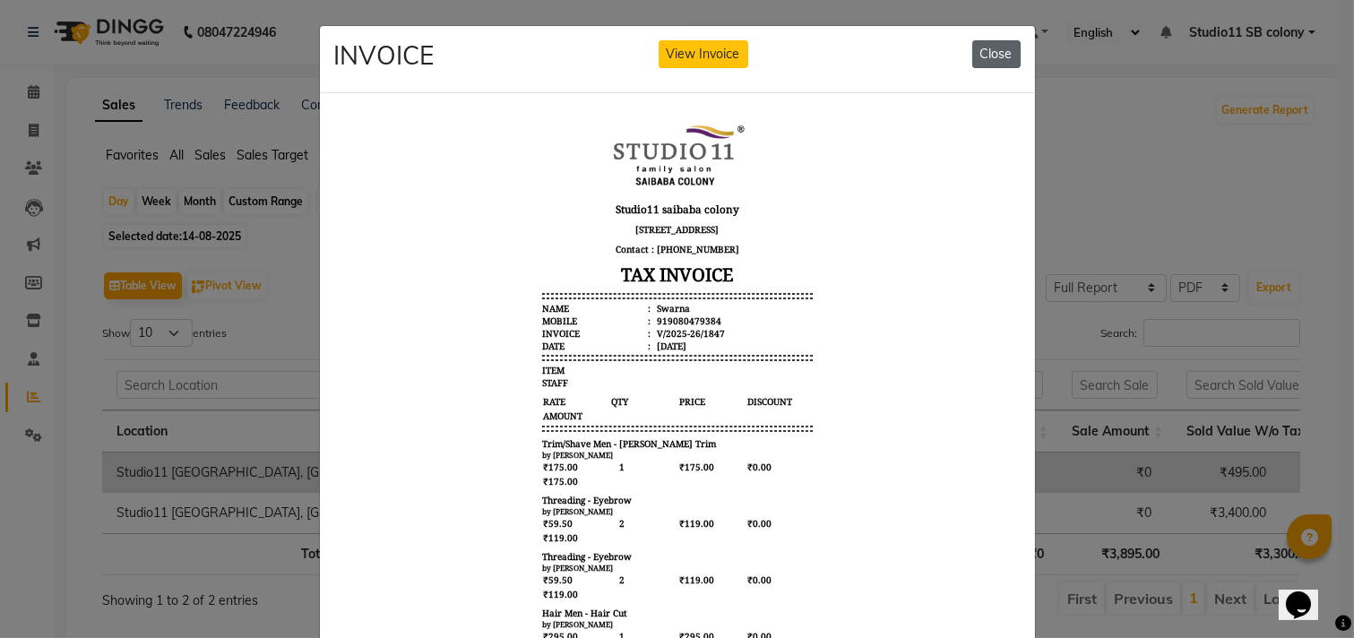
click at [980, 59] on button "Close" at bounding box center [996, 54] width 48 height 28
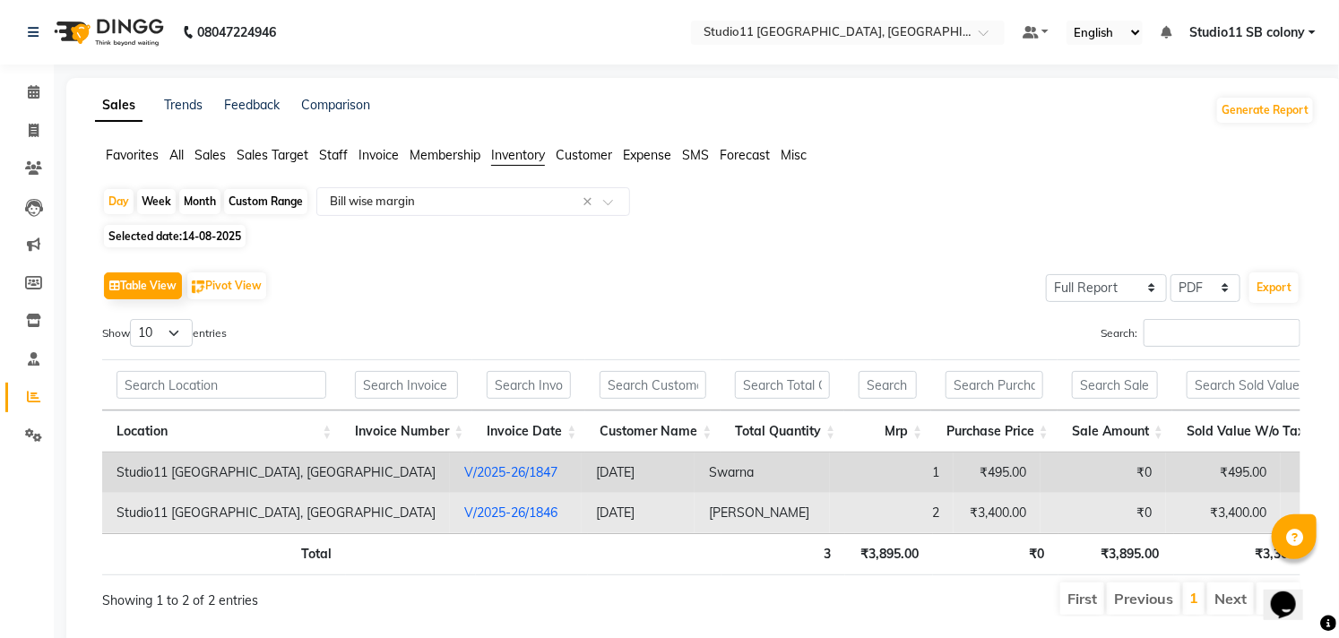
click at [835, 521] on td "2" at bounding box center [892, 513] width 124 height 40
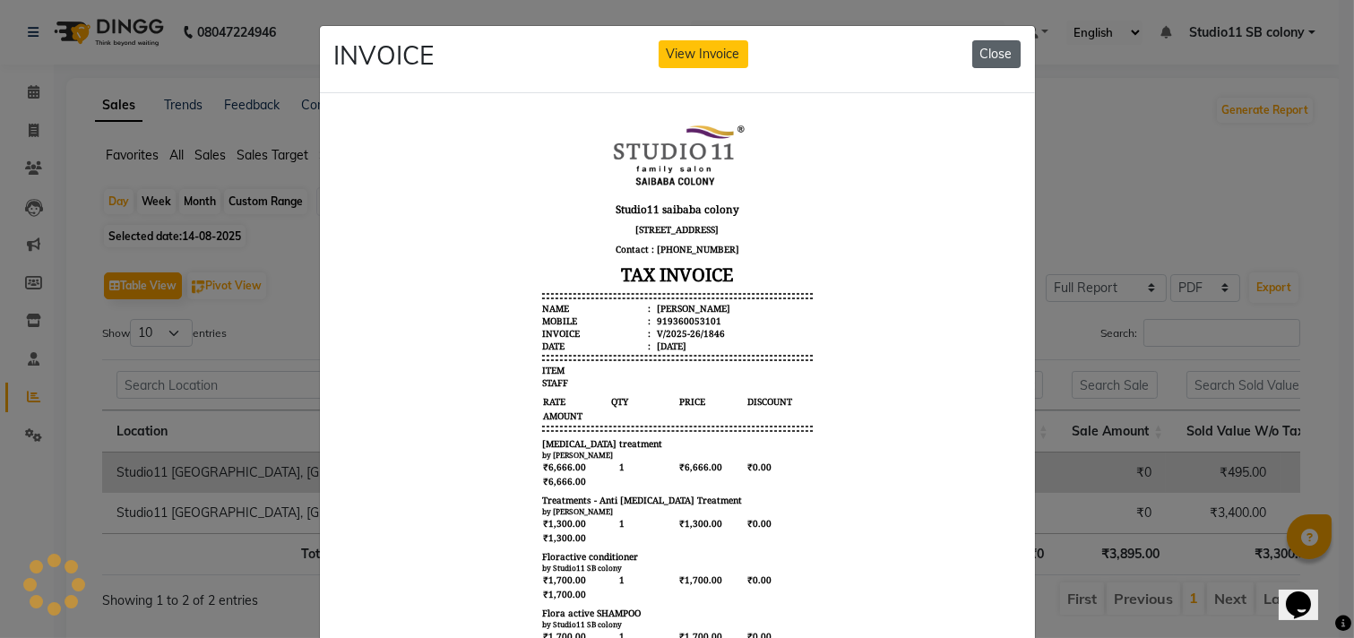
click at [980, 56] on button "Close" at bounding box center [996, 54] width 48 height 28
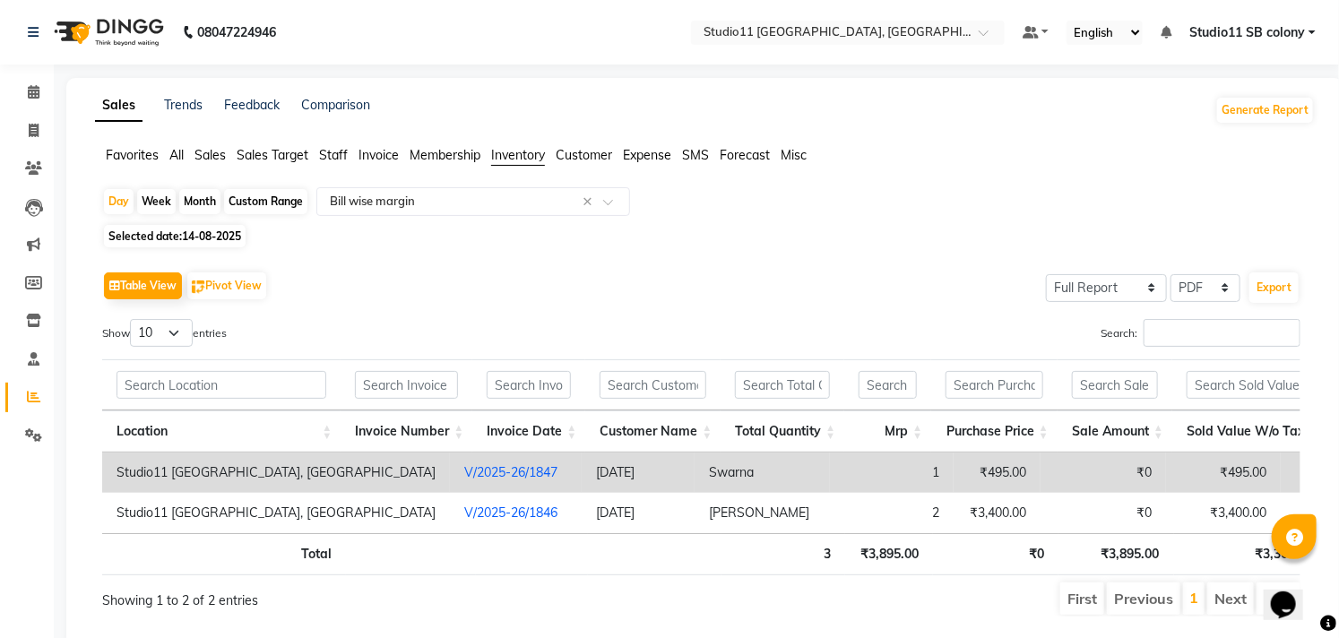
click at [166, 237] on span "Selected date: 14-08-2025" at bounding box center [175, 236] width 142 height 22
select select "8"
select select "2025"
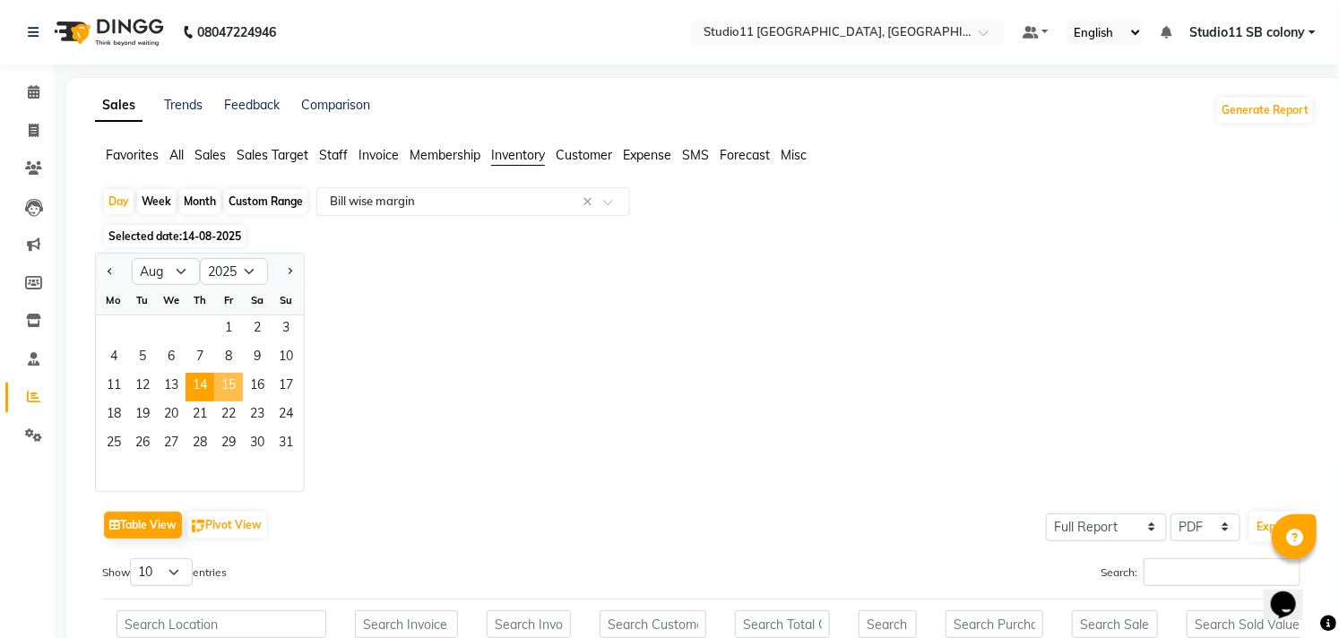
click at [225, 379] on span "15" at bounding box center [228, 387] width 29 height 29
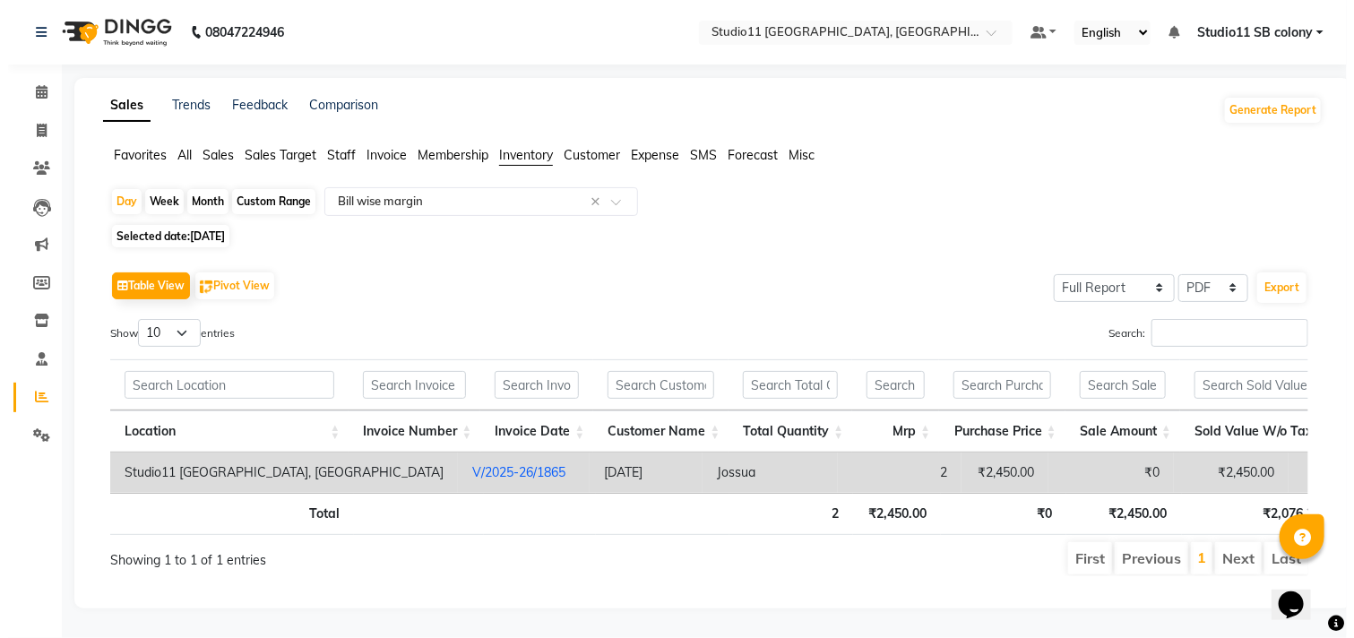
scroll to position [29, 0]
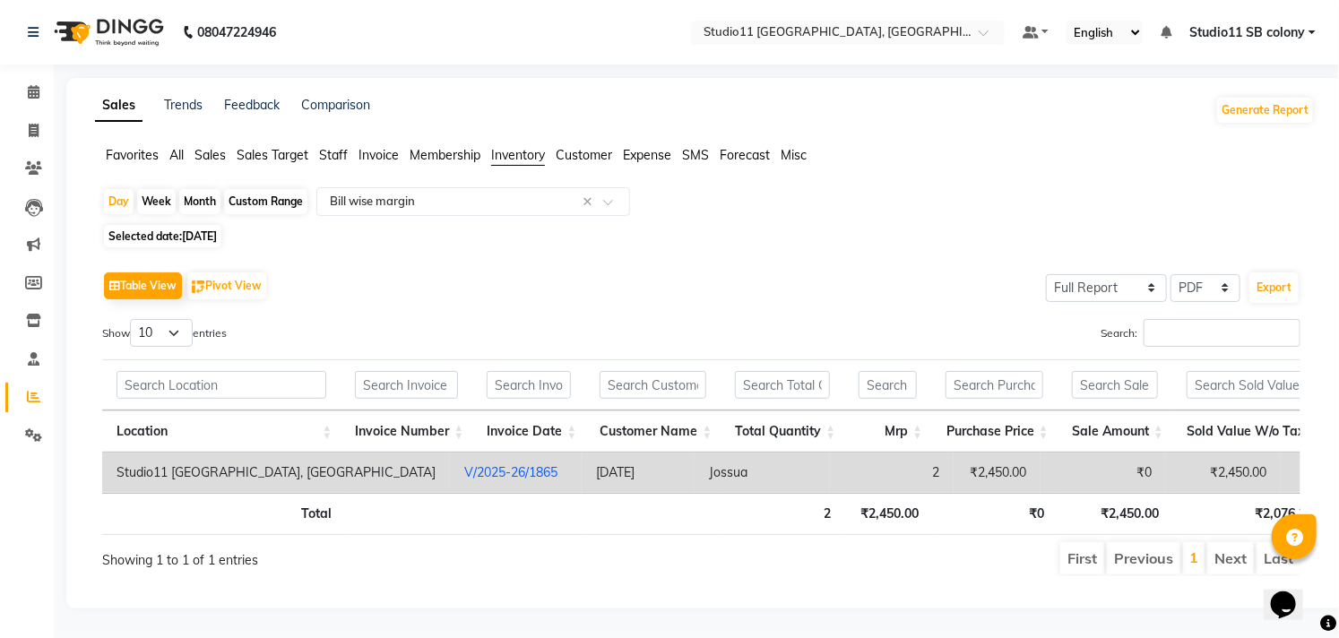
click at [694, 452] on td "Jossua" at bounding box center [761, 472] width 135 height 40
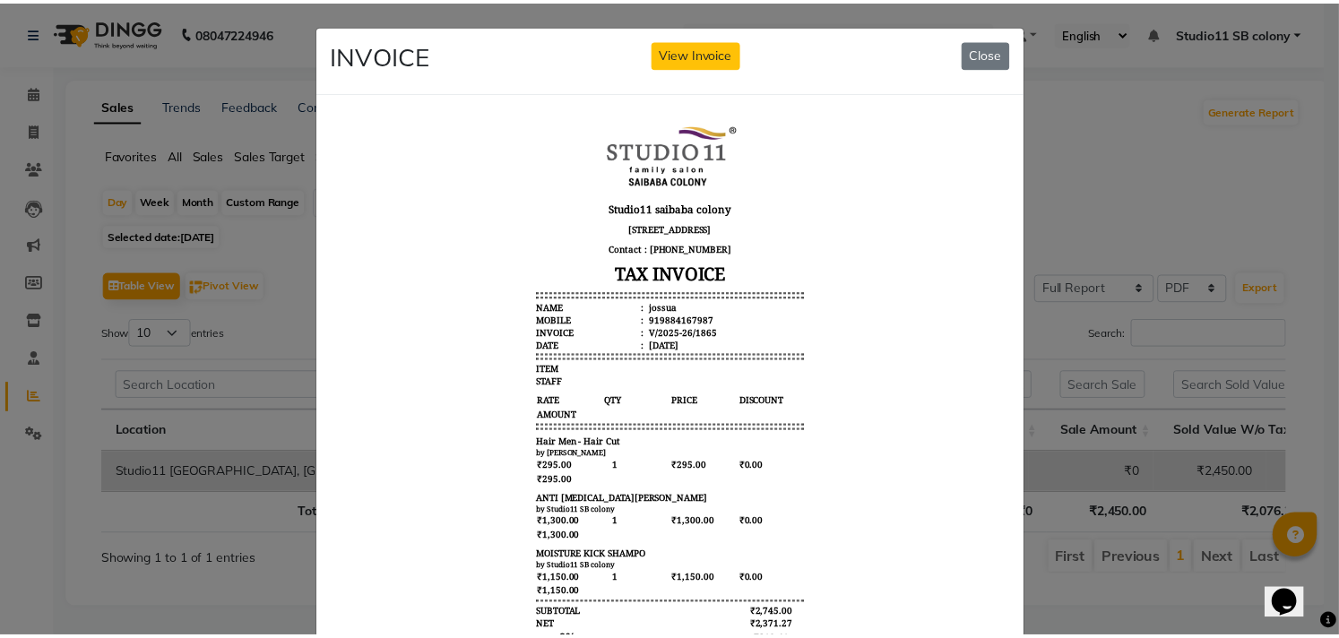
scroll to position [0, 0]
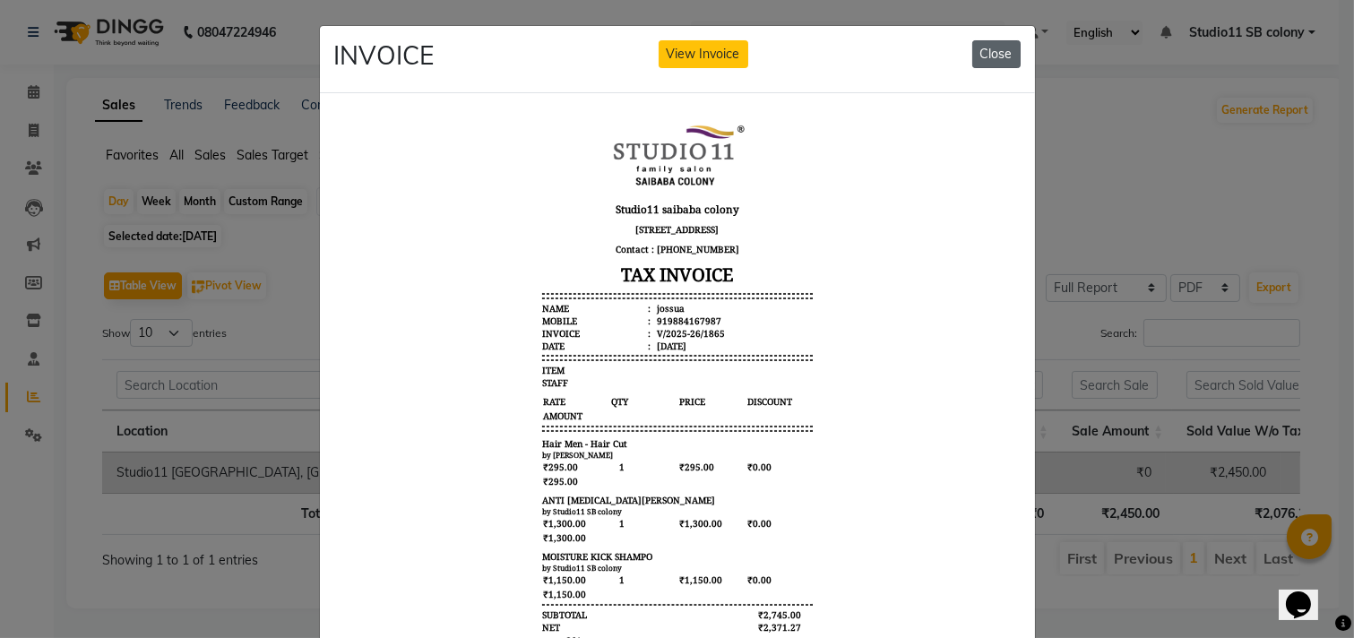
click at [1005, 56] on button "Close" at bounding box center [996, 54] width 48 height 28
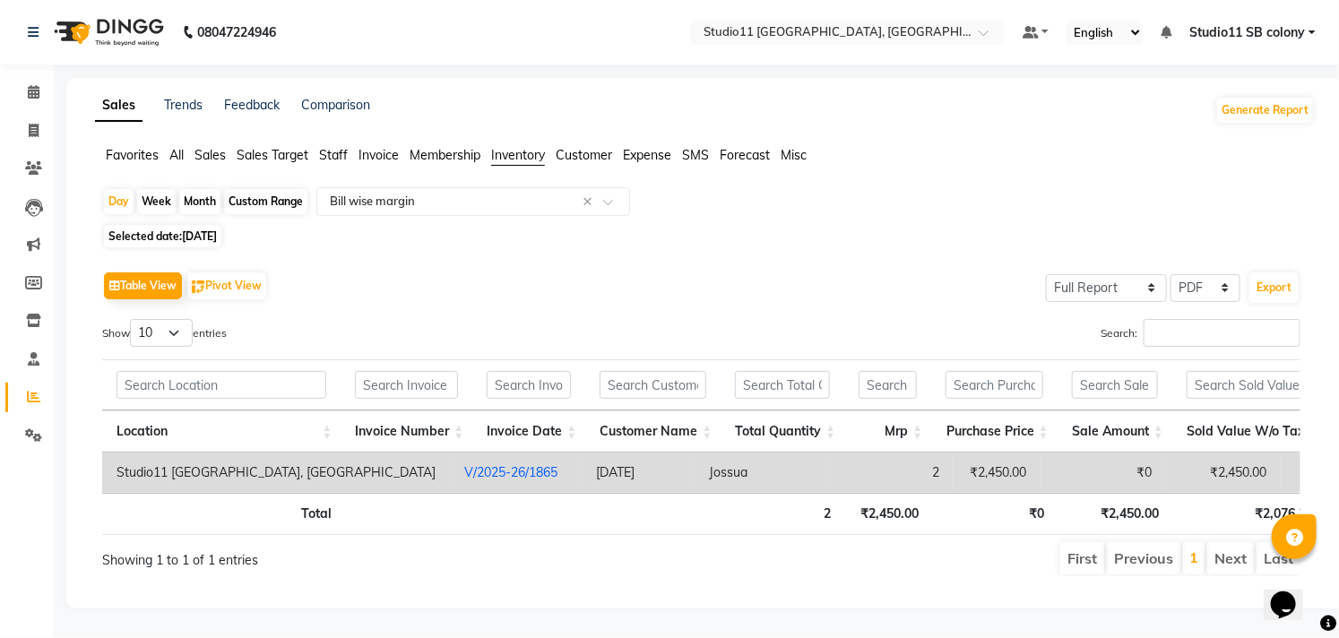
click at [207, 229] on span "15-08-2025" at bounding box center [199, 235] width 35 height 13
select select "8"
select select "2025"
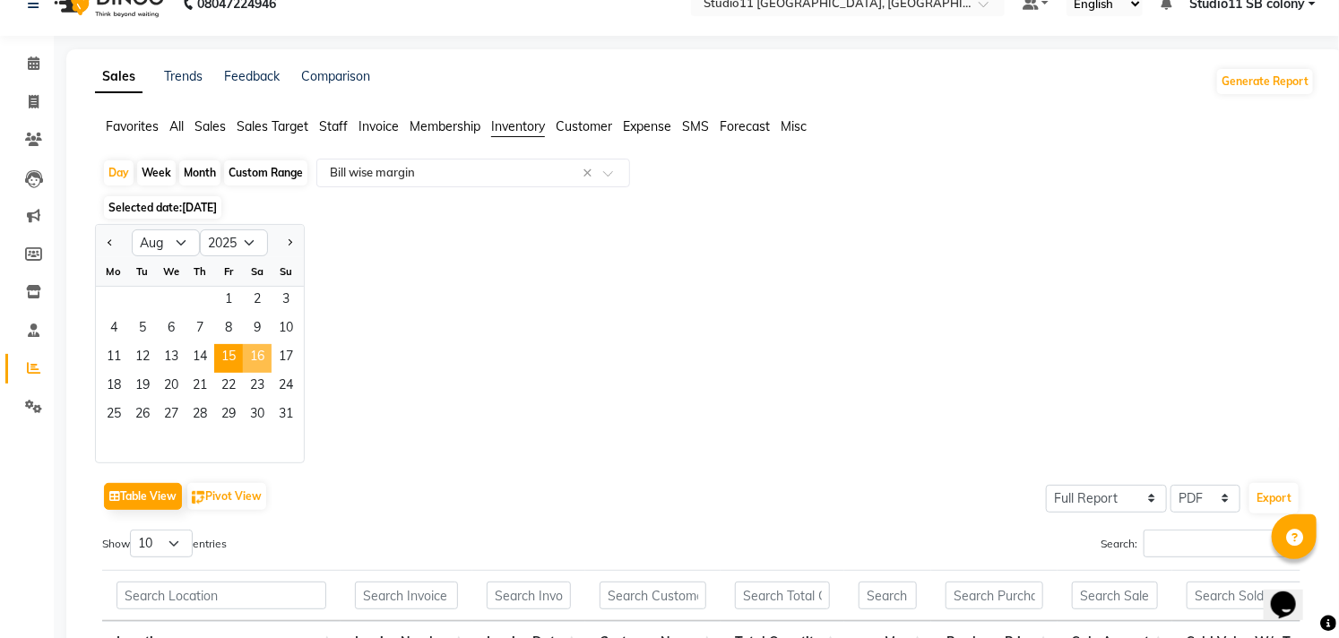
click at [261, 353] on span "16" at bounding box center [257, 358] width 29 height 29
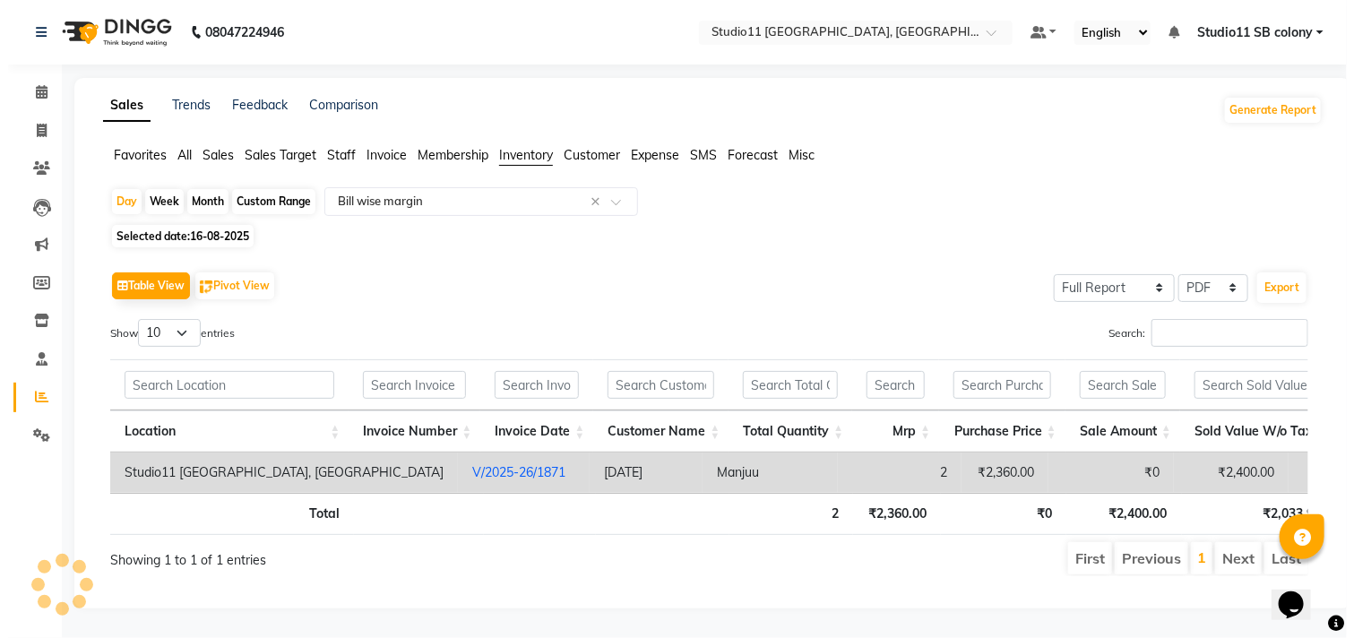
scroll to position [29, 0]
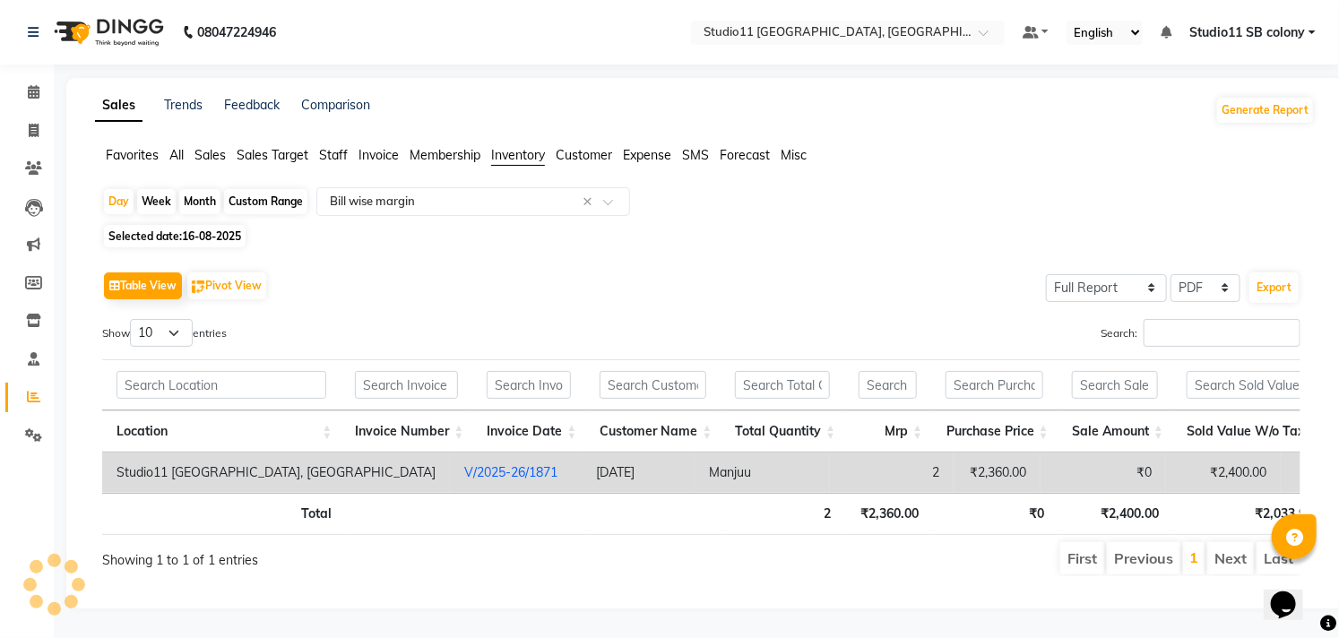
click at [694, 452] on td "Manjuu" at bounding box center [761, 472] width 135 height 40
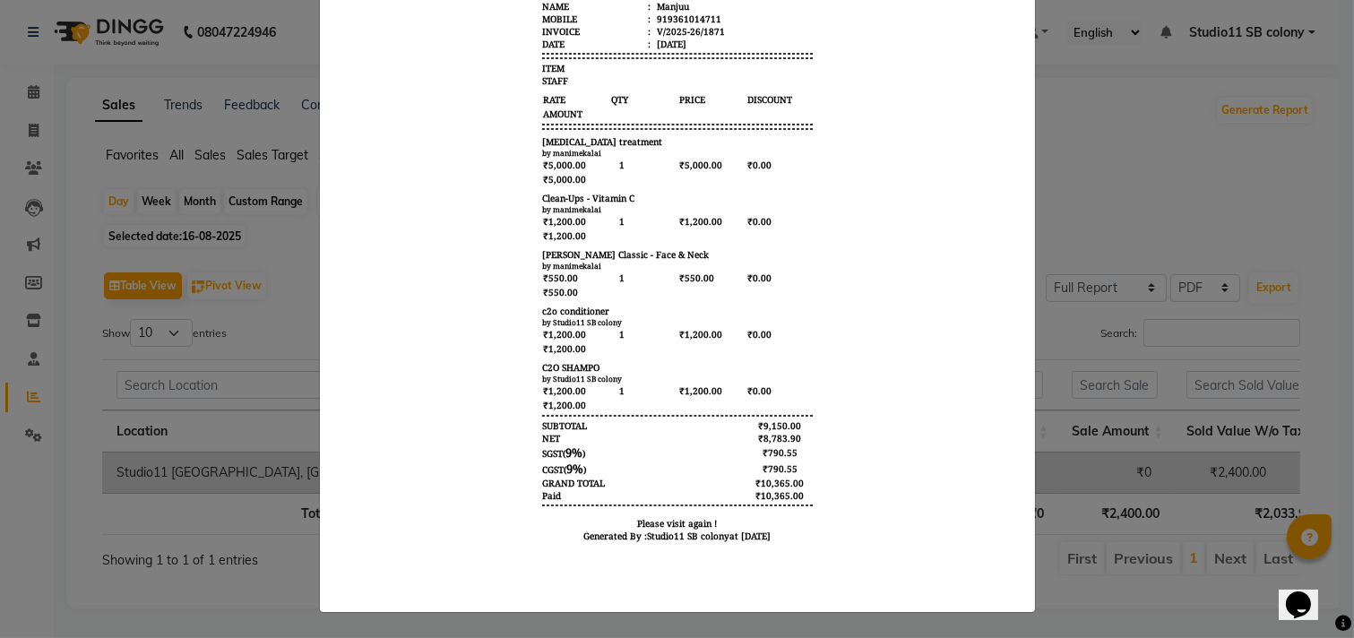
scroll to position [128, 0]
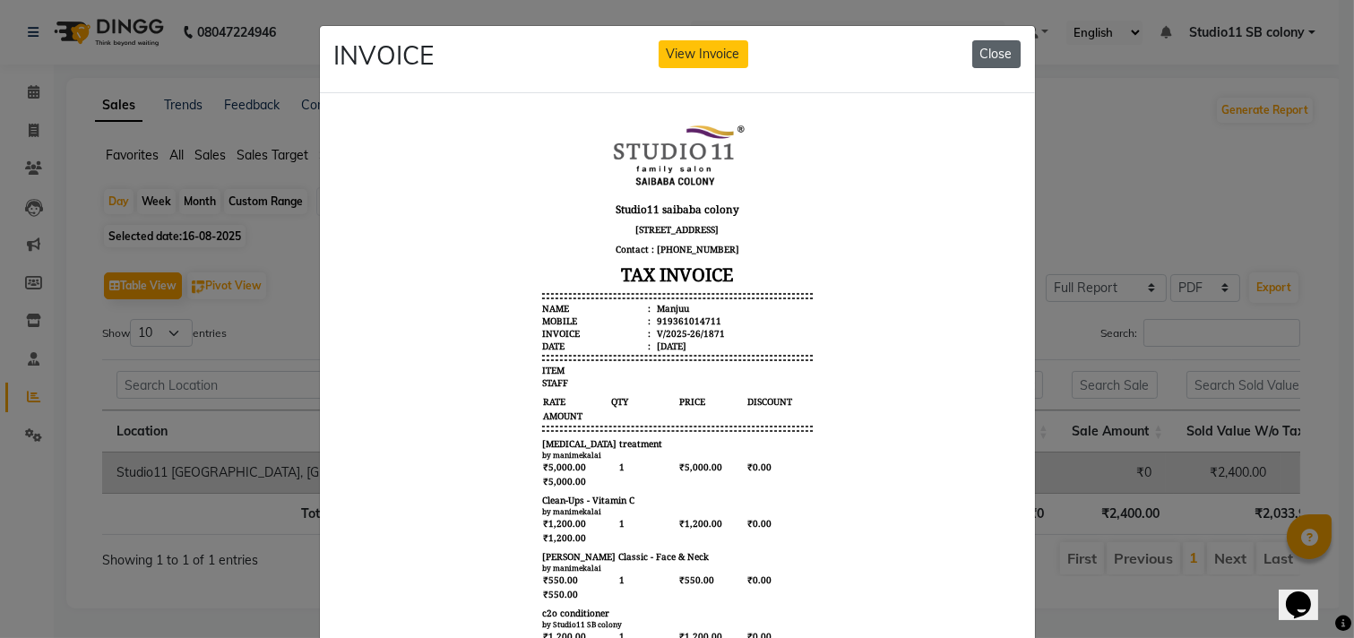
click at [986, 55] on button "Close" at bounding box center [996, 54] width 48 height 28
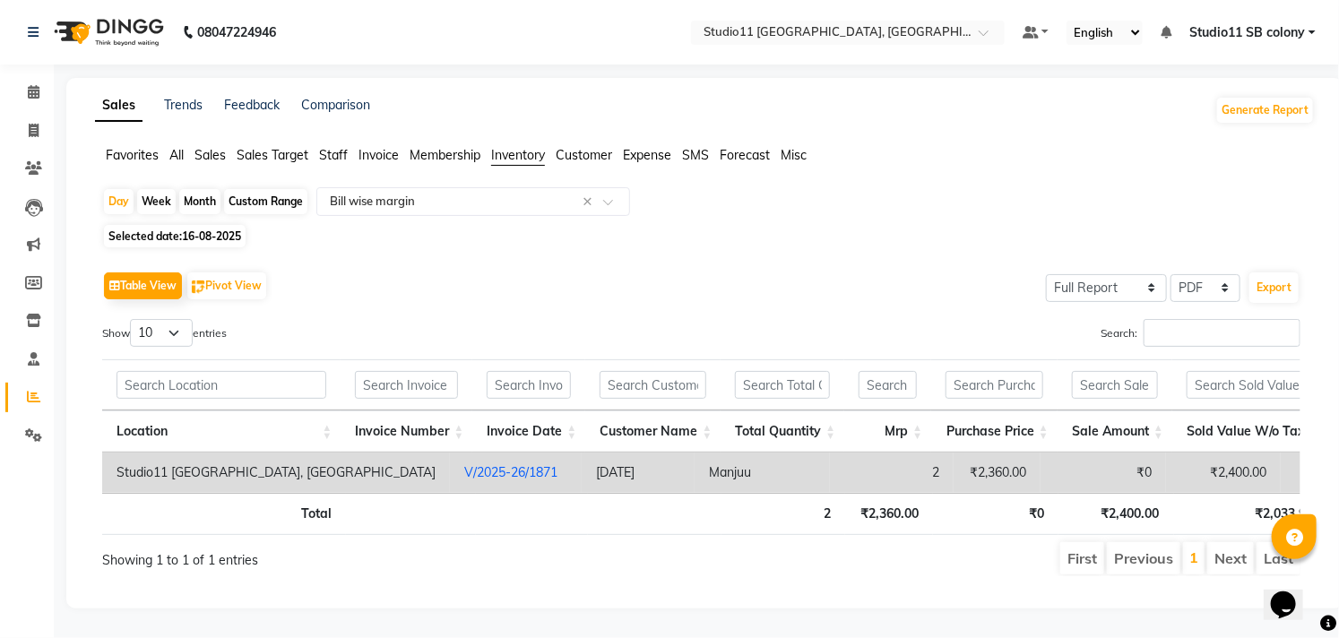
click at [180, 225] on span "Selected date: 16-08-2025" at bounding box center [175, 236] width 142 height 22
select select "8"
select select "2025"
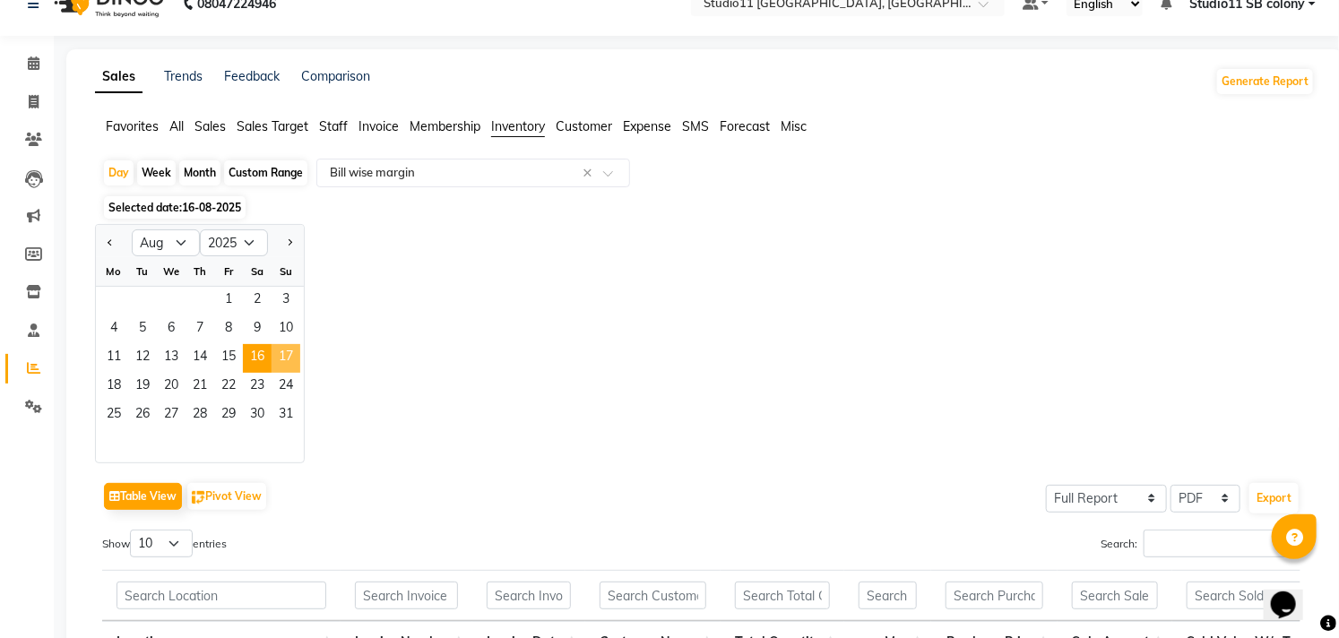
click at [279, 359] on span "17" at bounding box center [285, 358] width 29 height 29
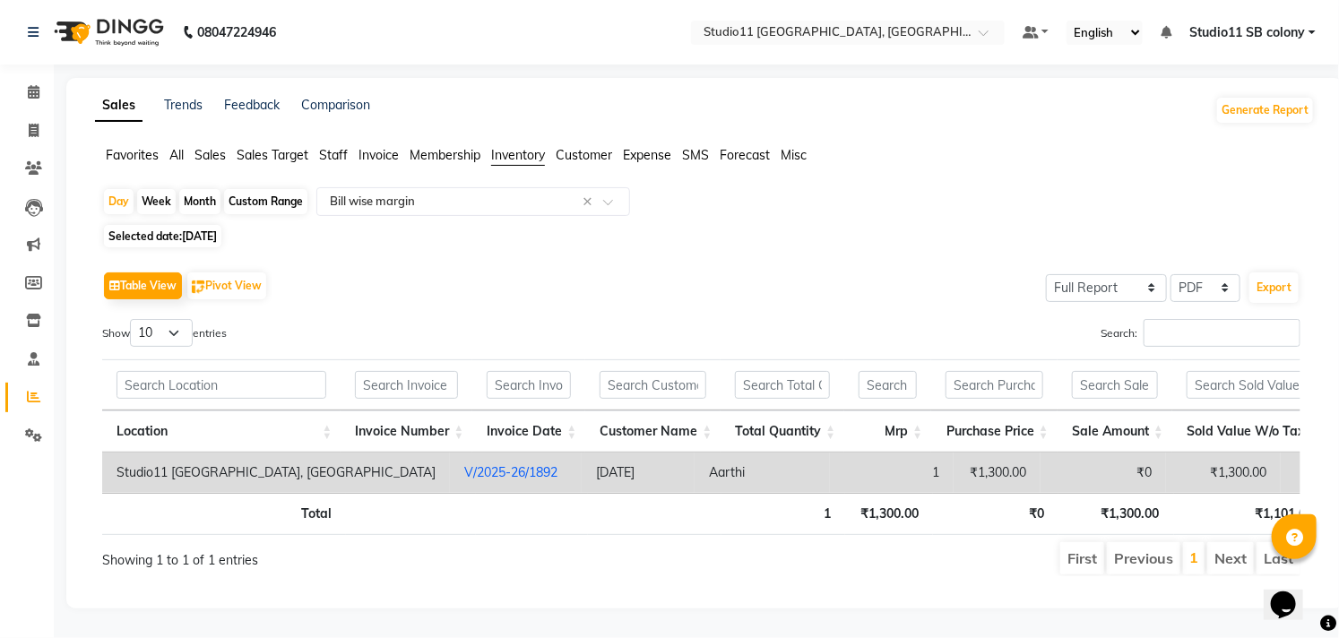
click at [201, 237] on span "17-08-2025" at bounding box center [199, 235] width 35 height 13
select select "8"
select select "2025"
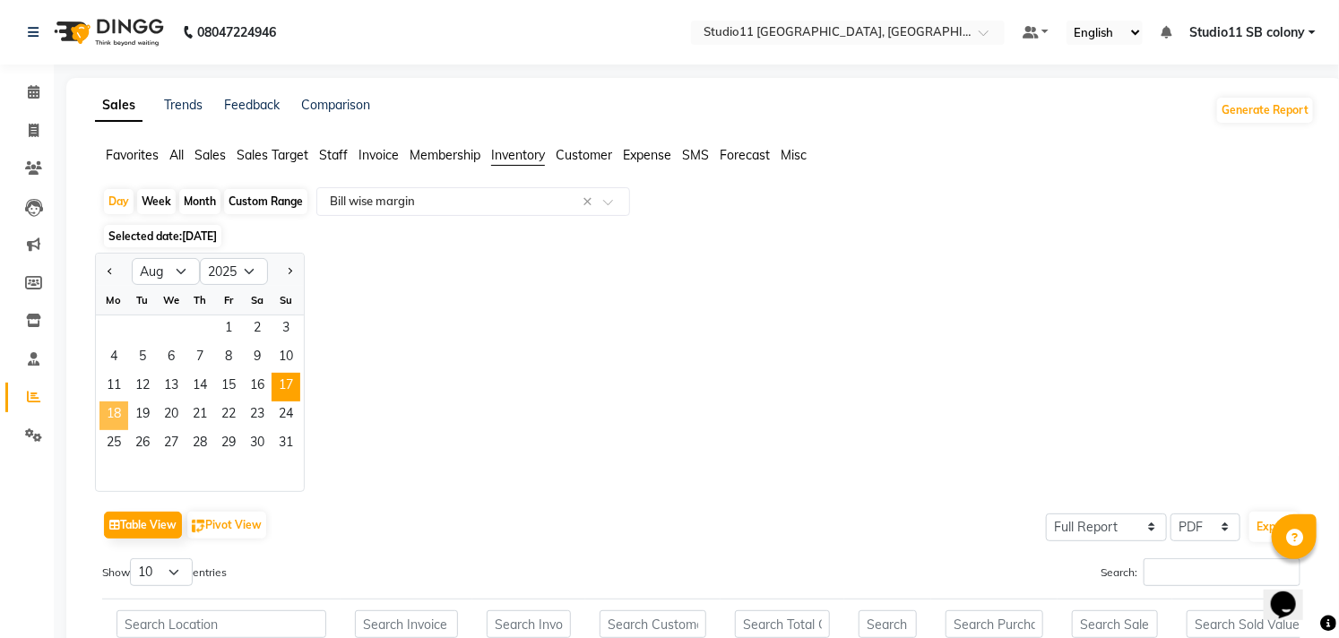
click at [108, 415] on span "18" at bounding box center [113, 415] width 29 height 29
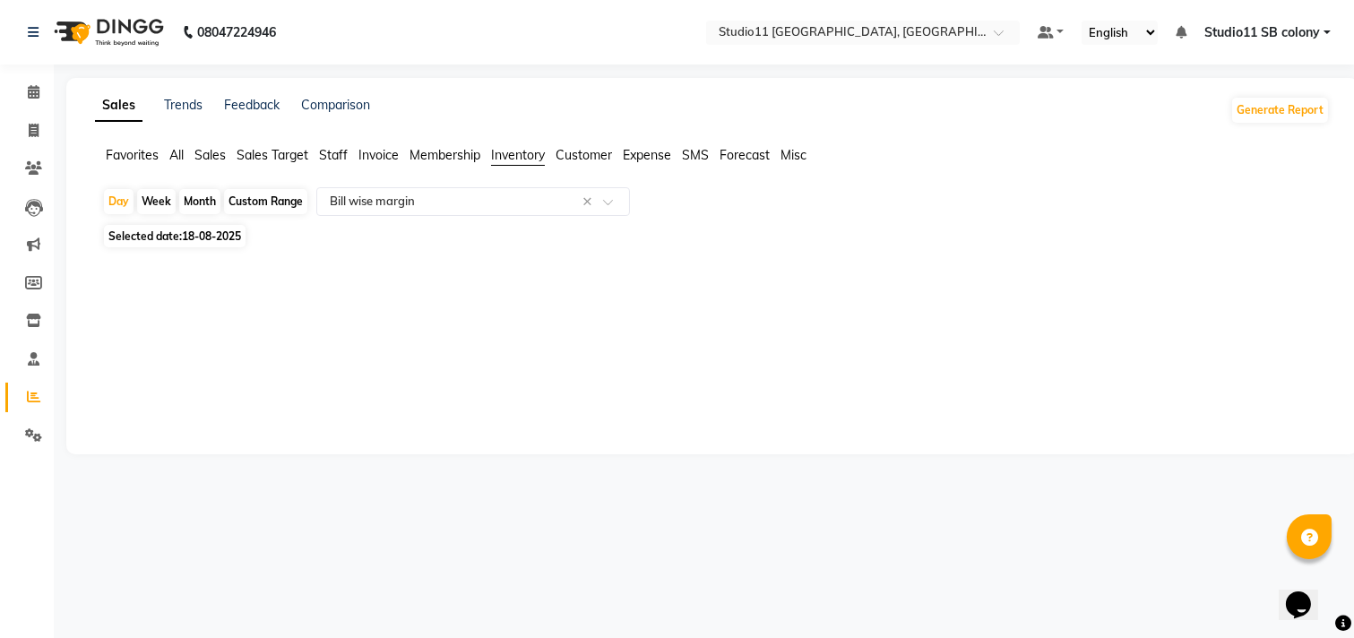
click at [226, 230] on span "18-08-2025" at bounding box center [211, 235] width 59 height 13
select select "8"
select select "2025"
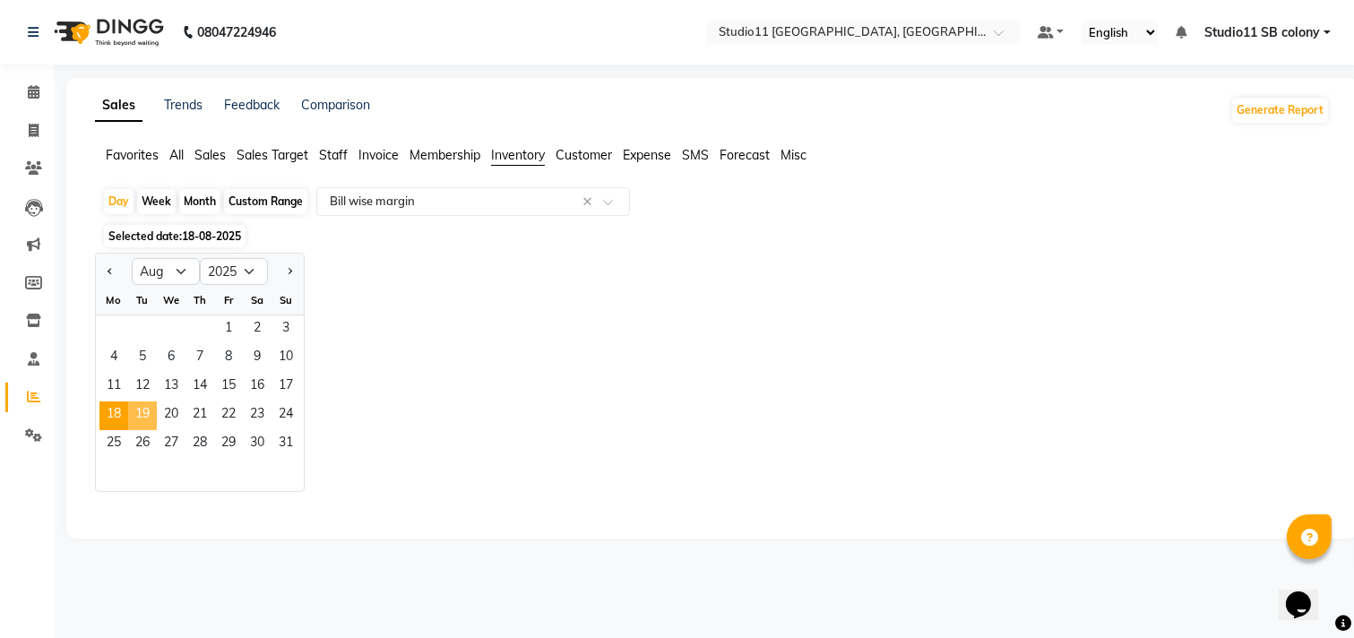
click at [148, 409] on span "19" at bounding box center [142, 415] width 29 height 29
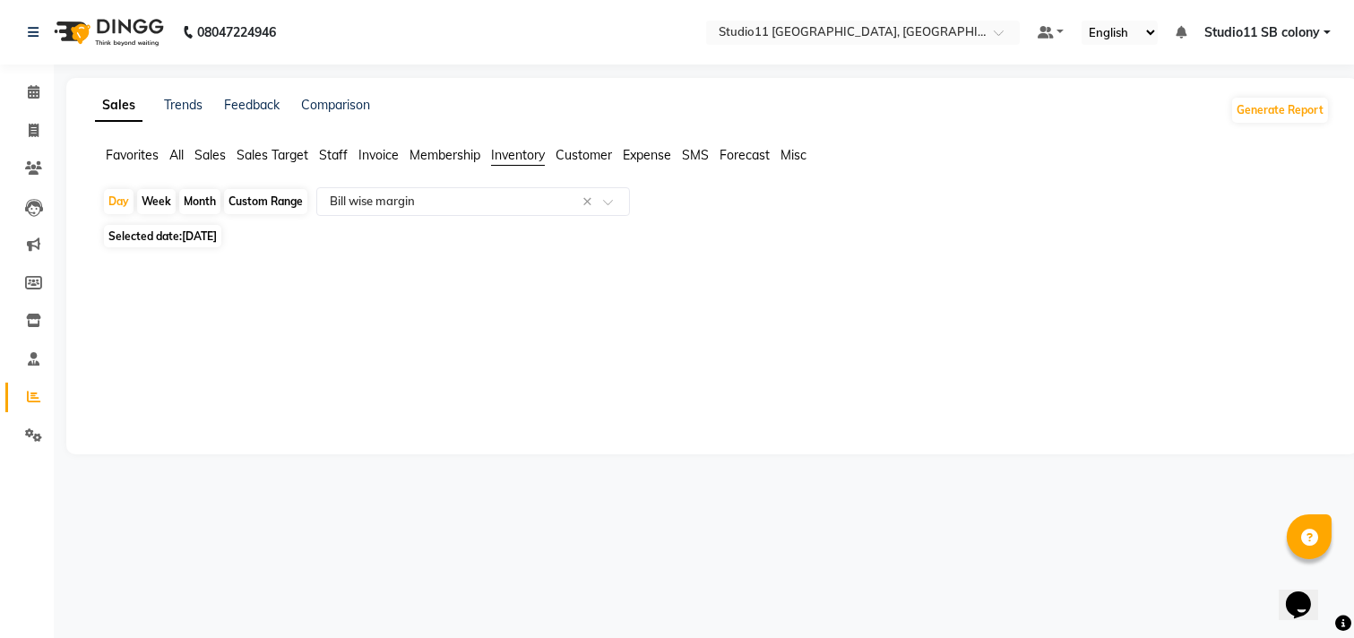
click at [206, 228] on span "Selected date: 19-08-2025" at bounding box center [162, 236] width 117 height 22
select select "8"
select select "2025"
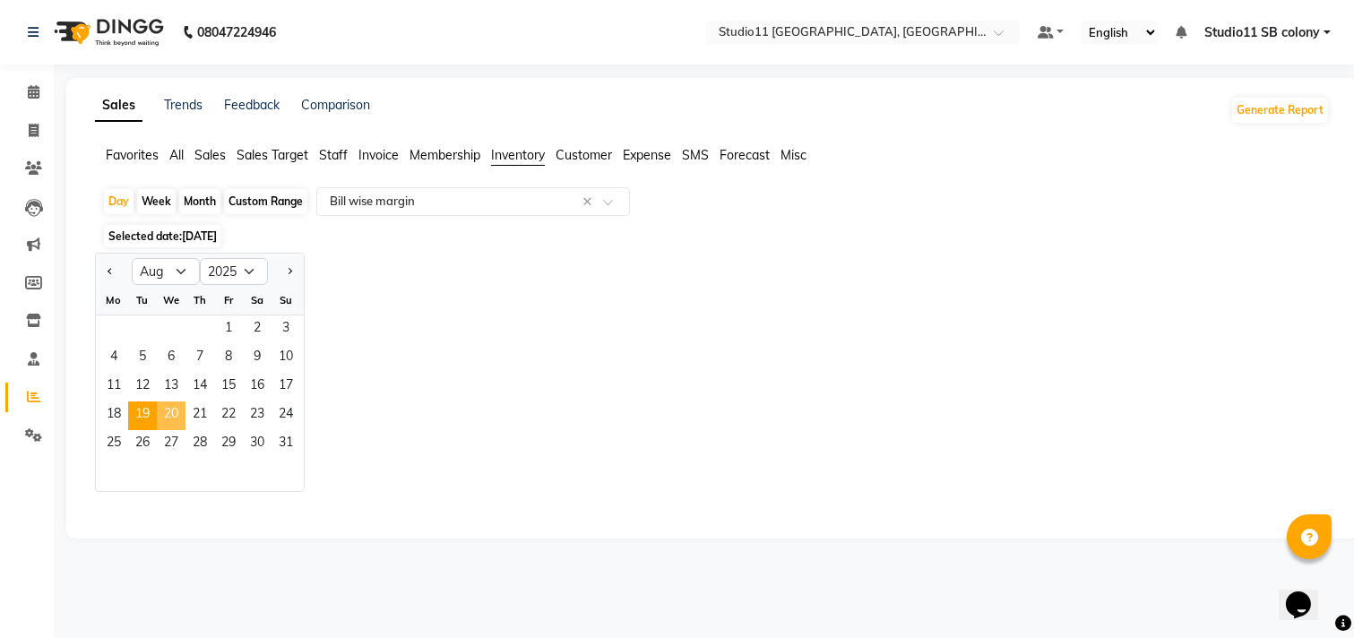
click at [168, 417] on span "20" at bounding box center [171, 415] width 29 height 29
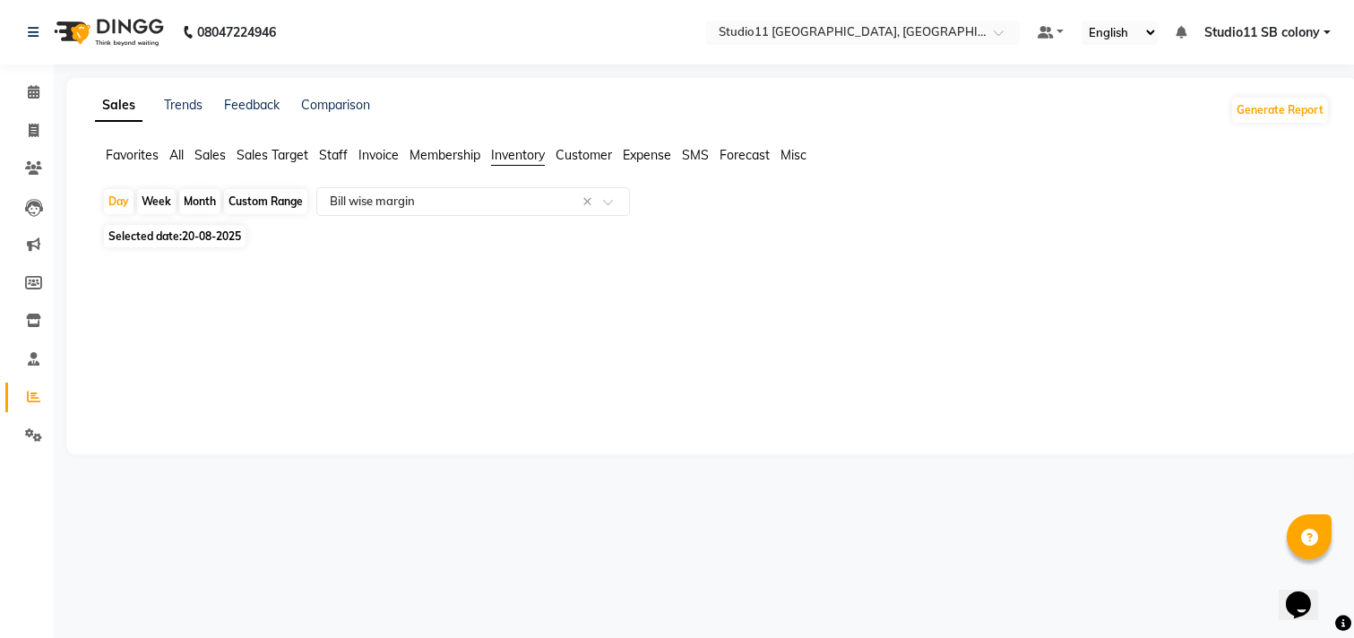
click at [184, 240] on span "20-08-2025" at bounding box center [211, 235] width 59 height 13
select select "8"
select select "2025"
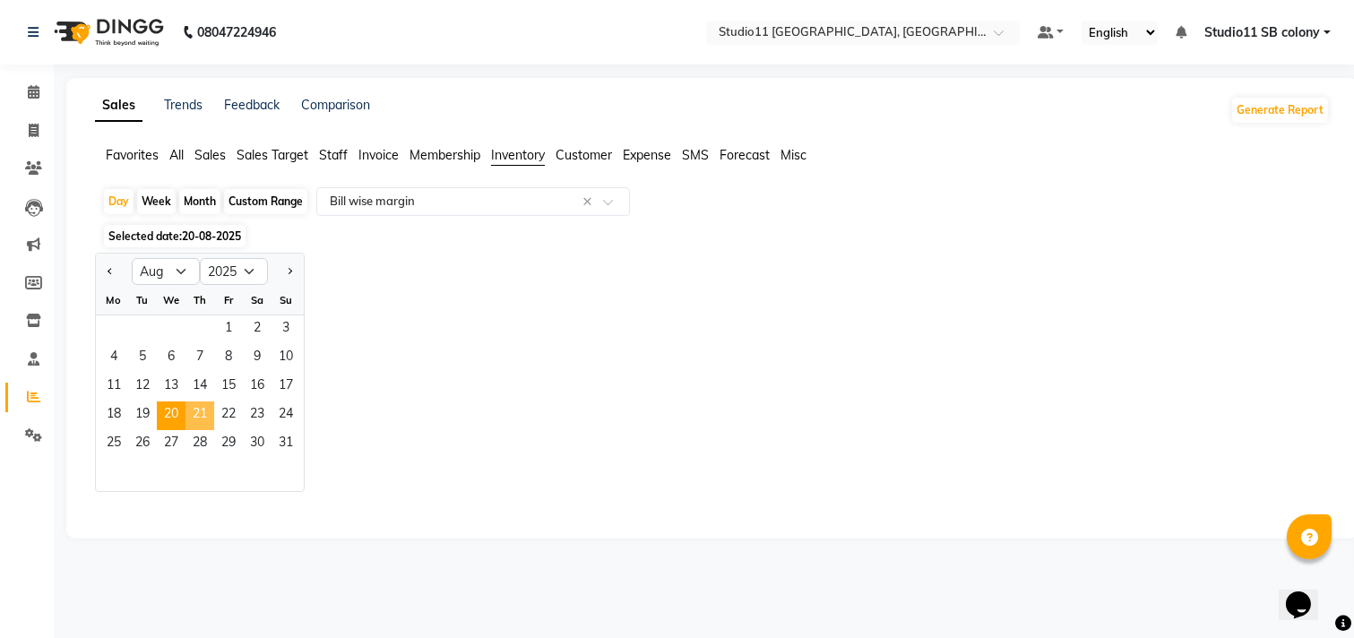
click at [190, 410] on span "21" at bounding box center [199, 415] width 29 height 29
select select "full_report"
select select "pdf"
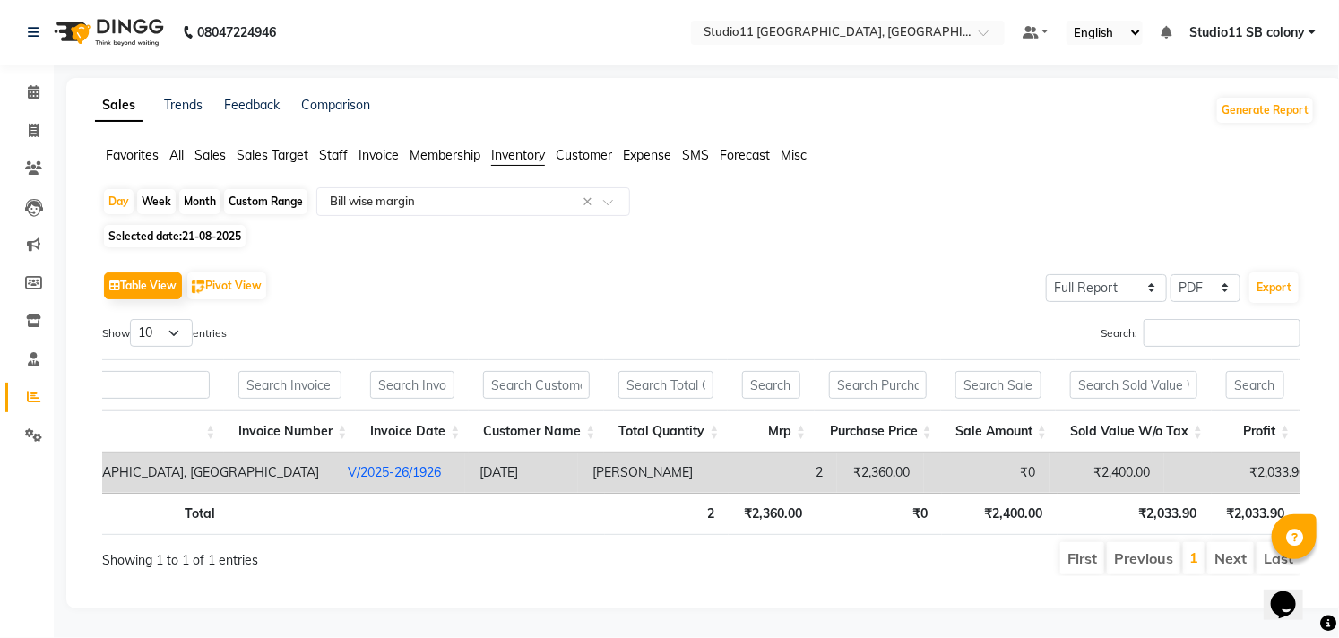
scroll to position [0, 199]
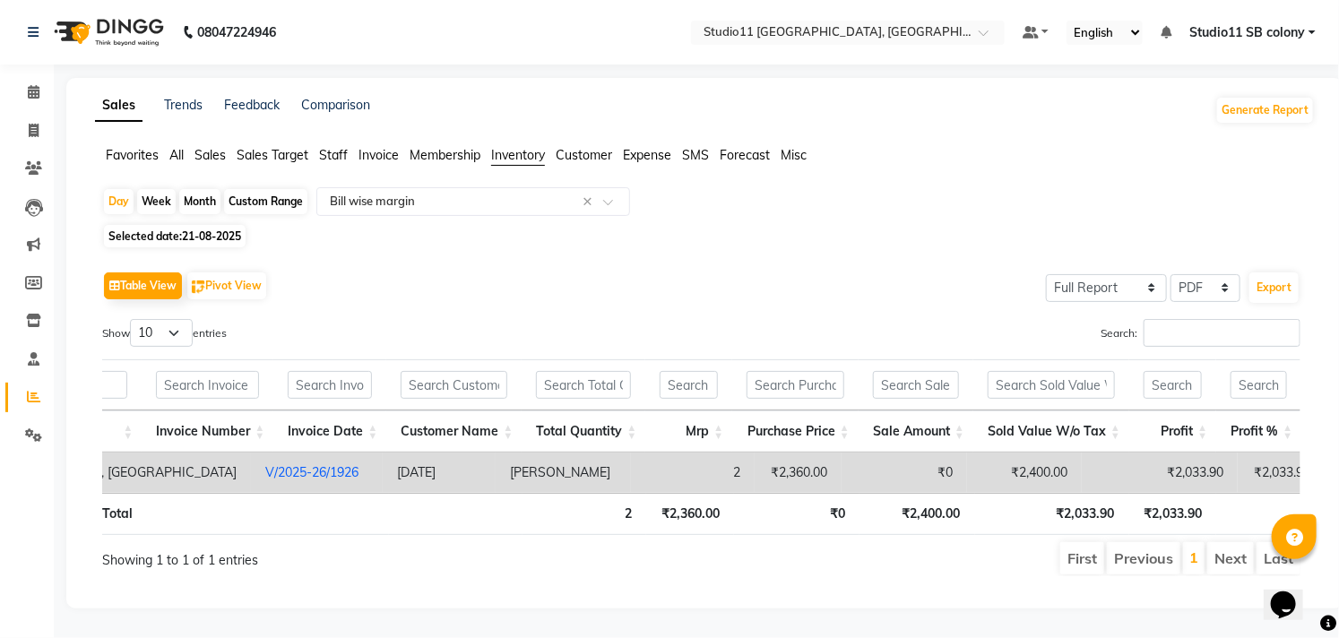
click at [210, 230] on span "21-08-2025" at bounding box center [211, 235] width 59 height 13
select select "8"
select select "2025"
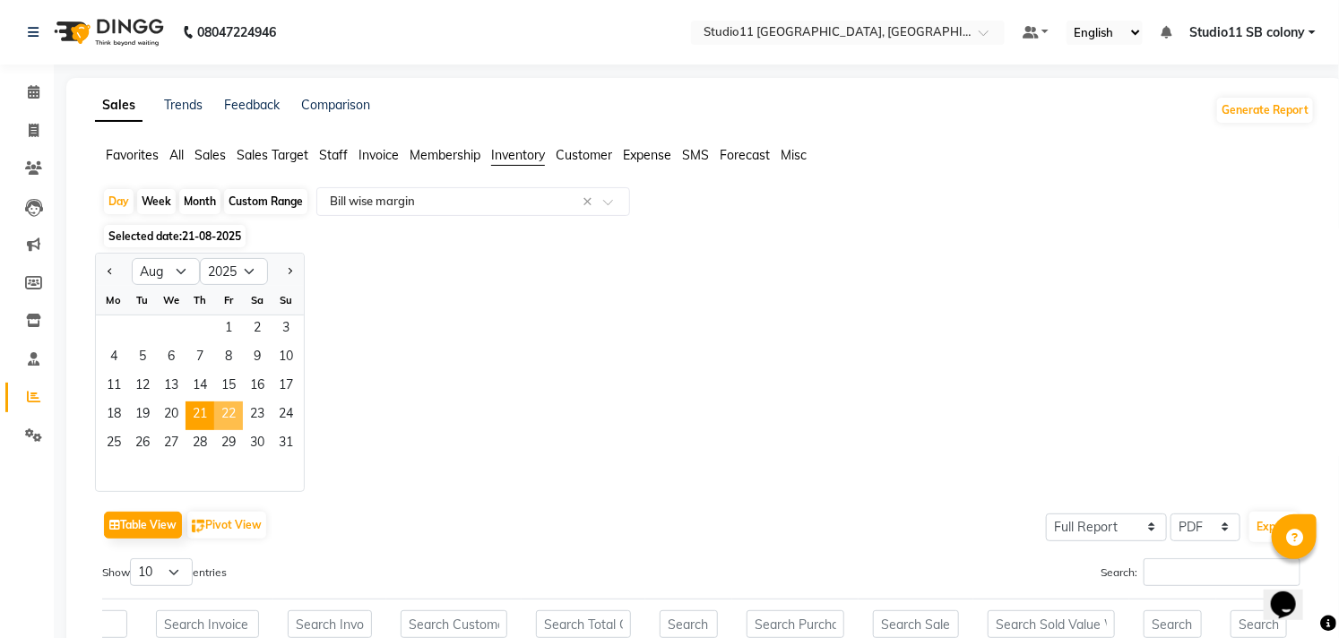
click at [233, 412] on span "22" at bounding box center [228, 415] width 29 height 29
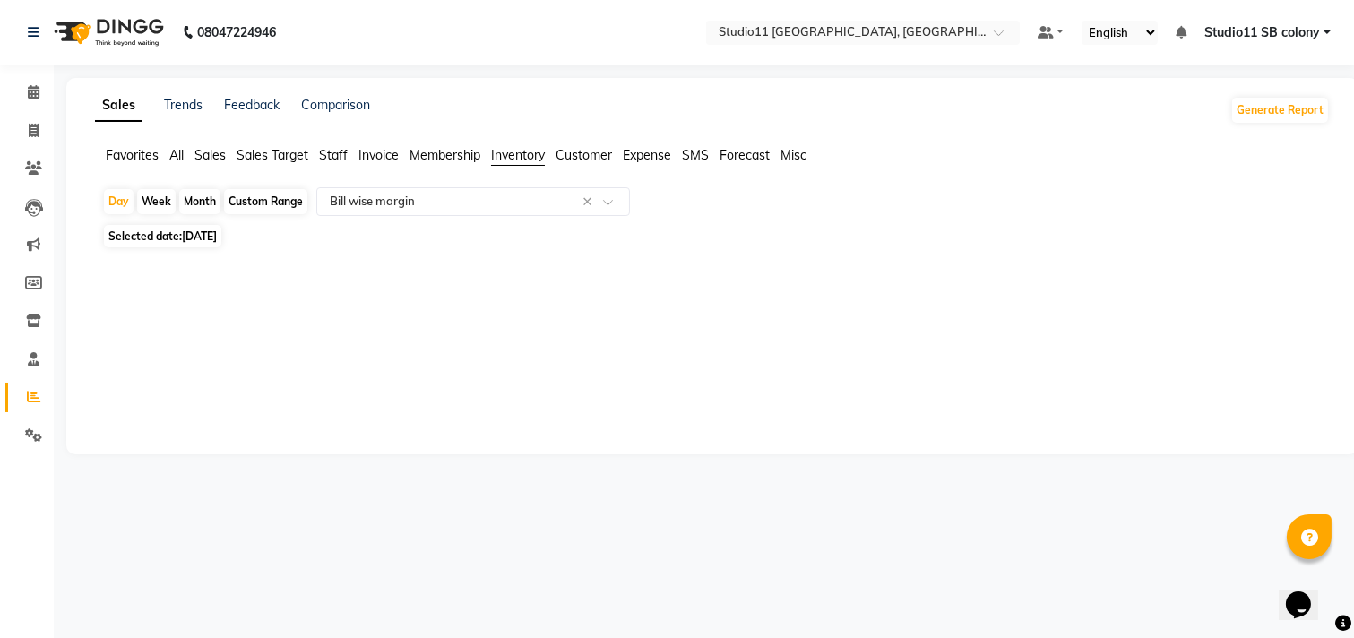
click at [180, 233] on span "Selected date: 22-08-2025" at bounding box center [162, 236] width 117 height 22
select select "8"
select select "2025"
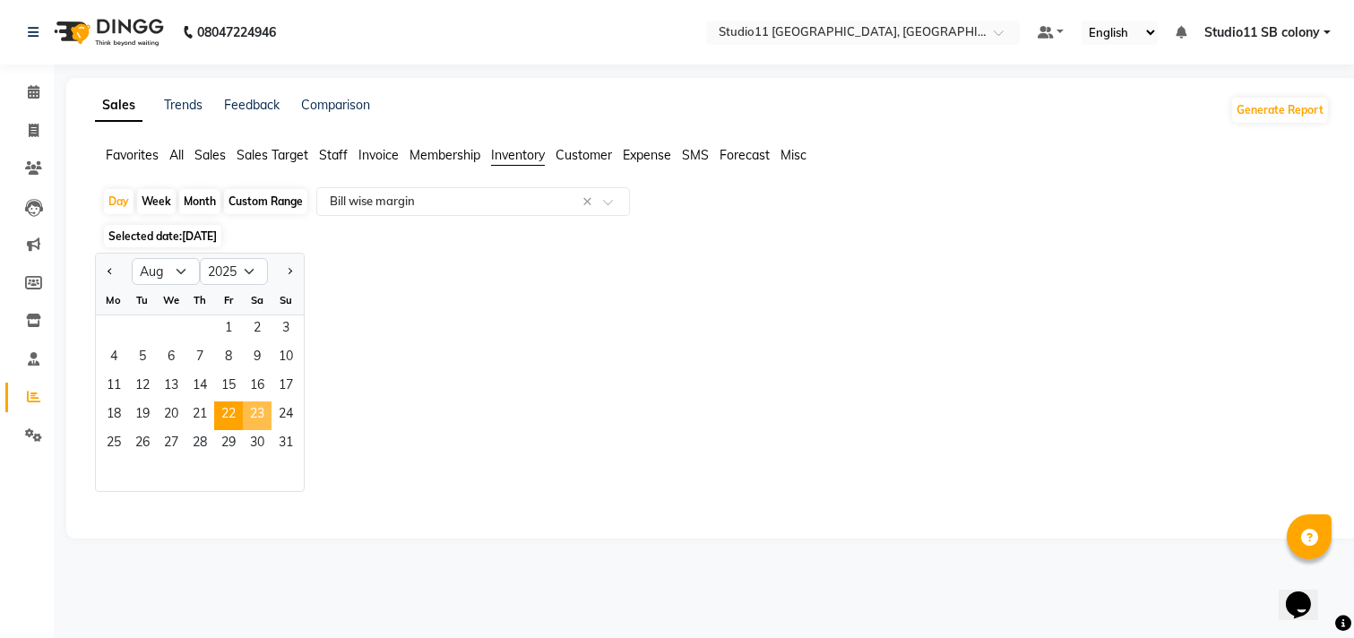
click at [263, 409] on span "23" at bounding box center [257, 415] width 29 height 29
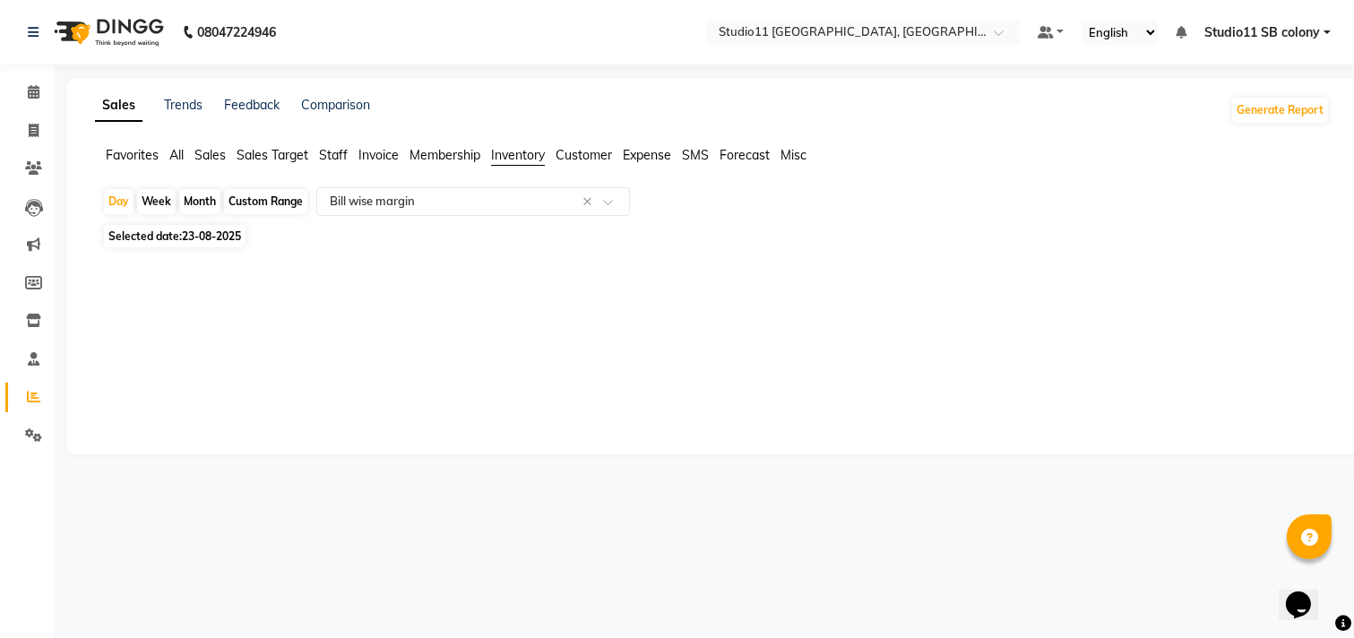
click at [224, 229] on span "23-08-2025" at bounding box center [211, 235] width 59 height 13
select select "8"
select select "2025"
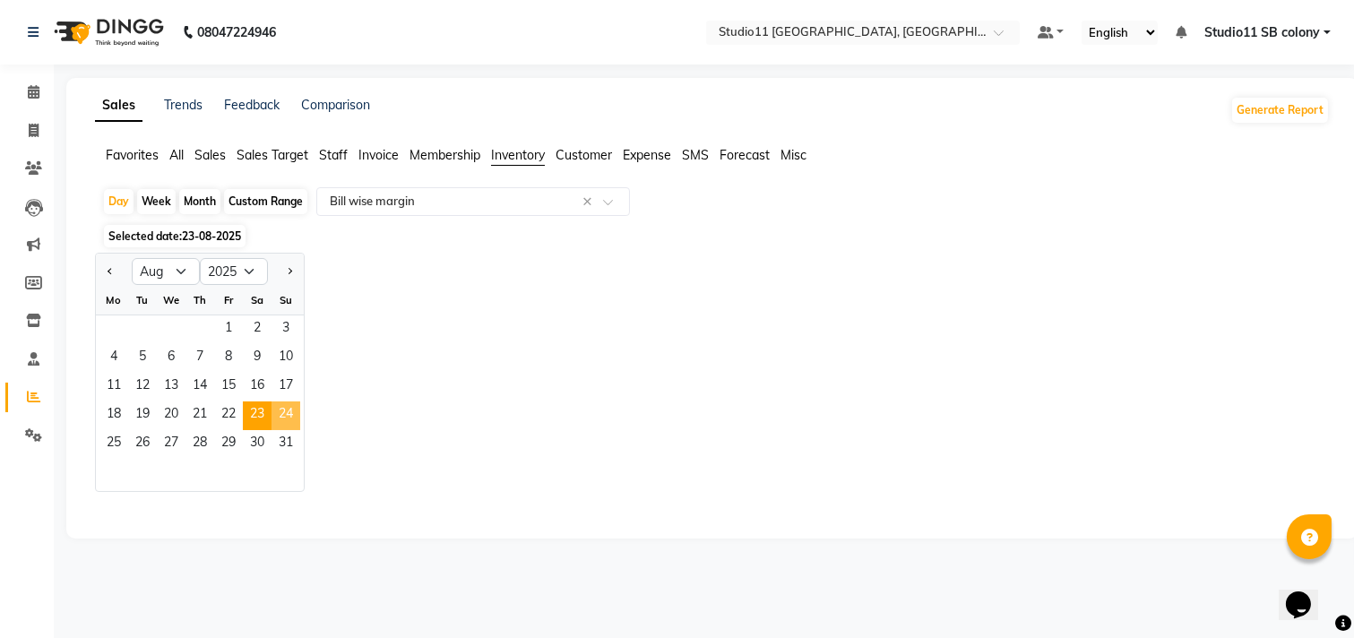
click at [293, 418] on span "24" at bounding box center [285, 415] width 29 height 29
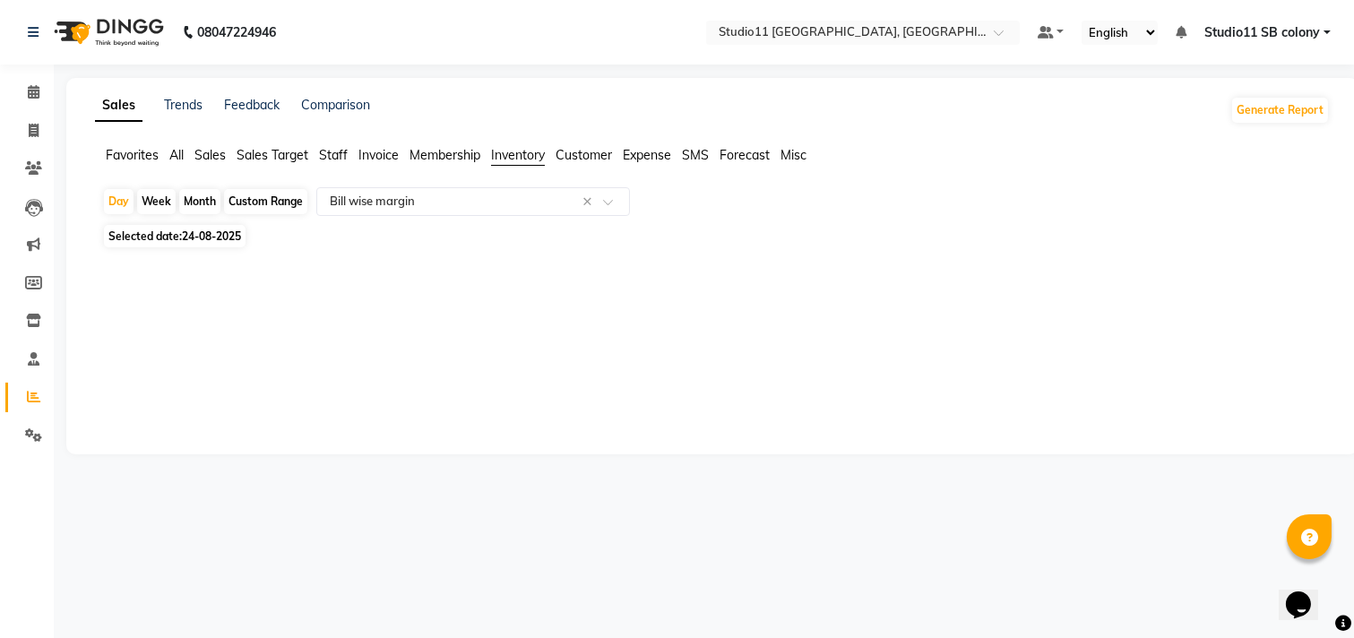
click at [215, 239] on span "24-08-2025" at bounding box center [211, 235] width 59 height 13
select select "8"
select select "2025"
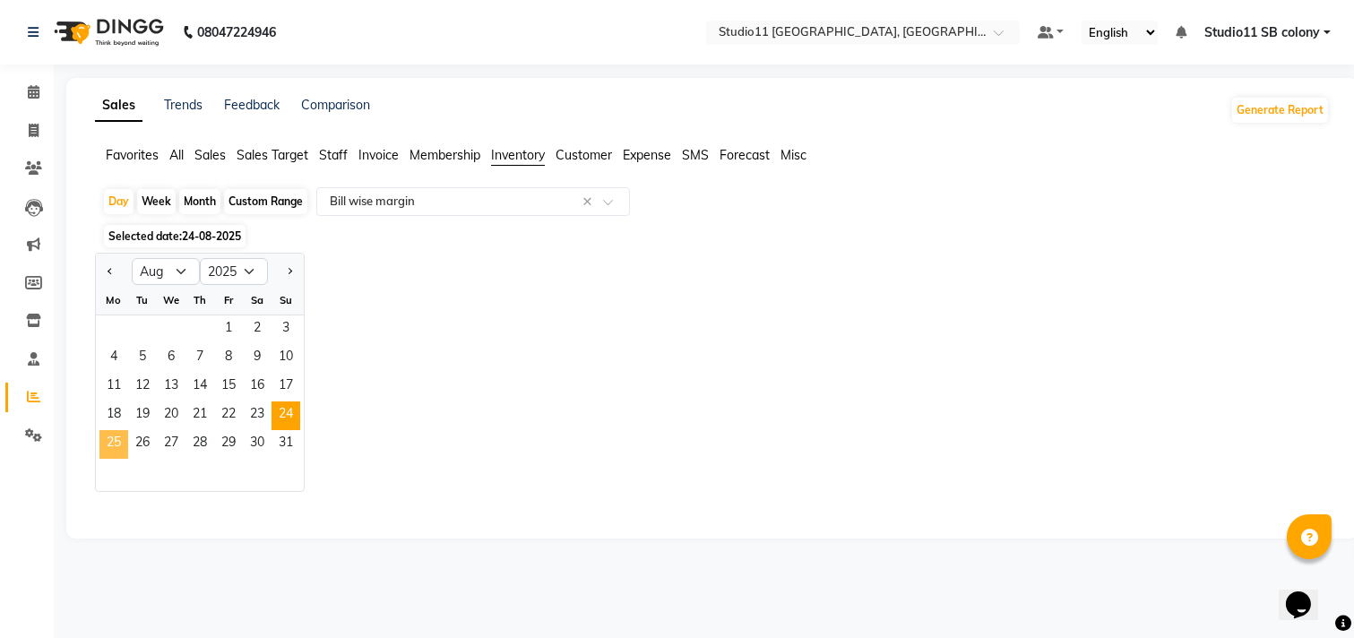
click at [119, 443] on span "25" at bounding box center [113, 444] width 29 height 29
select select "full_report"
select select "pdf"
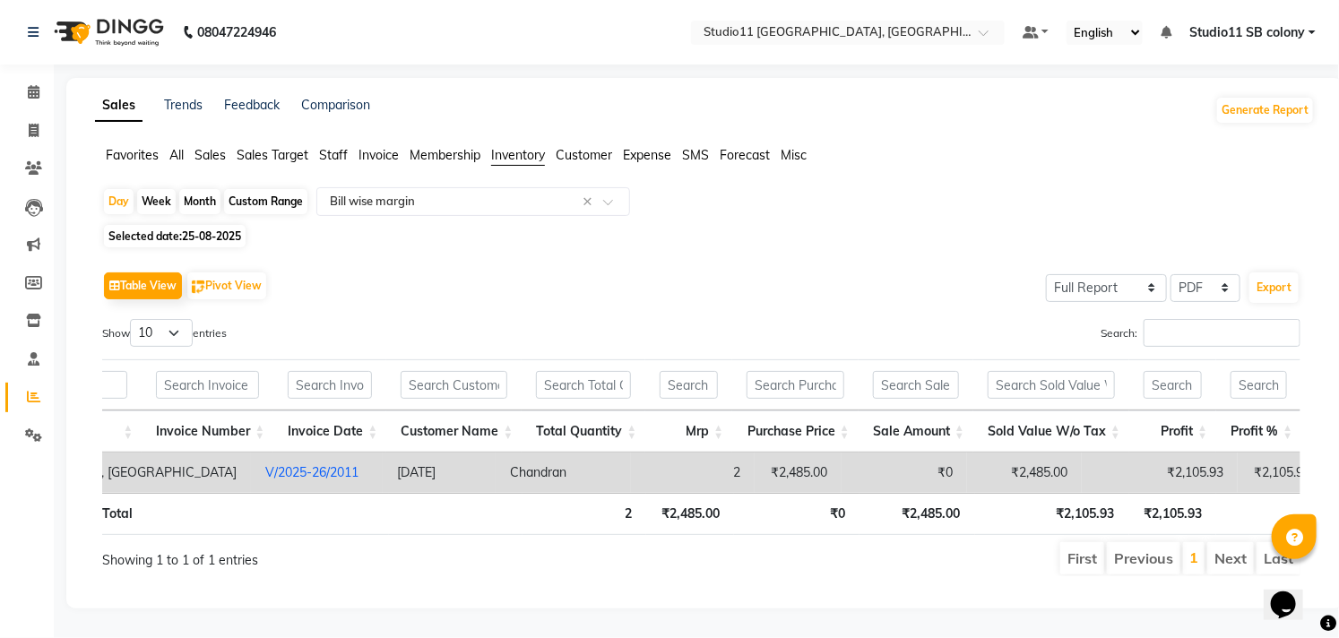
click at [1081, 452] on td "₹2,105.93" at bounding box center [1159, 472] width 156 height 40
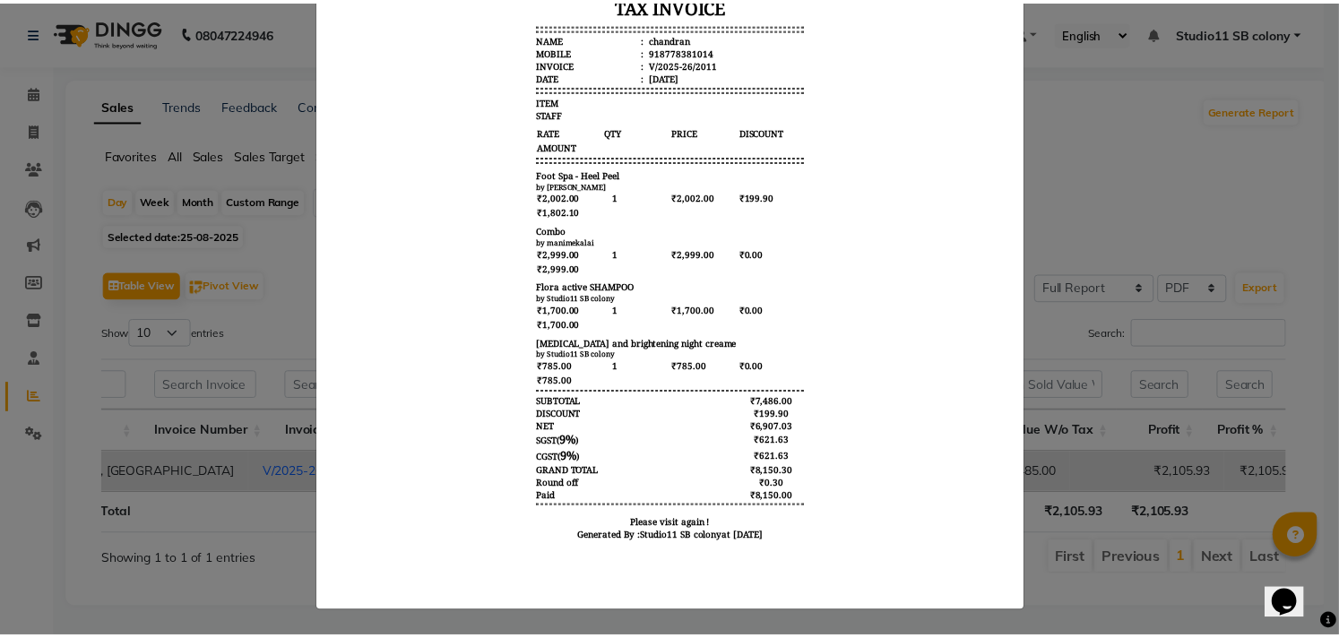
scroll to position [0, 0]
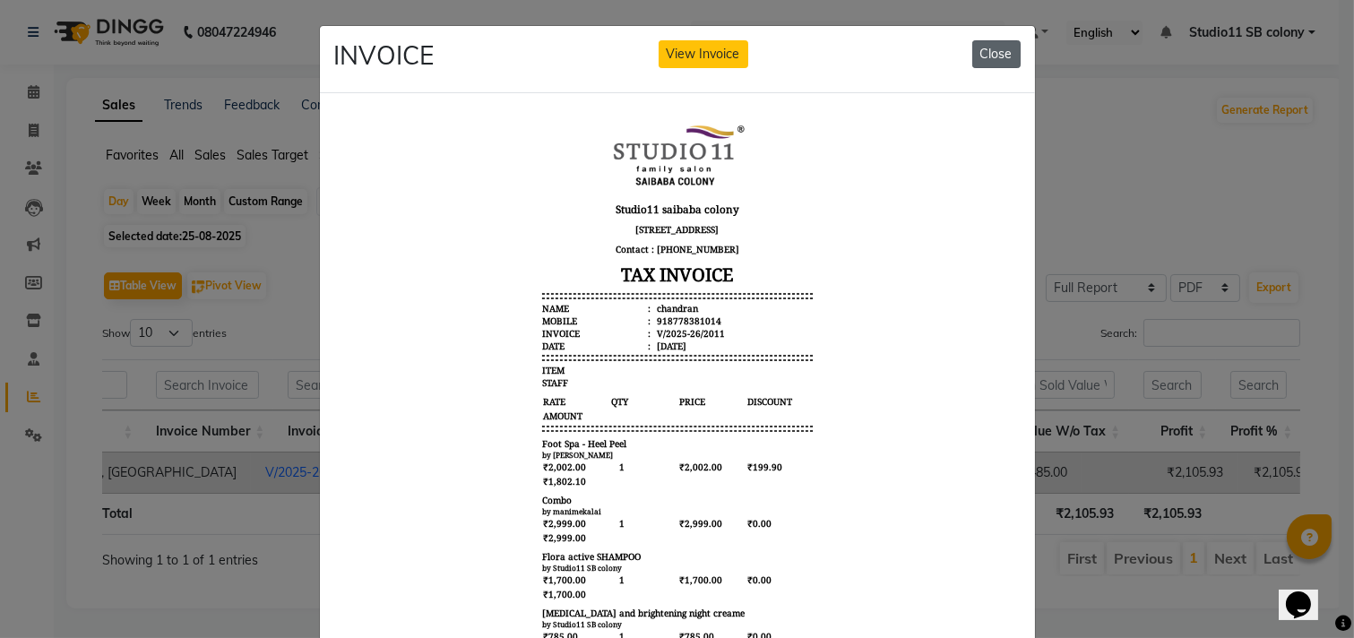
click at [997, 46] on button "Close" at bounding box center [996, 54] width 48 height 28
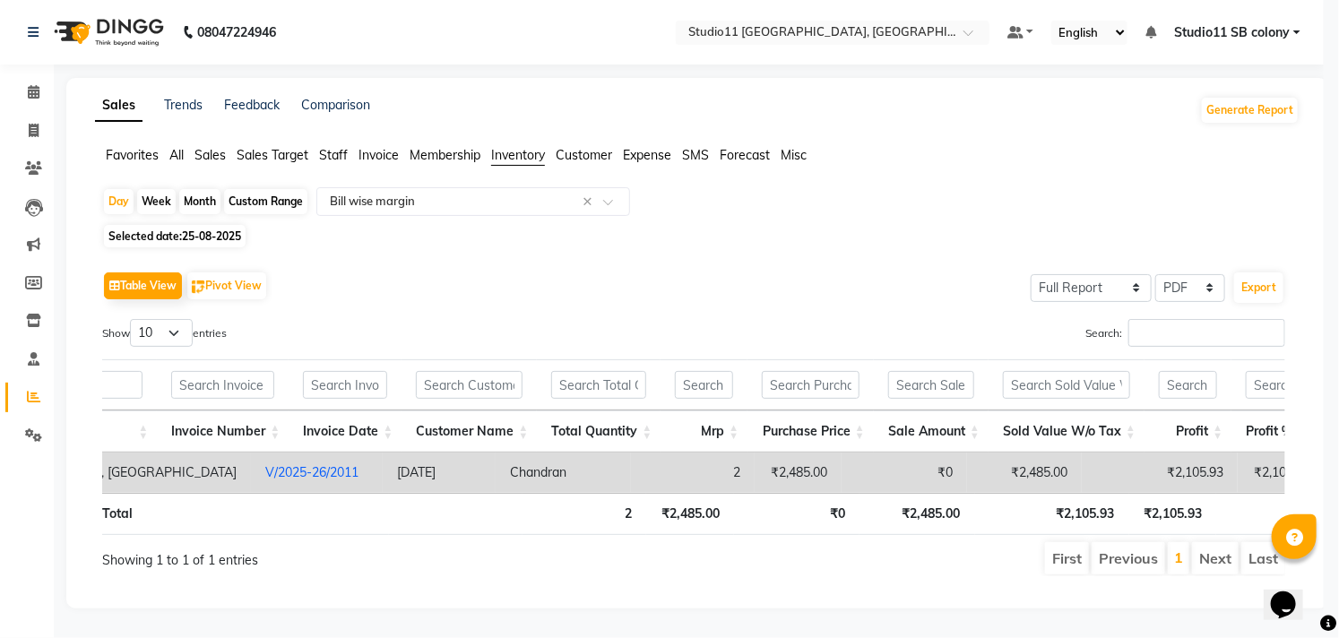
scroll to position [0, 184]
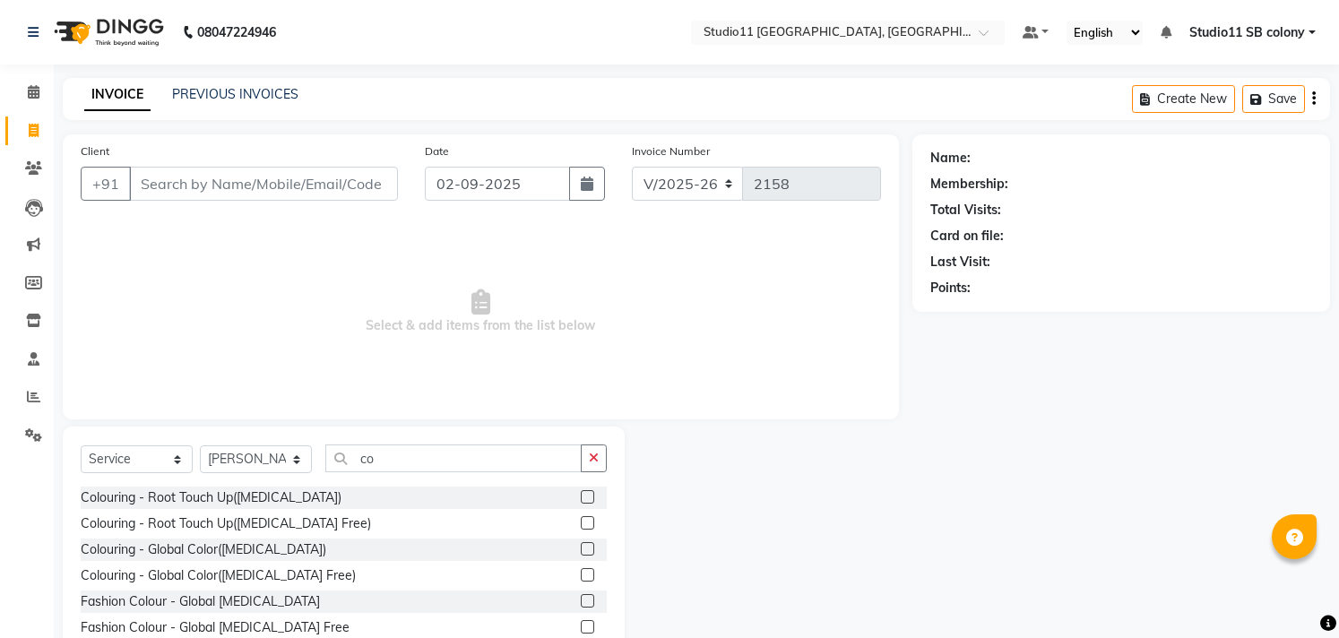
select select "7717"
select select "service"
select select "69575"
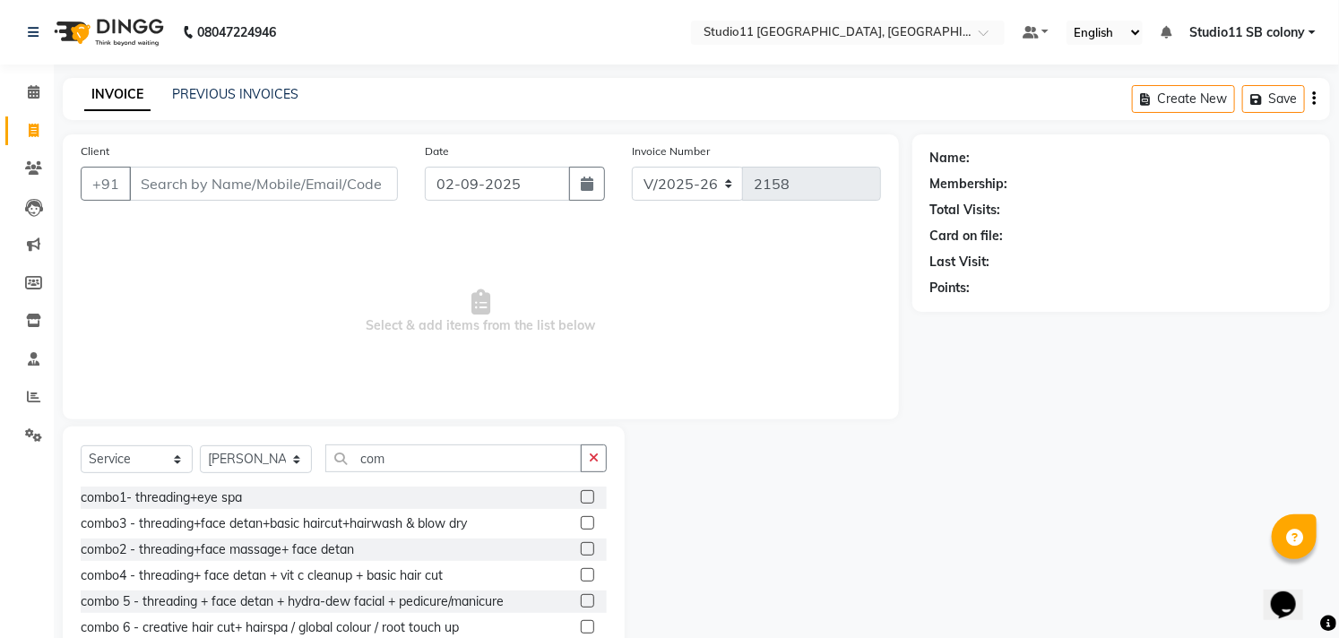
type input "com"
click at [245, 494] on div "combo1- threading+eye spa" at bounding box center [344, 498] width 526 height 22
click at [564, 496] on div "combo1- threading+eye spa" at bounding box center [344, 498] width 526 height 22
click at [581, 495] on label at bounding box center [587, 496] width 13 height 13
click at [581, 495] on input "checkbox" at bounding box center [587, 498] width 12 height 12
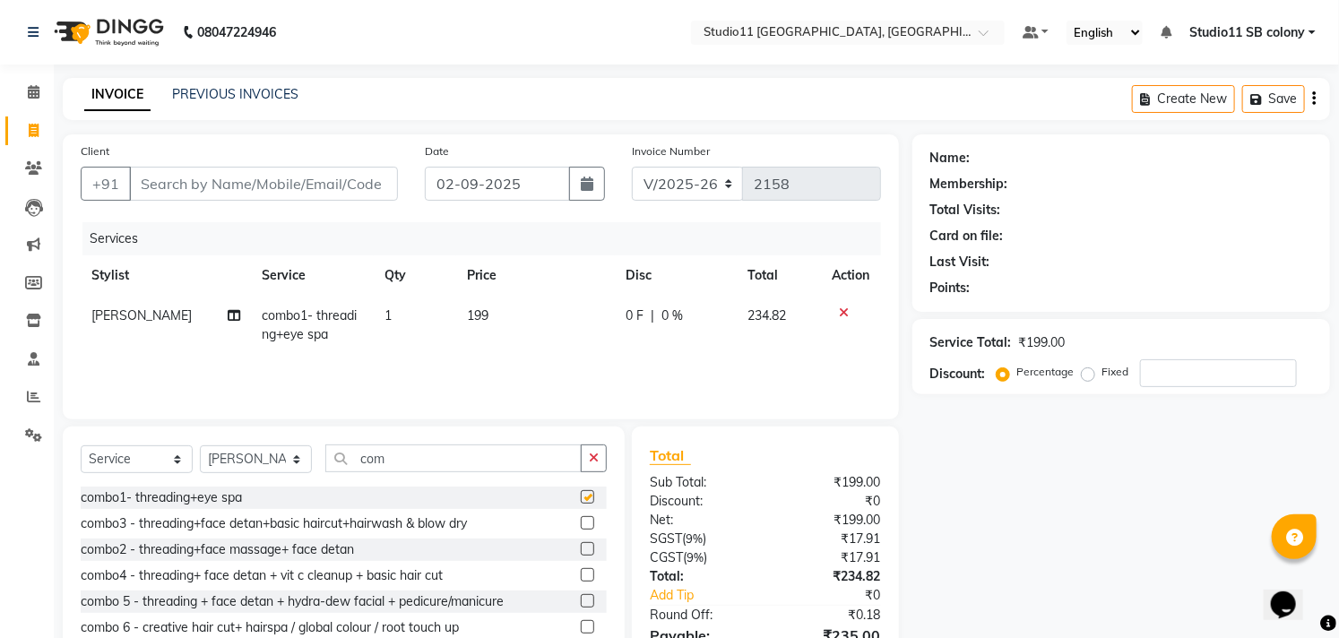
checkbox input "false"
click at [842, 309] on icon at bounding box center [845, 312] width 10 height 13
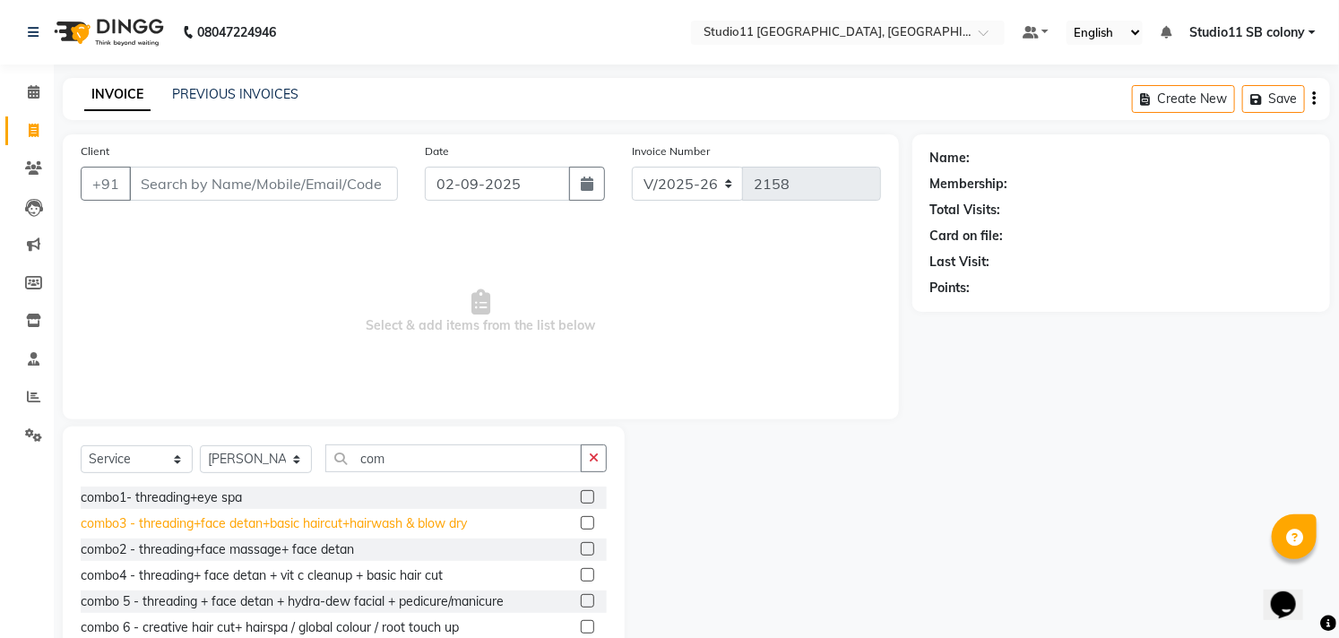
click at [413, 523] on div "combo3 - threading+face detan+basic haircut+hairwash & blow dry" at bounding box center [274, 523] width 386 height 19
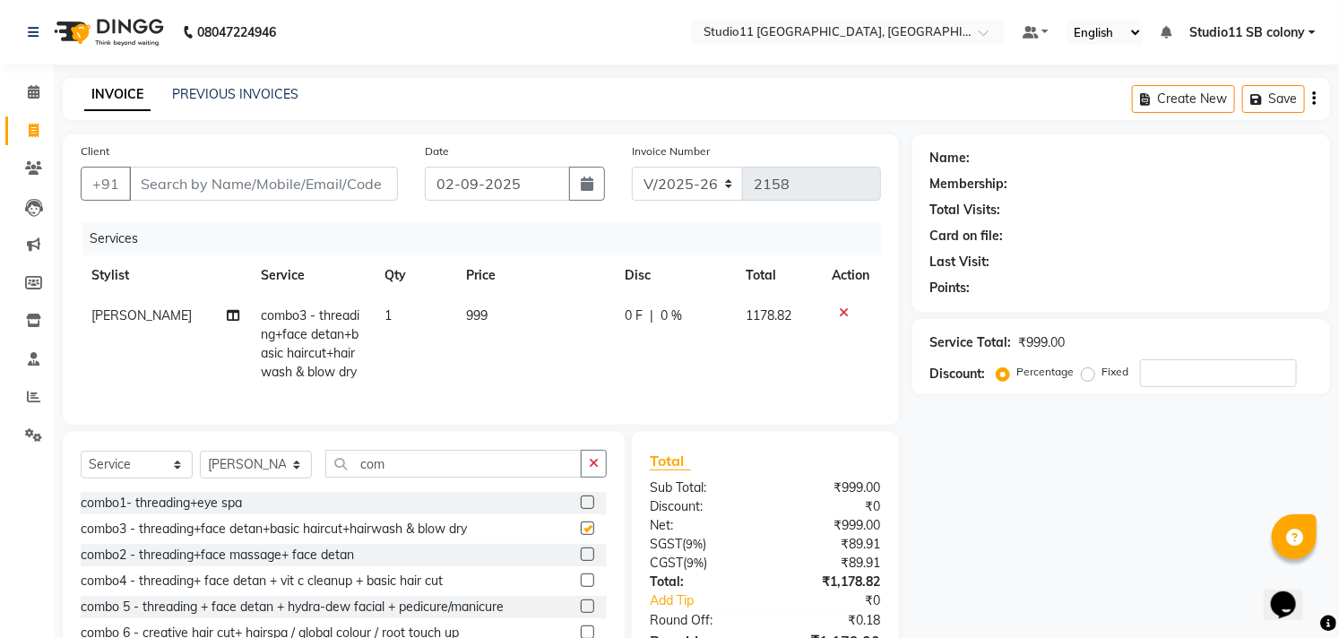
checkbox input "false"
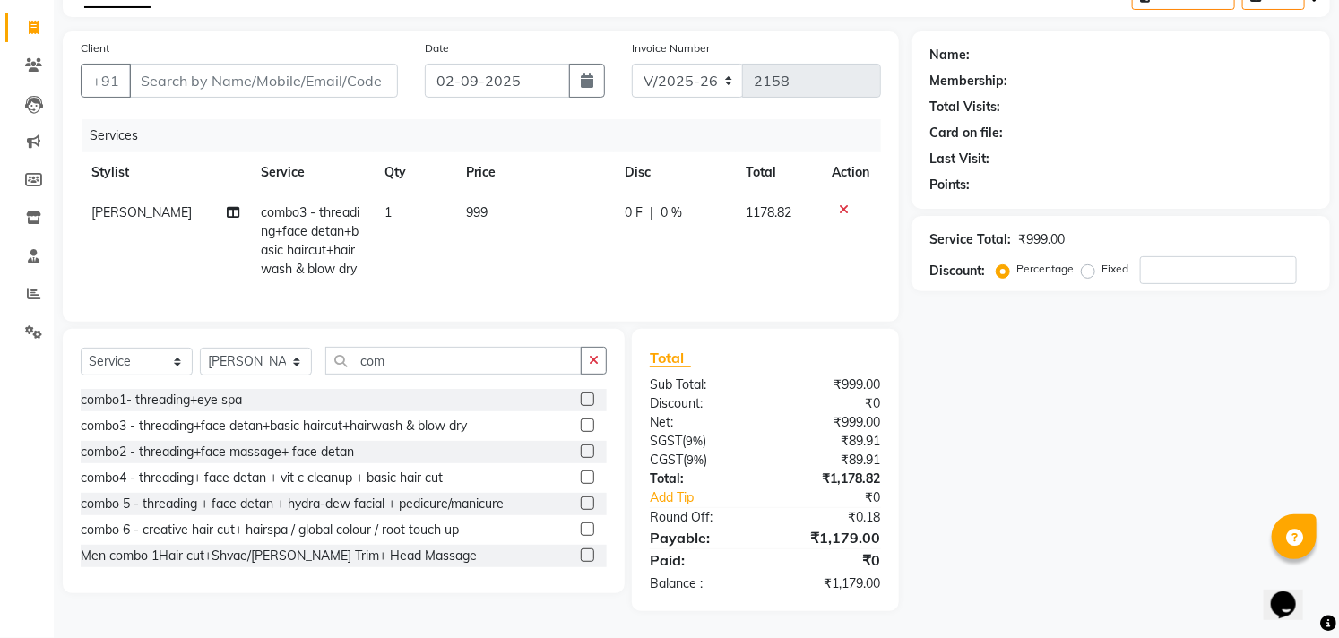
scroll to position [118, 0]
click at [513, 356] on input "com" at bounding box center [453, 361] width 256 height 28
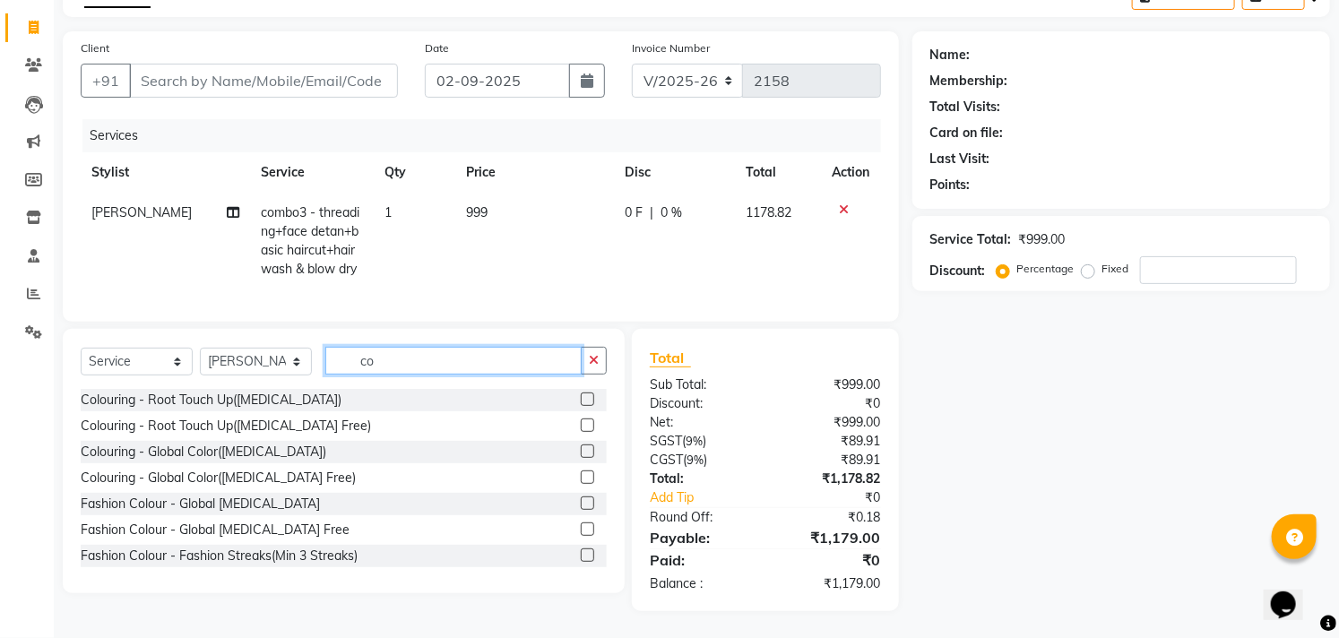
type input "c"
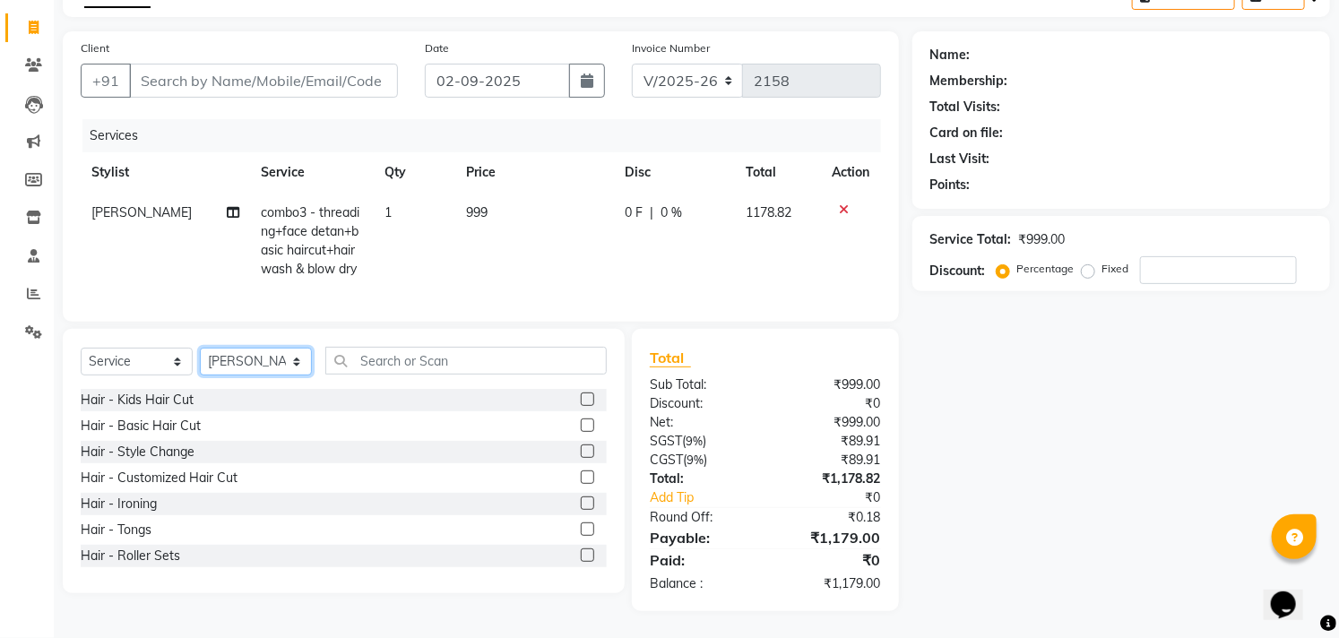
click at [258, 363] on select "Select Stylist [PERSON_NAME] Dani [PERSON_NAME] Josna kaif [PERSON_NAME] [PERSO…" at bounding box center [256, 362] width 112 height 28
click at [200, 348] on select "Select Stylist [PERSON_NAME] Dani [PERSON_NAME] Josna kaif [PERSON_NAME] [PERSO…" at bounding box center [256, 362] width 112 height 28
click at [254, 377] on div "Select Service Product Membership Package Voucher Prepaid Gift Card Select Styl…" at bounding box center [344, 368] width 526 height 42
drag, startPoint x: 255, startPoint y: 368, endPoint x: 258, endPoint y: 351, distance: 17.2
click at [255, 368] on select "Select Stylist [PERSON_NAME] Dani [PERSON_NAME] Josna kaif [PERSON_NAME] [PERSO…" at bounding box center [256, 362] width 112 height 28
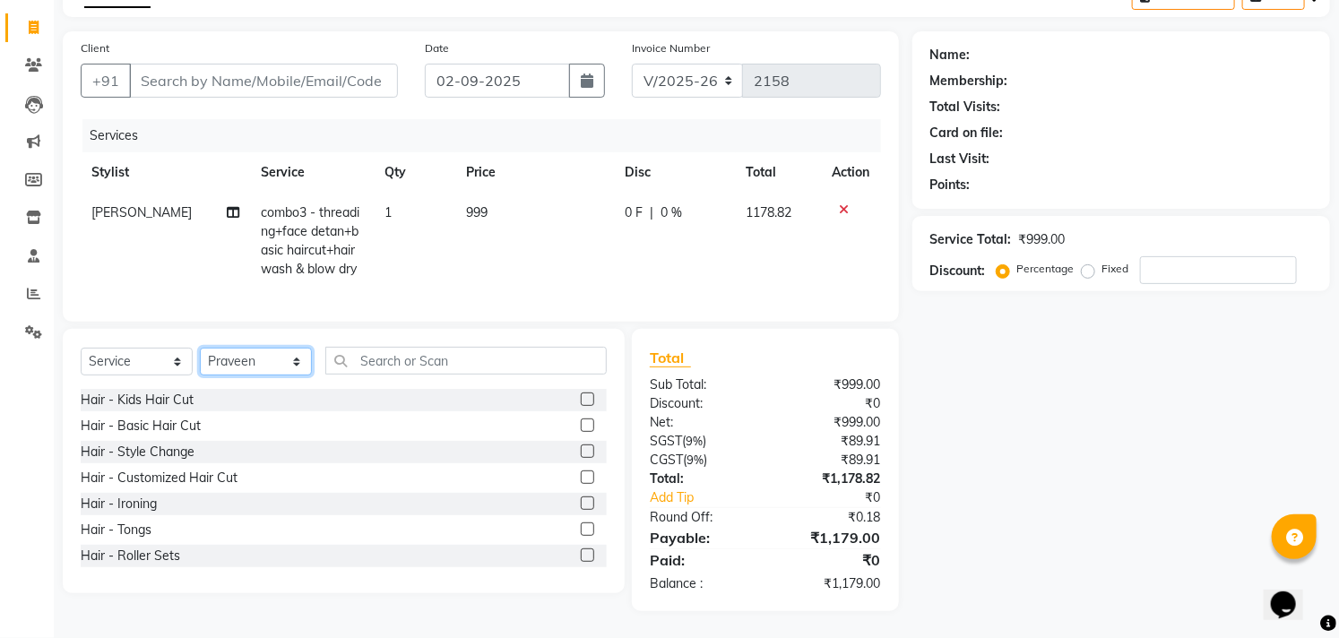
select select "69390"
click at [200, 348] on select "Select Stylist [PERSON_NAME] Dani [PERSON_NAME] Josna kaif [PERSON_NAME] [PERSO…" at bounding box center [256, 362] width 112 height 28
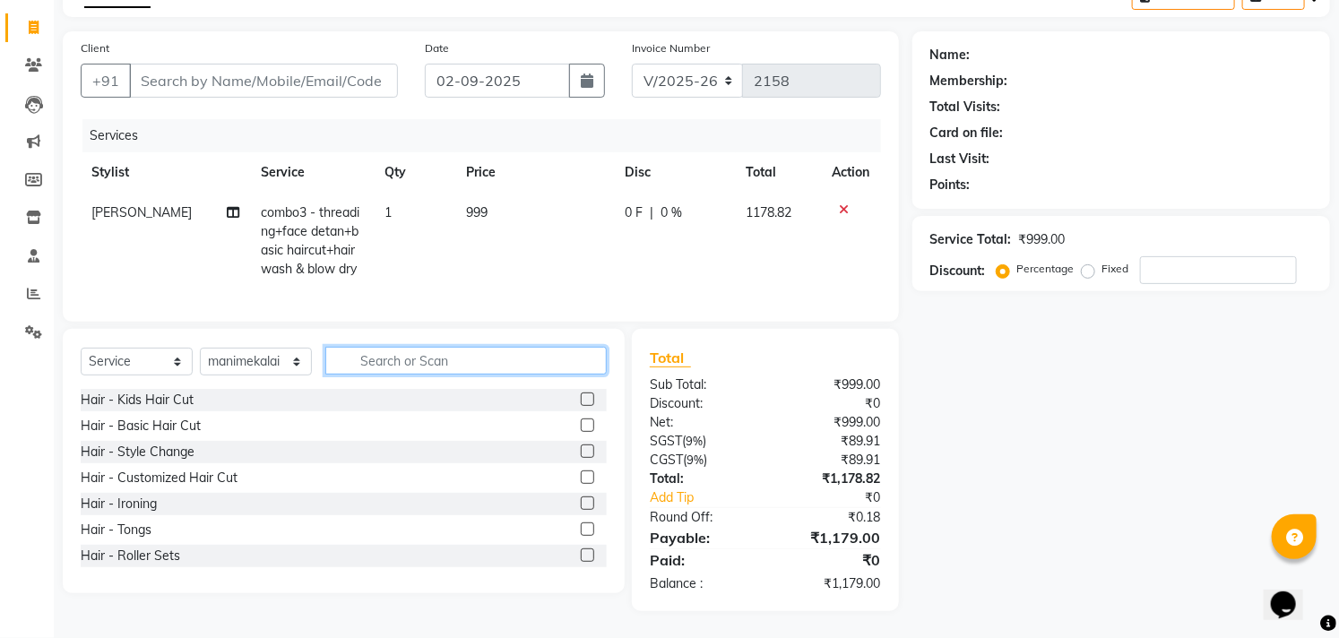
click at [400, 348] on input "text" at bounding box center [465, 361] width 281 height 28
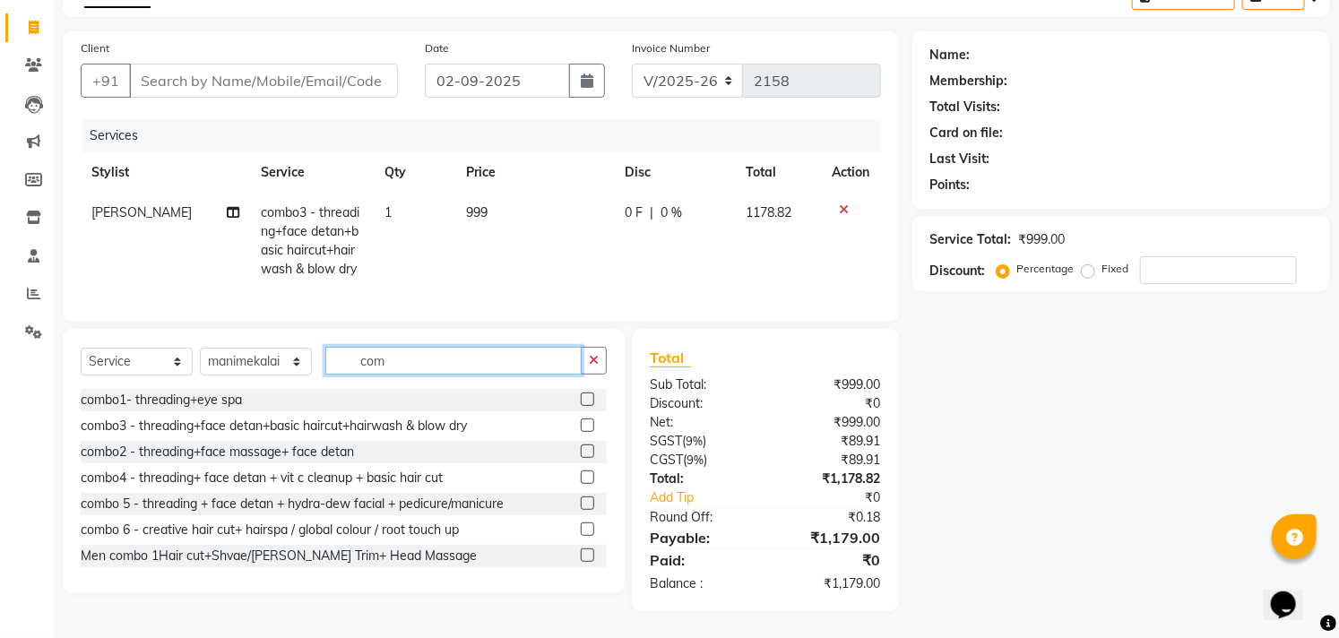
type input "com"
click at [581, 424] on label at bounding box center [587, 424] width 13 height 13
click at [581, 424] on input "checkbox" at bounding box center [587, 426] width 12 height 12
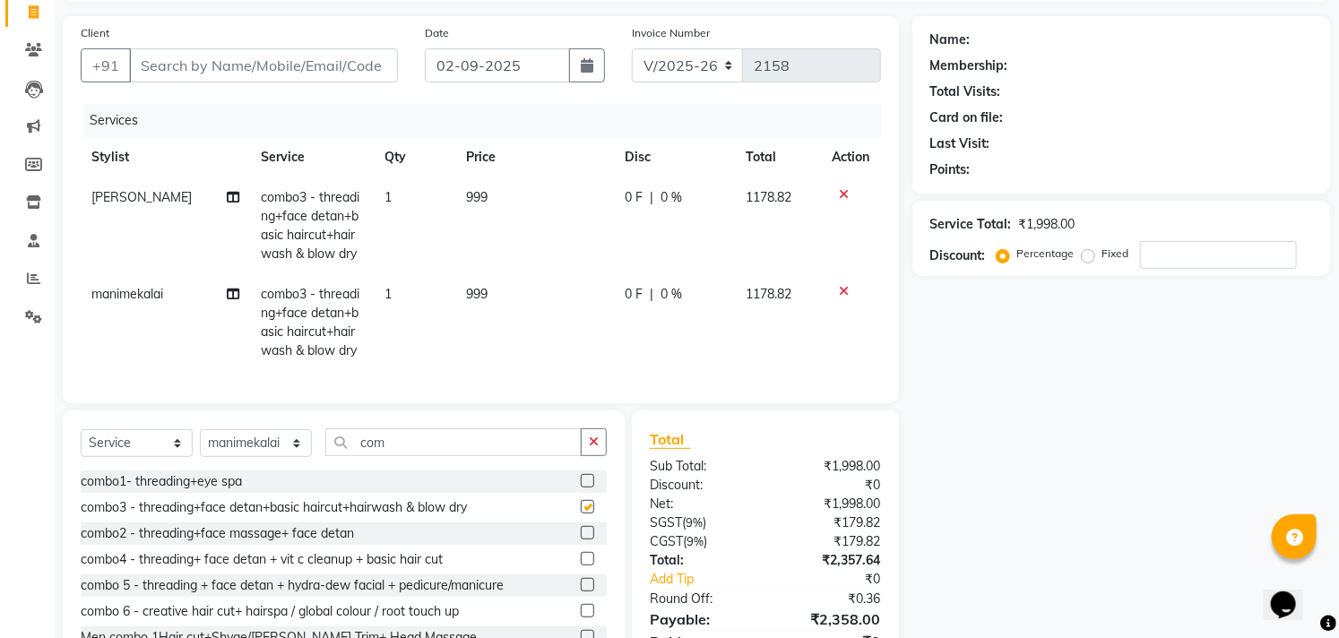
checkbox input "false"
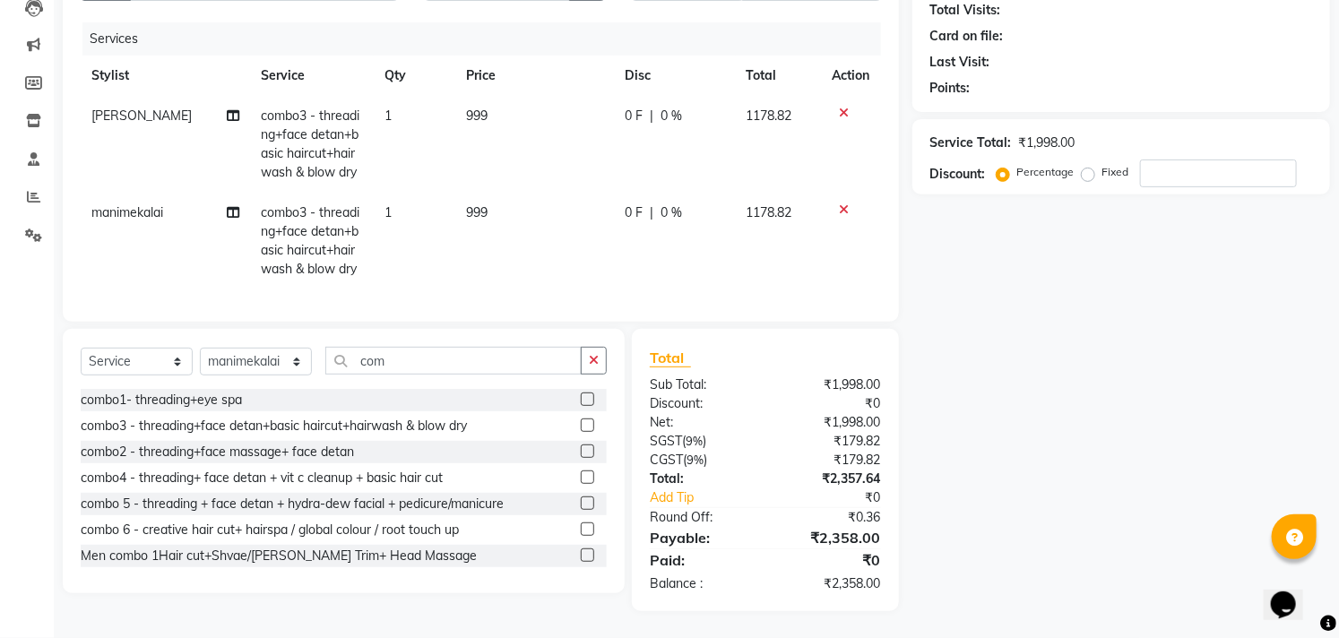
scroll to position [105, 0]
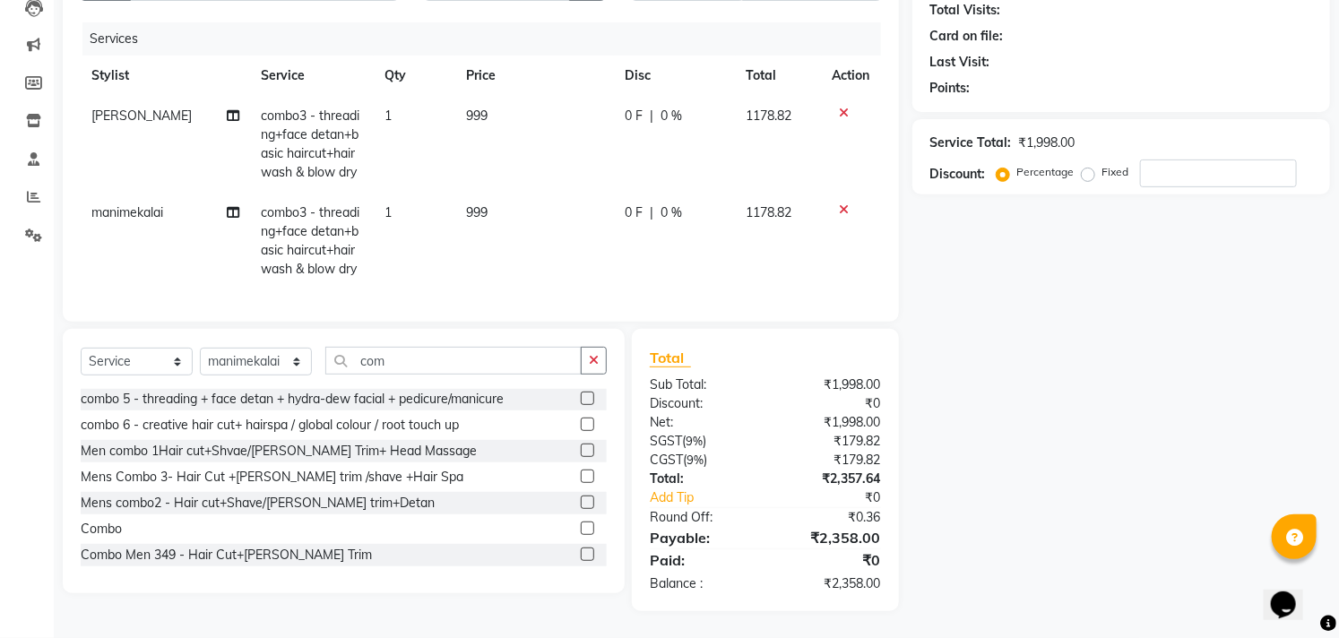
click at [581, 530] on label at bounding box center [587, 527] width 13 height 13
click at [581, 530] on input "checkbox" at bounding box center [587, 529] width 12 height 12
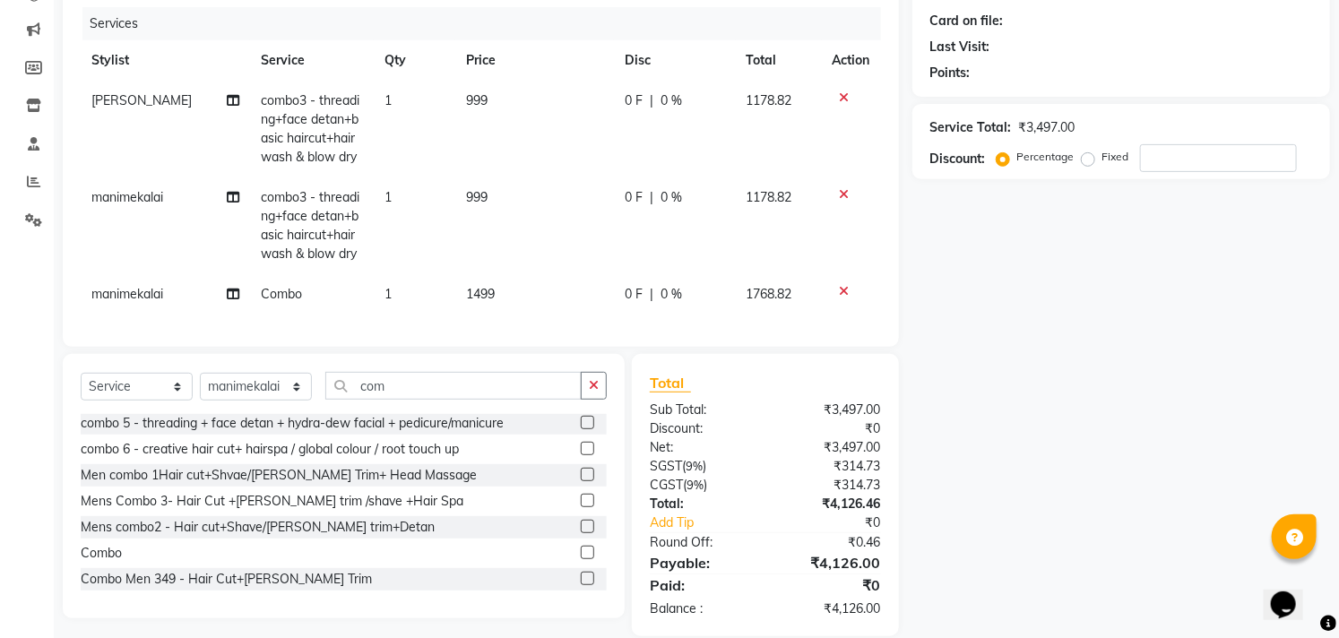
scroll to position [254, 0]
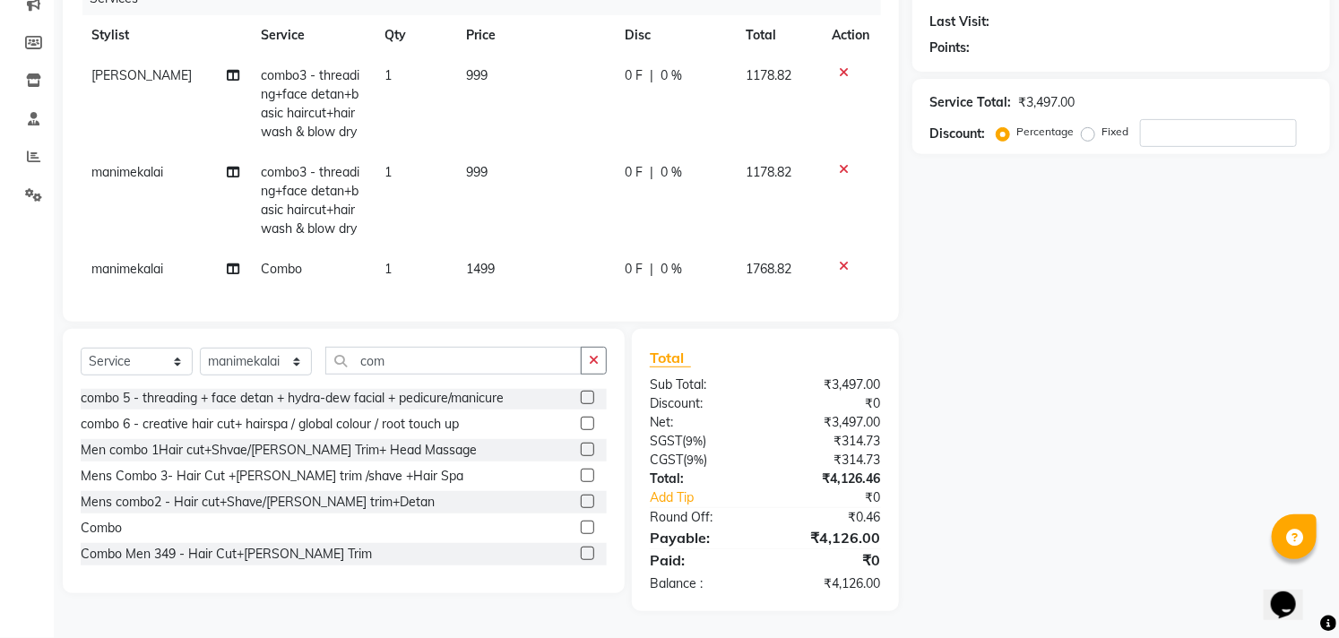
click at [581, 527] on label at bounding box center [587, 527] width 13 height 13
click at [581, 527] on input "checkbox" at bounding box center [587, 528] width 12 height 12
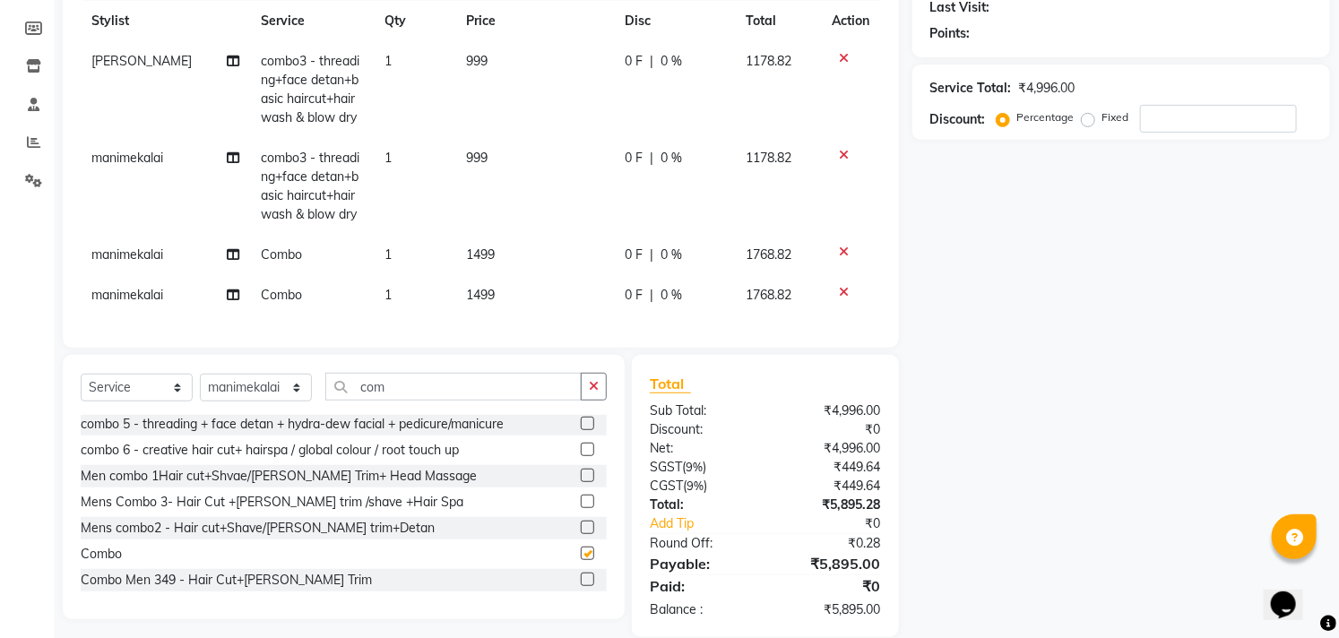
checkbox input "false"
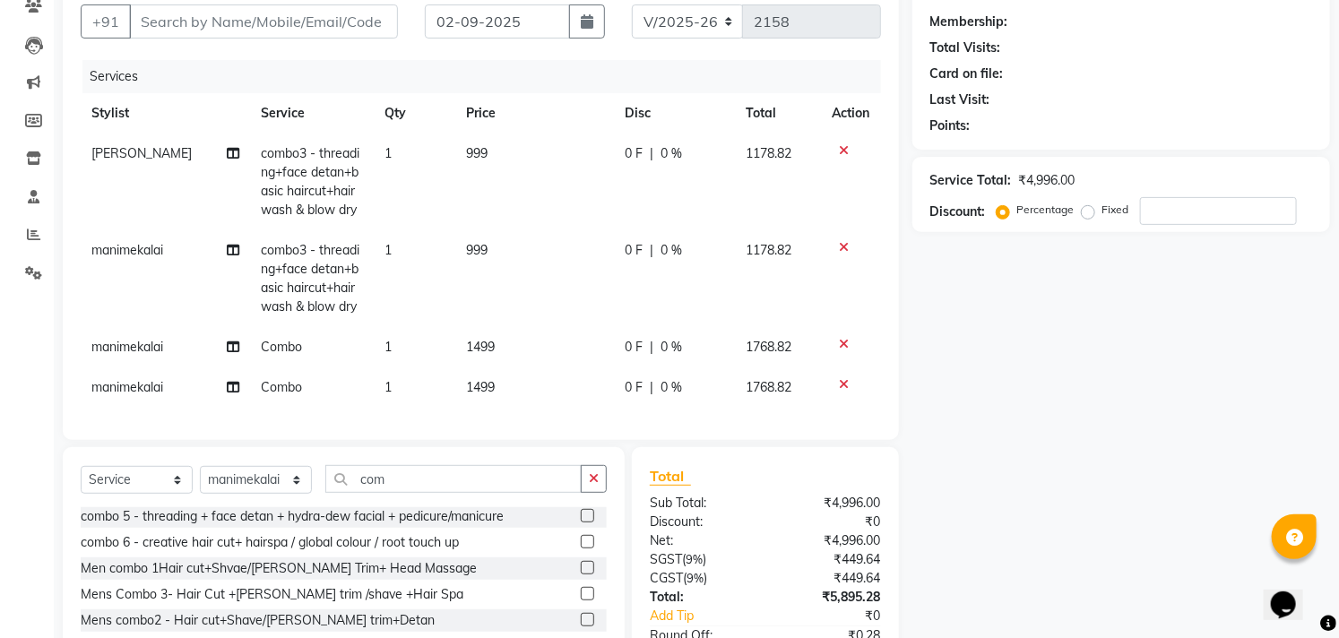
scroll to position [0, 0]
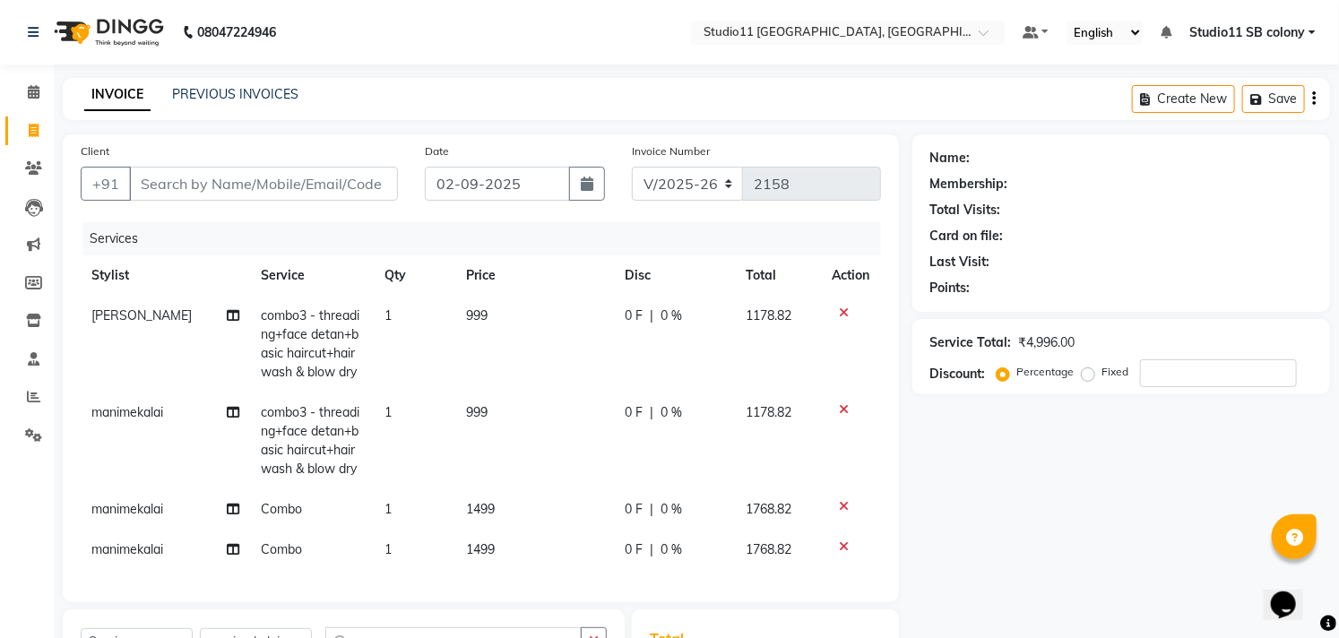
click at [846, 310] on icon at bounding box center [845, 312] width 10 height 13
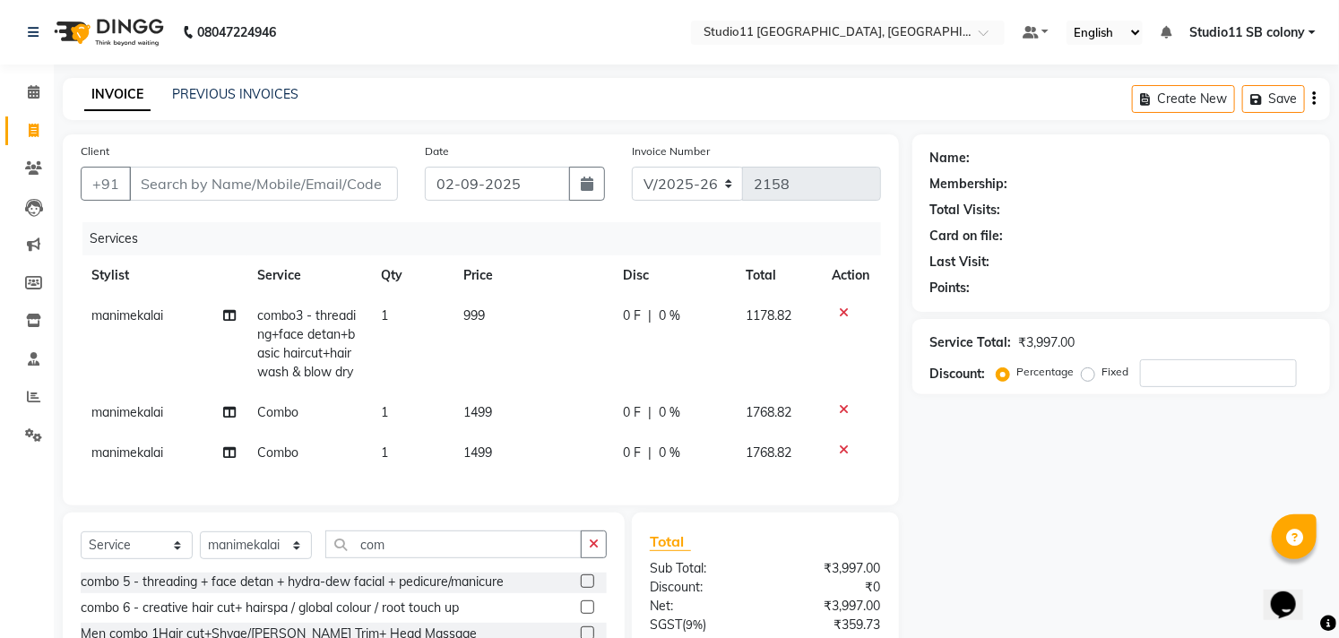
click at [846, 310] on icon at bounding box center [845, 312] width 10 height 13
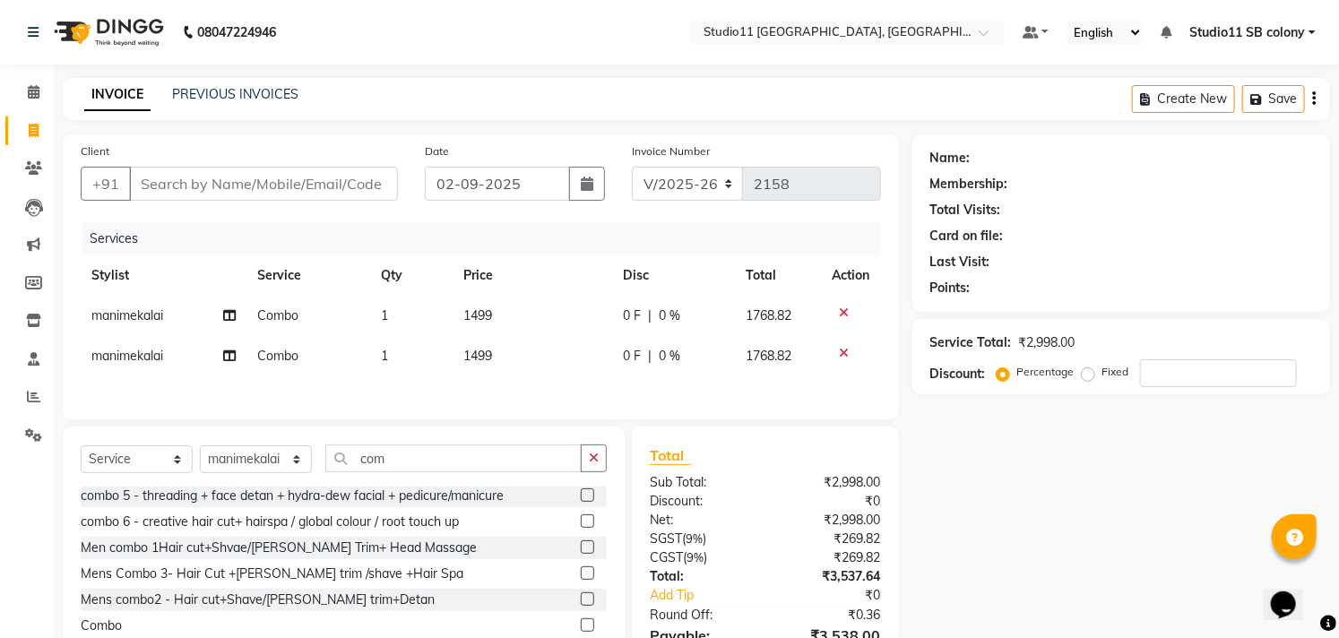
click at [576, 342] on td "1499" at bounding box center [532, 356] width 159 height 40
select select "69390"
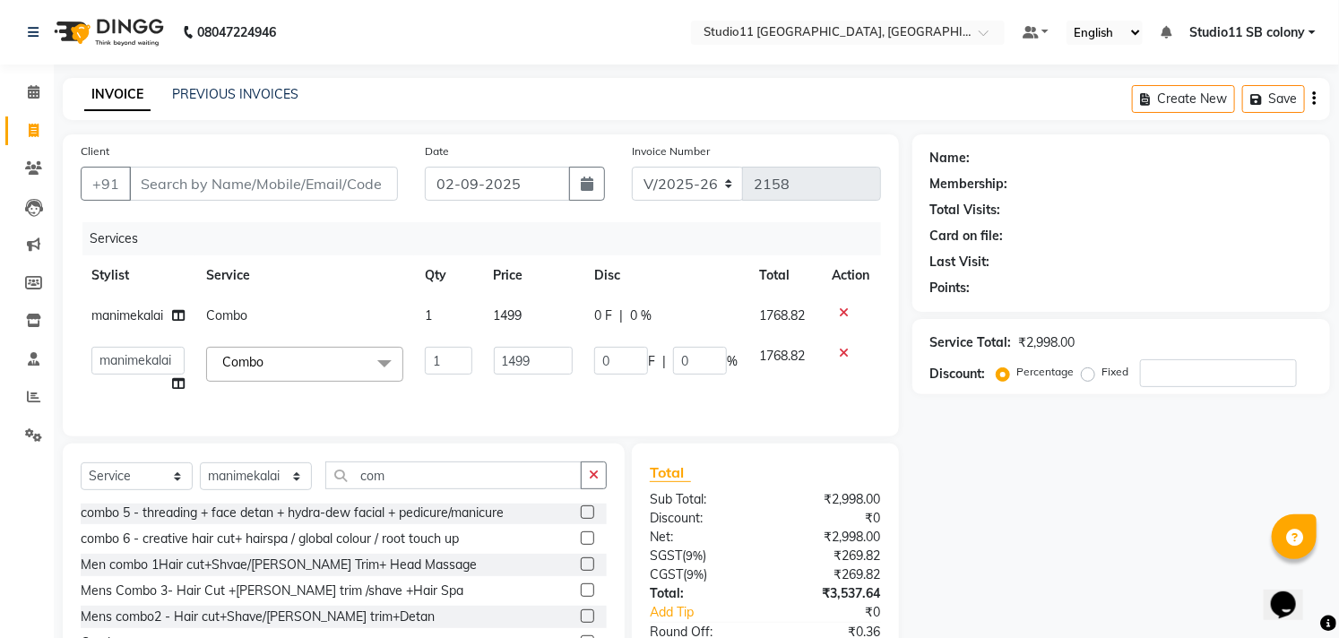
click at [552, 319] on td "1499" at bounding box center [533, 316] width 101 height 40
select select "69390"
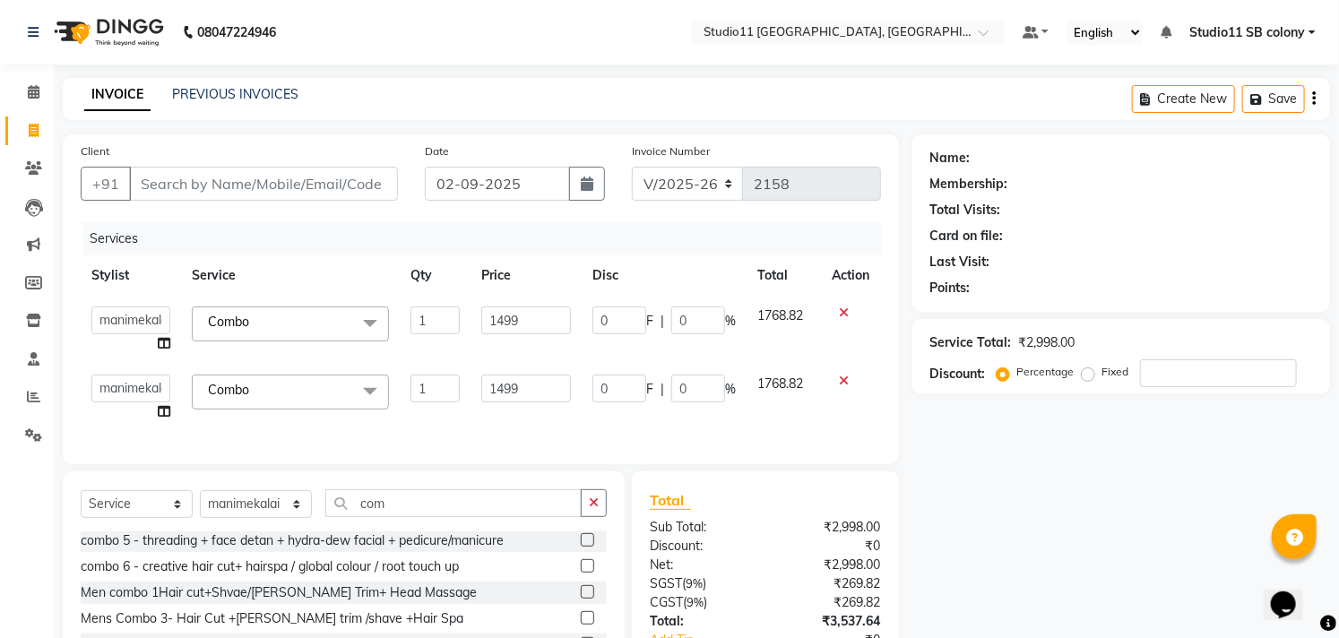
click at [552, 319] on input "1499" at bounding box center [526, 320] width 90 height 28
type input "999"
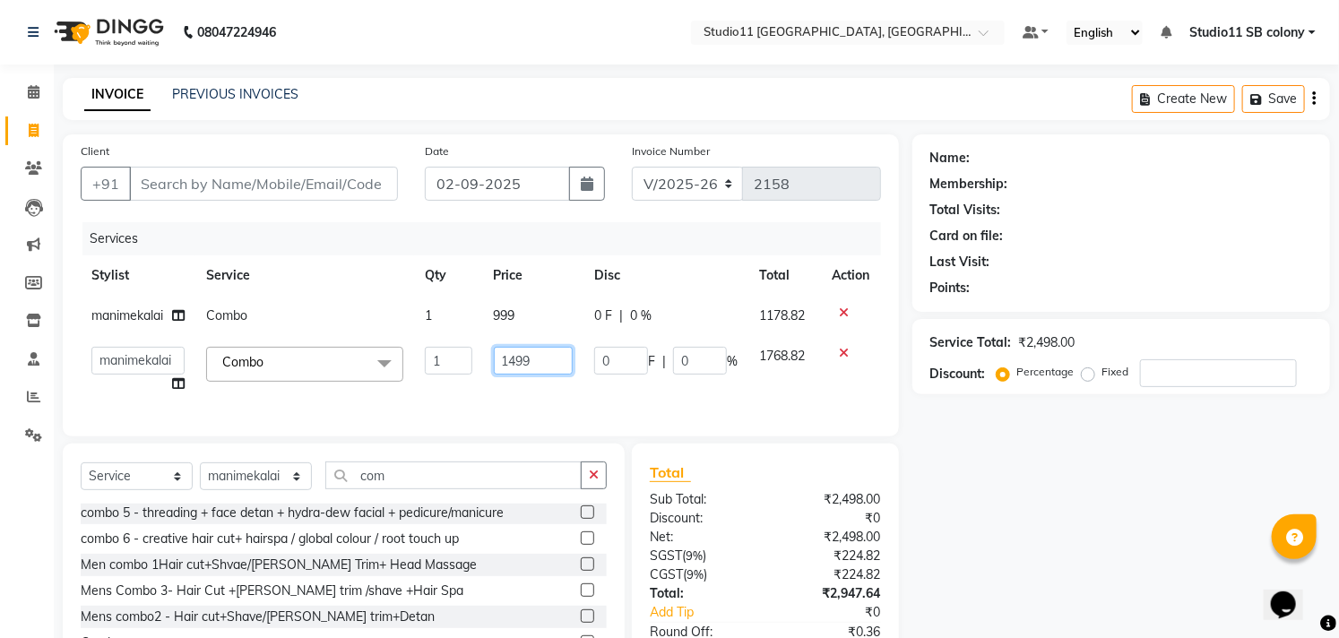
click at [554, 392] on td "1499" at bounding box center [533, 370] width 101 height 68
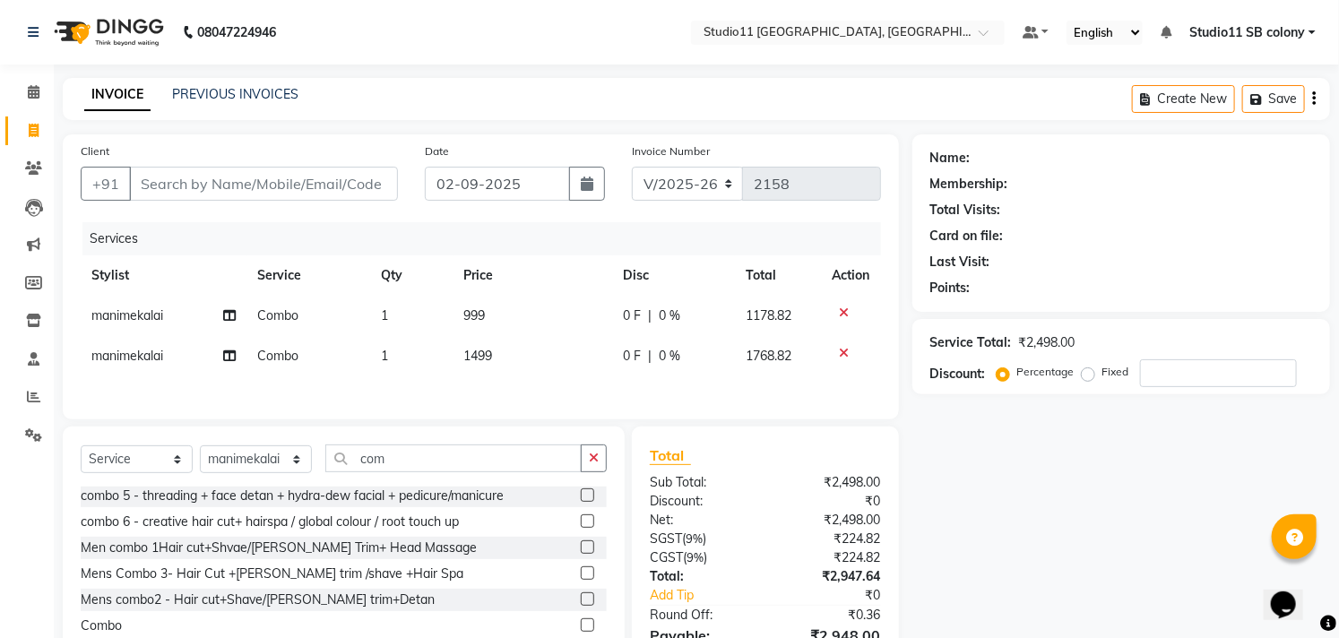
drag, startPoint x: 851, startPoint y: 352, endPoint x: 831, endPoint y: 358, distance: 20.7
click at [832, 358] on div at bounding box center [851, 353] width 38 height 13
click at [842, 349] on icon at bounding box center [845, 353] width 10 height 13
click at [117, 321] on span "manimekalai" at bounding box center [127, 315] width 72 height 16
select select "69390"
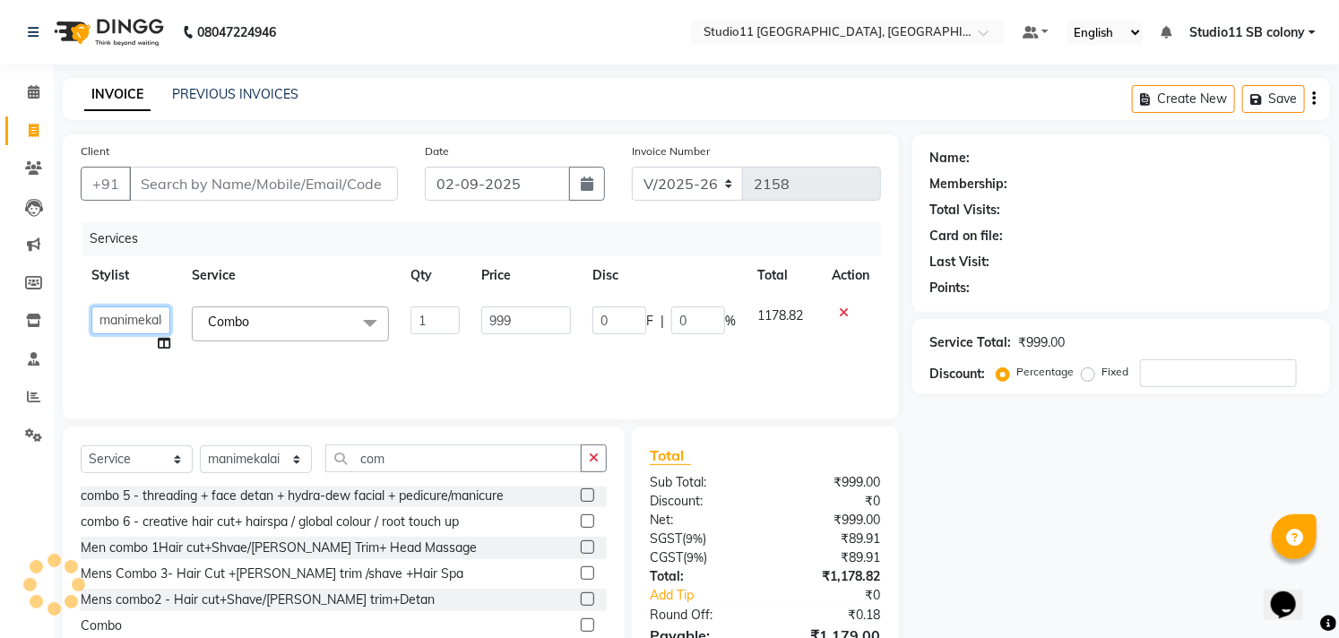
click at [121, 320] on select "Afzal Akbar Dani Jeni Josna kaif lavanya manimekalai Praveen Sonu Studio11 SB c…" at bounding box center [130, 320] width 79 height 28
select select "69575"
click at [543, 323] on input "999" at bounding box center [526, 320] width 90 height 28
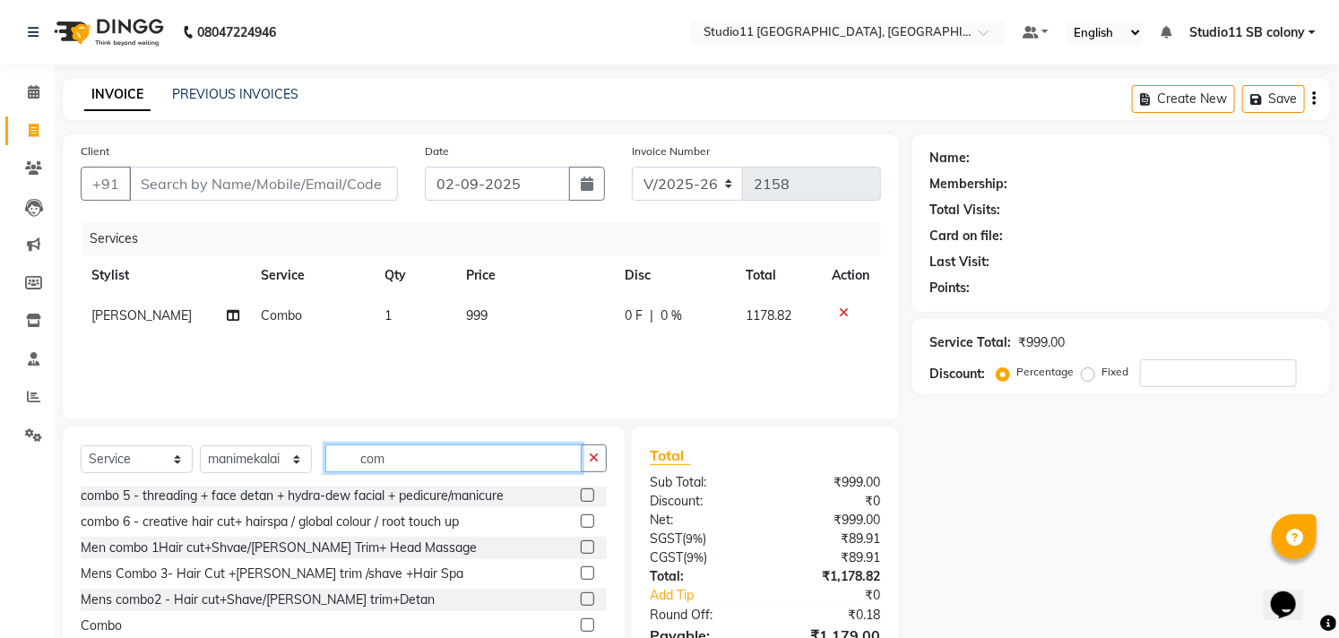
click at [433, 459] on input "com" at bounding box center [453, 458] width 256 height 28
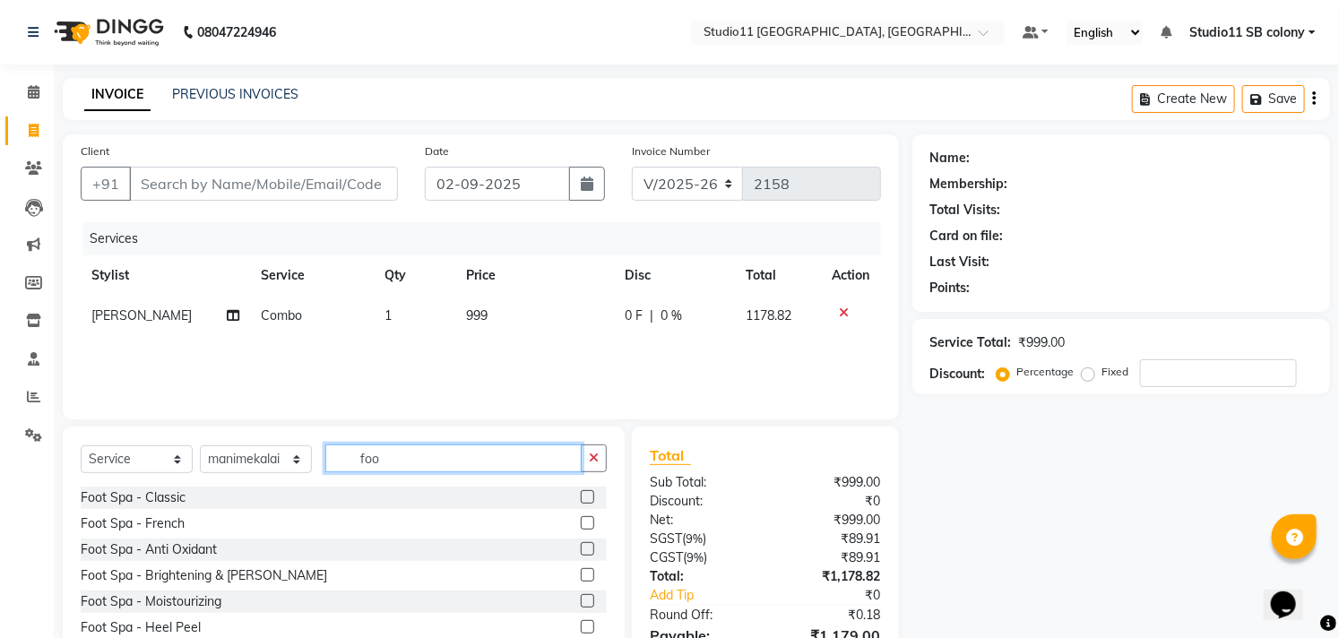
type input "foo"
click at [581, 502] on label at bounding box center [587, 496] width 13 height 13
click at [581, 502] on input "checkbox" at bounding box center [587, 498] width 12 height 12
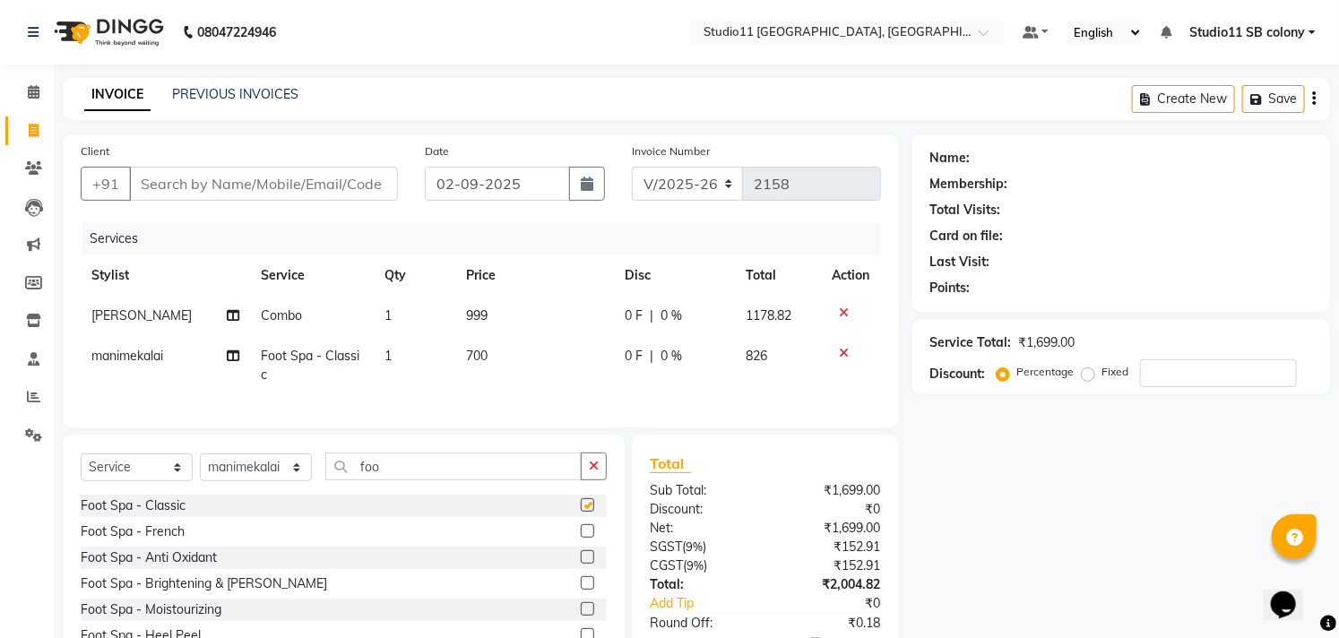
checkbox input "false"
click at [495, 480] on input "foo" at bounding box center [453, 466] width 256 height 28
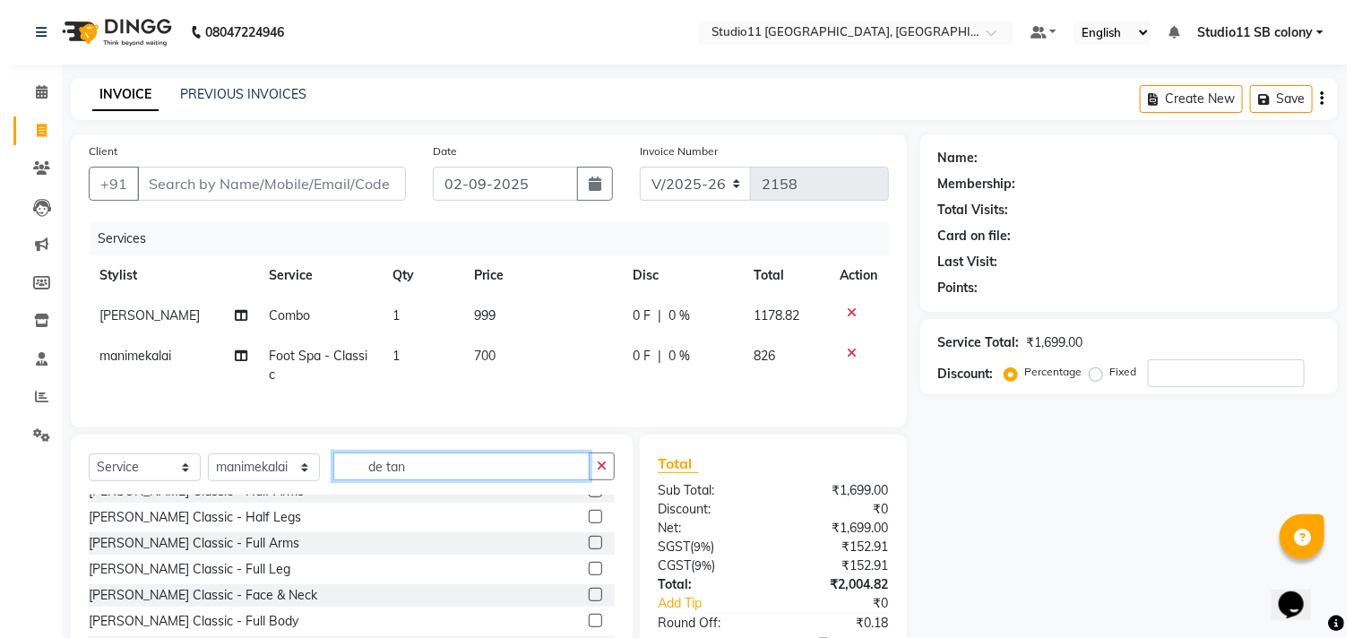
scroll to position [199, 0]
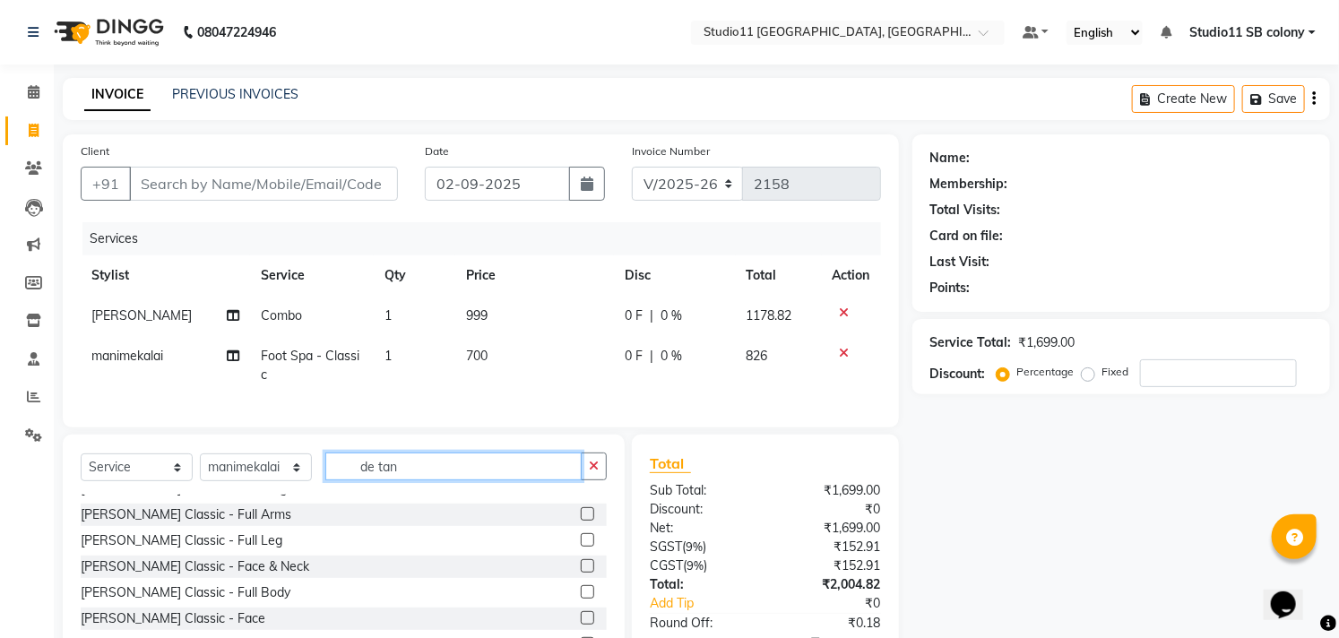
type input "de tan"
click at [581, 573] on label at bounding box center [587, 565] width 13 height 13
click at [581, 573] on input "checkbox" at bounding box center [587, 567] width 12 height 12
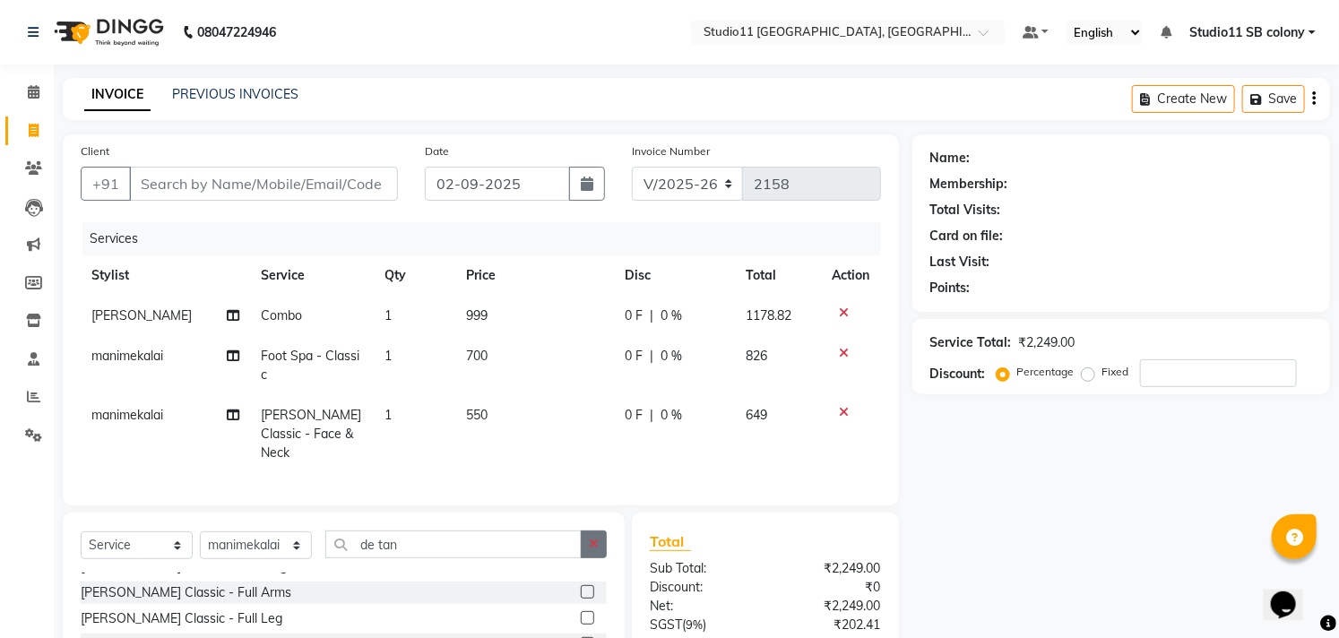
checkbox input "false"
click at [587, 547] on button "button" at bounding box center [594, 544] width 26 height 28
click at [301, 173] on input "Client" at bounding box center [263, 184] width 269 height 34
type input "9"
type input "0"
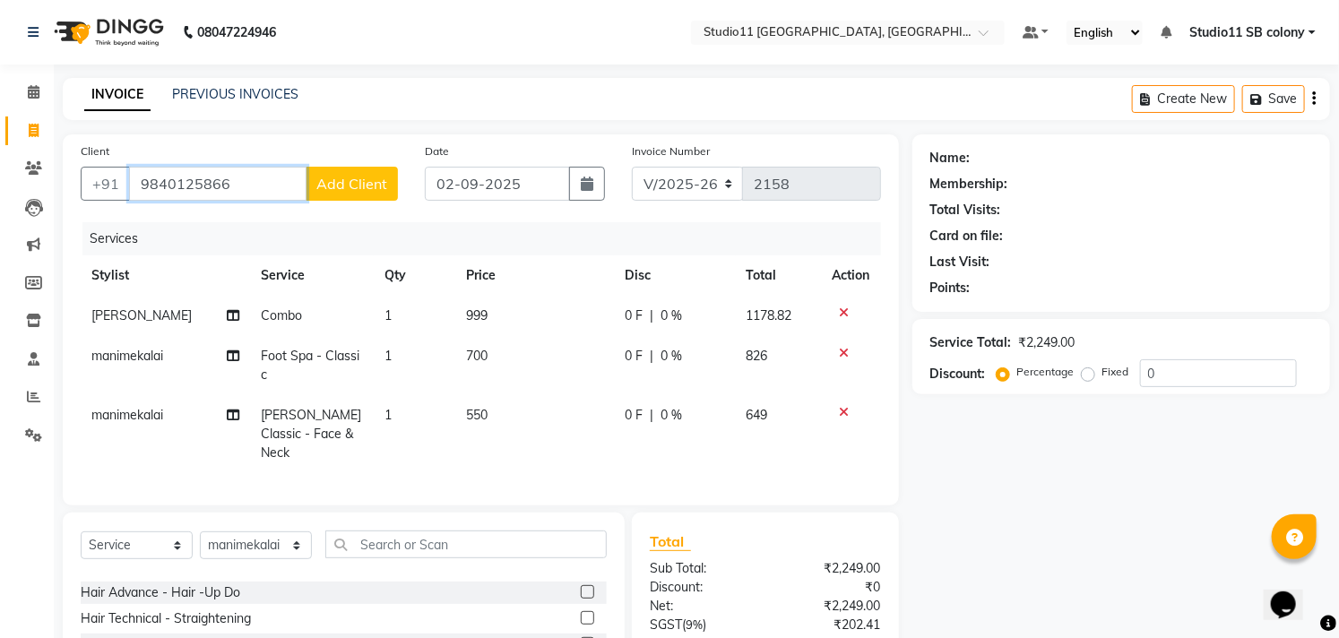
type input "9840125866"
click at [324, 184] on span "Add Client" at bounding box center [351, 184] width 71 height 18
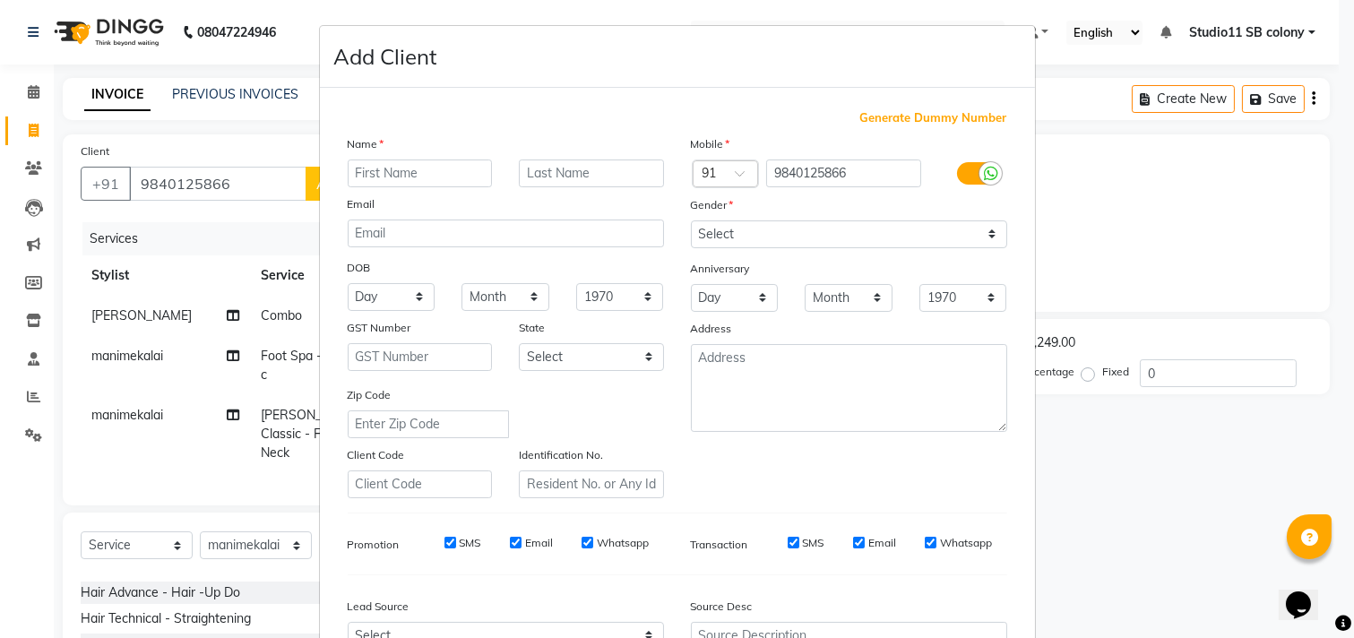
click at [365, 177] on input "text" at bounding box center [420, 173] width 145 height 28
type input "SATHBIKA"
click at [796, 230] on select "Select Male Female Other Prefer Not To Say" at bounding box center [849, 234] width 316 height 28
select select "female"
click at [691, 220] on select "Select Male Female Other Prefer Not To Say" at bounding box center [849, 234] width 316 height 28
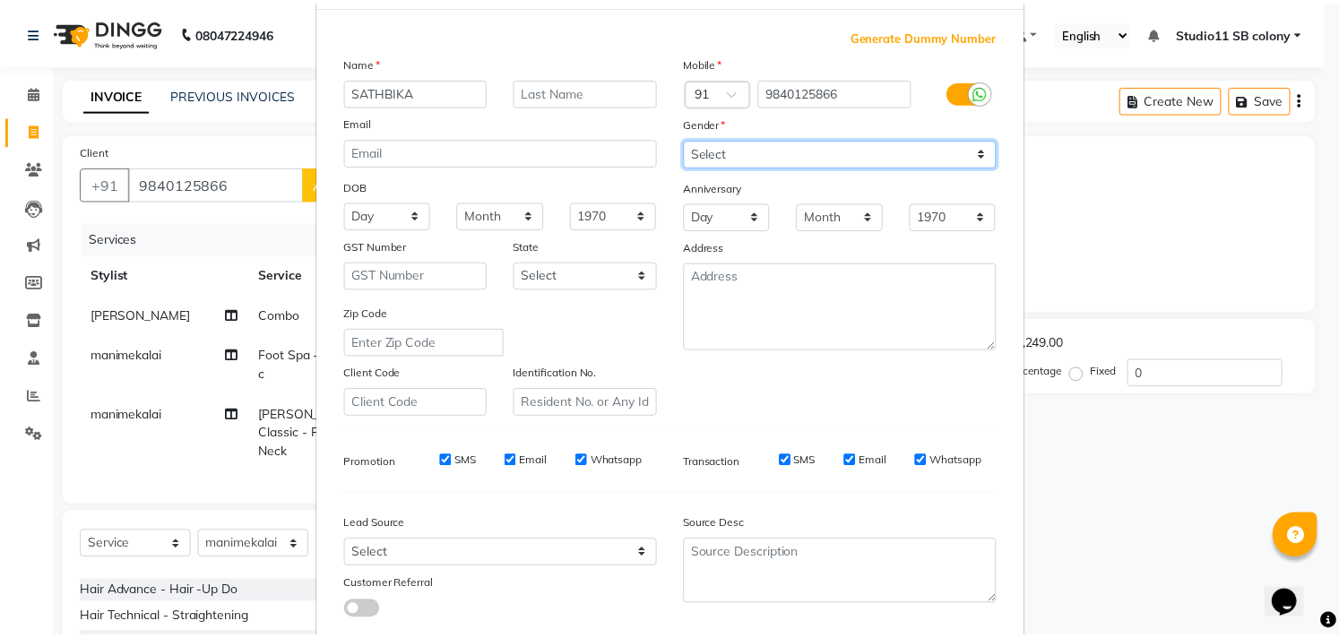
scroll to position [190, 0]
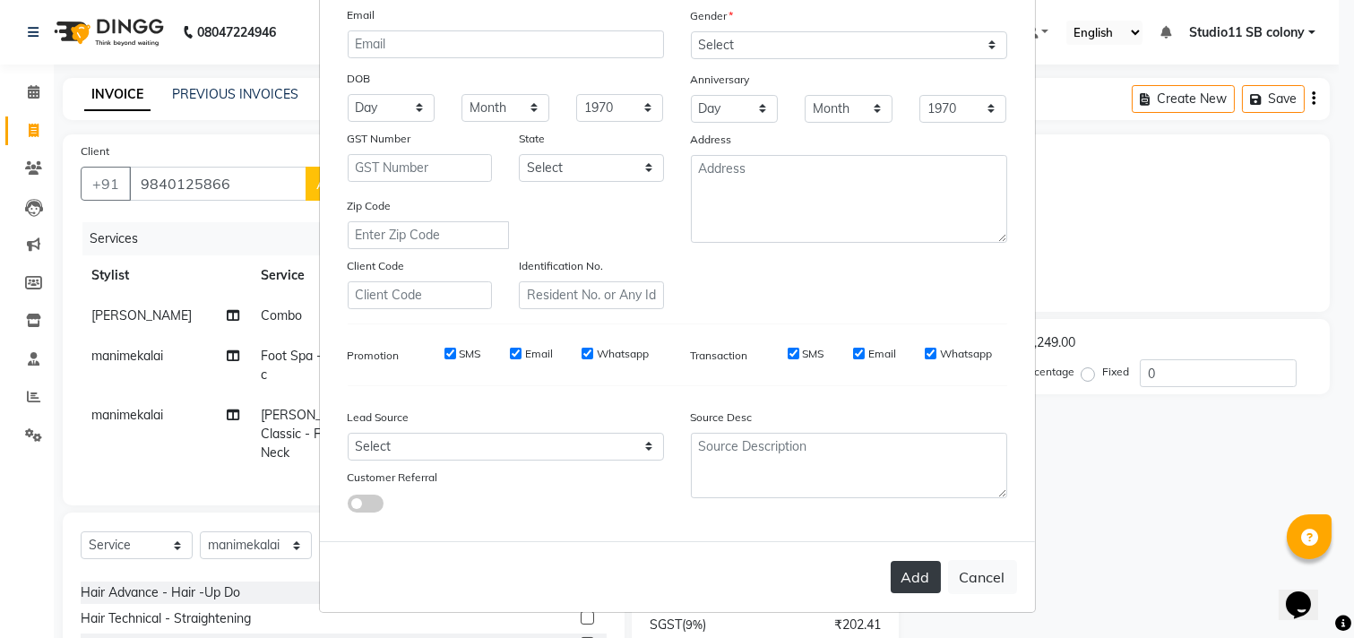
click at [917, 575] on button "Add" at bounding box center [916, 577] width 50 height 32
select select
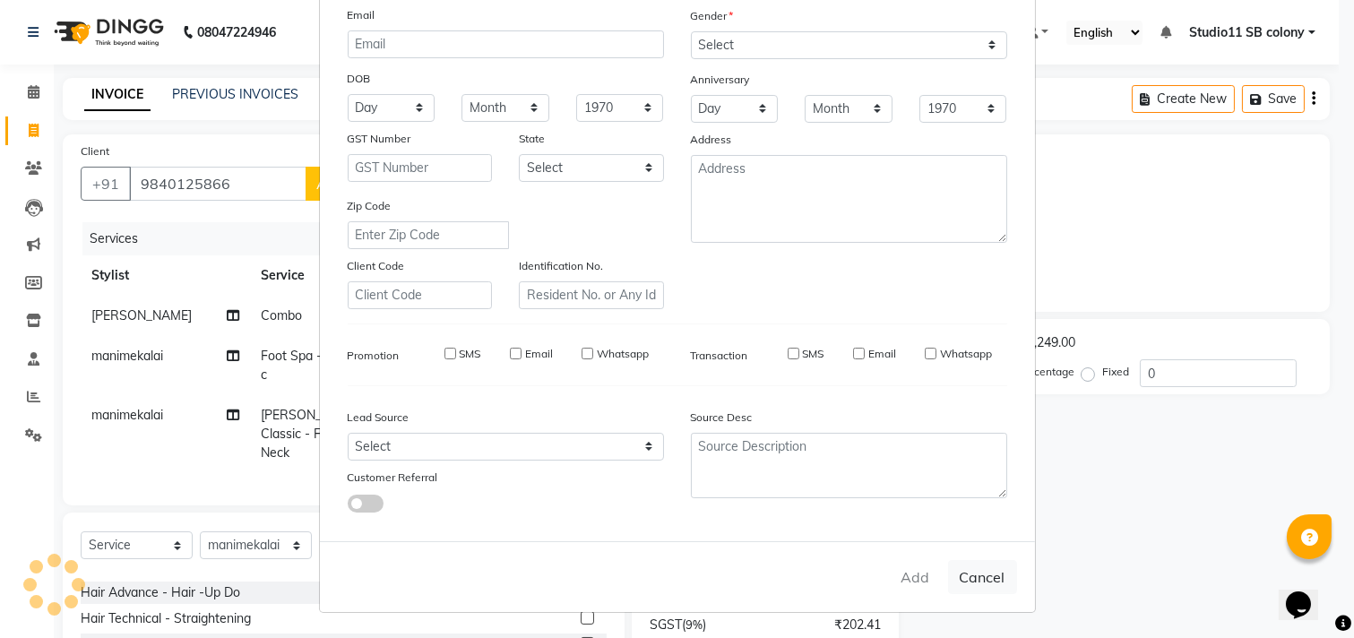
select select
checkbox input "false"
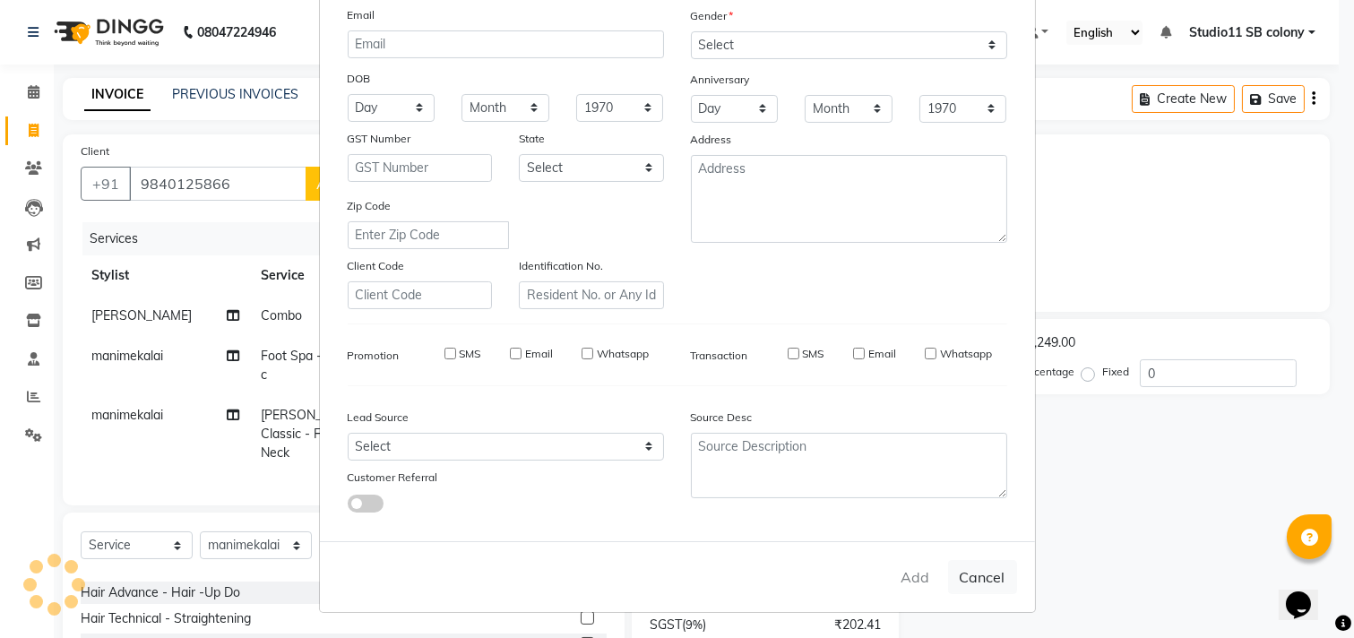
checkbox input "false"
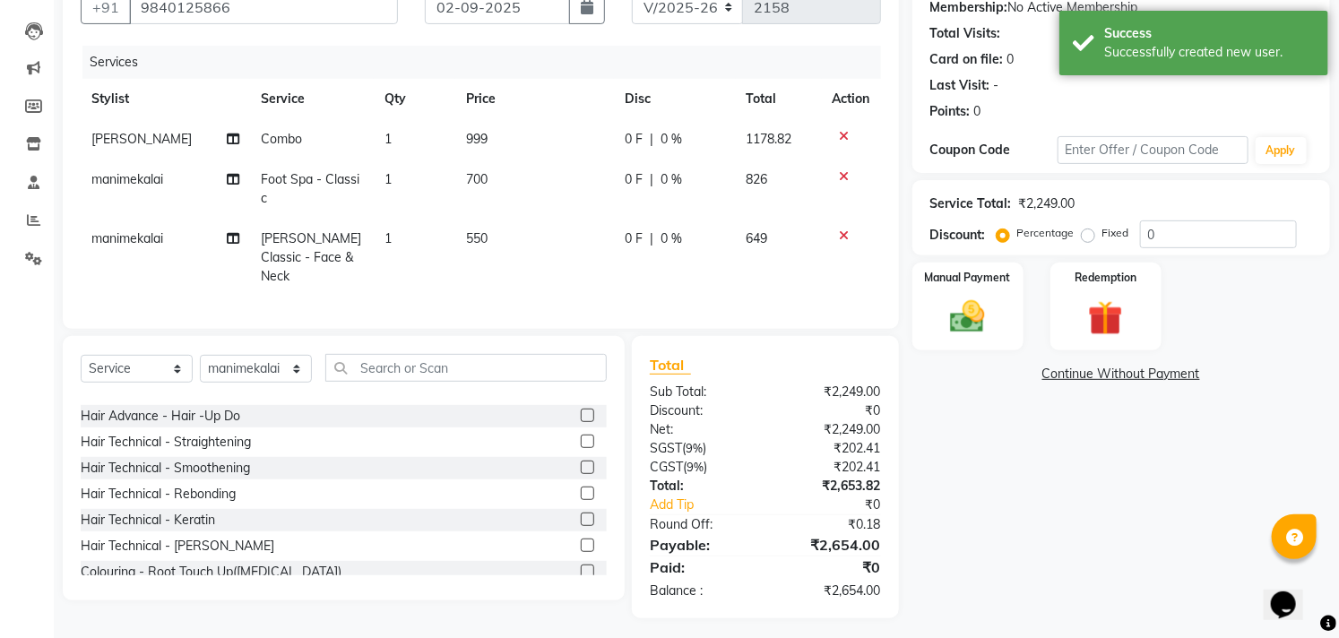
scroll to position [180, 0]
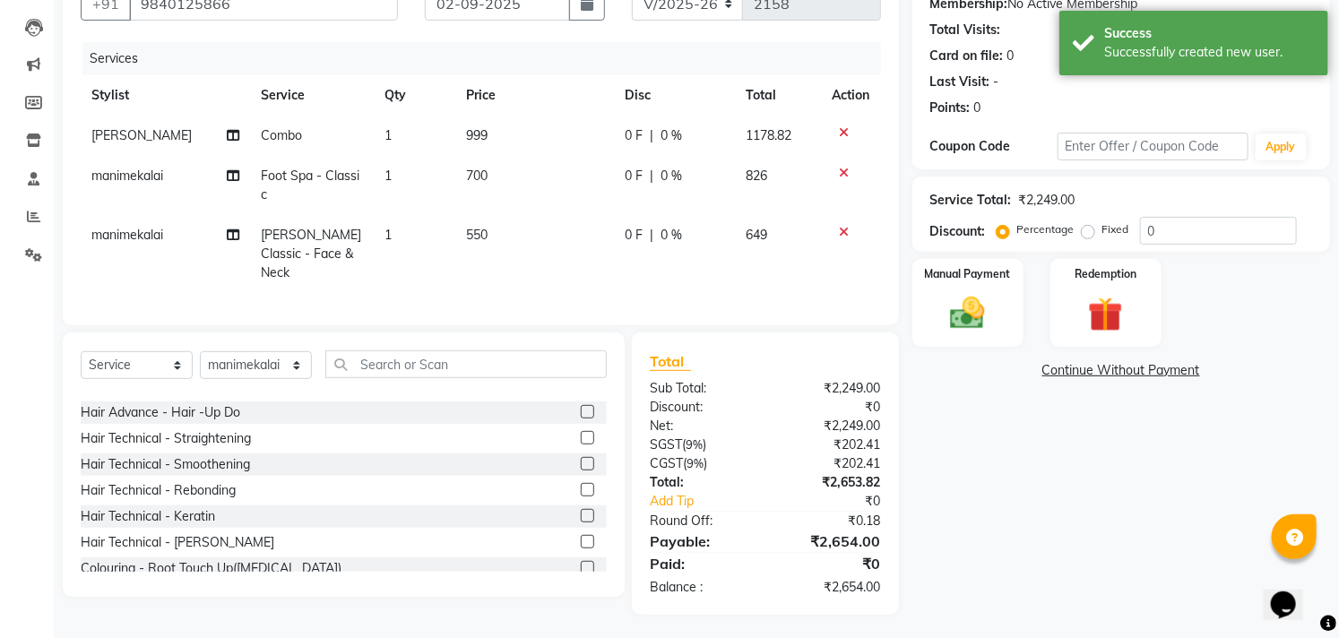
click at [837, 168] on div at bounding box center [851, 173] width 38 height 13
click at [842, 167] on icon at bounding box center [845, 173] width 10 height 13
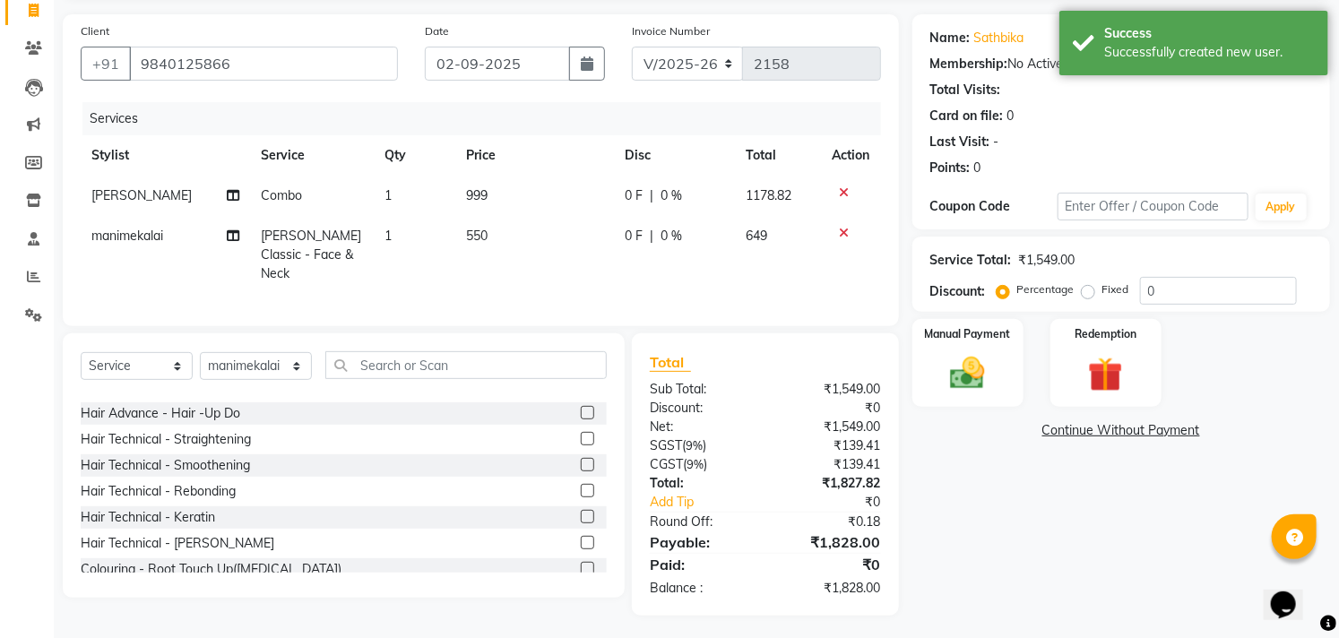
click at [840, 229] on icon at bounding box center [845, 233] width 10 height 13
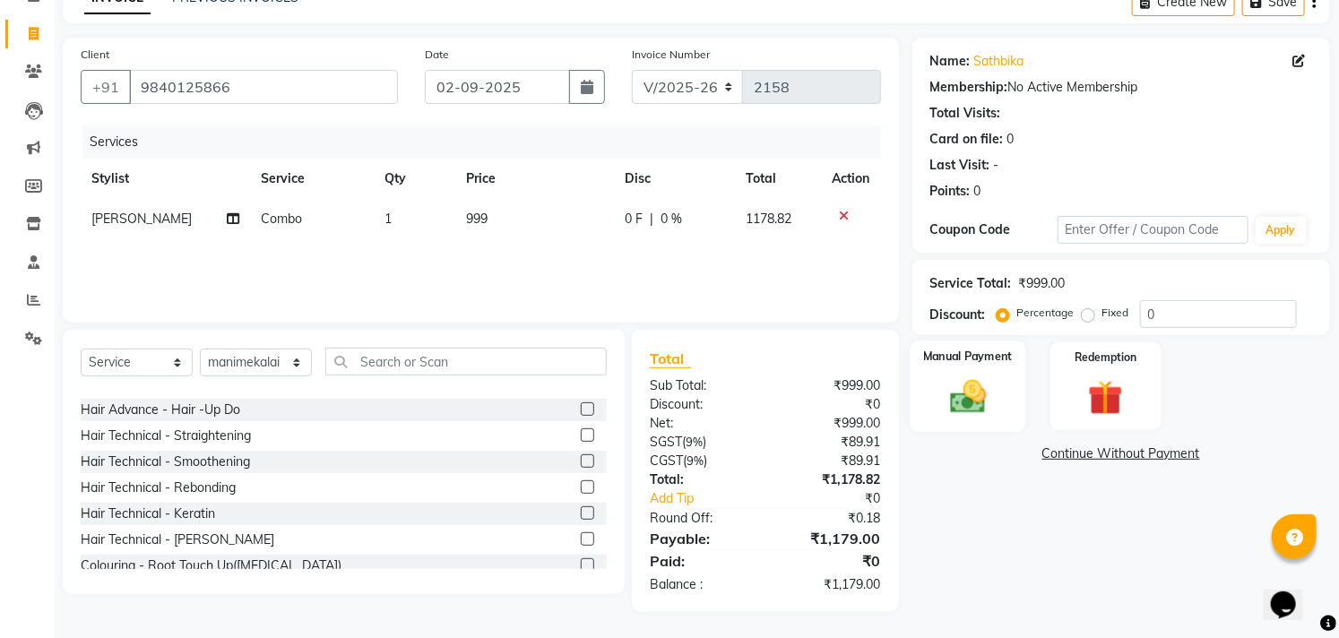
click at [981, 401] on img at bounding box center [967, 396] width 59 height 41
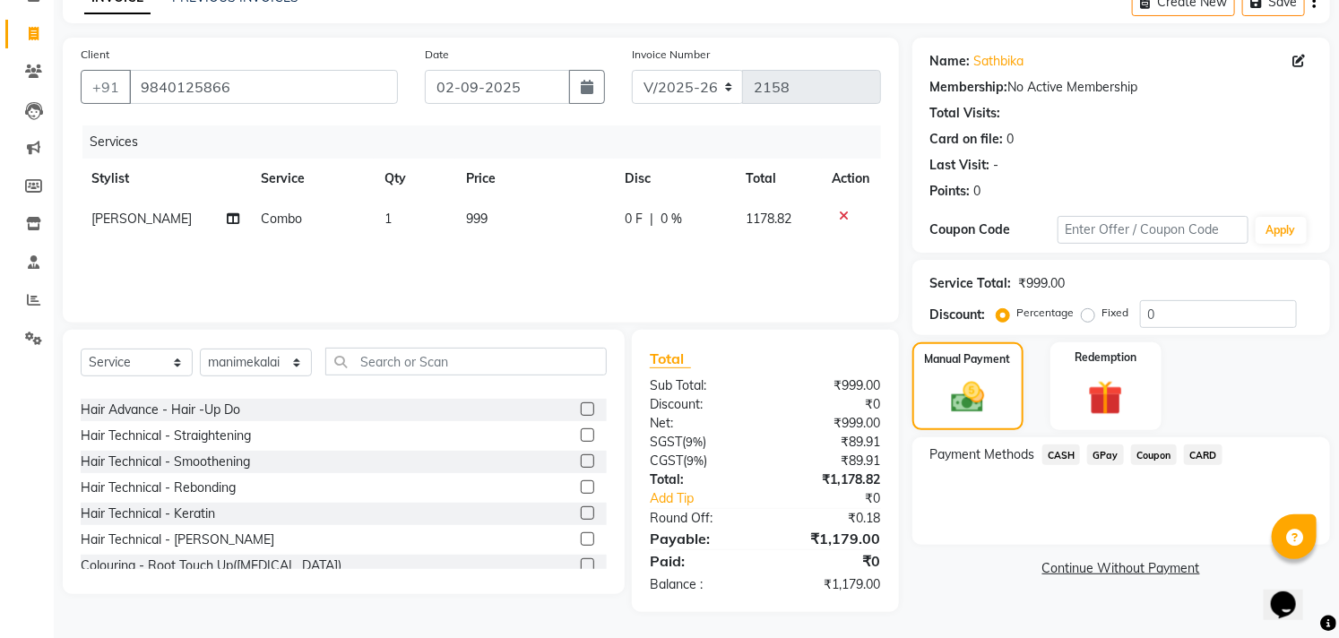
click at [1107, 457] on span "GPay" at bounding box center [1105, 454] width 37 height 21
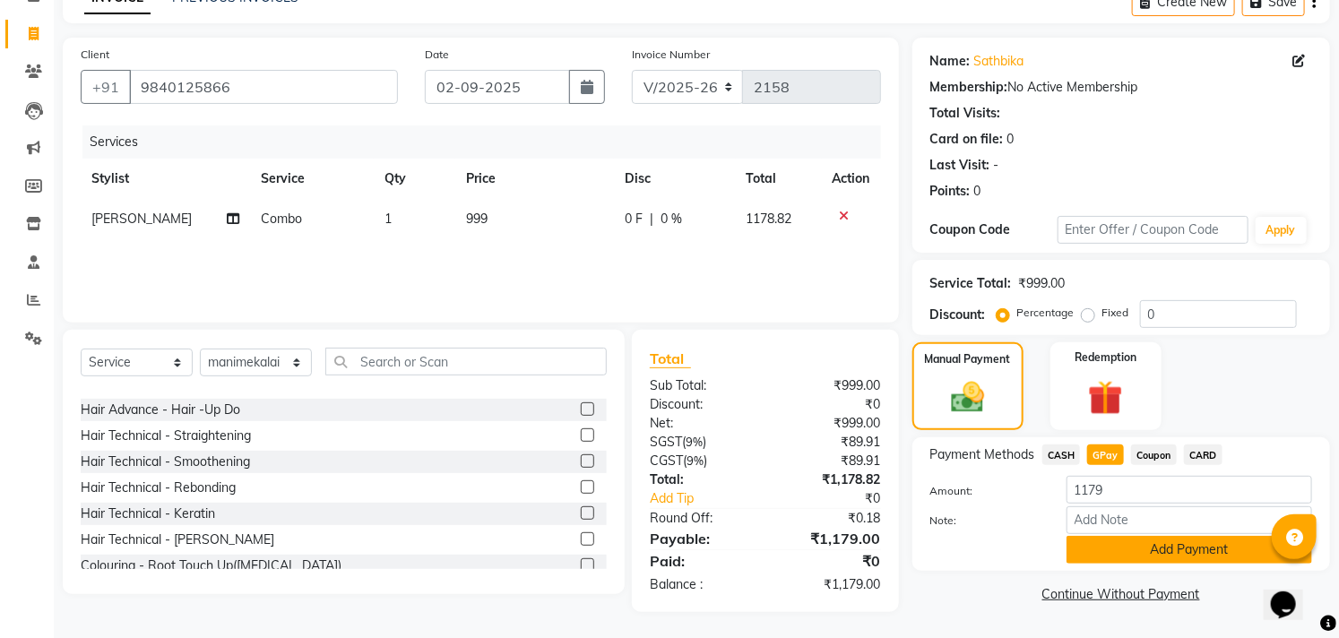
click at [1133, 547] on button "Add Payment" at bounding box center [1188, 550] width 245 height 28
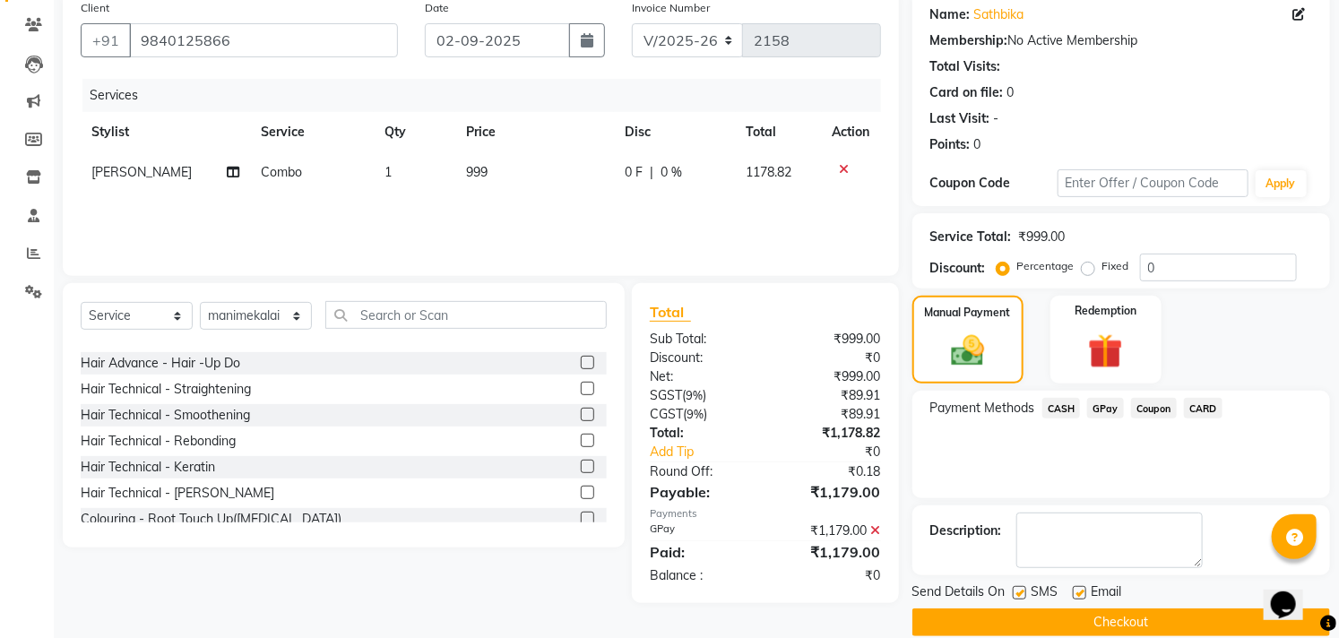
scroll to position [168, 0]
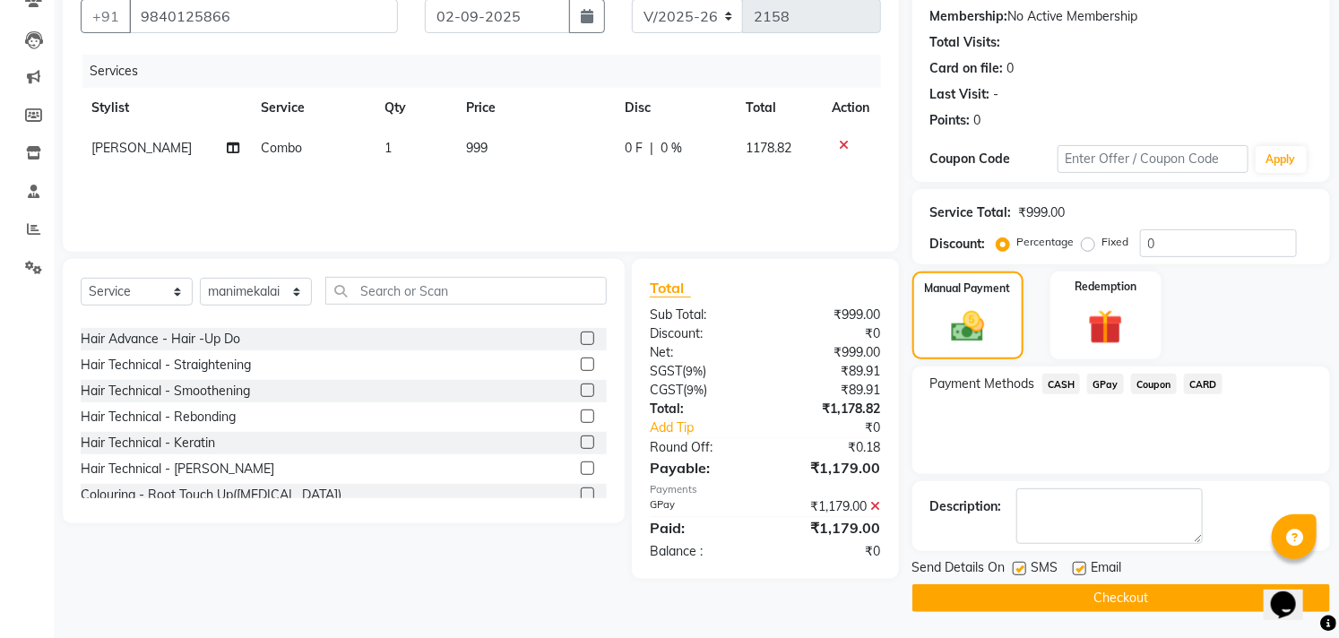
click at [1079, 570] on label at bounding box center [1078, 568] width 13 height 13
click at [1079, 570] on input "checkbox" at bounding box center [1078, 570] width 12 height 12
checkbox input "false"
click at [1017, 571] on label at bounding box center [1018, 568] width 13 height 13
click at [1017, 571] on input "checkbox" at bounding box center [1018, 570] width 12 height 12
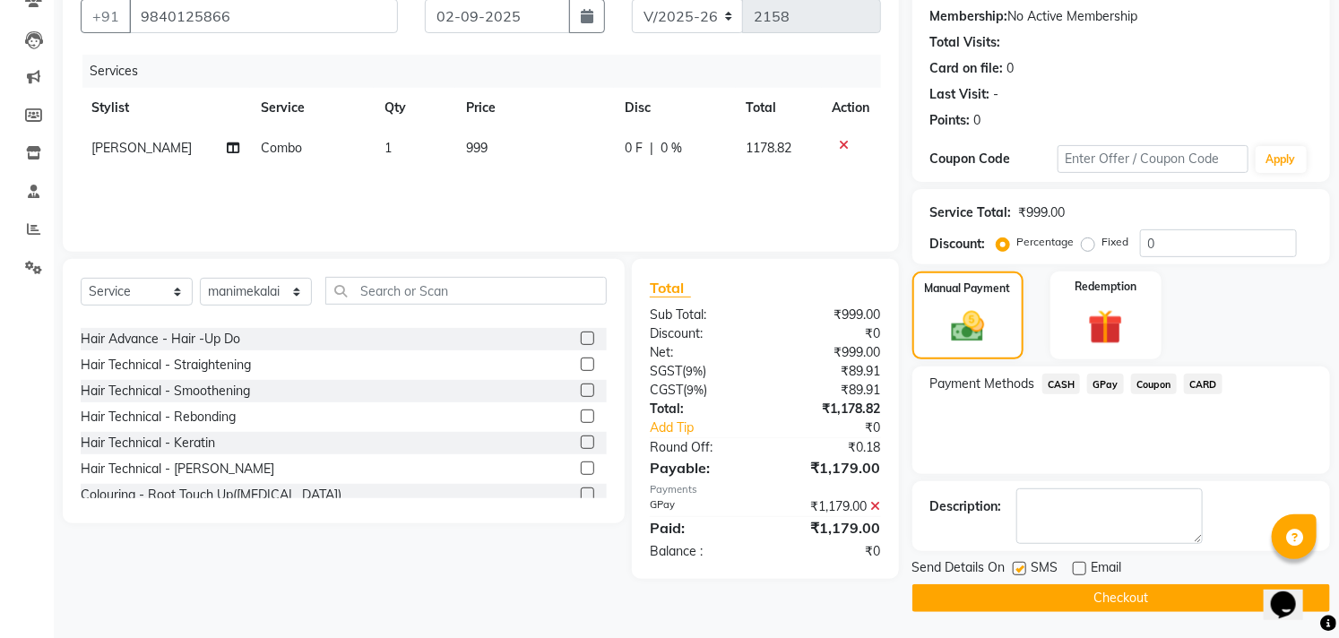
checkbox input "false"
click at [1027, 597] on button "Checkout" at bounding box center [1121, 598] width 418 height 28
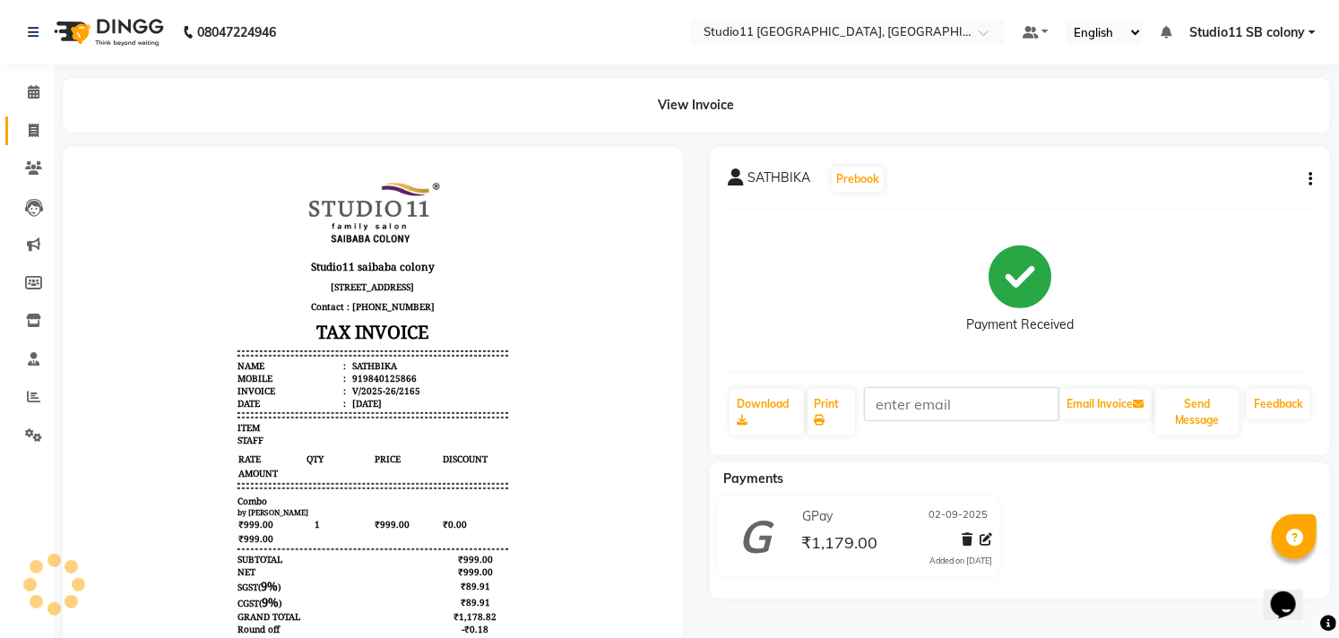
click at [30, 135] on icon at bounding box center [34, 130] width 10 height 13
select select "service"
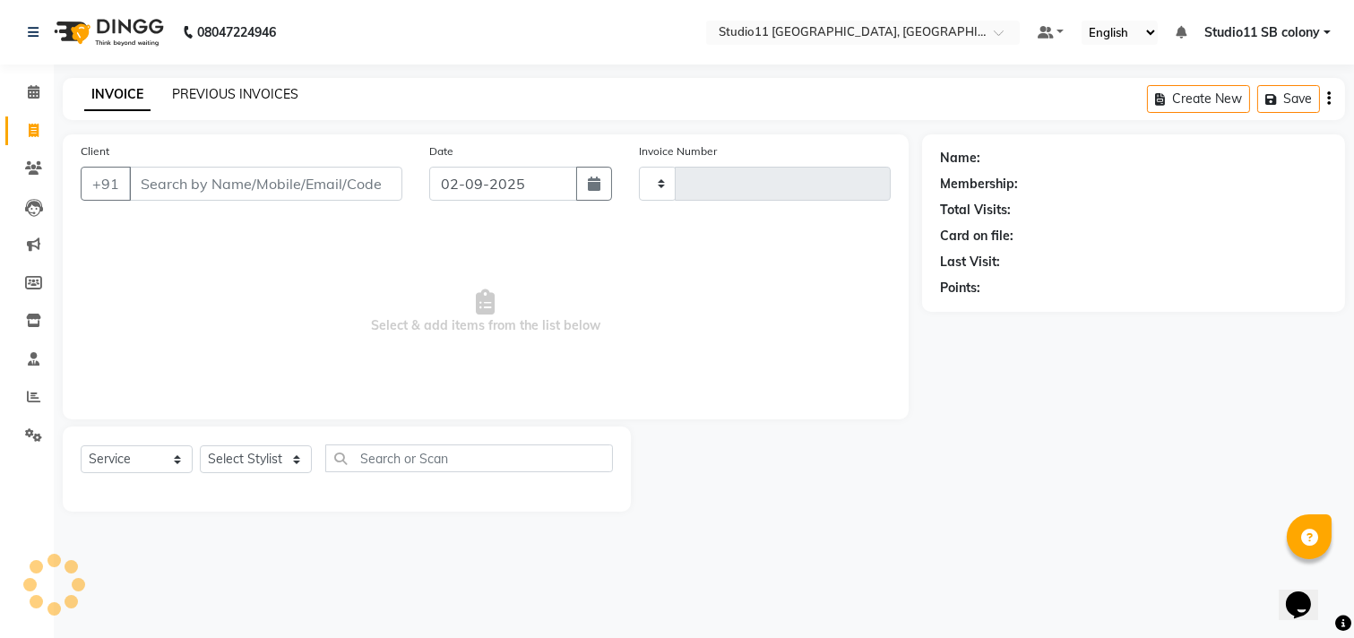
click at [229, 96] on link "PREVIOUS INVOICES" at bounding box center [235, 94] width 126 height 16
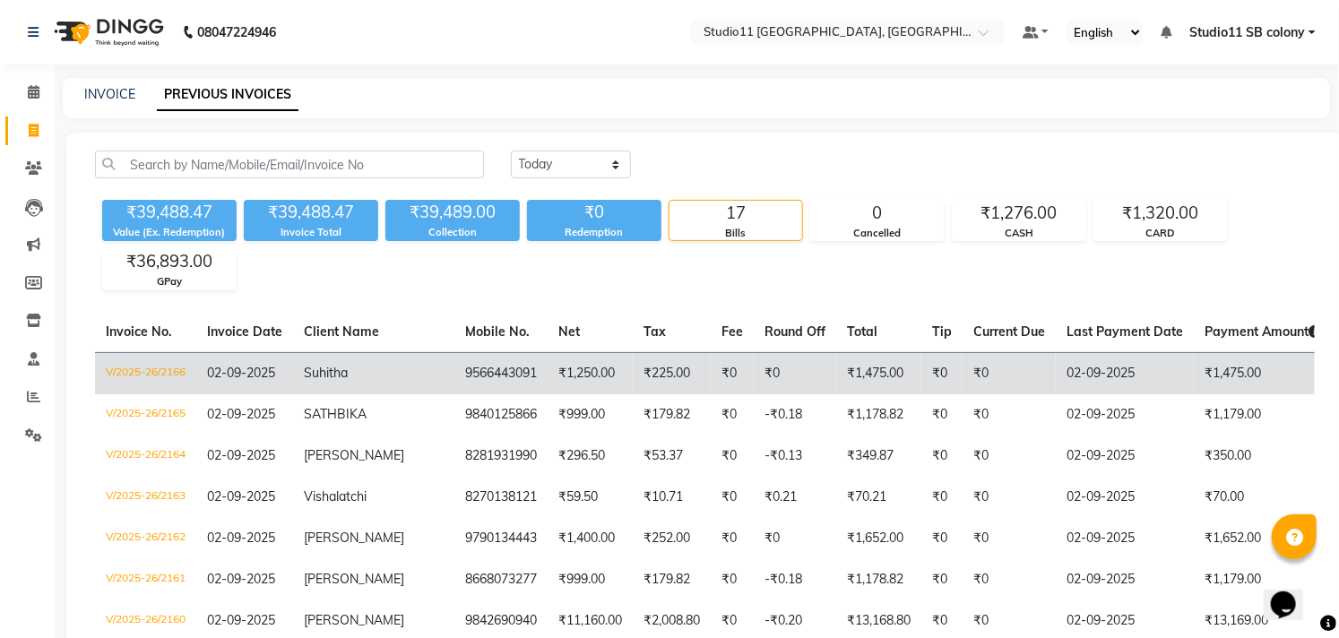
click at [754, 368] on td "₹0" at bounding box center [795, 373] width 82 height 42
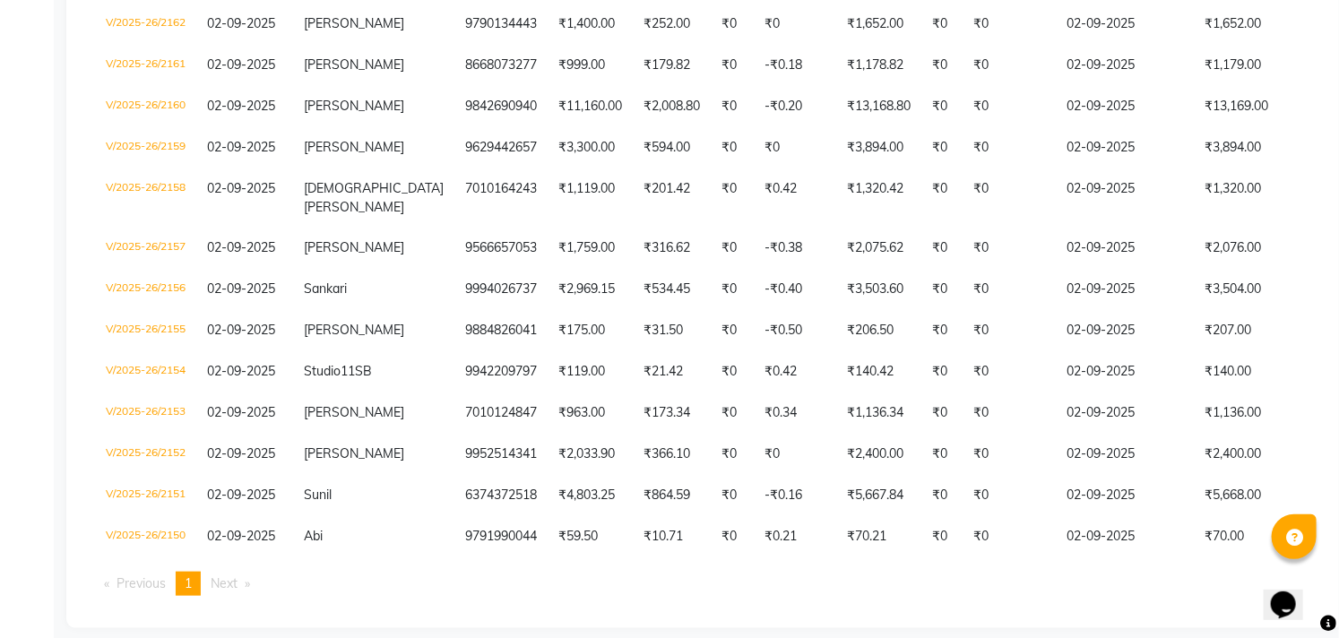
scroll to position [522, 0]
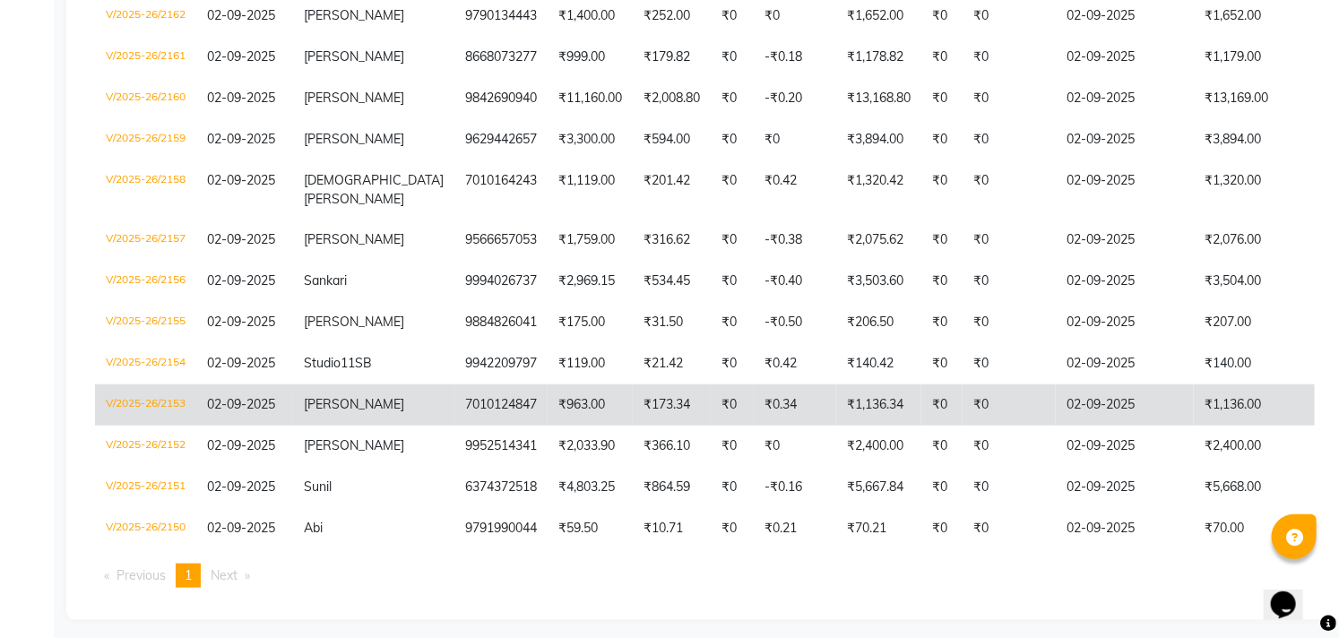
click at [754, 384] on td "₹0.34" at bounding box center [795, 404] width 82 height 41
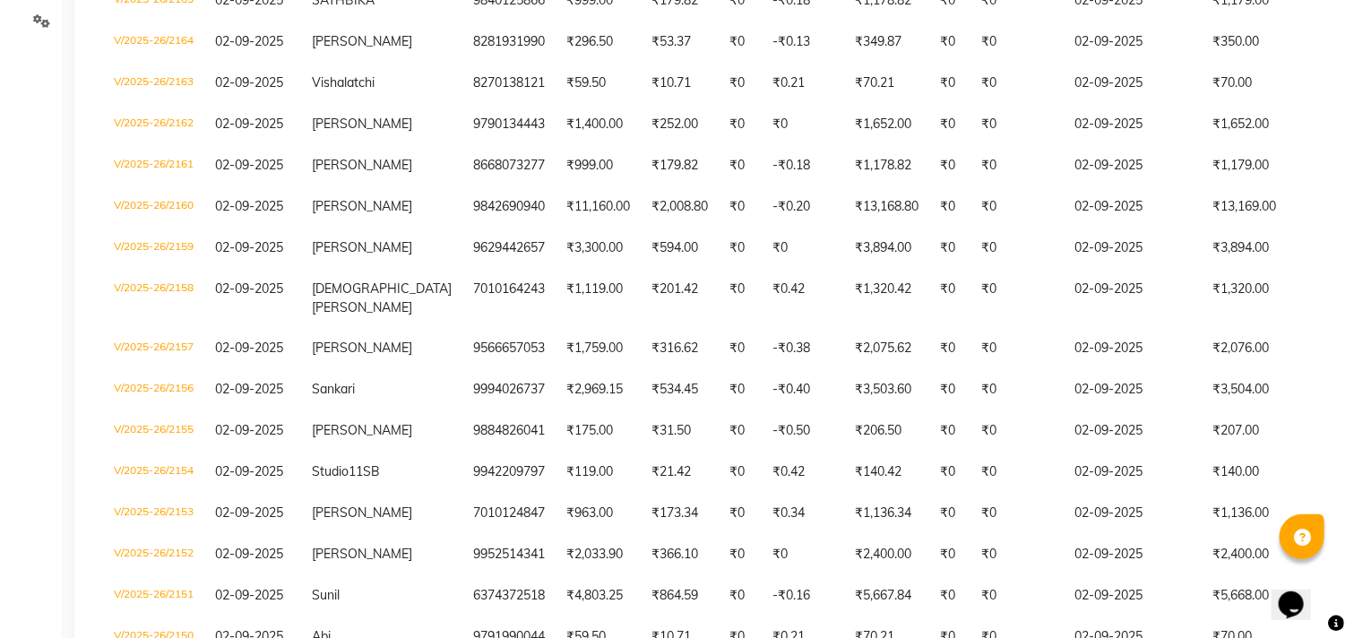
scroll to position [0, 0]
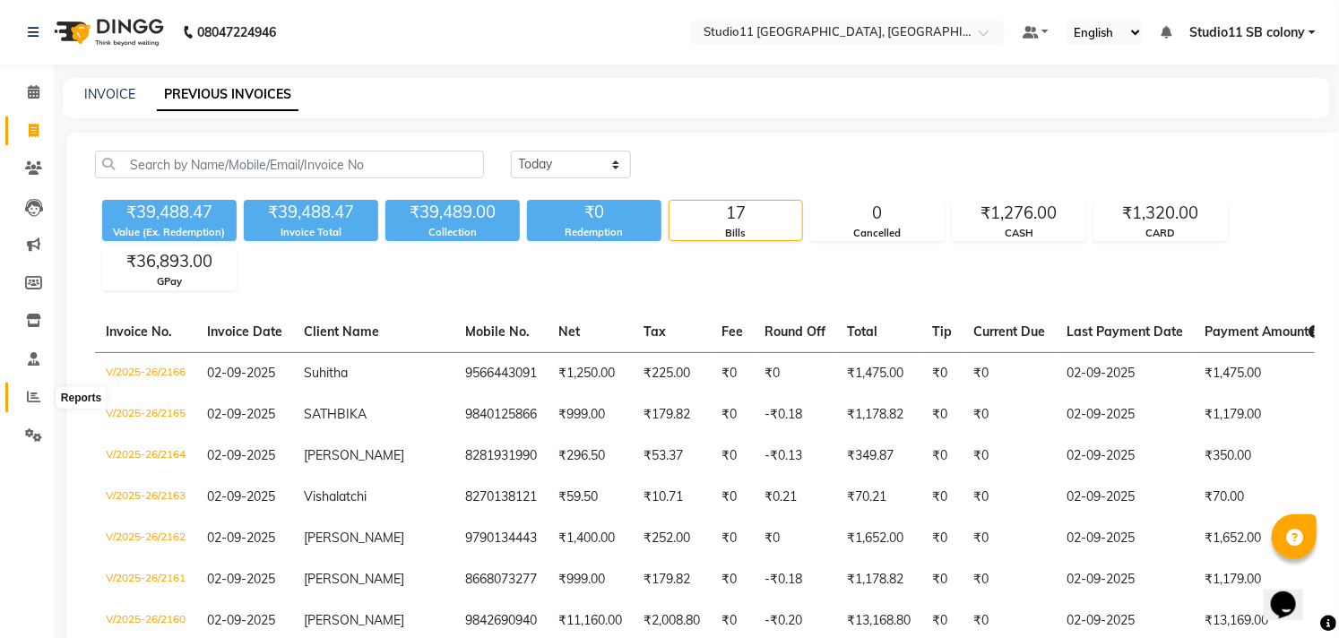
click at [30, 398] on icon at bounding box center [33, 396] width 13 height 13
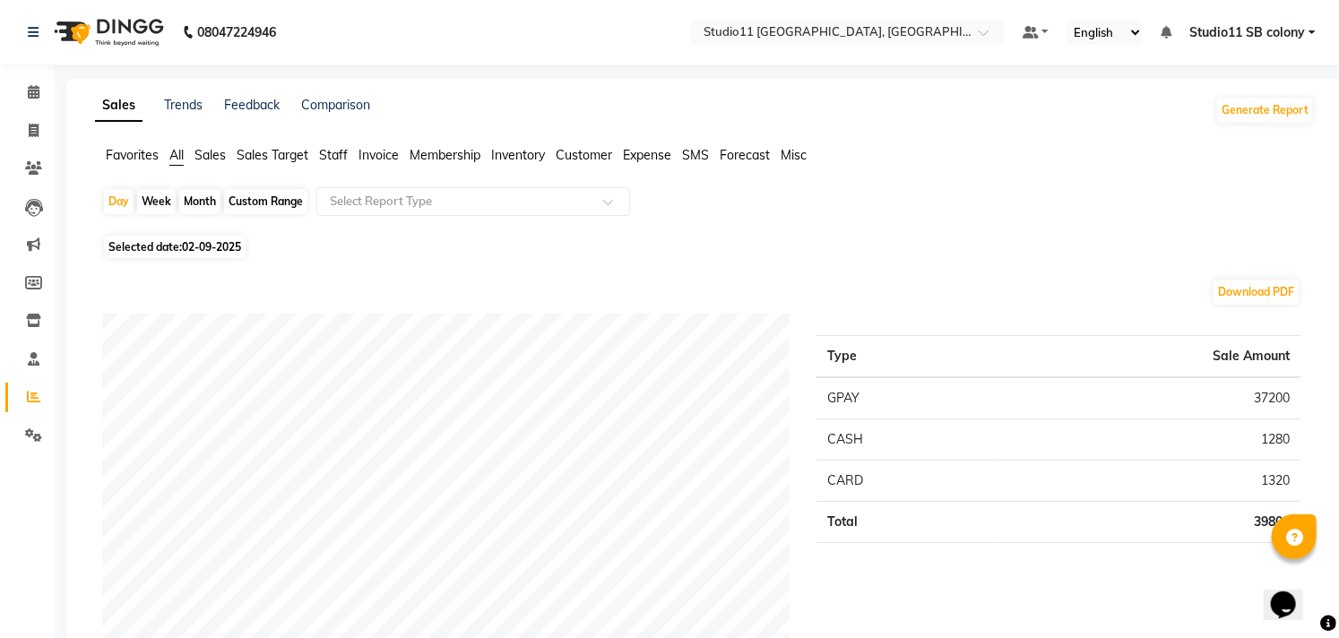
click at [526, 147] on span "Inventory" at bounding box center [518, 155] width 54 height 16
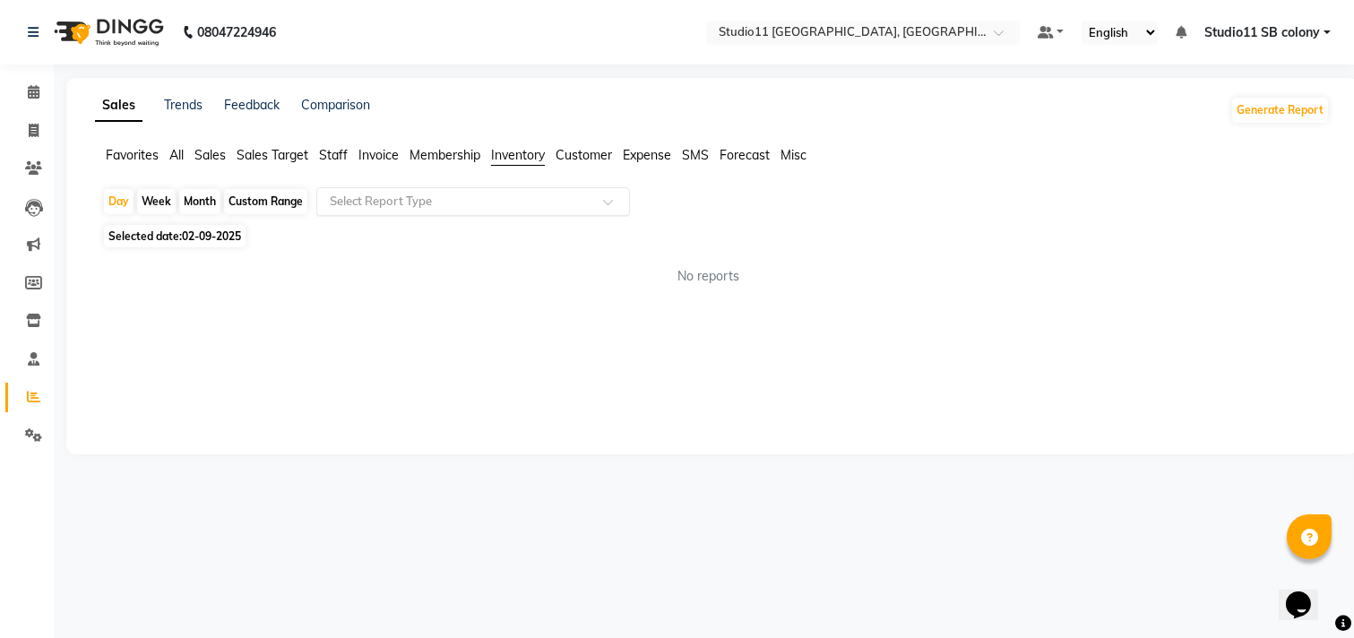
click at [531, 208] on input "text" at bounding box center [455, 202] width 258 height 18
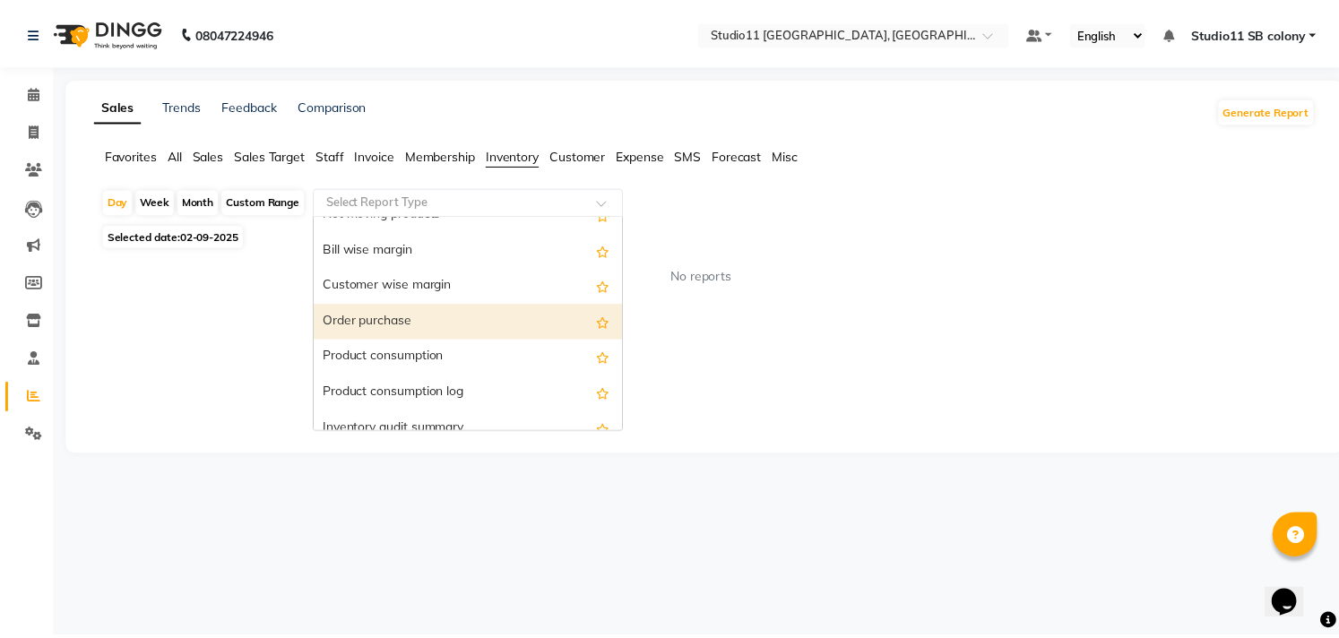
scroll to position [366, 0]
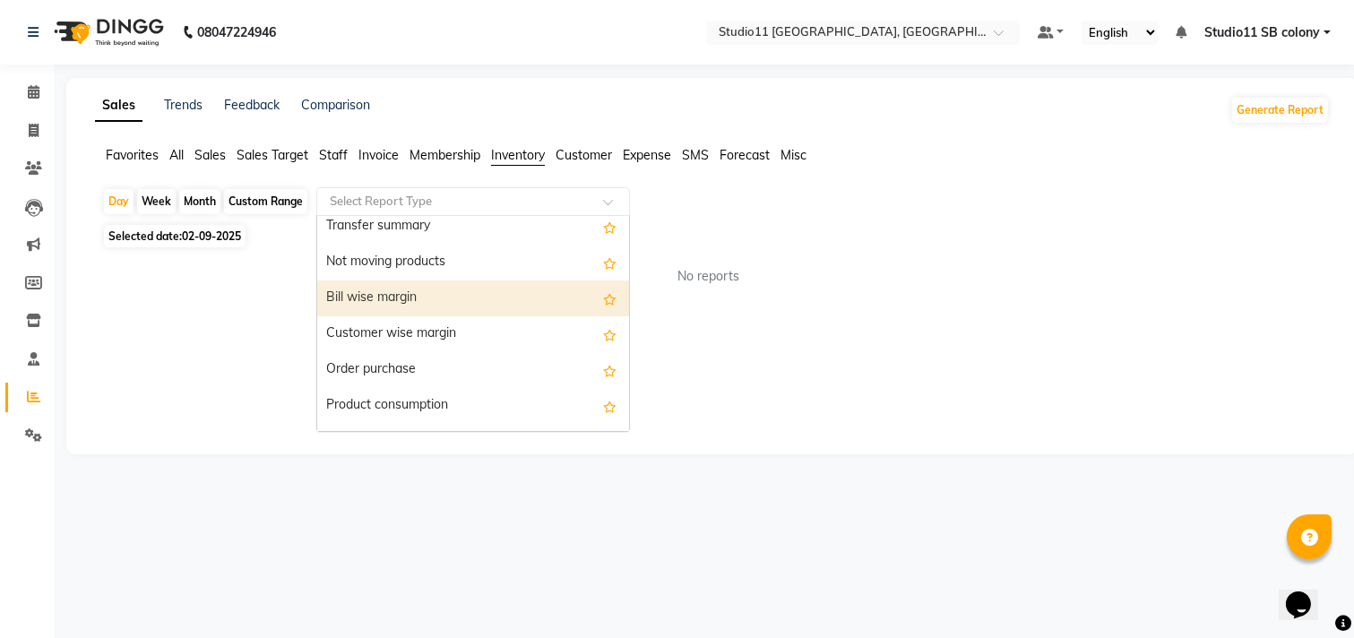
click at [490, 301] on div "Bill wise margin" at bounding box center [473, 298] width 312 height 36
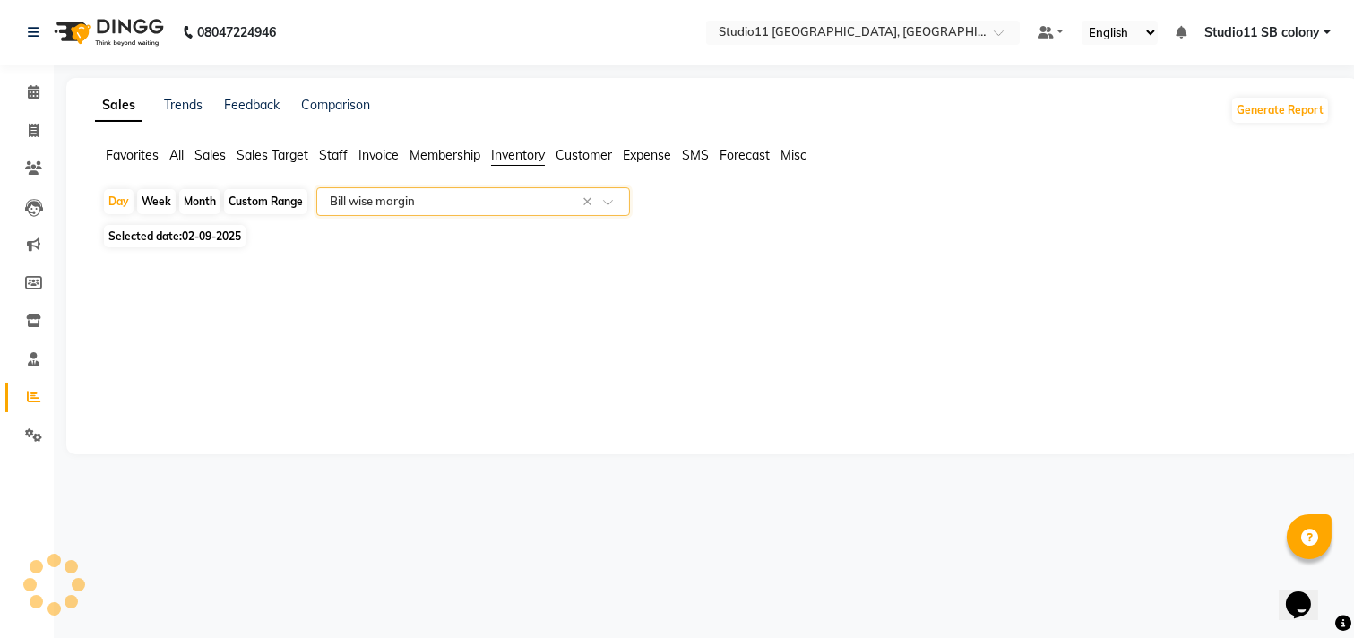
select select "full_report"
select select "pdf"
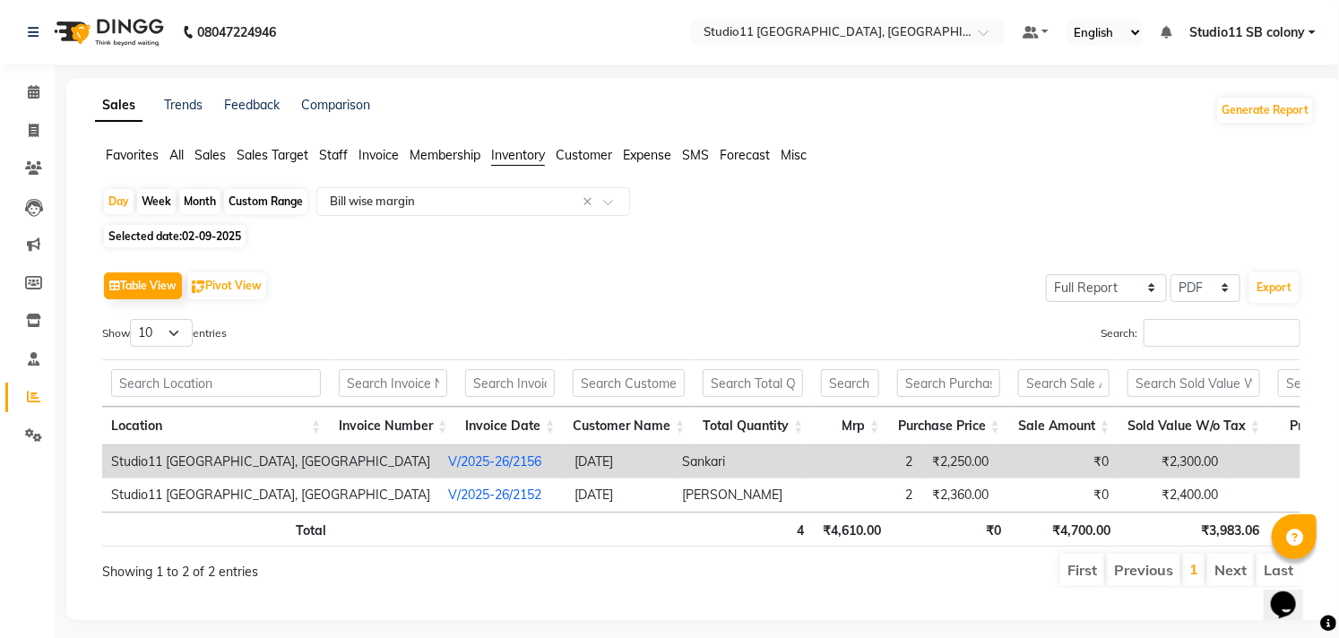
click at [194, 198] on div "Month" at bounding box center [199, 201] width 41 height 25
select select "9"
select select "2025"
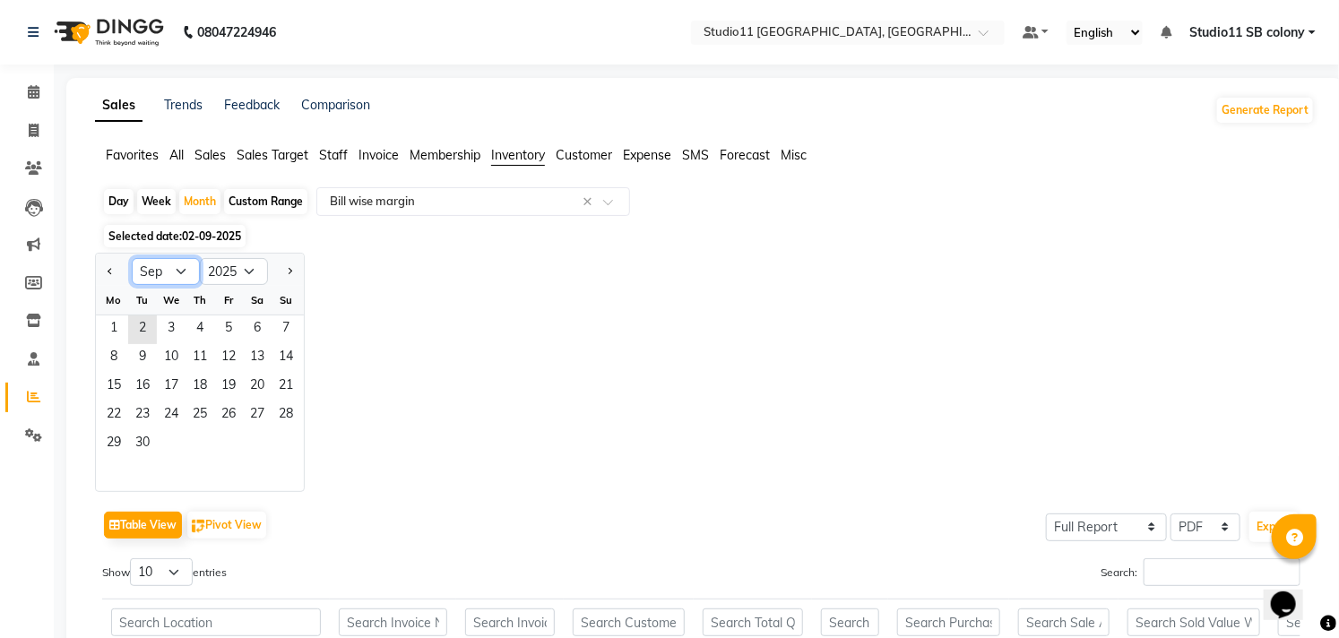
click at [192, 267] on select "Jan Feb Mar Apr May Jun Jul Aug Sep Oct Nov Dec" at bounding box center [166, 271] width 68 height 27
select select "8"
click at [132, 258] on select "Jan Feb Mar Apr May Jun Jul Aug Sep Oct Nov Dec" at bounding box center [166, 271] width 68 height 27
click at [230, 314] on div "Fr" at bounding box center [228, 300] width 29 height 29
click at [227, 323] on span "1" at bounding box center [228, 329] width 29 height 29
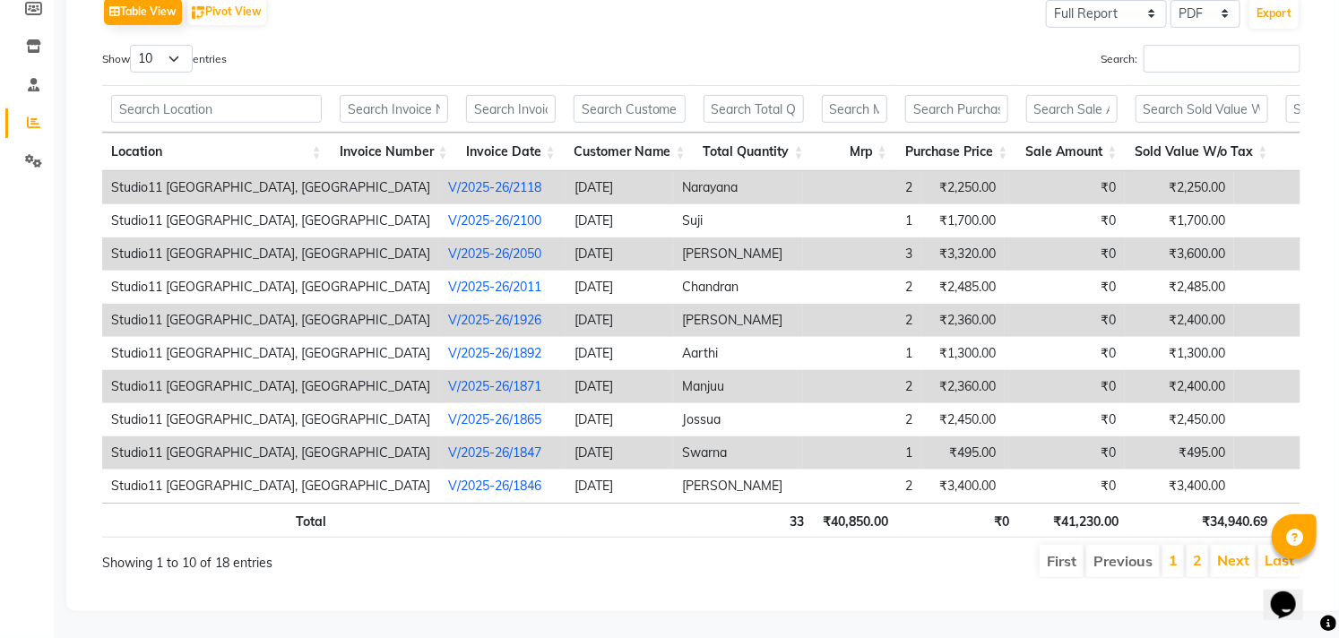
scroll to position [0, 16]
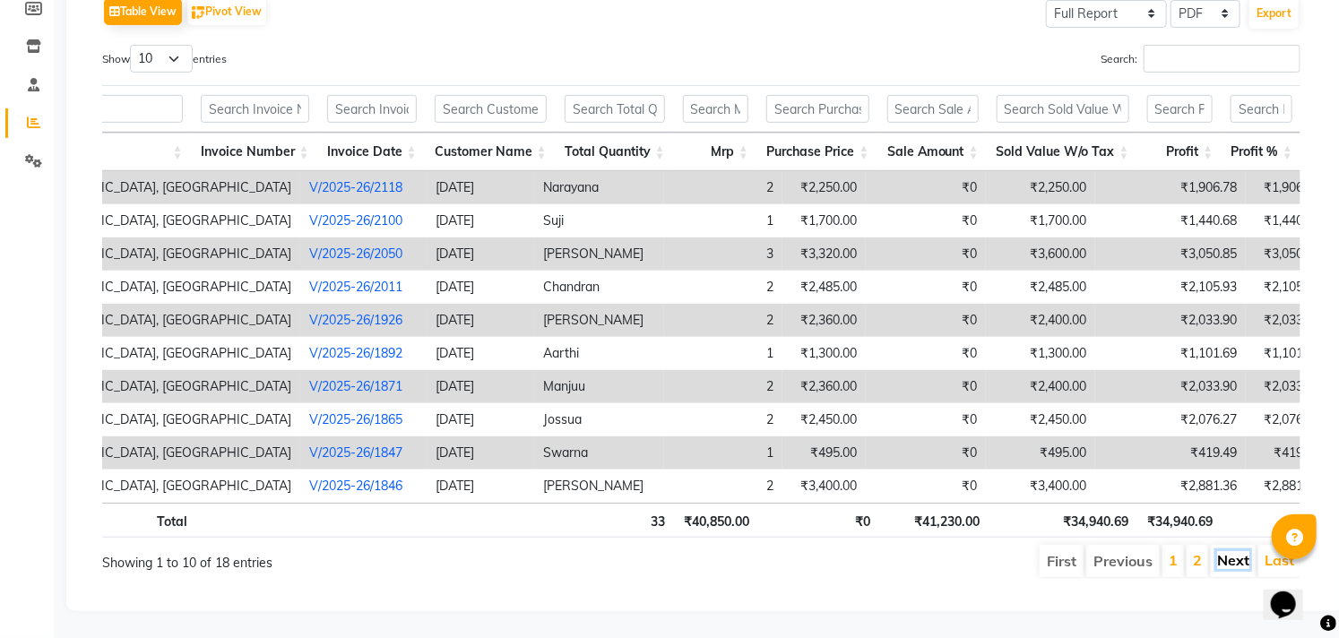
click at [1223, 551] on link "Next" at bounding box center [1233, 560] width 32 height 18
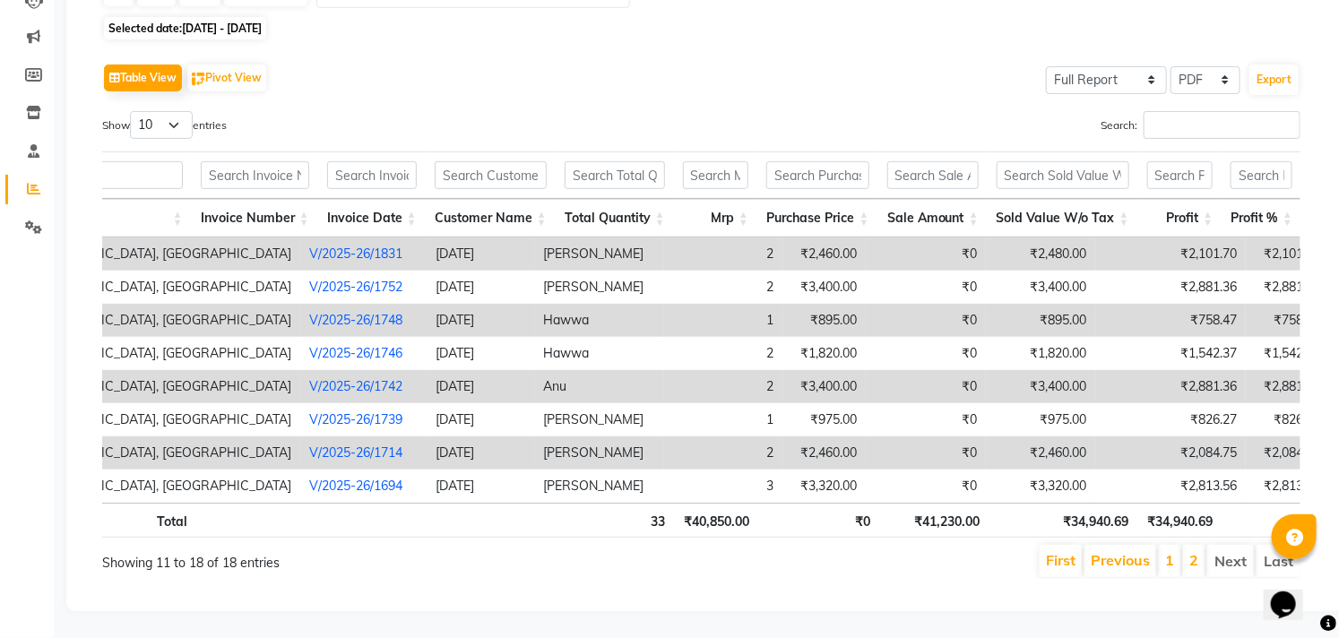
click at [782, 237] on td "₹2,460.00" at bounding box center [823, 253] width 83 height 33
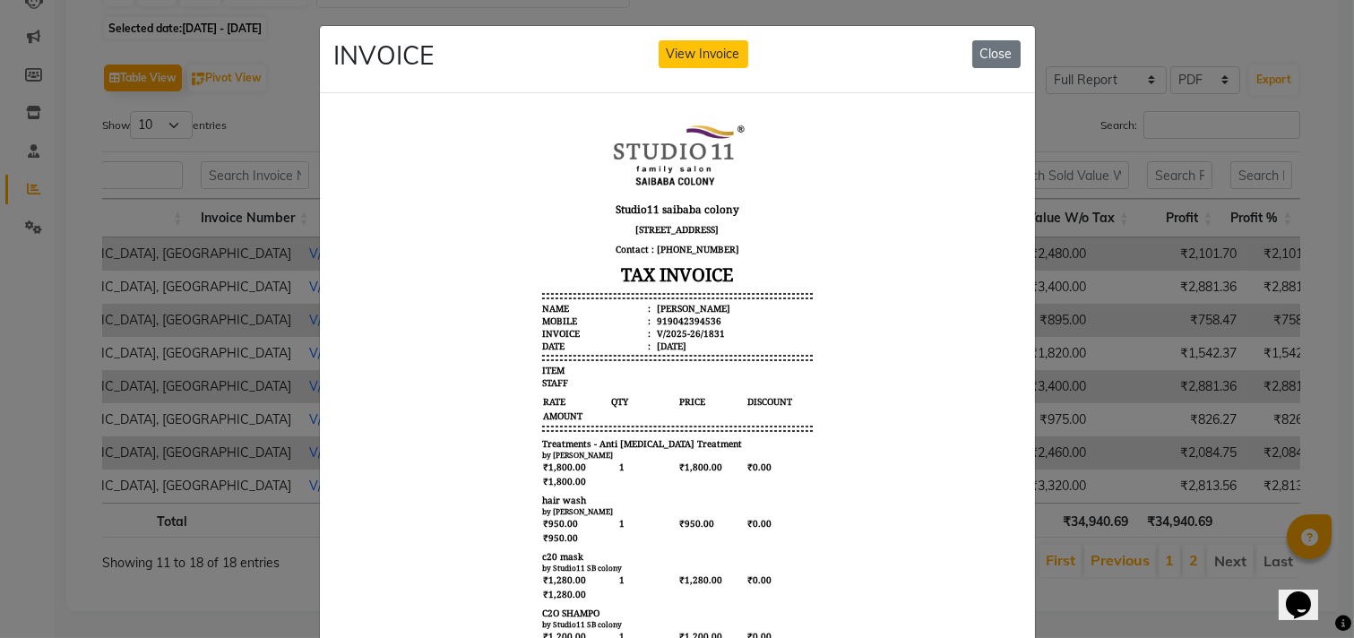
drag, startPoint x: 995, startPoint y: 361, endPoint x: 1335, endPoint y: 599, distance: 414.9
click at [1000, 50] on button "Close" at bounding box center [996, 54] width 48 height 28
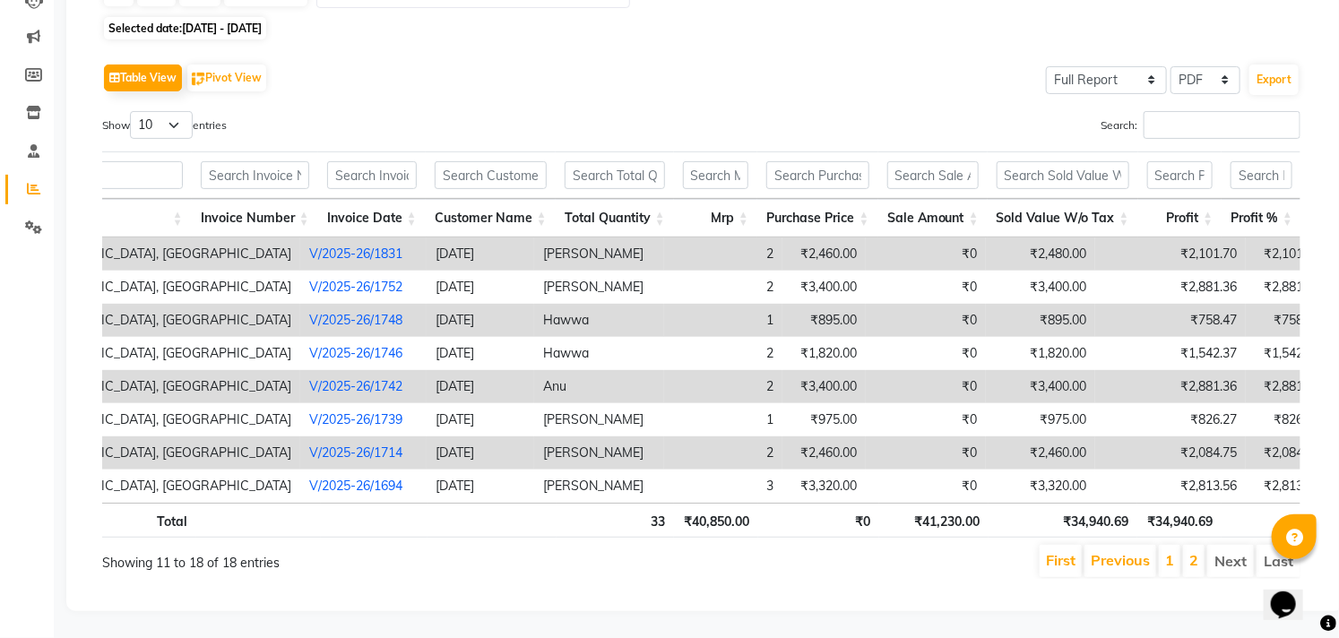
click at [1201, 545] on li "2" at bounding box center [1194, 561] width 22 height 32
click at [1167, 551] on link "1" at bounding box center [1169, 560] width 9 height 18
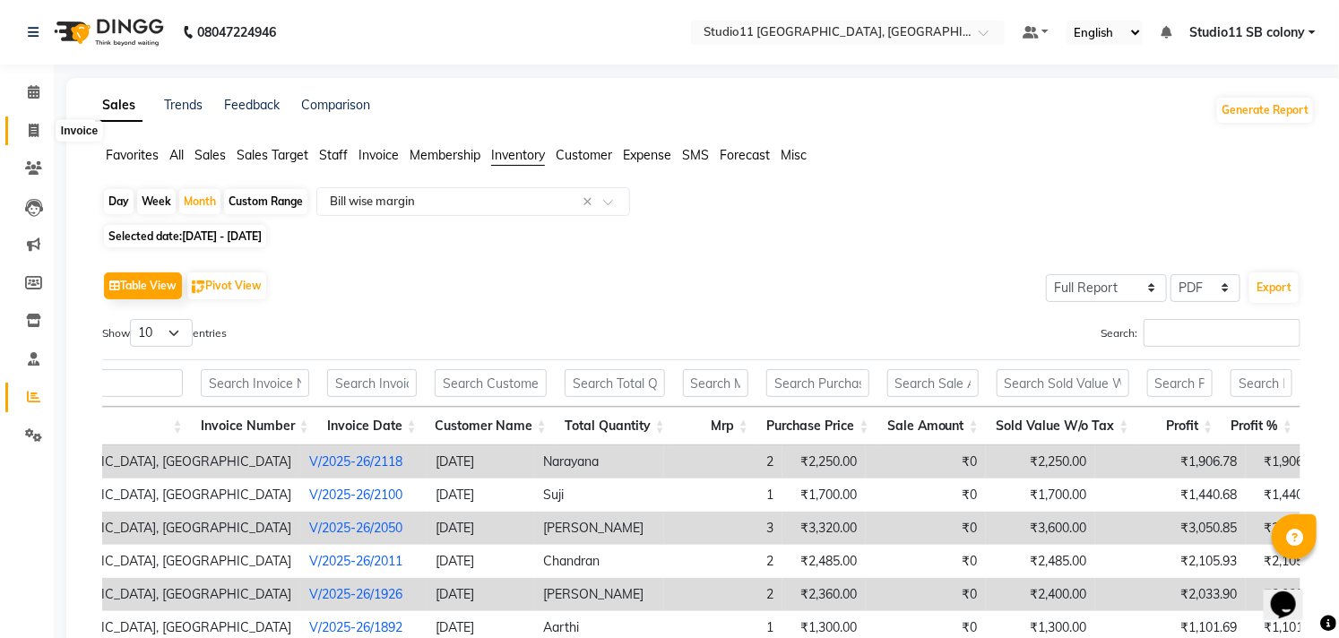
click at [34, 135] on icon at bounding box center [34, 130] width 10 height 13
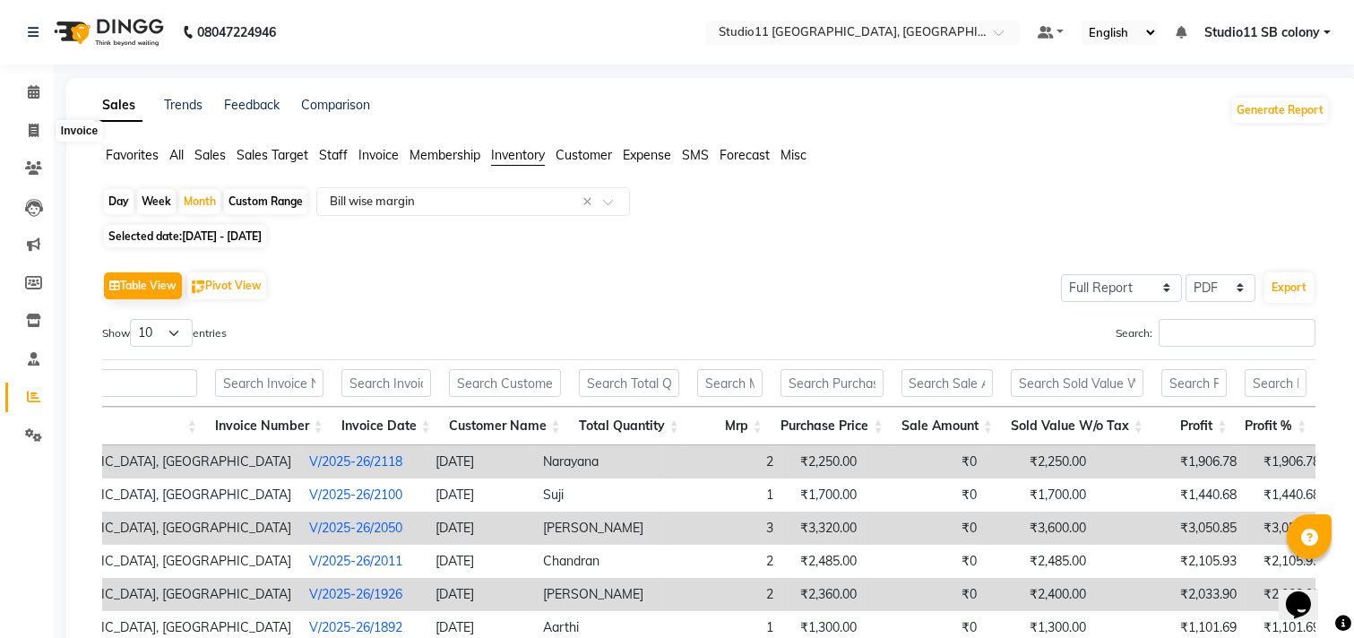
select select "service"
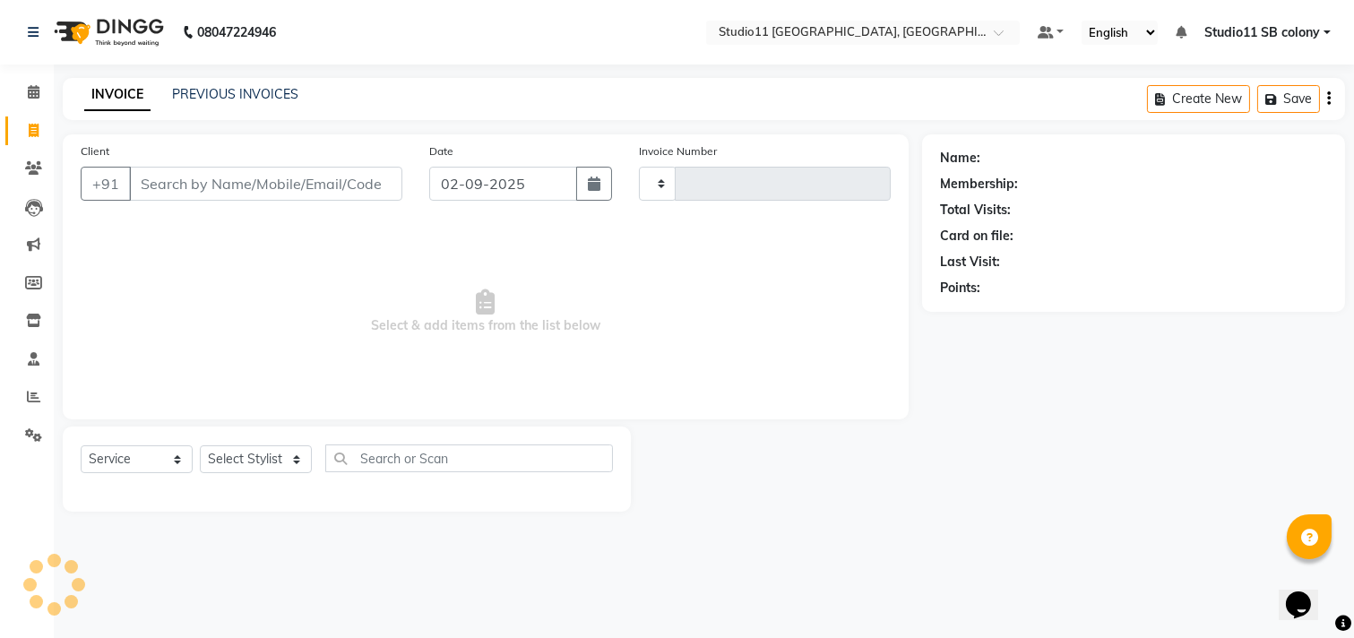
type input "2168"
select select "7717"
click at [183, 96] on link "PREVIOUS INVOICES" at bounding box center [235, 94] width 126 height 16
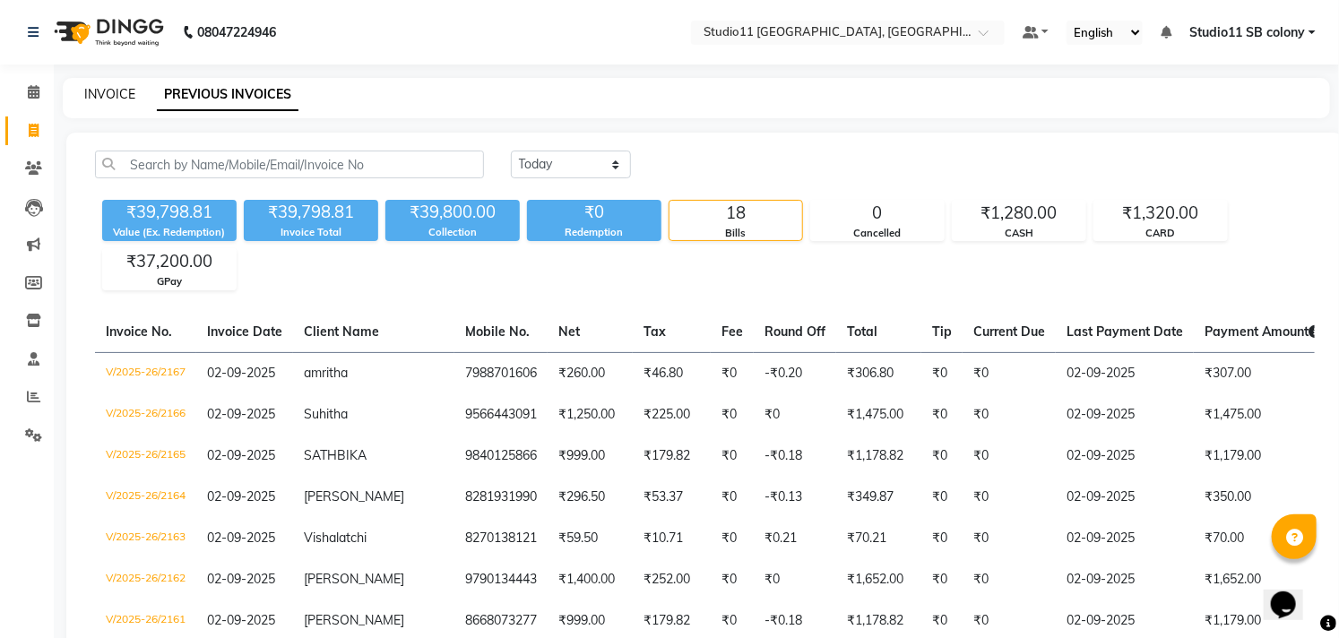
click at [106, 90] on link "INVOICE" at bounding box center [109, 94] width 51 height 16
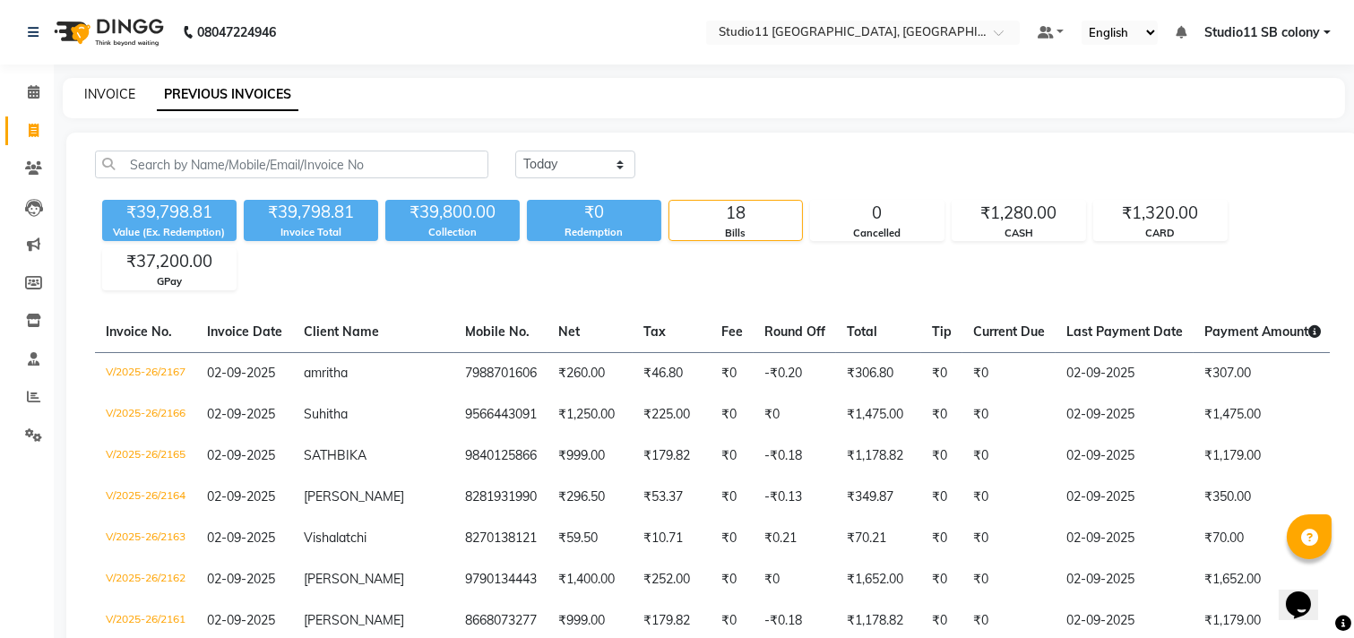
select select "7717"
select select "service"
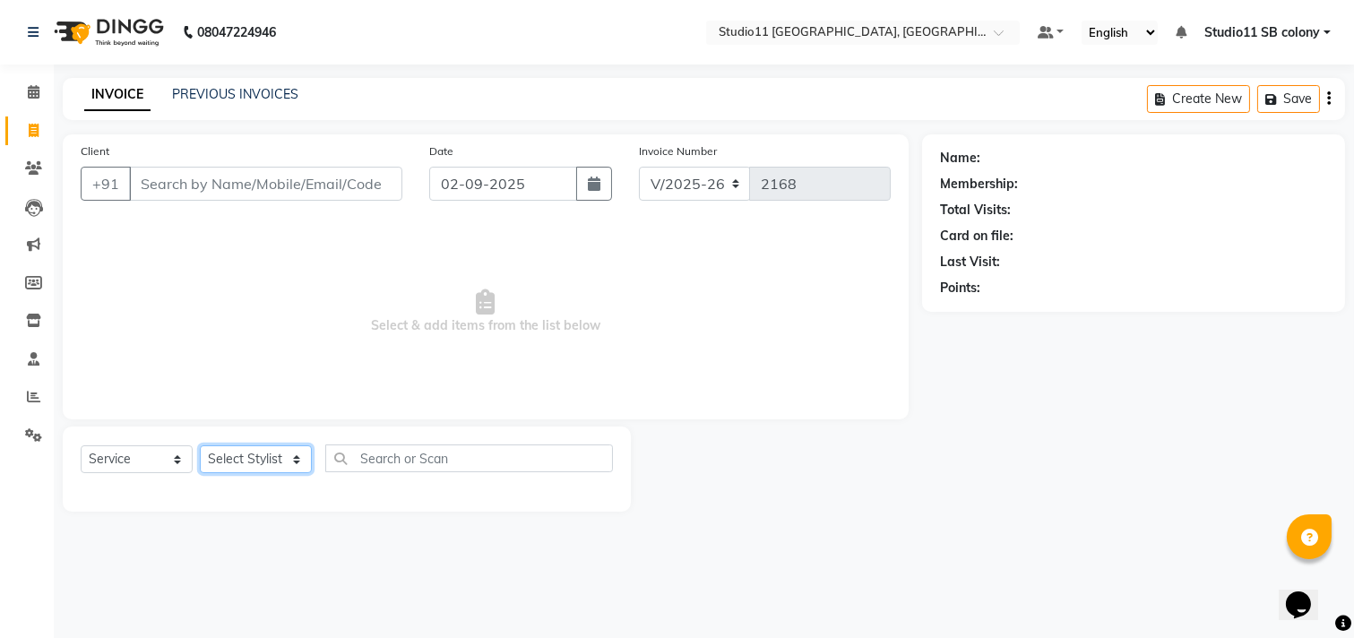
click at [248, 453] on select "Select Stylist [PERSON_NAME] Dani [PERSON_NAME] Josna kaif [PERSON_NAME] [PERSO…" at bounding box center [256, 459] width 112 height 28
select select "69575"
click at [200, 446] on select "Select Stylist [PERSON_NAME] Dani [PERSON_NAME] Josna kaif [PERSON_NAME] [PERSO…" at bounding box center [256, 459] width 112 height 28
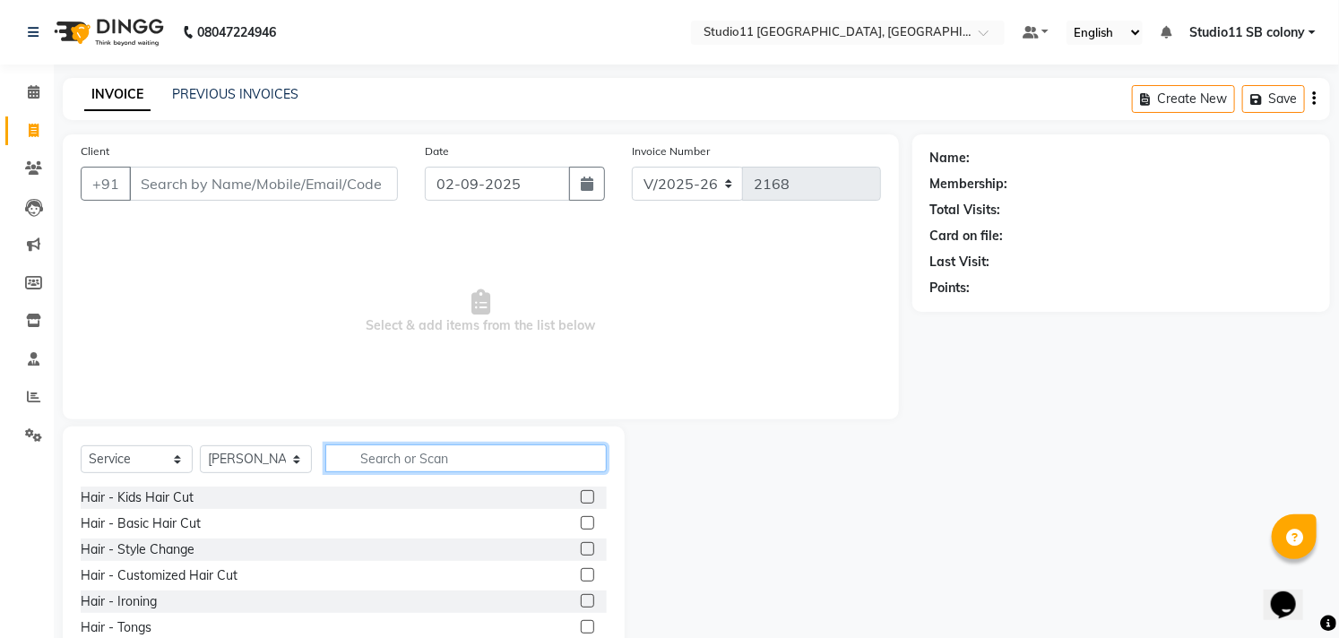
click at [396, 454] on input "text" at bounding box center [465, 458] width 281 height 28
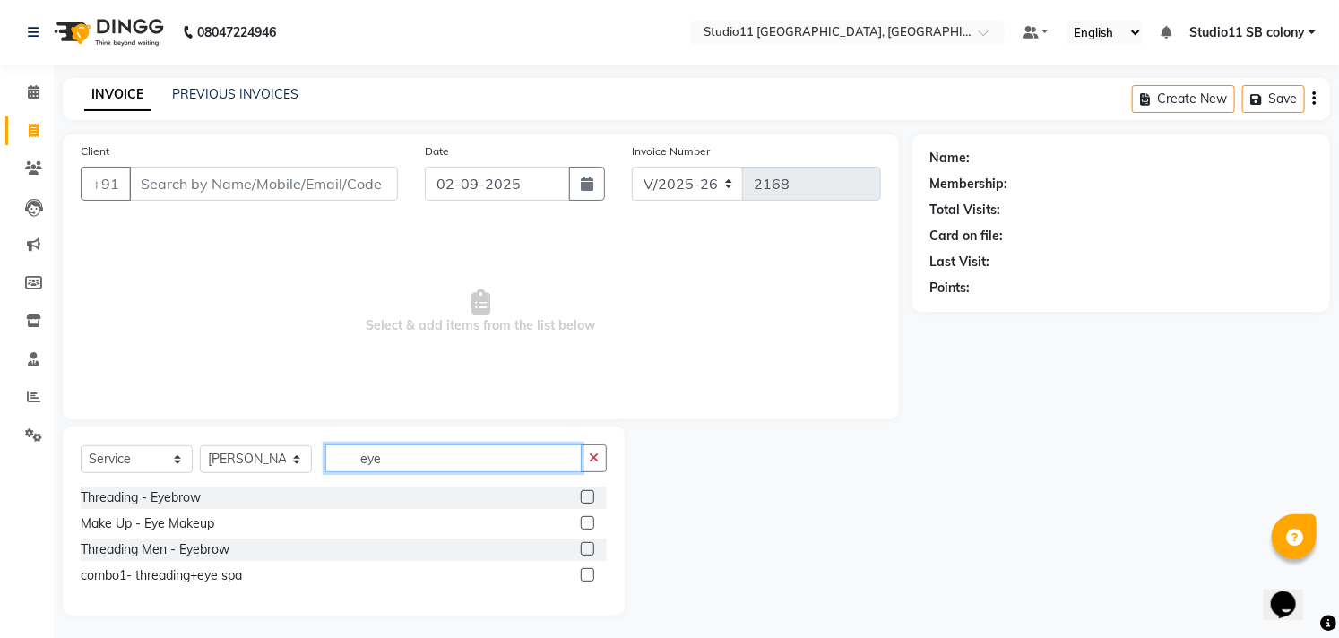
type input "eye"
click at [584, 495] on label at bounding box center [587, 496] width 13 height 13
click at [584, 495] on input "checkbox" at bounding box center [587, 498] width 12 height 12
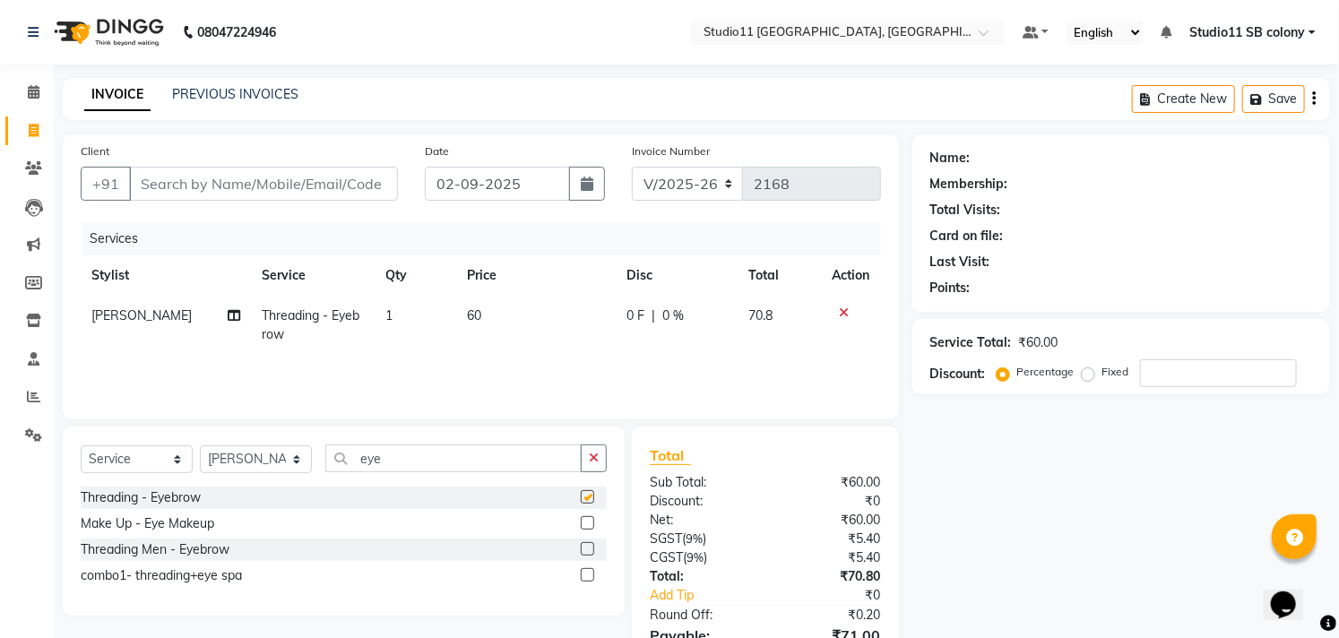
checkbox input "false"
click at [479, 325] on td "60" at bounding box center [535, 325] width 159 height 59
select select "69575"
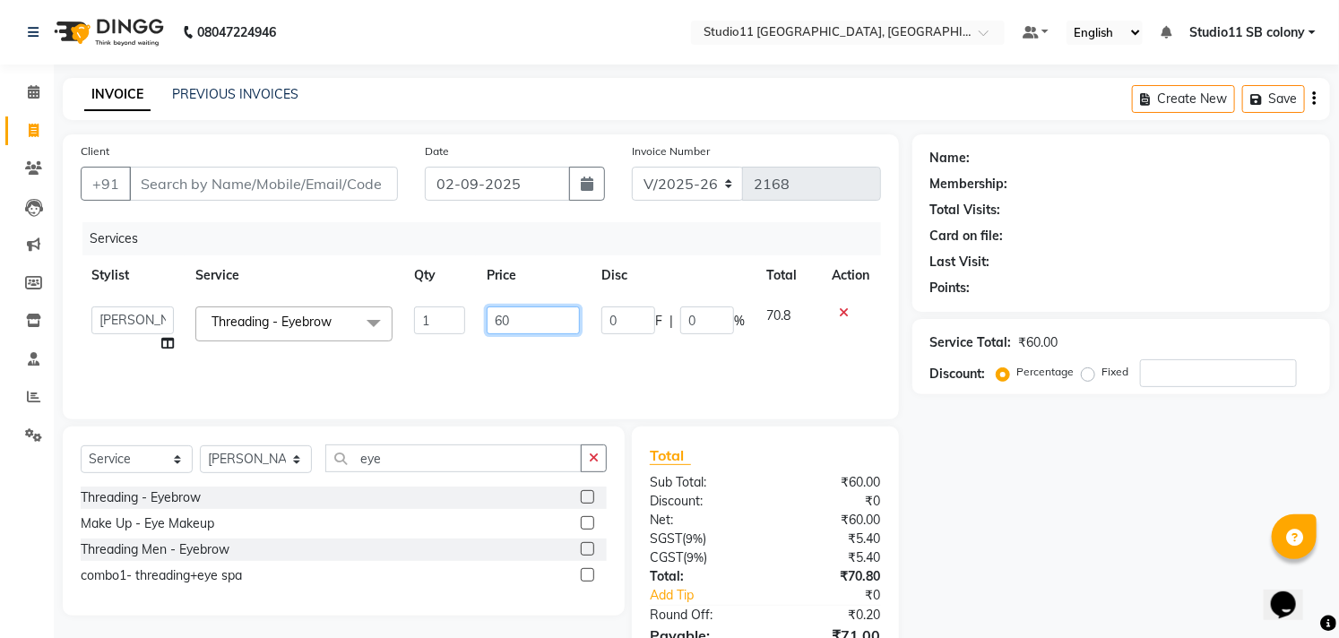
click at [529, 323] on input "60" at bounding box center [533, 320] width 93 height 28
type input "59.5"
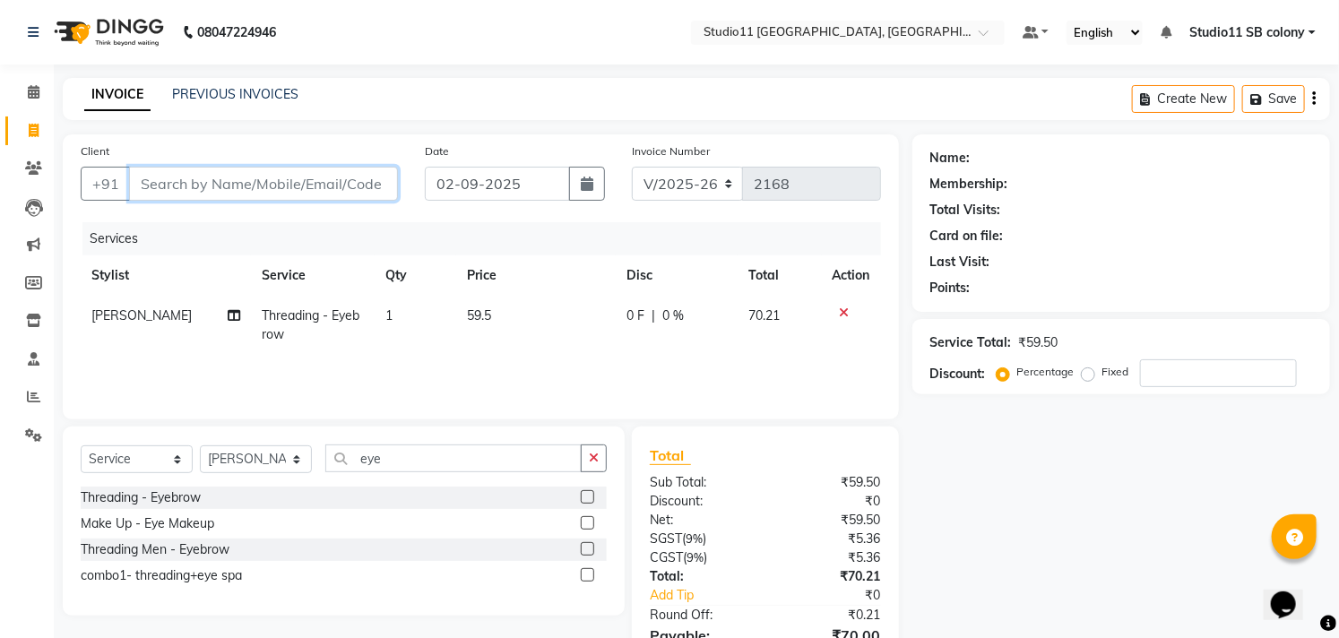
click at [312, 190] on input "Client" at bounding box center [263, 184] width 269 height 34
click at [224, 175] on input "Client" at bounding box center [263, 184] width 269 height 34
type input "6"
type input "0"
type input "6383155210"
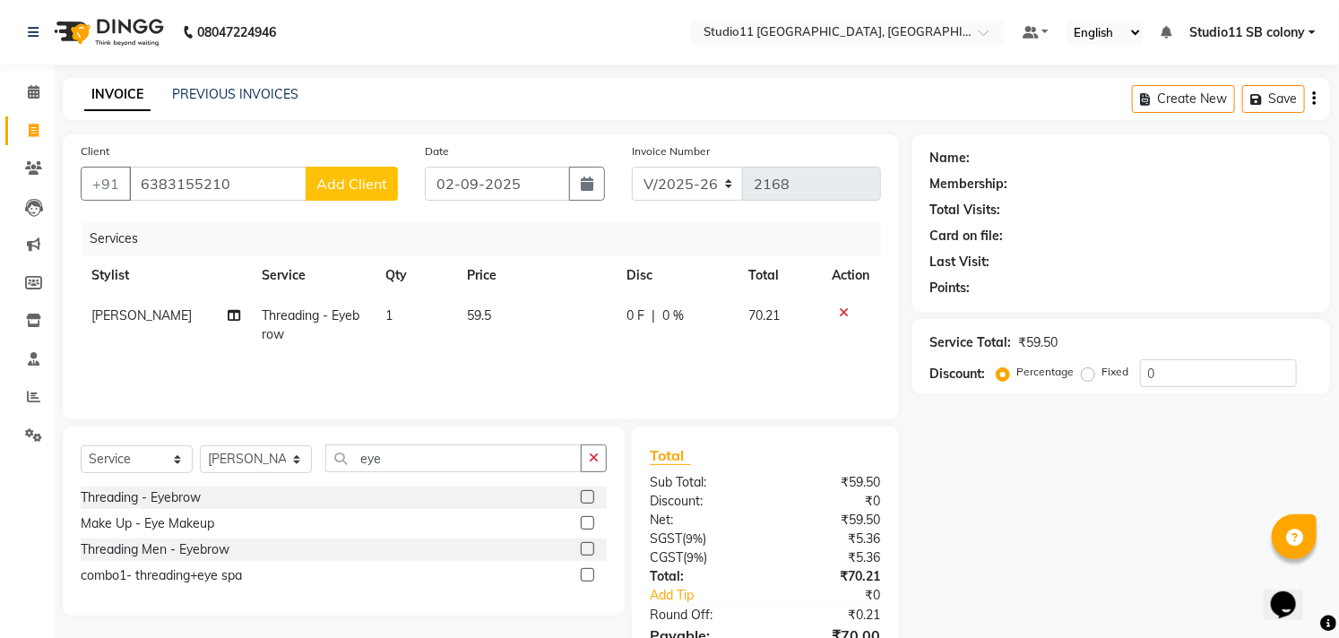
click at [346, 193] on button "Add Client" at bounding box center [352, 184] width 92 height 34
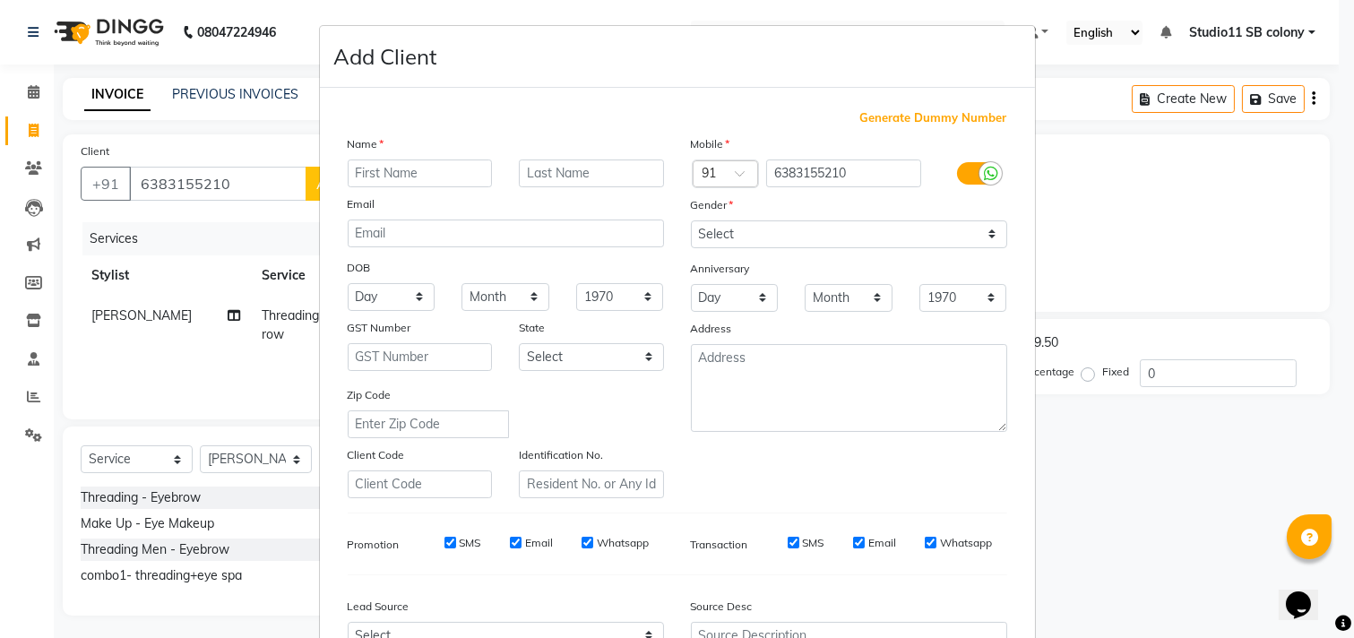
click at [382, 183] on input "text" at bounding box center [420, 173] width 145 height 28
click at [364, 174] on input "visdhya" at bounding box center [420, 173] width 145 height 28
type input "vidhya"
drag, startPoint x: 740, startPoint y: 235, endPoint x: 665, endPoint y: 228, distance: 75.5
click at [740, 236] on select "Select Male Female Other Prefer Not To Say" at bounding box center [849, 234] width 316 height 28
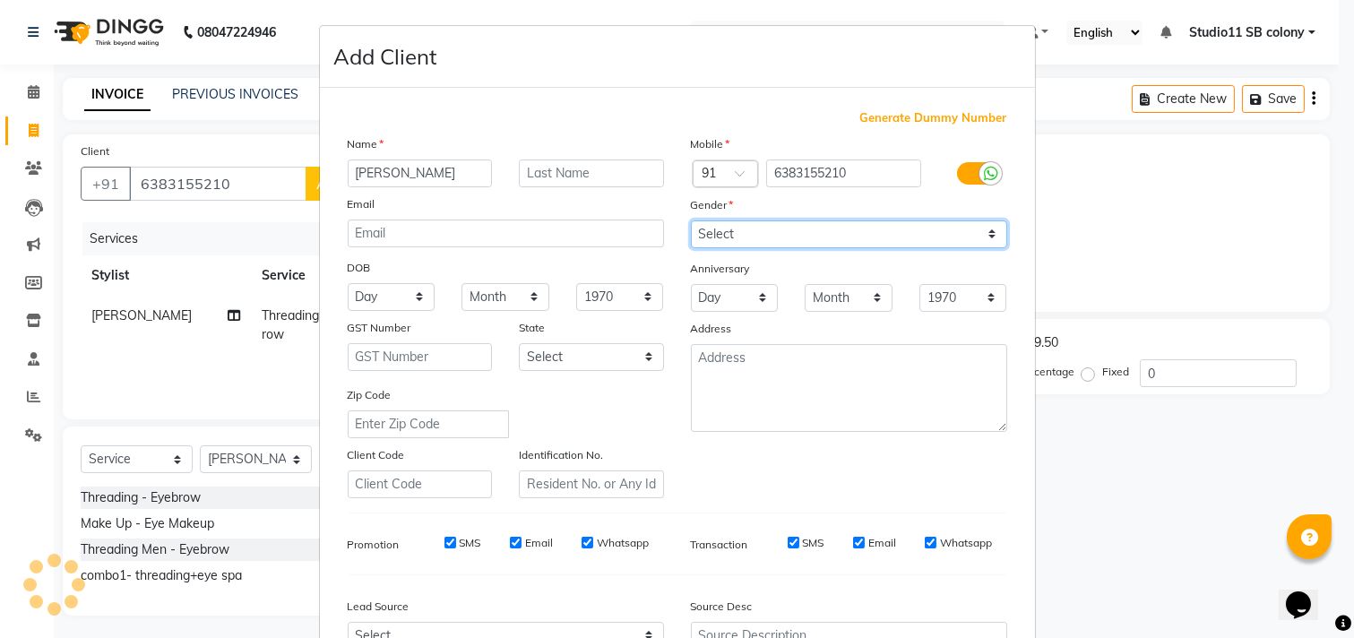
select select "female"
click at [691, 220] on select "Select Male Female Other Prefer Not To Say" at bounding box center [849, 234] width 316 height 28
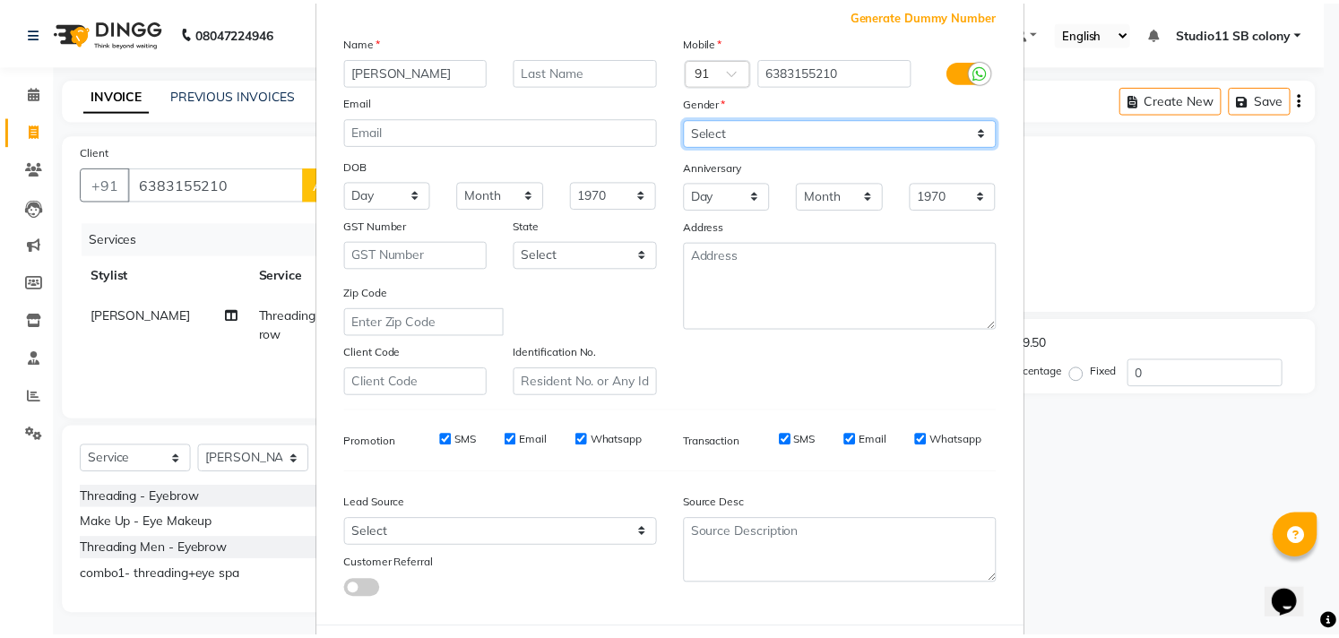
scroll to position [190, 0]
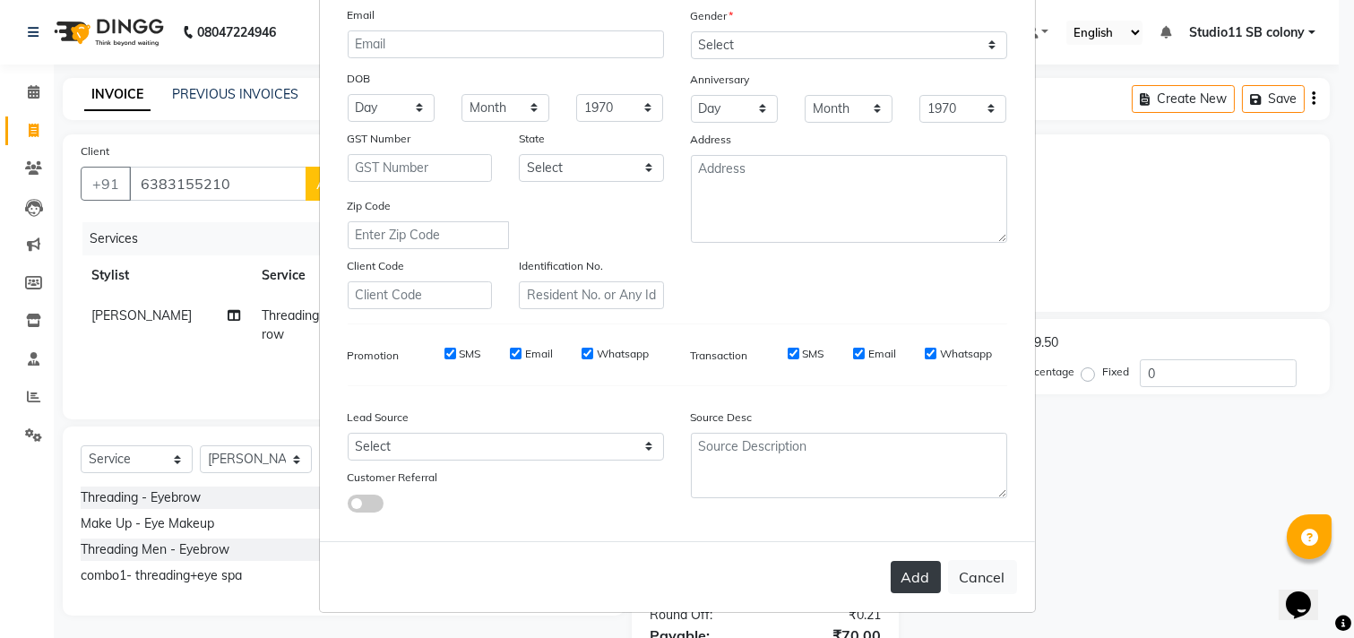
click at [910, 581] on button "Add" at bounding box center [916, 577] width 50 height 32
select select
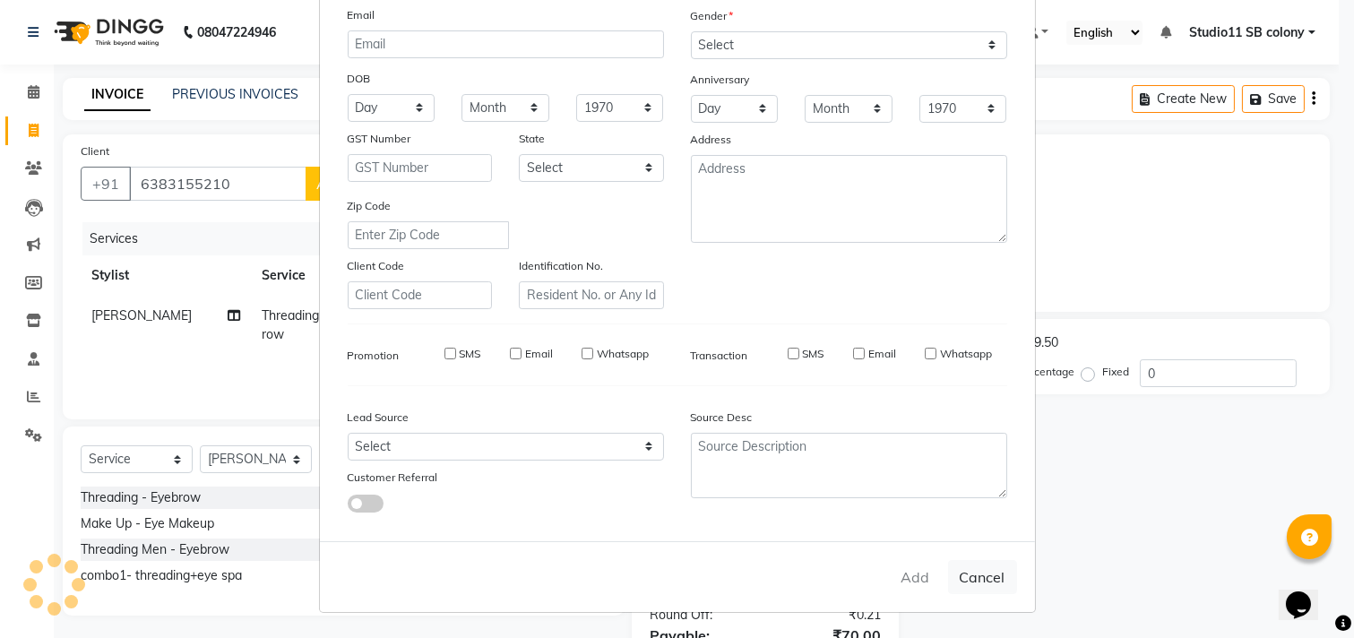
select select
checkbox input "false"
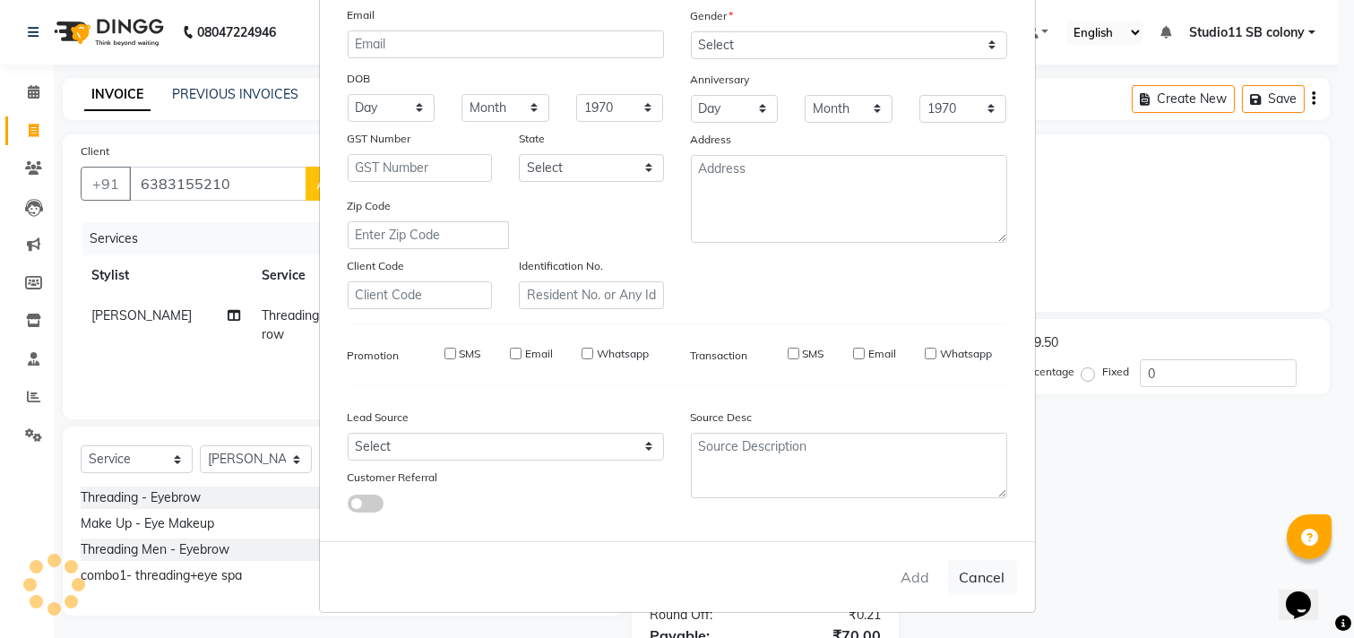
checkbox input "false"
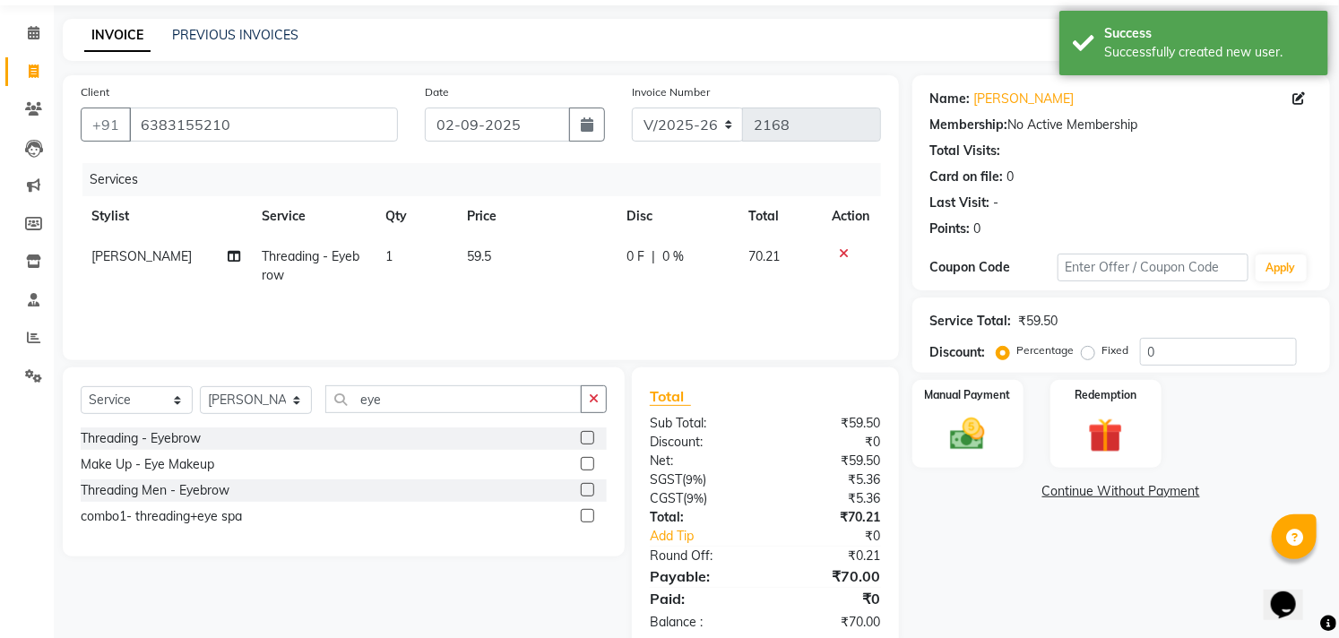
scroll to position [97, 0]
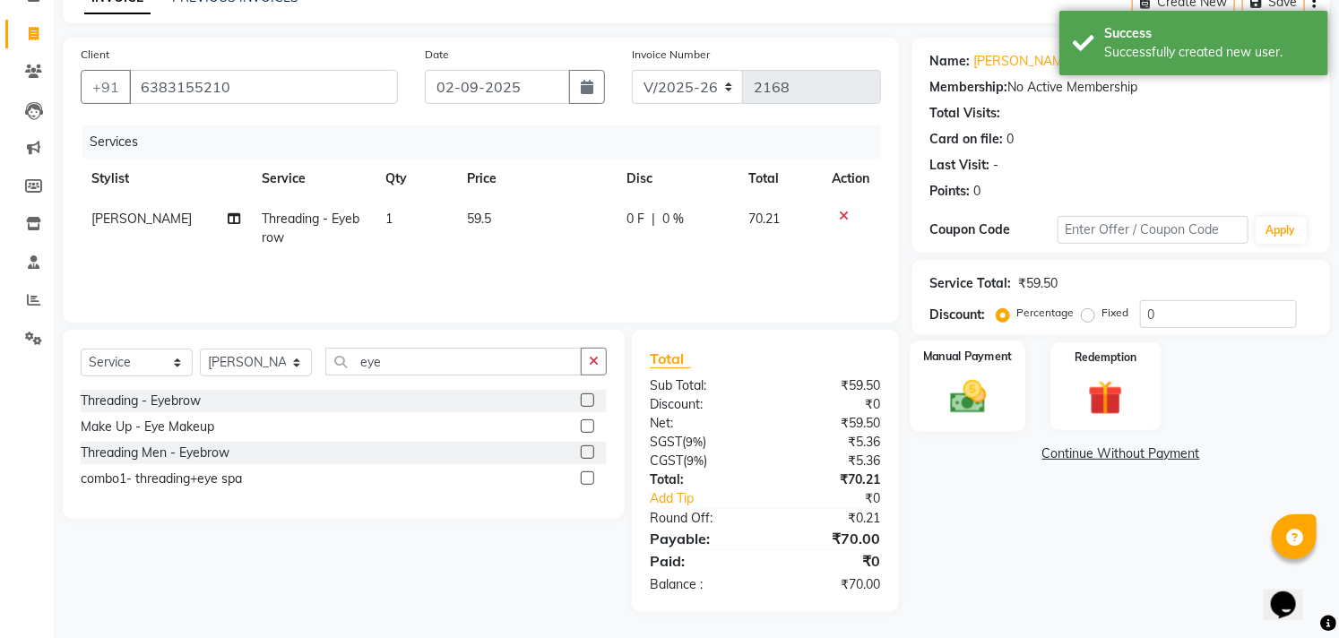
click at [1003, 409] on div "Manual Payment" at bounding box center [967, 385] width 116 height 91
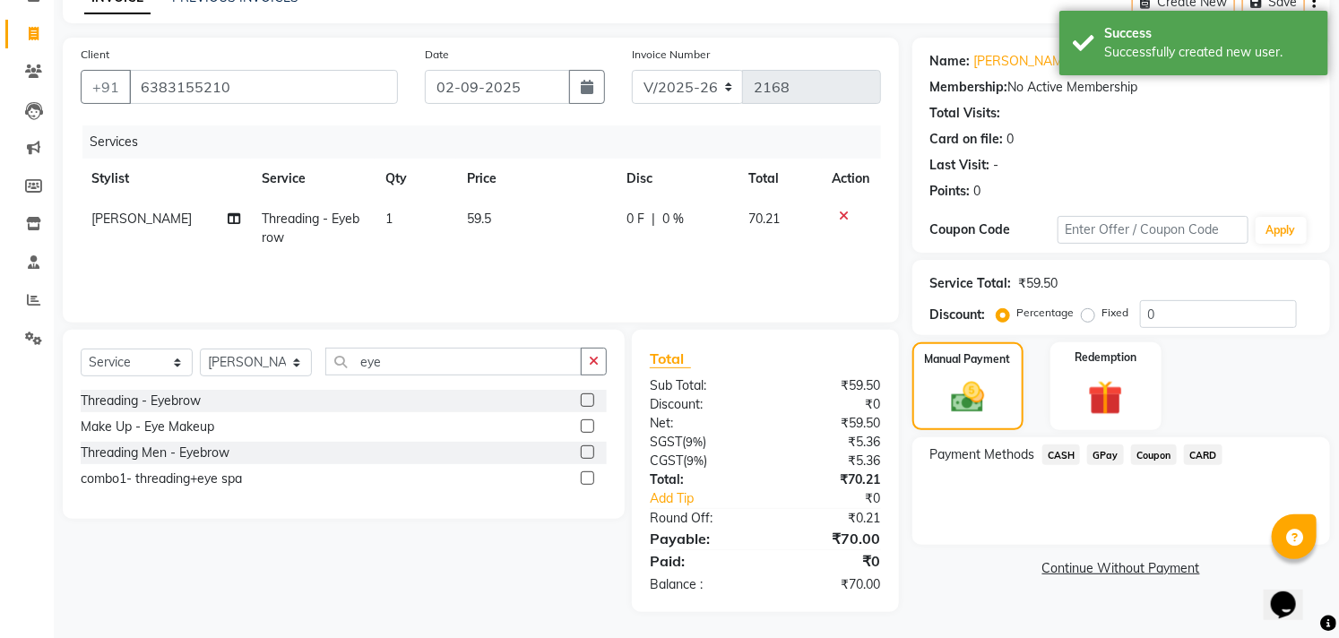
click at [1100, 455] on span "GPay" at bounding box center [1105, 454] width 37 height 21
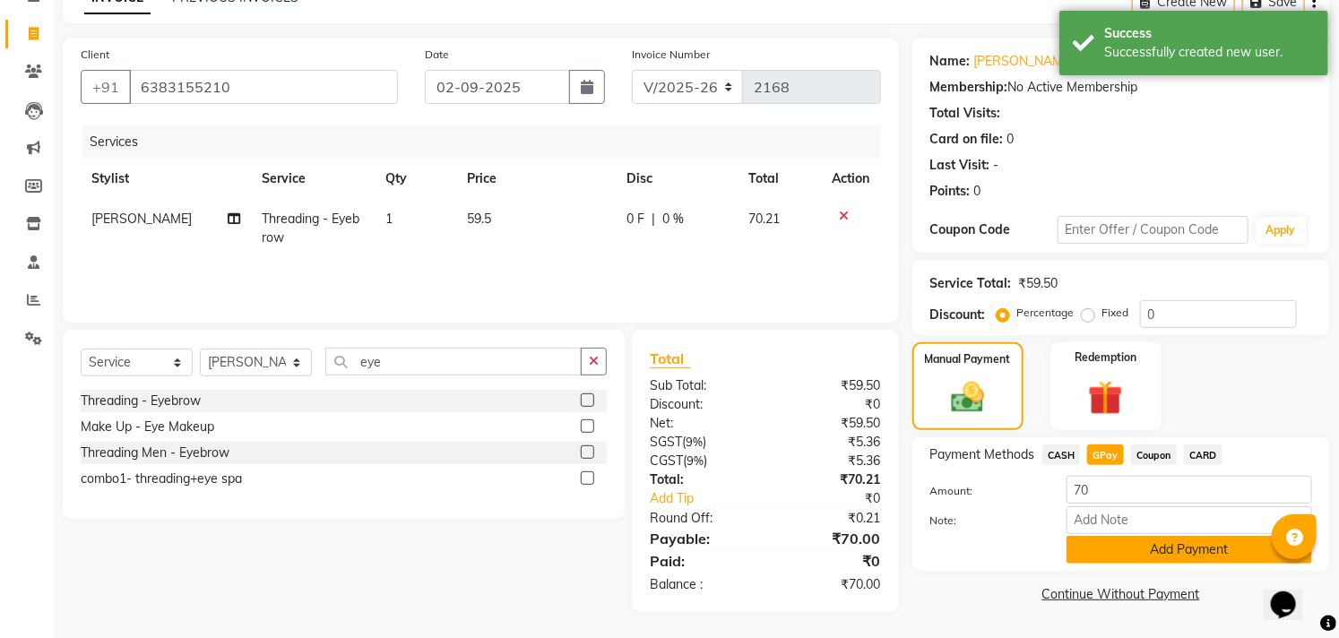
click at [1113, 555] on button "Add Payment" at bounding box center [1188, 550] width 245 height 28
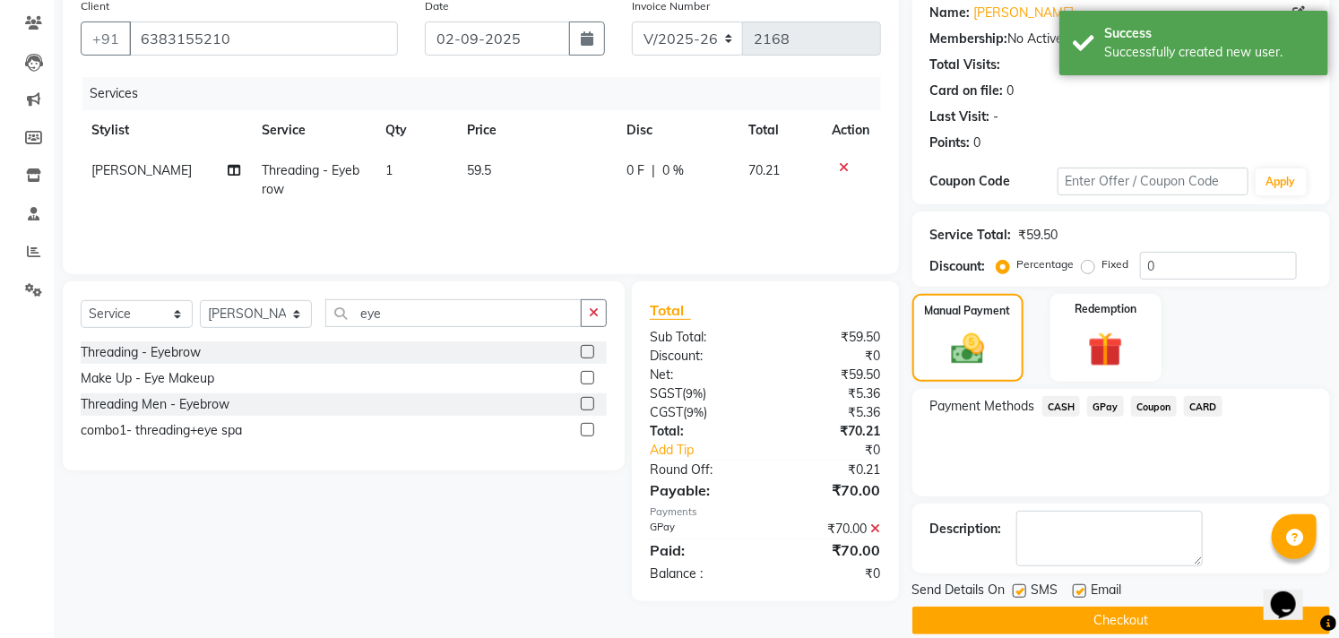
scroll to position [168, 0]
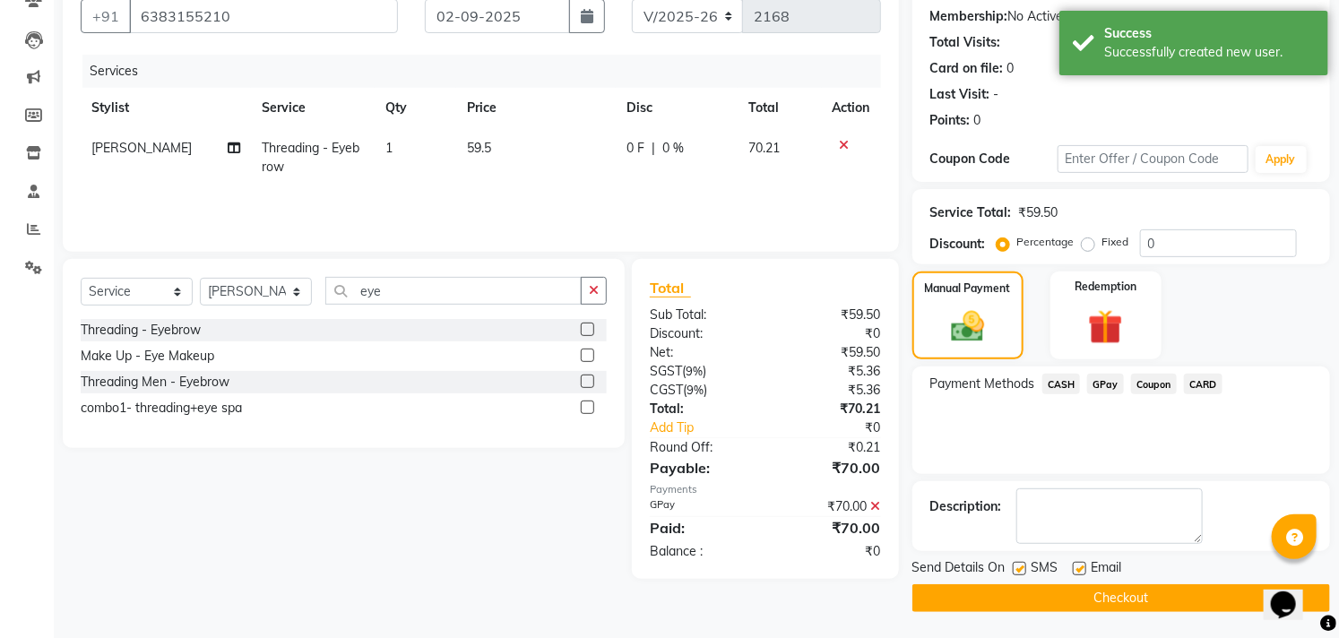
click at [1077, 566] on label at bounding box center [1078, 568] width 13 height 13
click at [1077, 566] on input "checkbox" at bounding box center [1078, 570] width 12 height 12
checkbox input "false"
click at [1019, 562] on label at bounding box center [1018, 568] width 13 height 13
click at [1019, 564] on input "checkbox" at bounding box center [1018, 570] width 12 height 12
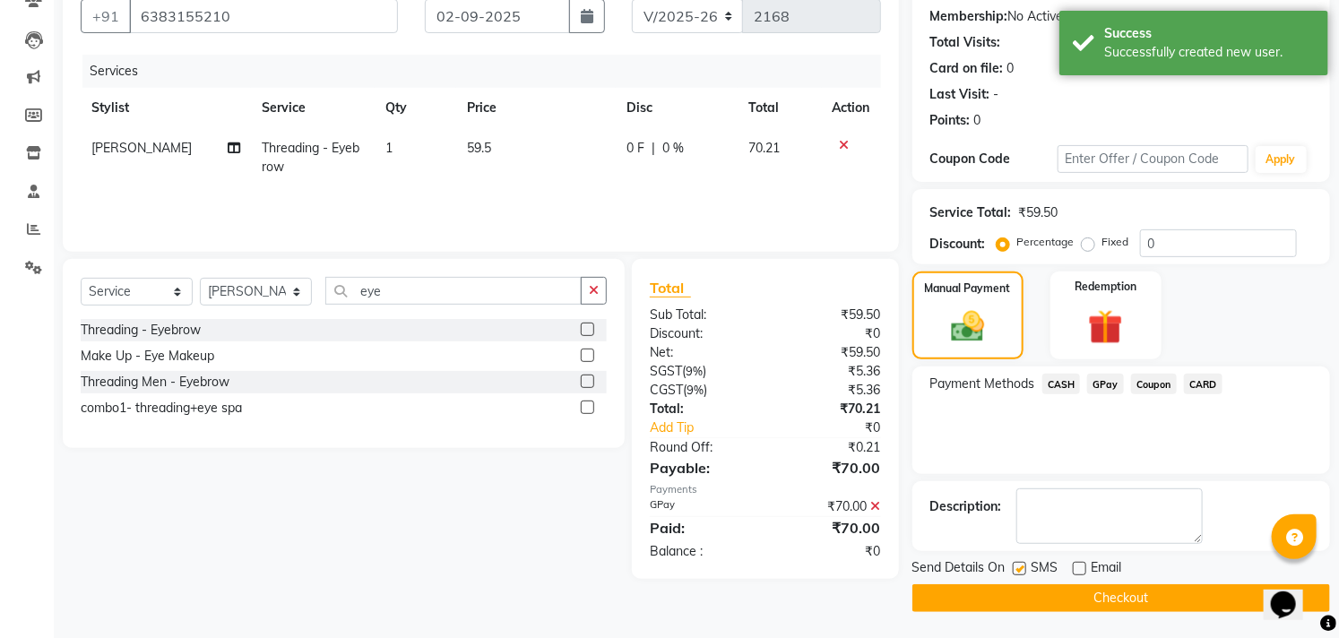
checkbox input "false"
click at [1023, 594] on button "Checkout" at bounding box center [1121, 598] width 418 height 28
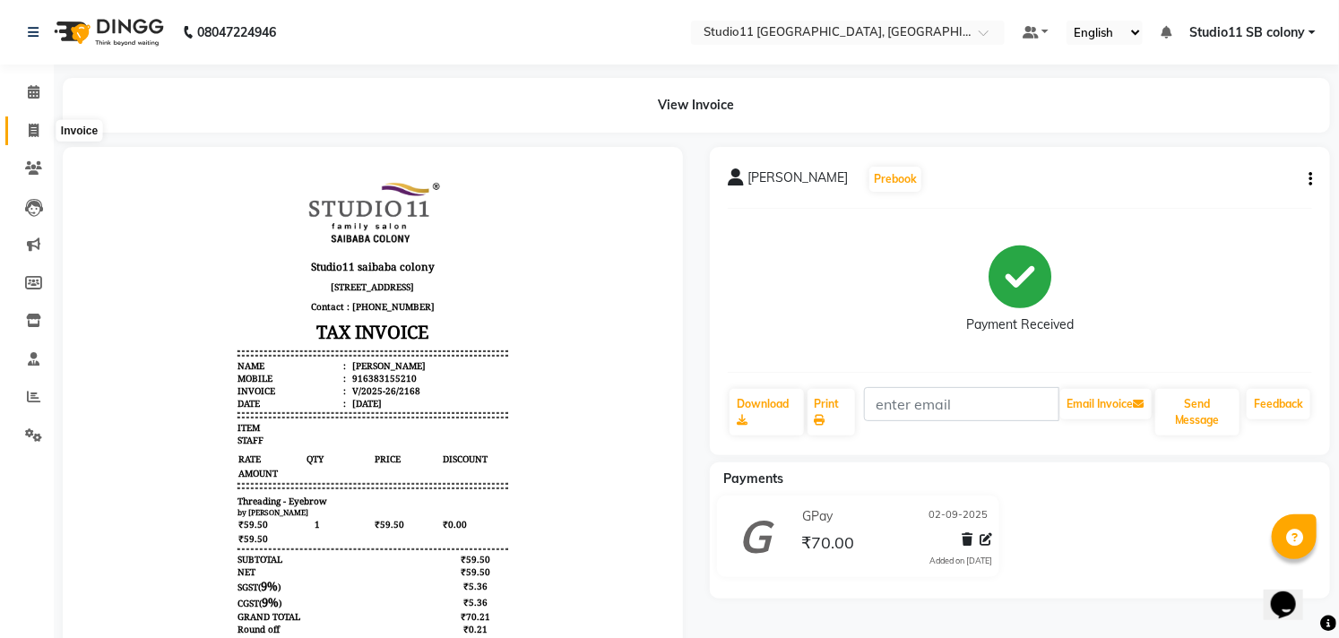
click at [30, 132] on icon at bounding box center [34, 130] width 10 height 13
select select "service"
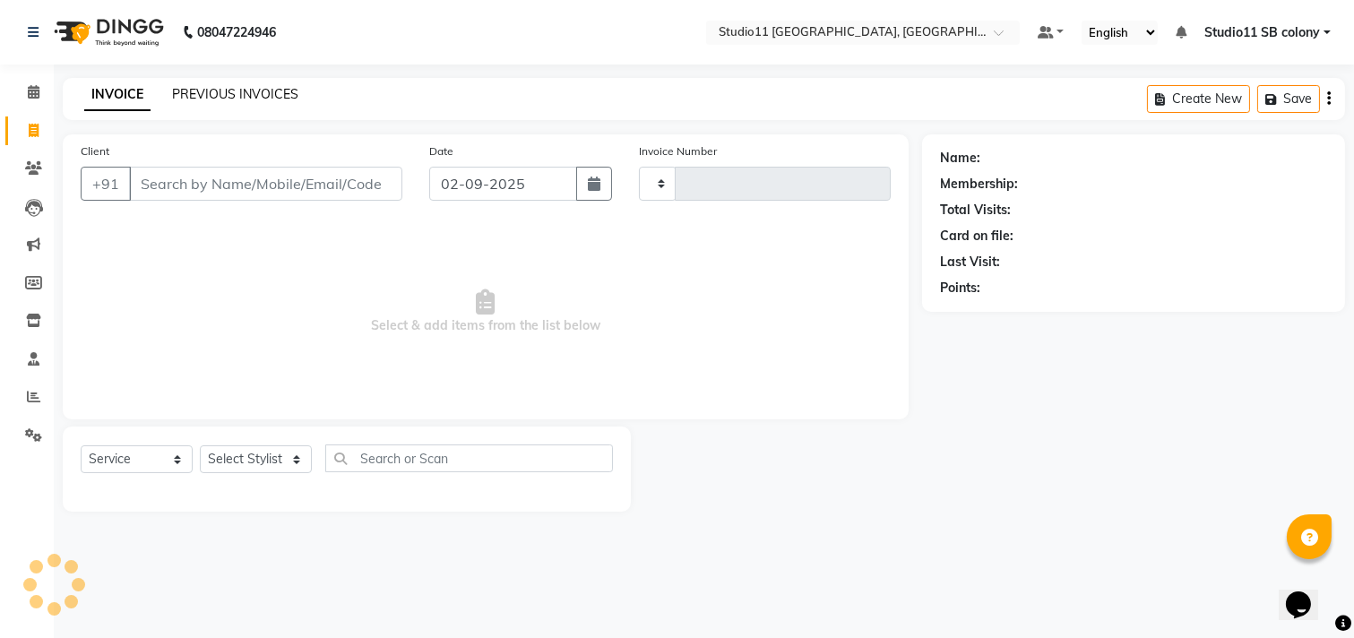
click at [235, 90] on link "PREVIOUS INVOICES" at bounding box center [235, 94] width 126 height 16
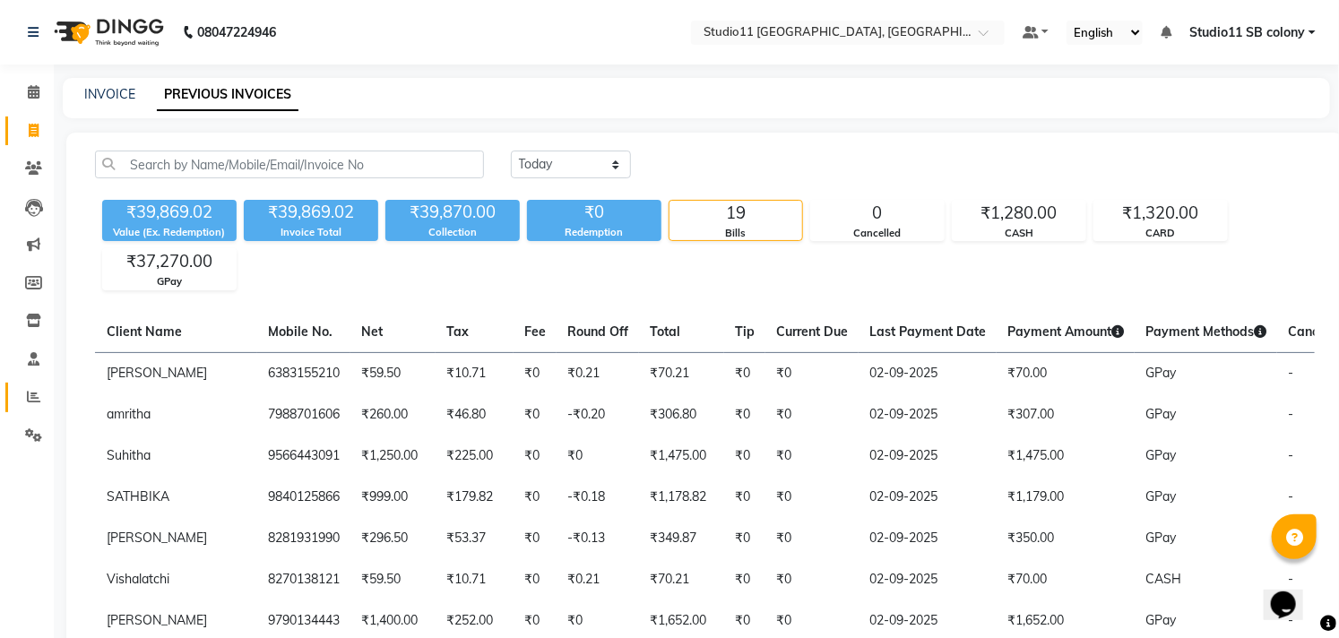
click at [22, 409] on link "Reports" at bounding box center [26, 398] width 43 height 30
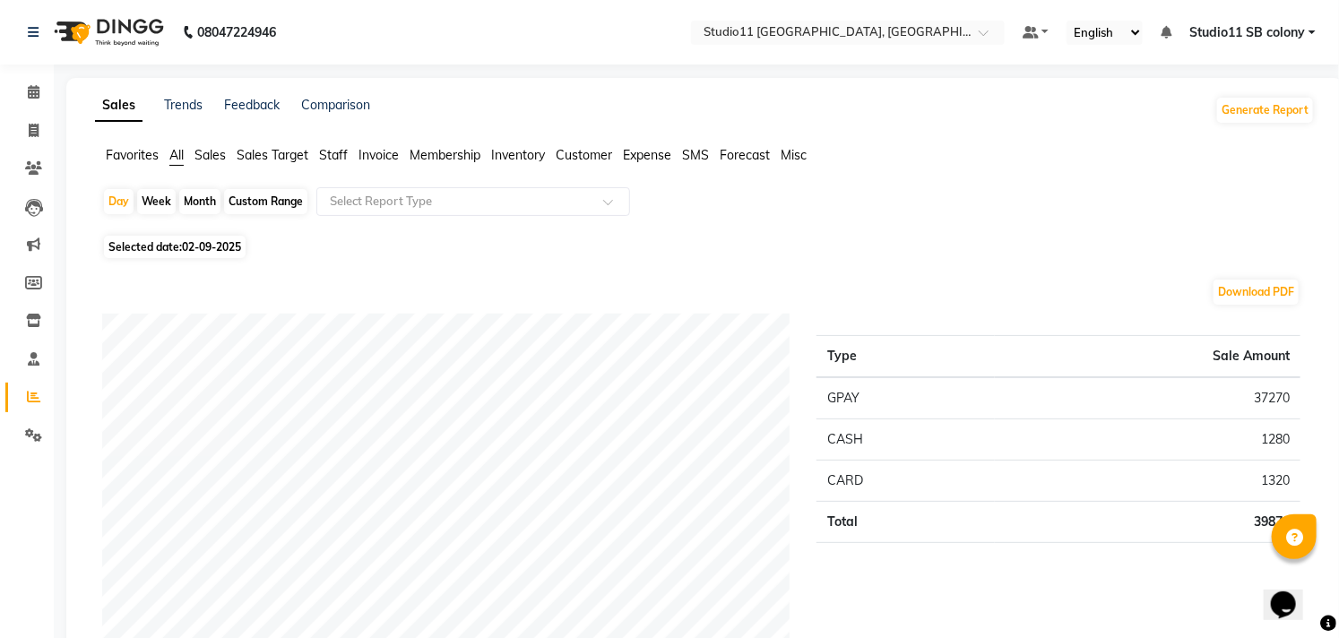
click at [327, 155] on span "Staff" at bounding box center [333, 155] width 29 height 16
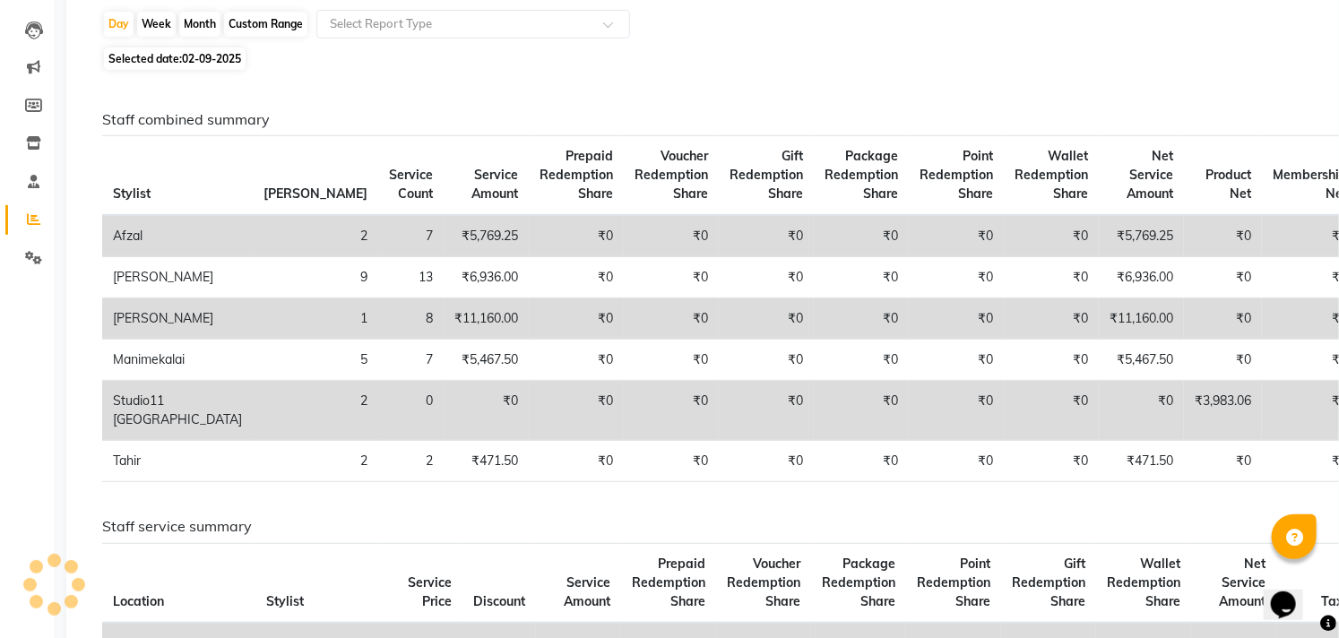
scroll to position [199, 0]
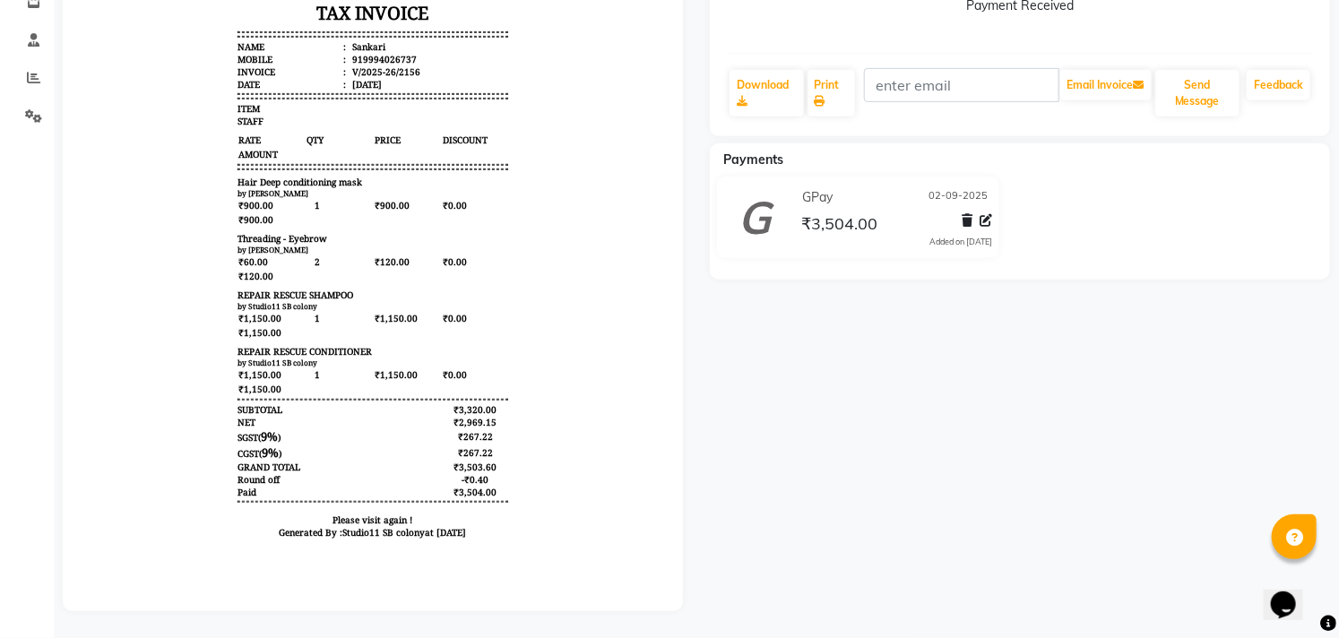
scroll to position [34, 0]
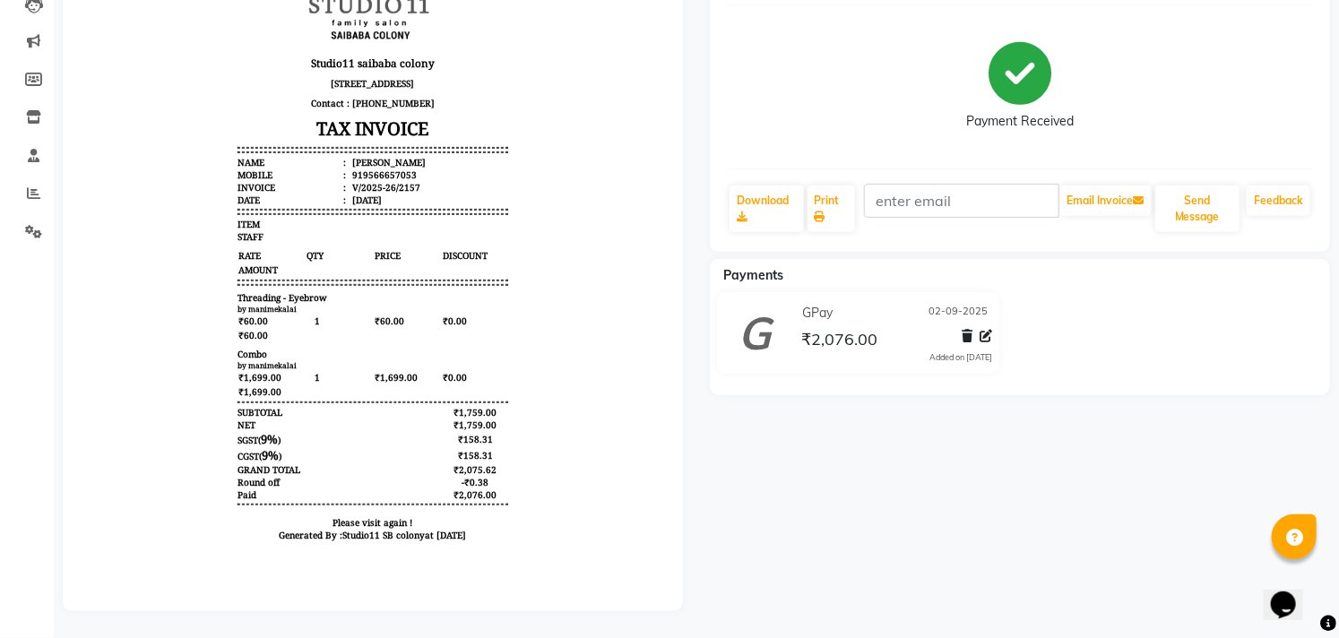
scroll to position [218, 0]
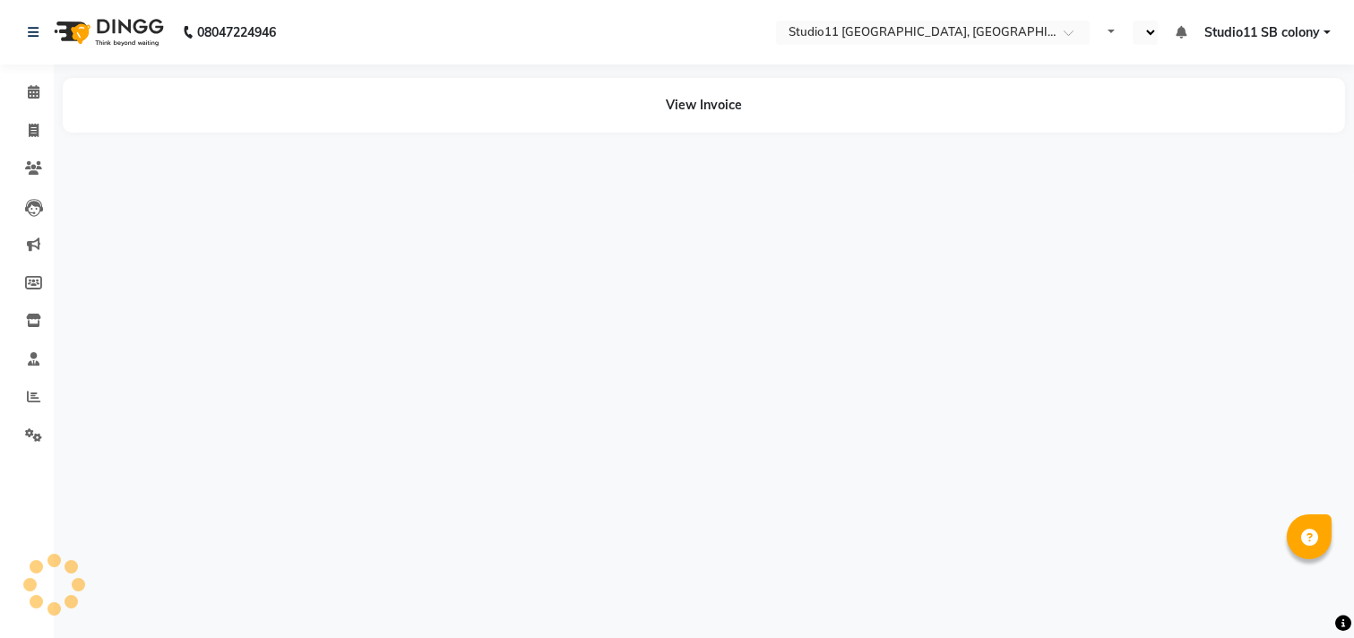
select select "en"
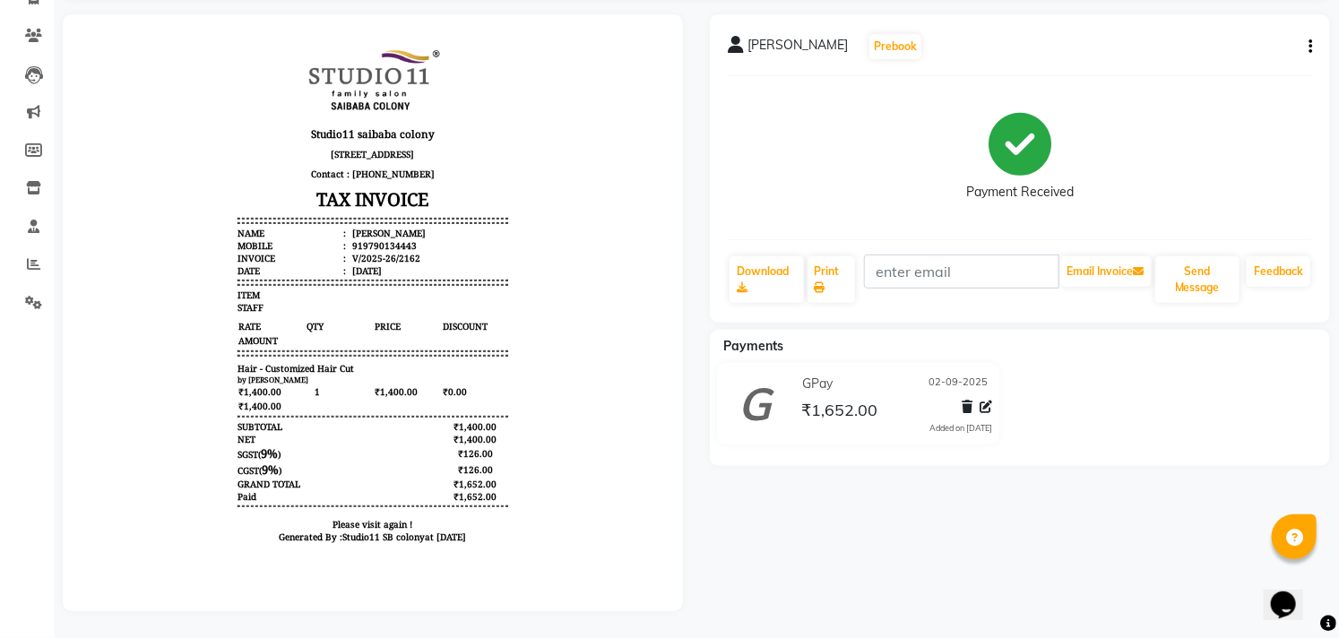
scroll to position [146, 0]
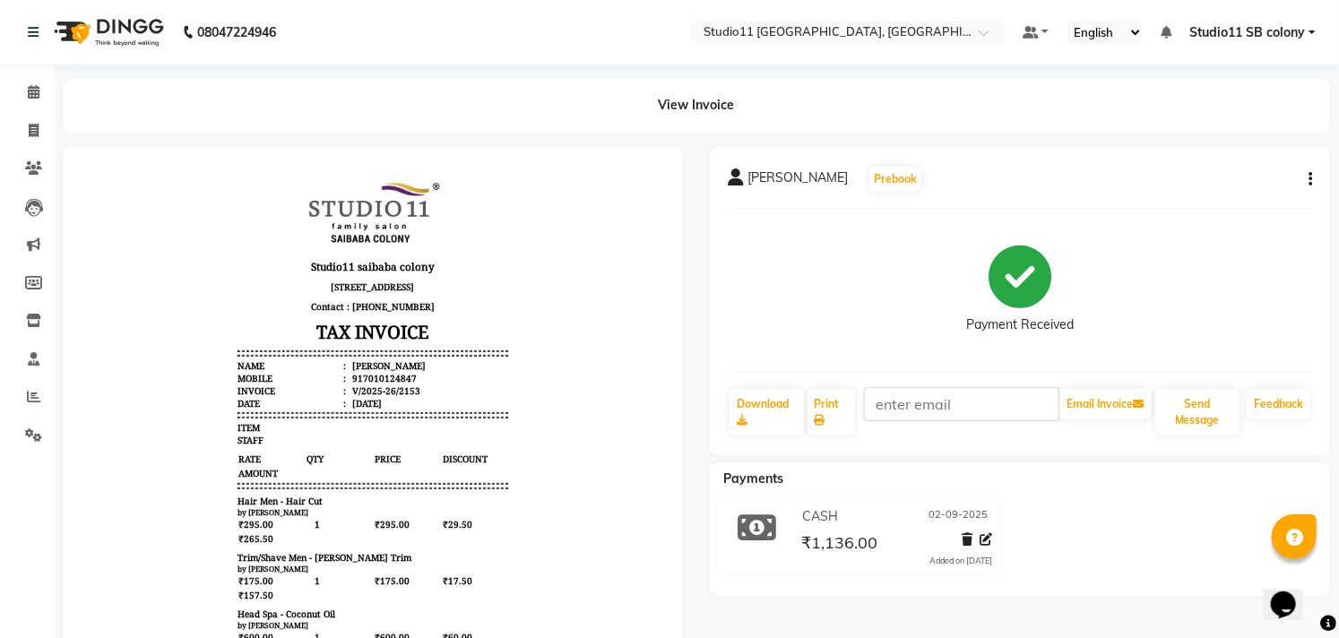
click at [1305, 182] on button "button" at bounding box center [1306, 179] width 11 height 19
click at [1196, 208] on div "Edit Invoice" at bounding box center [1220, 202] width 123 height 22
select select "service"
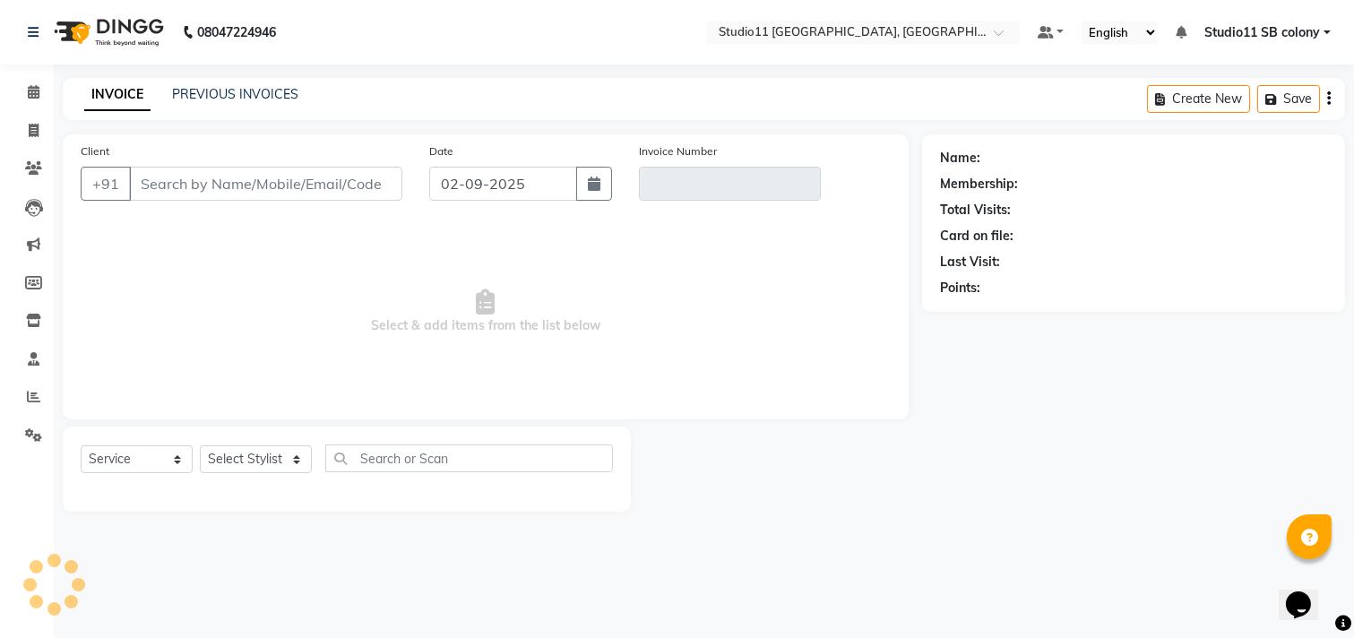
type input "7010124847"
type input "V/2025-26/2153"
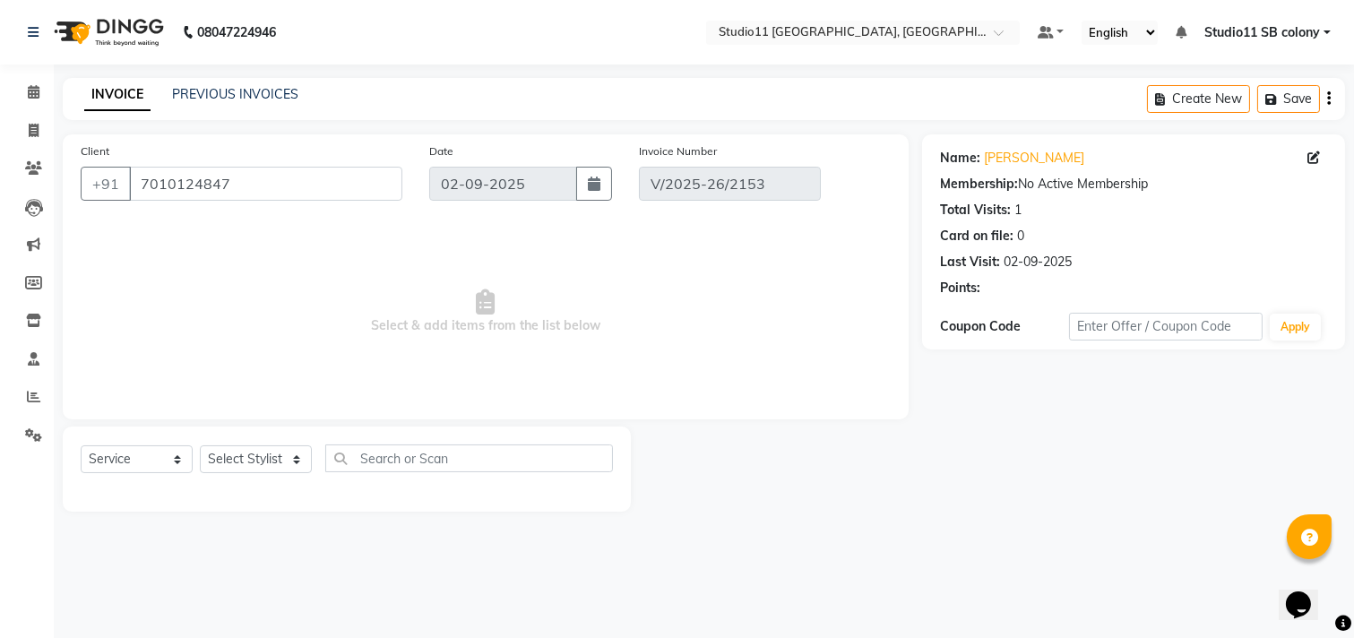
select select "select"
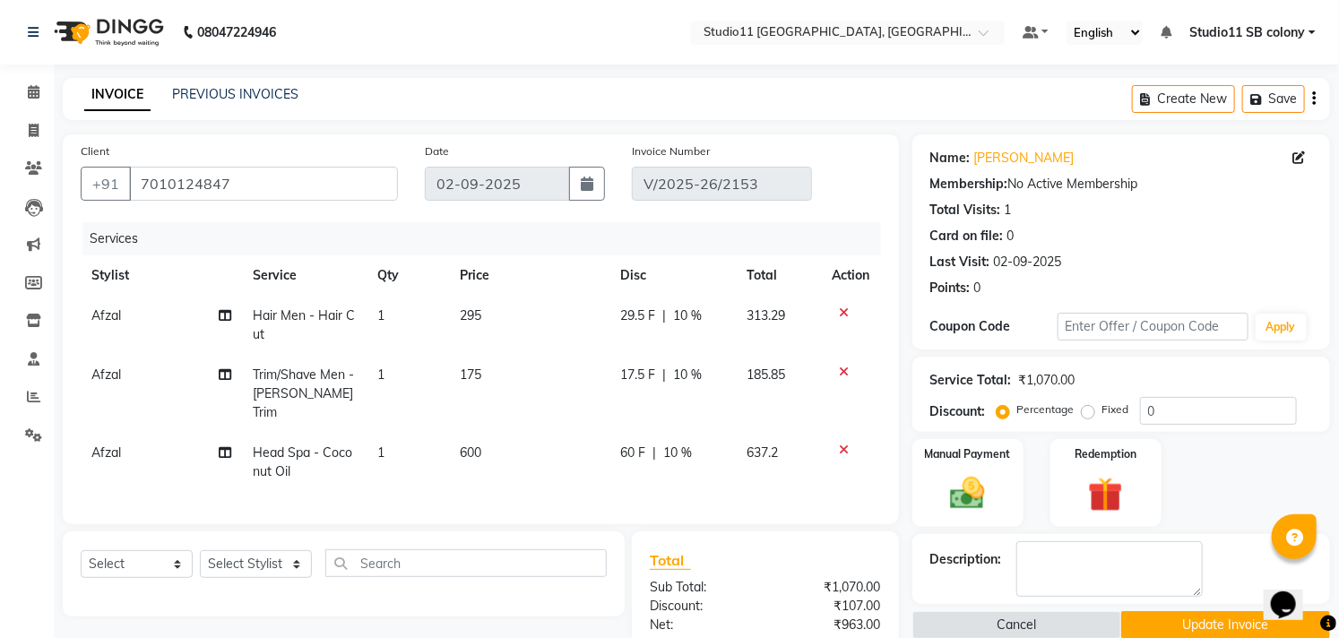
click at [517, 374] on td "175" at bounding box center [530, 394] width 160 height 78
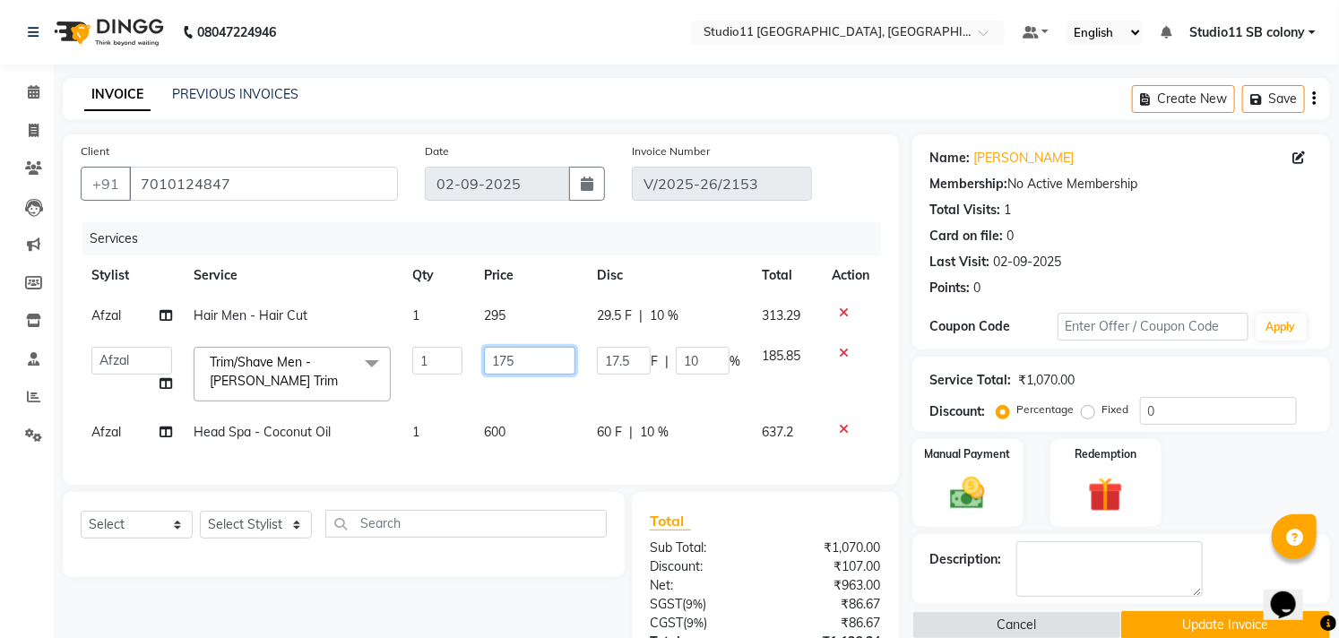
click at [538, 368] on input "175" at bounding box center [529, 361] width 91 height 28
type input "177.5"
click at [569, 233] on div "Services" at bounding box center [488, 238] width 812 height 33
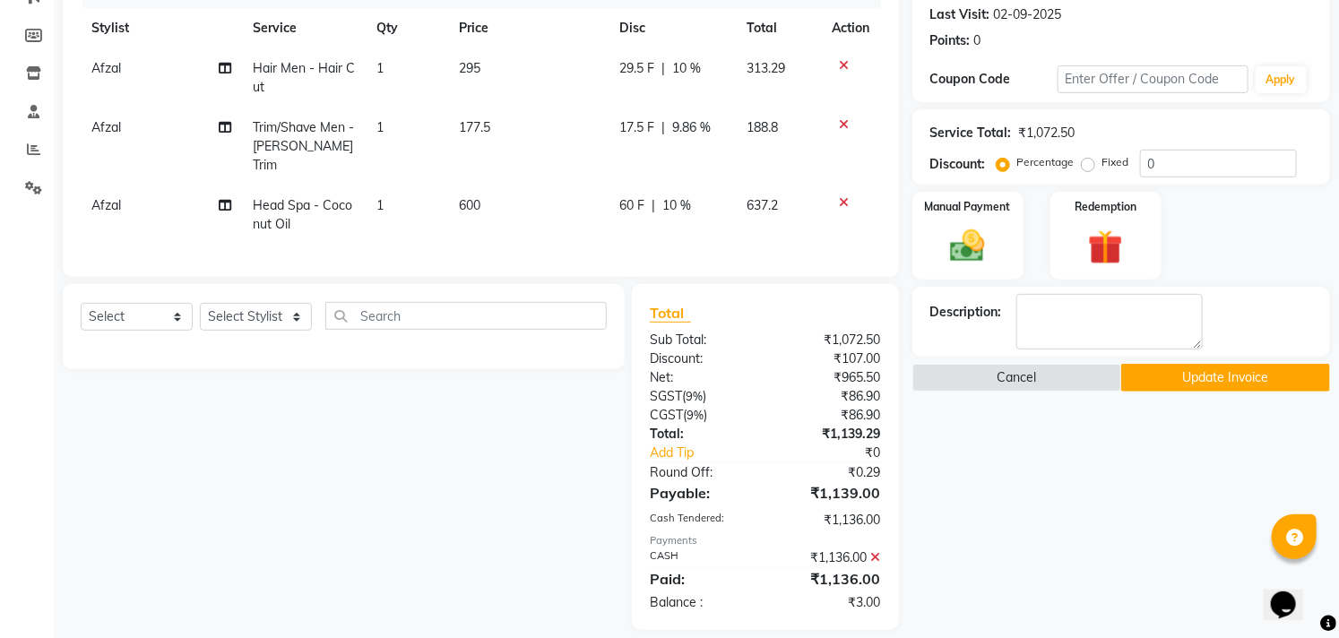
scroll to position [262, 0]
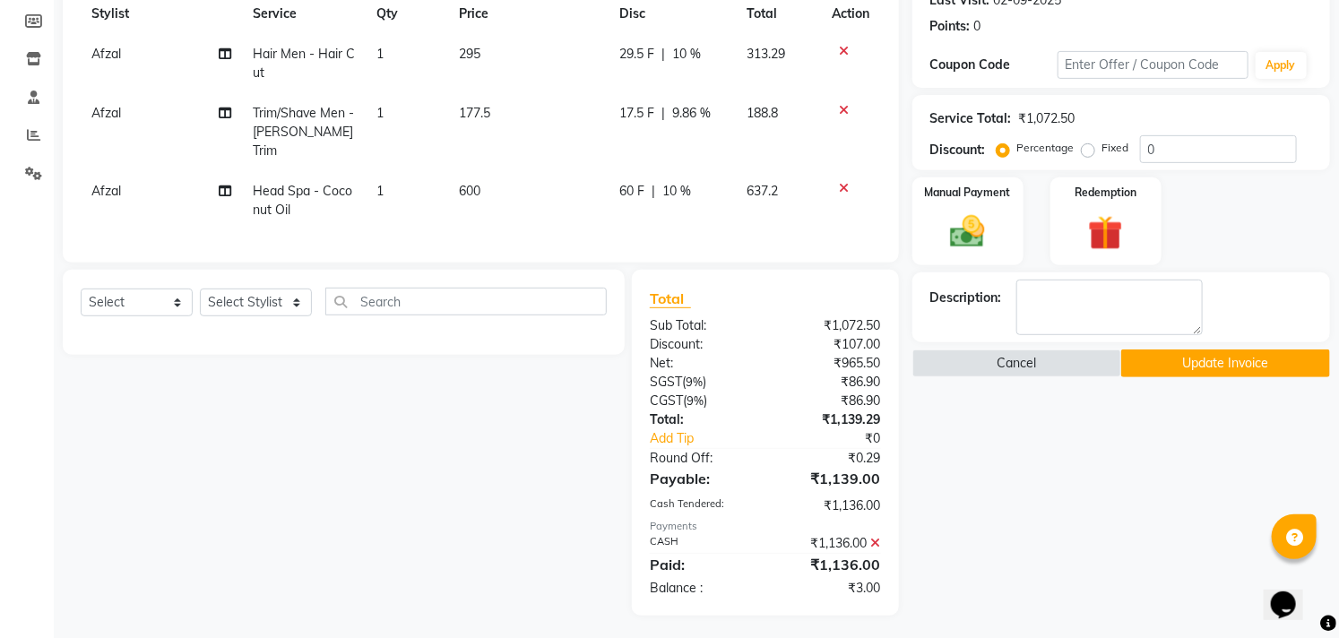
click at [874, 538] on icon at bounding box center [876, 543] width 10 height 13
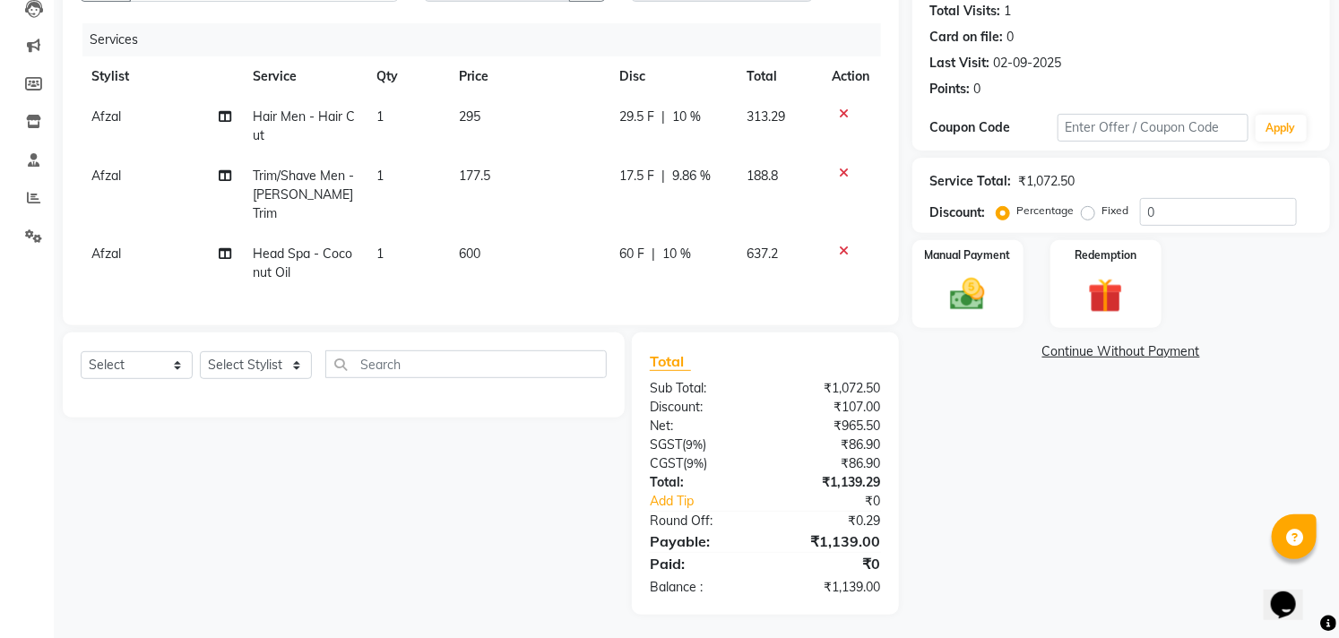
scroll to position [99, 0]
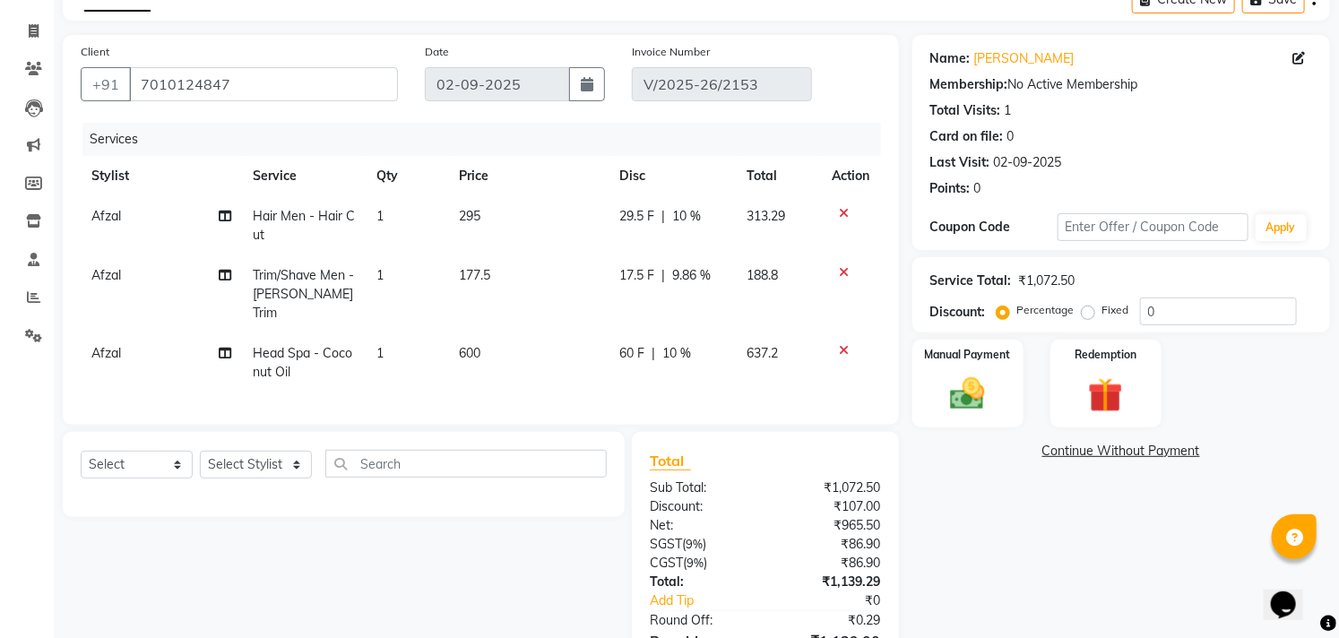
click at [502, 282] on td "177.5" at bounding box center [529, 294] width 160 height 78
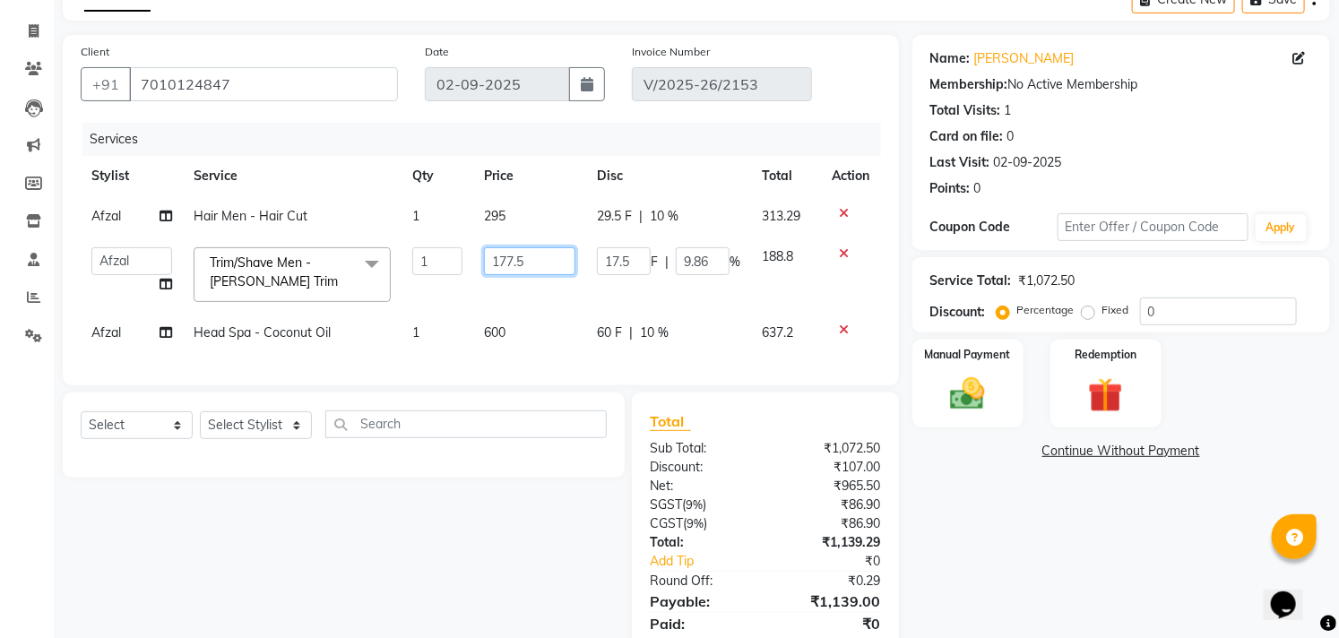
click at [548, 263] on input "177.5" at bounding box center [529, 261] width 91 height 28
type input "178"
click at [719, 131] on div "Services" at bounding box center [488, 139] width 812 height 33
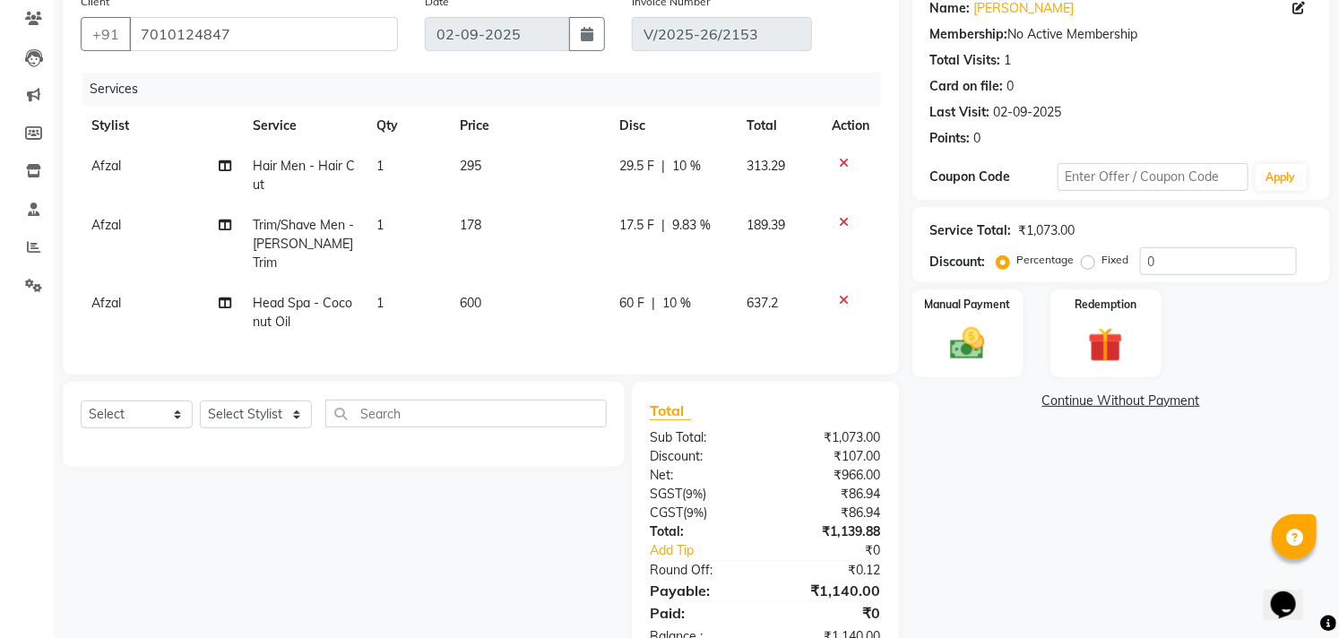
scroll to position [199, 0]
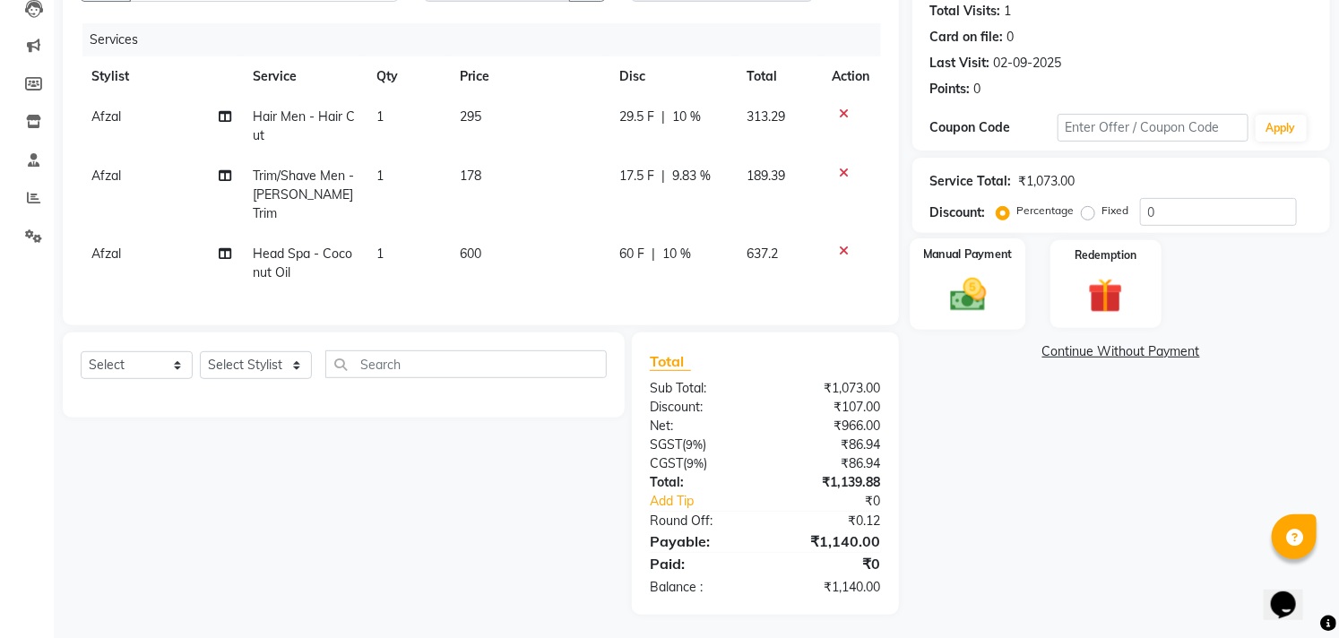
click at [987, 308] on img at bounding box center [967, 294] width 59 height 41
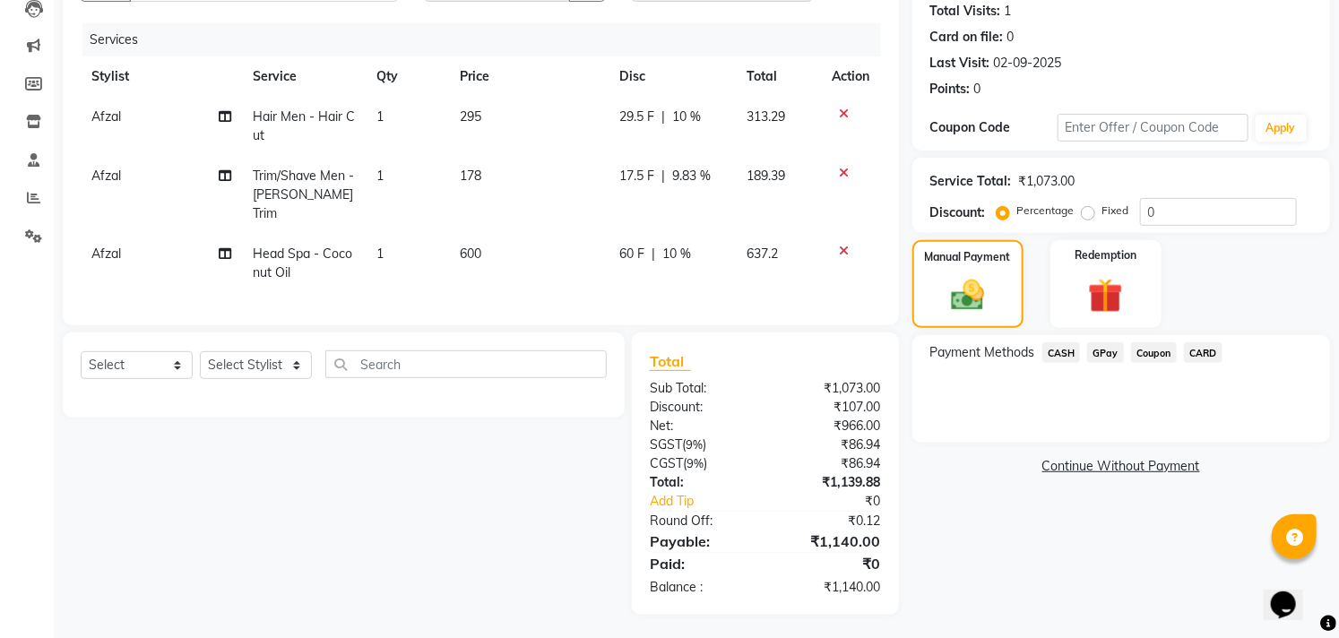
click at [1055, 354] on span "CASH" at bounding box center [1061, 352] width 39 height 21
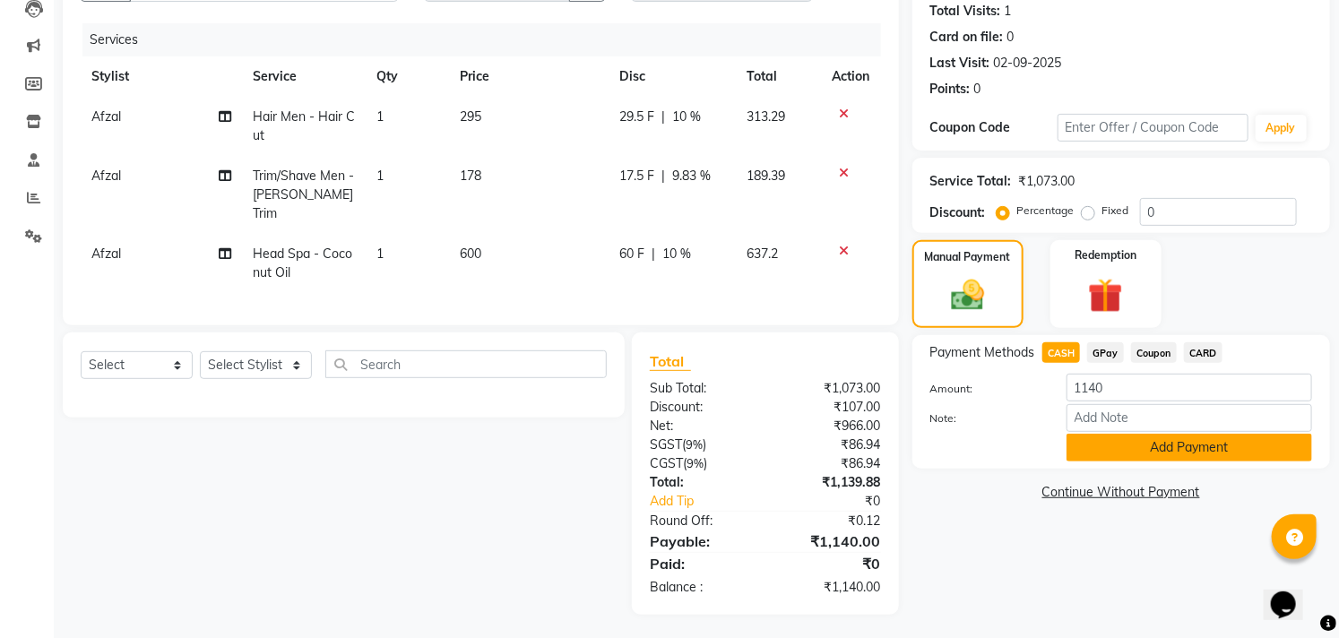
click at [1097, 448] on button "Add Payment" at bounding box center [1188, 448] width 245 height 28
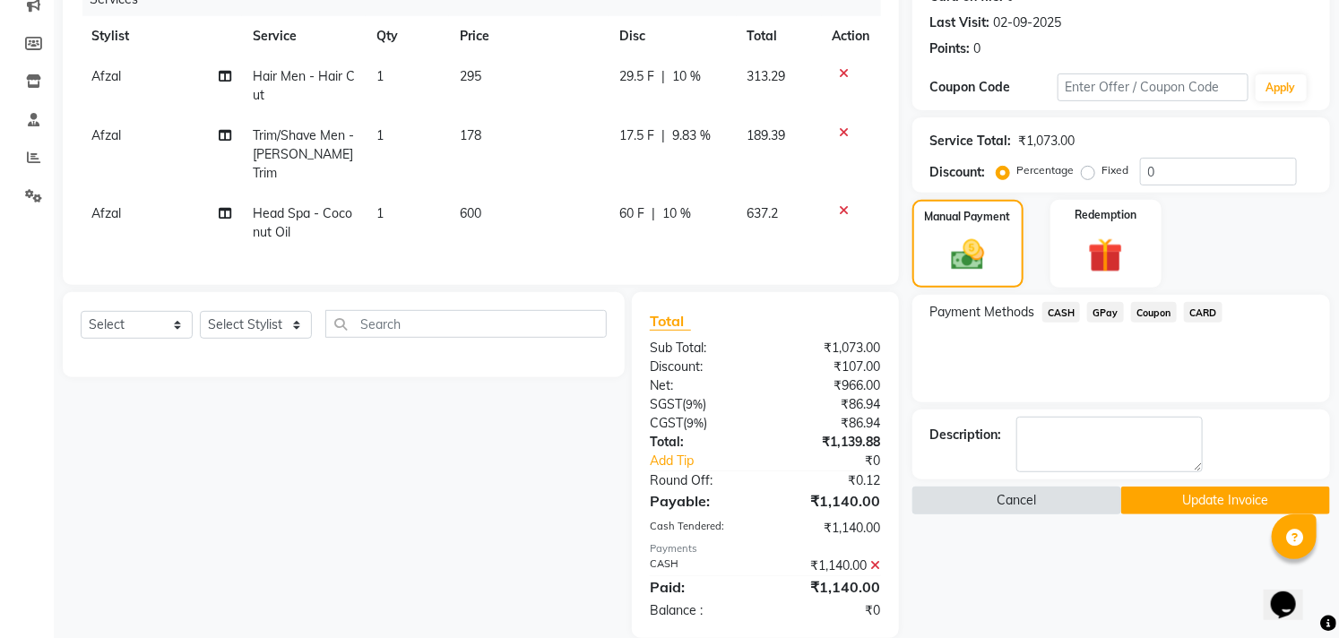
scroll to position [262, 0]
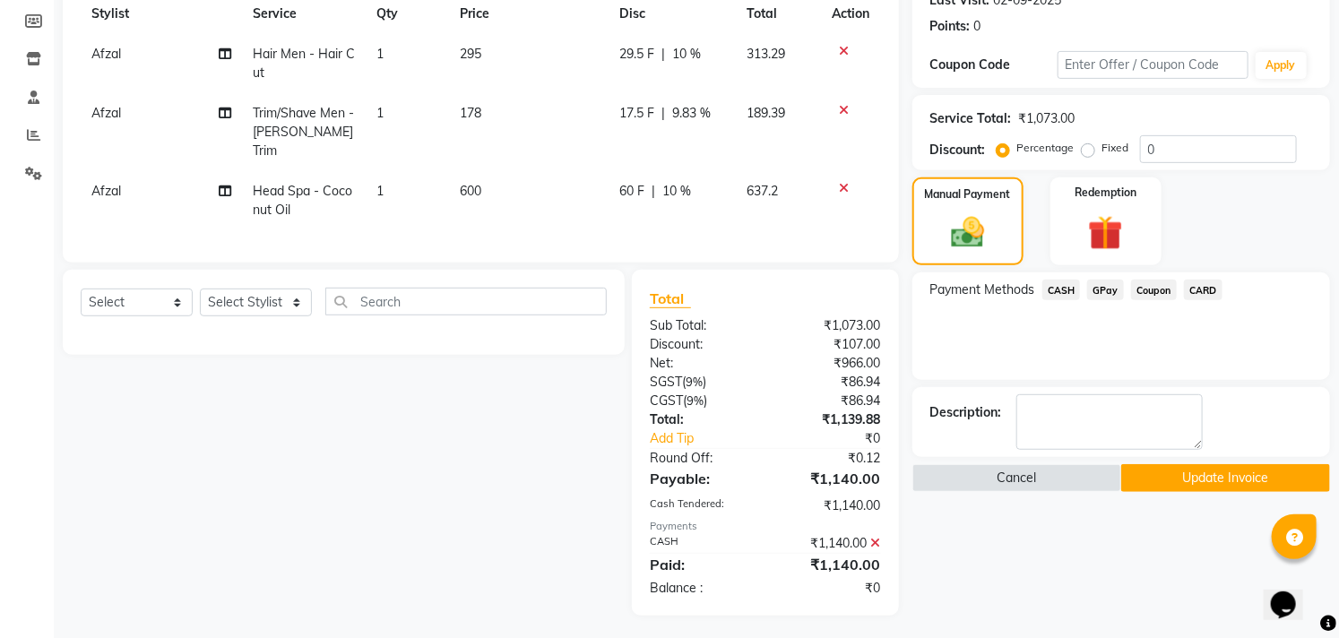
click at [1149, 477] on button "Update Invoice" at bounding box center [1225, 478] width 209 height 28
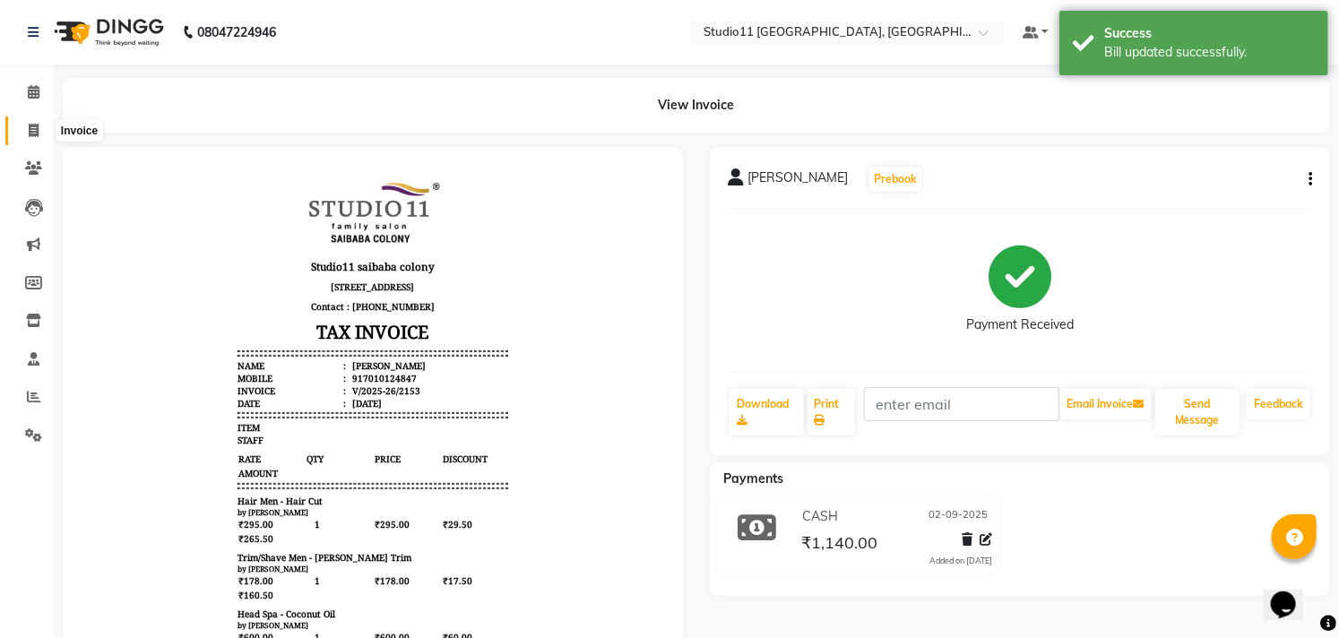
click at [39, 126] on span at bounding box center [33, 131] width 31 height 21
select select "service"
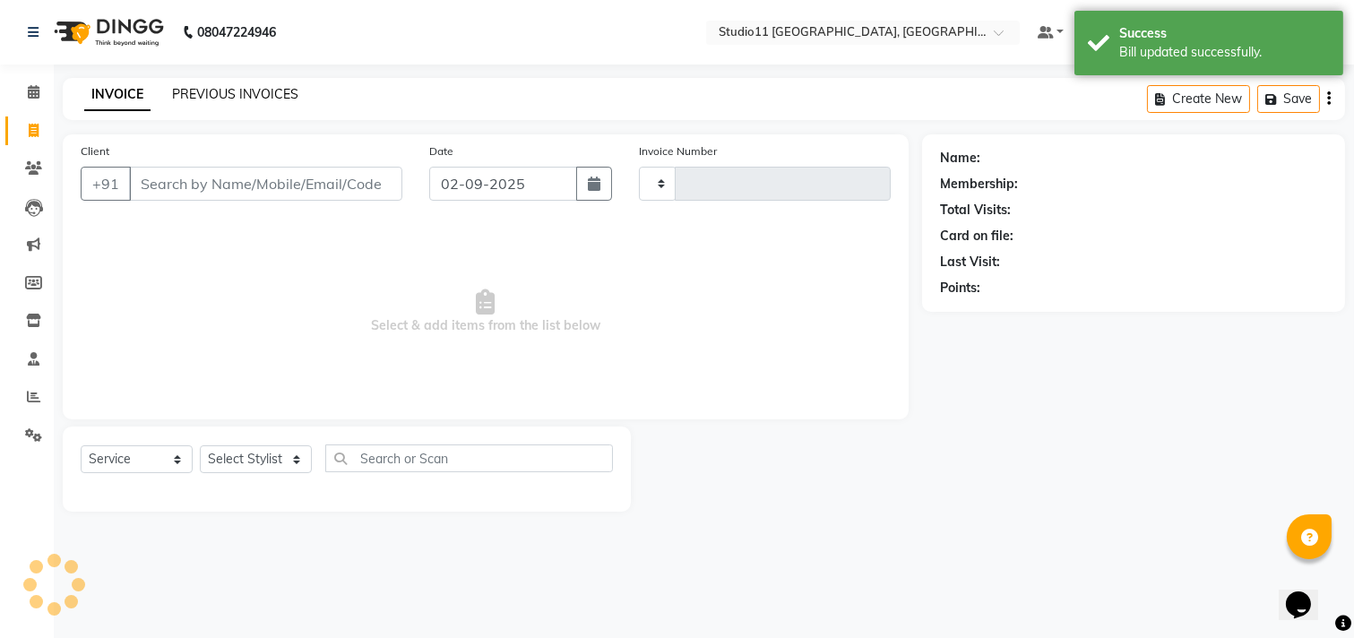
type input "2167"
select select "7717"
click at [263, 94] on link "PREVIOUS INVOICES" at bounding box center [235, 94] width 126 height 16
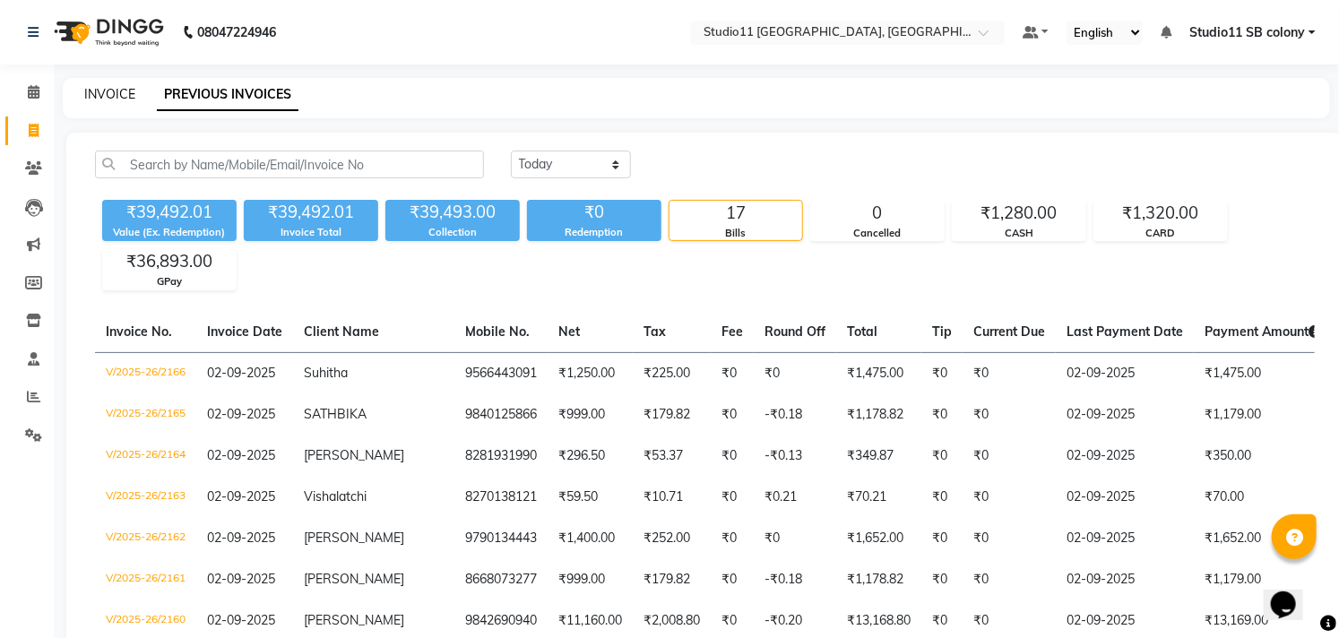
click at [115, 86] on link "INVOICE" at bounding box center [109, 94] width 51 height 16
select select "service"
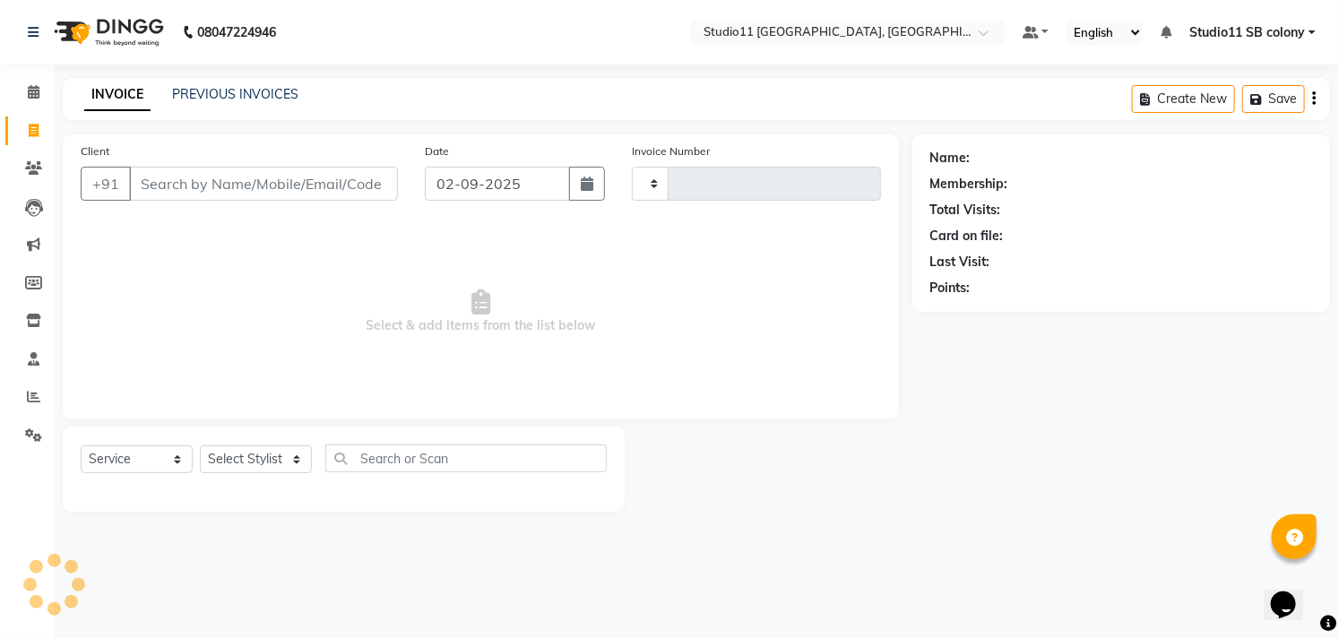
type input "2167"
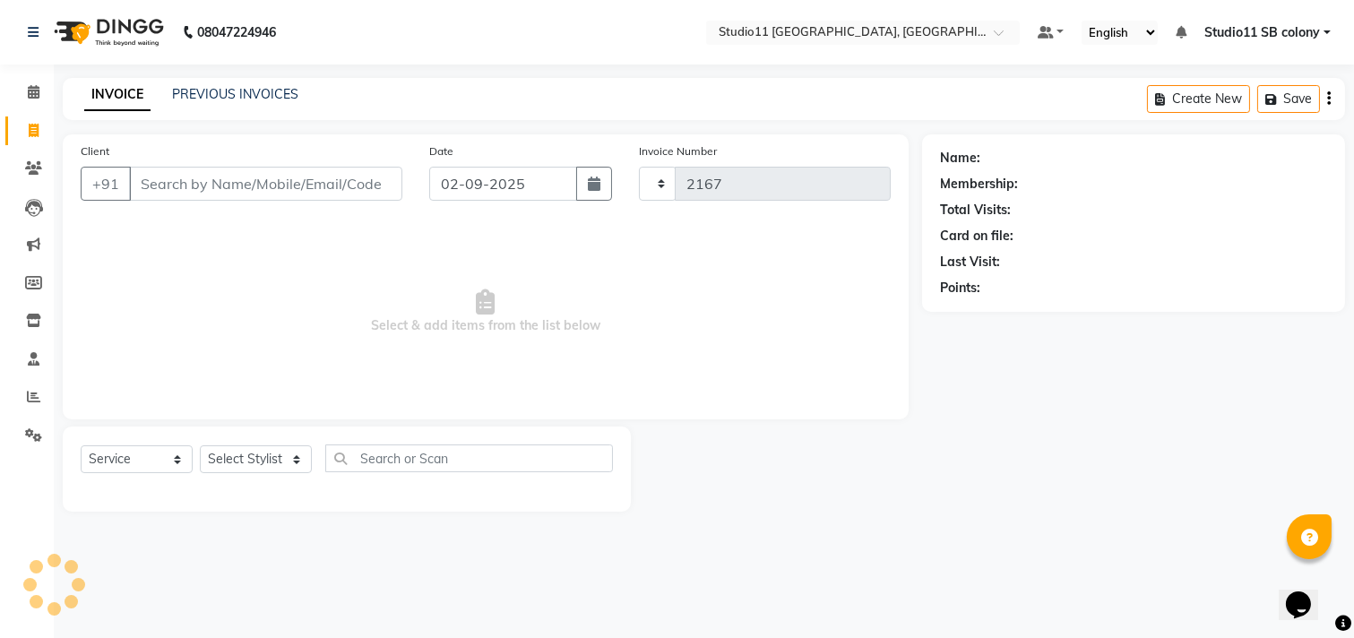
select select "7717"
click at [274, 453] on select "Select Stylist" at bounding box center [256, 459] width 112 height 28
click at [273, 453] on select "Select Stylist [PERSON_NAME] Dani [PERSON_NAME] Josna kaif [PERSON_NAME] [PERSO…" at bounding box center [256, 459] width 112 height 28
select select "69575"
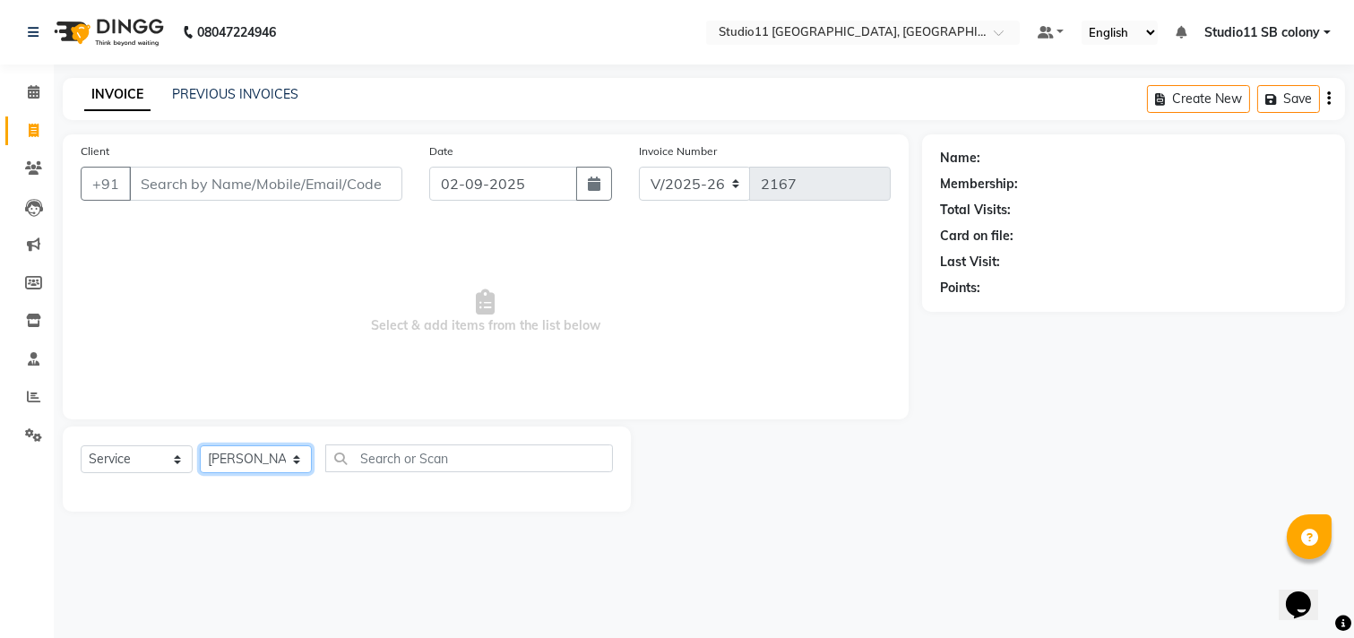
click at [200, 446] on select "Select Stylist [PERSON_NAME] Dani [PERSON_NAME] Josna kaif [PERSON_NAME] [PERSO…" at bounding box center [256, 459] width 112 height 28
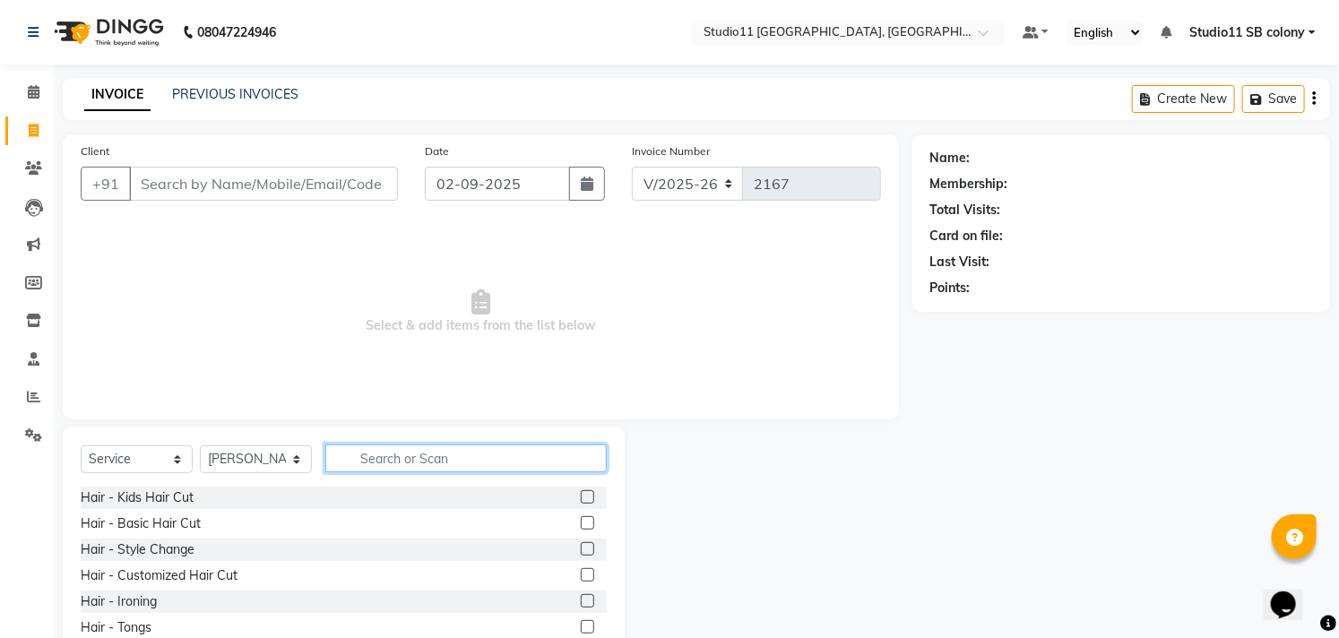
click at [426, 457] on input "text" at bounding box center [465, 458] width 281 height 28
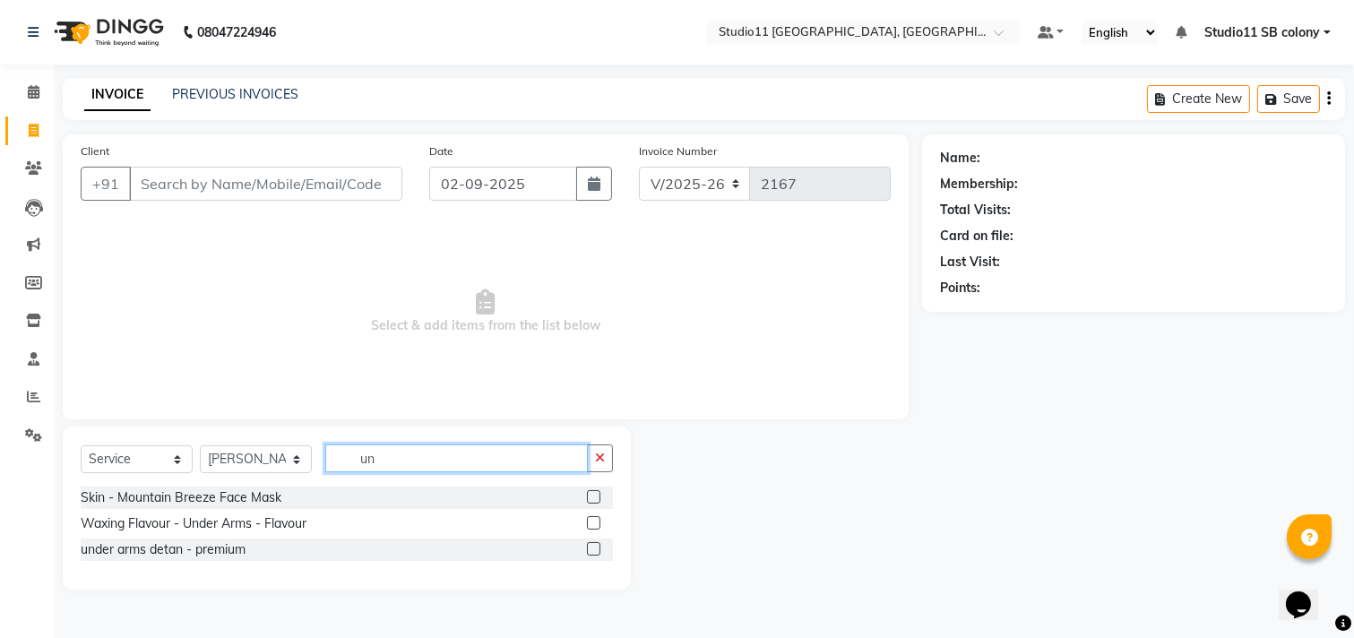
type input "un"
click at [594, 521] on label at bounding box center [593, 522] width 13 height 13
click at [594, 521] on input "checkbox" at bounding box center [593, 524] width 12 height 12
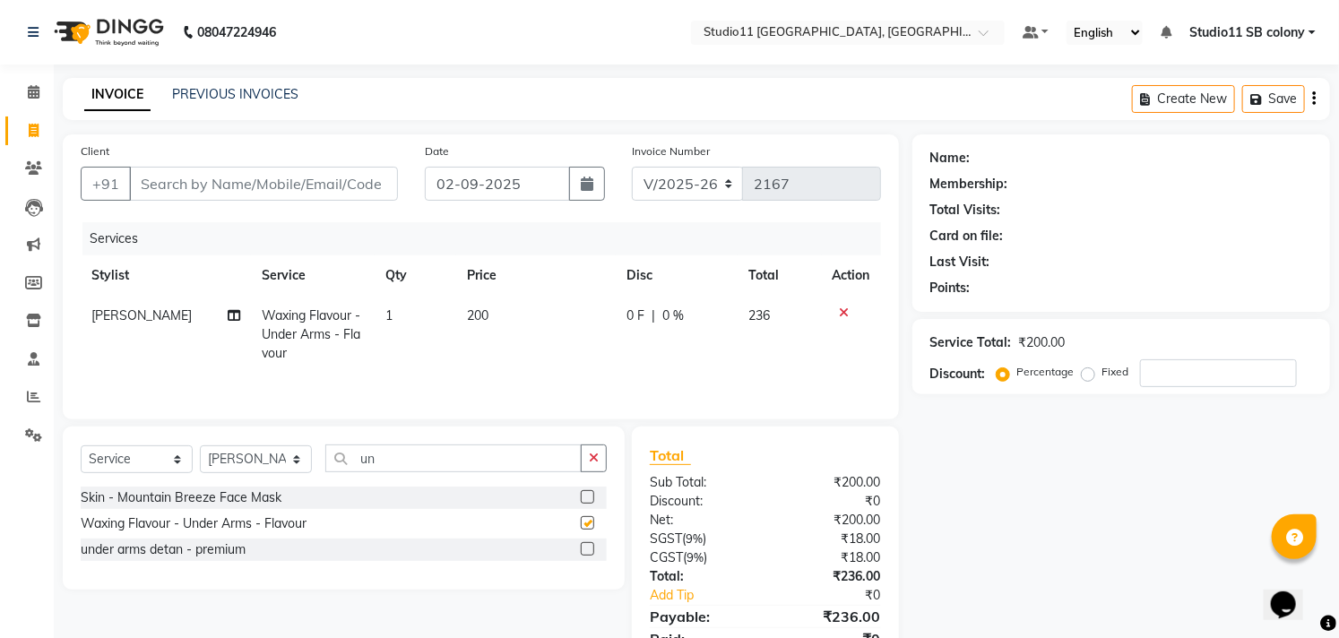
checkbox input "false"
click at [445, 460] on input "un" at bounding box center [453, 458] width 256 height 28
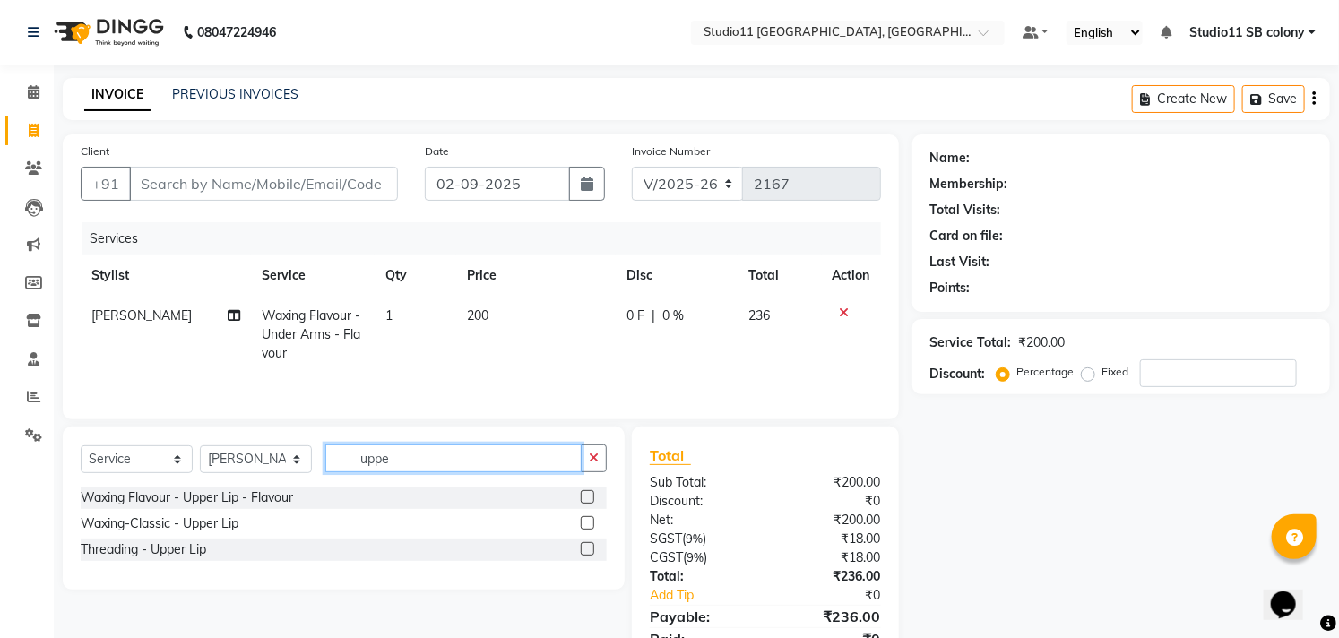
type input "uppe"
click at [589, 495] on label at bounding box center [587, 496] width 13 height 13
click at [589, 495] on input "checkbox" at bounding box center [587, 498] width 12 height 12
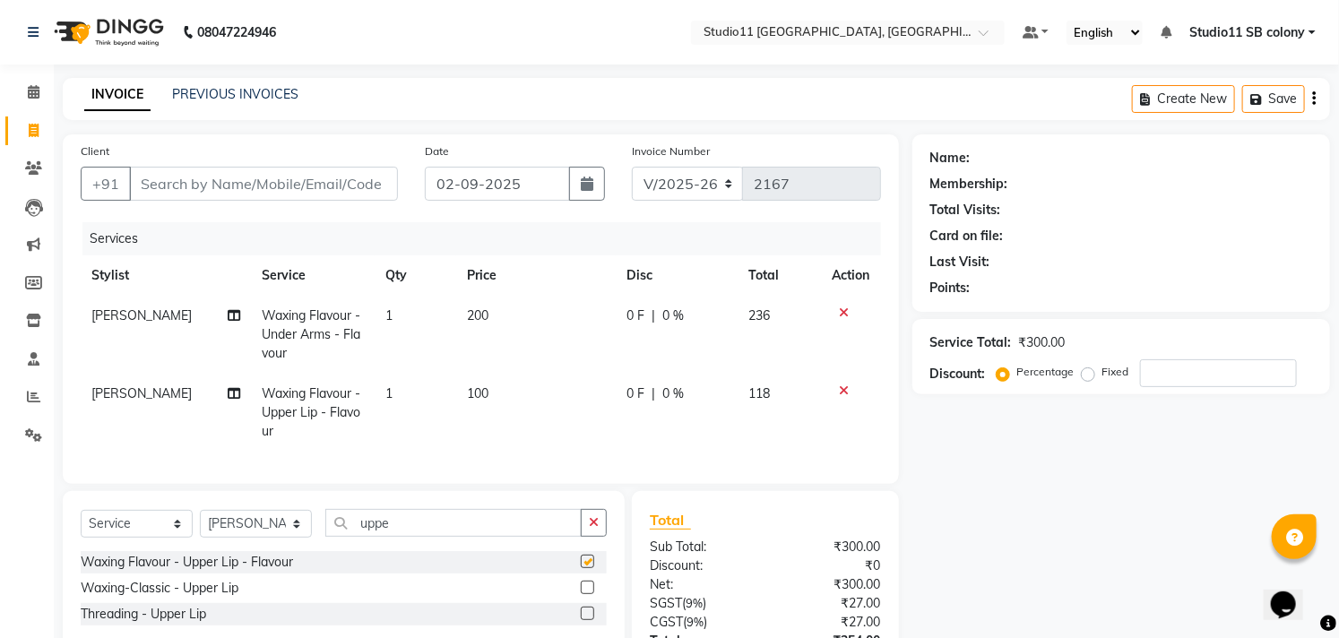
checkbox input "false"
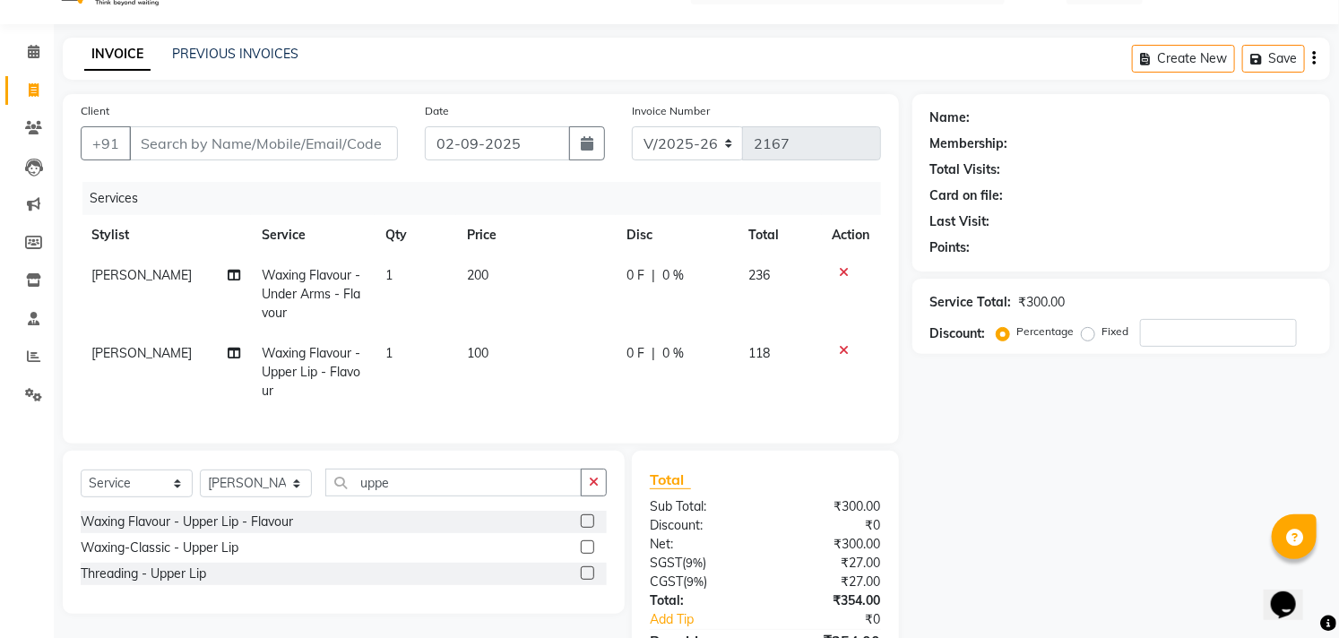
click at [584, 580] on label at bounding box center [587, 572] width 13 height 13
click at [584, 580] on input "checkbox" at bounding box center [587, 574] width 12 height 12
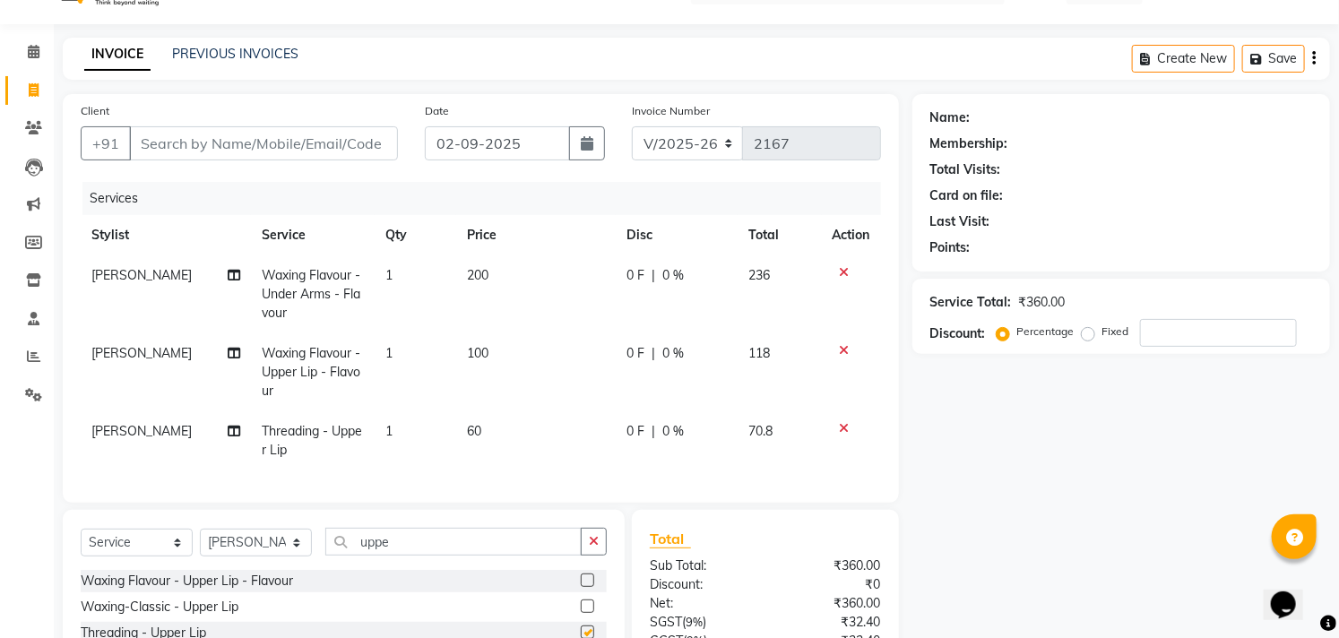
checkbox input "false"
click at [843, 346] on icon at bounding box center [845, 350] width 10 height 13
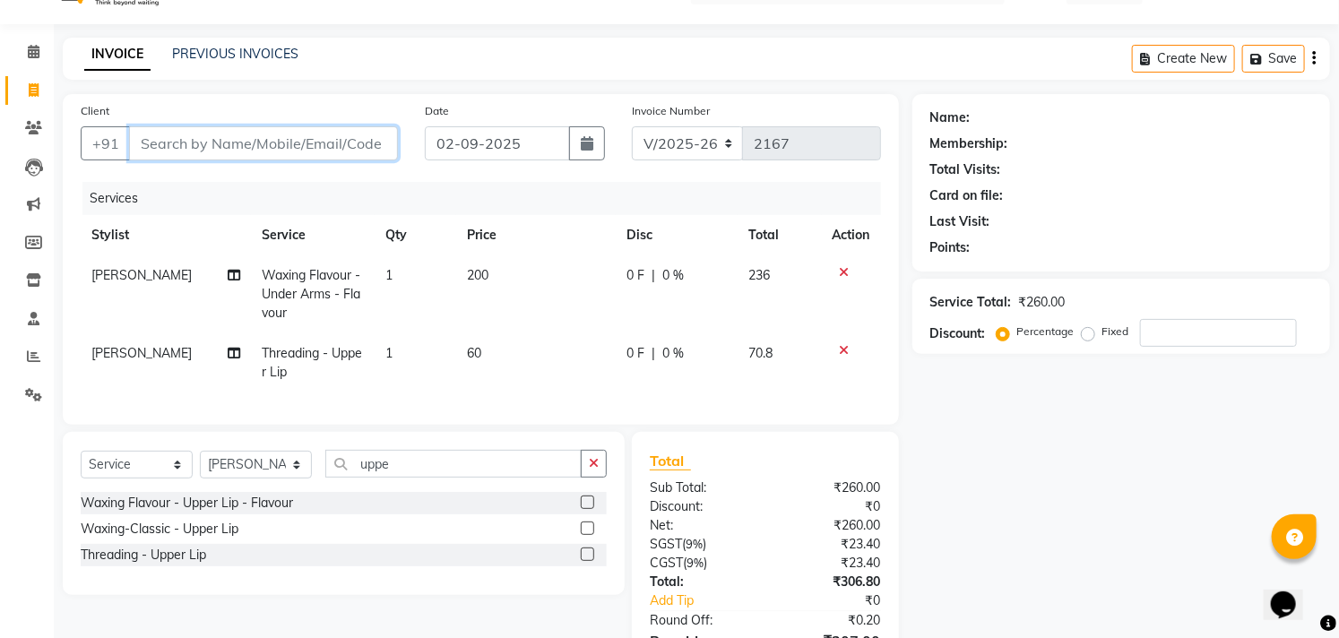
click at [386, 149] on input "Client" at bounding box center [263, 143] width 269 height 34
type input "7"
type input "0"
type input "7988701606"
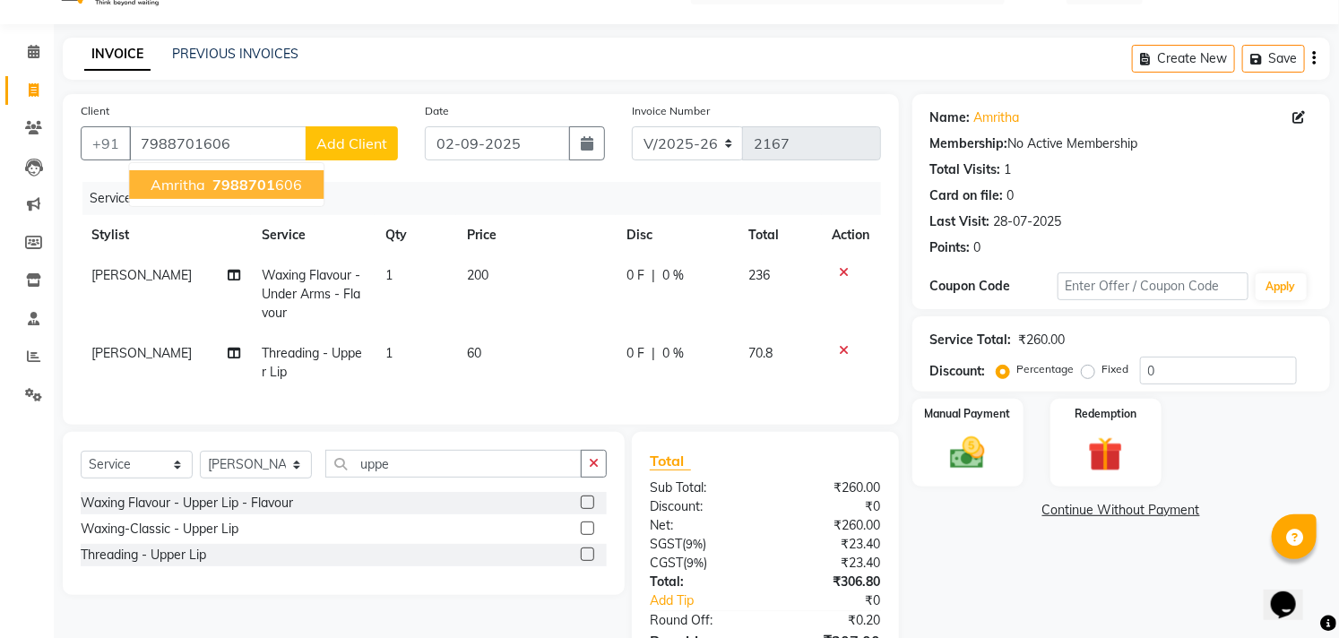
click at [301, 181] on button "amritha 7988701 606" at bounding box center [226, 184] width 194 height 29
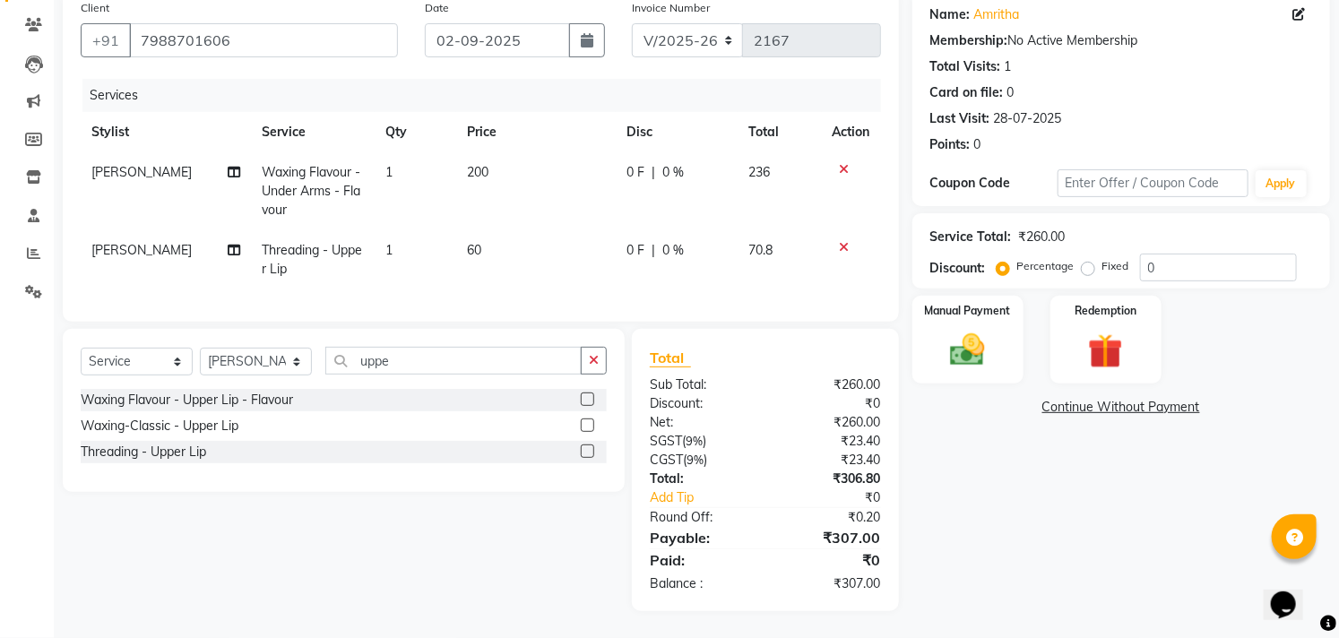
scroll to position [158, 0]
click at [954, 351] on img at bounding box center [967, 350] width 59 height 41
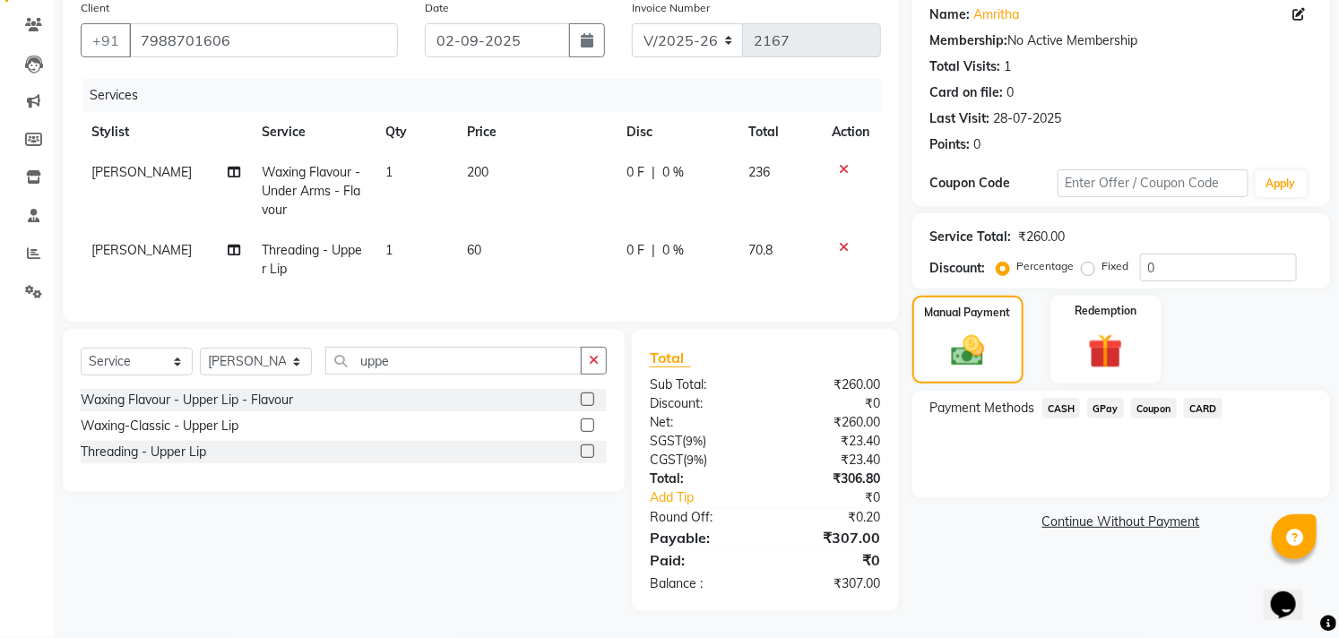
click at [1105, 398] on span "GPay" at bounding box center [1105, 408] width 37 height 21
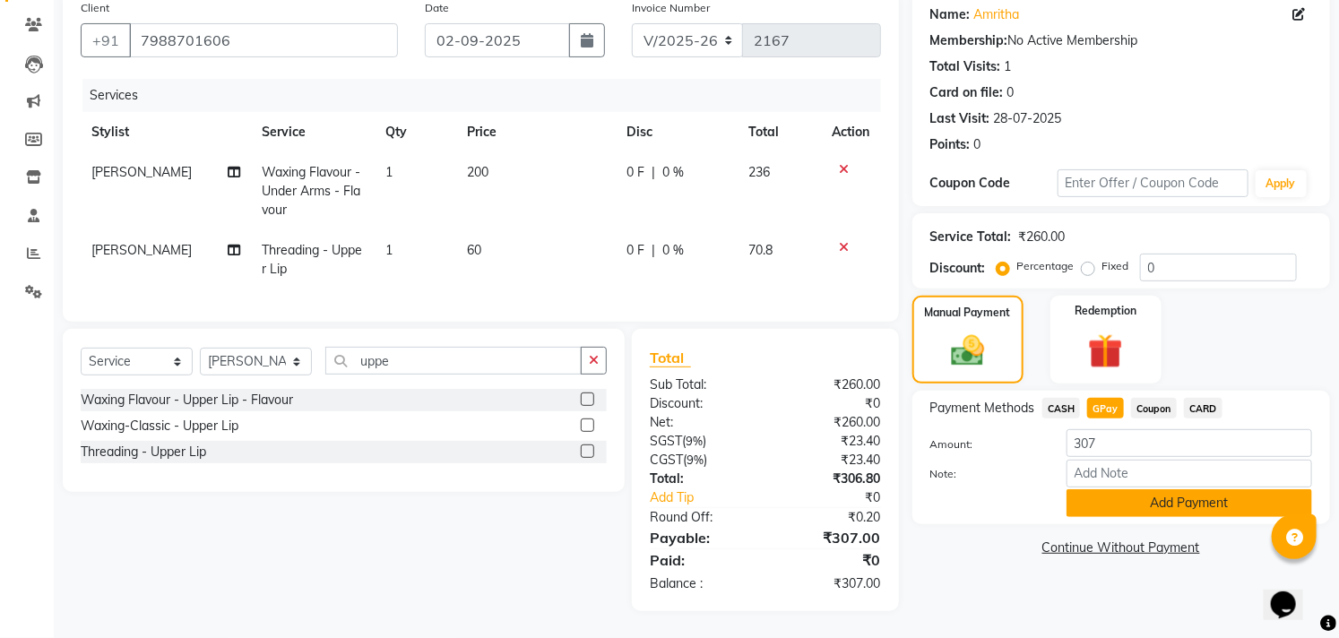
click at [1127, 490] on button "Add Payment" at bounding box center [1188, 503] width 245 height 28
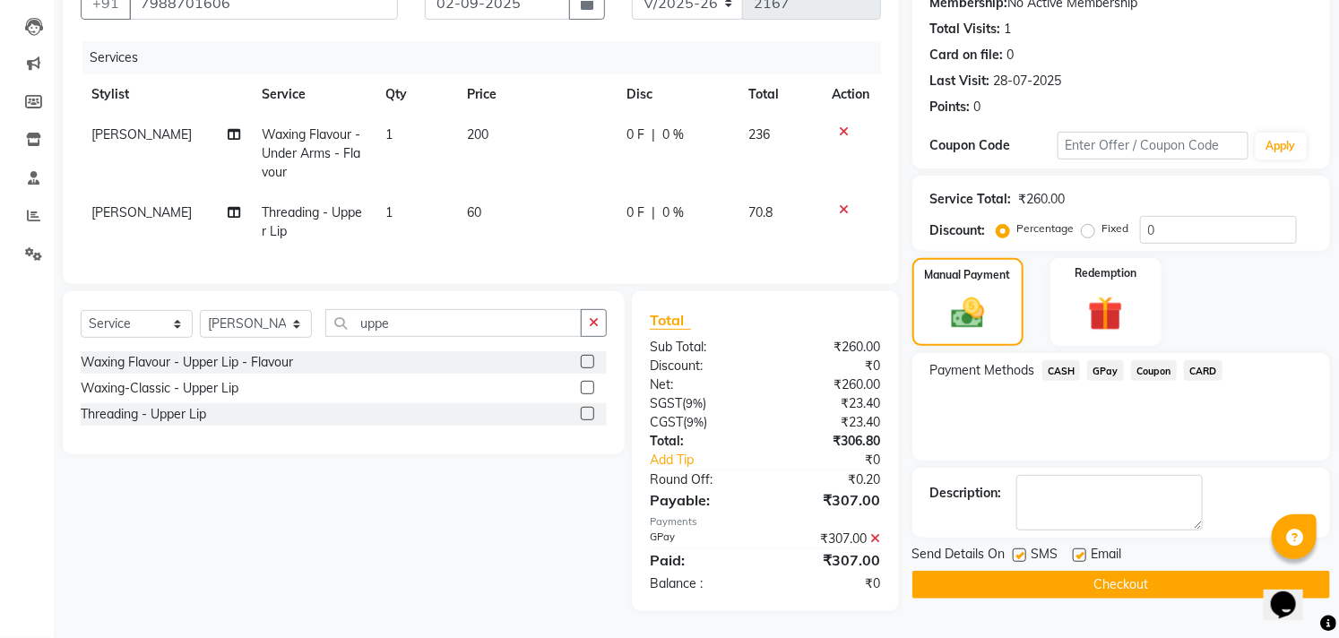
scroll to position [195, 0]
click at [1085, 548] on label at bounding box center [1078, 554] width 13 height 13
click at [1084, 550] on input "checkbox" at bounding box center [1078, 556] width 12 height 12
checkbox input "false"
click at [1022, 548] on label at bounding box center [1018, 554] width 13 height 13
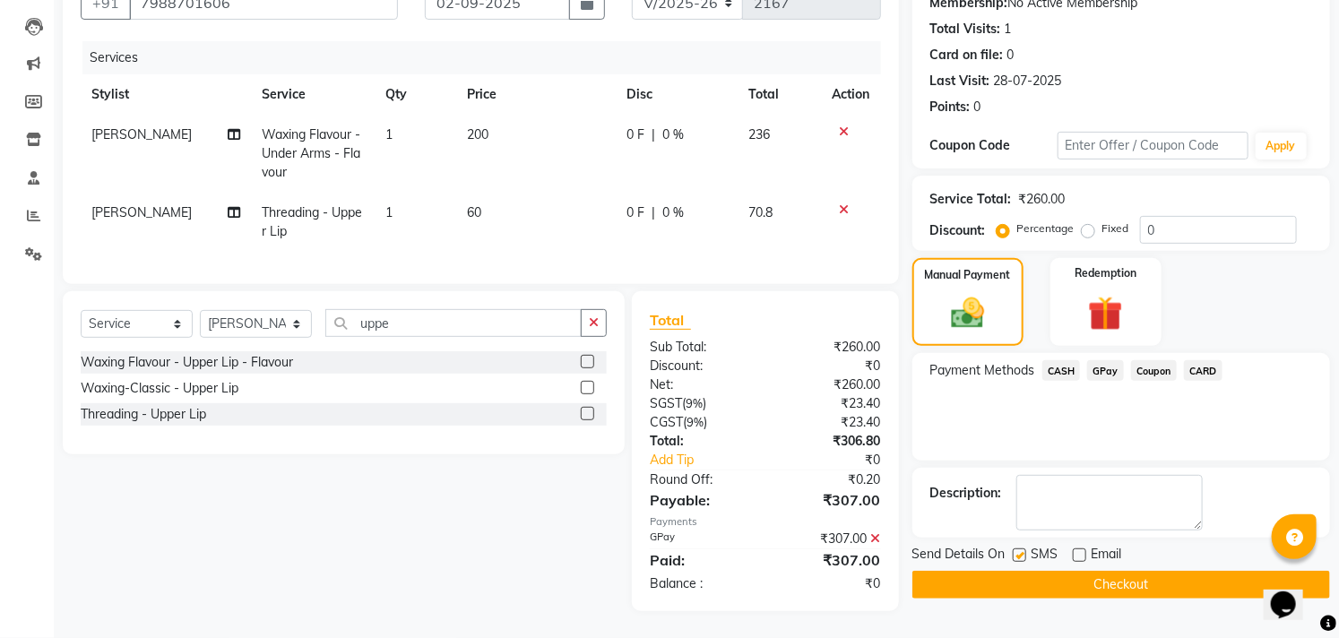
click at [1022, 550] on input "checkbox" at bounding box center [1018, 556] width 12 height 12
checkbox input "false"
click at [1024, 574] on button "Checkout" at bounding box center [1121, 585] width 418 height 28
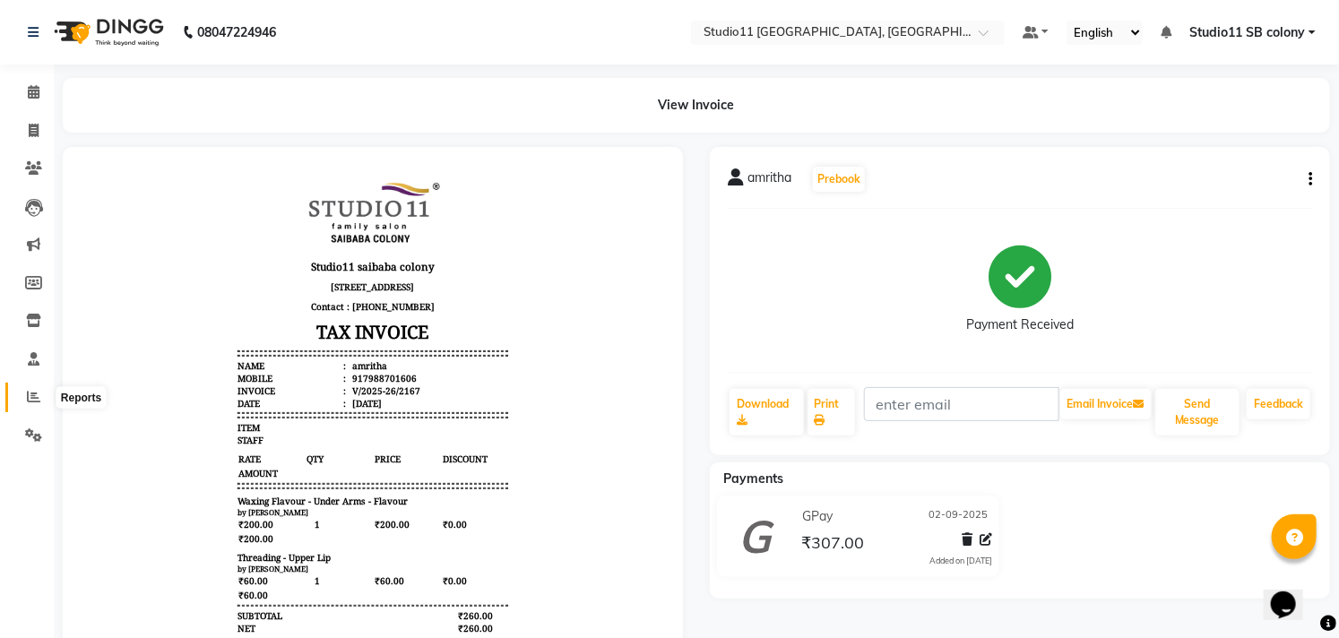
click at [20, 399] on span at bounding box center [33, 397] width 31 height 21
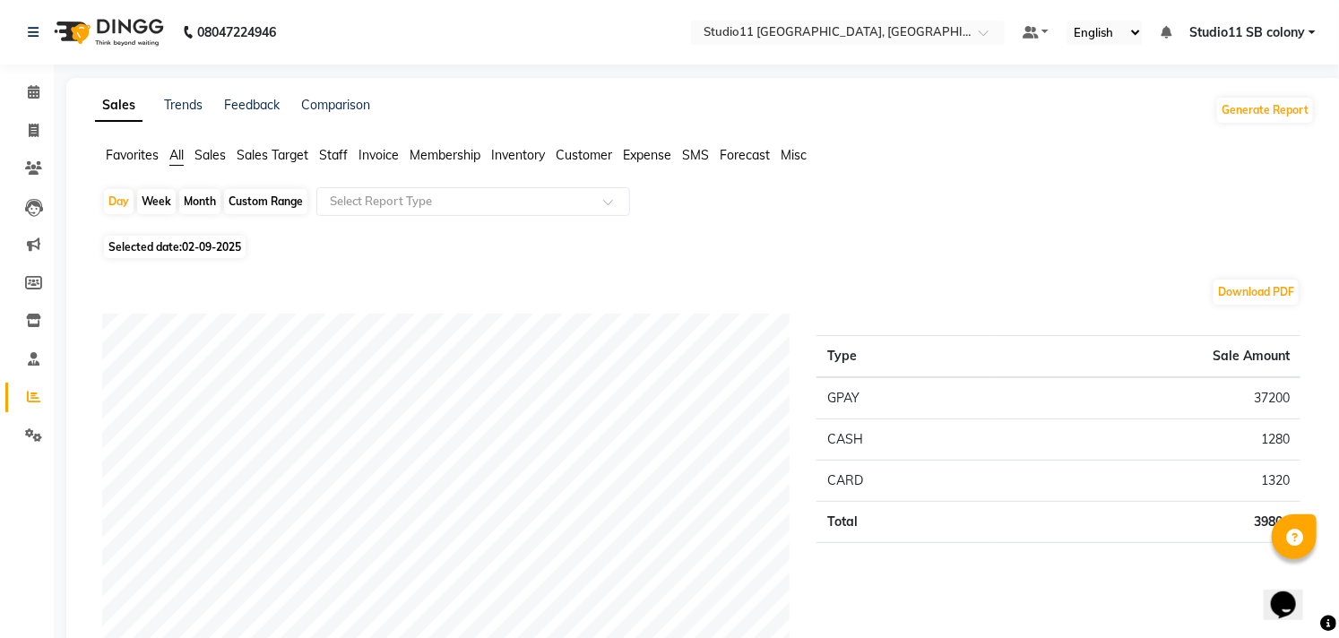
click at [203, 195] on div "Month" at bounding box center [199, 201] width 41 height 25
select select "9"
select select "2025"
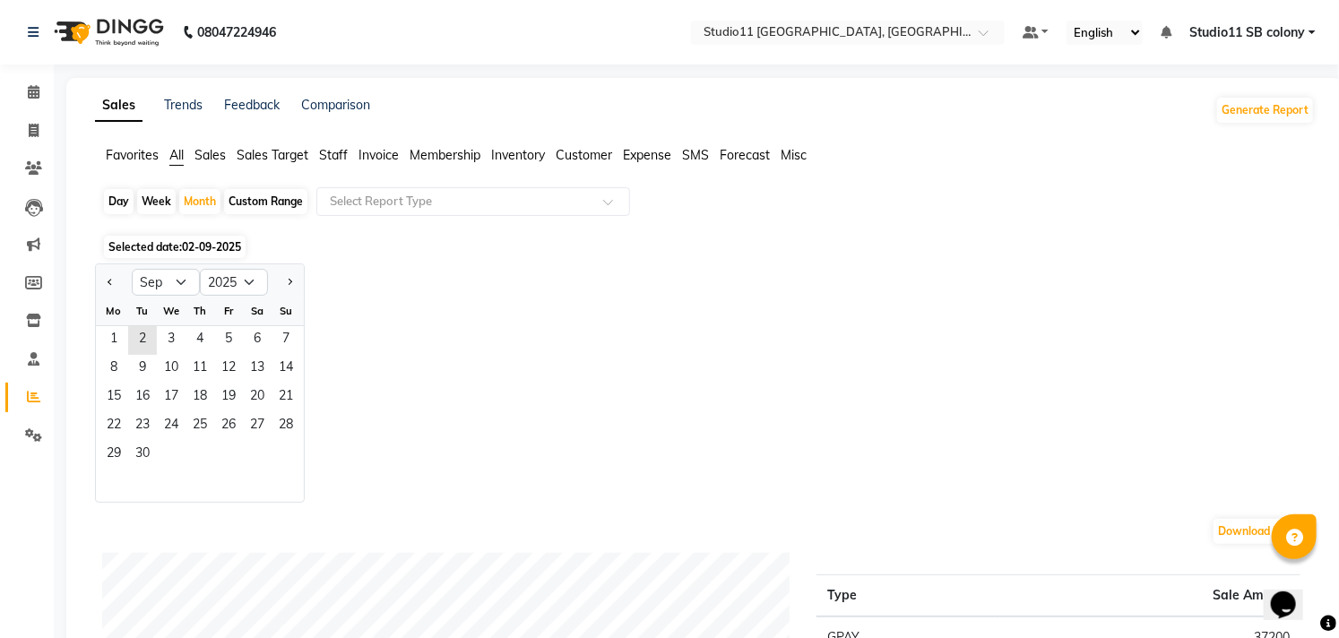
click at [114, 200] on div "Day" at bounding box center [119, 201] width 30 height 25
select select "9"
select select "2025"
click at [452, 345] on div "Jan Feb Mar Apr May Jun [DATE] Aug Sep Oct Nov [DATE] 2016 2017 2018 2019 2020 …" at bounding box center [704, 382] width 1219 height 239
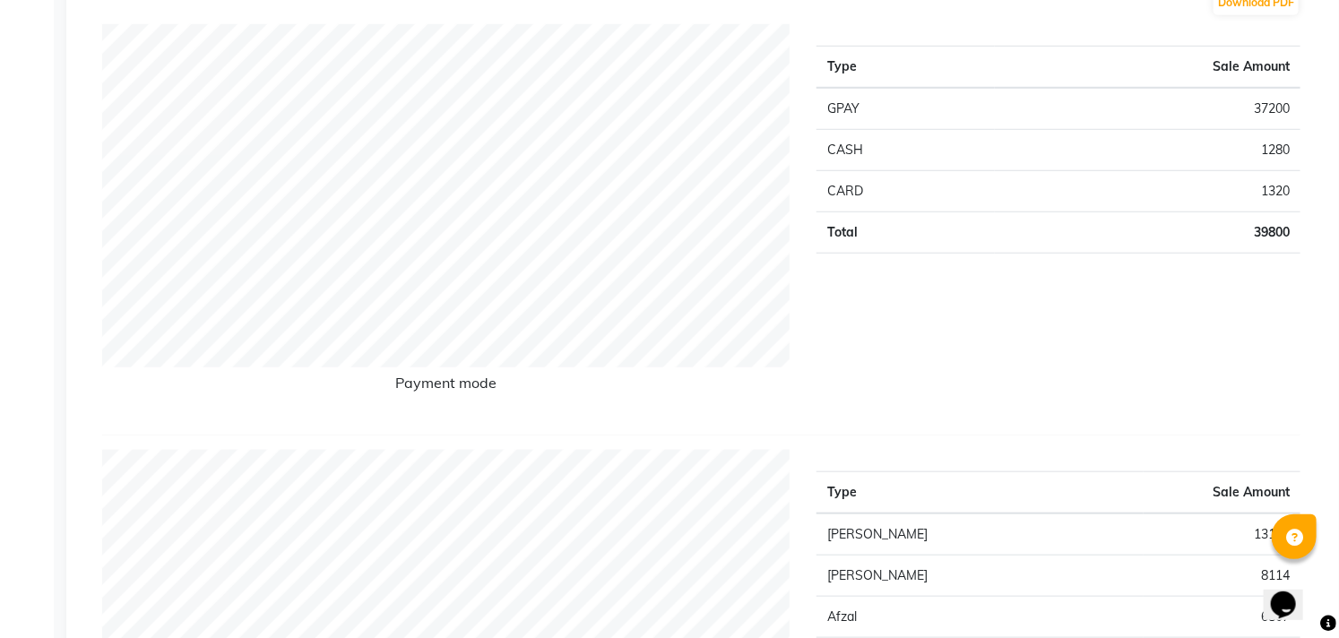
scroll to position [497, 0]
